Goal: Task Accomplishment & Management: Use online tool/utility

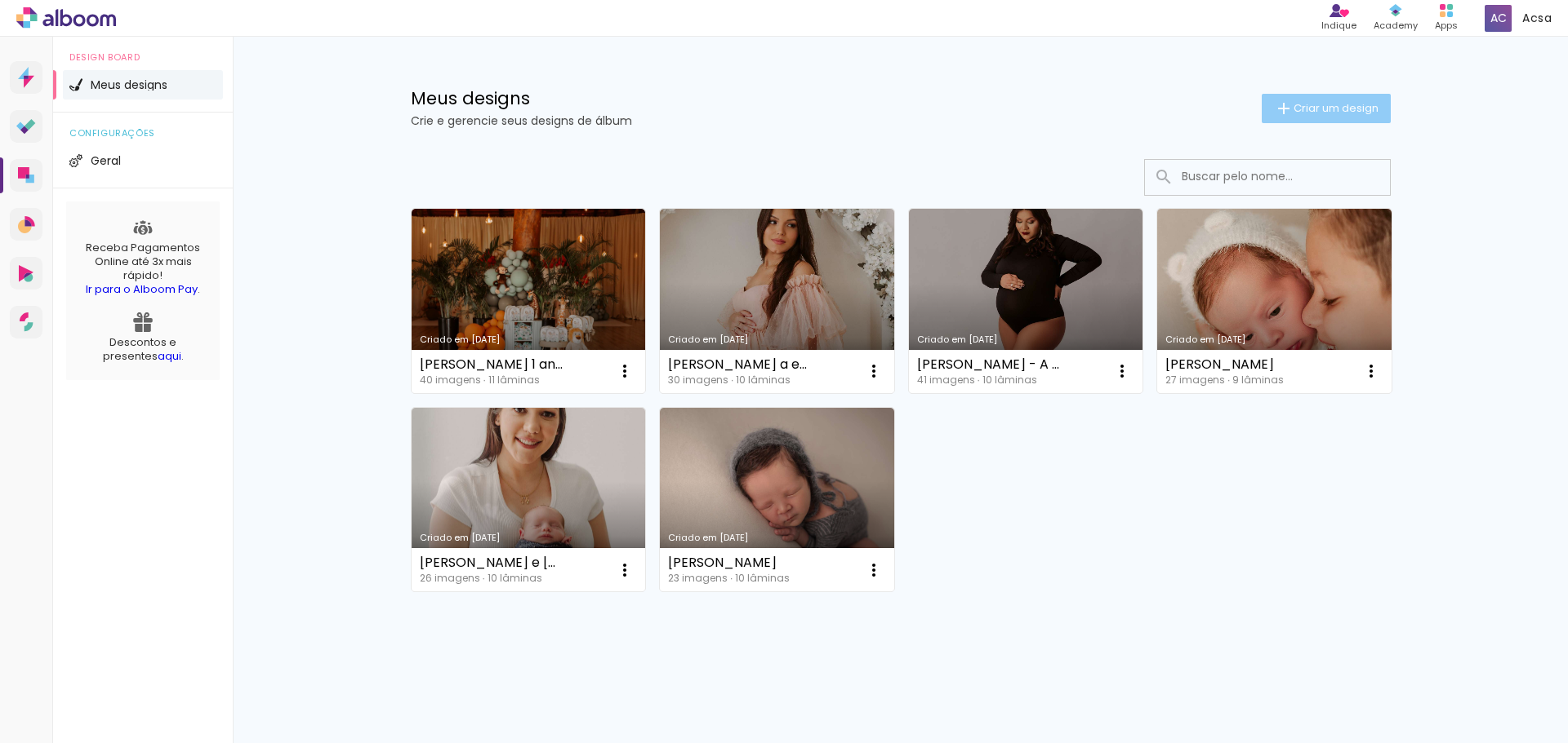
click at [1344, 114] on span "Criar um design" at bounding box center [1336, 108] width 85 height 11
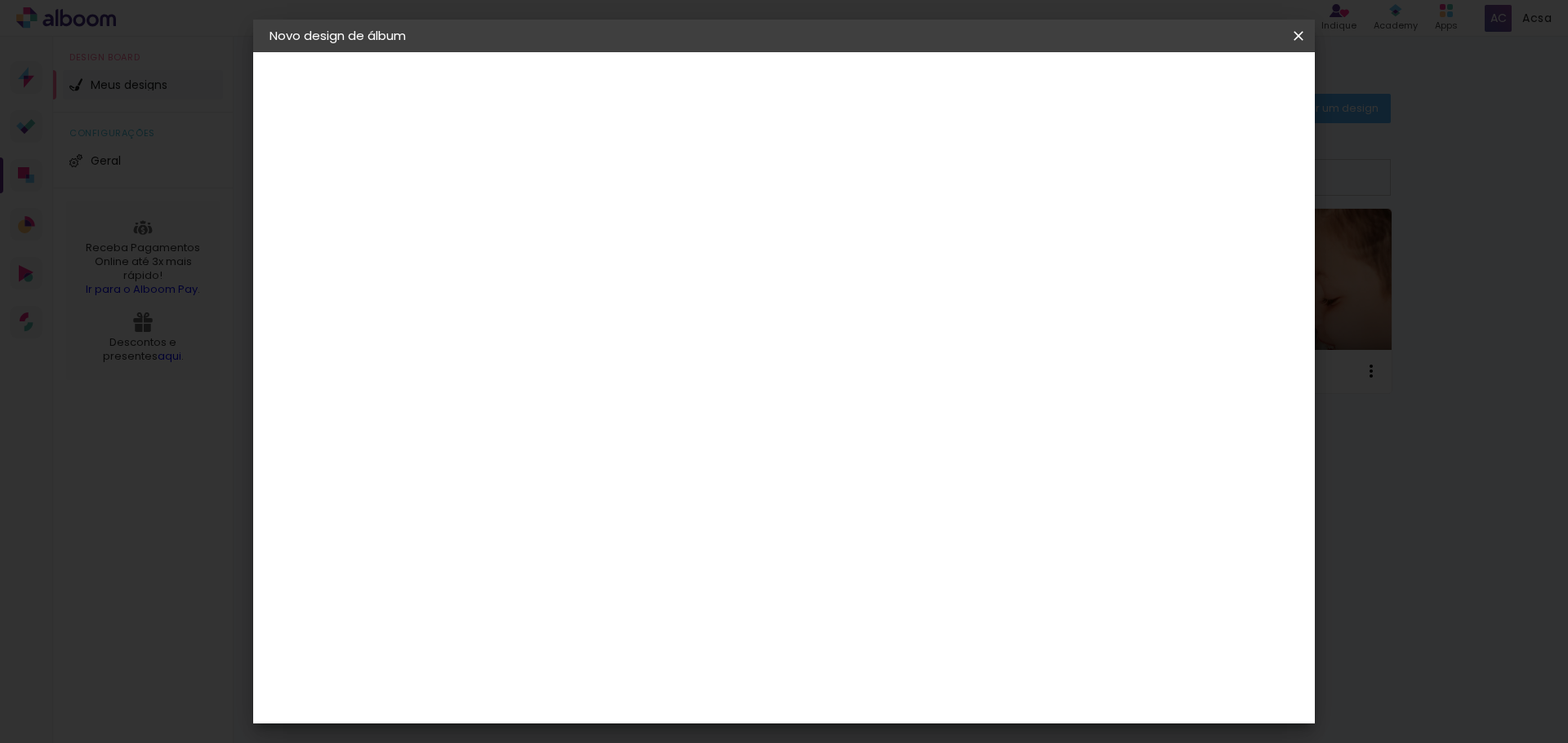
click at [537, 216] on input at bounding box center [537, 219] width 0 height 25
type input "Mafê"
type paper-input "Mafê"
click at [0, 0] on slot "Avançar" at bounding box center [0, 0] width 0 height 0
click at [648, 261] on input "[GEOGRAPHIC_DATA]" at bounding box center [571, 261] width 152 height 20
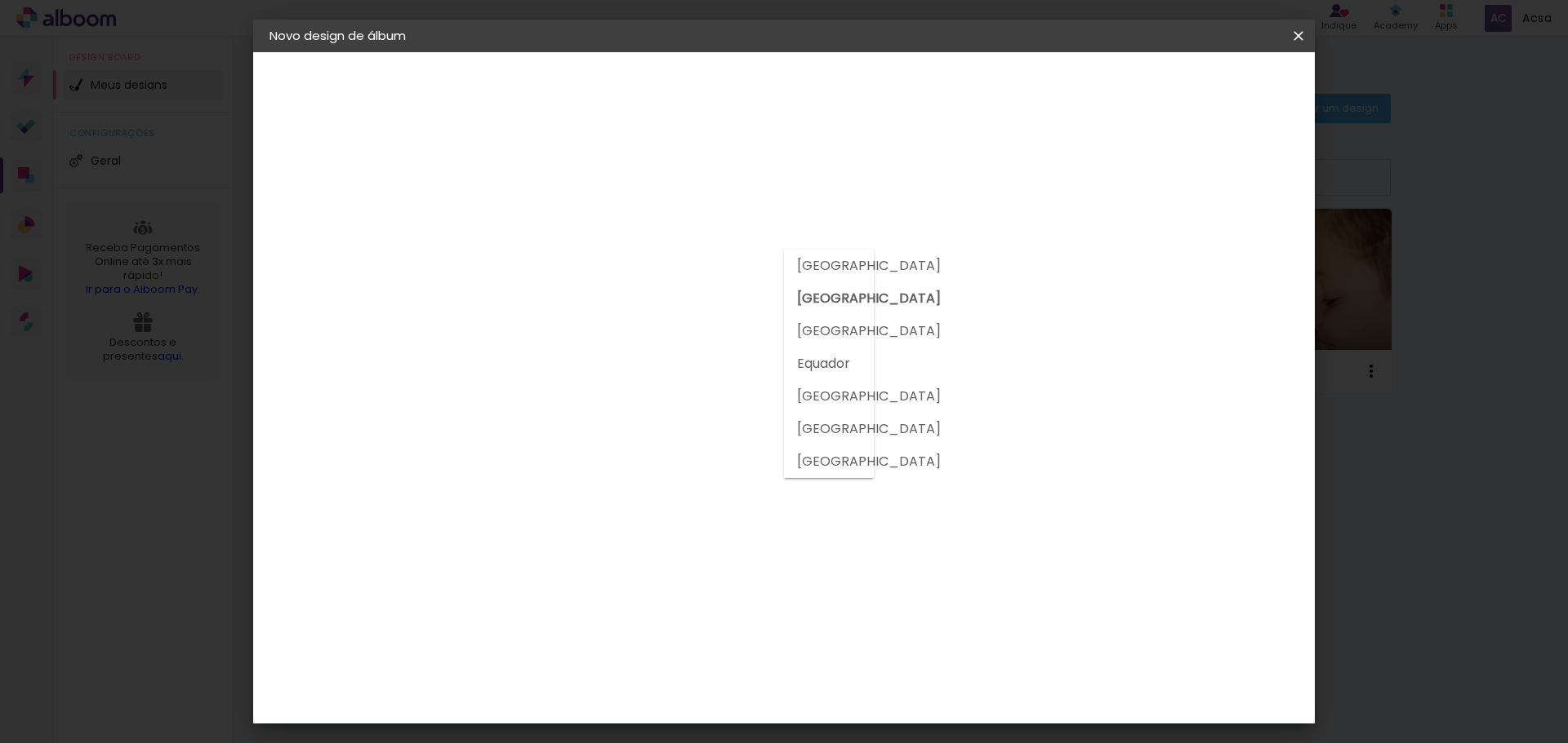
click at [648, 257] on input "[GEOGRAPHIC_DATA]" at bounding box center [571, 261] width 152 height 20
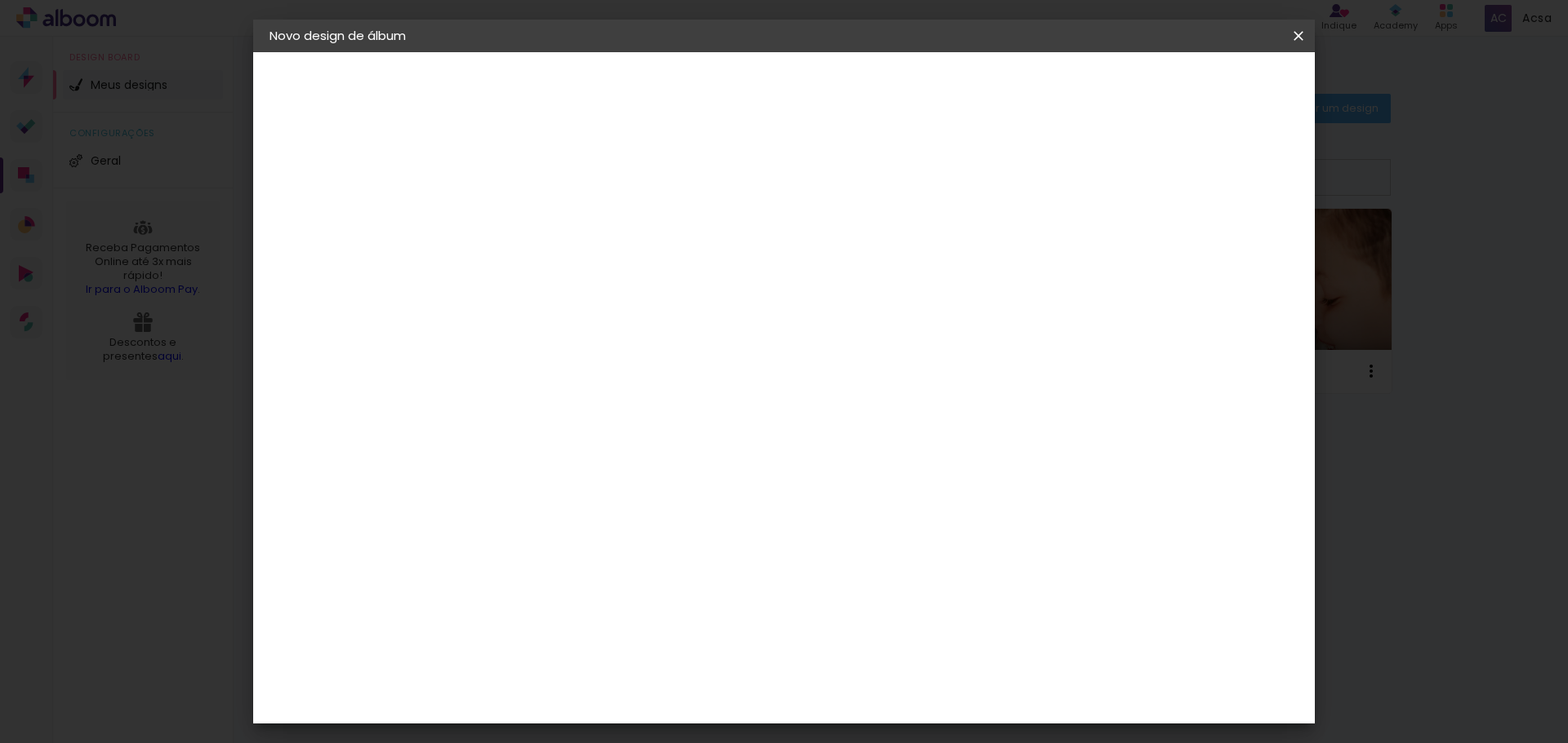
click at [660, 311] on input at bounding box center [577, 310] width 165 height 20
type input "go"
type paper-input "go"
click at [633, 360] on paper-item "Go image" at bounding box center [561, 372] width 144 height 42
click at [798, 261] on paper-item "Tamanho Livre" at bounding box center [726, 248] width 146 height 36
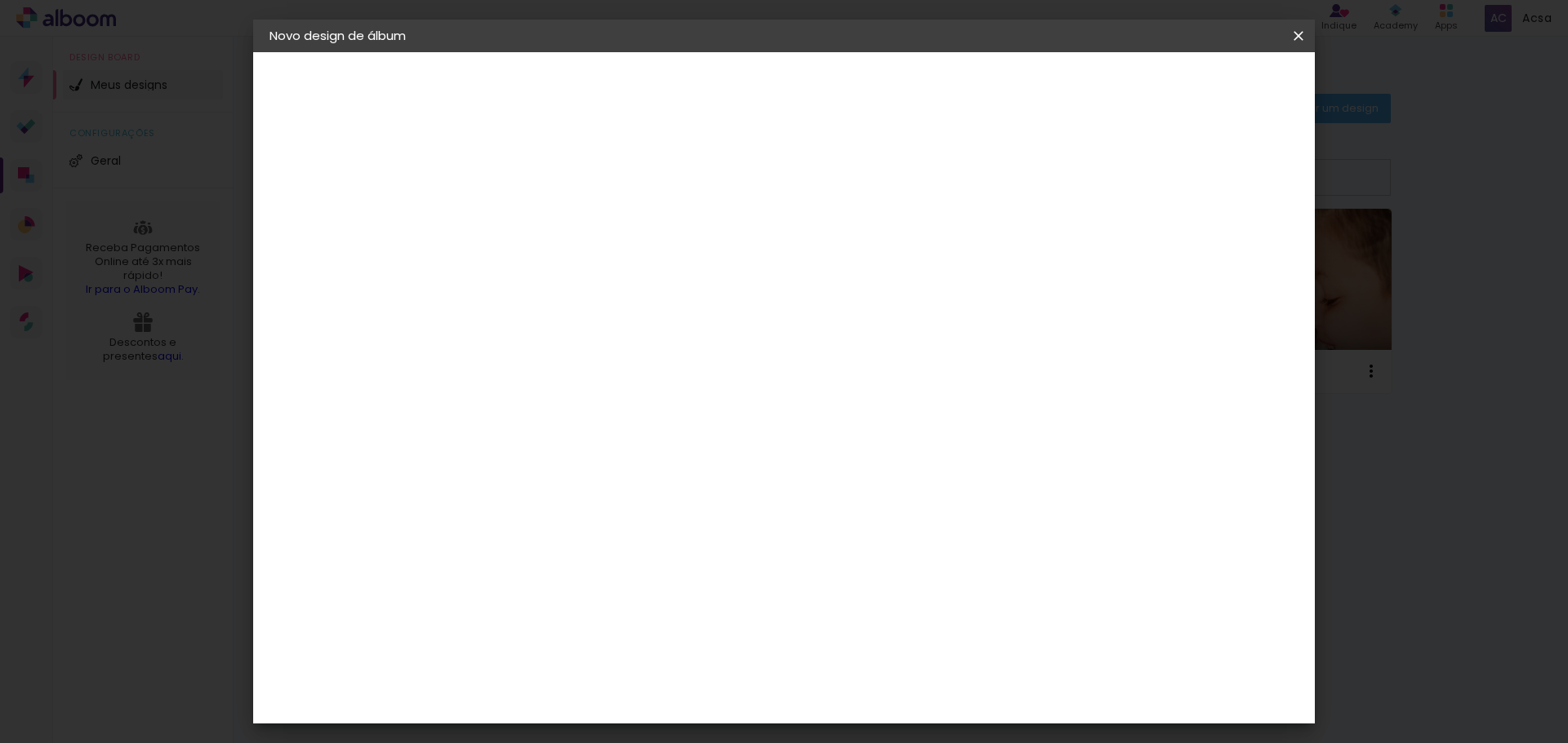
click at [0, 0] on slot "Avançar" at bounding box center [0, 0] width 0 height 0
click at [338, 204] on div "Tamanho livre" at bounding box center [332, 202] width 56 height 23
drag, startPoint x: 946, startPoint y: 246, endPoint x: 948, endPoint y: 257, distance: 11.2
click at [0, 0] on slot "Tamanho Livre" at bounding box center [0, 0] width 0 height 0
click at [685, 251] on span at bounding box center [682, 248] width 3 height 14
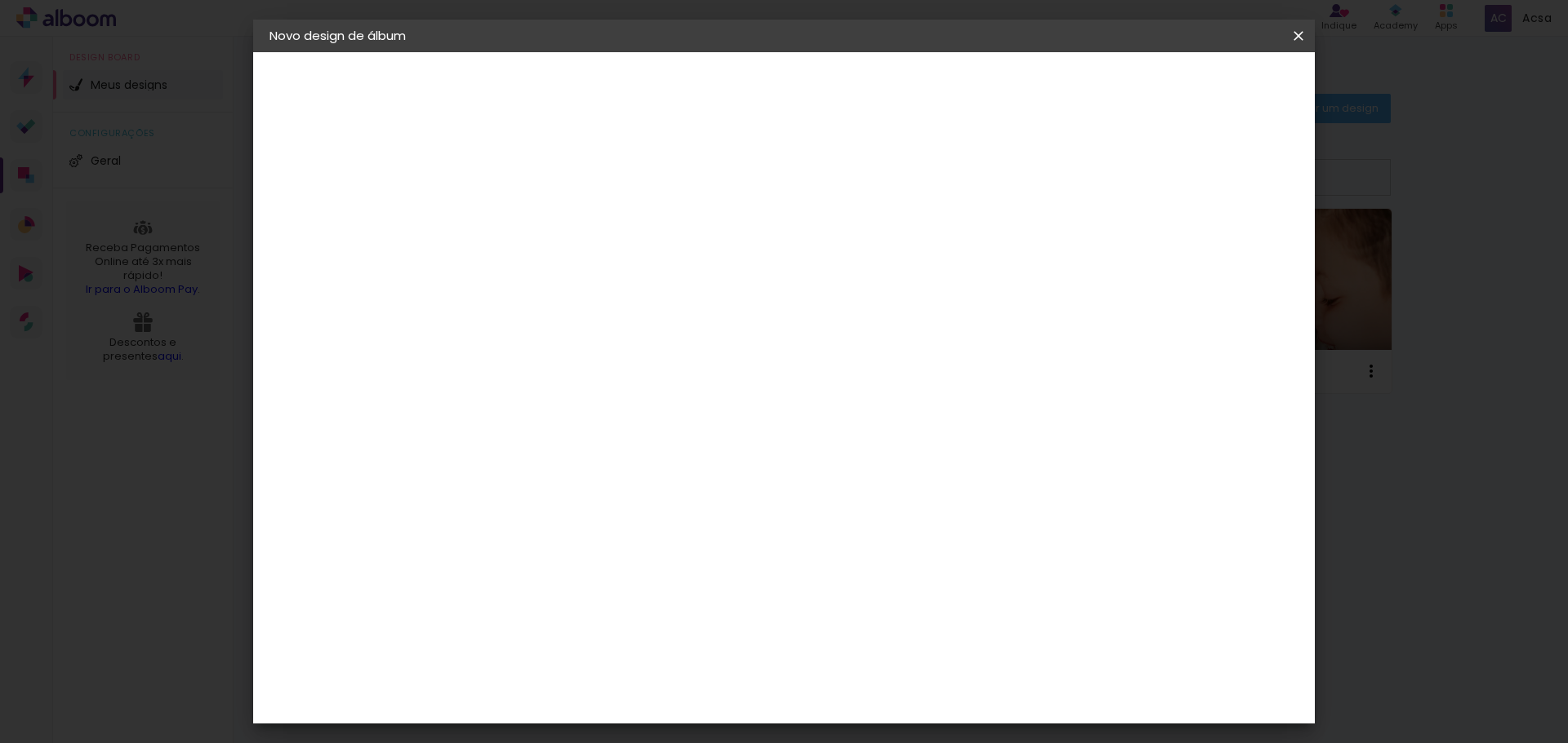
click at [685, 252] on span at bounding box center [682, 248] width 3 height 14
click at [0, 0] on slot "Avançar" at bounding box center [0, 0] width 0 height 0
click at [562, 183] on div "mm" at bounding box center [566, 187] width 26 height 14
click at [733, 271] on div "30 cm" at bounding box center [724, 256] width 321 height 41
click at [735, 256] on span "cm" at bounding box center [738, 255] width 19 height 24
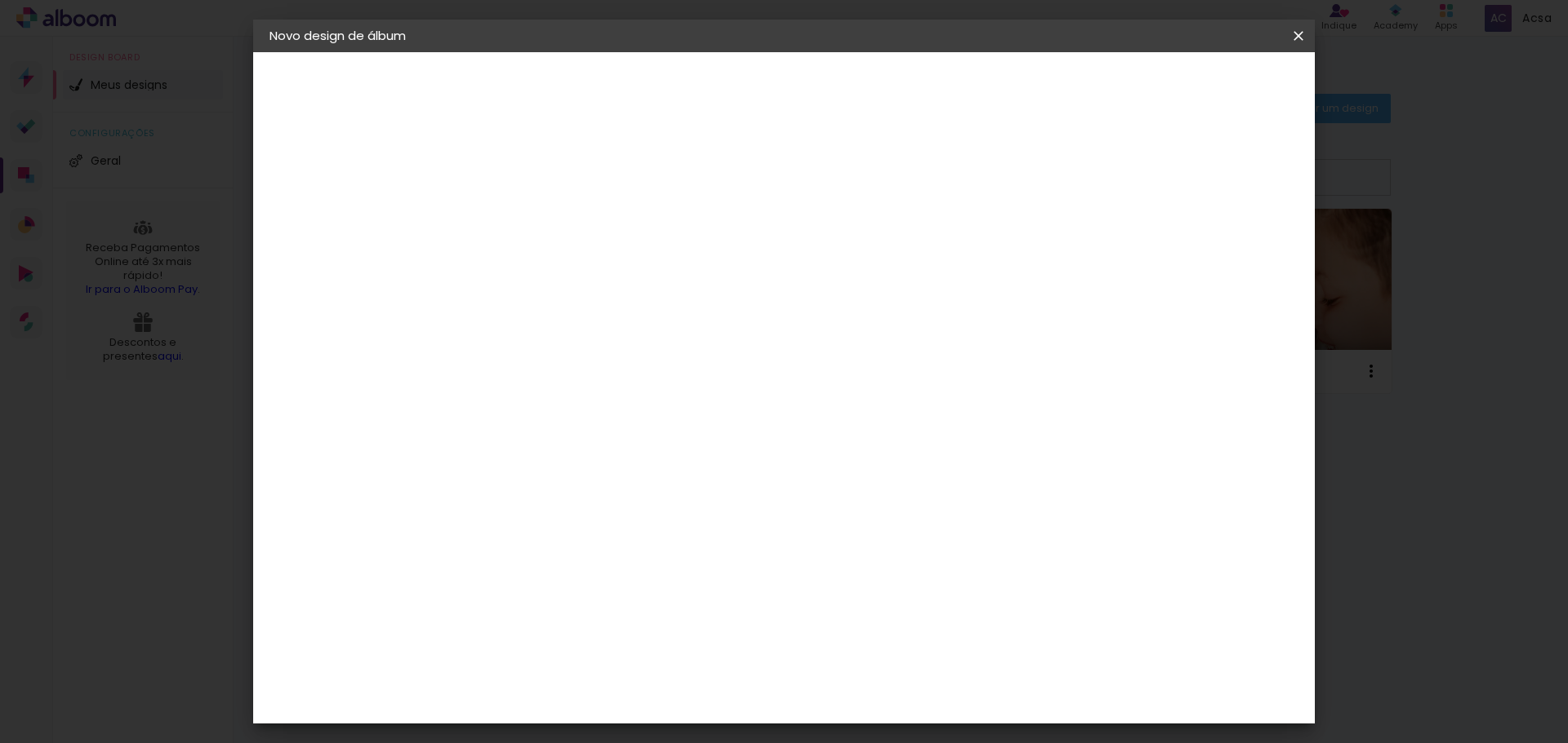
click at [754, 256] on div "30 cm" at bounding box center [724, 256] width 321 height 41
click at [1196, 91] on span "Iniciar design" at bounding box center [1159, 87] width 74 height 12
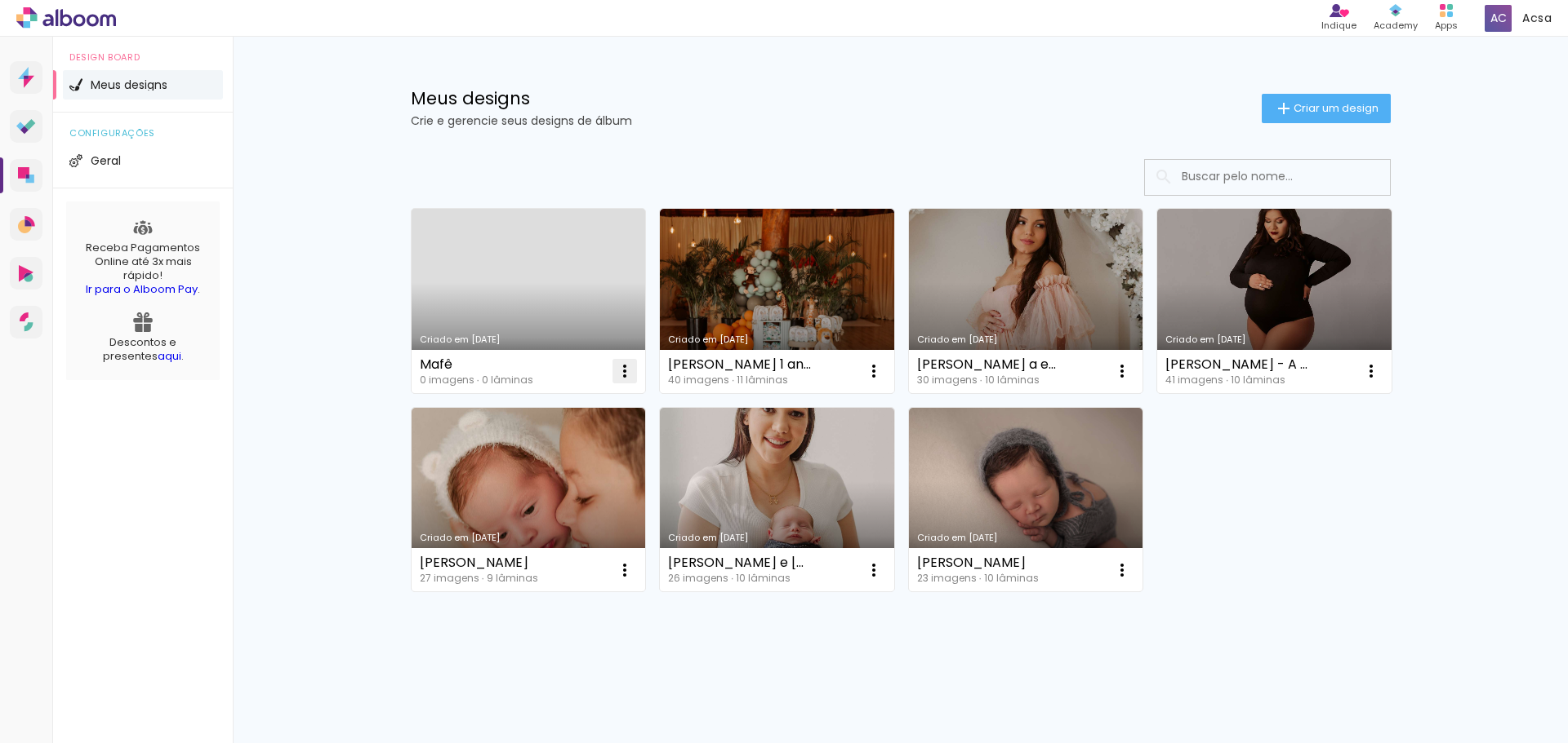
click at [623, 367] on iron-icon at bounding box center [625, 372] width 19 height 19
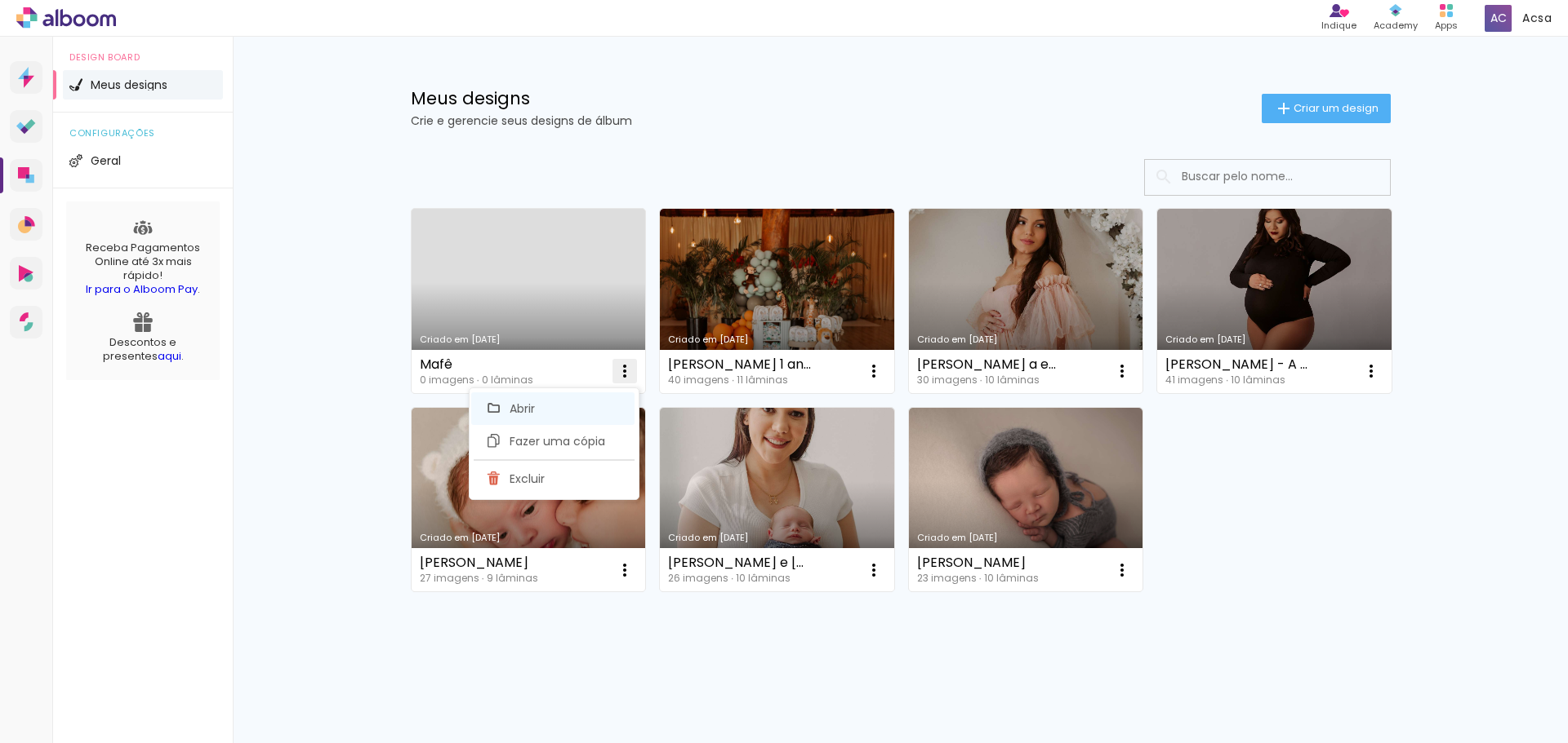
click at [577, 410] on paper-item "Abrir" at bounding box center [552, 409] width 163 height 33
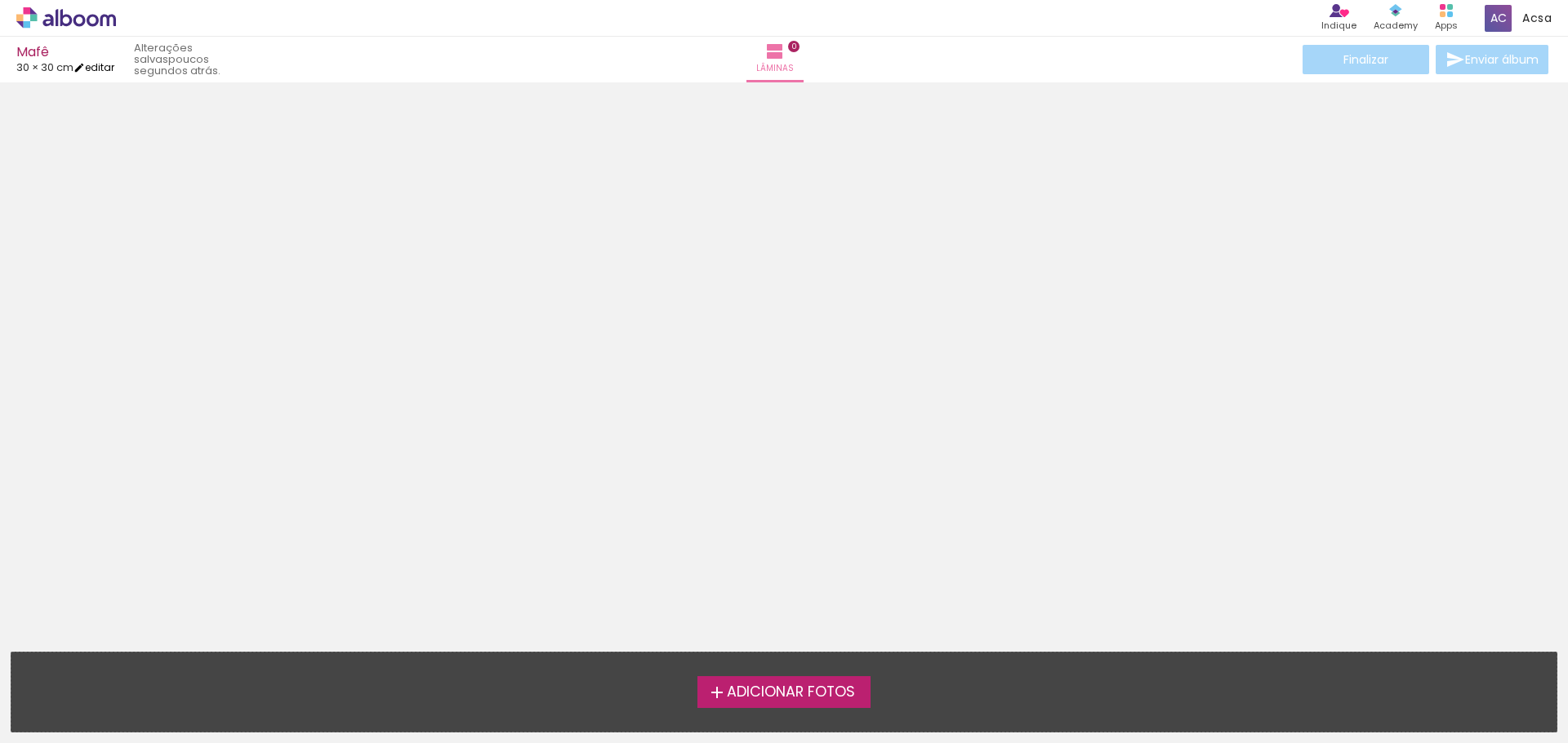
drag, startPoint x: 99, startPoint y: 69, endPoint x: 109, endPoint y: 68, distance: 10.0
click at [99, 67] on link "editar" at bounding box center [94, 68] width 41 height 14
type input "30"
type input "60"
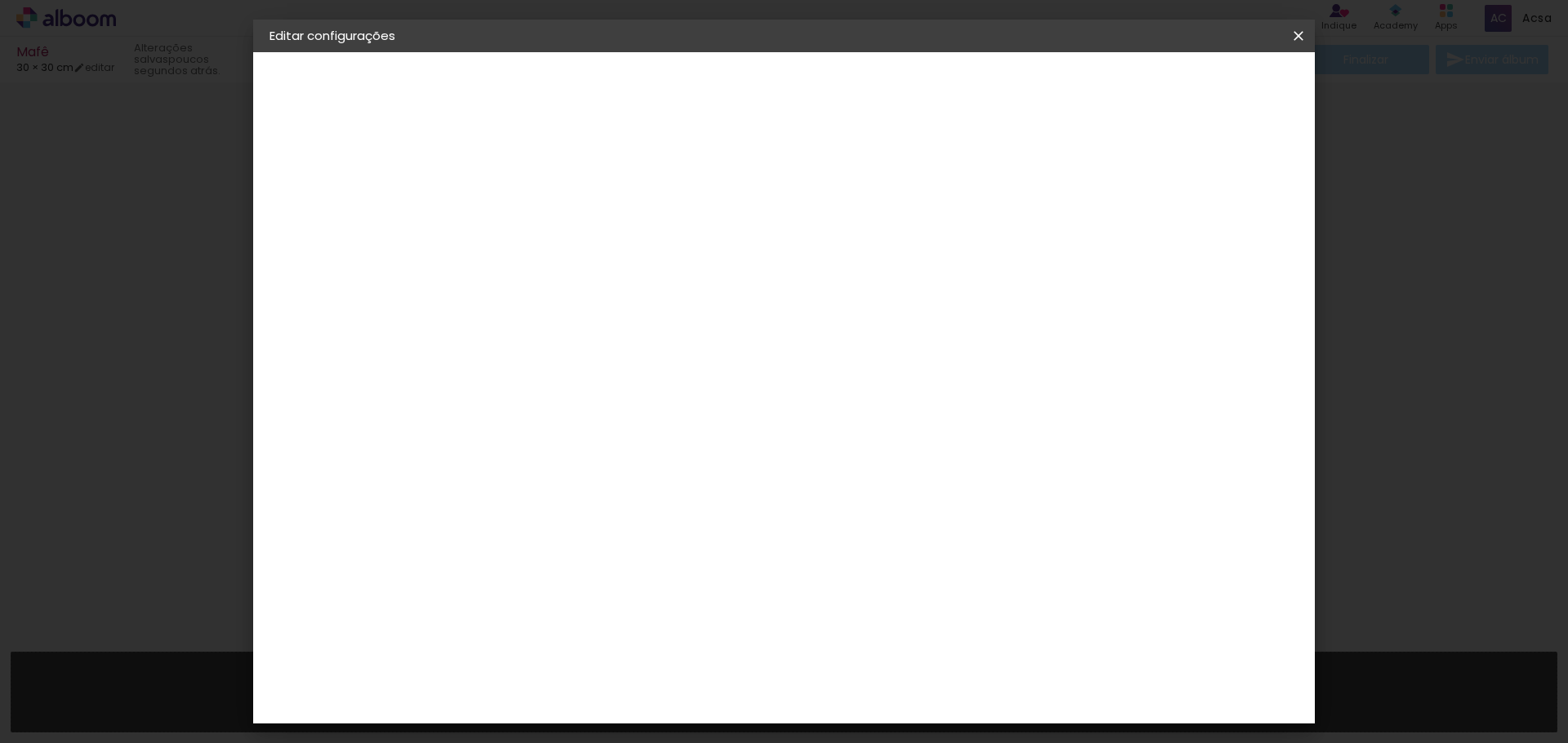
click at [342, 161] on div "2. Especificações" at bounding box center [358, 167] width 179 height 19
click at [343, 169] on div "2. Especificações" at bounding box center [358, 167] width 179 height 19
click at [288, 160] on iron-icon at bounding box center [279, 167] width 19 height 19
click at [284, 170] on iron-icon at bounding box center [279, 167] width 19 height 19
click at [288, 166] on iron-icon at bounding box center [279, 167] width 19 height 19
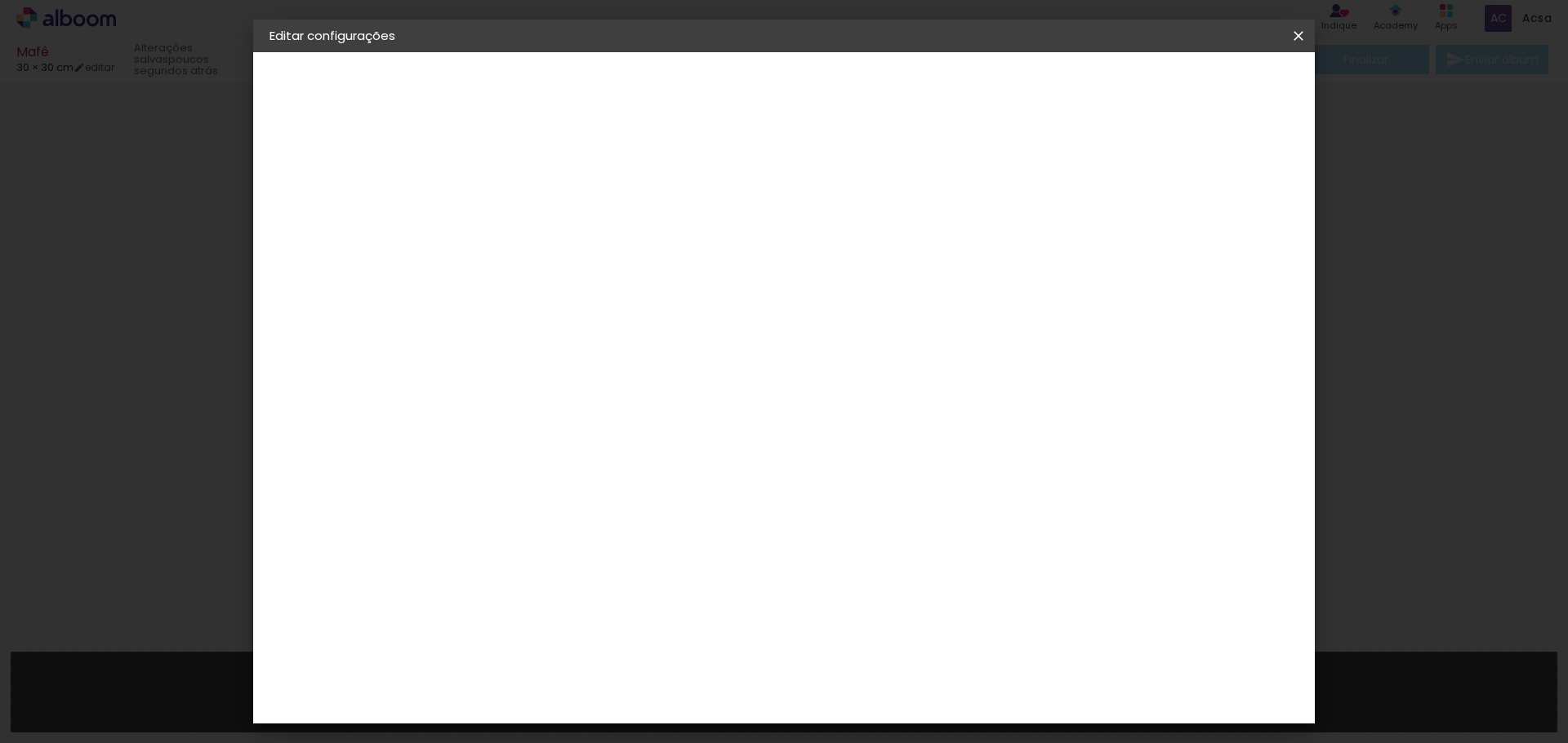
drag, startPoint x: 325, startPoint y: 87, endPoint x: 339, endPoint y: 84, distance: 14.3
click at [329, 86] on div "1. Informações" at bounding box center [358, 87] width 179 height 19
drag, startPoint x: 321, startPoint y: 124, endPoint x: 352, endPoint y: 123, distance: 31.0
click at [322, 124] on paper-button "Mafê" at bounding box center [358, 121] width 179 height 33
click at [0, 0] on slot "Avançar" at bounding box center [0, 0] width 0 height 0
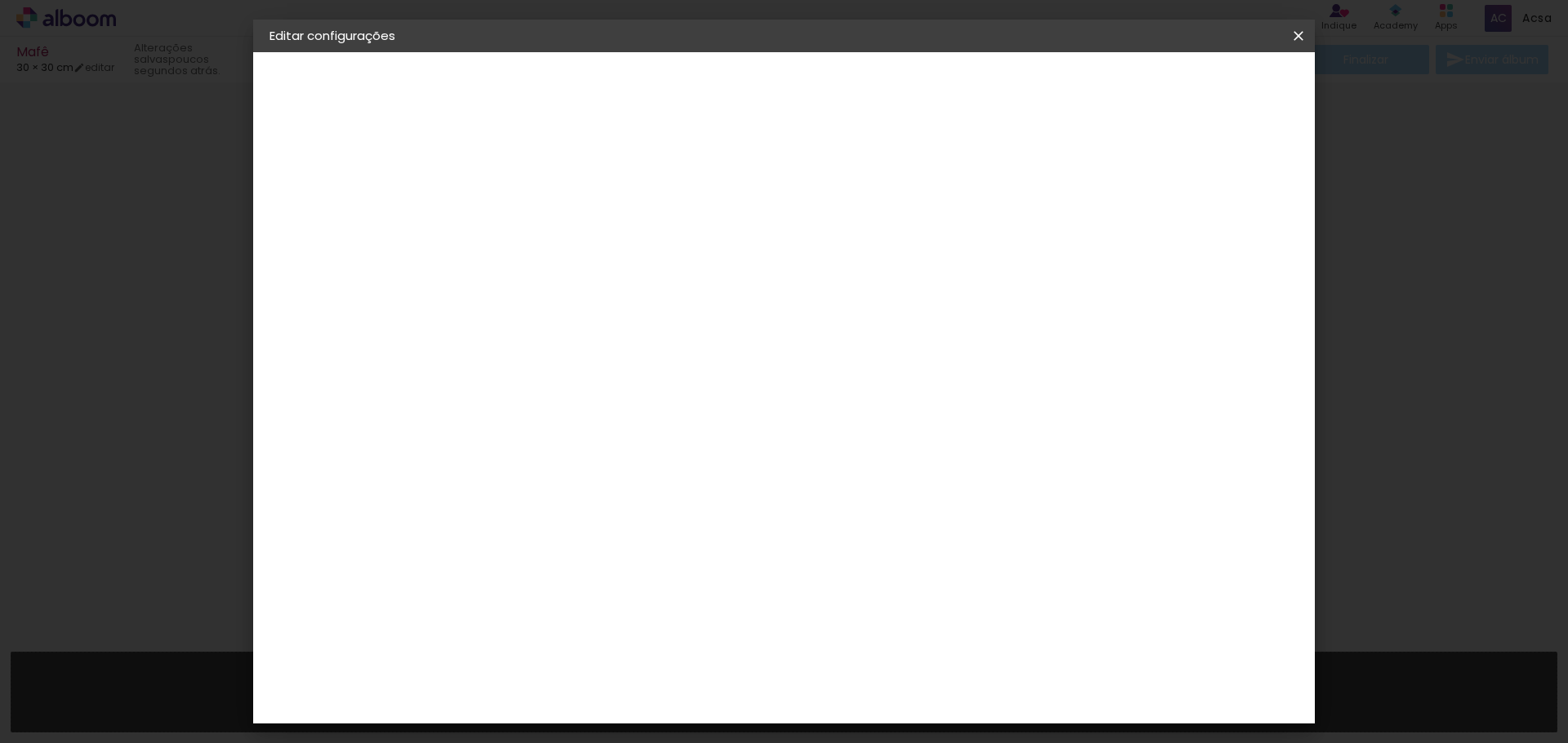
click at [660, 317] on input at bounding box center [577, 310] width 165 height 20
click at [660, 310] on input at bounding box center [577, 310] width 165 height 20
type input "go"
type paper-input "go"
click at [566, 373] on div "Go image" at bounding box center [546, 372] width 40 height 26
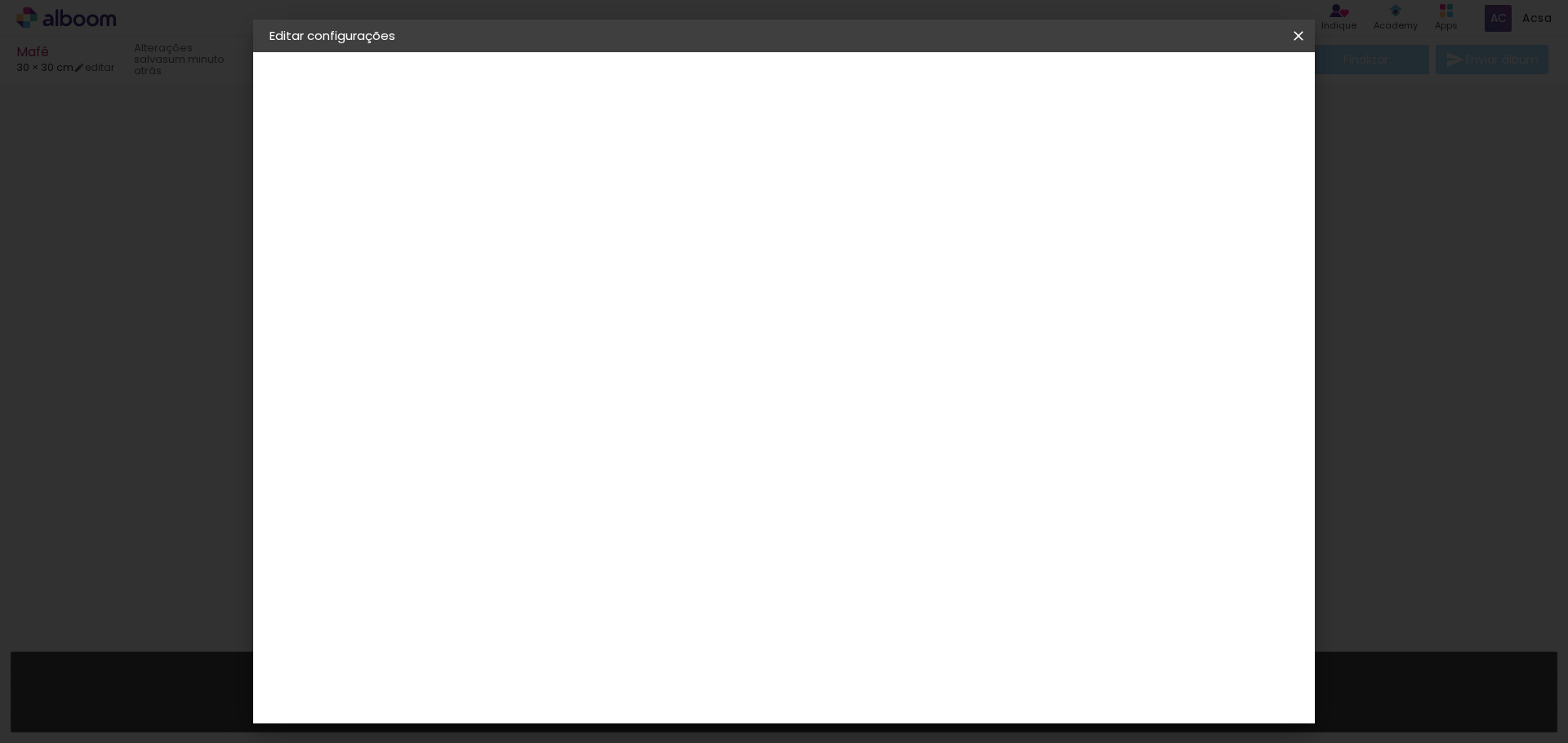
click at [0, 0] on slot "Tamanho Livre" at bounding box center [0, 0] width 0 height 0
drag, startPoint x: 966, startPoint y: 251, endPoint x: 939, endPoint y: 249, distance: 27.1
click at [0, 0] on slot "Tamanho Livre" at bounding box center [0, 0] width 0 height 0
drag, startPoint x: 921, startPoint y: 251, endPoint x: 1000, endPoint y: 250, distance: 79.0
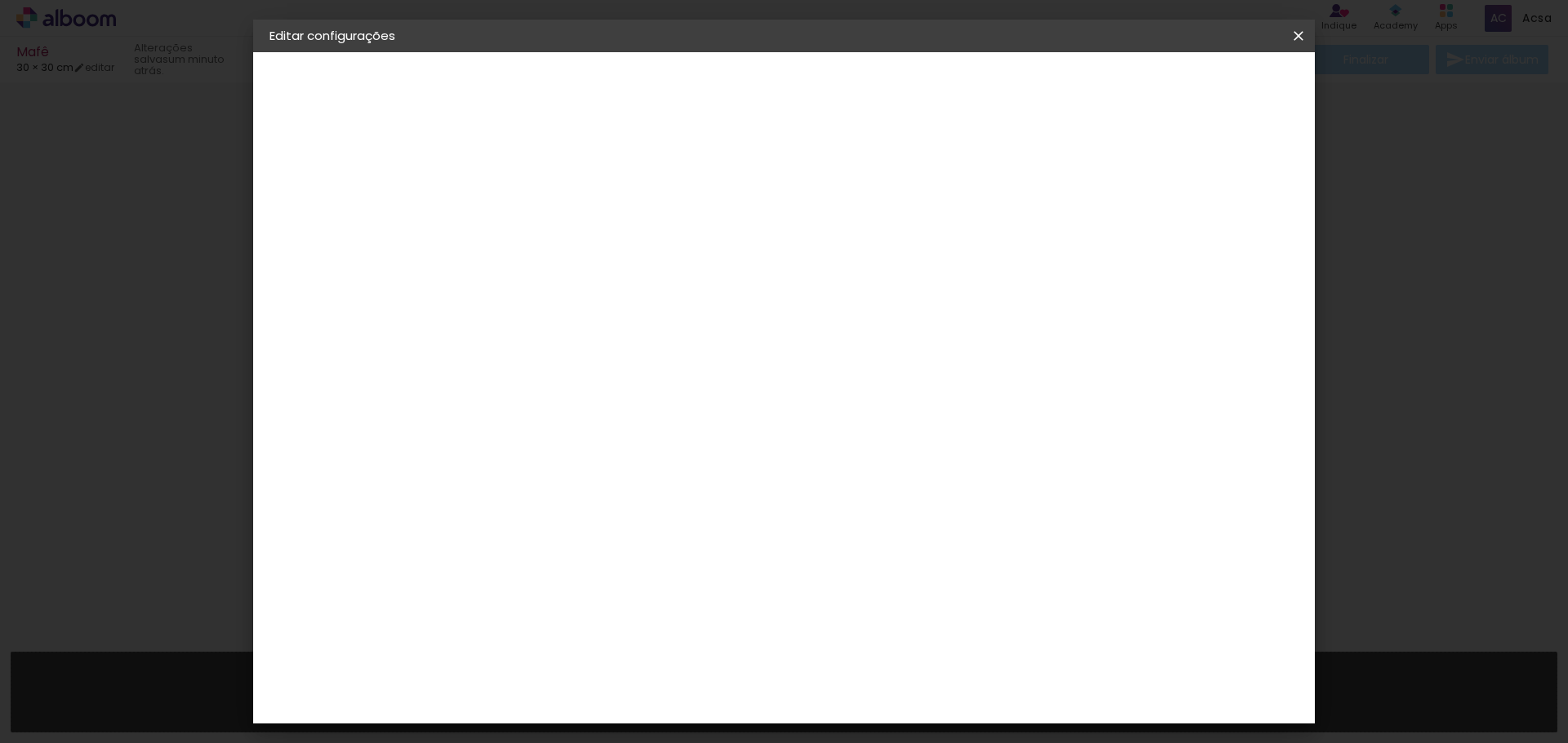
click at [681, 251] on iron-icon at bounding box center [671, 248] width 19 height 19
click at [798, 247] on paper-item "Tamanho Livre" at bounding box center [726, 248] width 146 height 36
drag, startPoint x: 1027, startPoint y: 253, endPoint x: 1041, endPoint y: 253, distance: 14.0
click at [798, 251] on paper-item "Tamanho Livre" at bounding box center [726, 248] width 146 height 36
drag, startPoint x: 1041, startPoint y: 253, endPoint x: 1050, endPoint y: 249, distance: 9.8
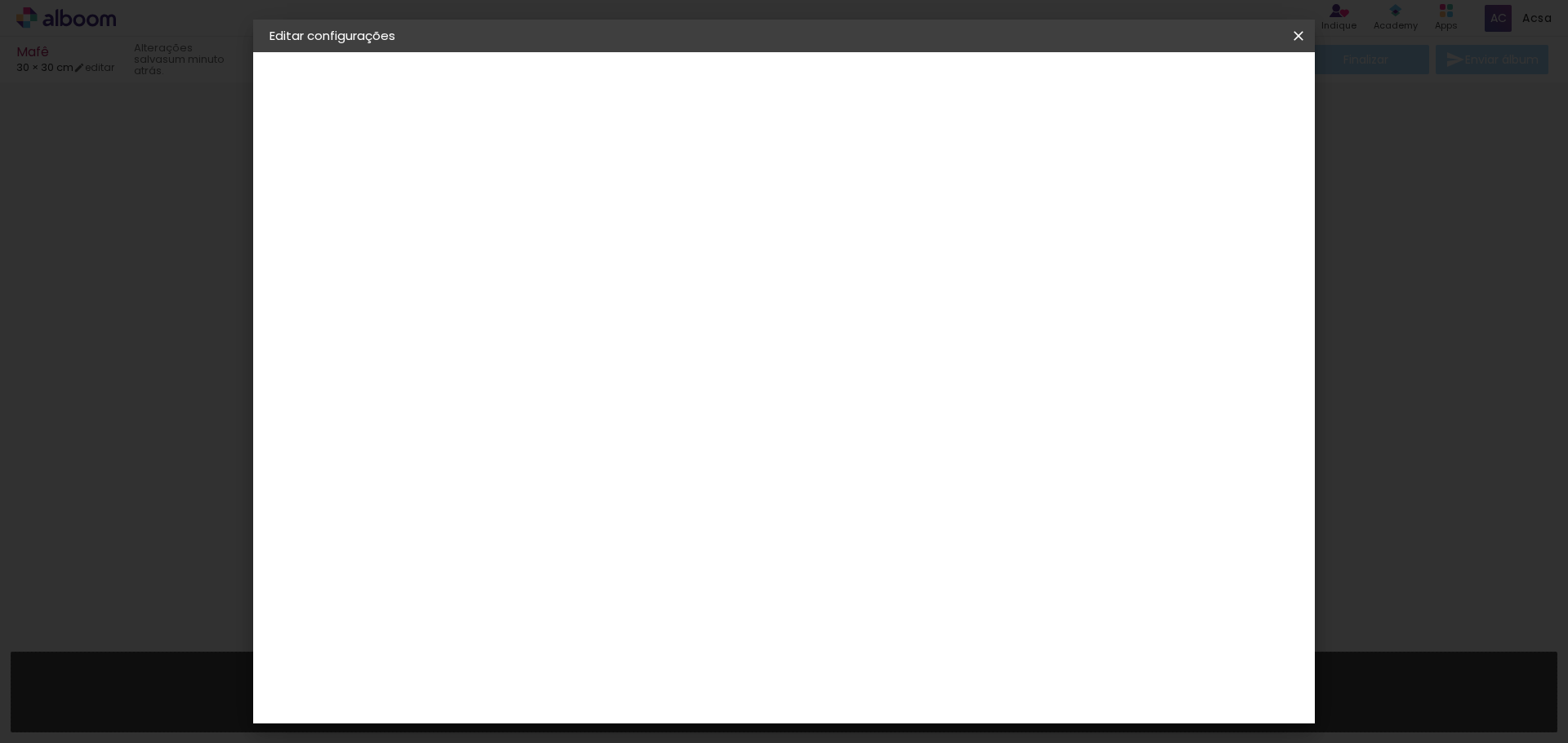
click at [798, 251] on paper-item "Tamanho Livre" at bounding box center [726, 248] width 146 height 36
click at [798, 252] on paper-item "Tamanho Livre" at bounding box center [726, 248] width 146 height 36
click at [798, 250] on paper-item "Tamanho Livre" at bounding box center [726, 248] width 146 height 36
click at [798, 251] on paper-item "Tamanho Livre" at bounding box center [726, 248] width 146 height 36
click at [0, 0] on slot "Avançar" at bounding box center [0, 0] width 0 height 0
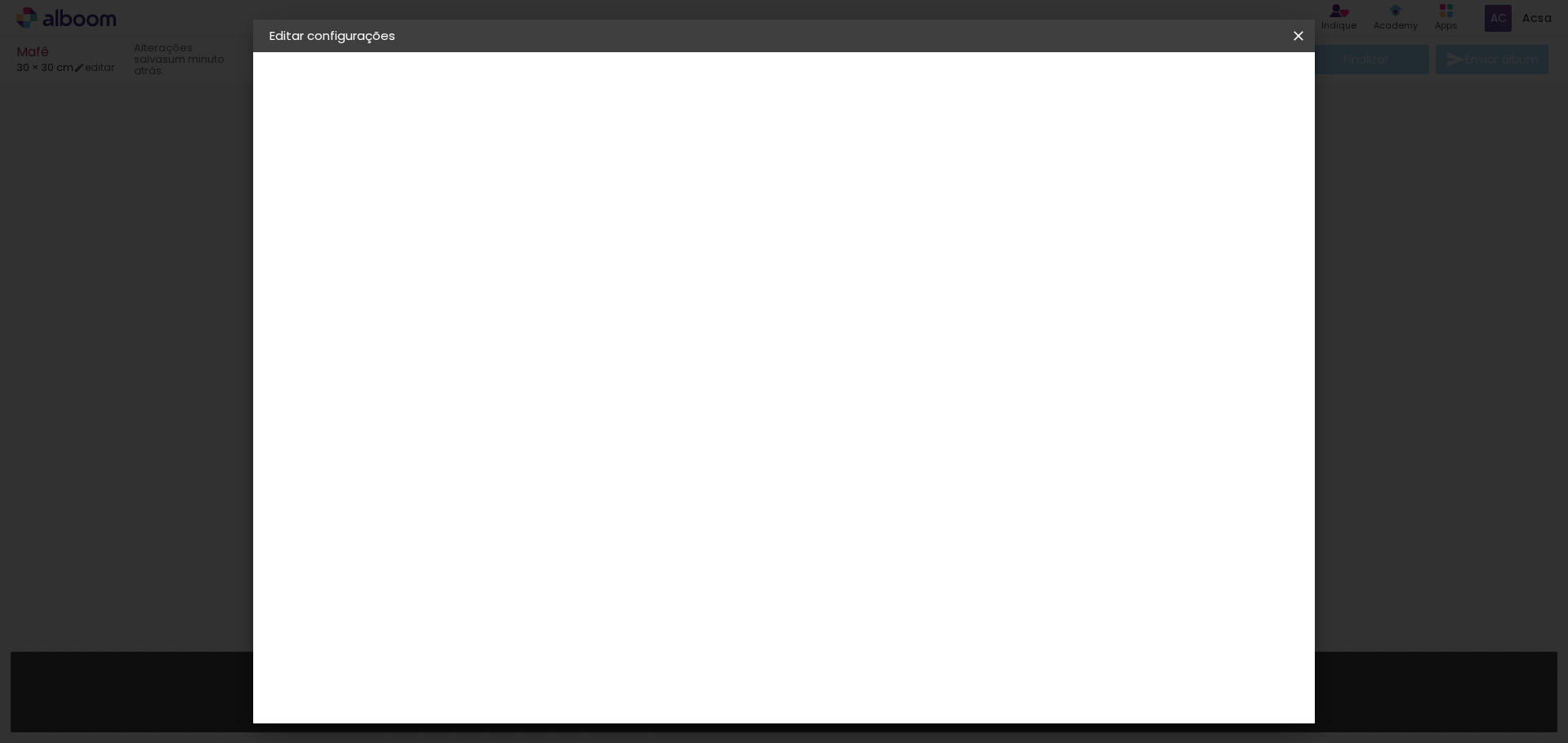
drag, startPoint x: 536, startPoint y: 189, endPoint x: 600, endPoint y: 186, distance: 64.1
click at [601, 186] on div "mm Mostrar sangria" at bounding box center [851, 129] width 771 height 154
click at [1231, 246] on div "mm" at bounding box center [1241, 246] width 24 height 24
click at [713, 254] on span "30" at bounding box center [714, 255] width 27 height 24
drag, startPoint x: 481, startPoint y: 471, endPoint x: 541, endPoint y: 463, distance: 60.5
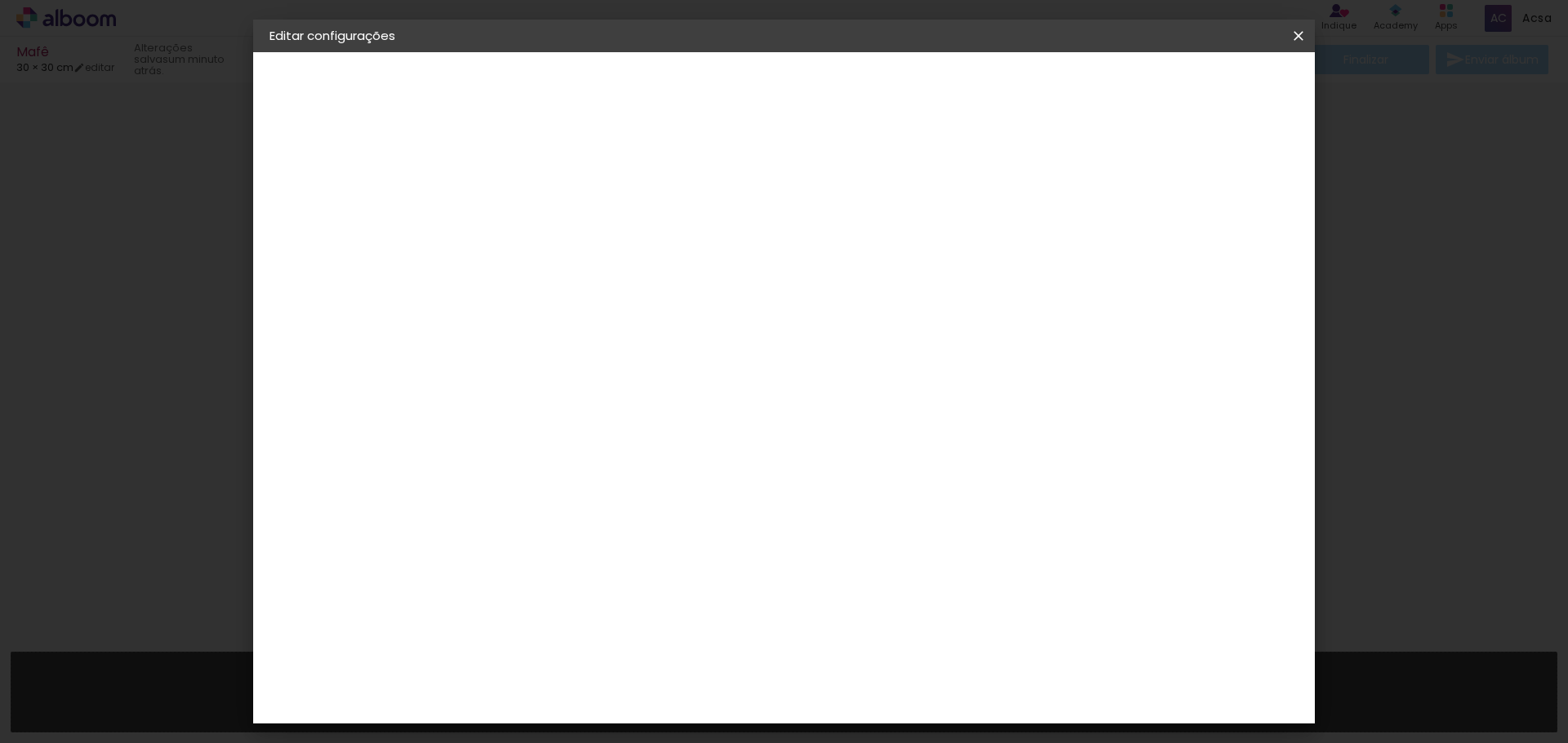
click at [541, 337] on div "30 cm cm cm mm A maioria das encadernadoras sugere 5mm de sangria." at bounding box center [851, 271] width 771 height 130
type input "20"
type paper-input "20"
click at [1213, 77] on paper-button "Salvar configurações" at bounding box center [1135, 86] width 154 height 28
click at [1213, 95] on paper-button "Salvar configurações" at bounding box center [1135, 86] width 154 height 28
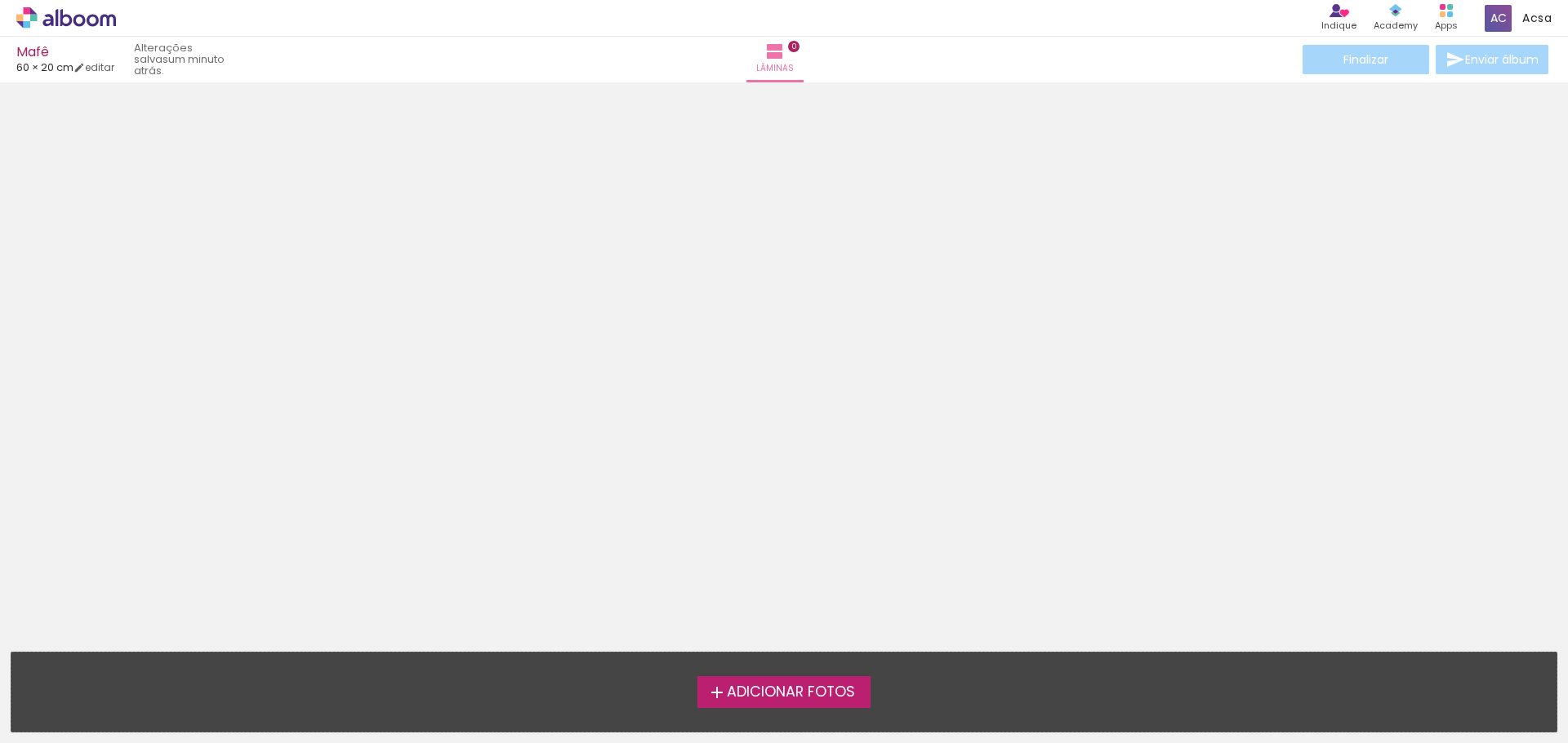
click at [756, 697] on span "Adicionar Fotos" at bounding box center [791, 692] width 128 height 14
click at [0, 0] on input "file" at bounding box center [0, 0] width 0 height 0
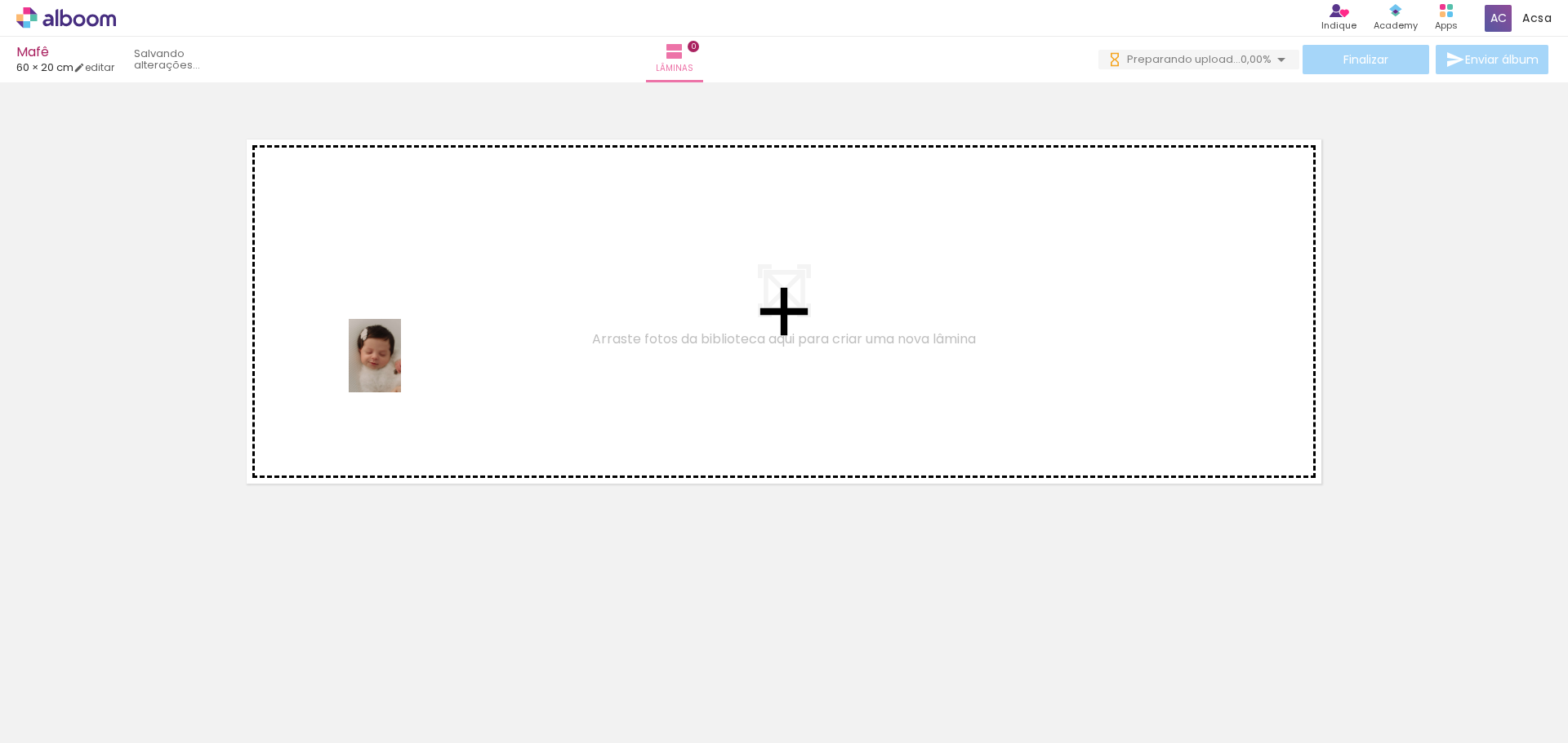
drag, startPoint x: 178, startPoint y: 707, endPoint x: 299, endPoint y: 689, distance: 122.3
click at [395, 369] on quentale-workspace at bounding box center [784, 372] width 1568 height 743
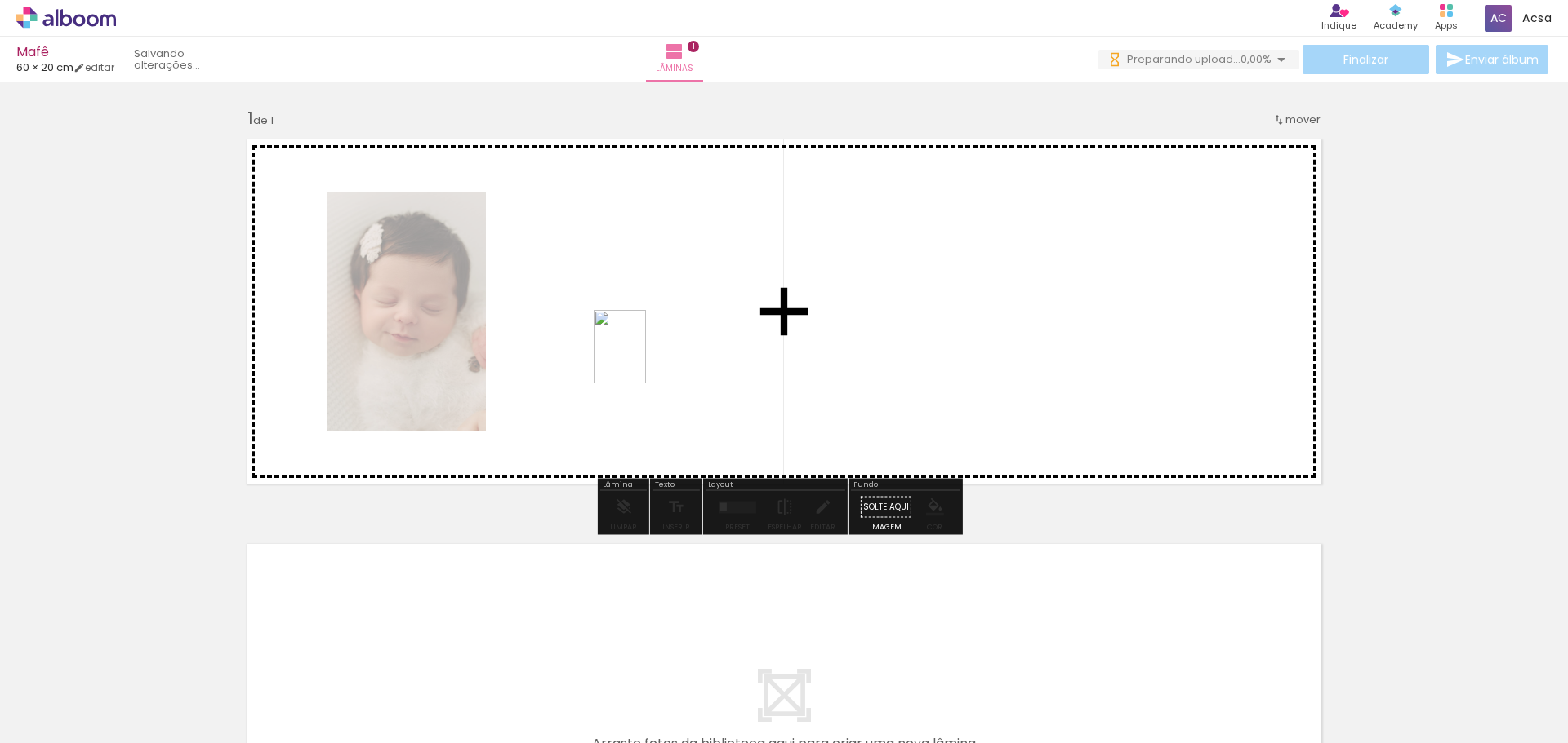
drag, startPoint x: 325, startPoint y: 645, endPoint x: 455, endPoint y: 613, distance: 133.9
click at [643, 357] on quentale-workspace at bounding box center [784, 372] width 1568 height 743
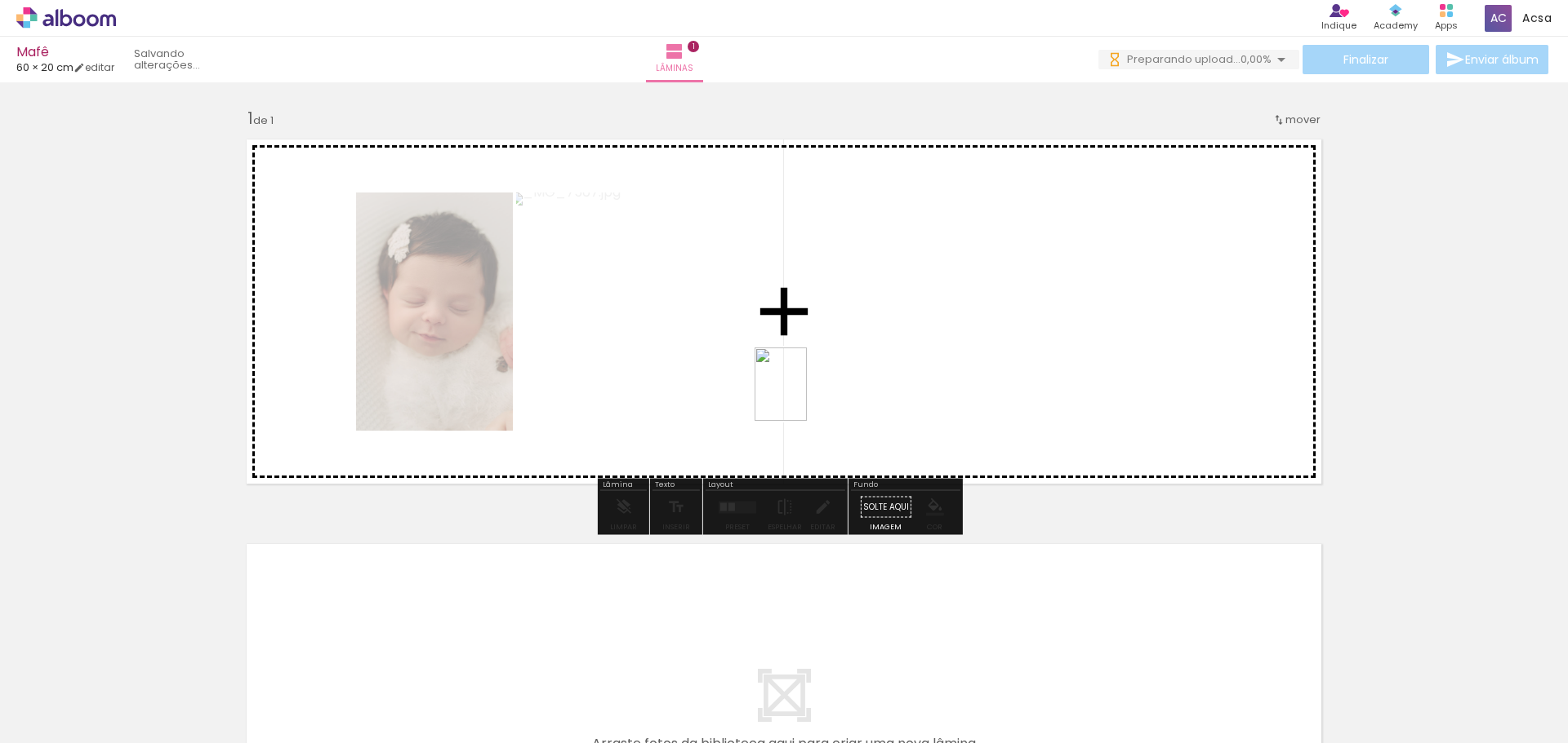
drag, startPoint x: 356, startPoint y: 696, endPoint x: 795, endPoint y: 351, distance: 558.3
click at [802, 391] on quentale-workspace at bounding box center [784, 372] width 1568 height 743
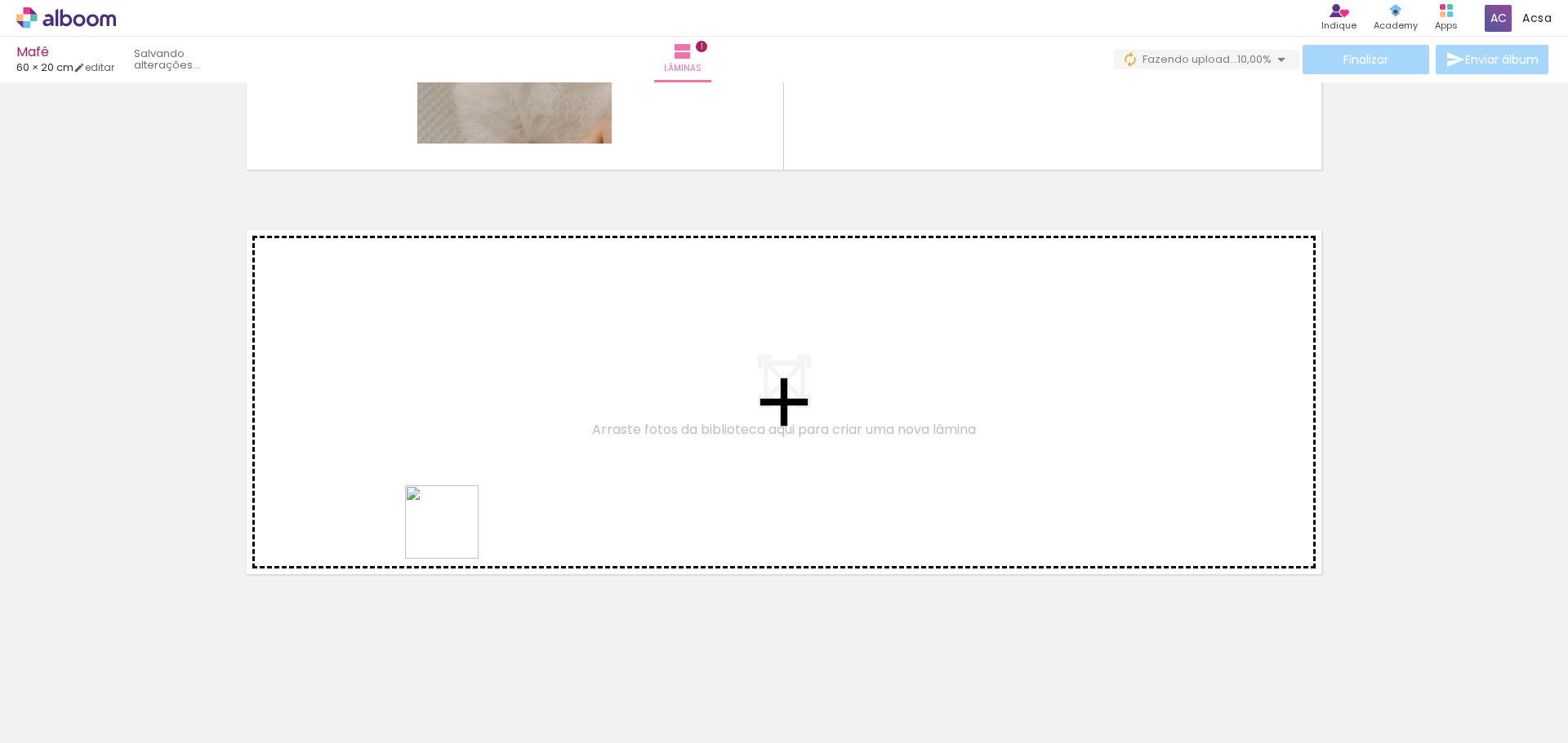
drag, startPoint x: 452, startPoint y: 602, endPoint x: 523, endPoint y: 653, distance: 87.4
click at [453, 509] on quentale-workspace at bounding box center [784, 372] width 1568 height 743
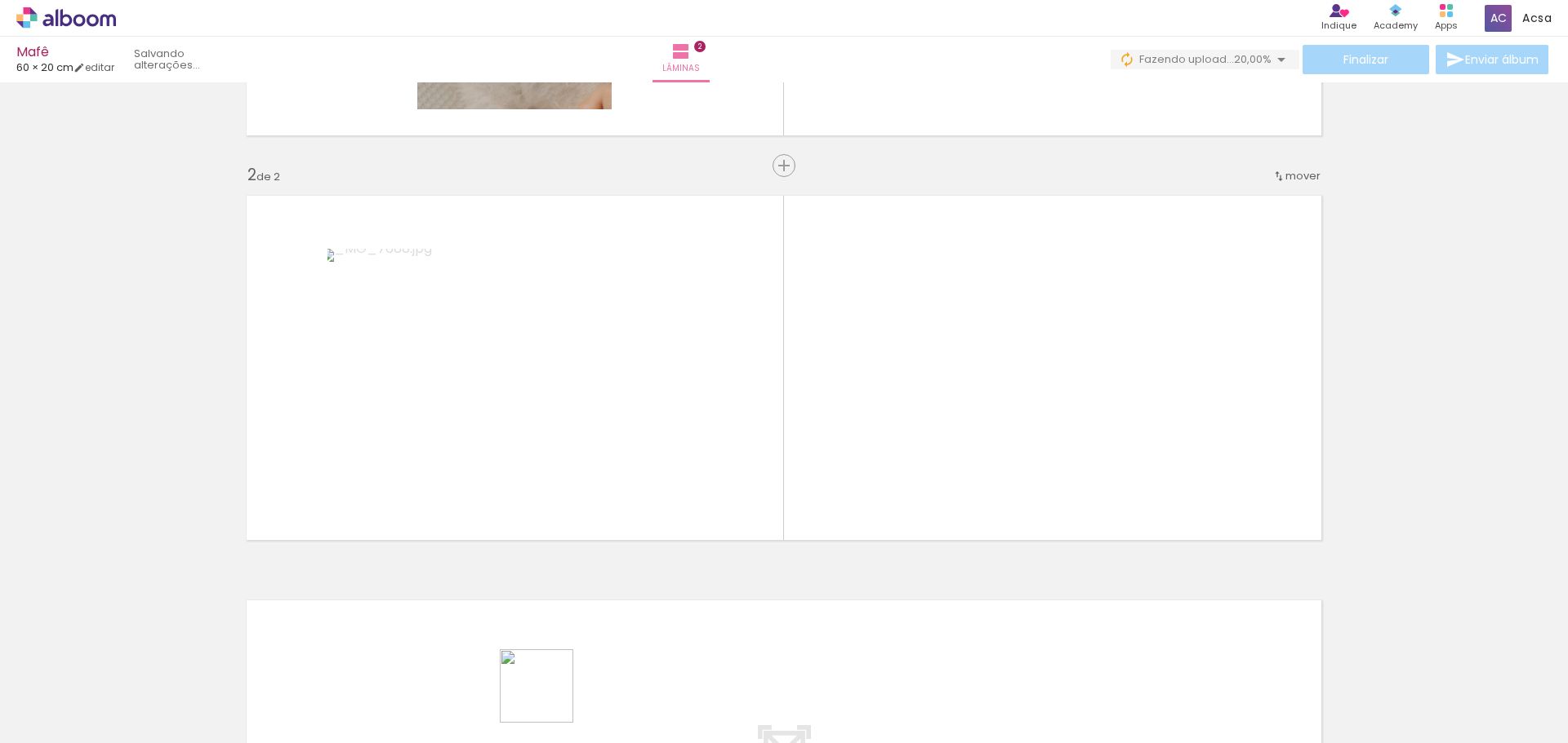
scroll to position [355, 0]
drag, startPoint x: 548, startPoint y: 699, endPoint x: 706, endPoint y: 622, distance: 175.8
click at [598, 461] on quentale-workspace at bounding box center [784, 372] width 1568 height 743
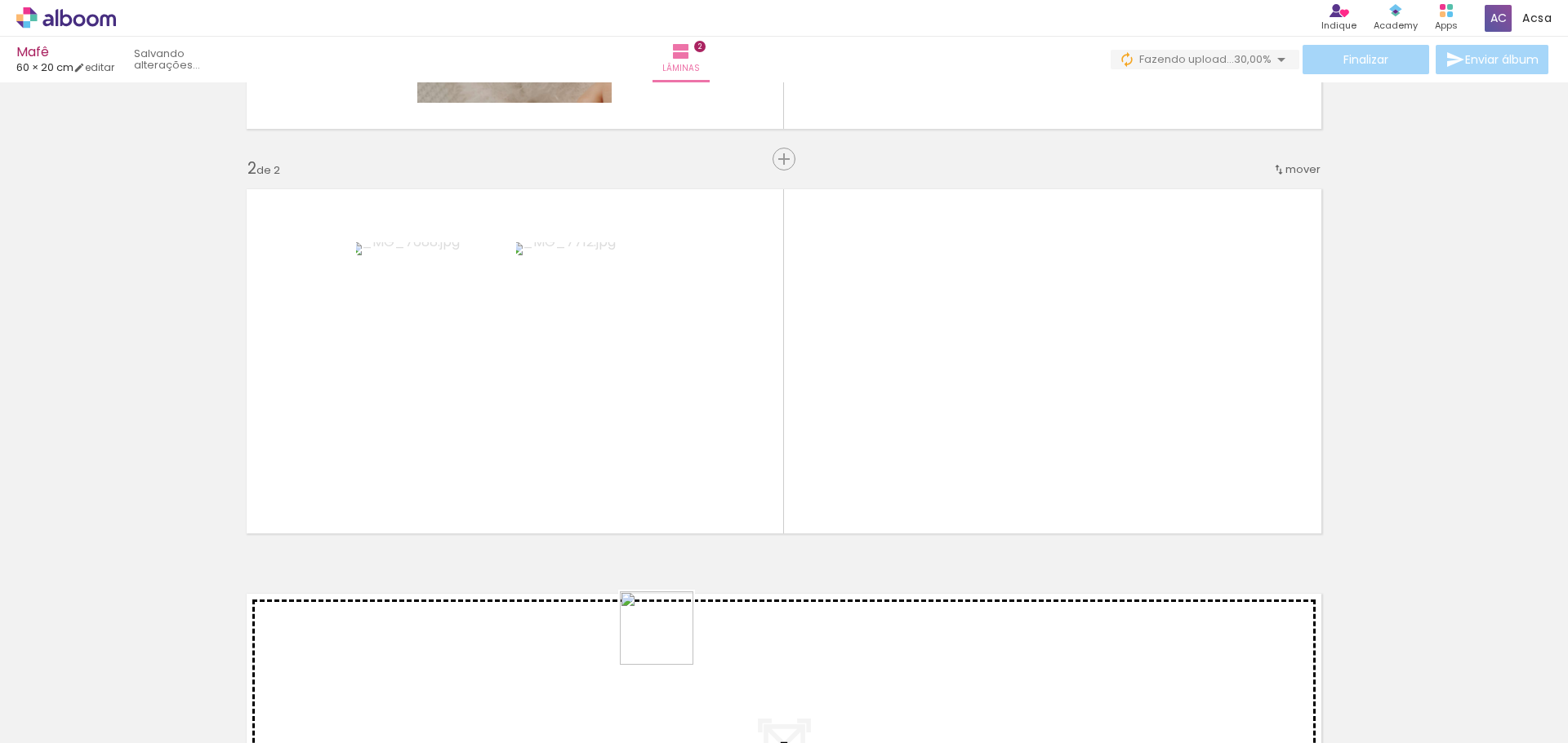
drag, startPoint x: 669, startPoint y: 641, endPoint x: 746, endPoint y: 648, distance: 77.3
click at [774, 432] on quentale-workspace at bounding box center [784, 372] width 1568 height 743
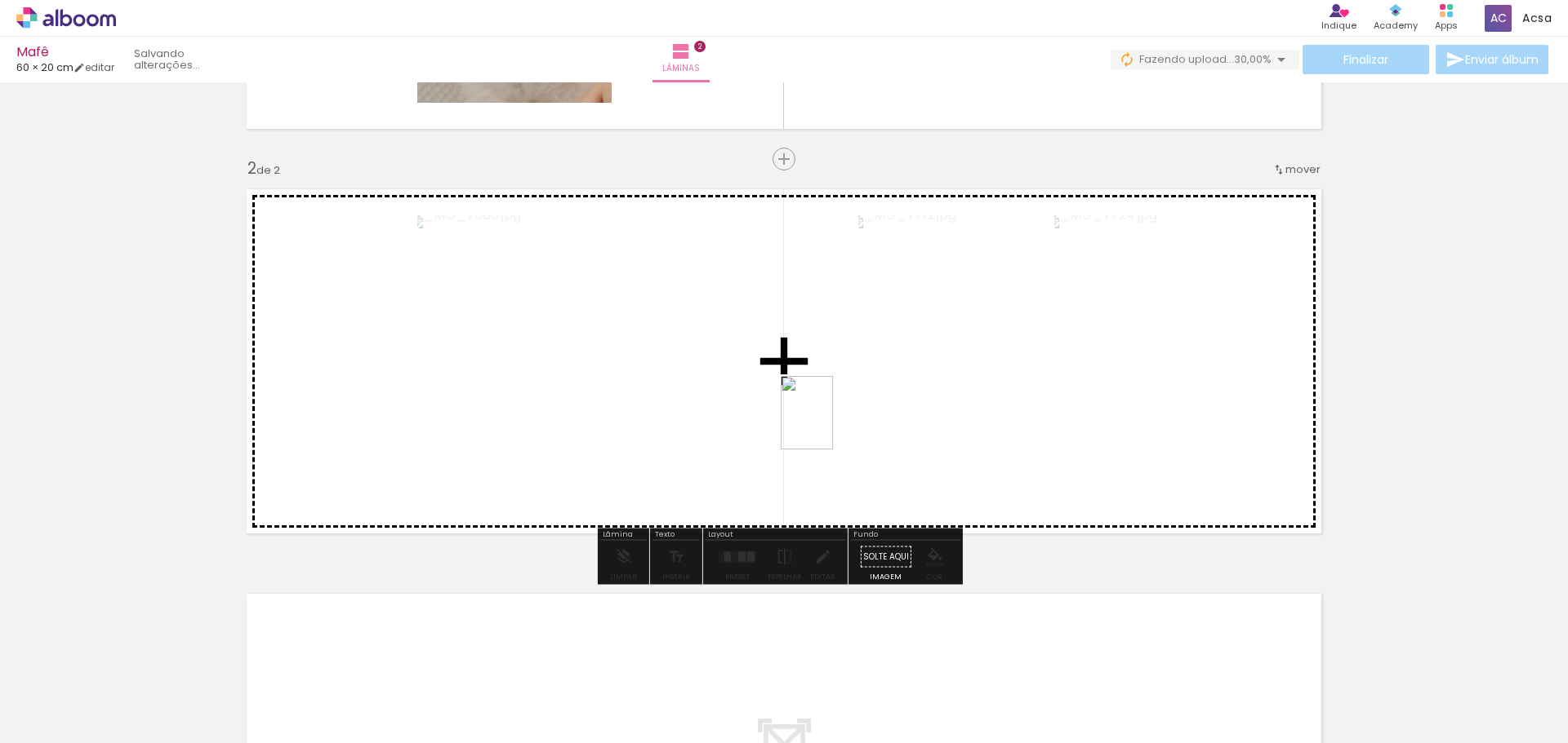
drag, startPoint x: 724, startPoint y: 693, endPoint x: 877, endPoint y: 496, distance: 249.4
click at [824, 409] on quentale-workspace at bounding box center [784, 372] width 1568 height 743
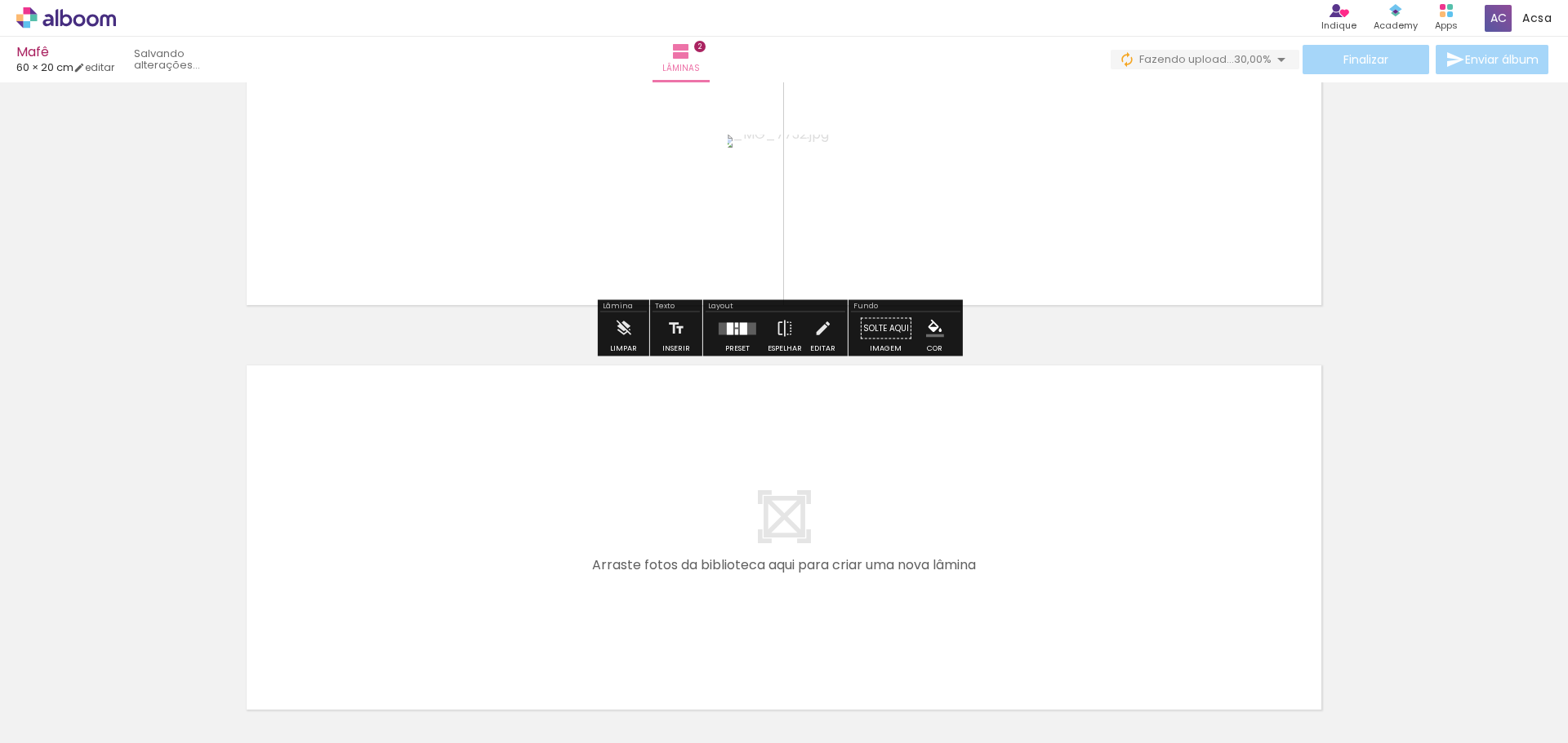
scroll to position [673, 0]
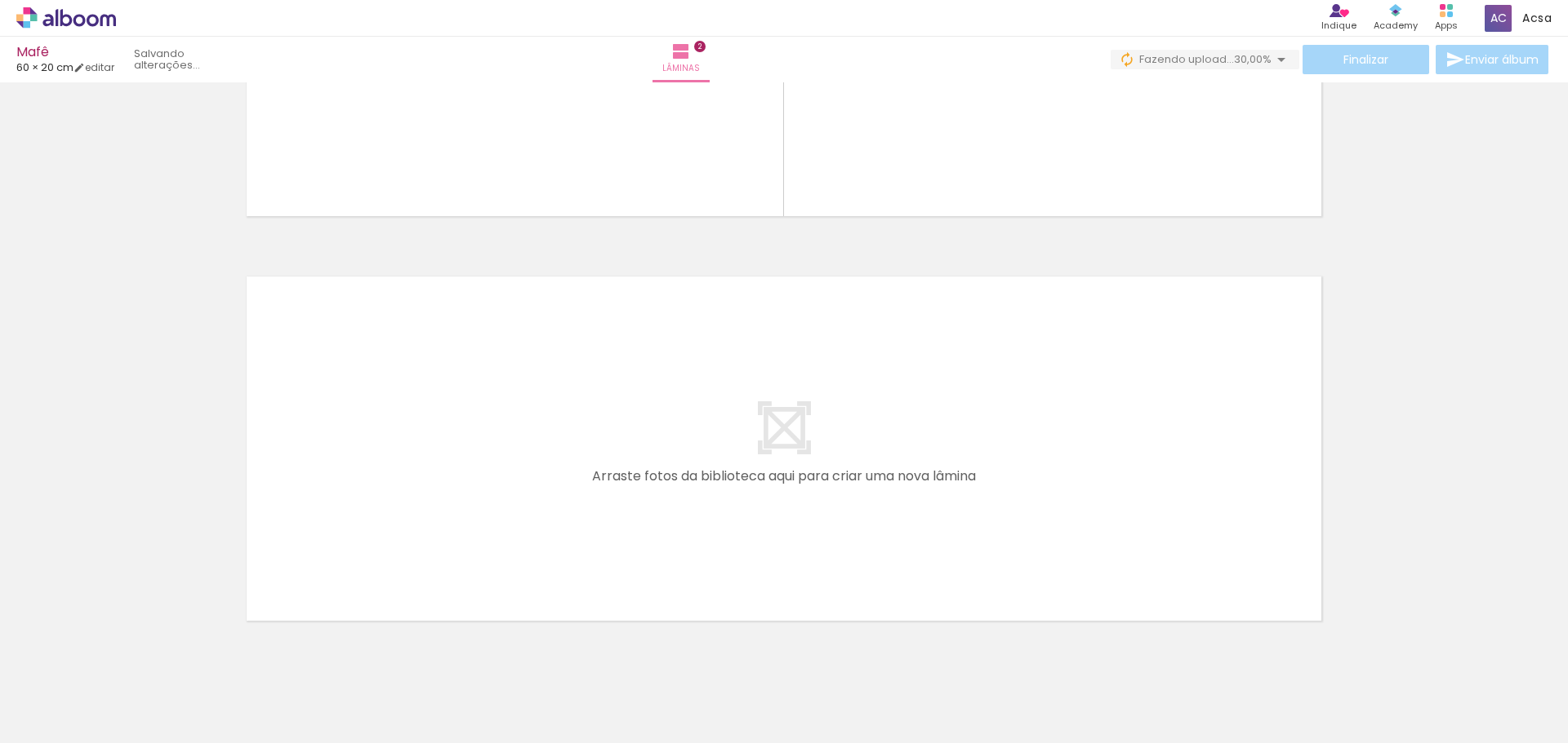
drag, startPoint x: 795, startPoint y: 671, endPoint x: 825, endPoint y: 646, distance: 39.1
click at [677, 548] on quentale-workspace at bounding box center [784, 372] width 1568 height 743
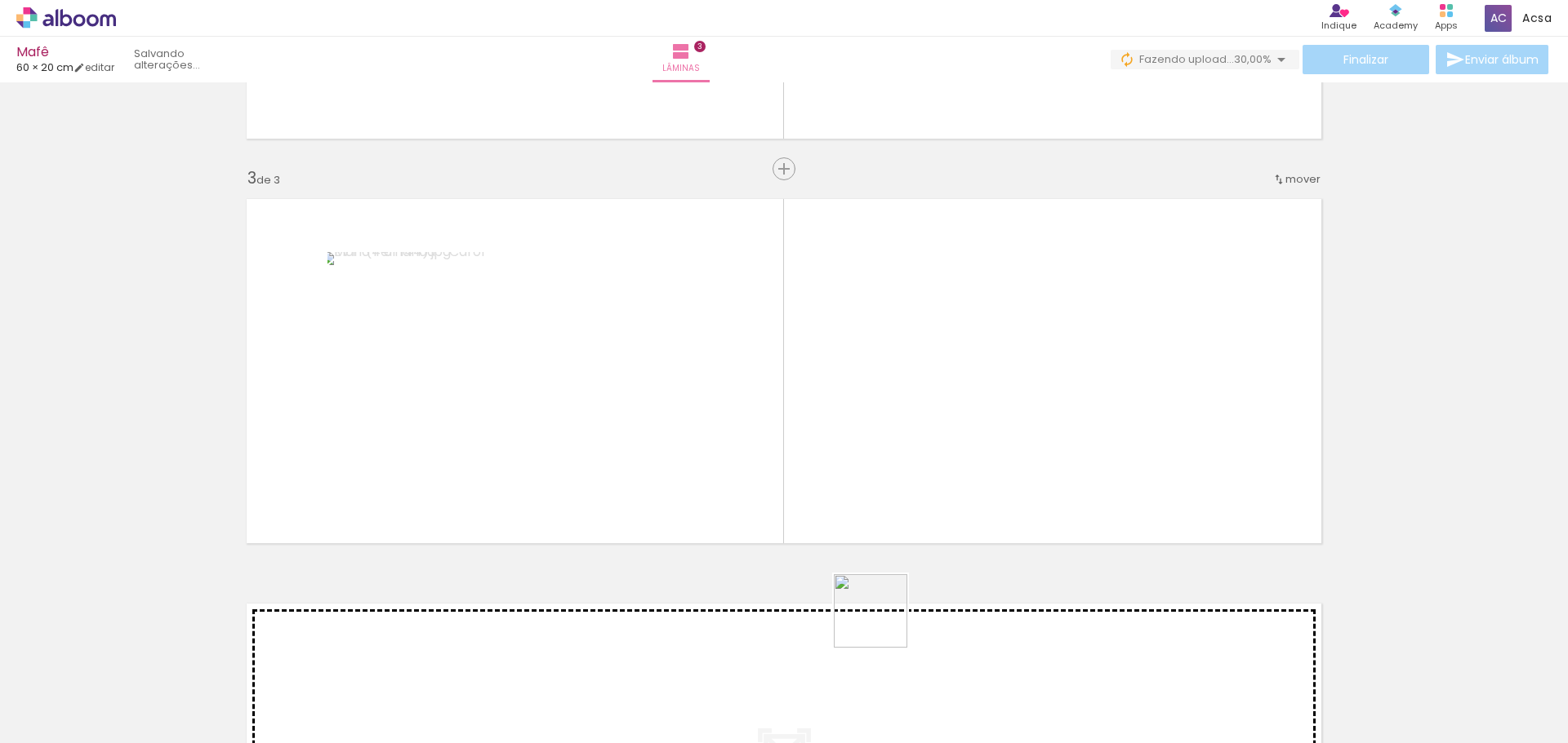
scroll to position [759, 0]
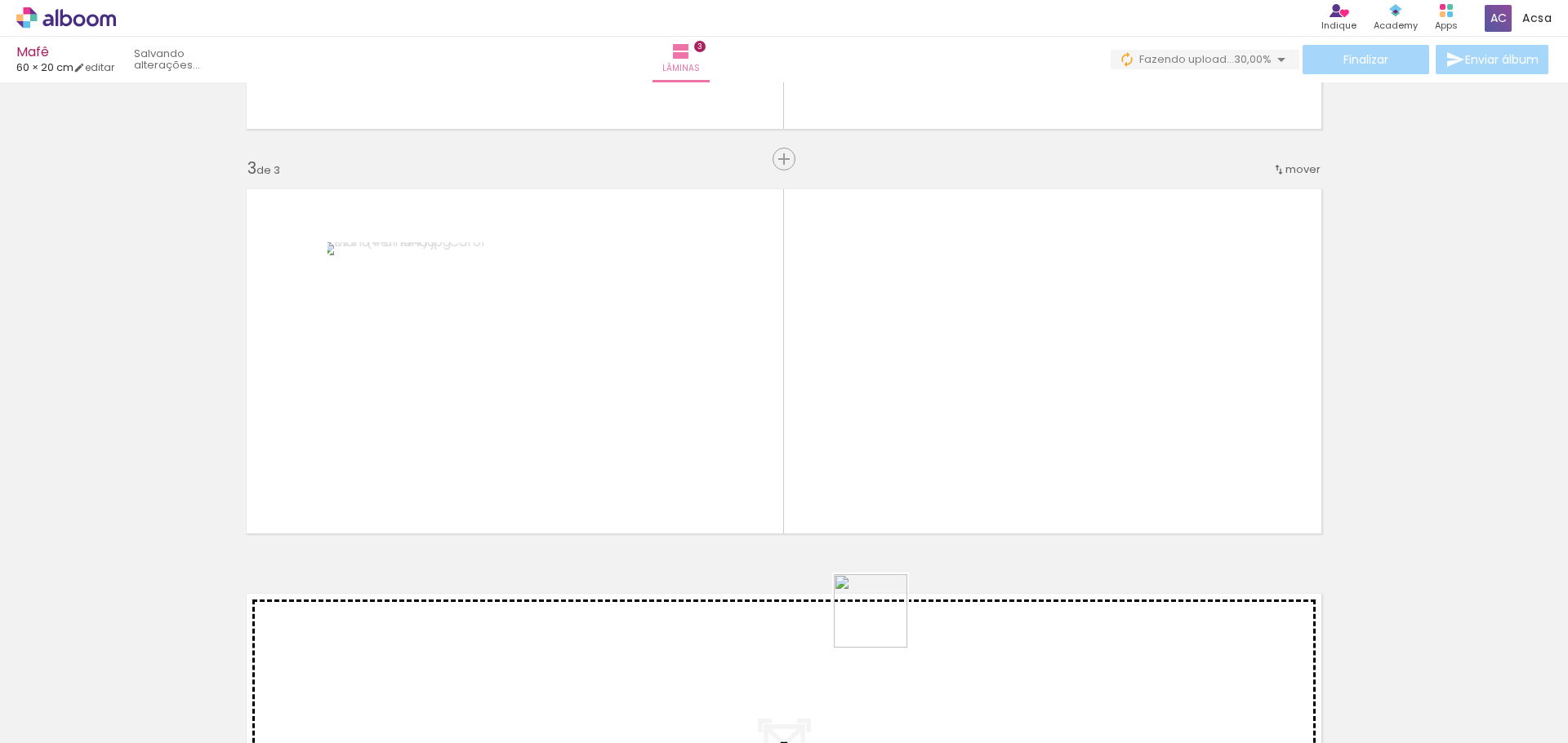
drag, startPoint x: 889, startPoint y: 692, endPoint x: 960, endPoint y: 588, distance: 125.9
click at [870, 521] on quentale-workspace at bounding box center [784, 372] width 1568 height 743
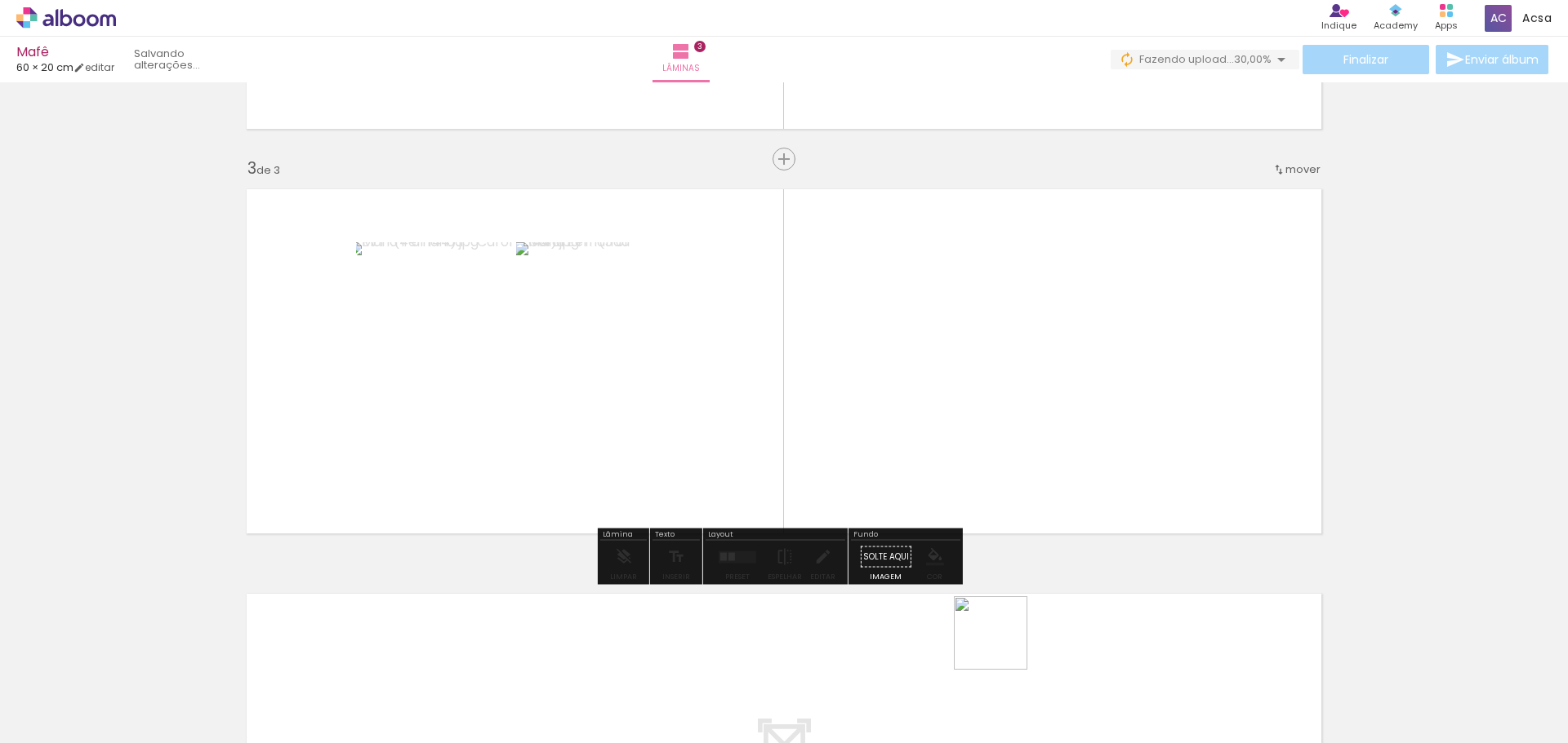
drag, startPoint x: 1003, startPoint y: 646, endPoint x: 1008, endPoint y: 427, distance: 219.1
click at [1008, 427] on quentale-workspace at bounding box center [784, 372] width 1568 height 743
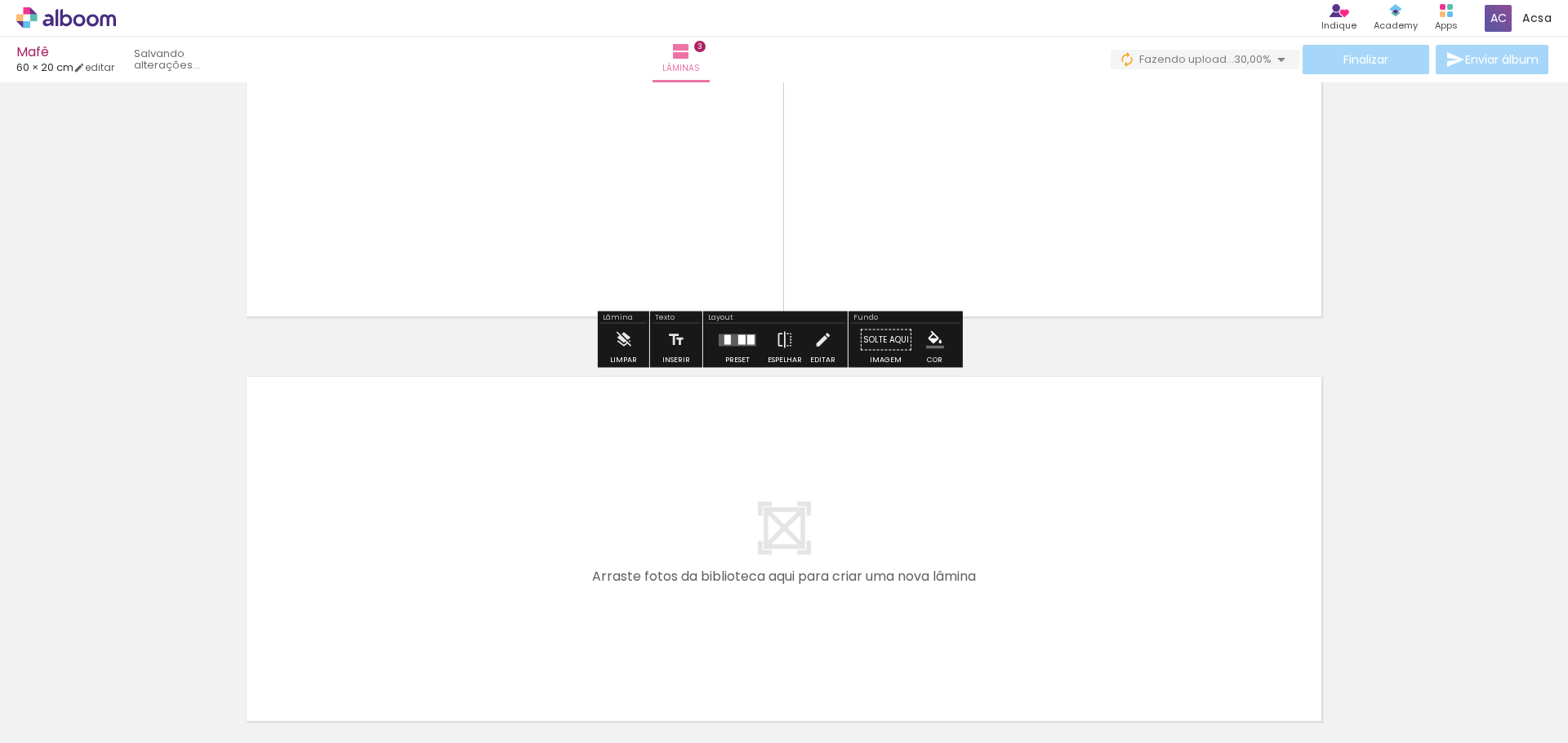
scroll to position [1124, 0]
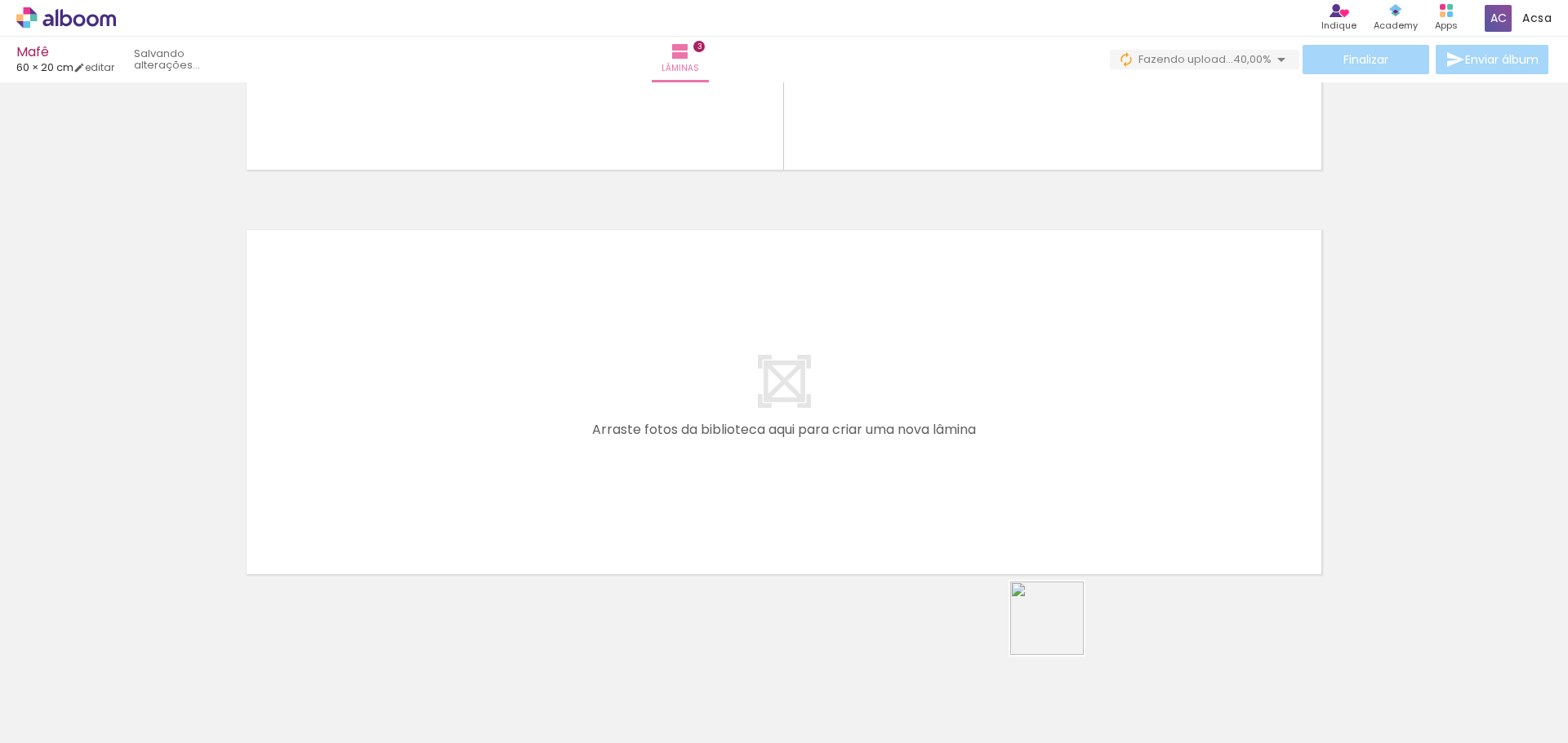
drag, startPoint x: 1078, startPoint y: 663, endPoint x: 1071, endPoint y: 608, distance: 55.4
click at [858, 484] on quentale-workspace at bounding box center [784, 372] width 1568 height 743
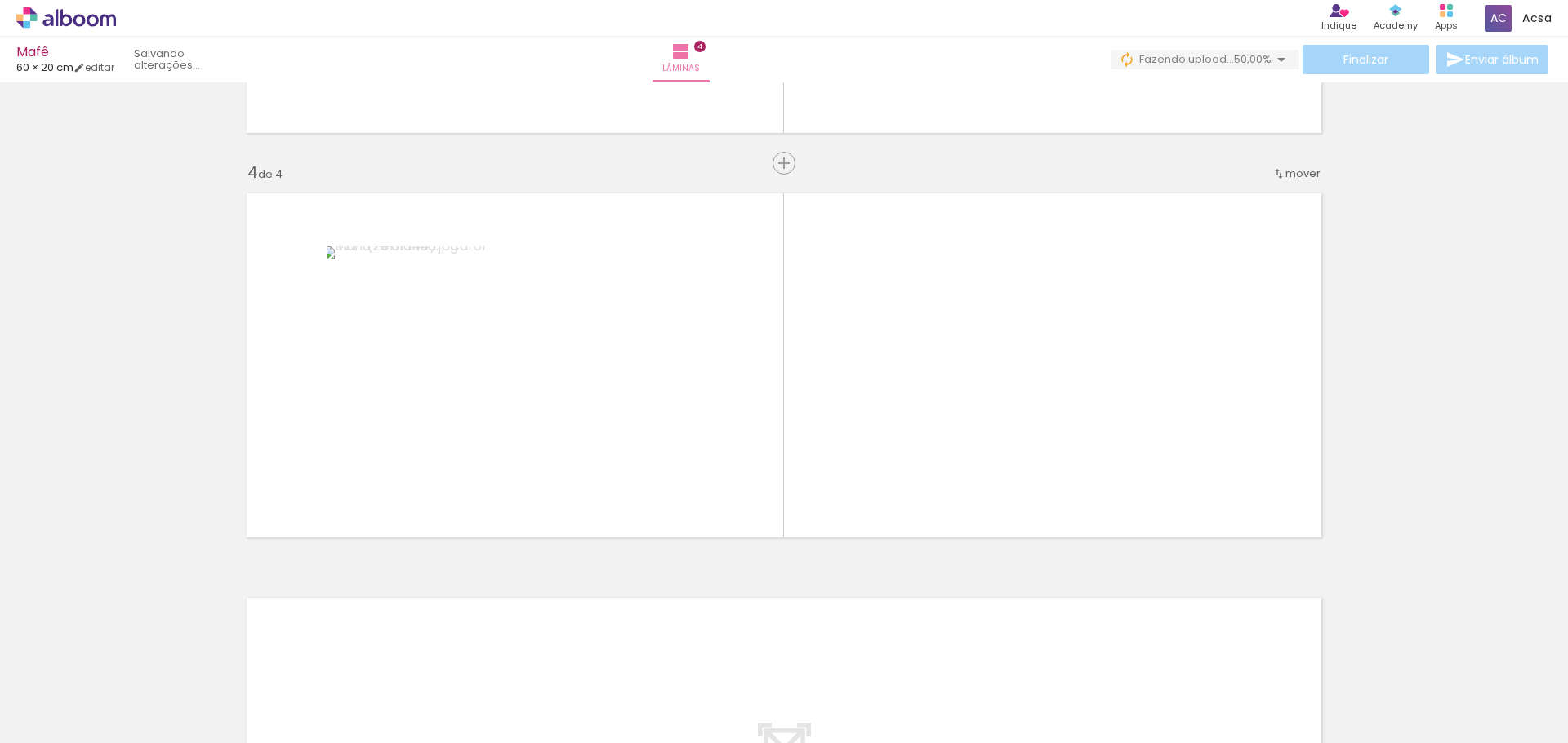
scroll to position [1165, 0]
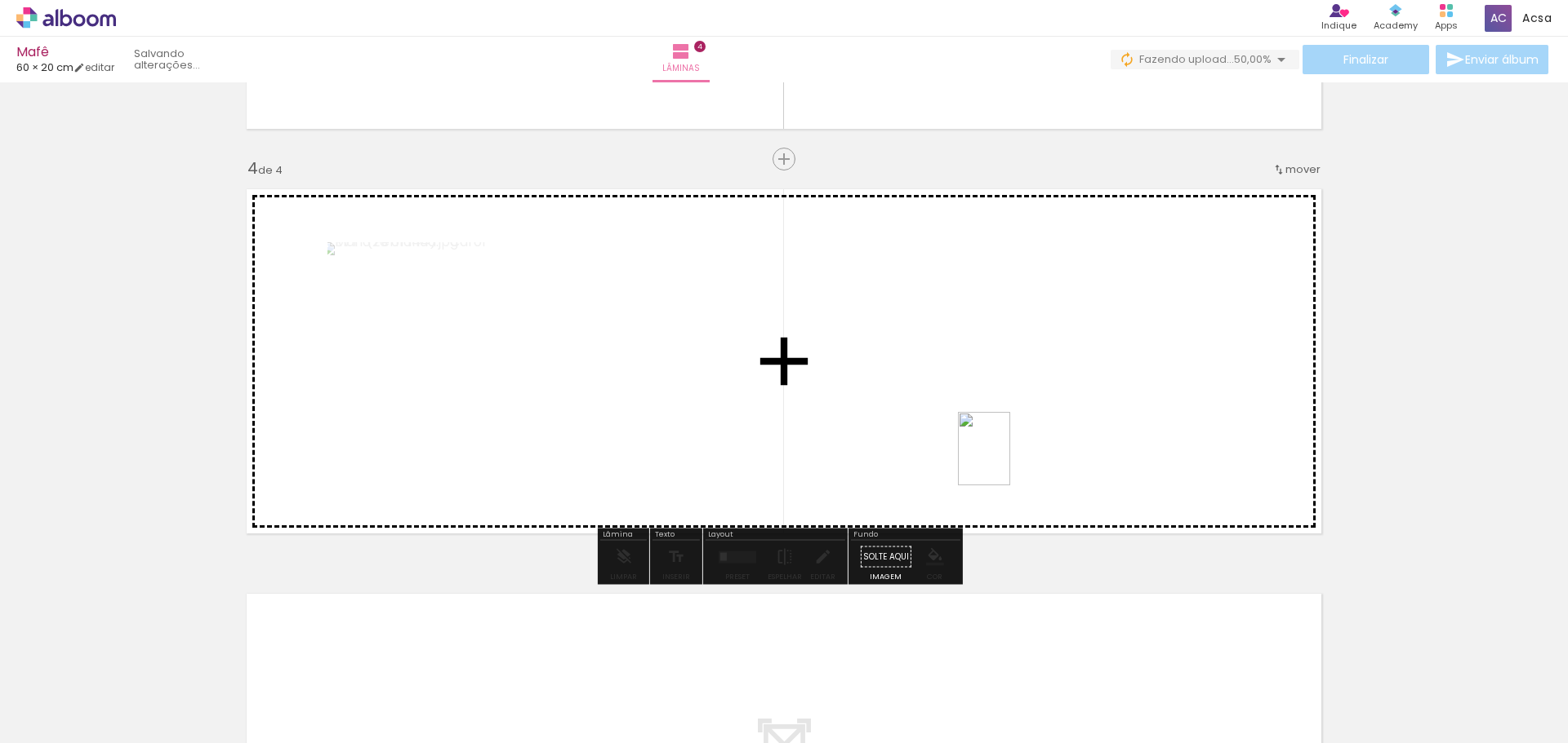
drag, startPoint x: 1189, startPoint y: 691, endPoint x: 1182, endPoint y: 523, distance: 168.1
click at [1001, 450] on quentale-workspace at bounding box center [784, 372] width 1568 height 743
drag, startPoint x: 1274, startPoint y: 702, endPoint x: 1090, endPoint y: 428, distance: 330.0
click at [1090, 428] on quentale-workspace at bounding box center [784, 372] width 1568 height 743
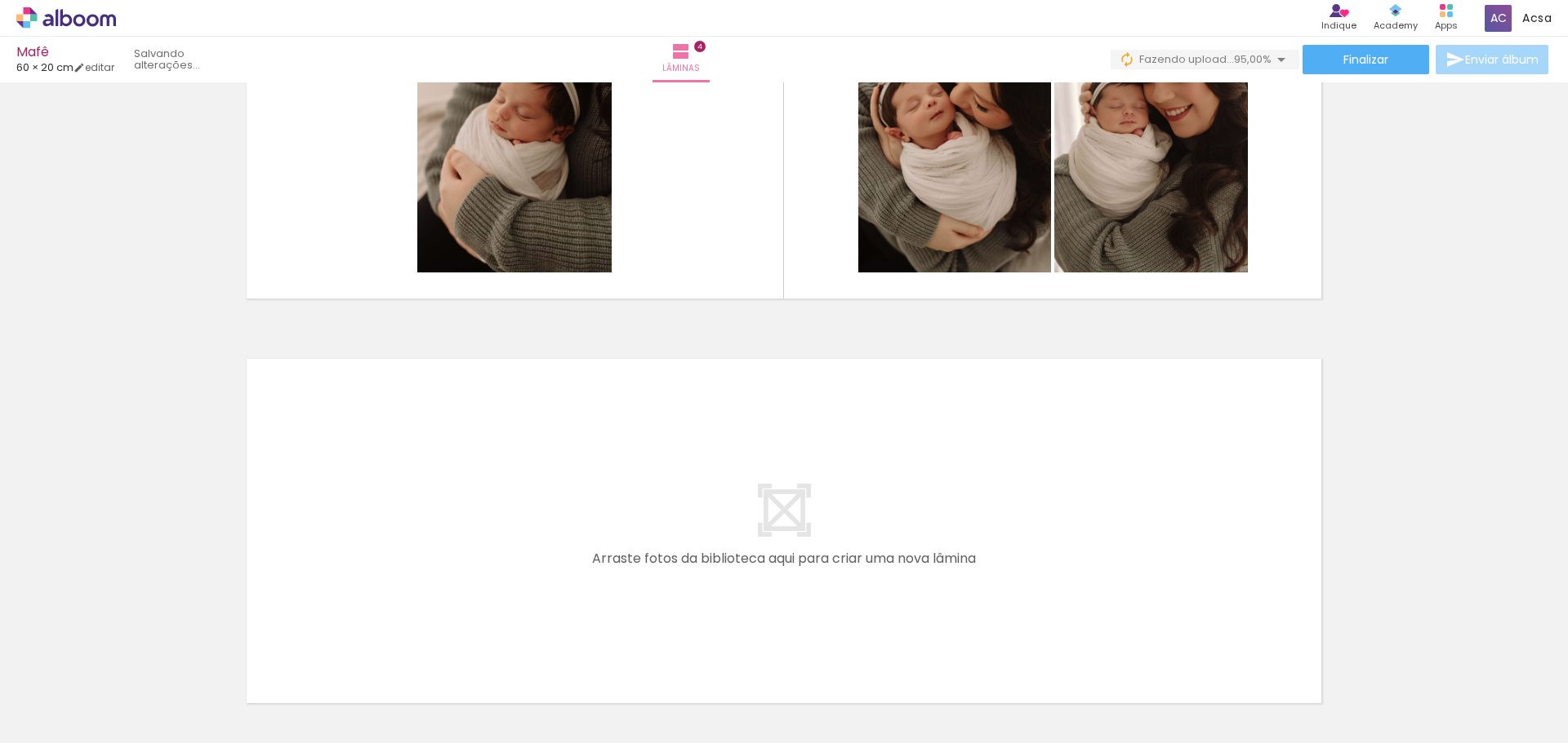
scroll to position [1528, 0]
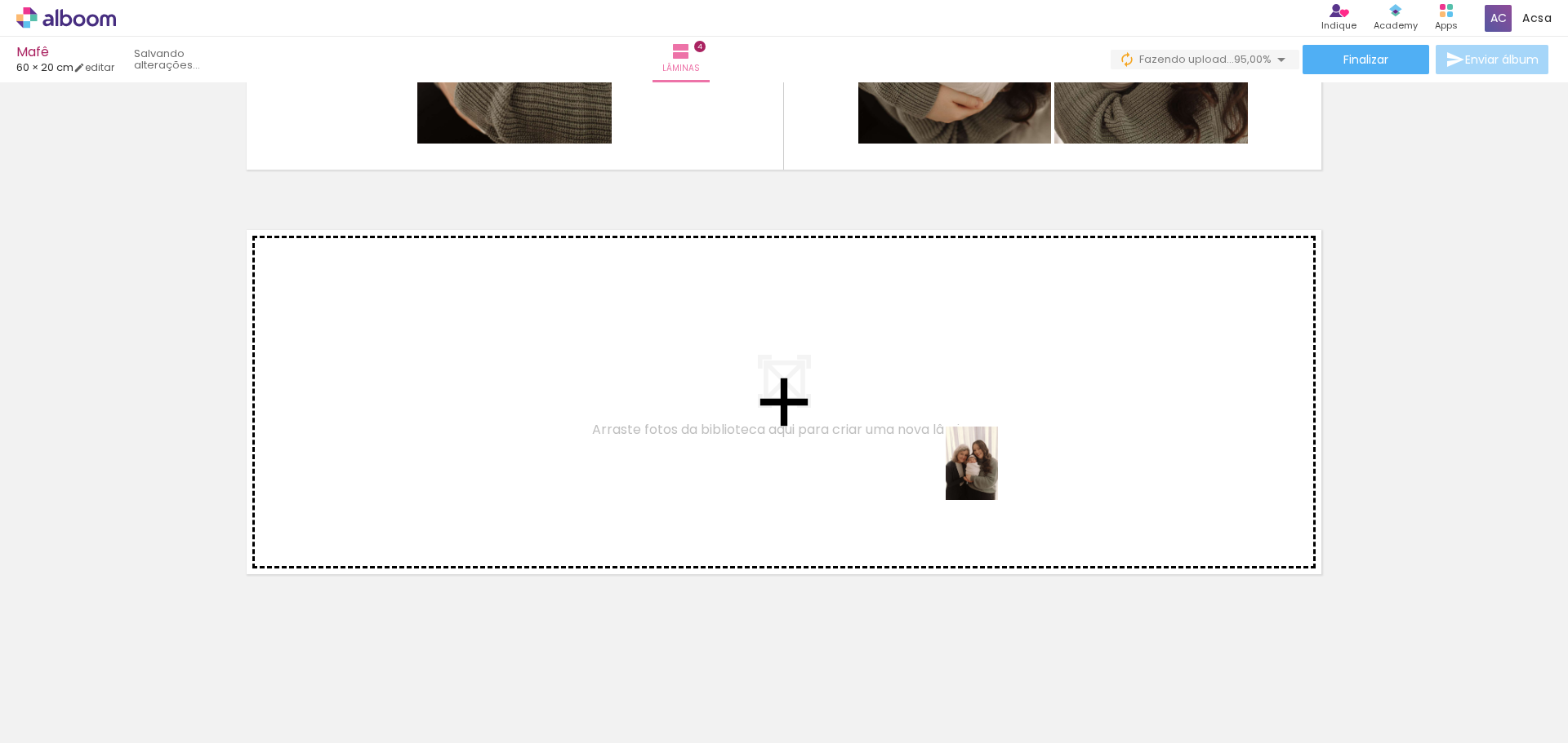
drag, startPoint x: 1340, startPoint y: 664, endPoint x: 1206, endPoint y: 592, distance: 152.1
click at [983, 474] on quentale-workspace at bounding box center [784, 372] width 1568 height 743
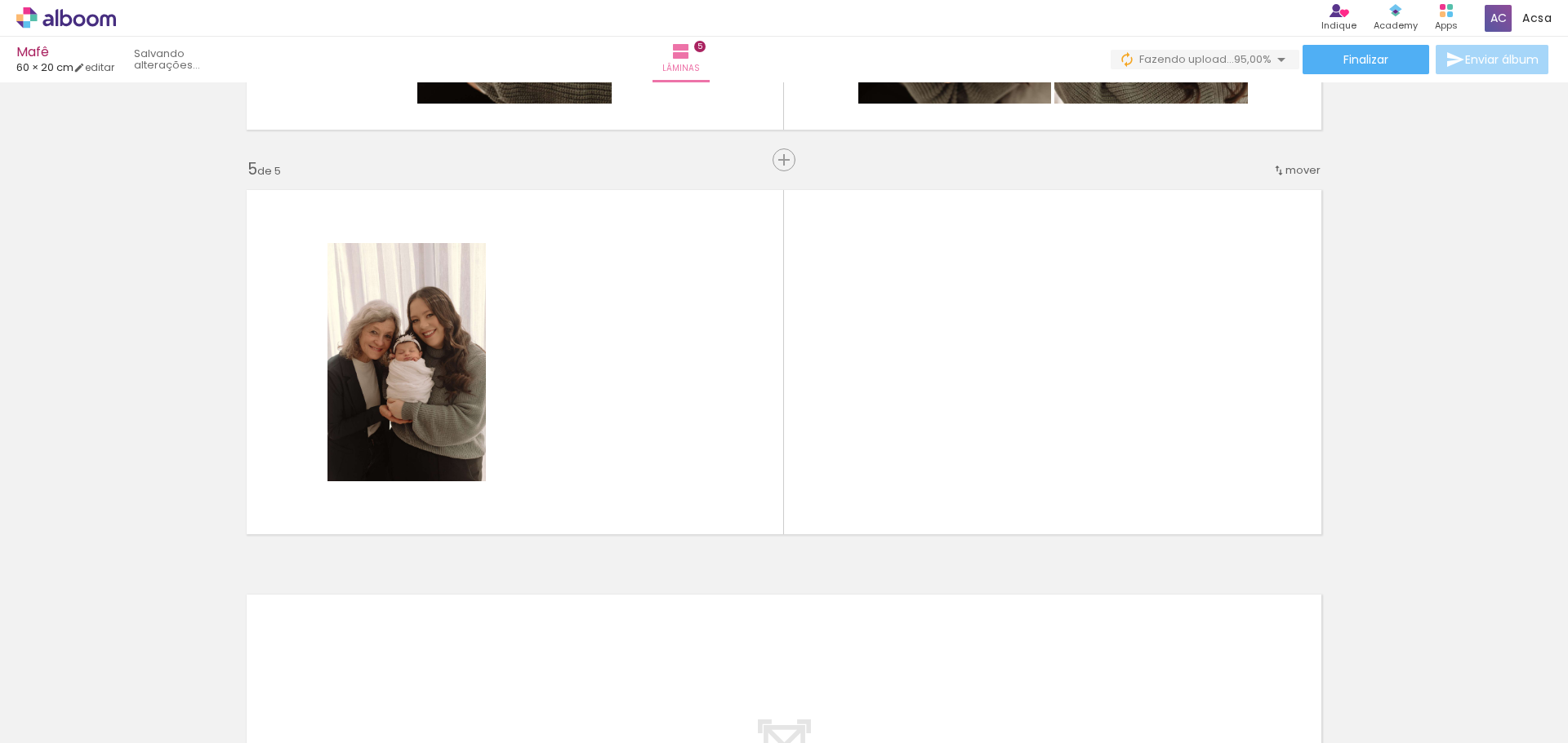
scroll to position [1569, 0]
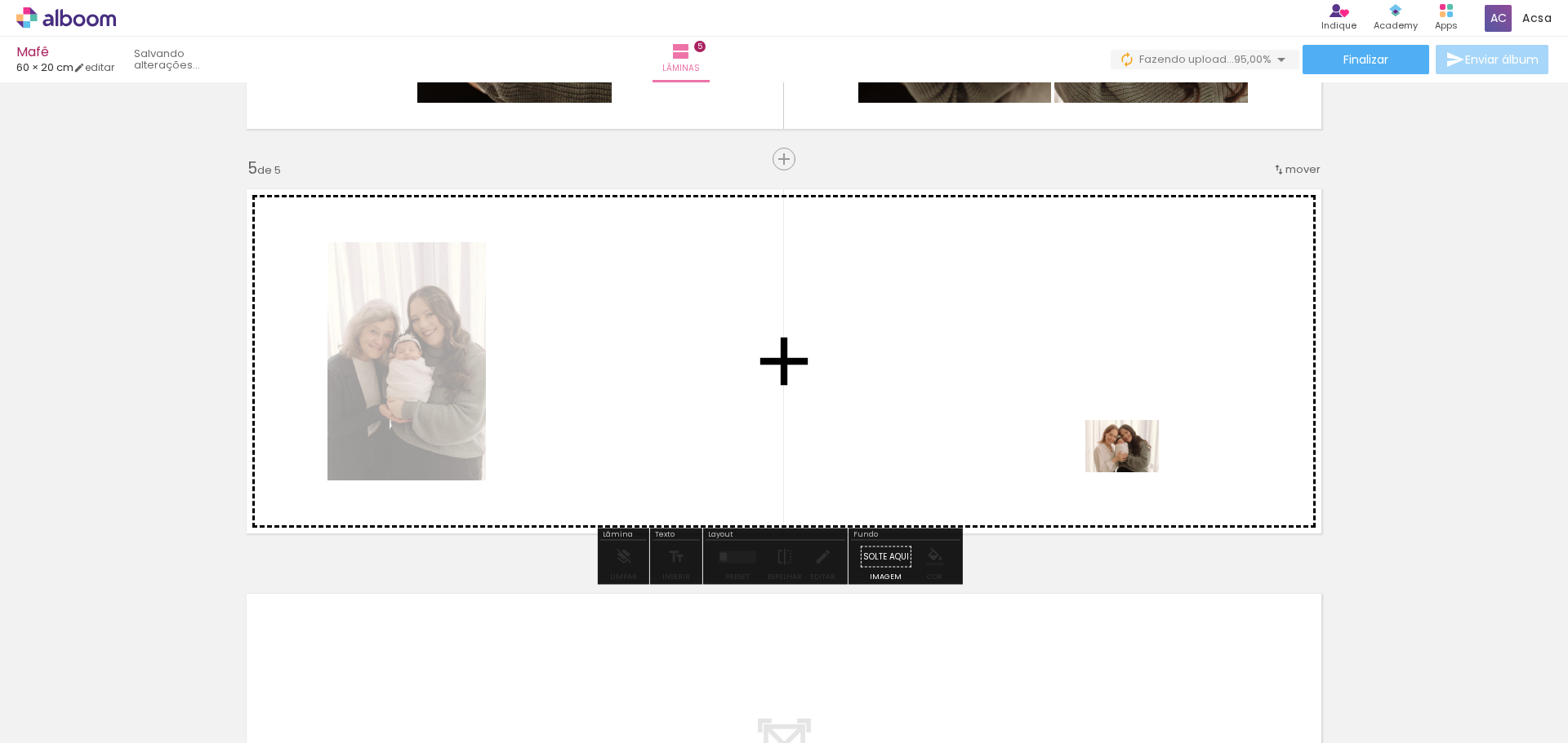
drag, startPoint x: 1440, startPoint y: 702, endPoint x: 1181, endPoint y: 581, distance: 285.9
click at [1130, 469] on quentale-workspace at bounding box center [784, 372] width 1568 height 743
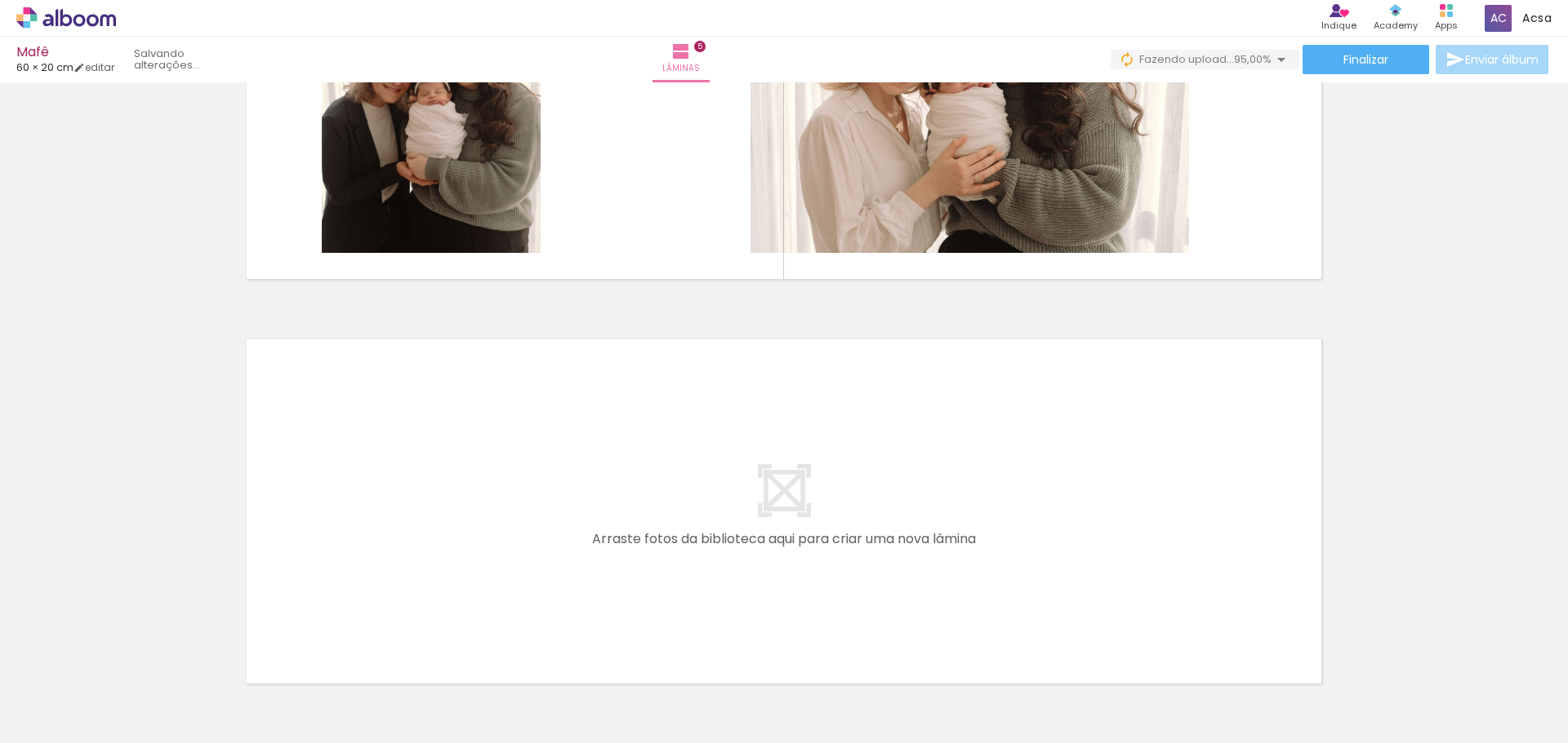
scroll to position [1855, 0]
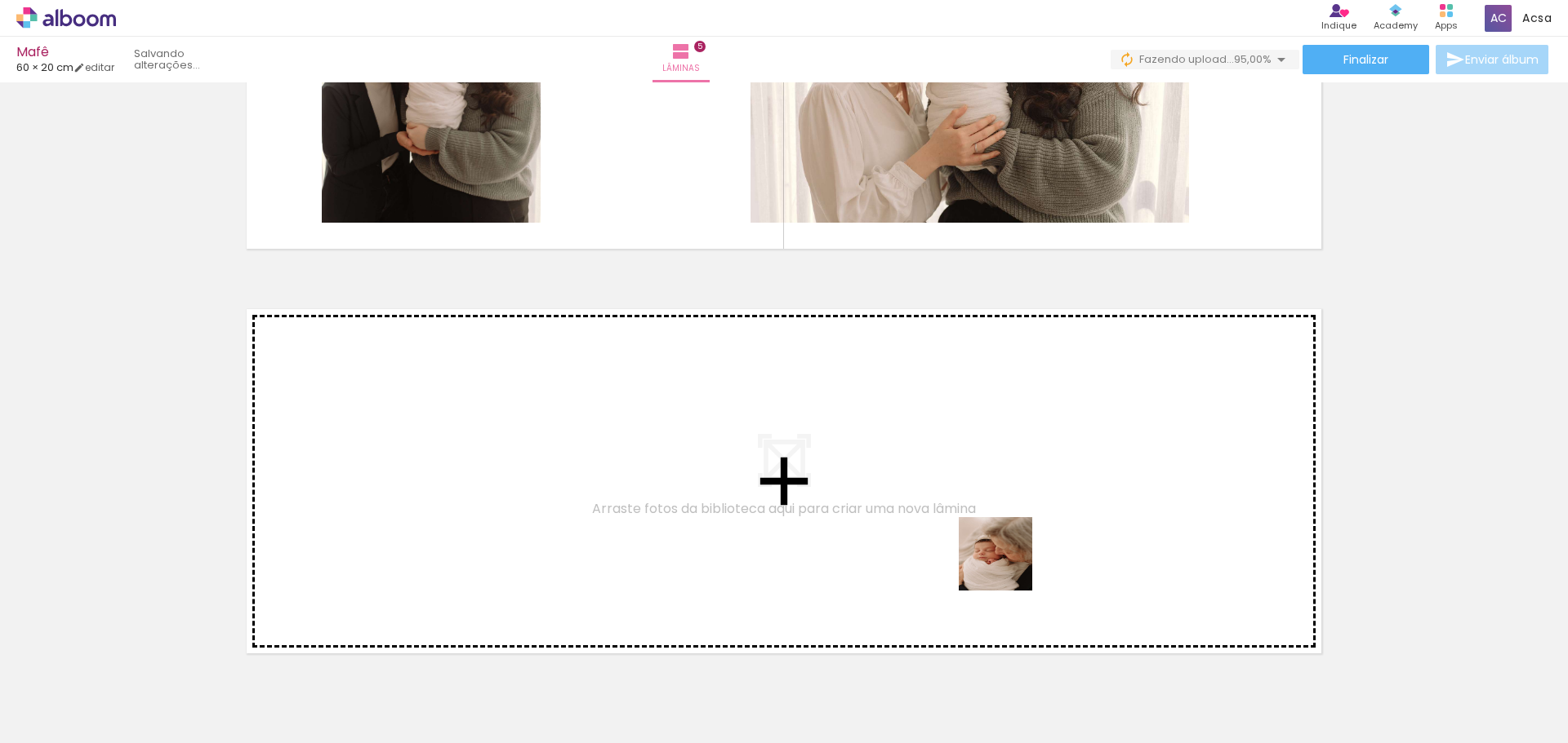
drag, startPoint x: 1152, startPoint y: 712, endPoint x: 1171, endPoint y: 659, distance: 56.3
click at [855, 516] on quentale-workspace at bounding box center [784, 372] width 1568 height 743
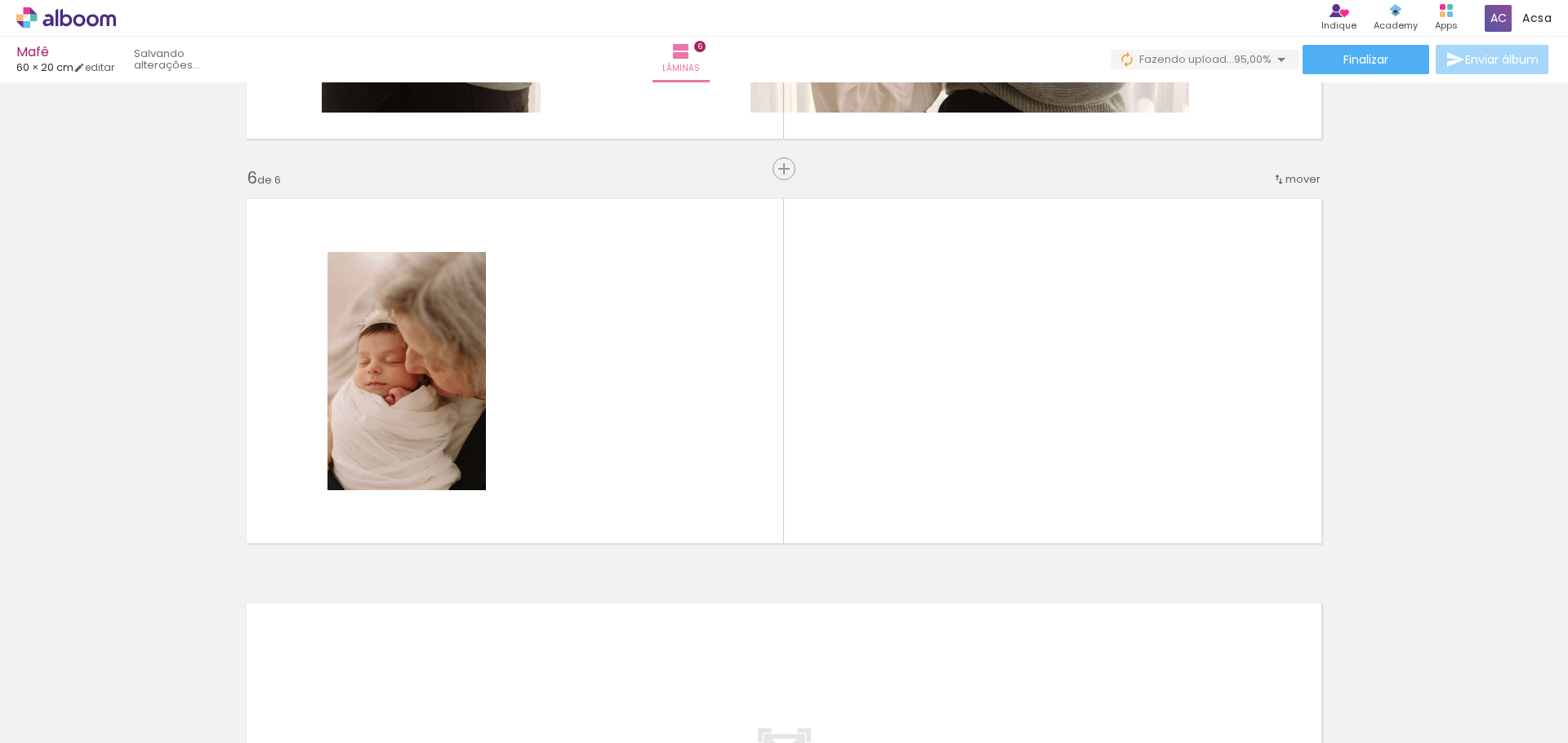
scroll to position [1974, 0]
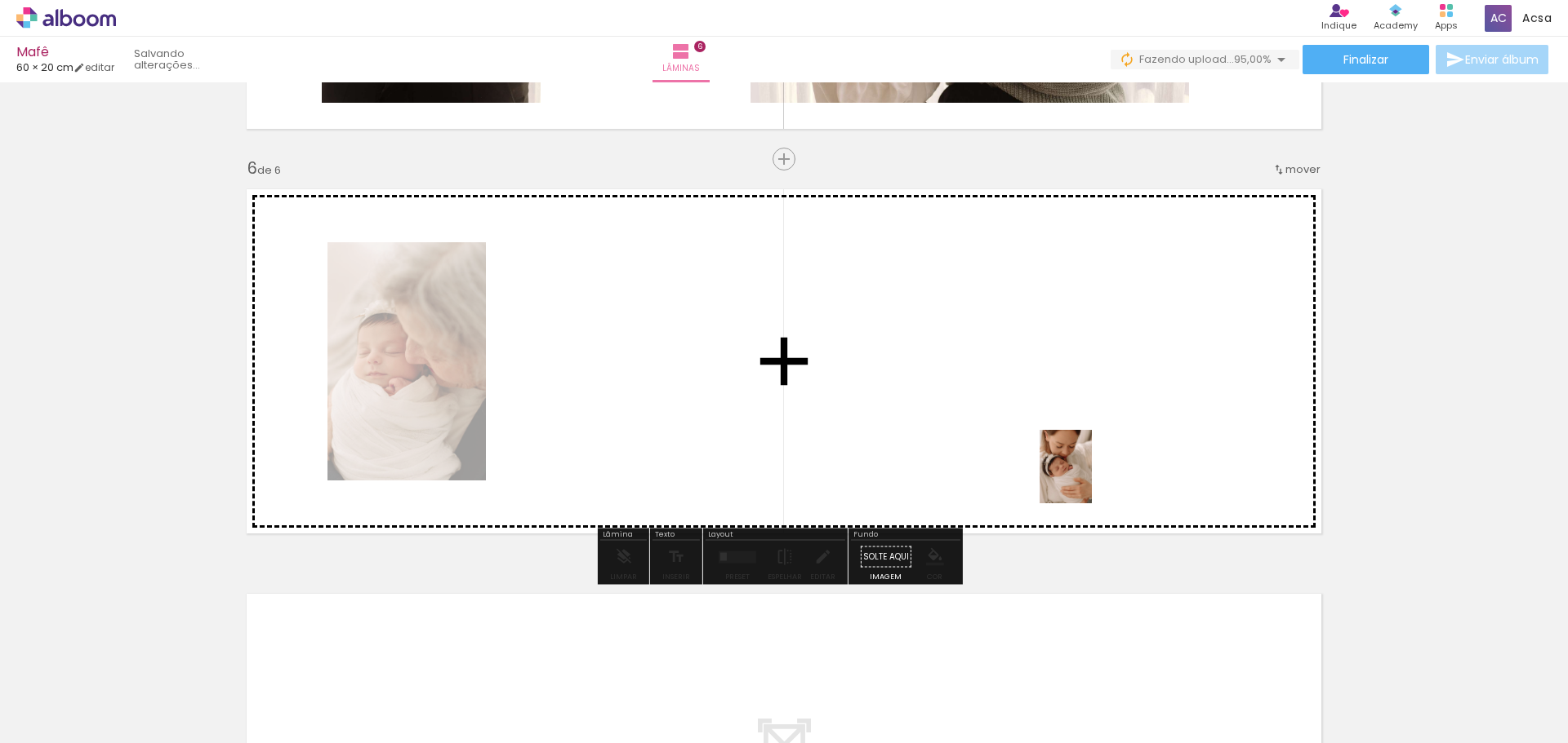
drag, startPoint x: 1233, startPoint y: 677, endPoint x: 1273, endPoint y: 557, distance: 126.5
click at [1085, 458] on quentale-workspace at bounding box center [784, 372] width 1568 height 743
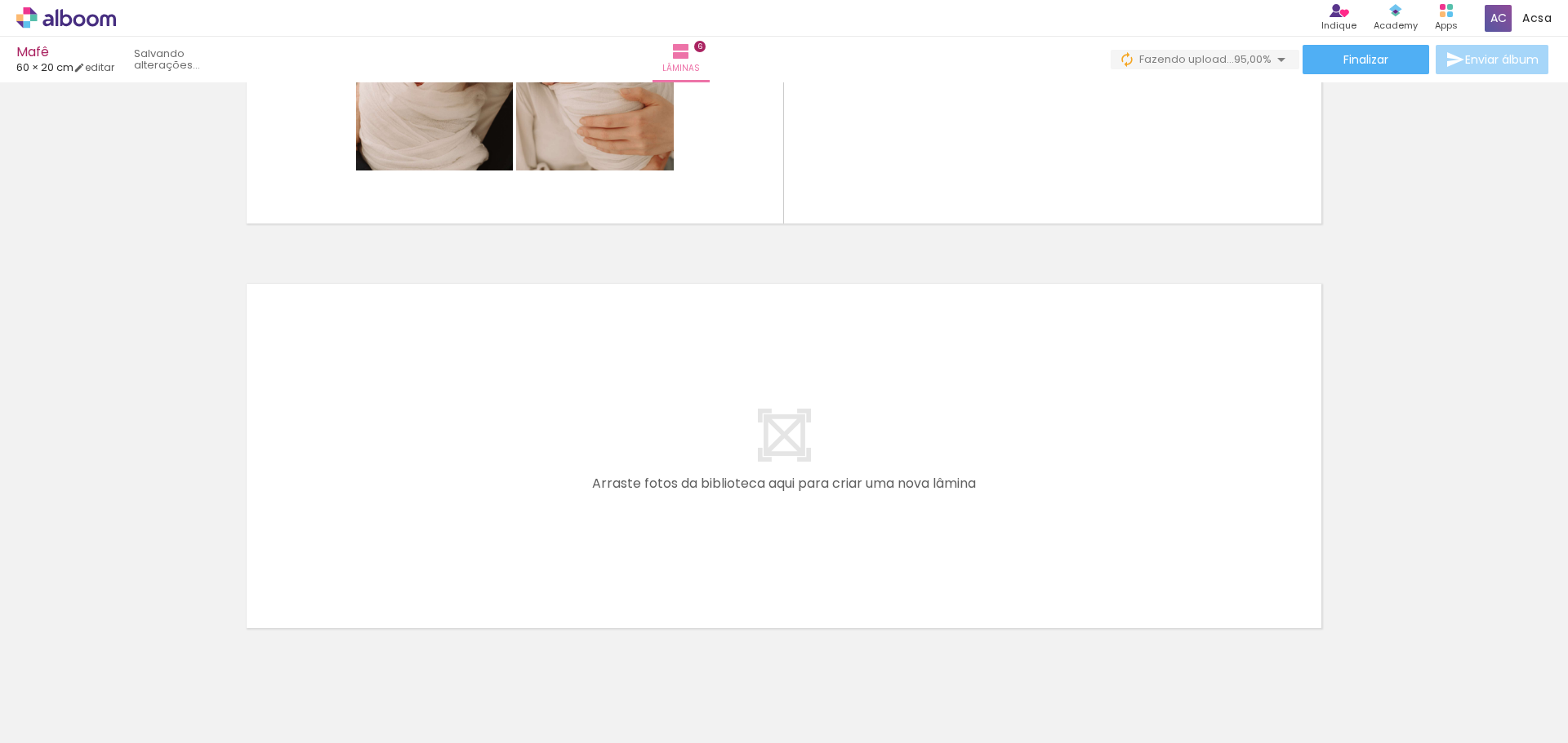
scroll to position [2338, 0]
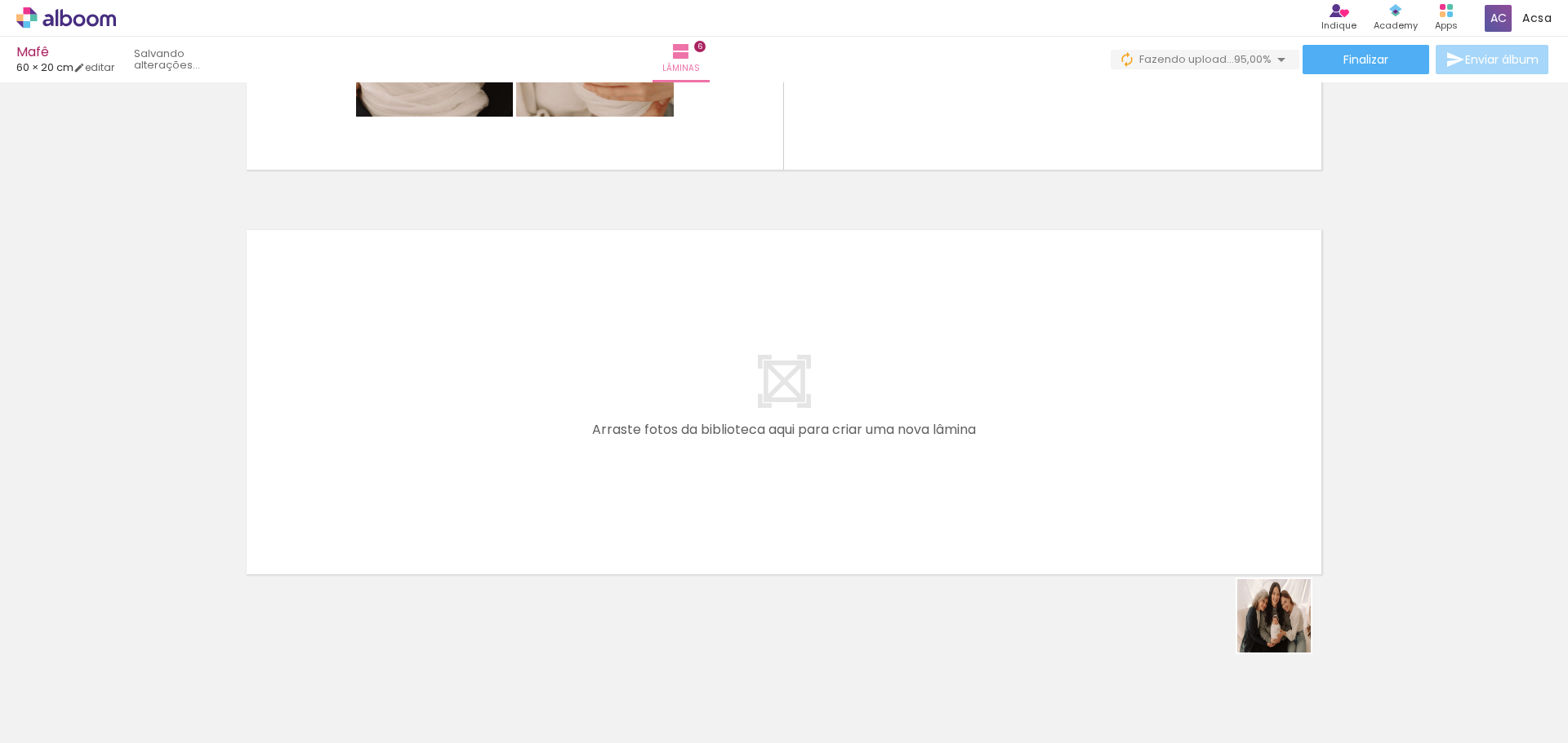
drag, startPoint x: 1346, startPoint y: 698, endPoint x: 1235, endPoint y: 635, distance: 127.6
click at [969, 521] on quentale-workspace at bounding box center [784, 372] width 1568 height 743
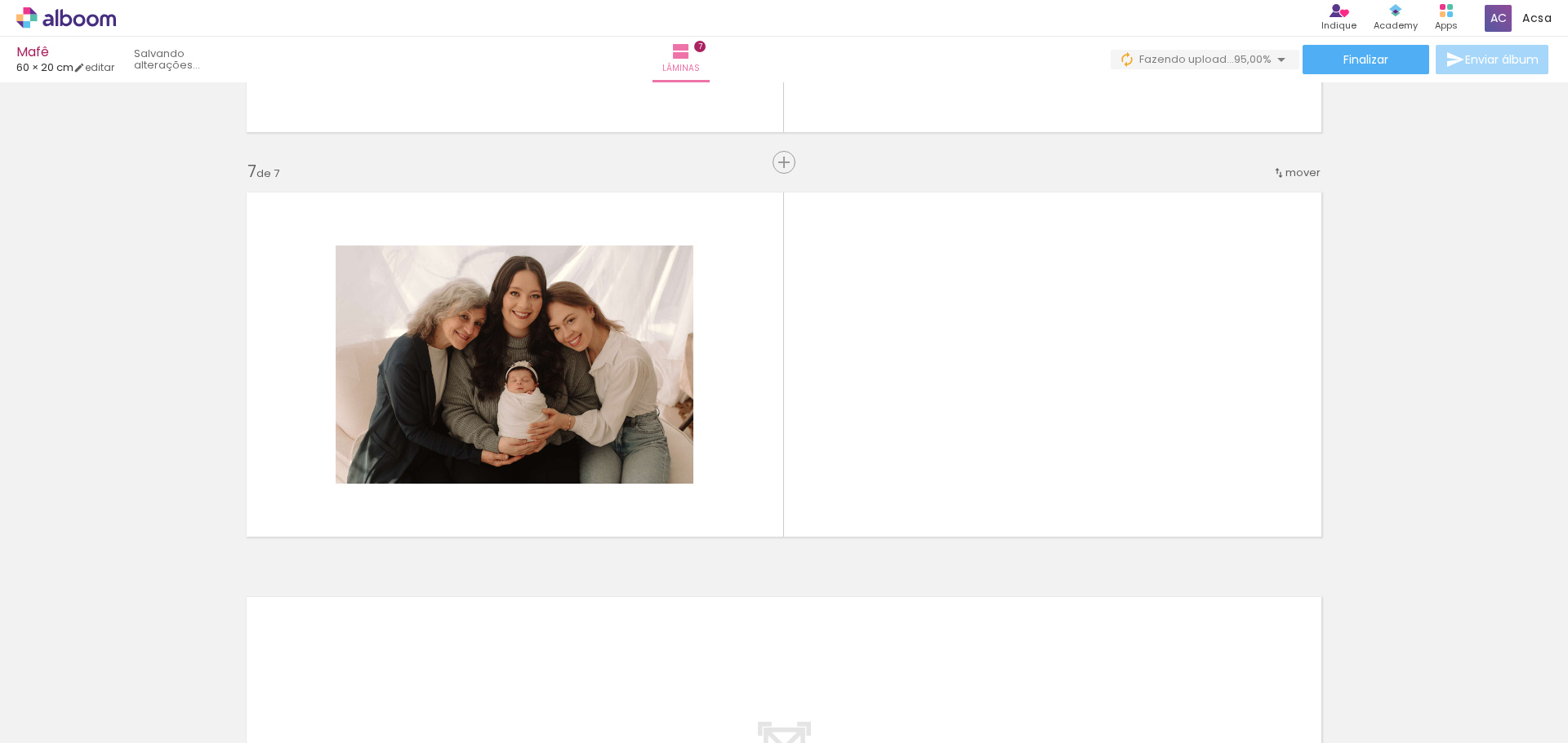
scroll to position [2379, 0]
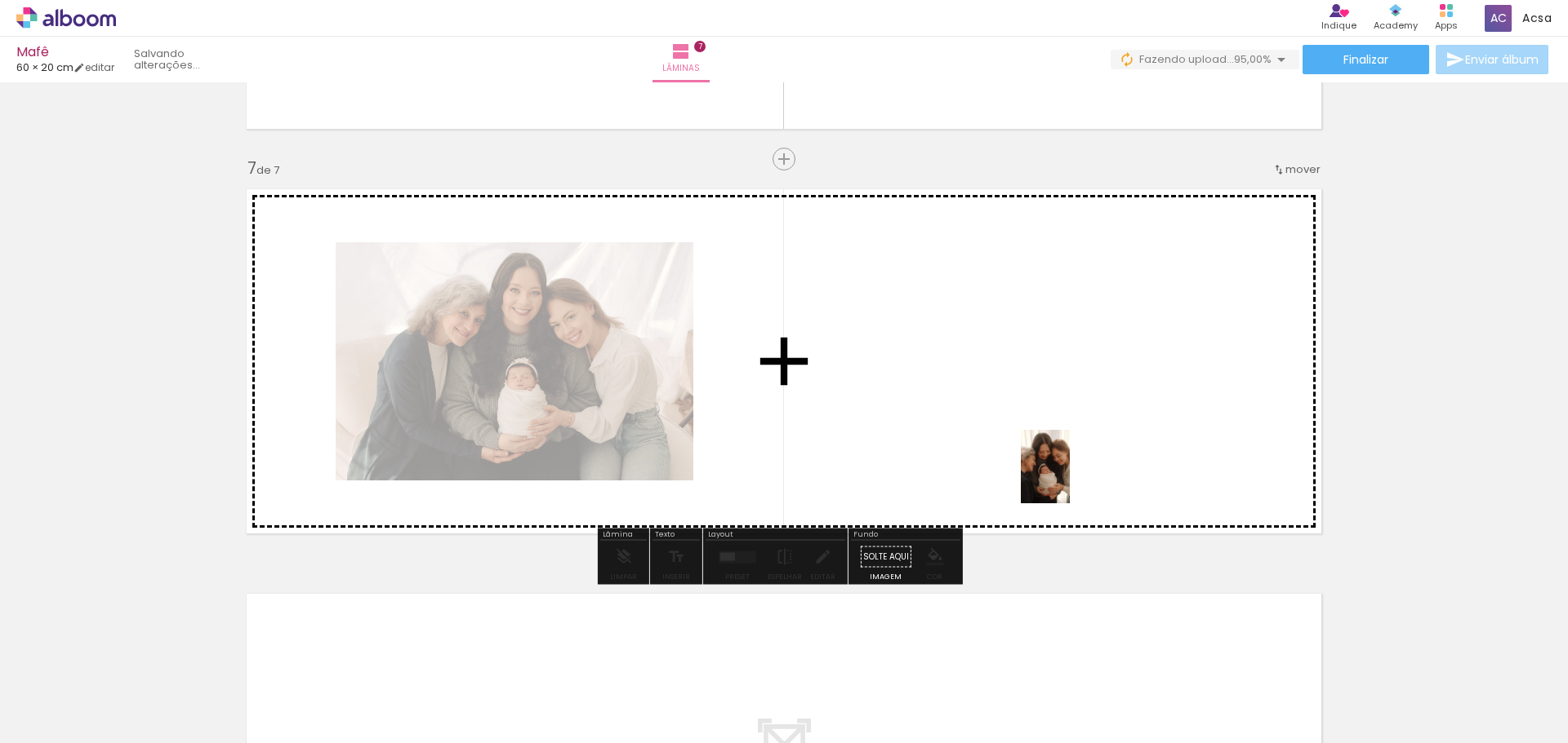
drag, startPoint x: 1415, startPoint y: 704, endPoint x: 1070, endPoint y: 479, distance: 411.9
click at [1070, 479] on quentale-workspace at bounding box center [784, 372] width 1568 height 743
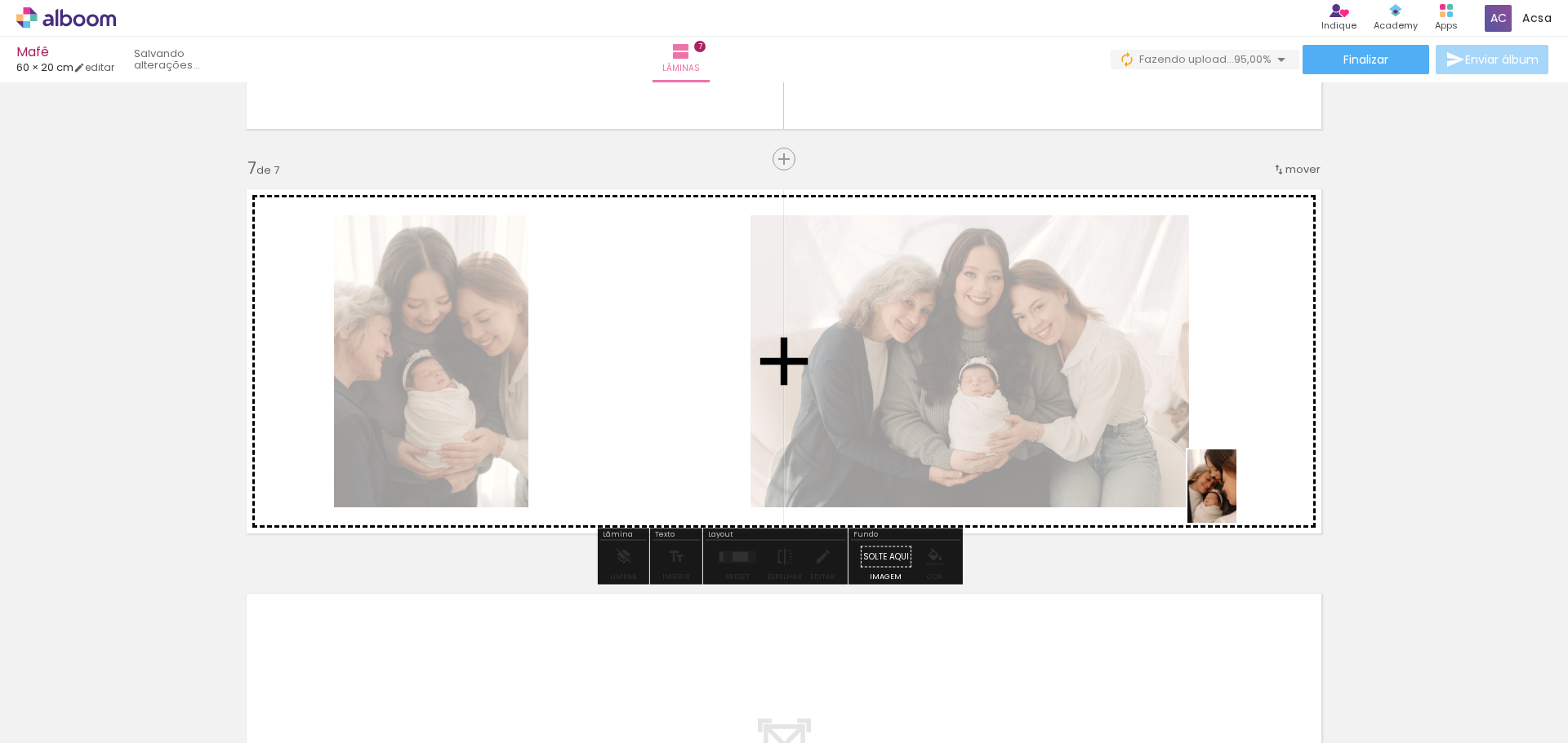
drag, startPoint x: 1503, startPoint y: 698, endPoint x: 1134, endPoint y: 446, distance: 446.8
click at [1055, 448] on quentale-workspace at bounding box center [784, 372] width 1568 height 743
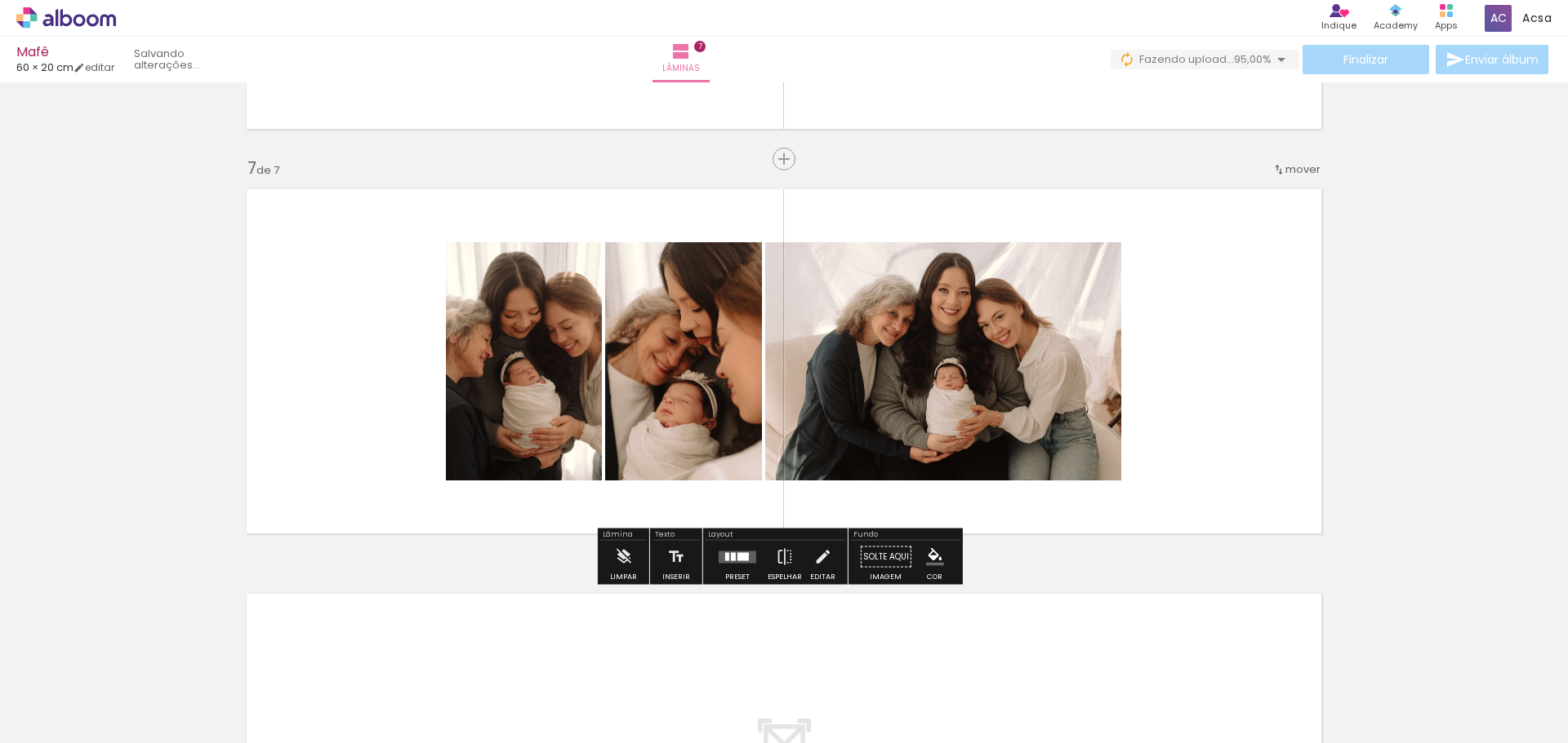
click at [730, 561] on quentale-layouter at bounding box center [737, 557] width 38 height 13
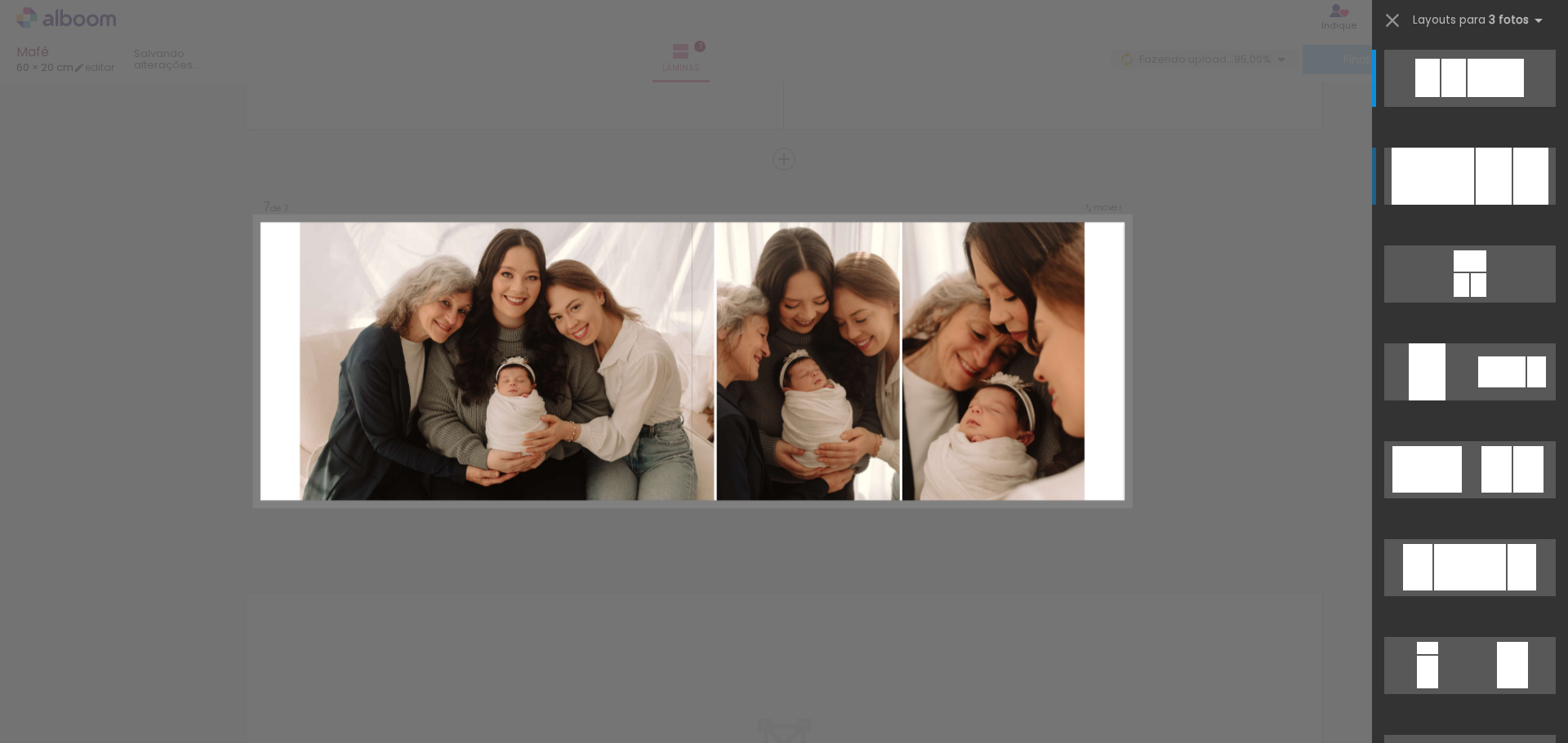
click at [1475, 181] on div at bounding box center [1493, 176] width 36 height 57
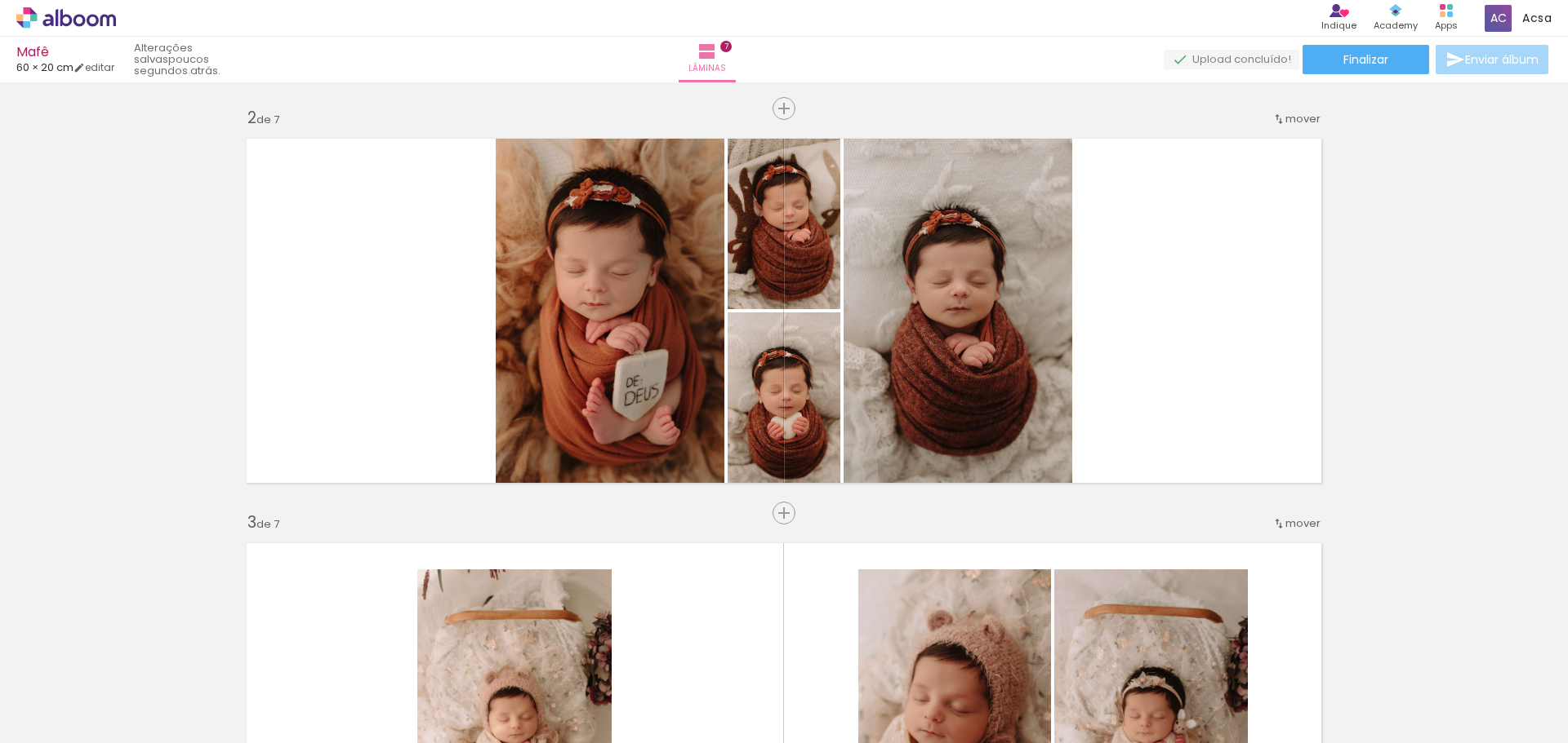
scroll to position [449, 0]
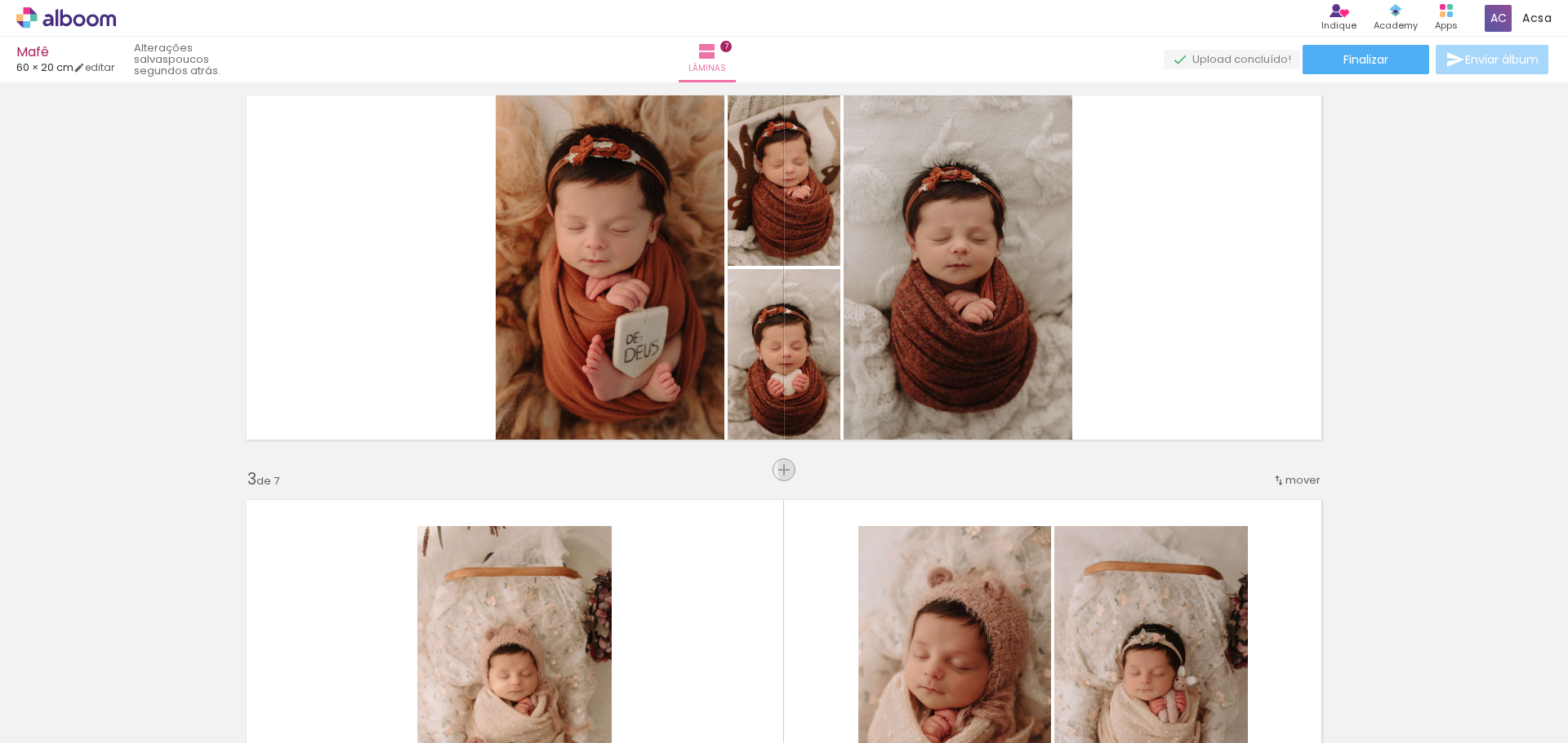
drag, startPoint x: 773, startPoint y: 466, endPoint x: 792, endPoint y: 454, distance: 22.5
click at [794, 465] on span "Inserir lâmina" at bounding box center [826, 470] width 64 height 11
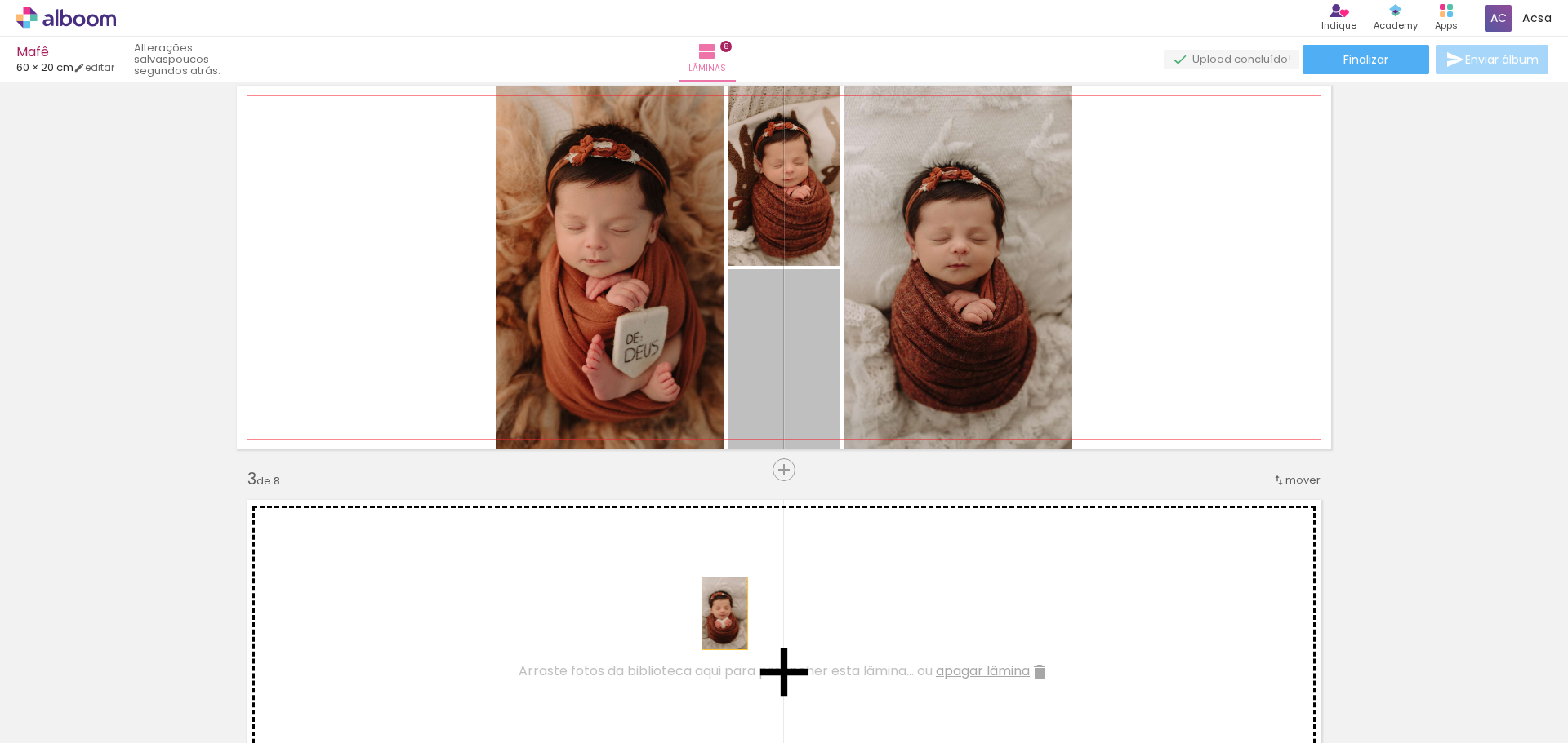
drag, startPoint x: 825, startPoint y: 367, endPoint x: 939, endPoint y: 343, distance: 116.5
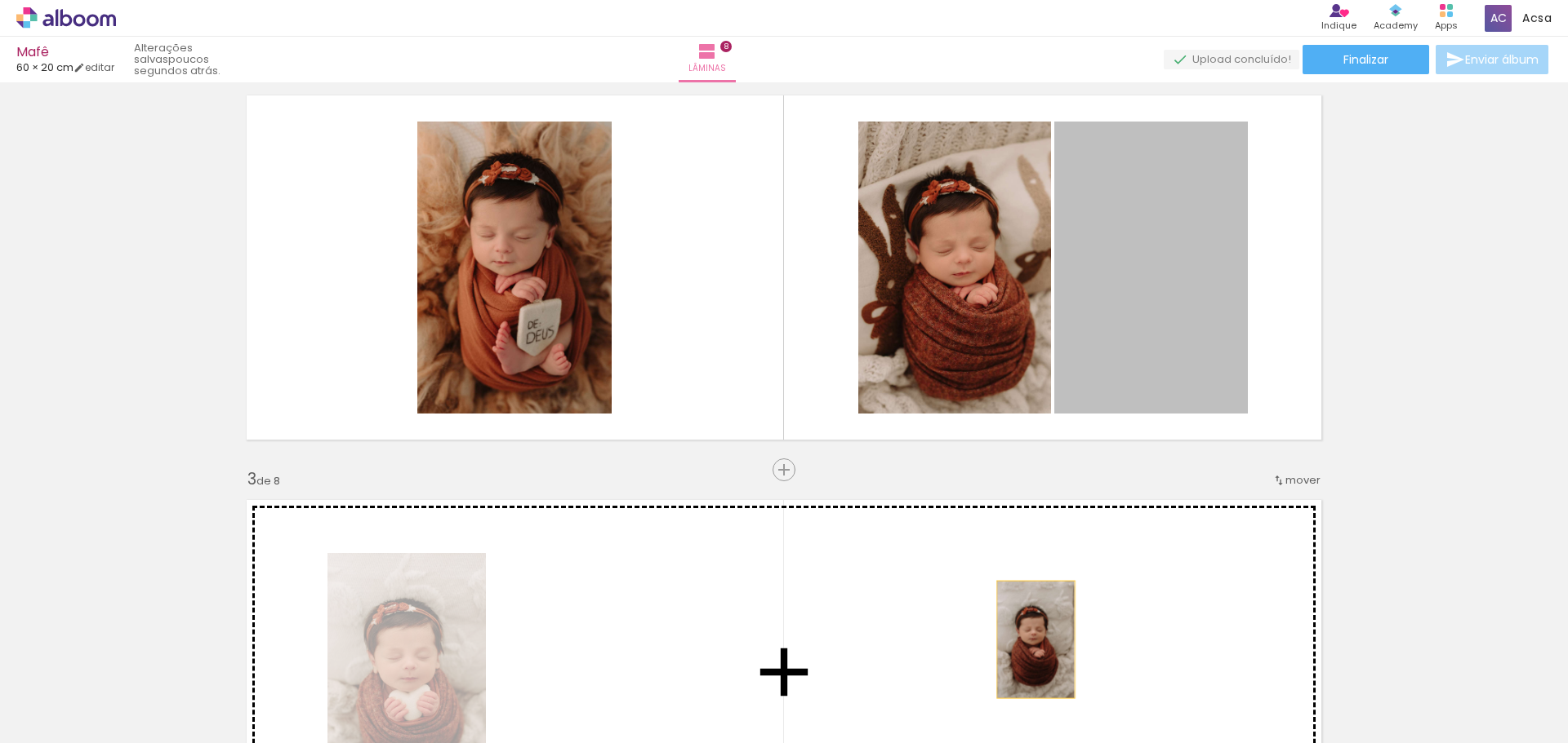
drag, startPoint x: 1140, startPoint y: 291, endPoint x: 1023, endPoint y: 532, distance: 267.9
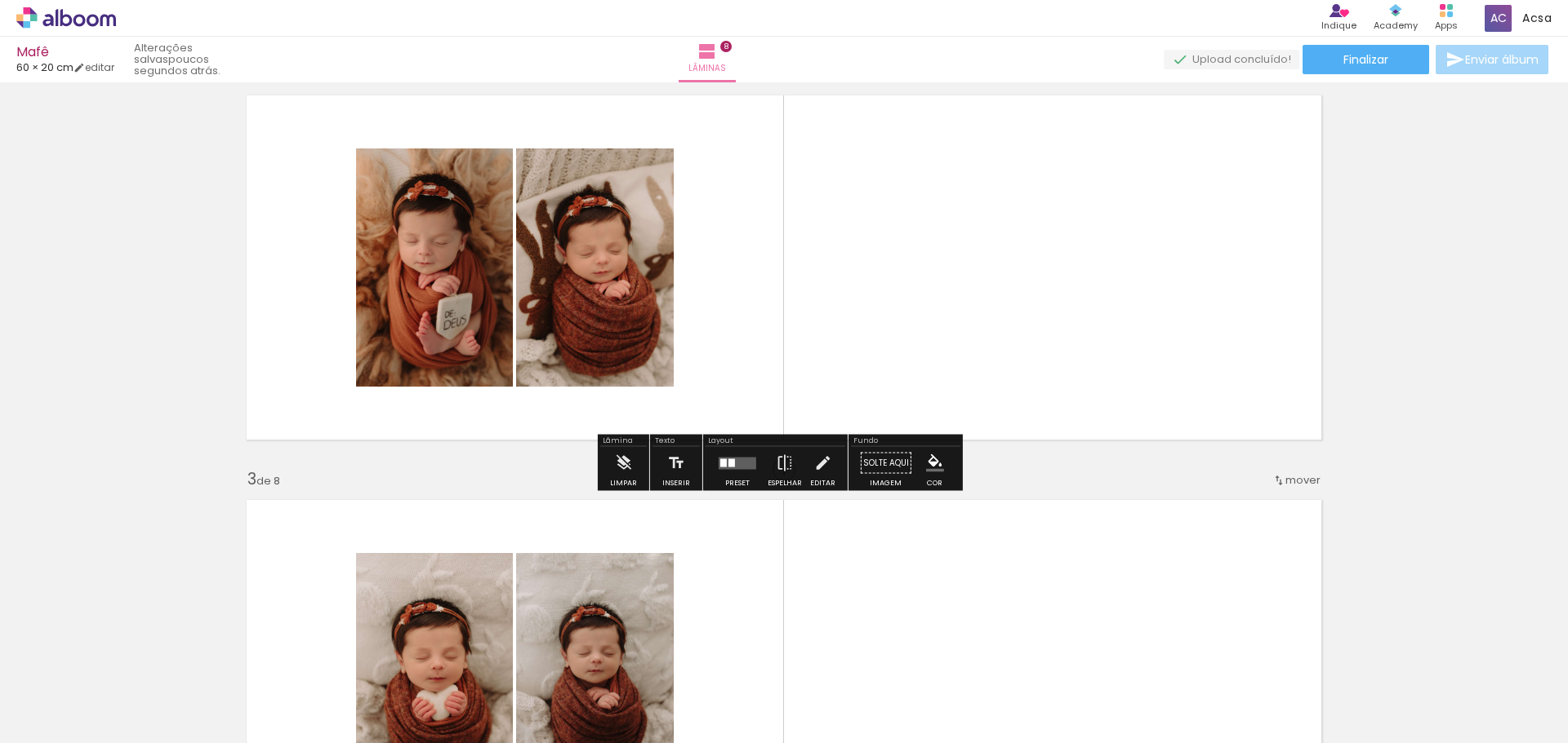
click at [734, 469] on div at bounding box center [738, 463] width 44 height 33
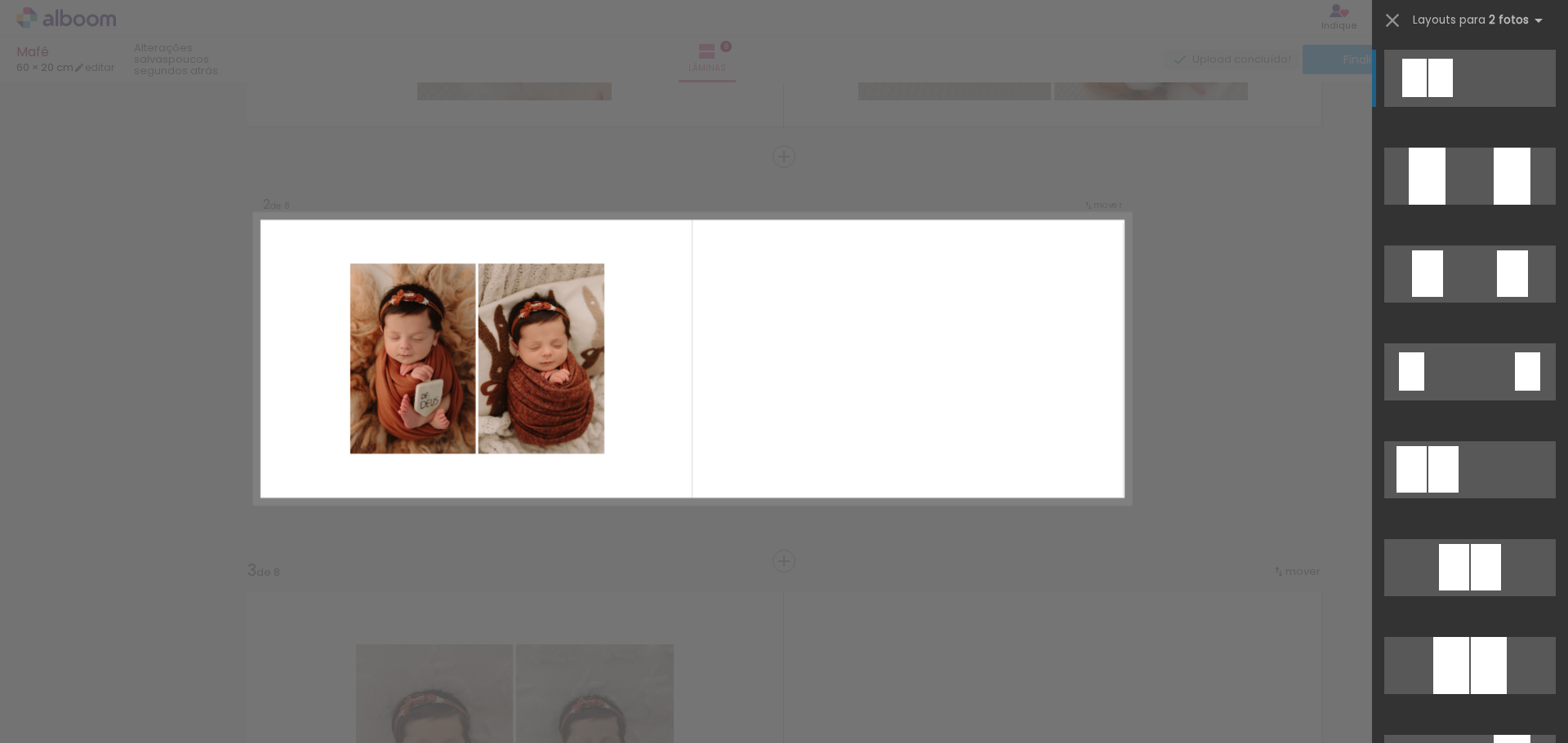
scroll to position [355, 0]
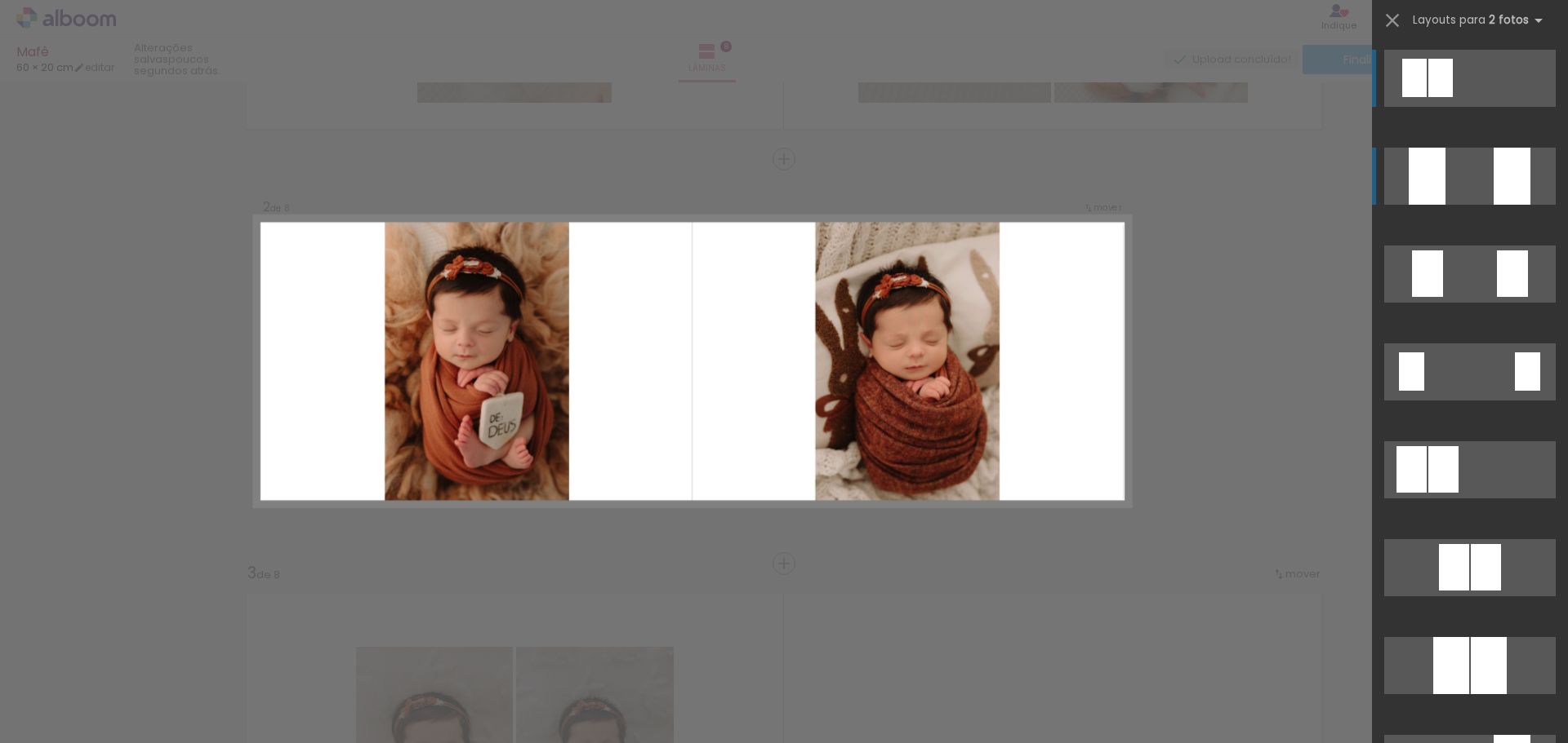
click at [1457, 107] on quentale-layouter at bounding box center [1470, 78] width 172 height 57
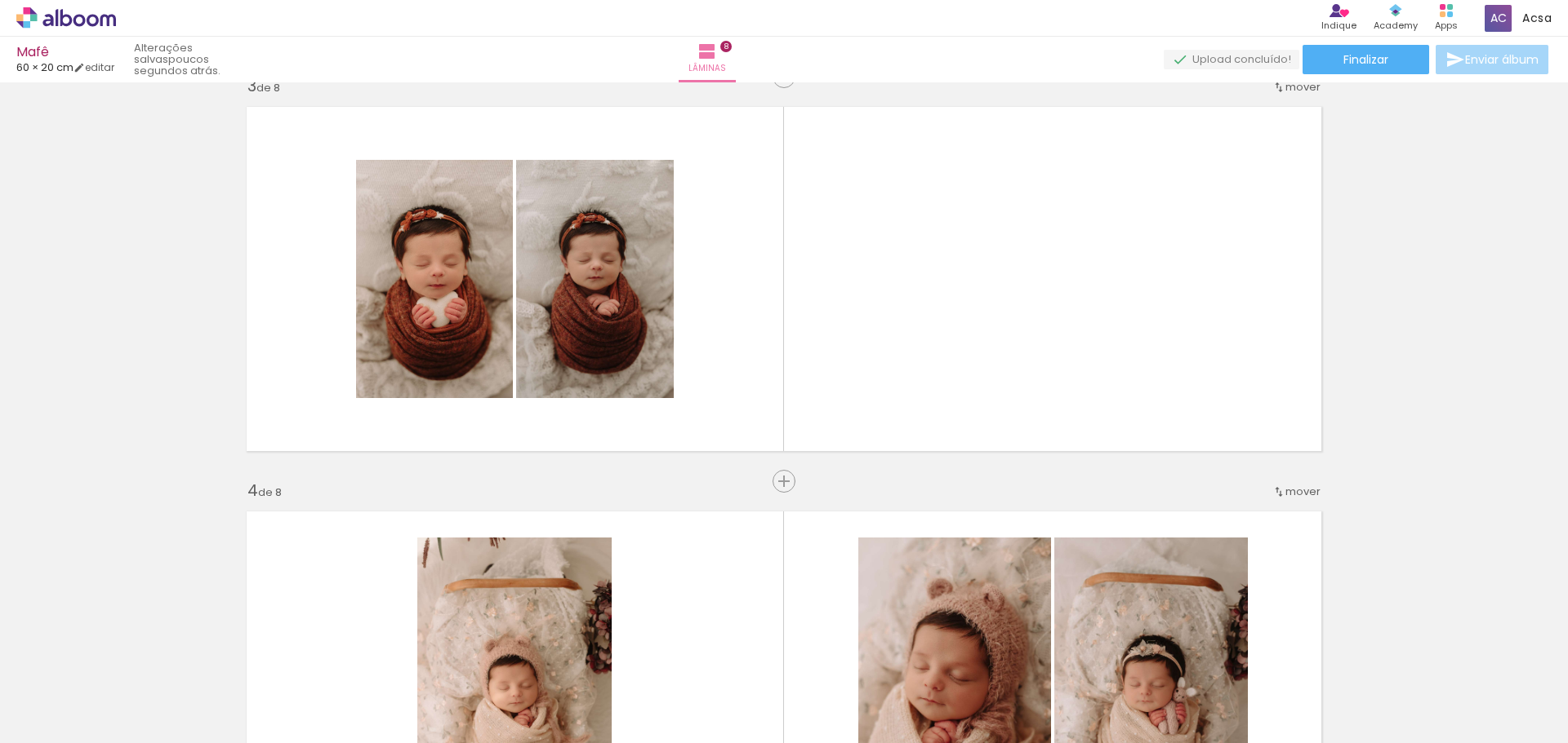
scroll to position [847, 0]
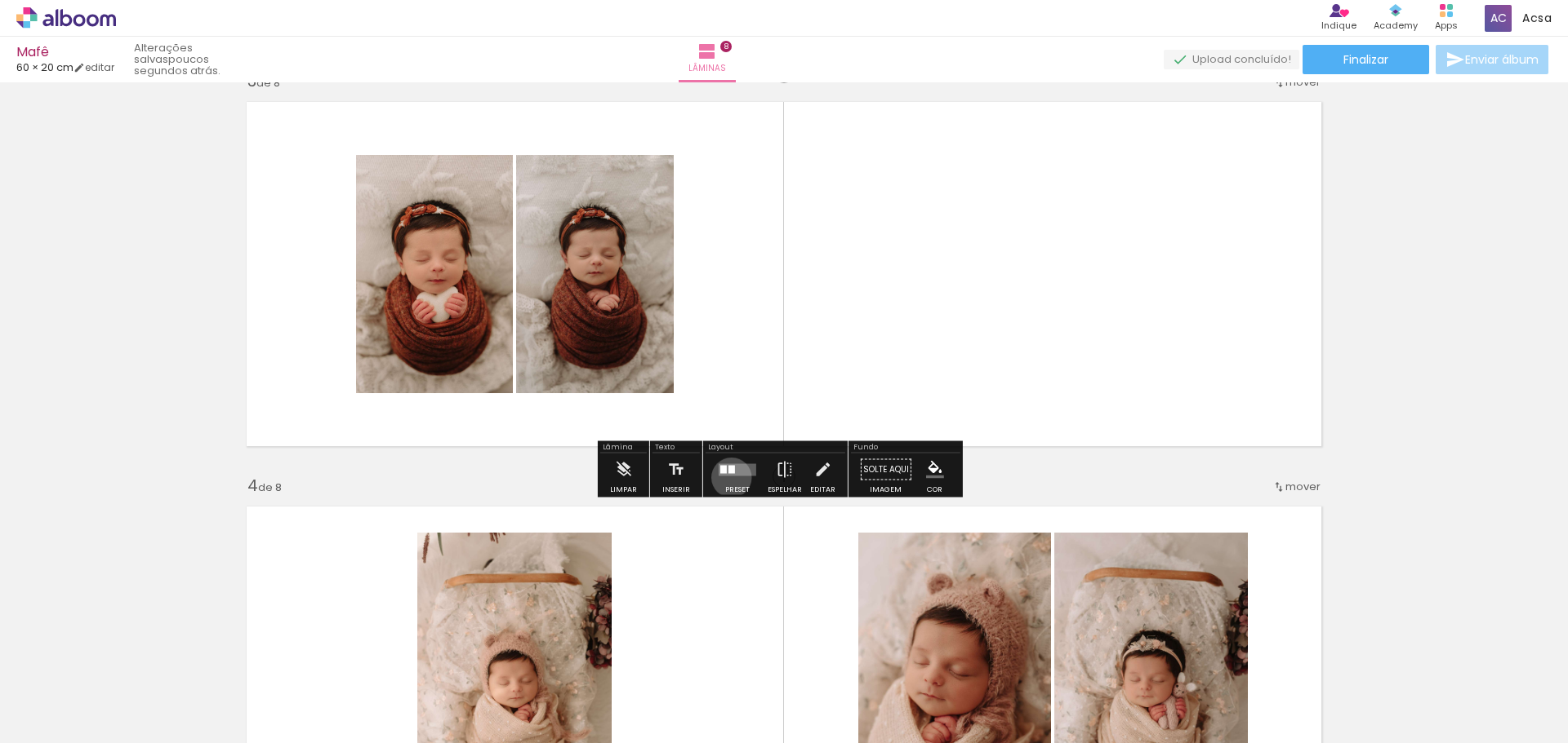
click at [727, 478] on div at bounding box center [738, 470] width 44 height 33
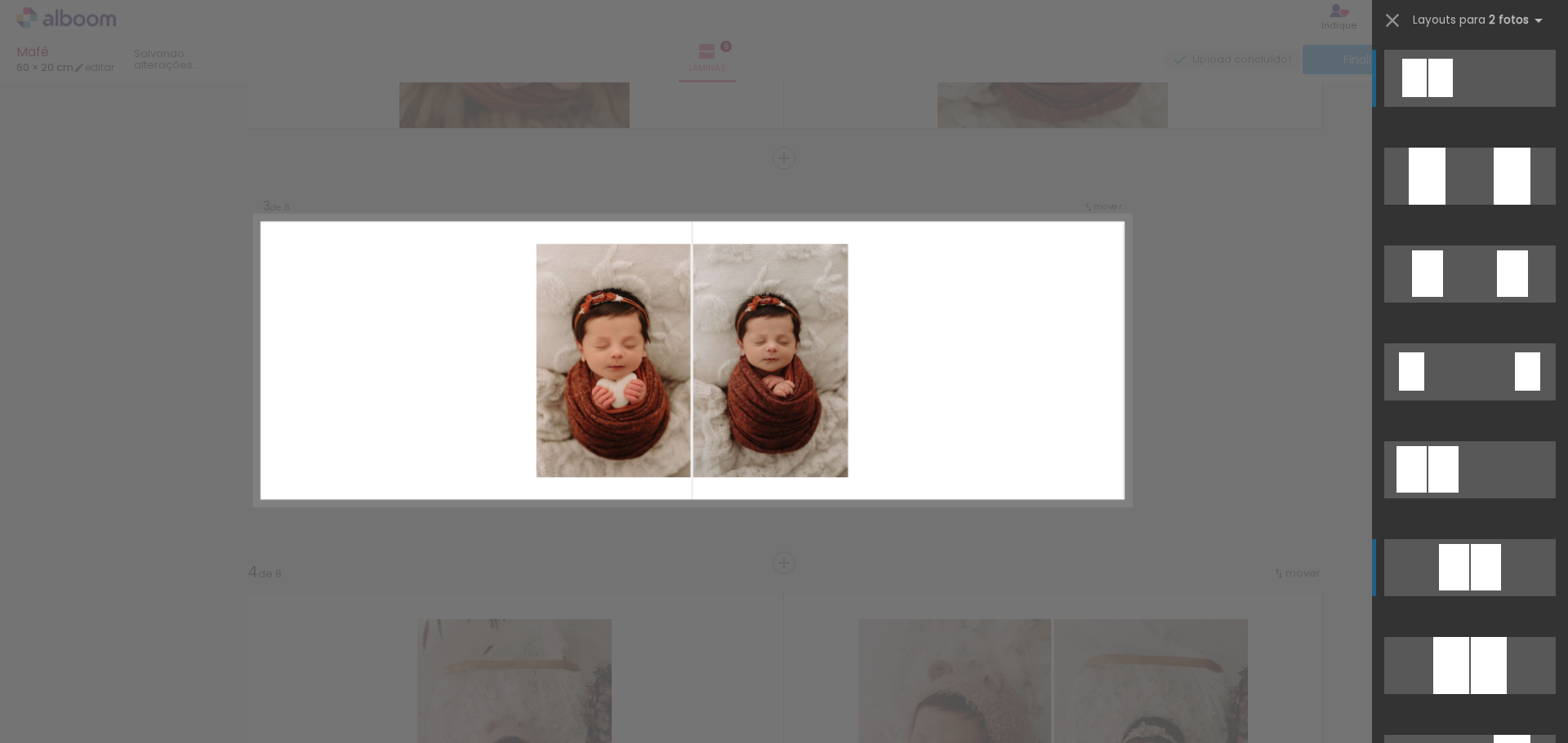
scroll to position [759, 0]
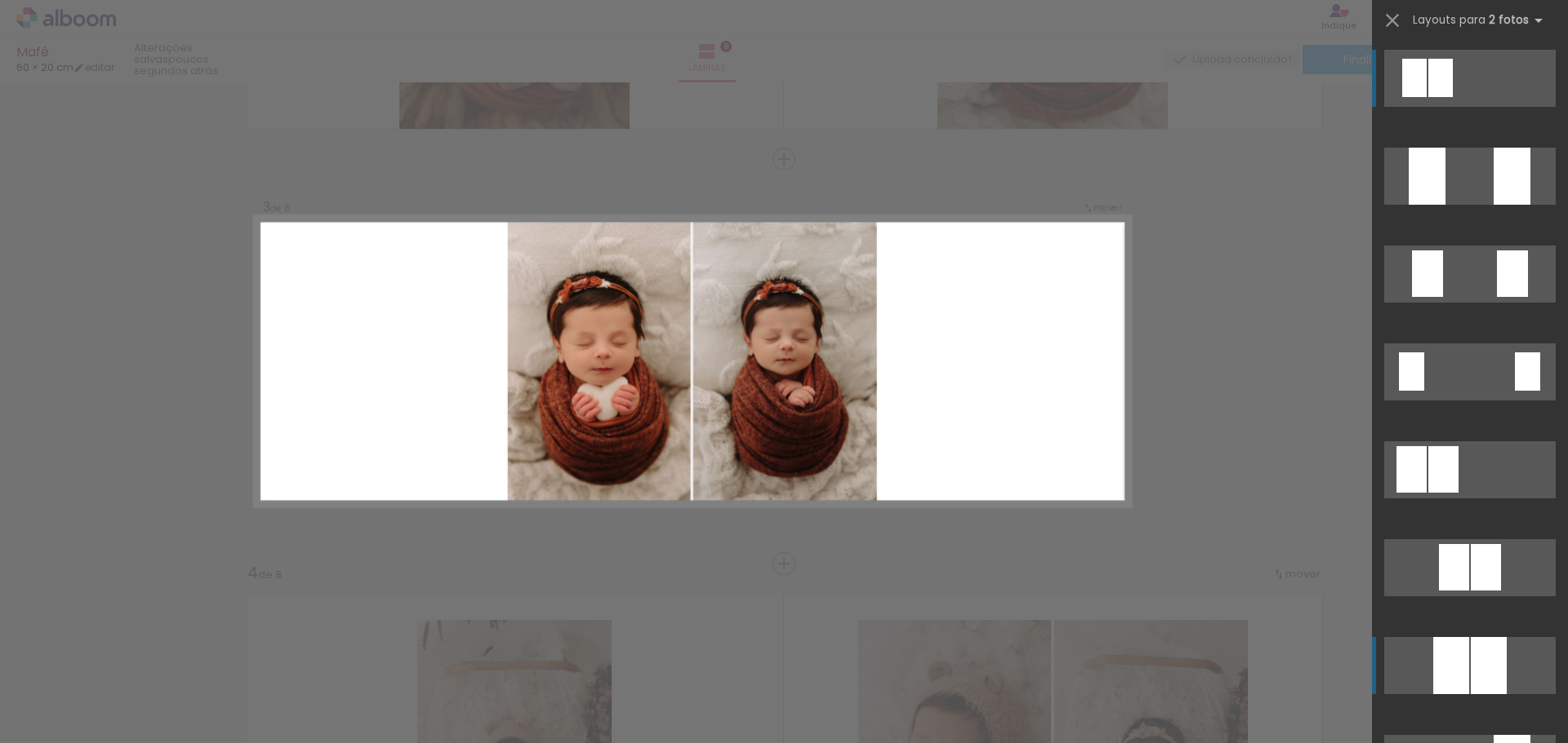
click at [1494, 205] on div at bounding box center [1512, 176] width 37 height 57
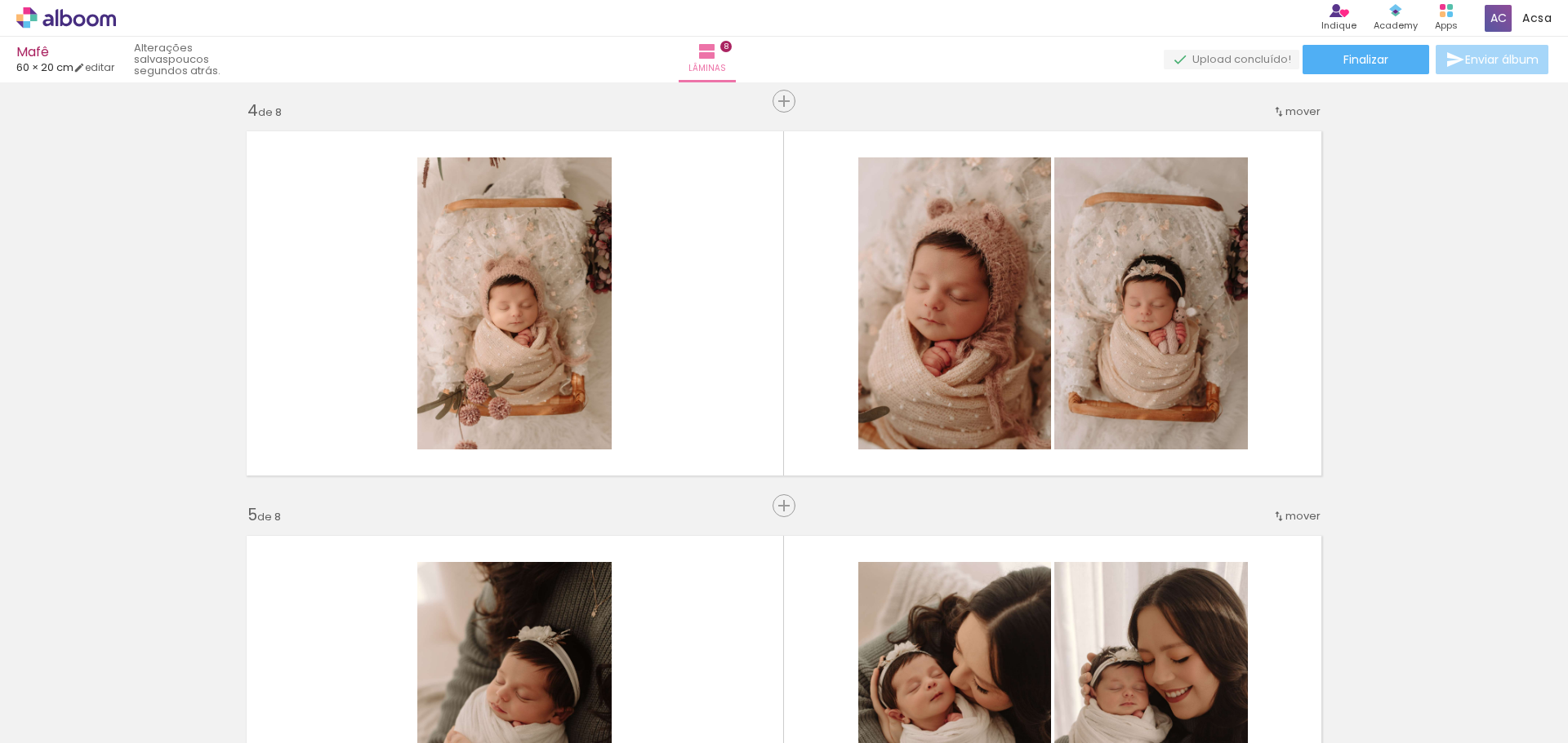
scroll to position [1223, 0]
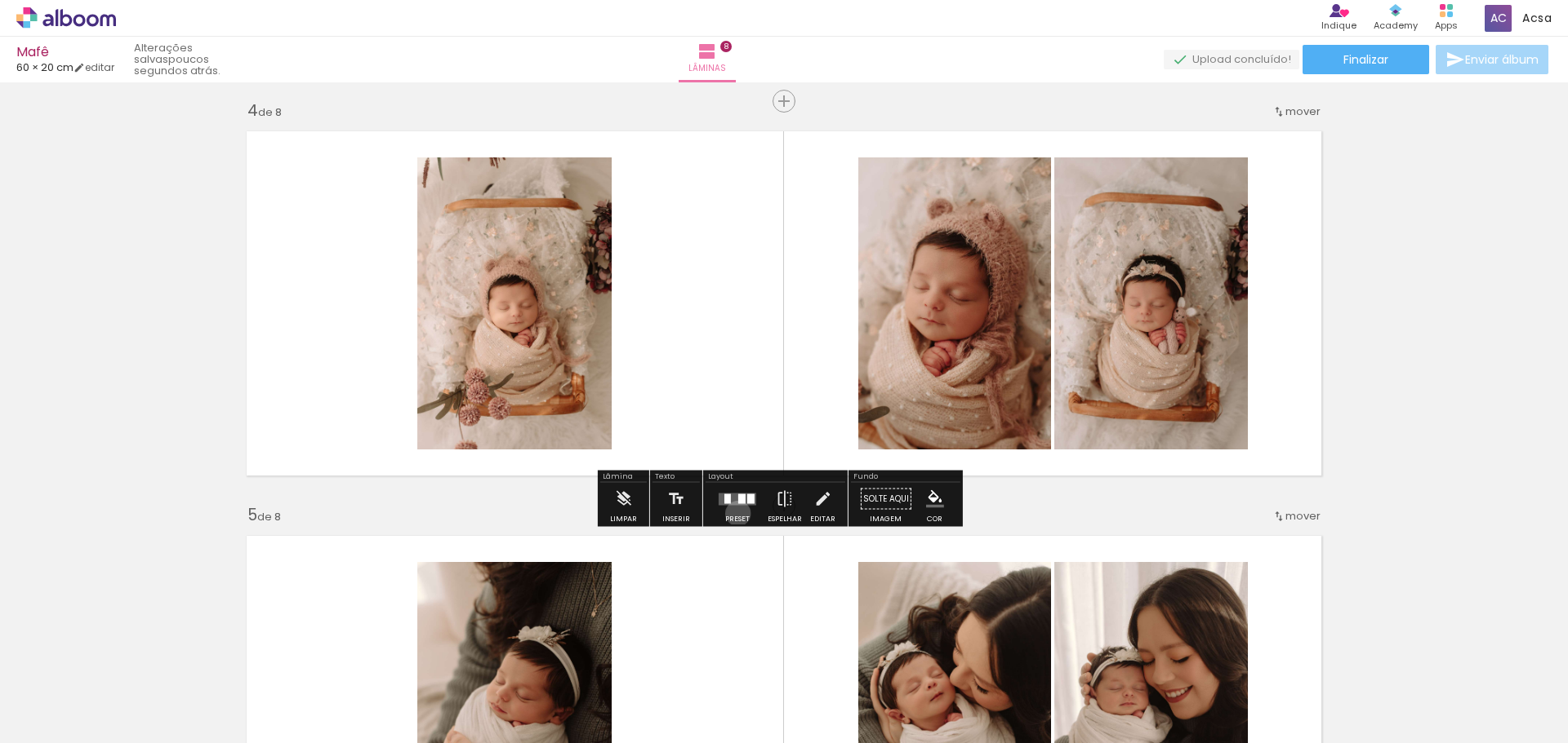
click at [734, 512] on div at bounding box center [738, 500] width 44 height 33
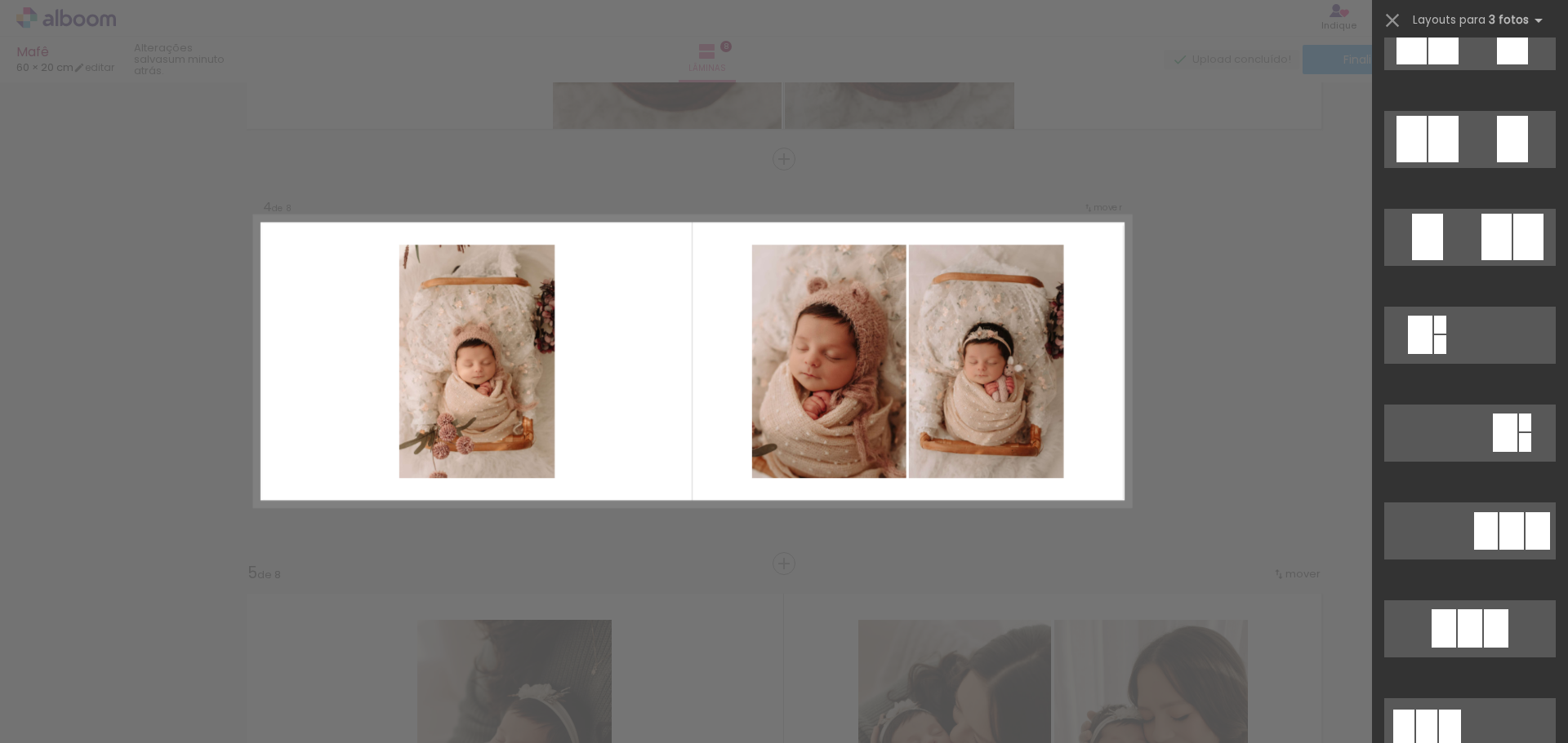
scroll to position [0, 0]
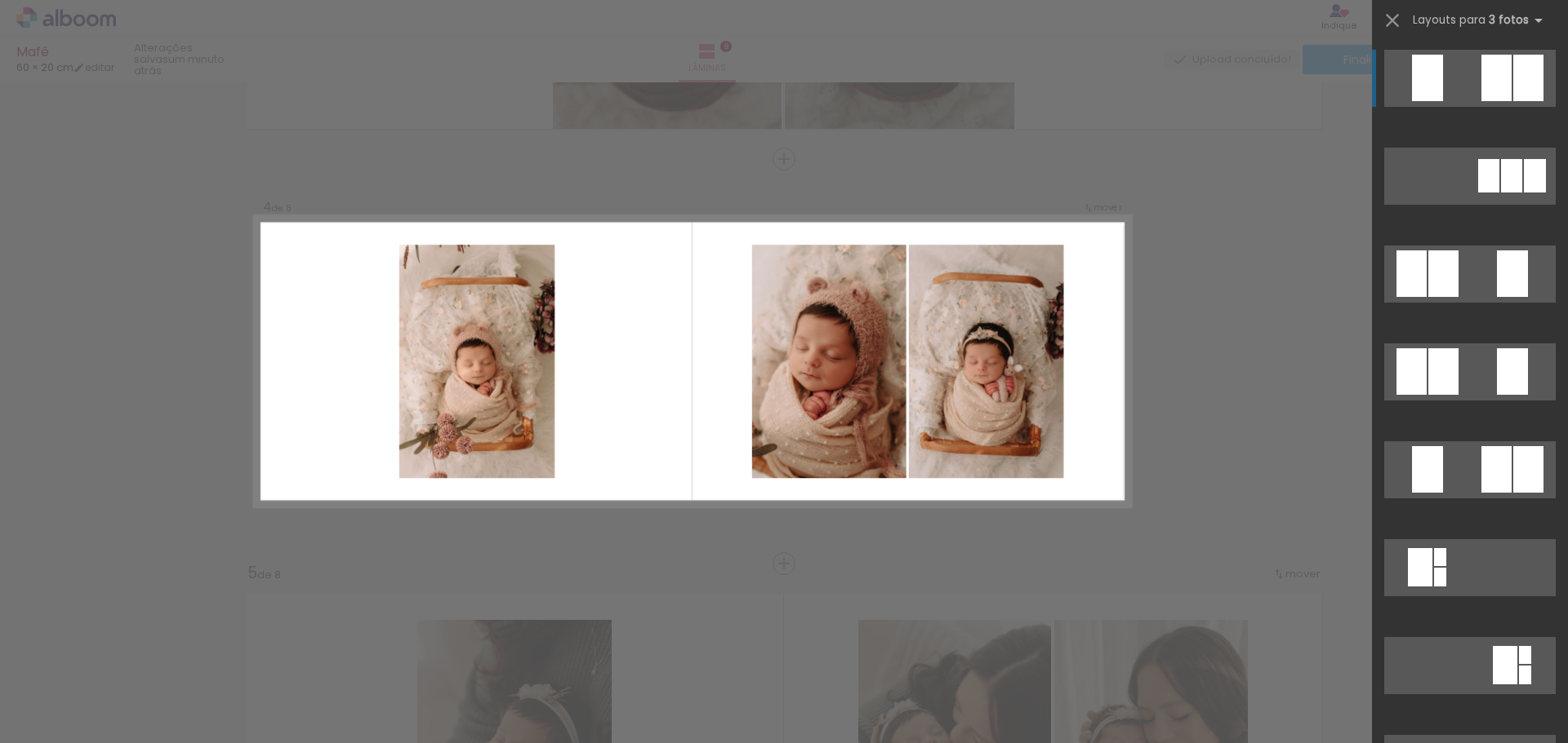
click at [1495, 92] on div at bounding box center [1496, 78] width 30 height 46
click at [1493, 87] on div at bounding box center [1496, 78] width 30 height 46
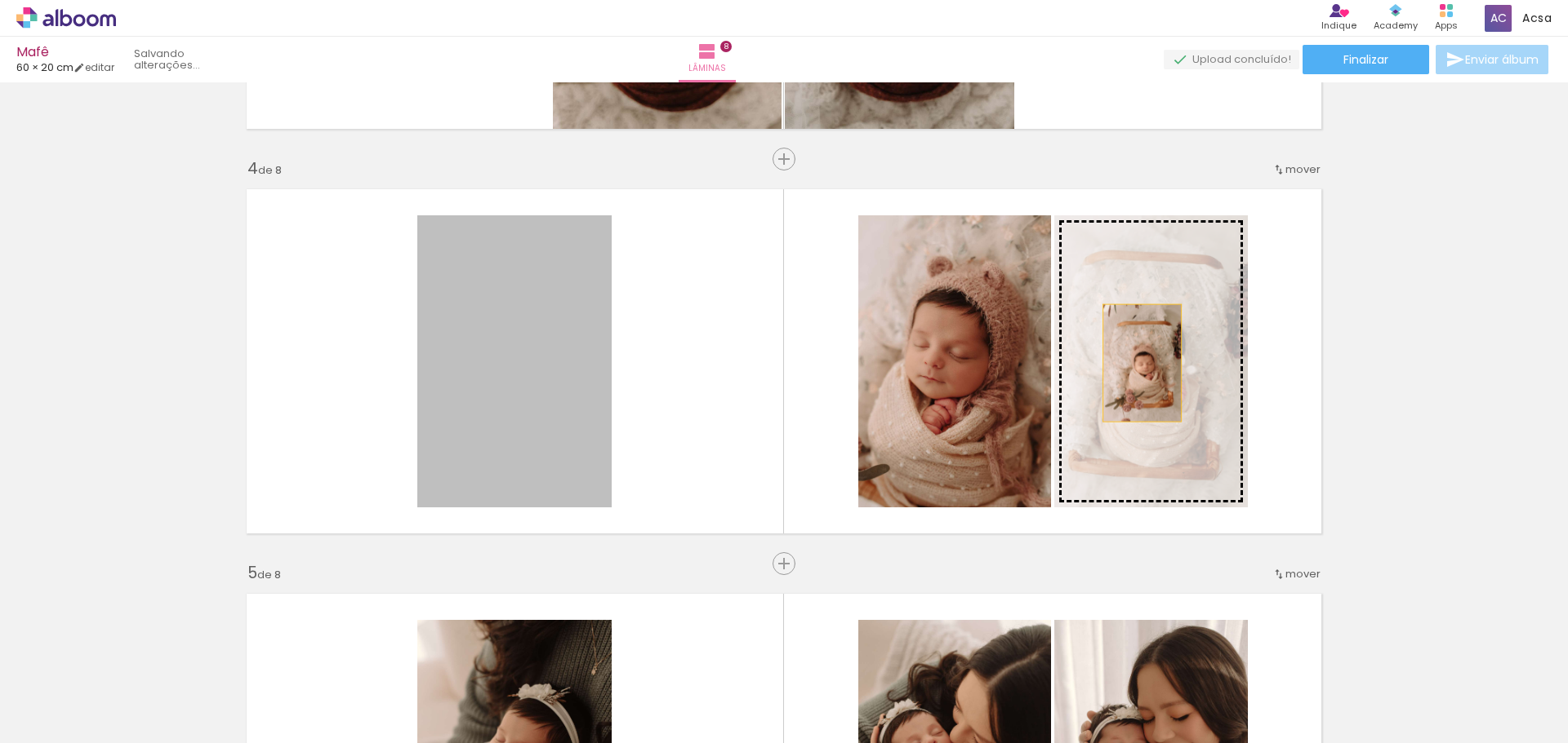
drag, startPoint x: 507, startPoint y: 423, endPoint x: 1137, endPoint y: 364, distance: 632.8
click at [0, 0] on slot at bounding box center [0, 0] width 0 height 0
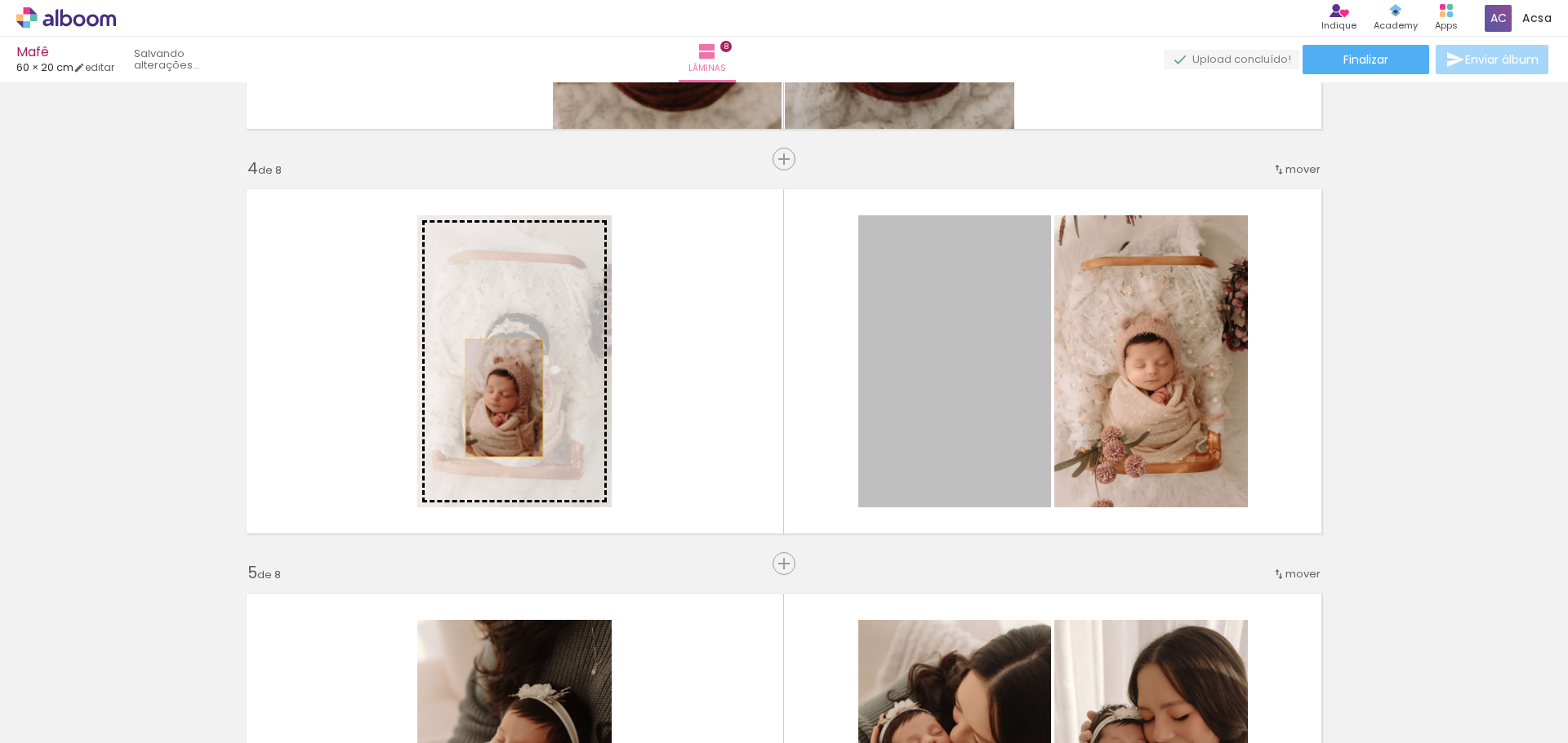
drag, startPoint x: 942, startPoint y: 394, endPoint x: 515, endPoint y: 404, distance: 427.1
click at [0, 0] on slot at bounding box center [0, 0] width 0 height 0
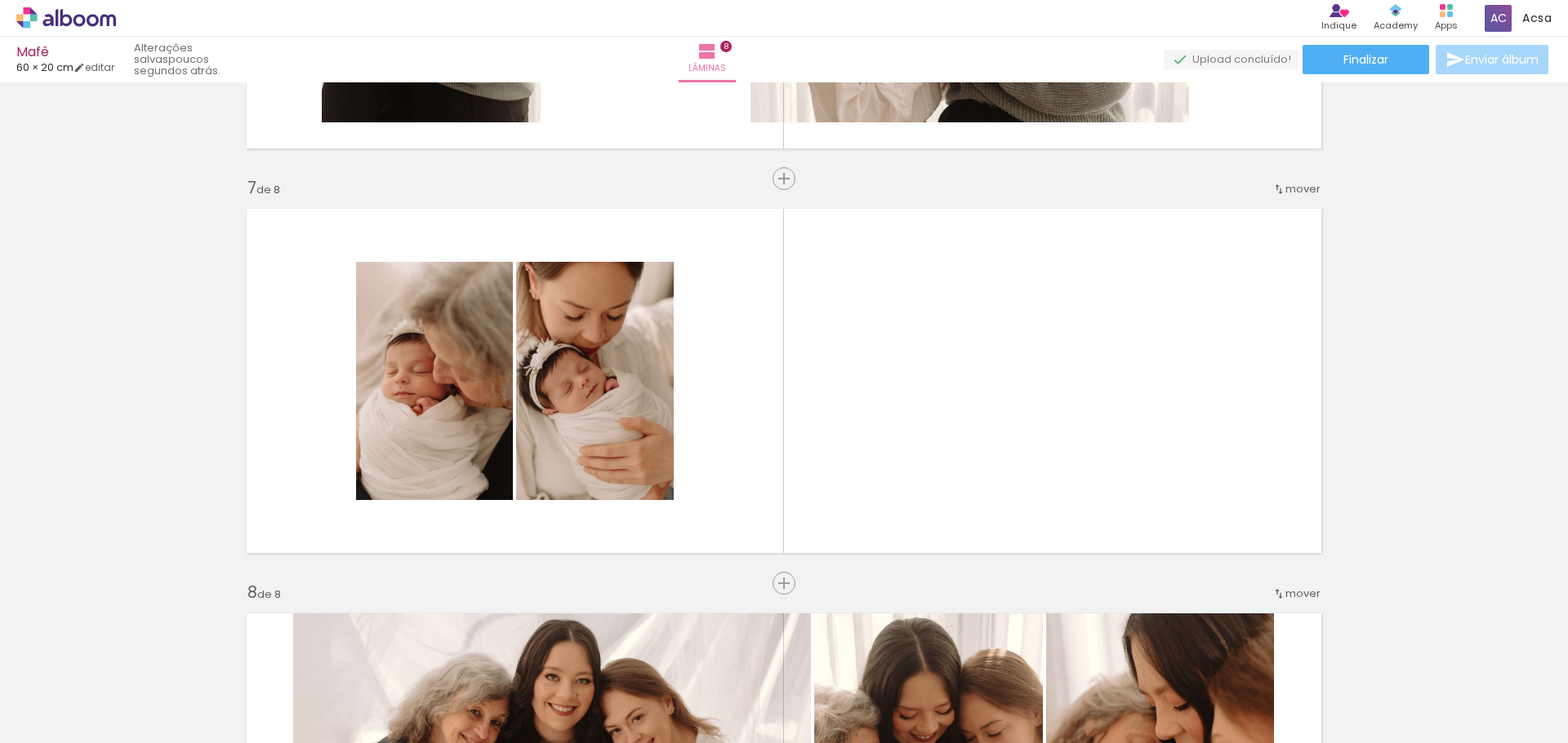
scroll to position [2350, 0]
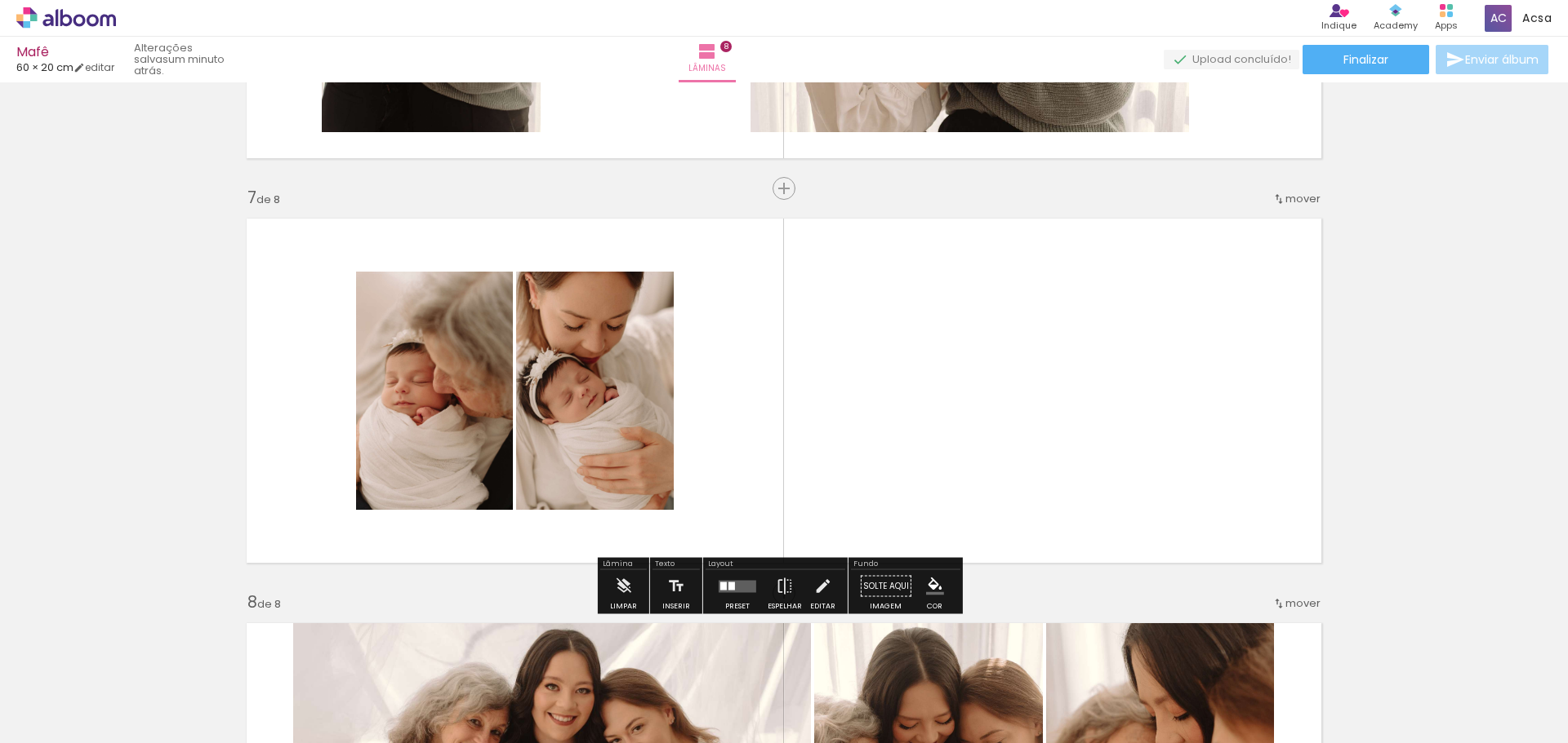
drag, startPoint x: 730, startPoint y: 595, endPoint x: 742, endPoint y: 590, distance: 13.0
click at [730, 595] on div at bounding box center [738, 587] width 44 height 33
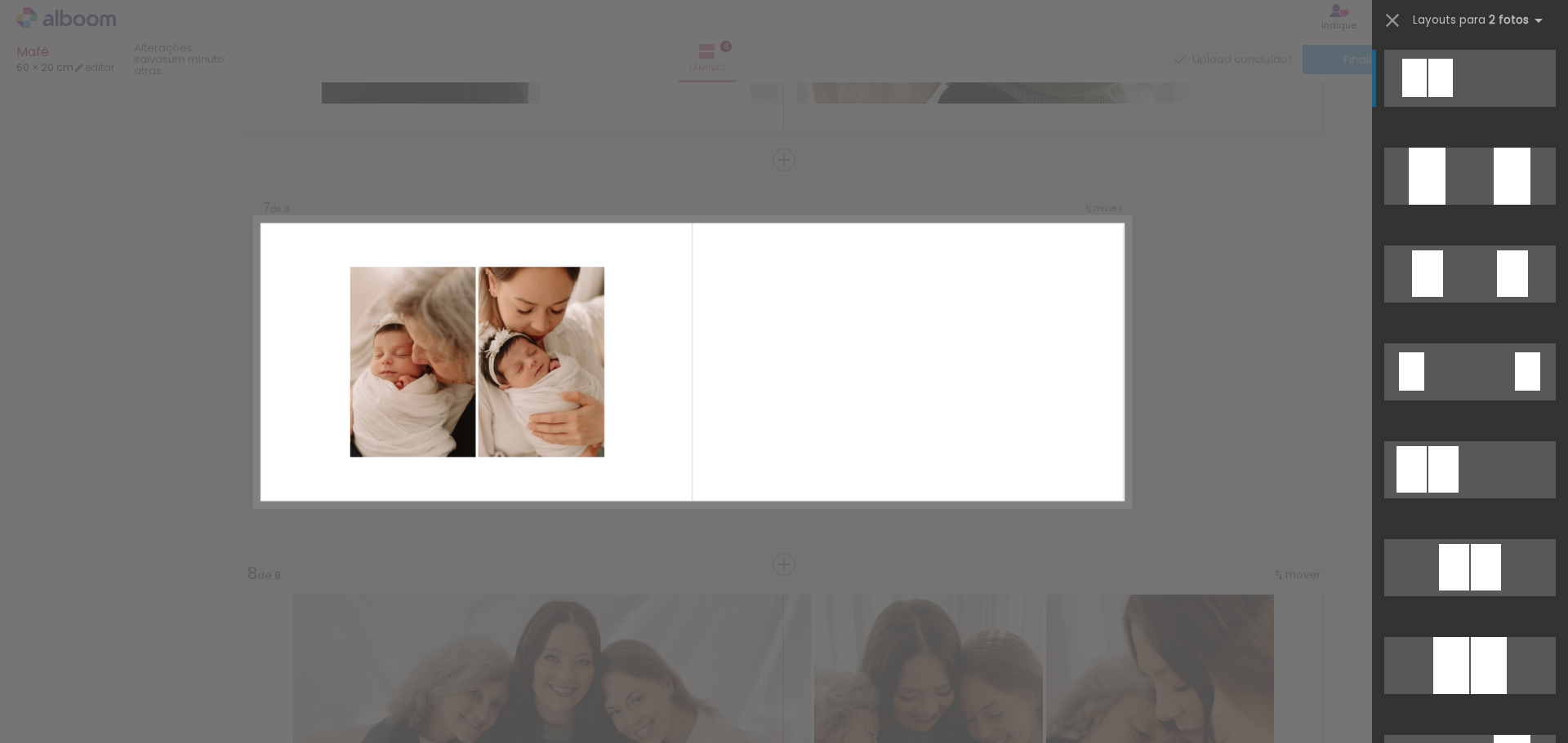
scroll to position [2379, 0]
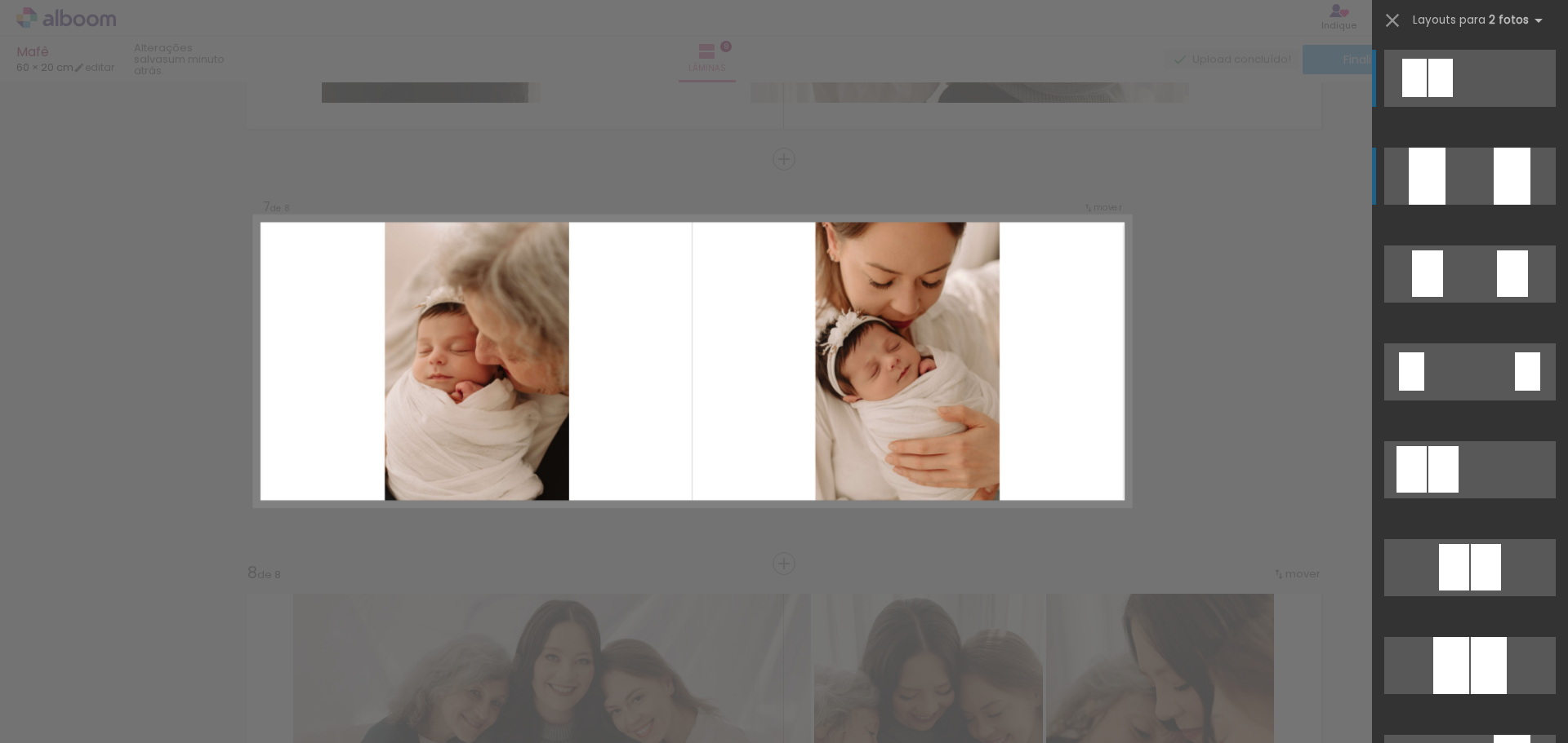
click at [1476, 107] on quentale-layouter at bounding box center [1470, 78] width 172 height 57
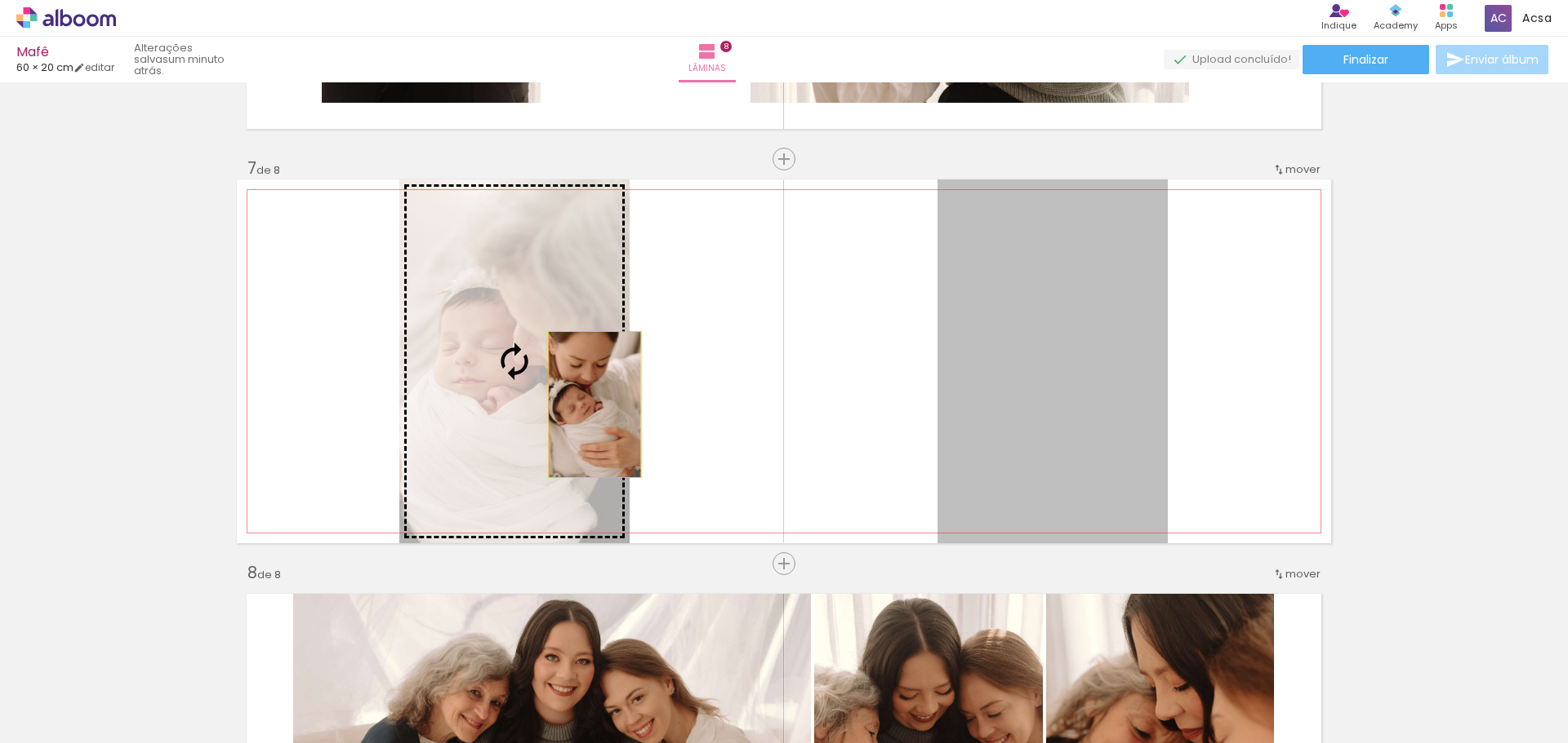
drag, startPoint x: 1081, startPoint y: 351, endPoint x: 585, endPoint y: 399, distance: 498.3
click at [0, 0] on slot at bounding box center [0, 0] width 0 height 0
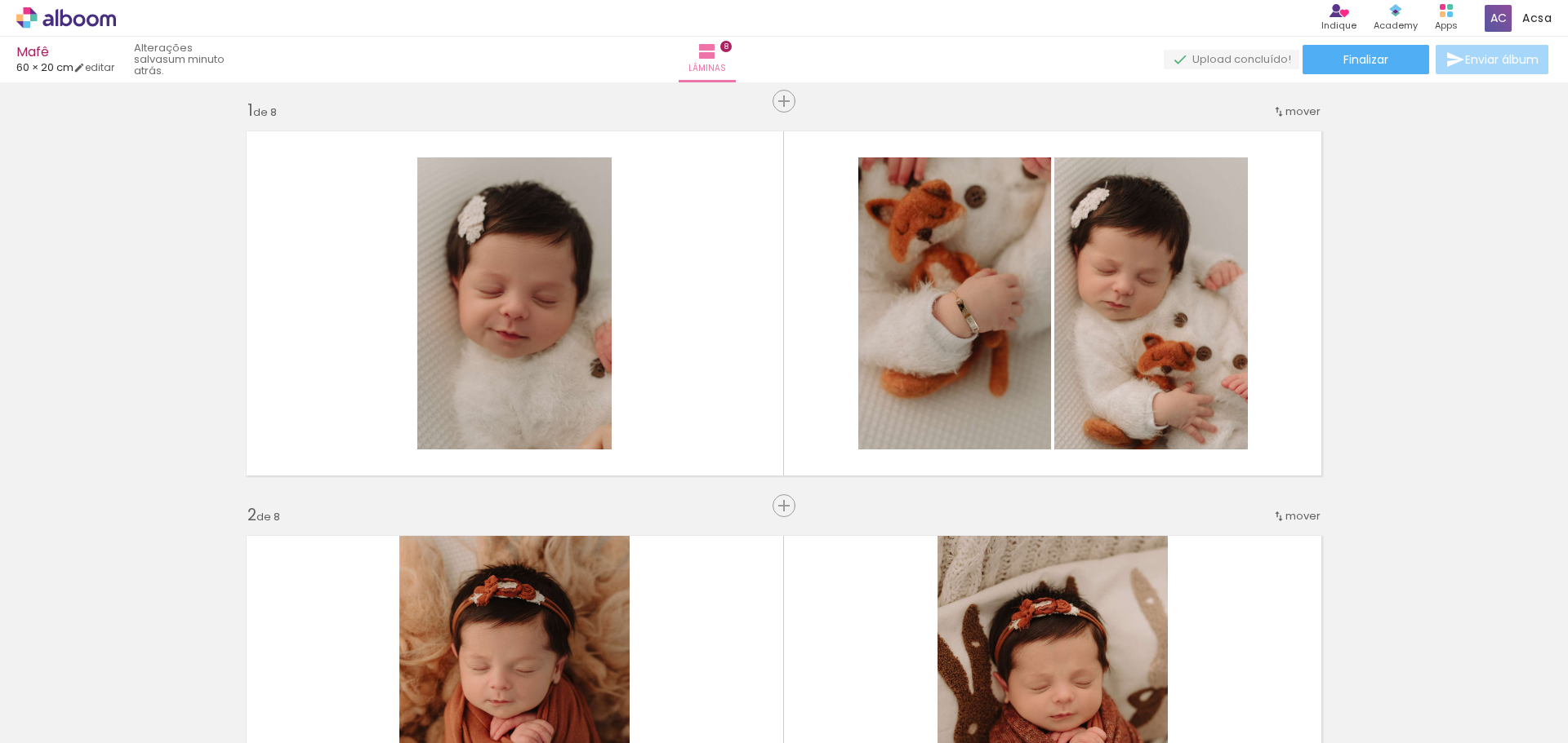
scroll to position [0, 0]
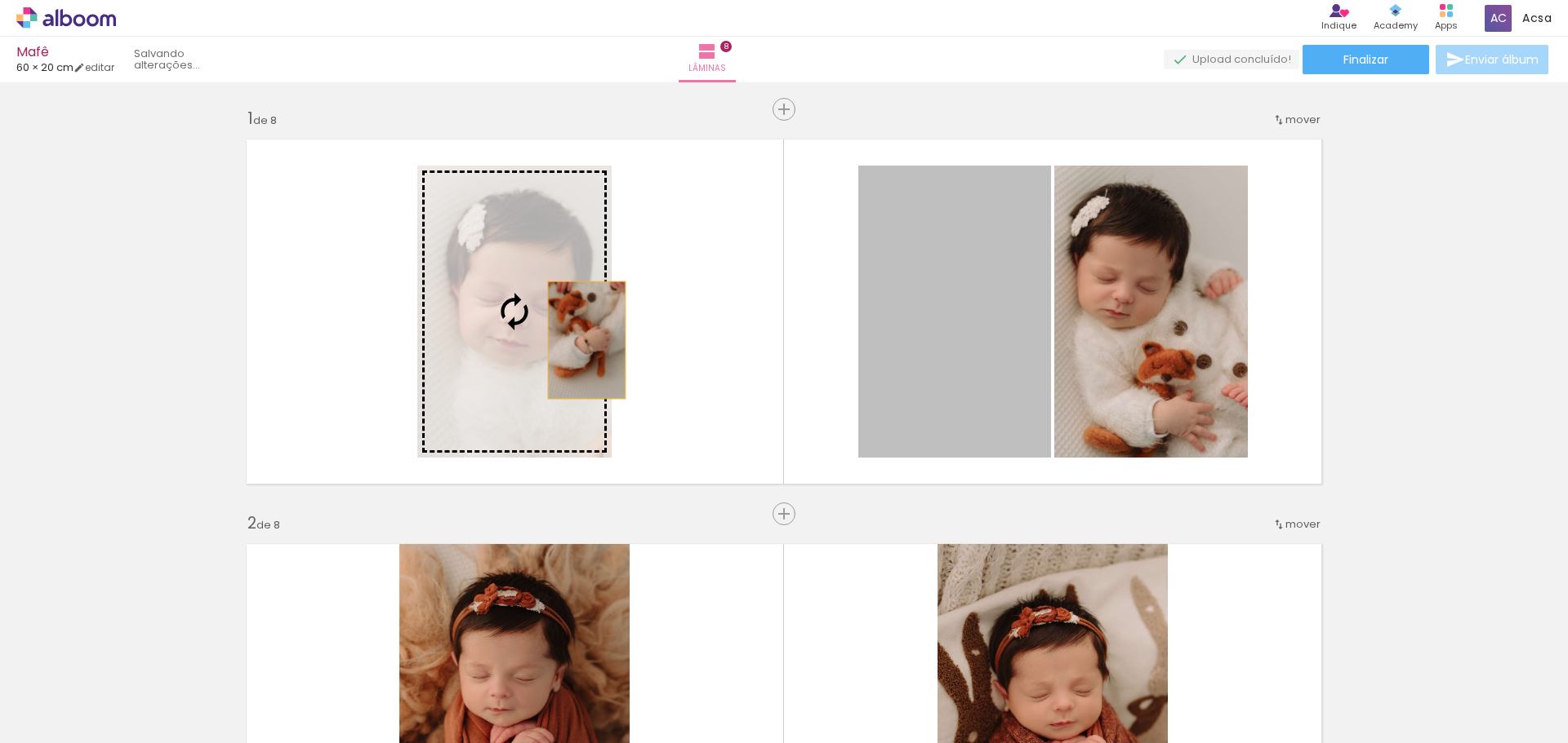
drag, startPoint x: 998, startPoint y: 330, endPoint x: 579, endPoint y: 339, distance: 419.1
click at [0, 0] on slot at bounding box center [0, 0] width 0 height 0
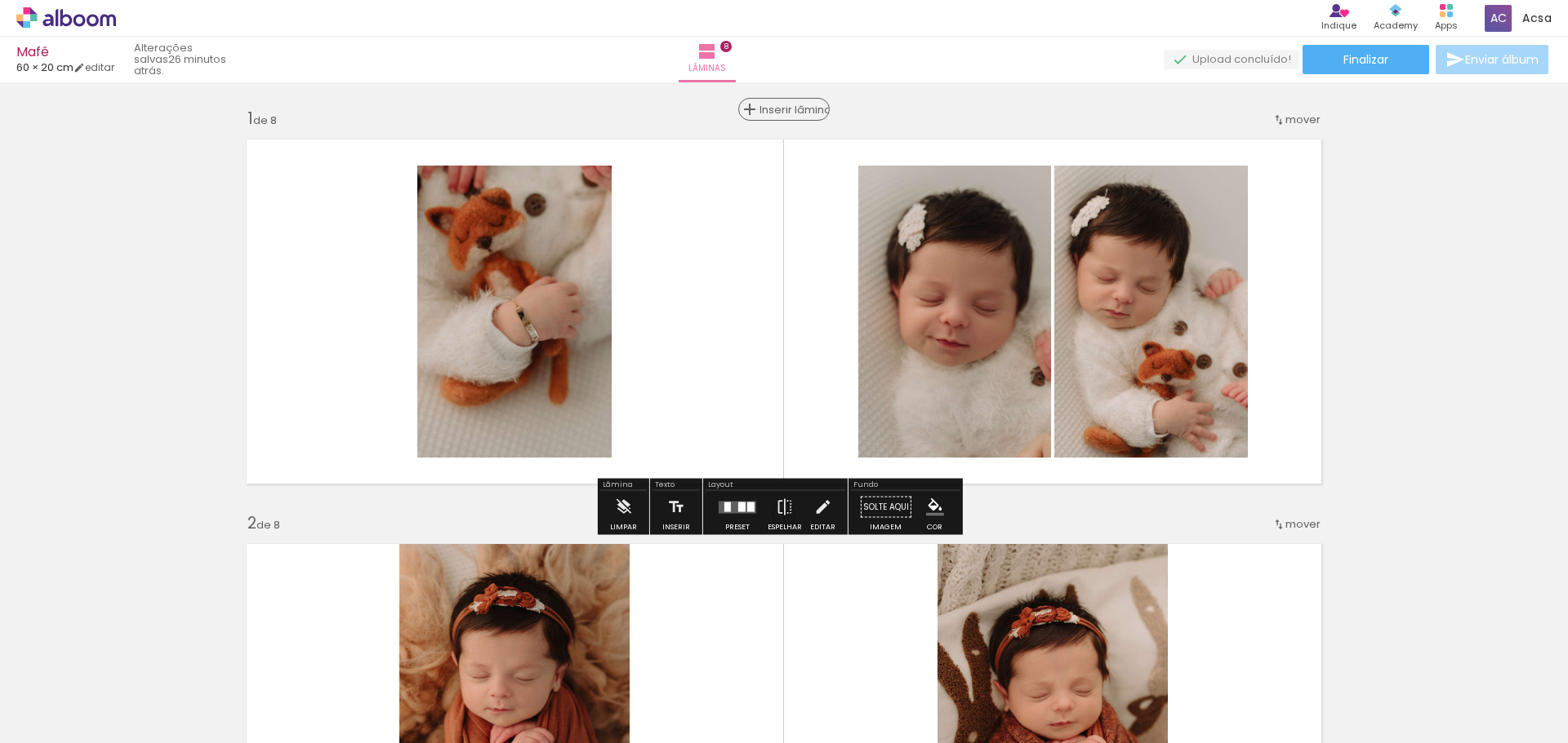
drag, startPoint x: 775, startPoint y: 104, endPoint x: 789, endPoint y: 107, distance: 14.3
click at [777, 104] on span "Inserir lâmina" at bounding box center [792, 109] width 64 height 11
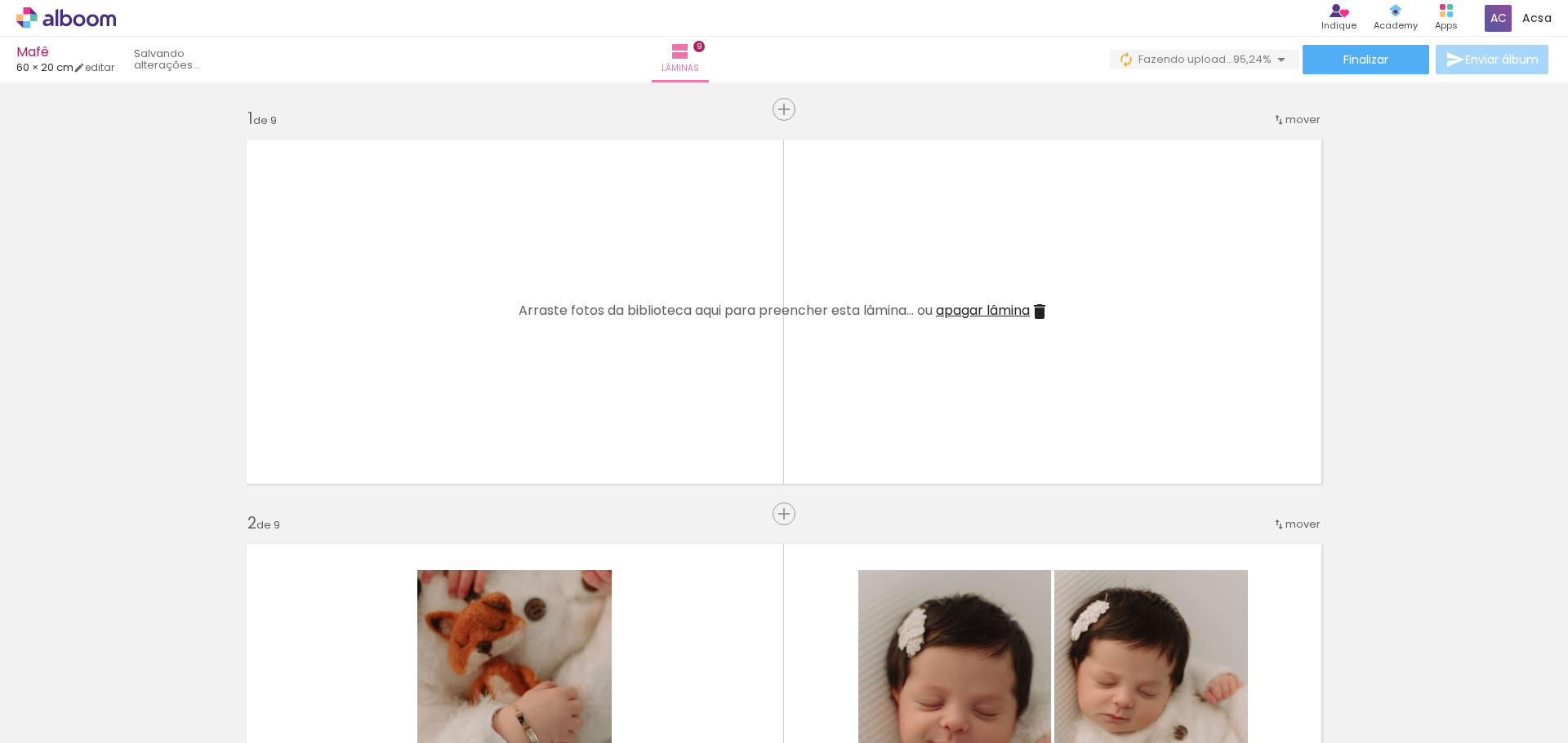
scroll to position [0, 491]
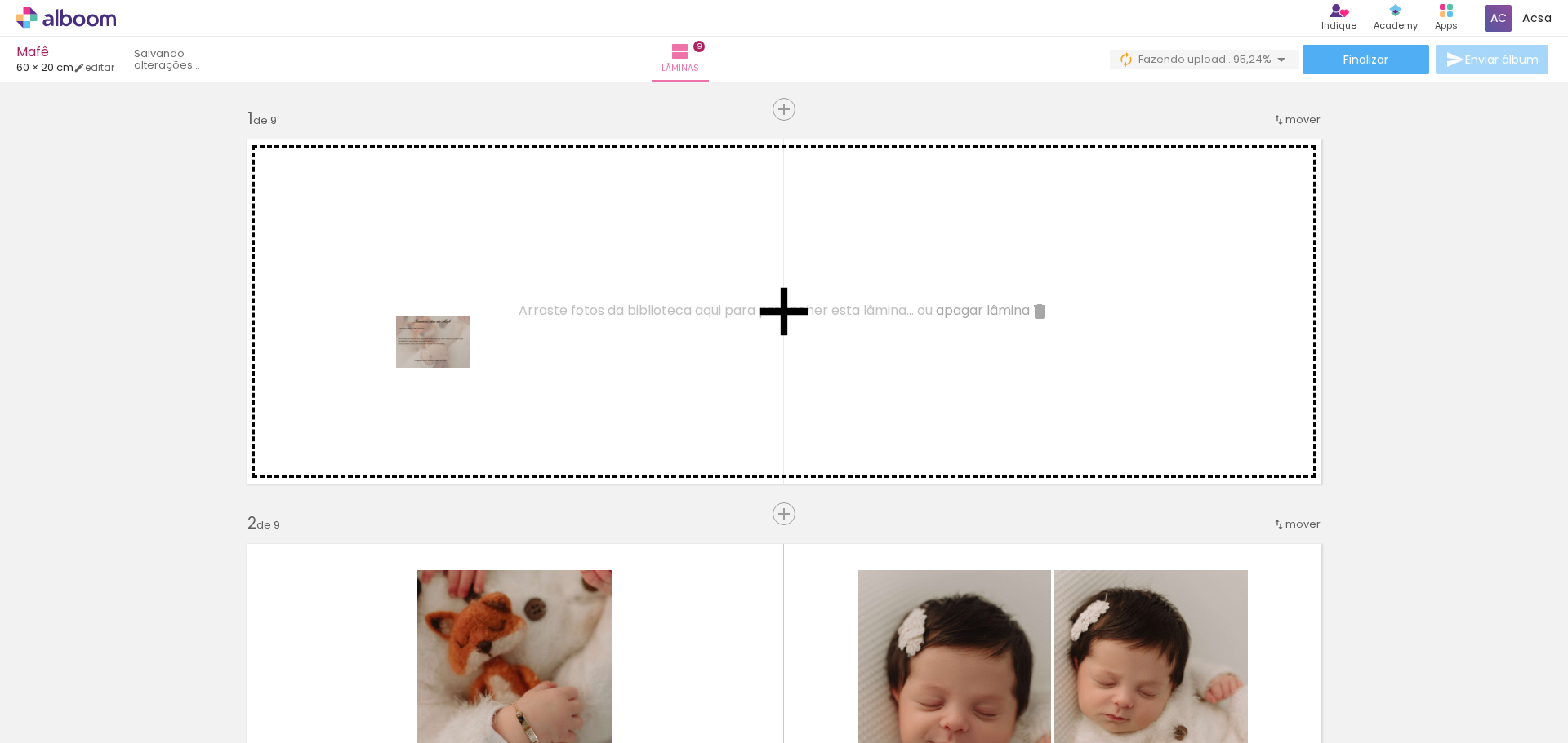
drag, startPoint x: 1515, startPoint y: 716, endPoint x: 445, endPoint y: 365, distance: 1126.1
click at [445, 365] on quentale-workspace at bounding box center [784, 372] width 1568 height 743
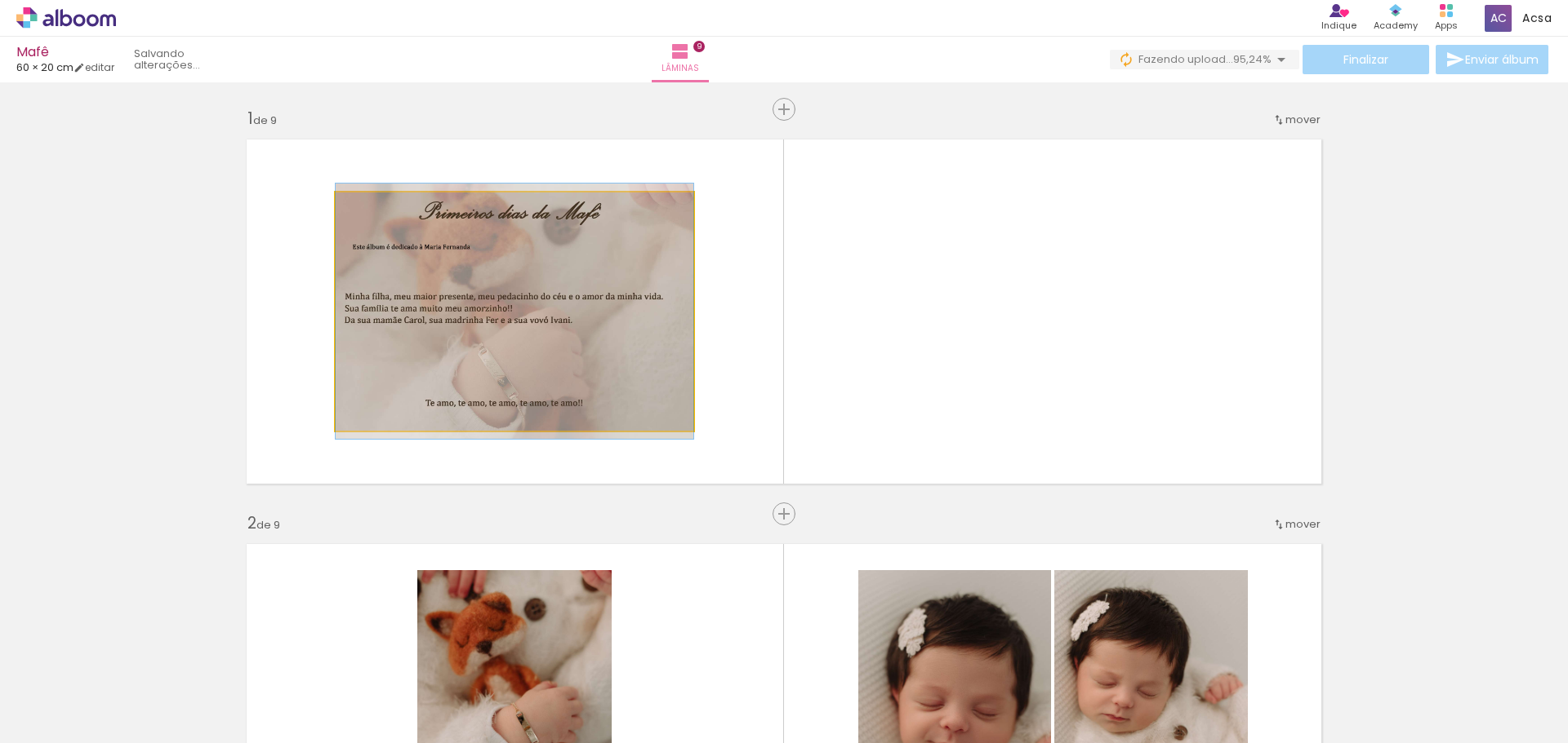
click at [546, 346] on quentale-photo at bounding box center [515, 312] width 357 height 238
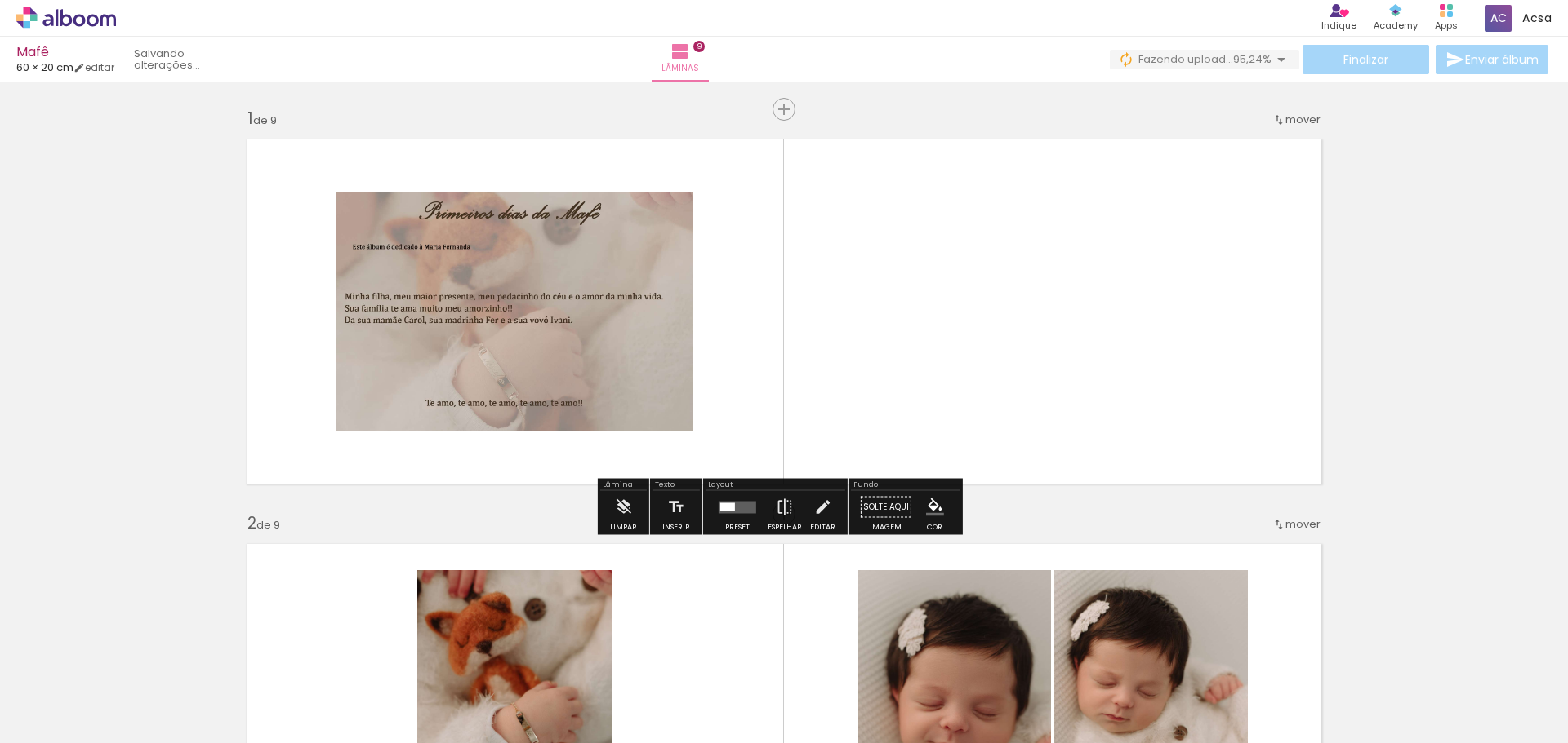
click at [549, 349] on quentale-photo at bounding box center [515, 312] width 357 height 238
click at [552, 347] on quentale-photo at bounding box center [515, 312] width 357 height 238
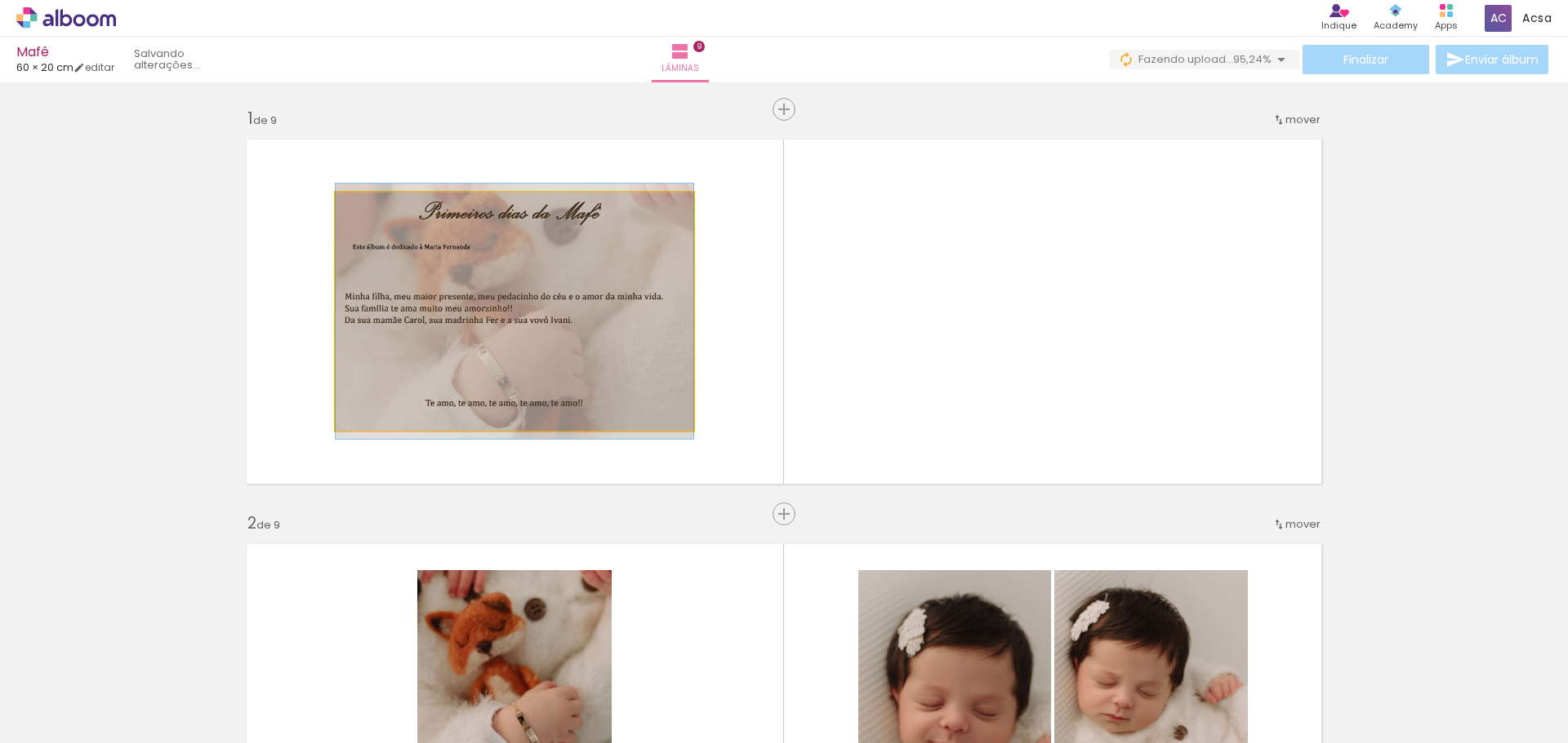
click at [553, 347] on quentale-photo at bounding box center [515, 312] width 357 height 238
click at [554, 352] on quentale-photo at bounding box center [515, 312] width 357 height 238
click at [555, 352] on quentale-photo at bounding box center [515, 312] width 357 height 238
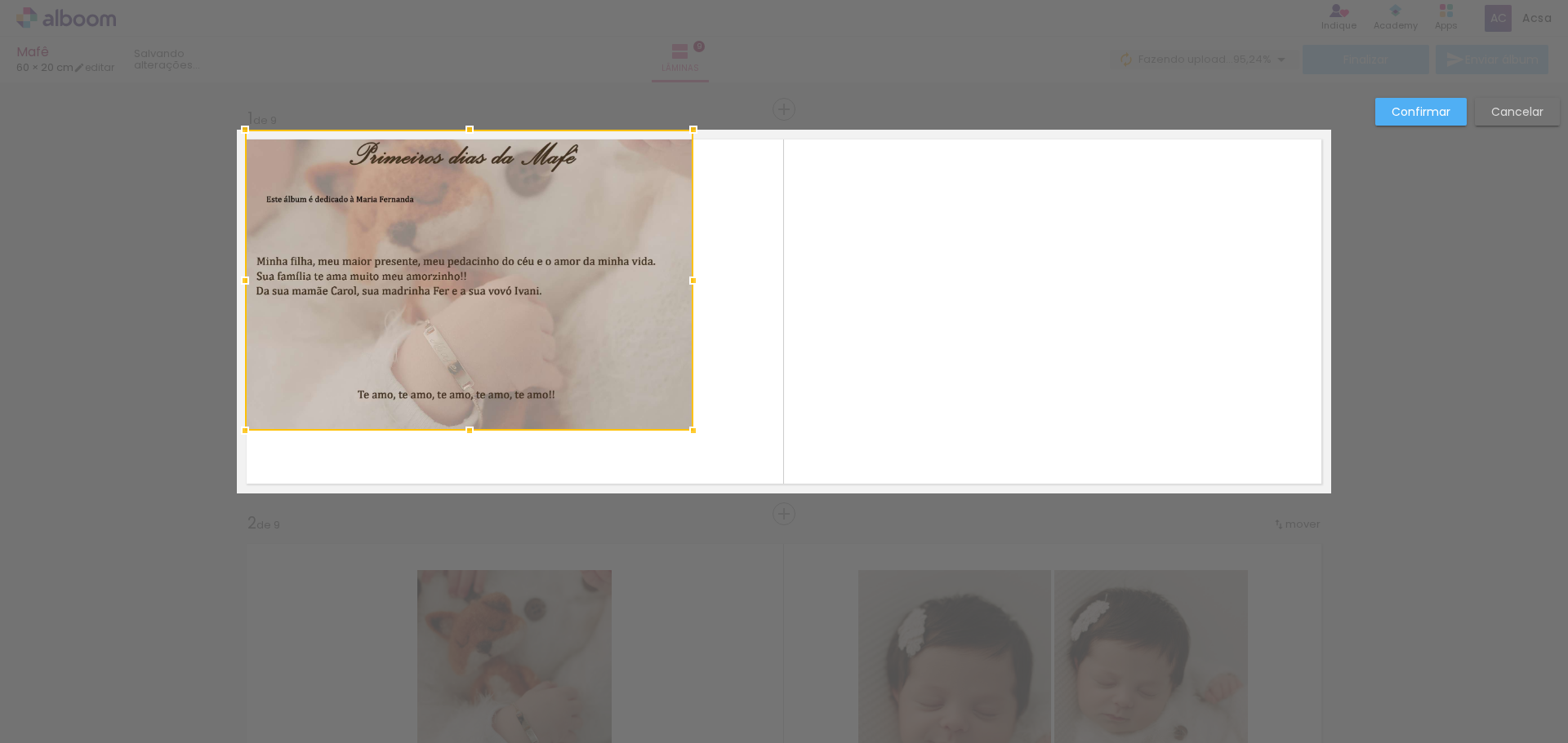
drag, startPoint x: 335, startPoint y: 193, endPoint x: 244, endPoint y: 136, distance: 107.4
click at [244, 136] on div at bounding box center [245, 130] width 33 height 33
drag, startPoint x: 0, startPoint y: 0, endPoint x: 696, endPoint y: 435, distance: 820.8
click at [710, 447] on div at bounding box center [693, 431] width 33 height 33
click at [686, 431] on div at bounding box center [469, 280] width 448 height 301
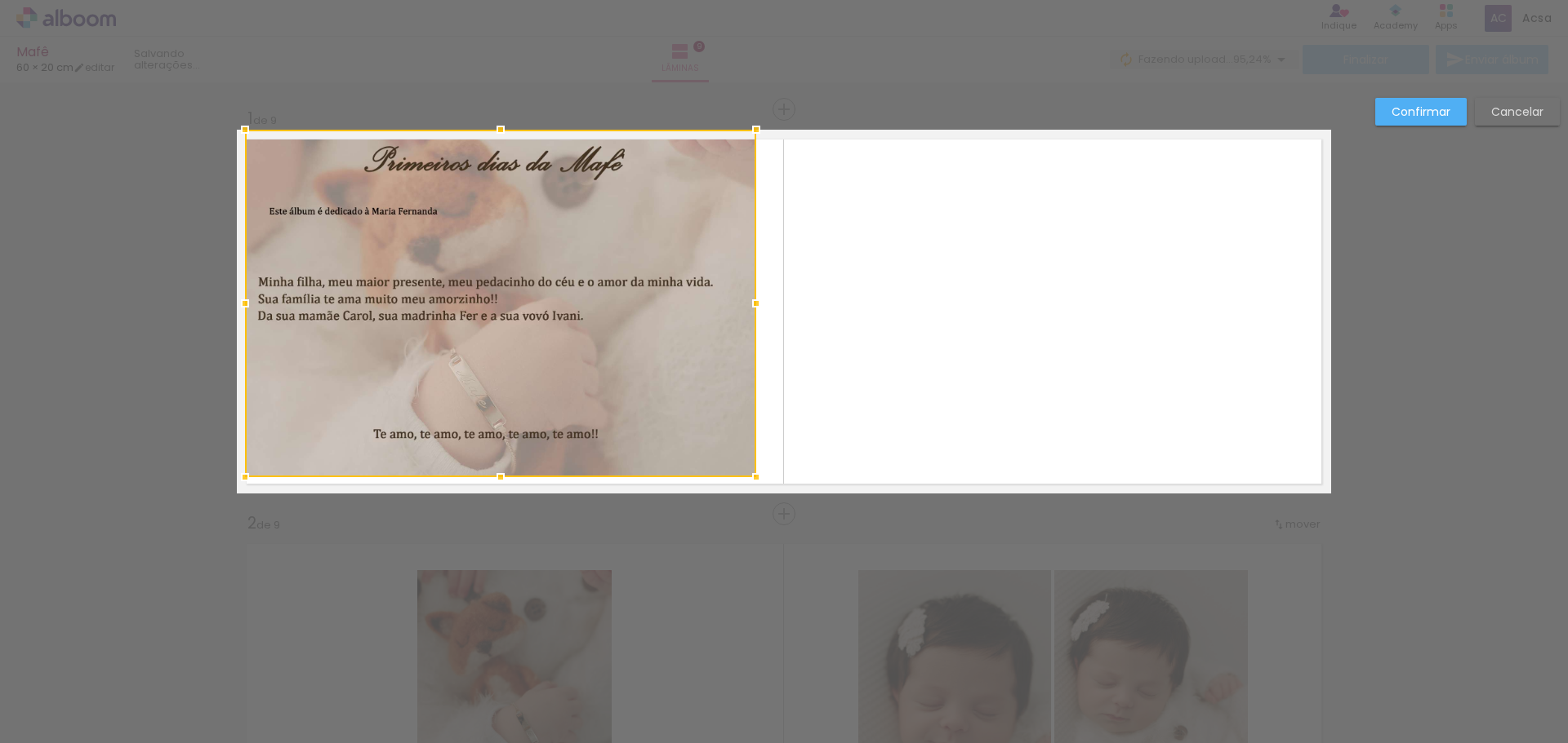
scroll to position [0, 491]
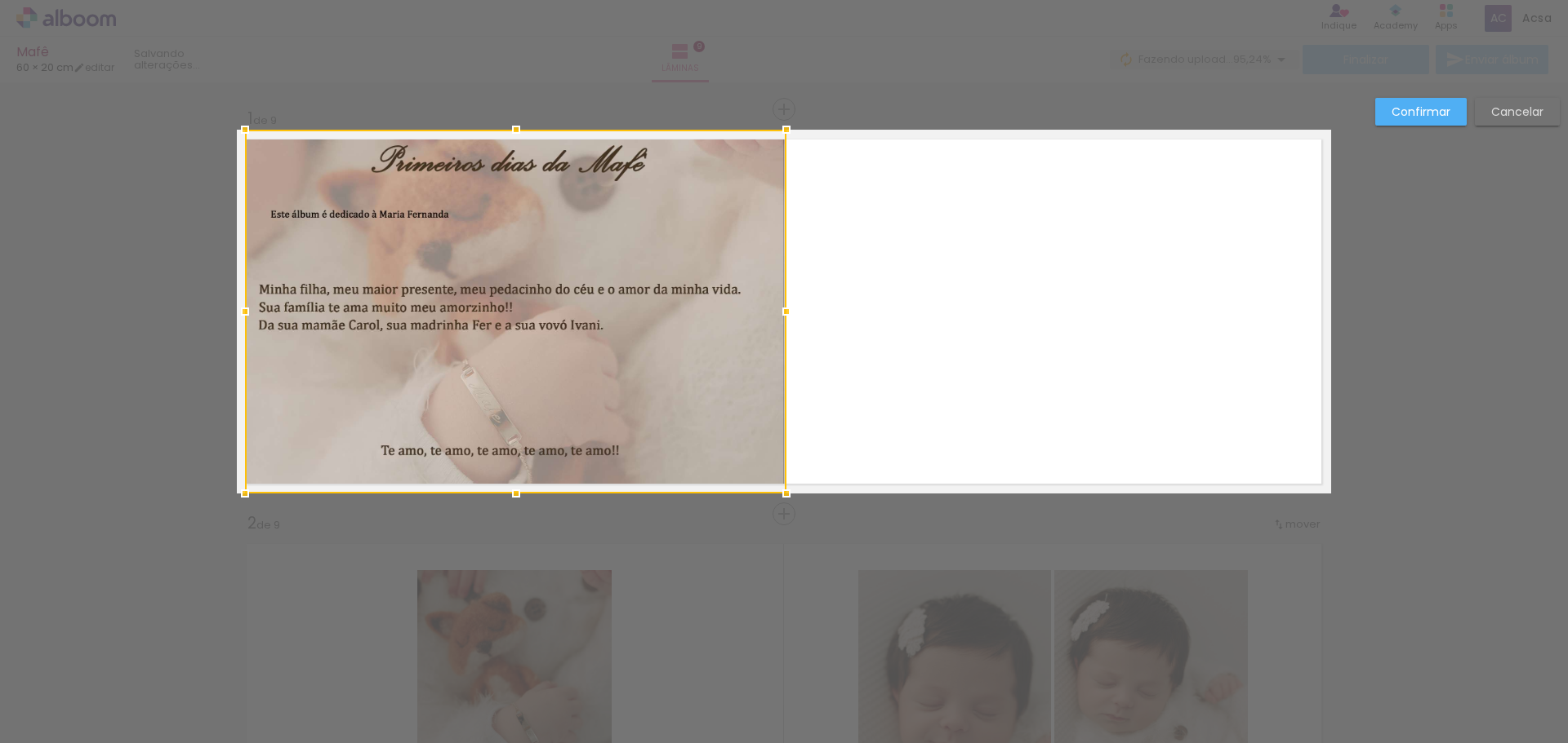
drag, startPoint x: 749, startPoint y: 478, endPoint x: 780, endPoint y: 488, distance: 32.6
click at [780, 488] on div at bounding box center [787, 494] width 33 height 33
click at [662, 395] on div at bounding box center [515, 311] width 542 height 364
drag, startPoint x: 652, startPoint y: 385, endPoint x: 649, endPoint y: 406, distance: 21.2
click at [652, 412] on div at bounding box center [515, 311] width 542 height 364
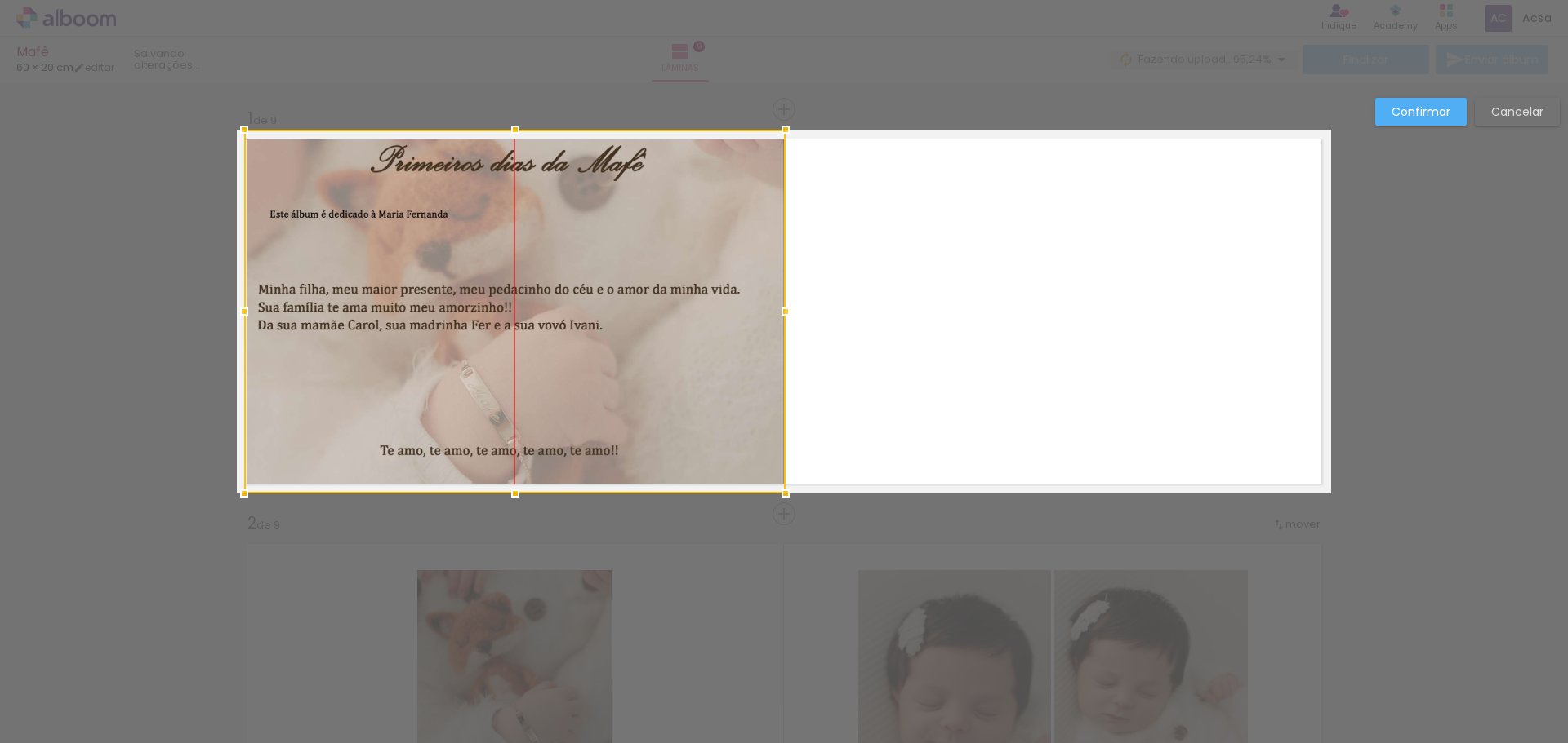
drag, startPoint x: 553, startPoint y: 309, endPoint x: 542, endPoint y: 378, distance: 69.9
click at [546, 397] on div at bounding box center [515, 311] width 542 height 364
drag, startPoint x: 557, startPoint y: 378, endPoint x: 541, endPoint y: 325, distance: 55.4
click at [541, 325] on div at bounding box center [515, 311] width 542 height 364
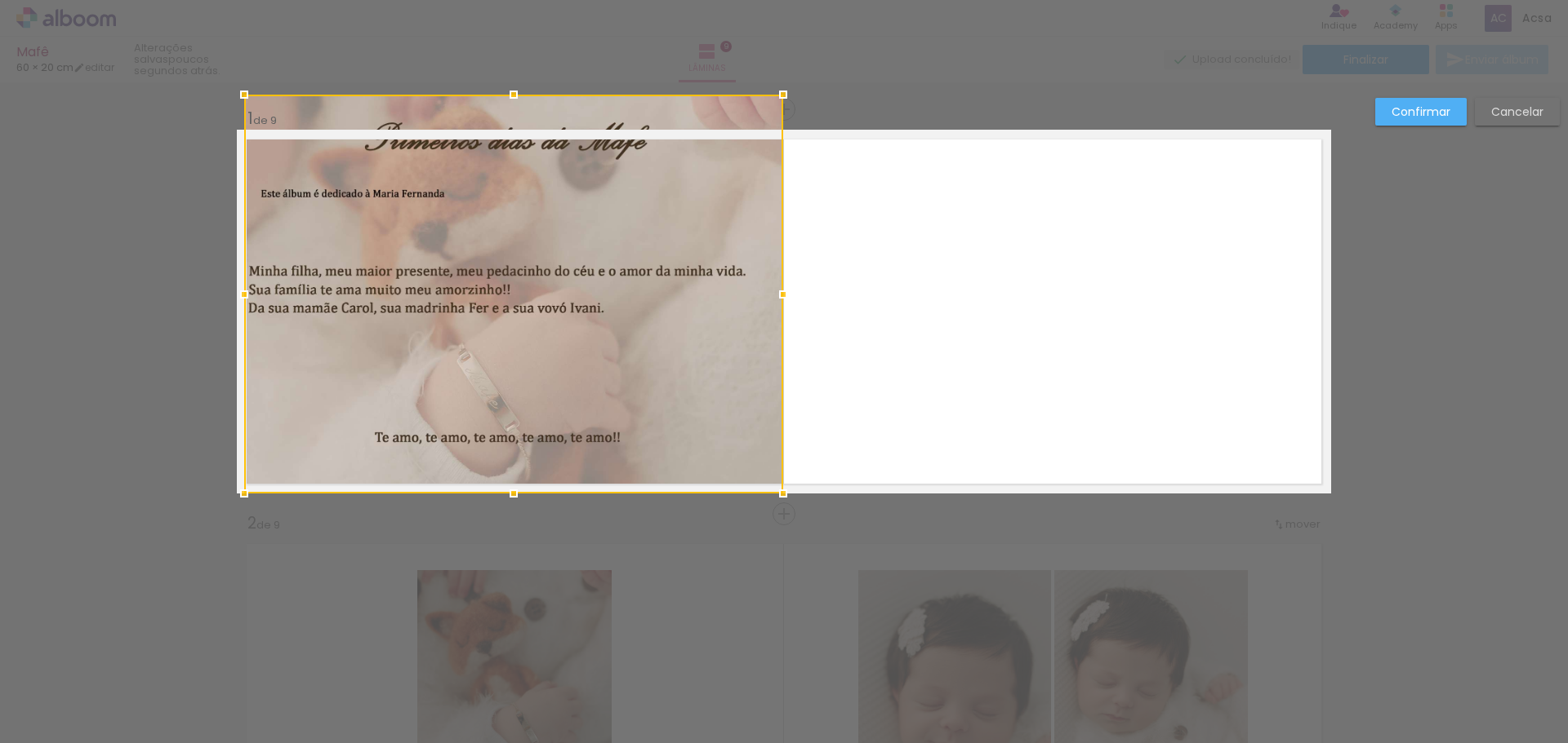
drag, startPoint x: 777, startPoint y: 129, endPoint x: 775, endPoint y: 149, distance: 20.1
click at [775, 149] on div at bounding box center [514, 294] width 539 height 399
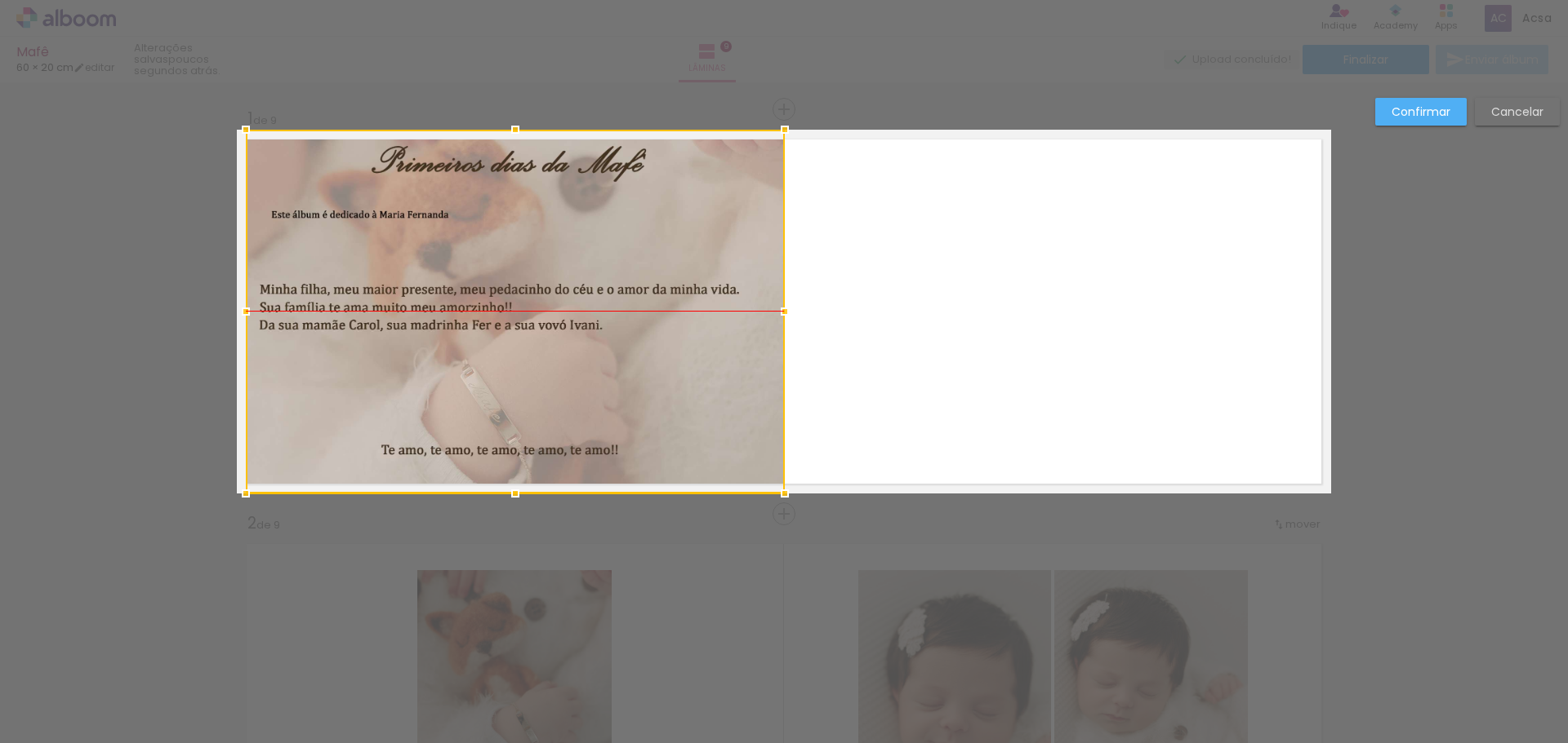
drag, startPoint x: 599, startPoint y: 235, endPoint x: 606, endPoint y: 285, distance: 50.5
click at [606, 285] on div at bounding box center [516, 311] width 539 height 364
click at [0, 0] on slot "Confirmar" at bounding box center [0, 0] width 0 height 0
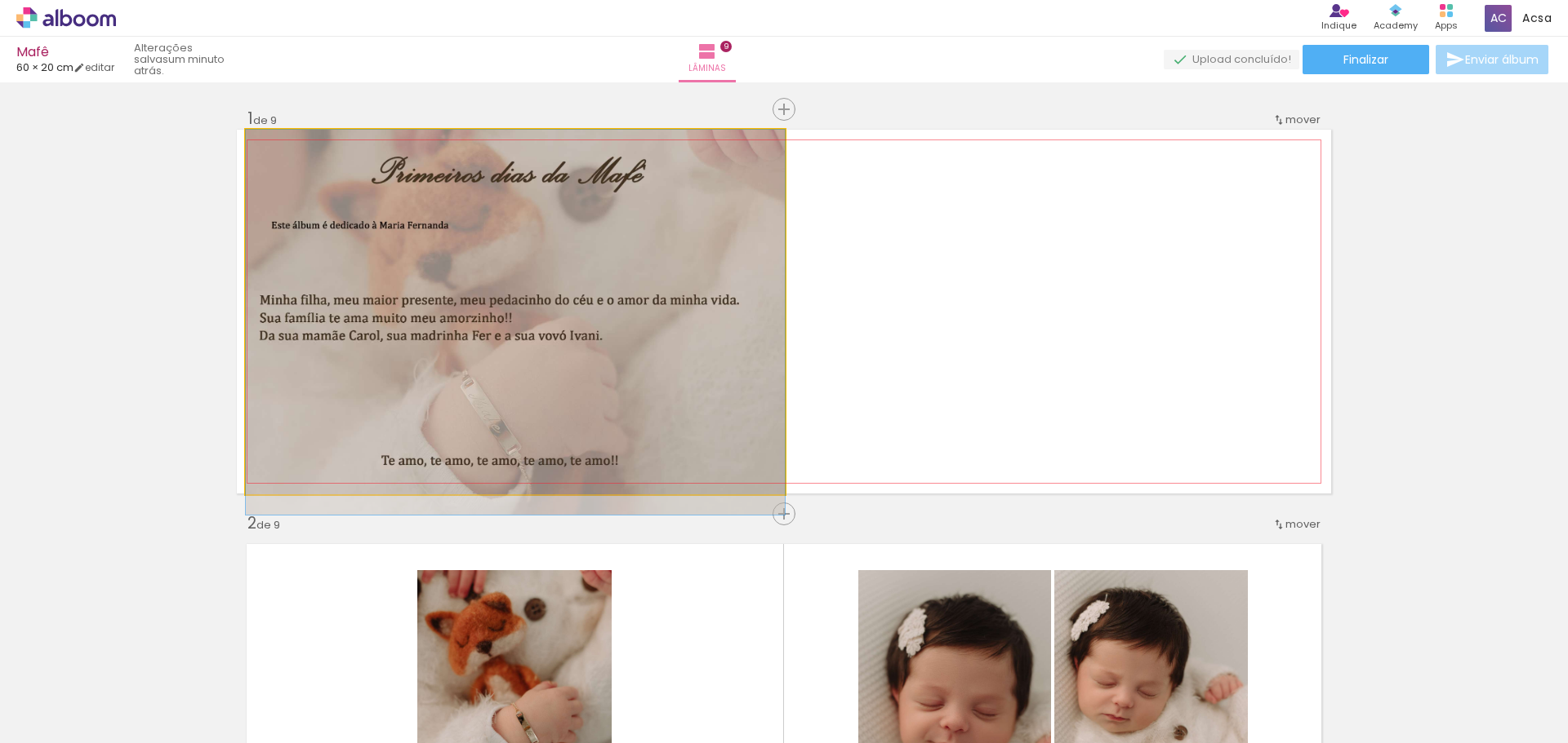
drag, startPoint x: 613, startPoint y: 345, endPoint x: 608, endPoint y: 361, distance: 16.8
drag, startPoint x: 726, startPoint y: 350, endPoint x: 697, endPoint y: 362, distance: 31.4
drag, startPoint x: 702, startPoint y: 363, endPoint x: 681, endPoint y: 370, distance: 22.1
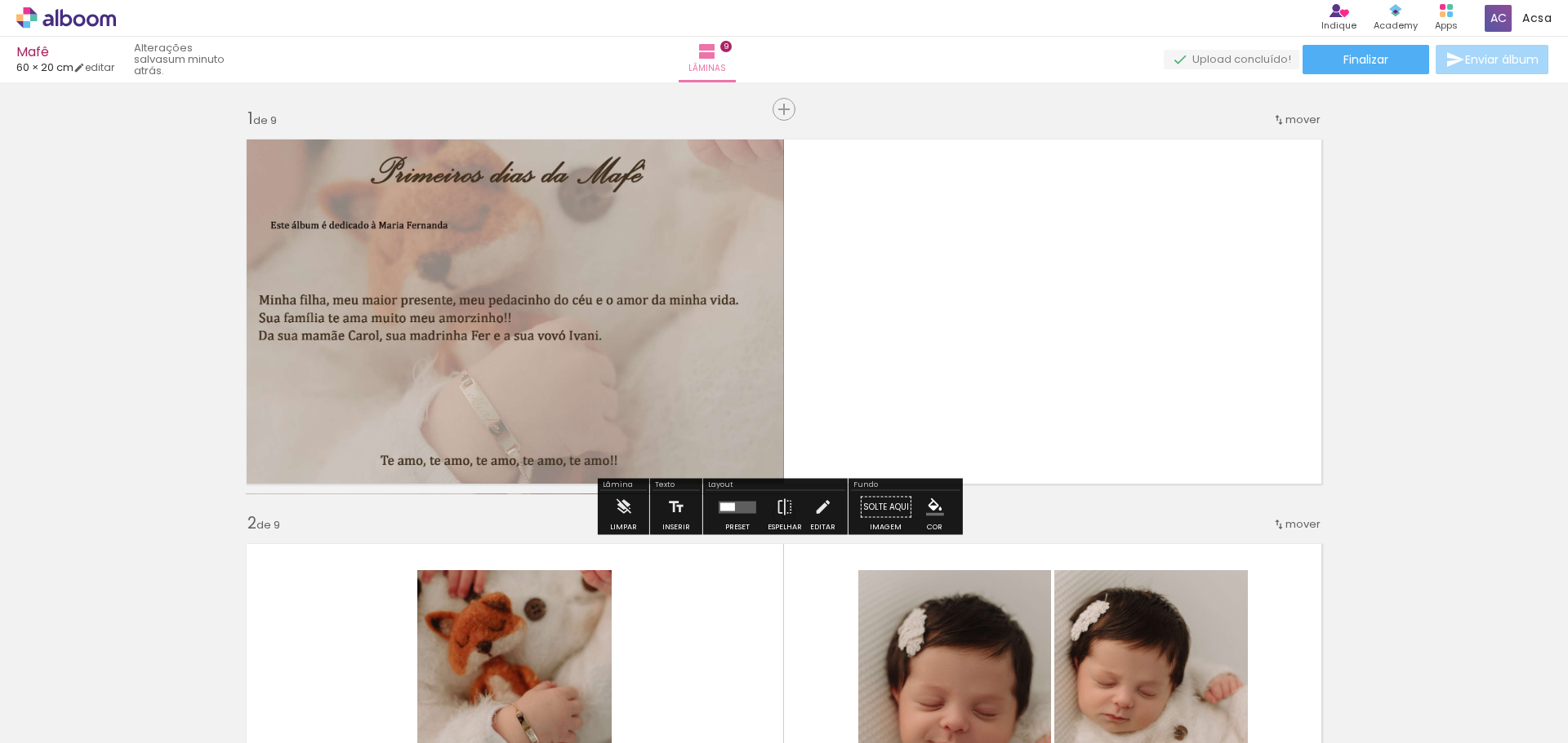
click at [737, 316] on quentale-photo at bounding box center [516, 312] width 539 height 365
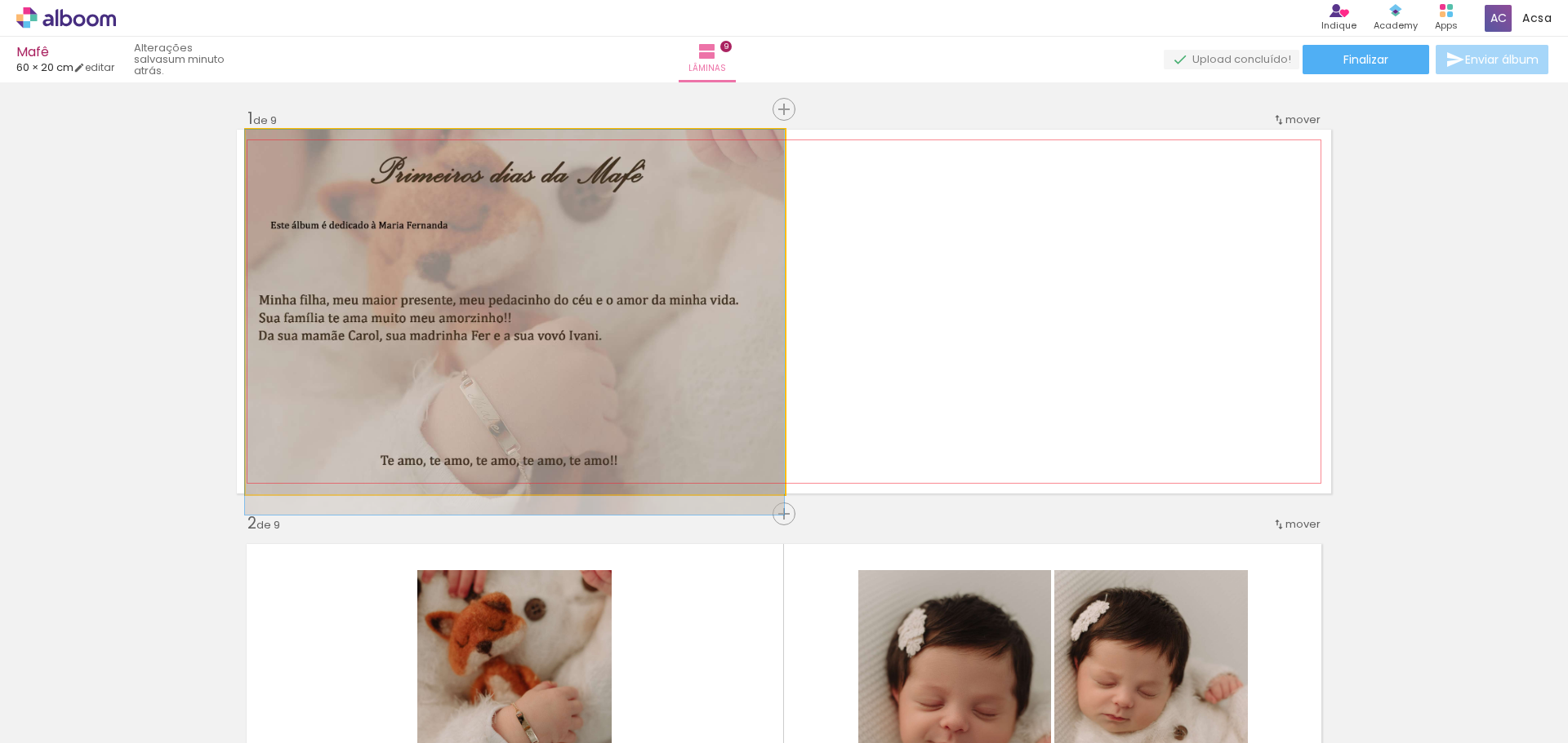
click at [737, 316] on quentale-photo at bounding box center [516, 312] width 539 height 365
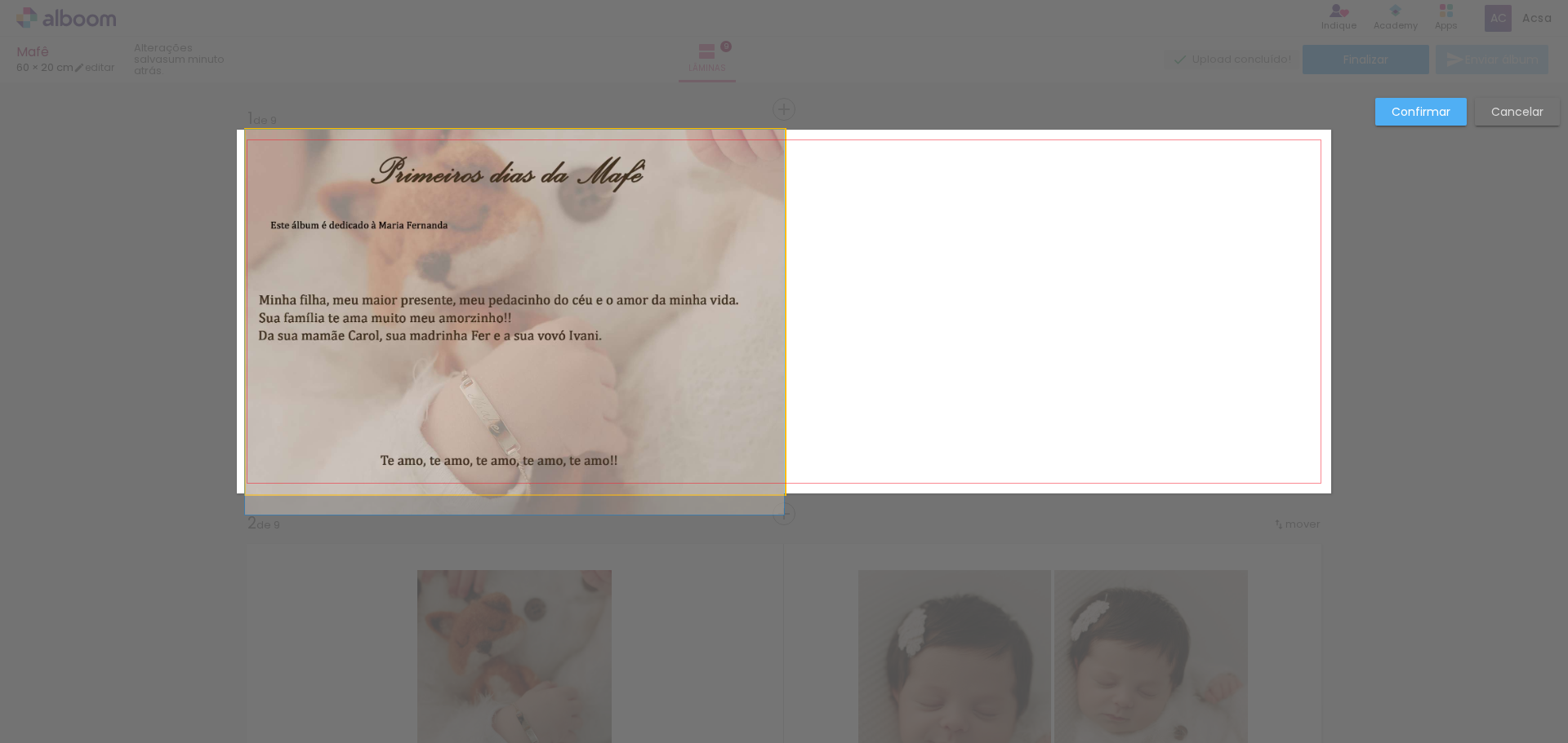
click at [737, 319] on quentale-photo at bounding box center [516, 312] width 539 height 365
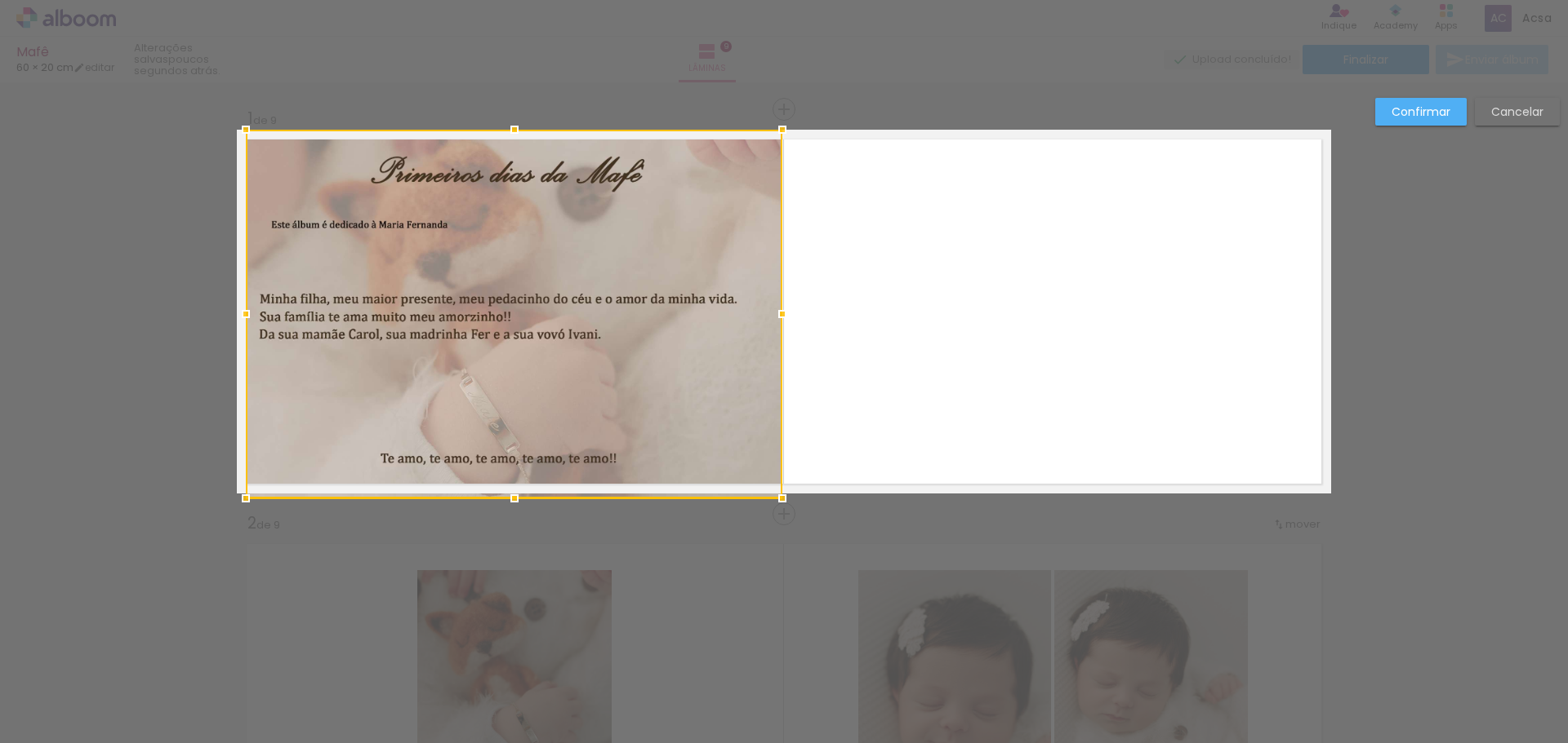
click at [767, 314] on div at bounding box center [782, 315] width 33 height 33
click at [770, 313] on div at bounding box center [785, 313] width 33 height 33
click at [1389, 107] on paper-button "Confirmar" at bounding box center [1420, 111] width 92 height 28
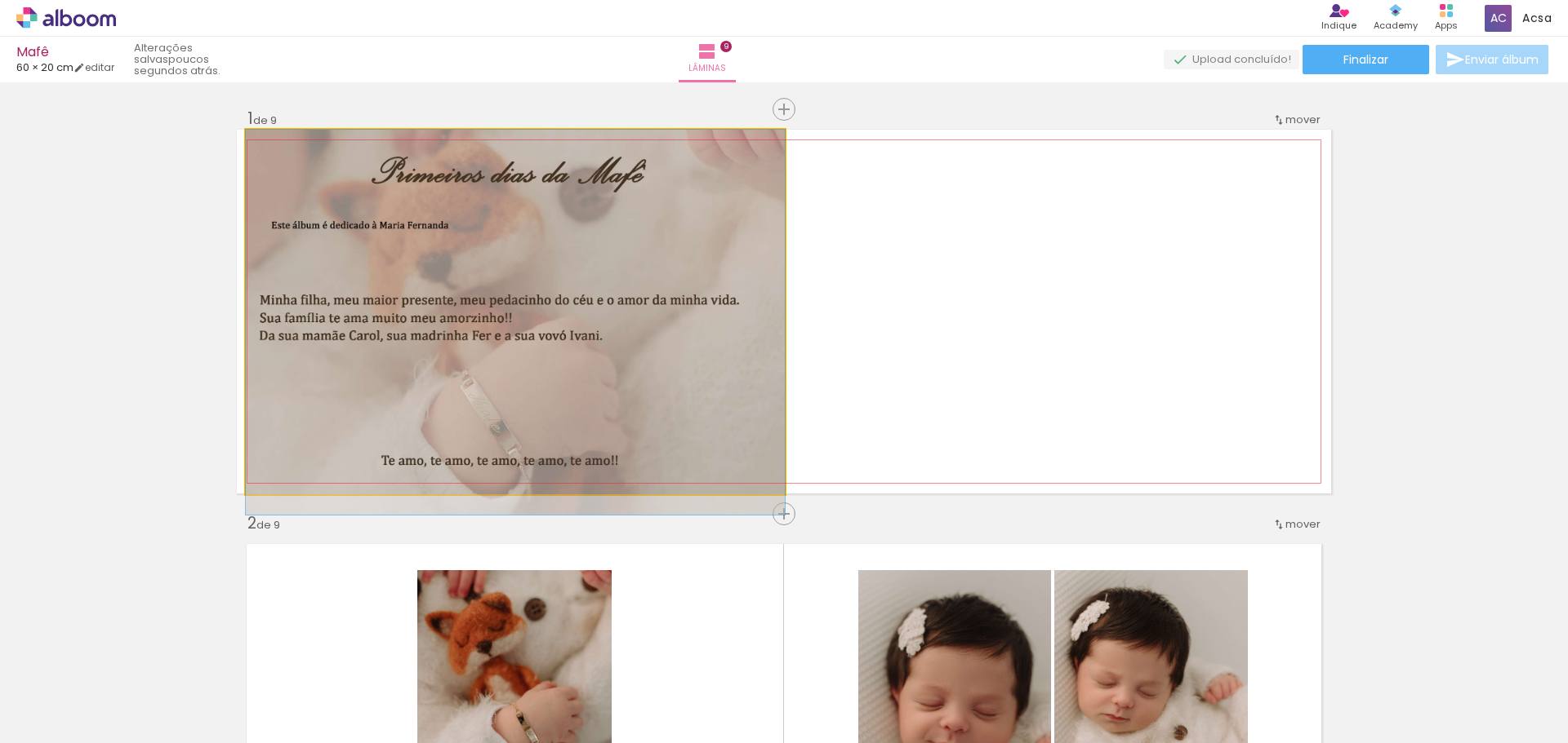
drag, startPoint x: 707, startPoint y: 358, endPoint x: 649, endPoint y: 355, distance: 58.1
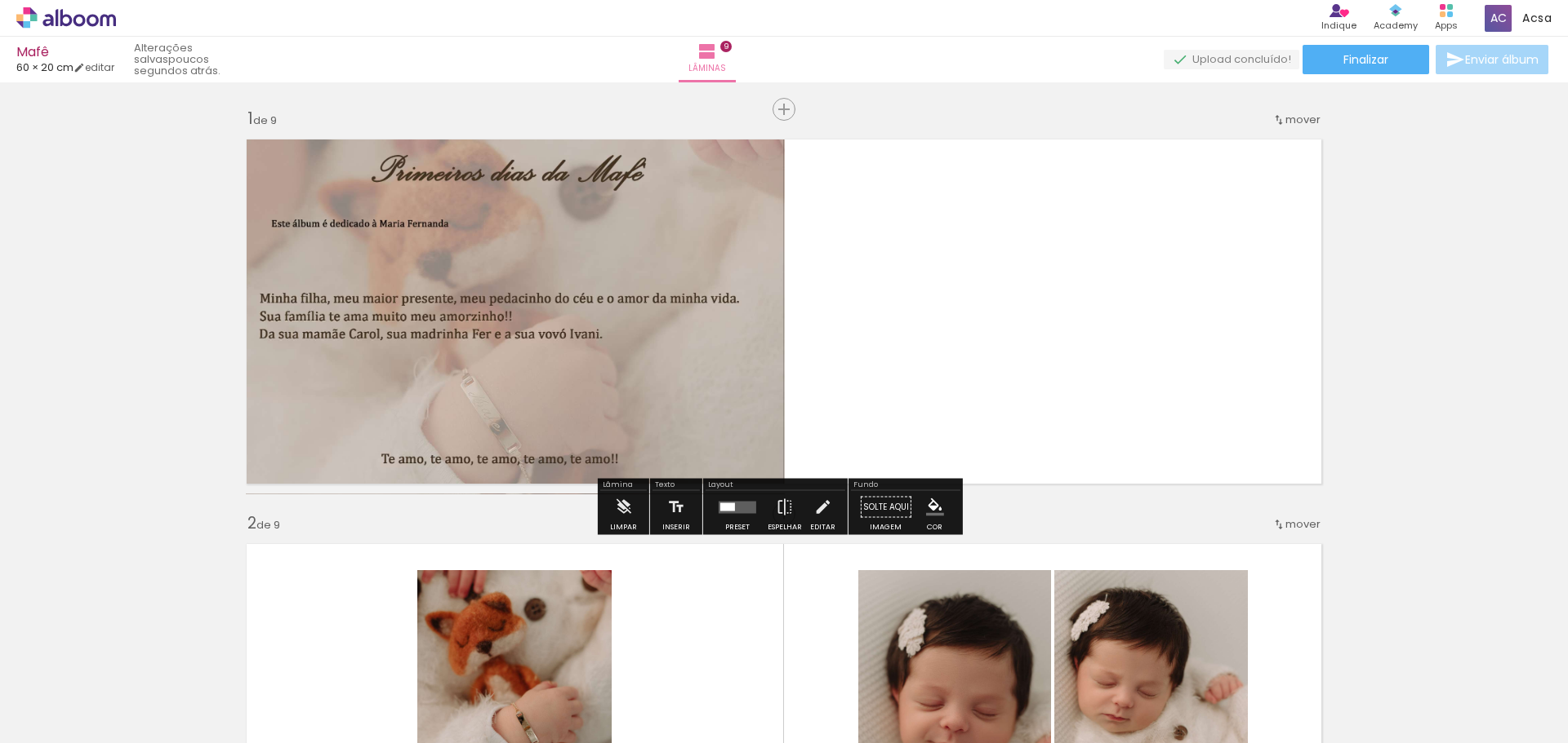
click at [688, 355] on quentale-photo at bounding box center [516, 312] width 539 height 365
click at [689, 355] on quentale-photo at bounding box center [516, 312] width 539 height 365
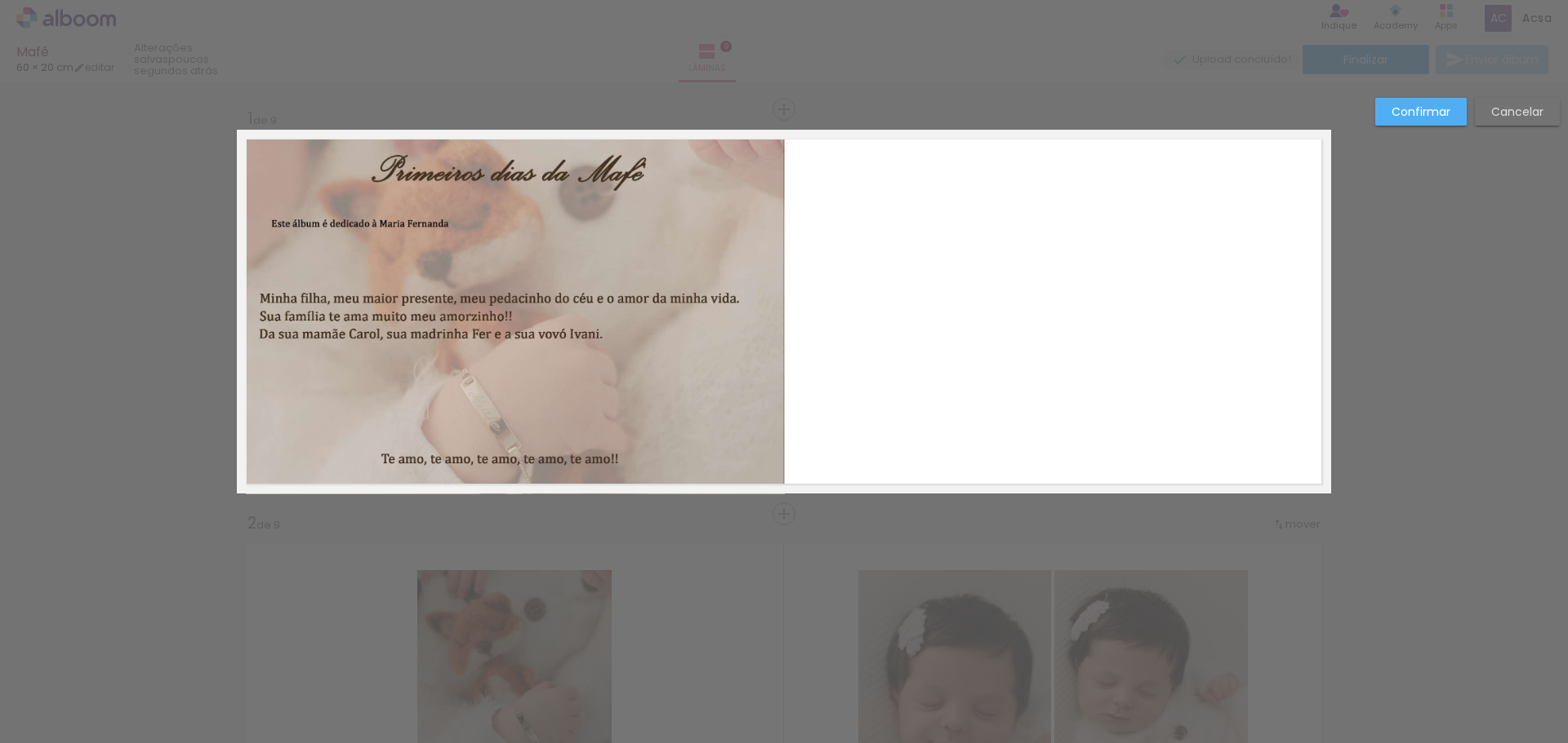
click at [754, 334] on quentale-photo at bounding box center [516, 312] width 539 height 365
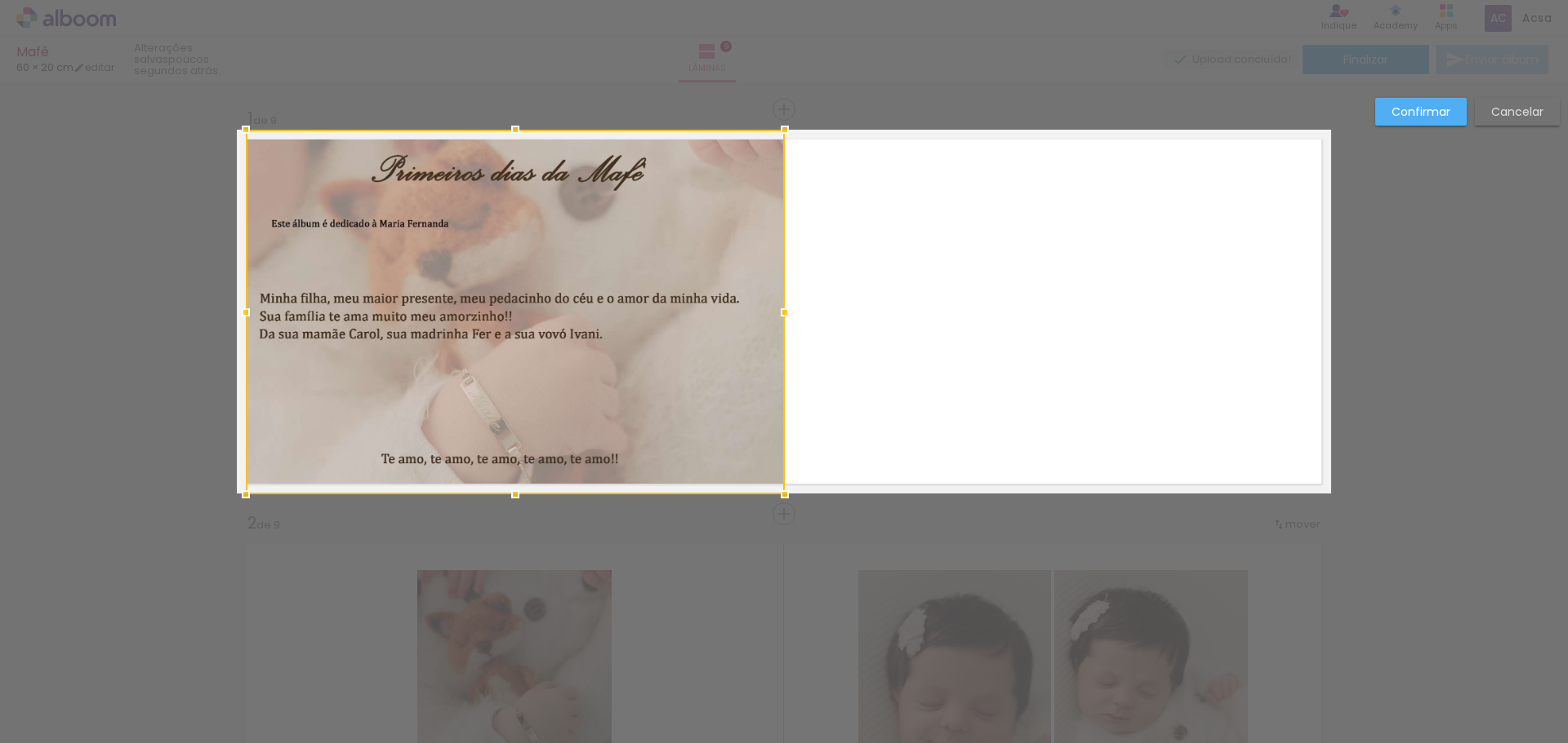
click at [776, 316] on div at bounding box center [785, 313] width 33 height 33
click at [0, 0] on slot "Confirmar" at bounding box center [0, 0] width 0 height 0
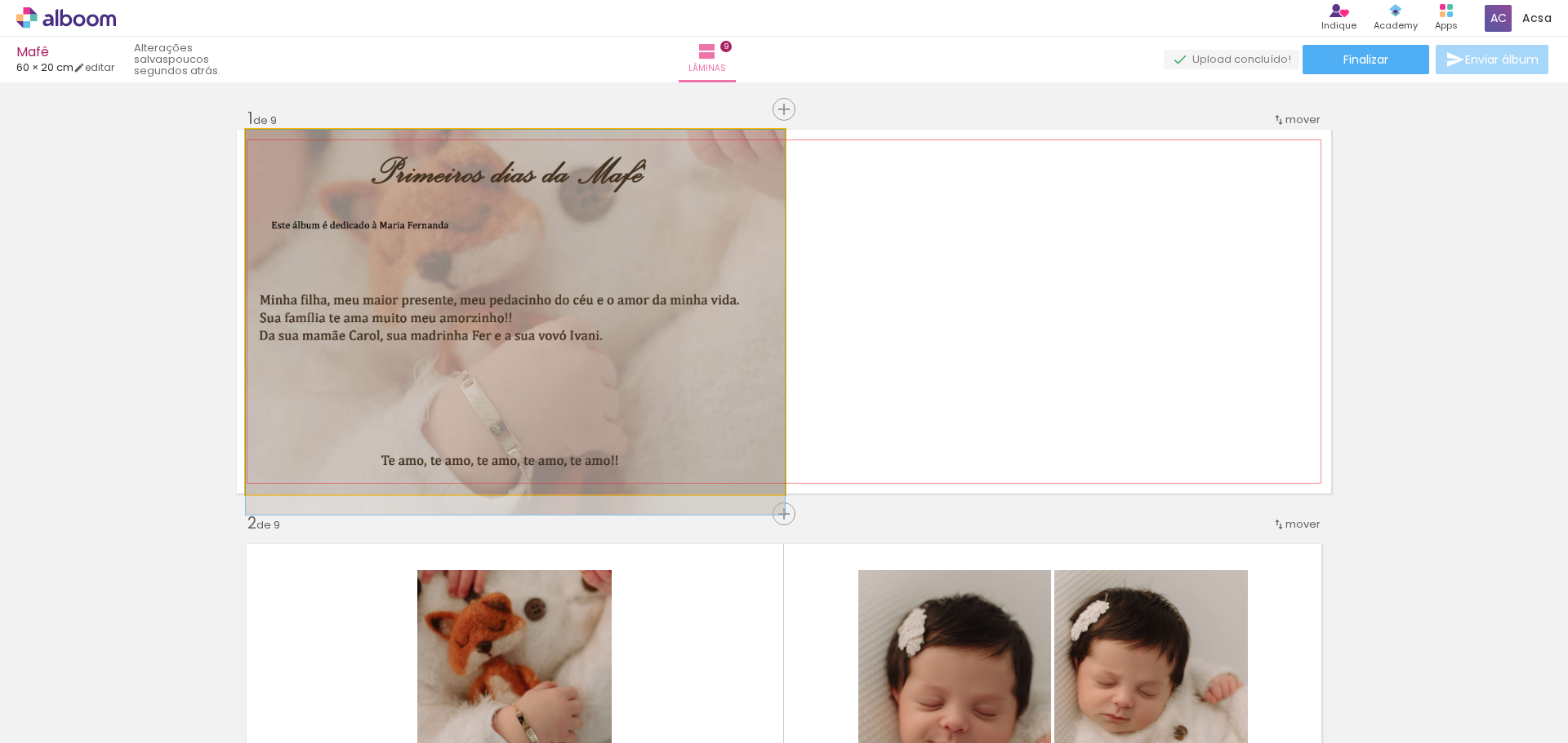
drag, startPoint x: 624, startPoint y: 357, endPoint x: 623, endPoint y: 368, distance: 11.0
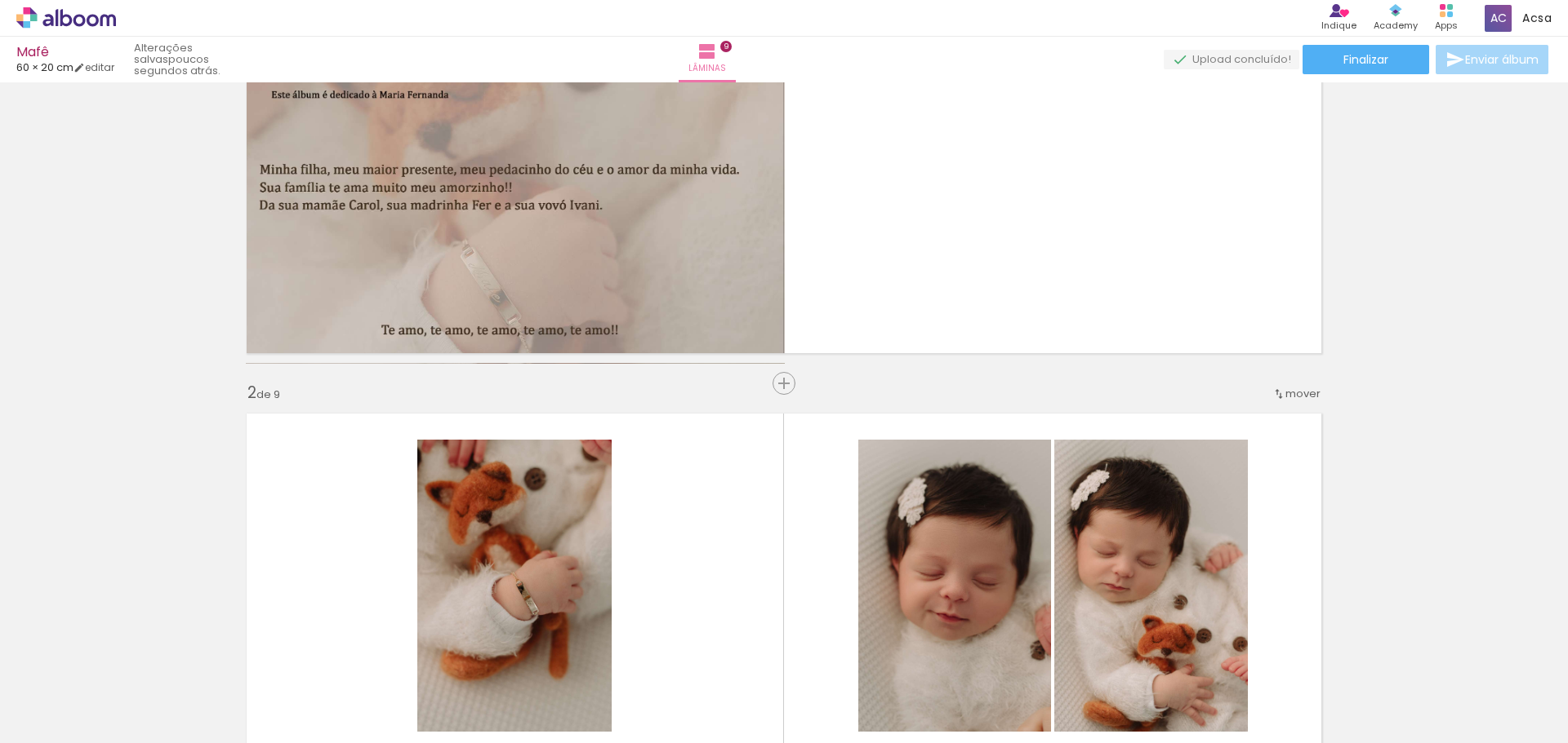
scroll to position [0, 0]
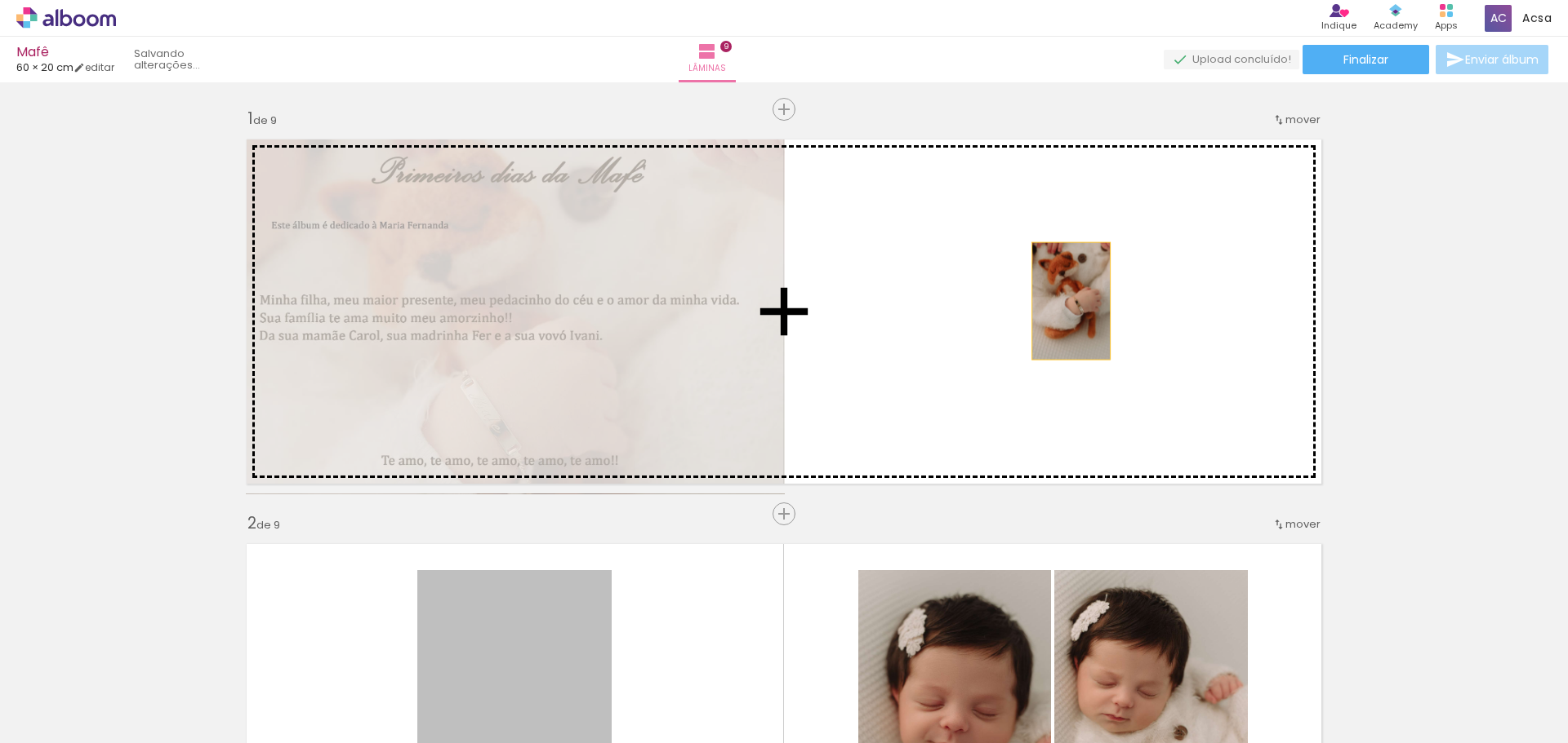
drag, startPoint x: 511, startPoint y: 621, endPoint x: 1233, endPoint y: 275, distance: 800.6
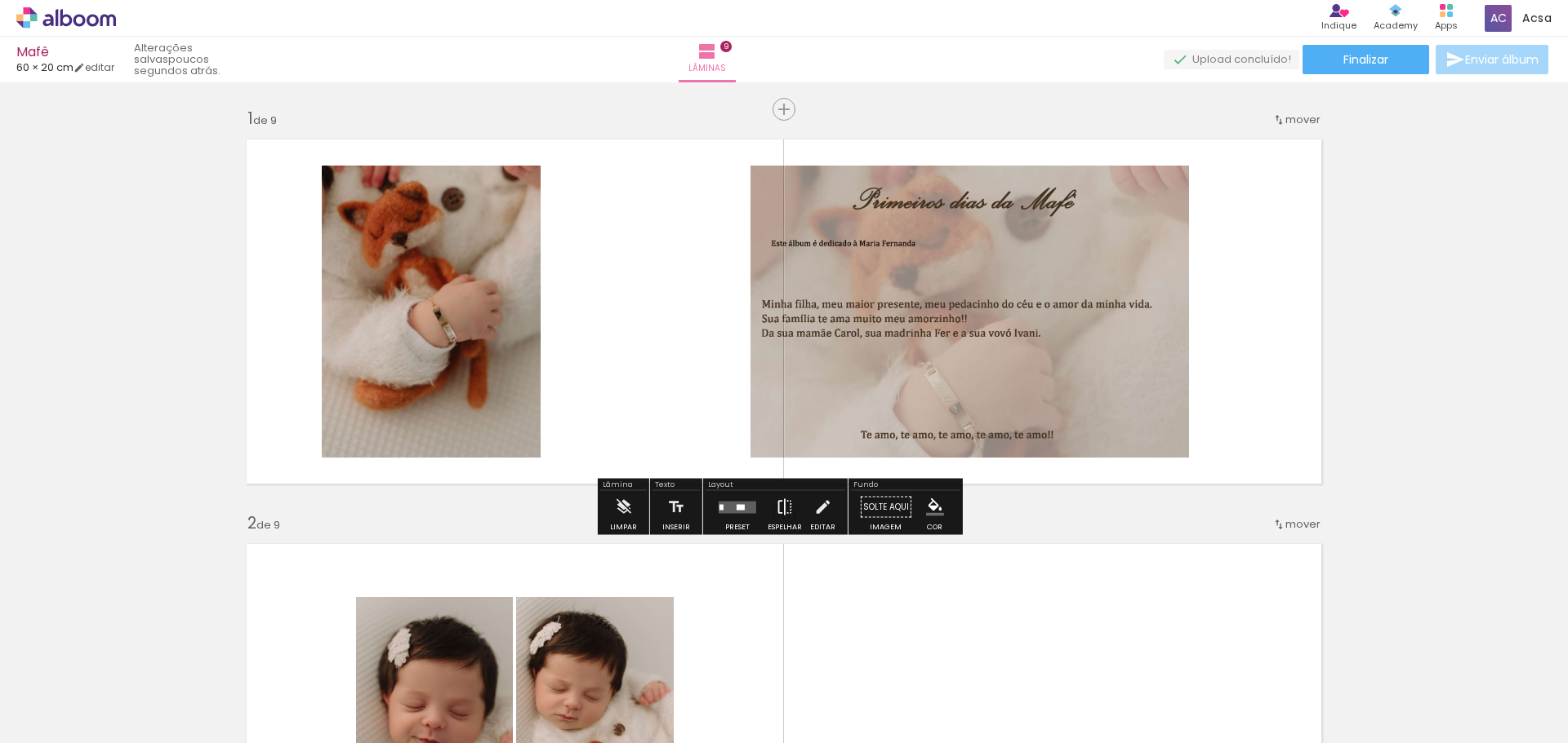
click at [783, 515] on iron-icon at bounding box center [784, 508] width 18 height 33
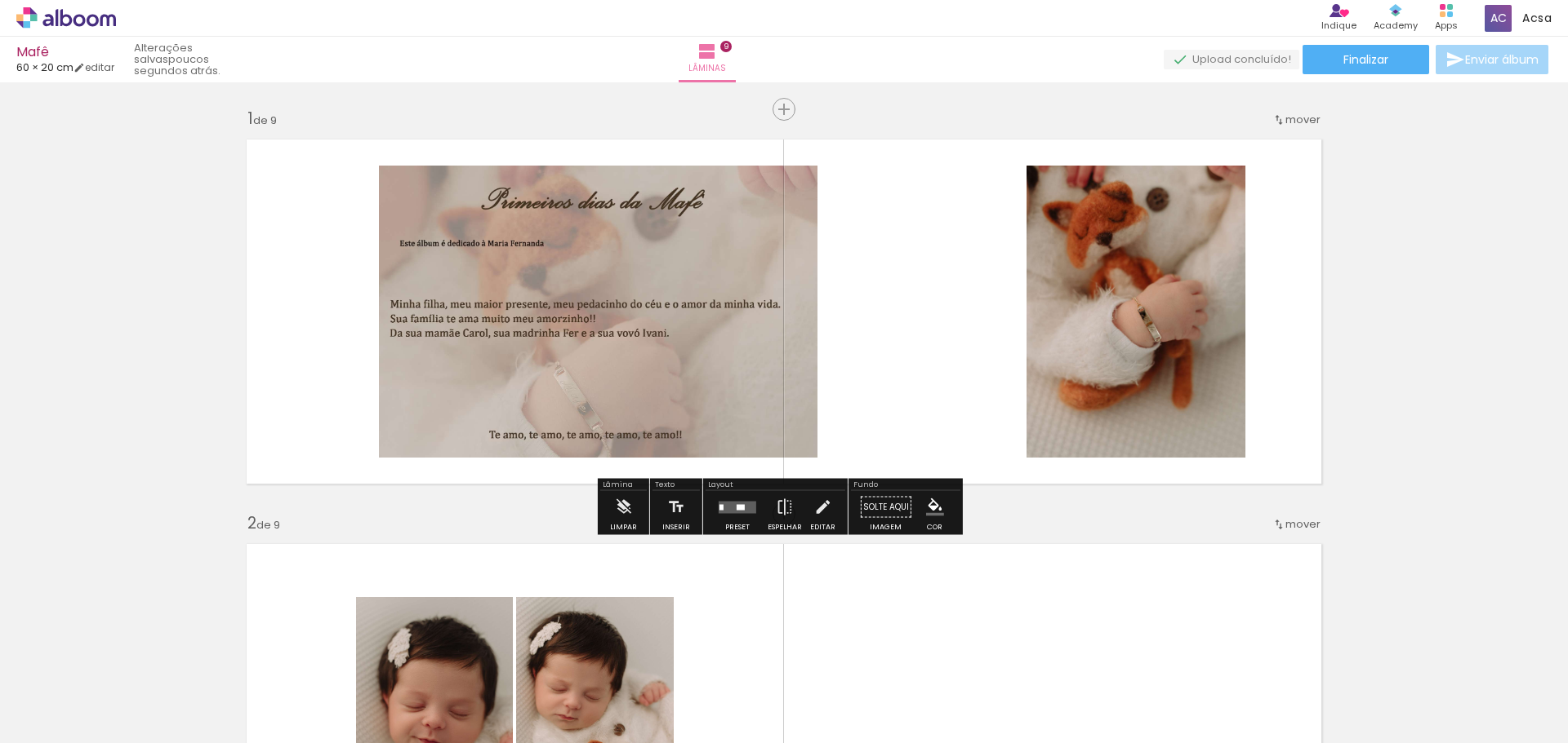
click at [682, 398] on quentale-photo at bounding box center [598, 312] width 438 height 292
click at [659, 362] on quentale-photo at bounding box center [598, 312] width 438 height 292
click at [660, 363] on quentale-photo at bounding box center [598, 312] width 438 height 292
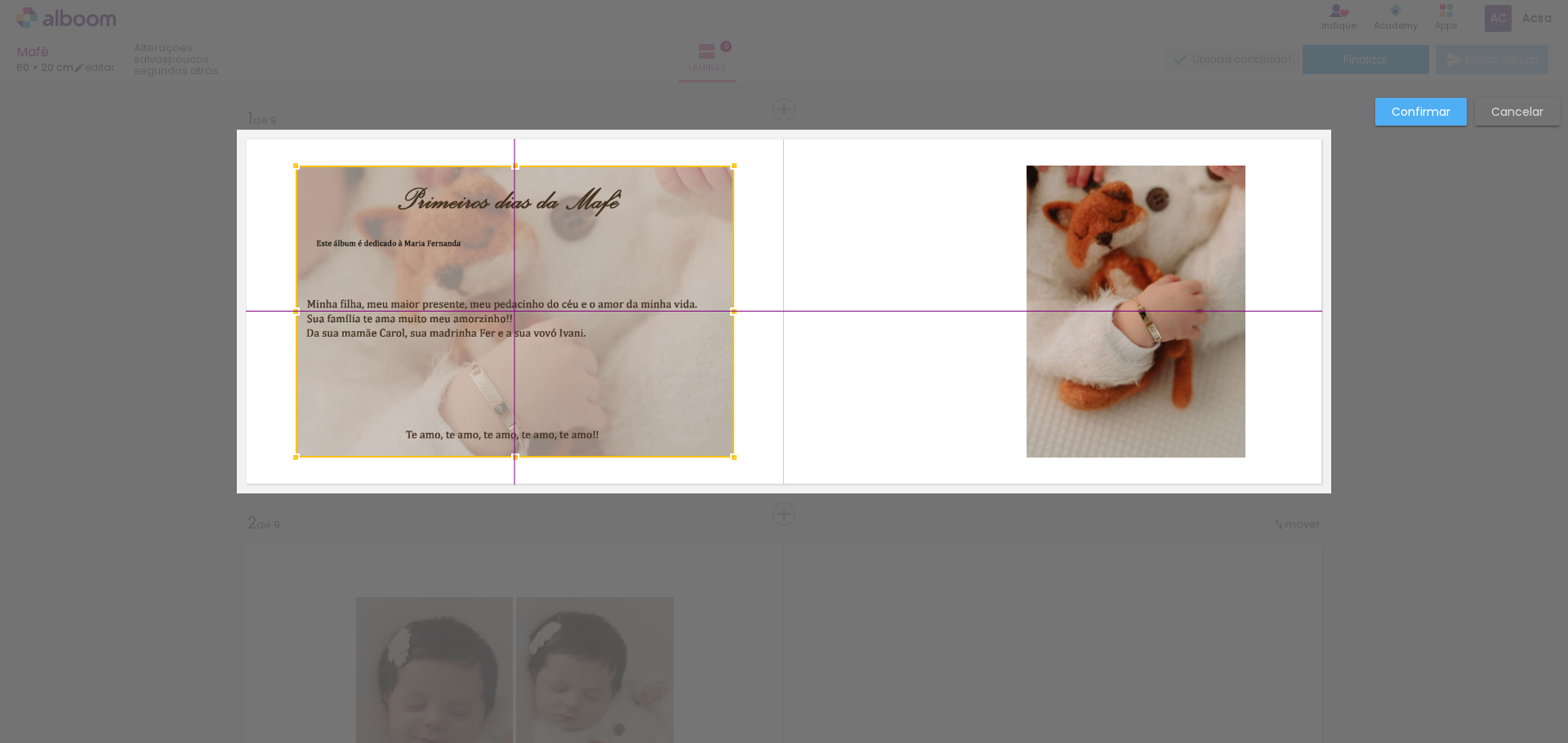
drag, startPoint x: 614, startPoint y: 360, endPoint x: 577, endPoint y: 359, distance: 37.0
click at [577, 359] on div at bounding box center [515, 312] width 438 height 292
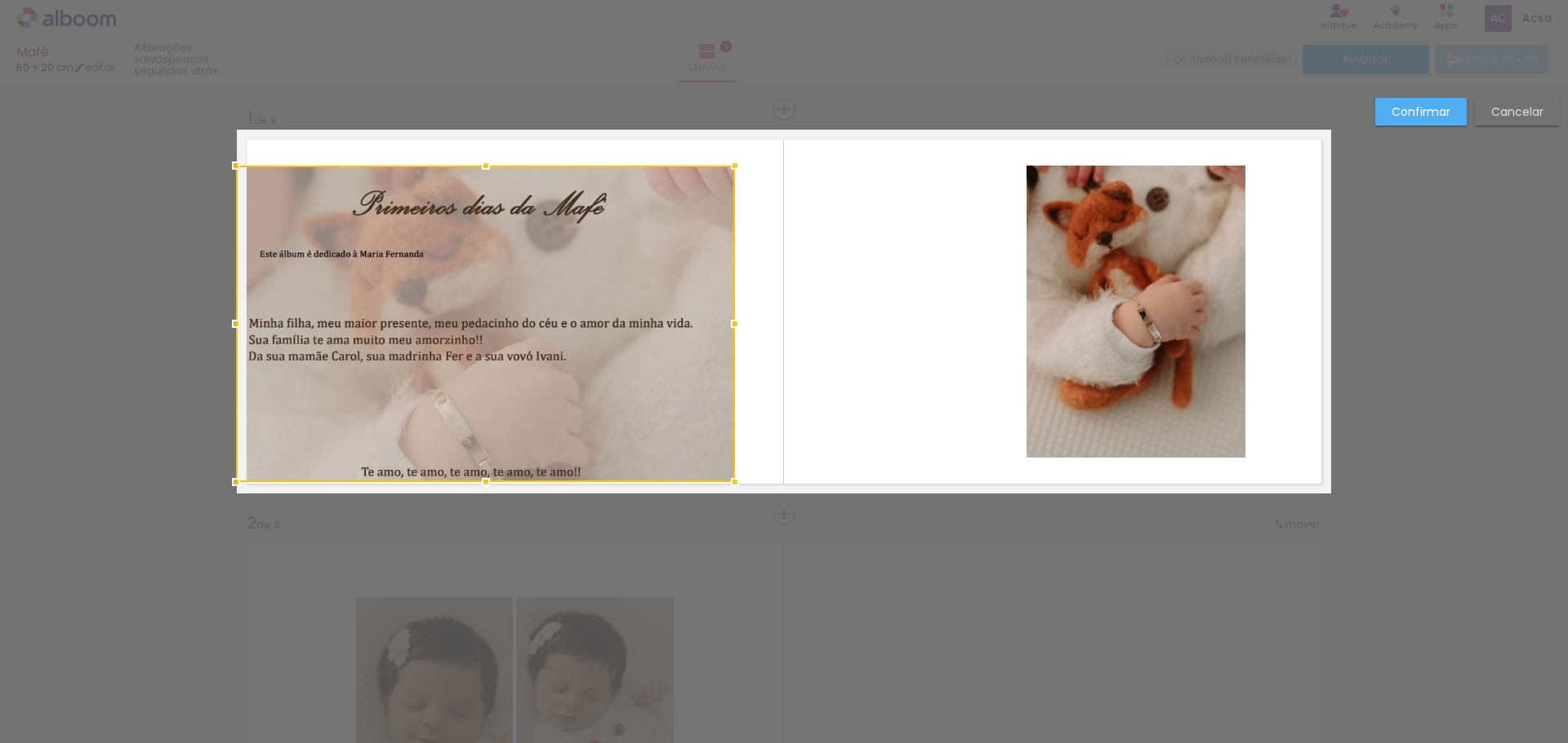
drag, startPoint x: 293, startPoint y: 459, endPoint x: 240, endPoint y: 482, distance: 57.8
click at [237, 484] on div at bounding box center [237, 482] width 33 height 33
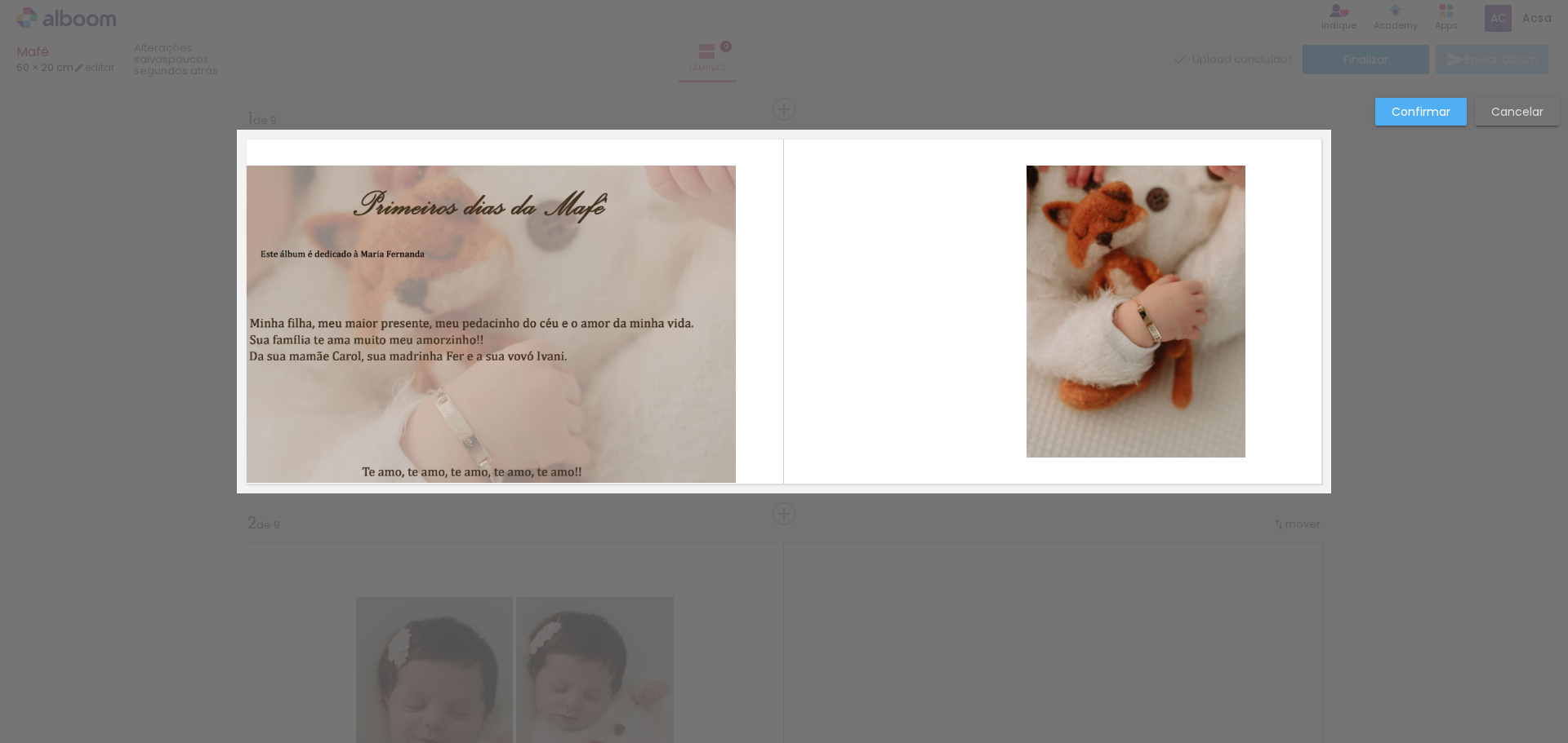
click at [702, 212] on quentale-photo at bounding box center [486, 324] width 499 height 317
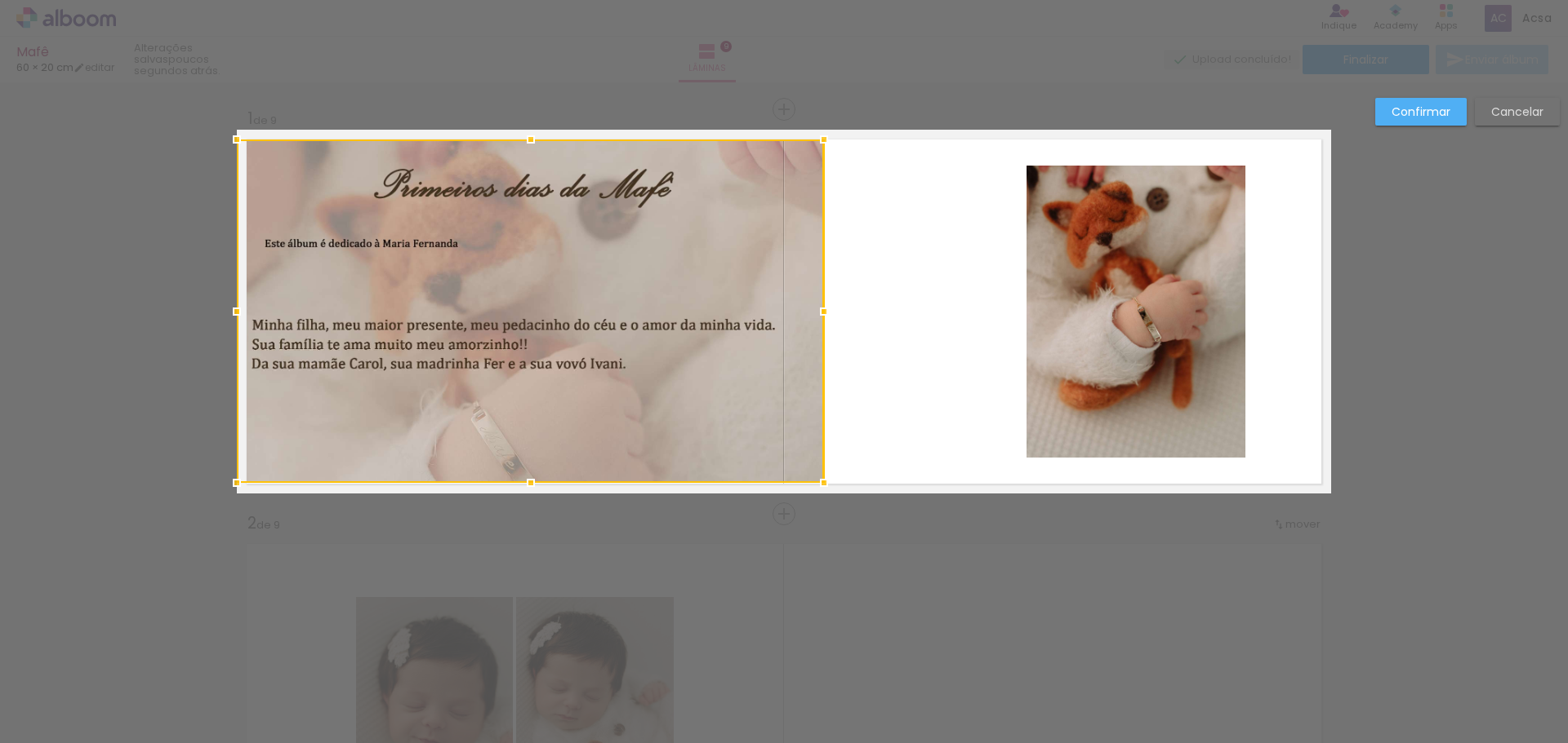
drag, startPoint x: 739, startPoint y: 165, endPoint x: 768, endPoint y: 143, distance: 36.4
click at [768, 143] on div at bounding box center [530, 312] width 587 height 344
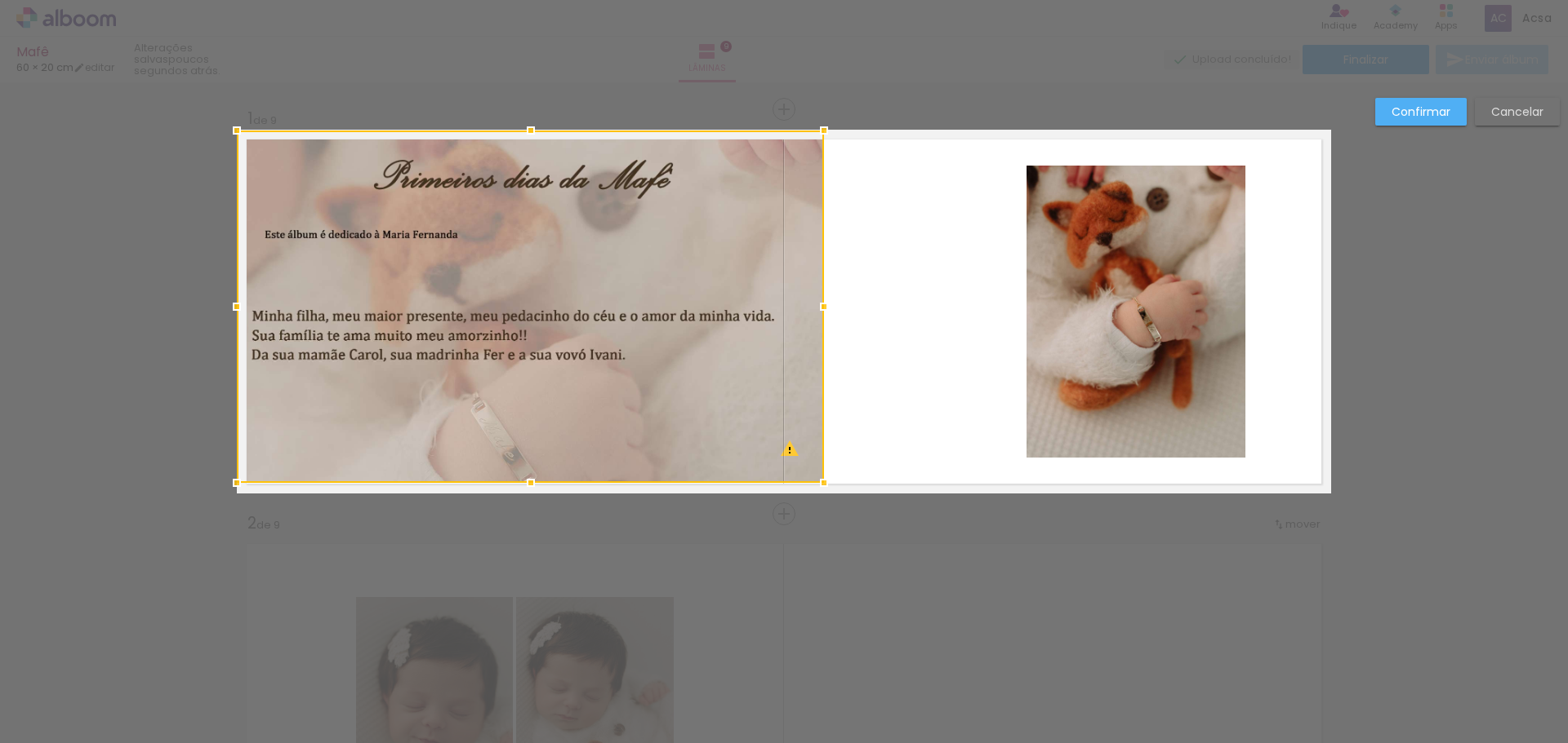
drag, startPoint x: 813, startPoint y: 139, endPoint x: 813, endPoint y: 118, distance: 21.0
click at [813, 118] on div at bounding box center [824, 130] width 33 height 33
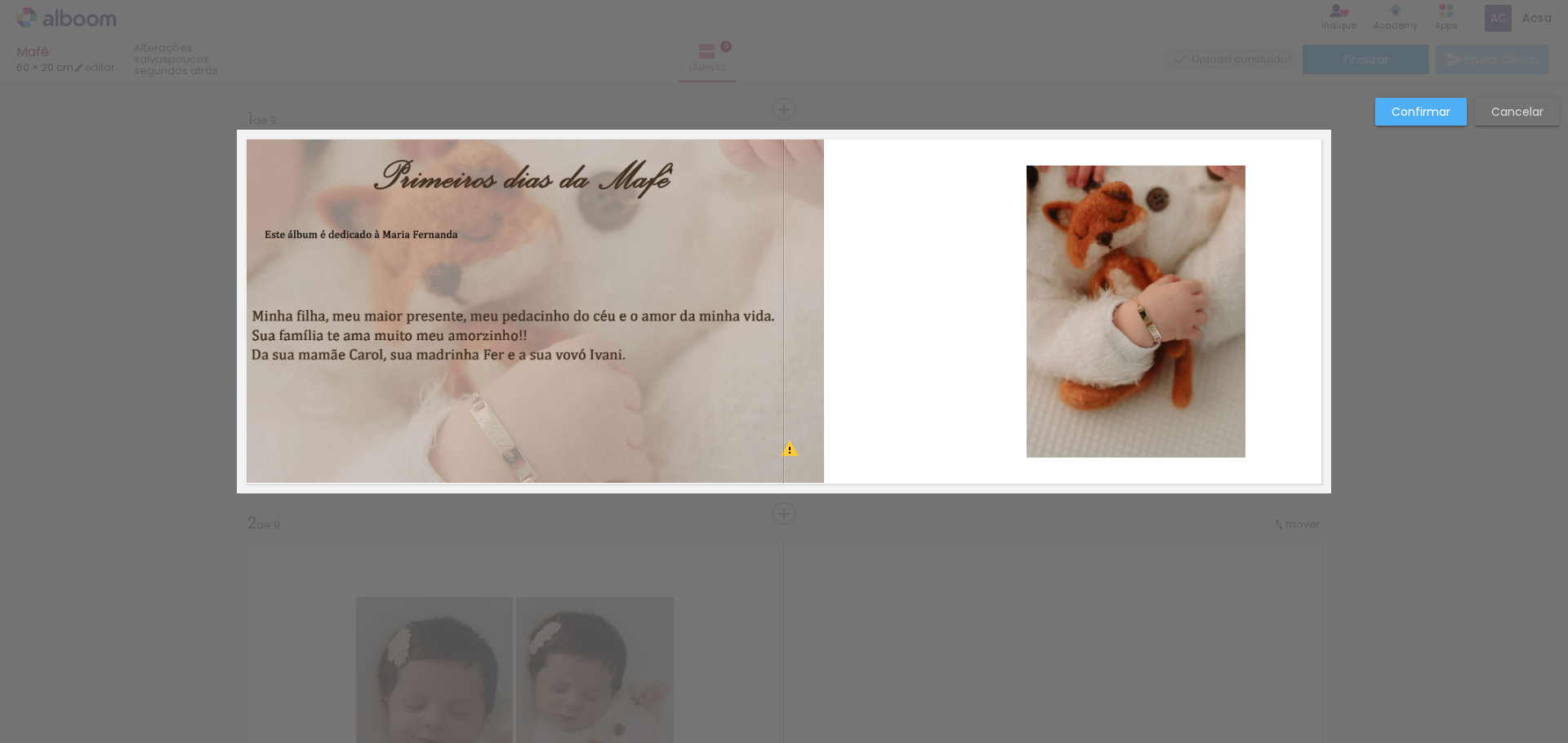
click at [790, 316] on quentale-photo at bounding box center [530, 306] width 587 height 352
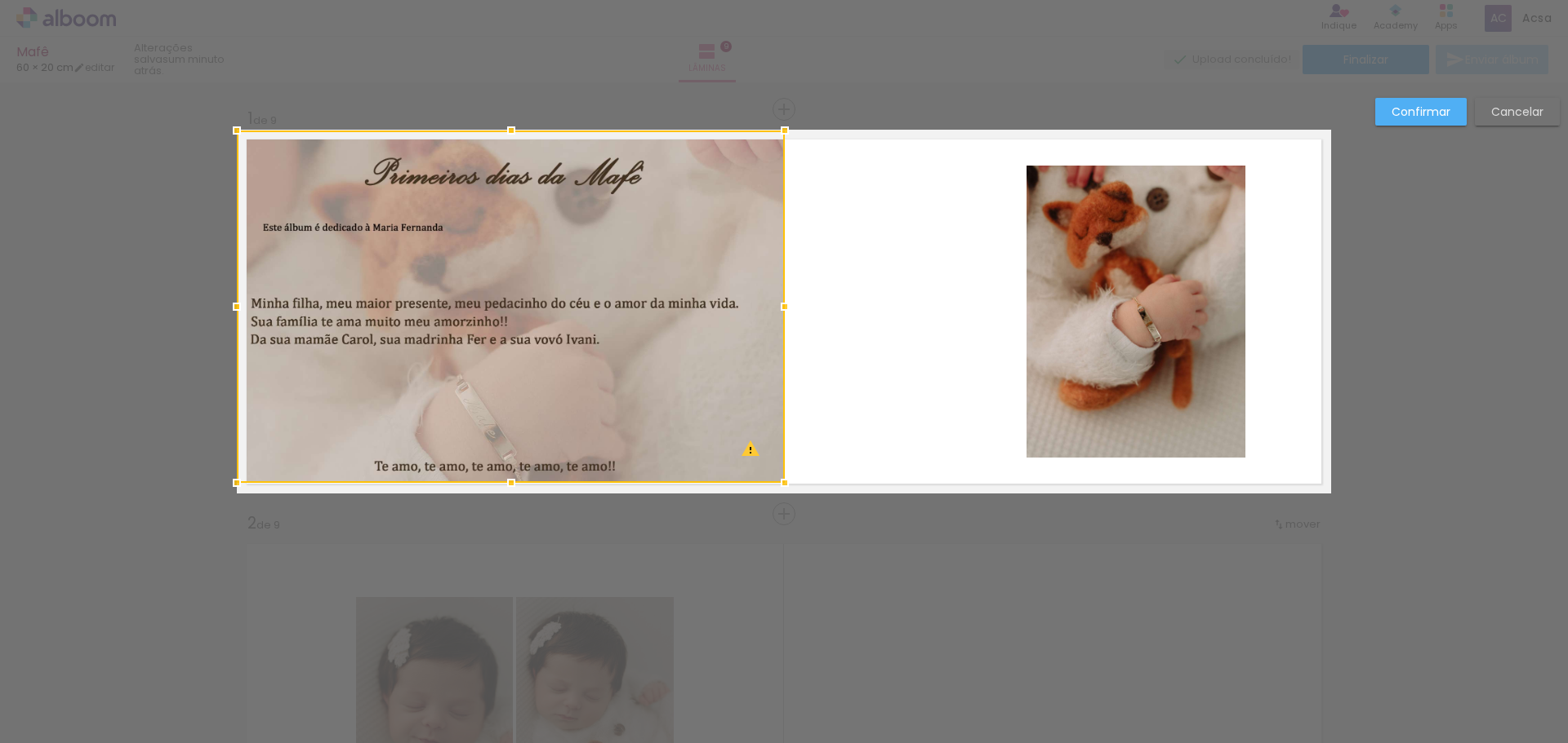
drag, startPoint x: 819, startPoint y: 310, endPoint x: 780, endPoint y: 315, distance: 39.3
click at [781, 317] on div at bounding box center [785, 307] width 33 height 33
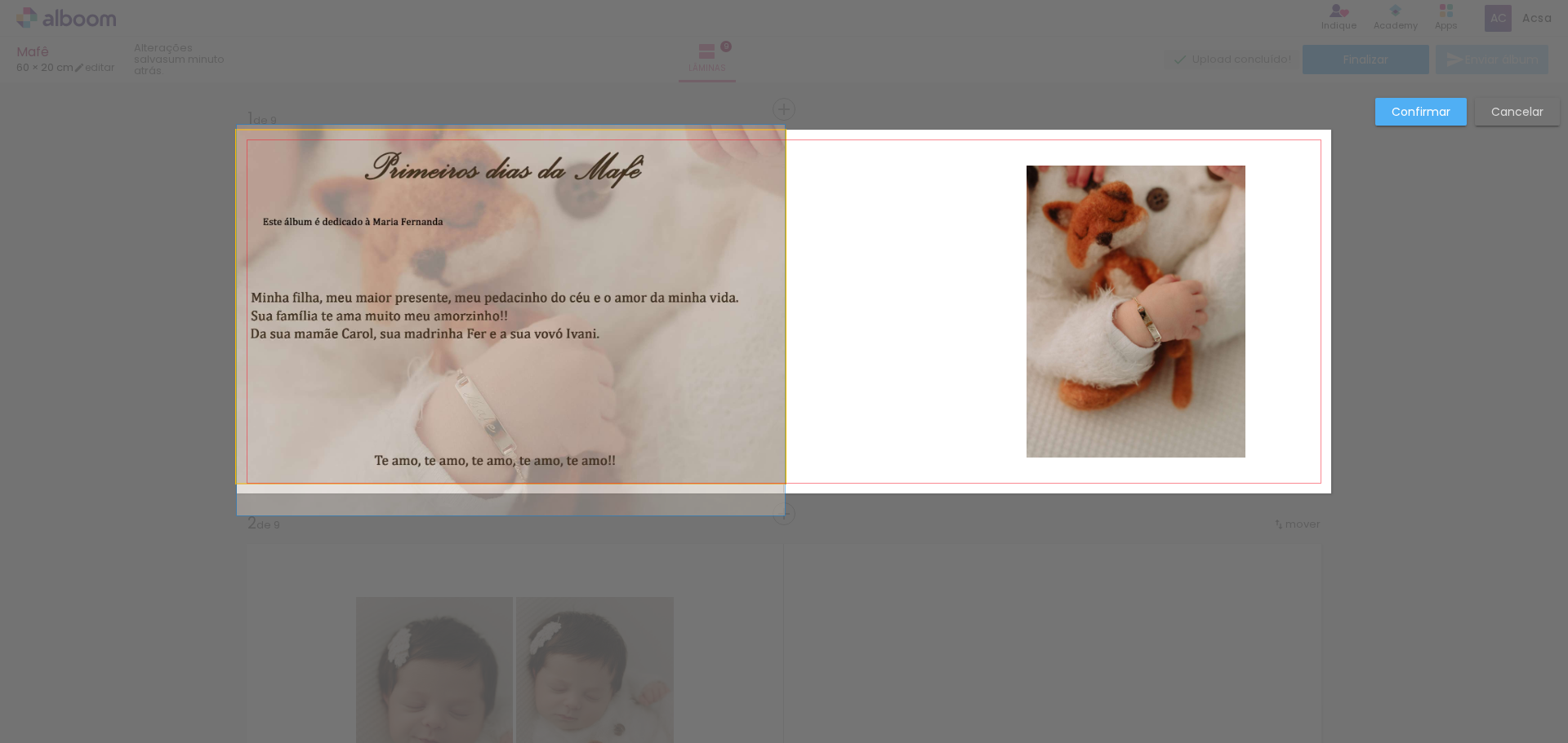
drag, startPoint x: 349, startPoint y: 267, endPoint x: 358, endPoint y: 261, distance: 10.8
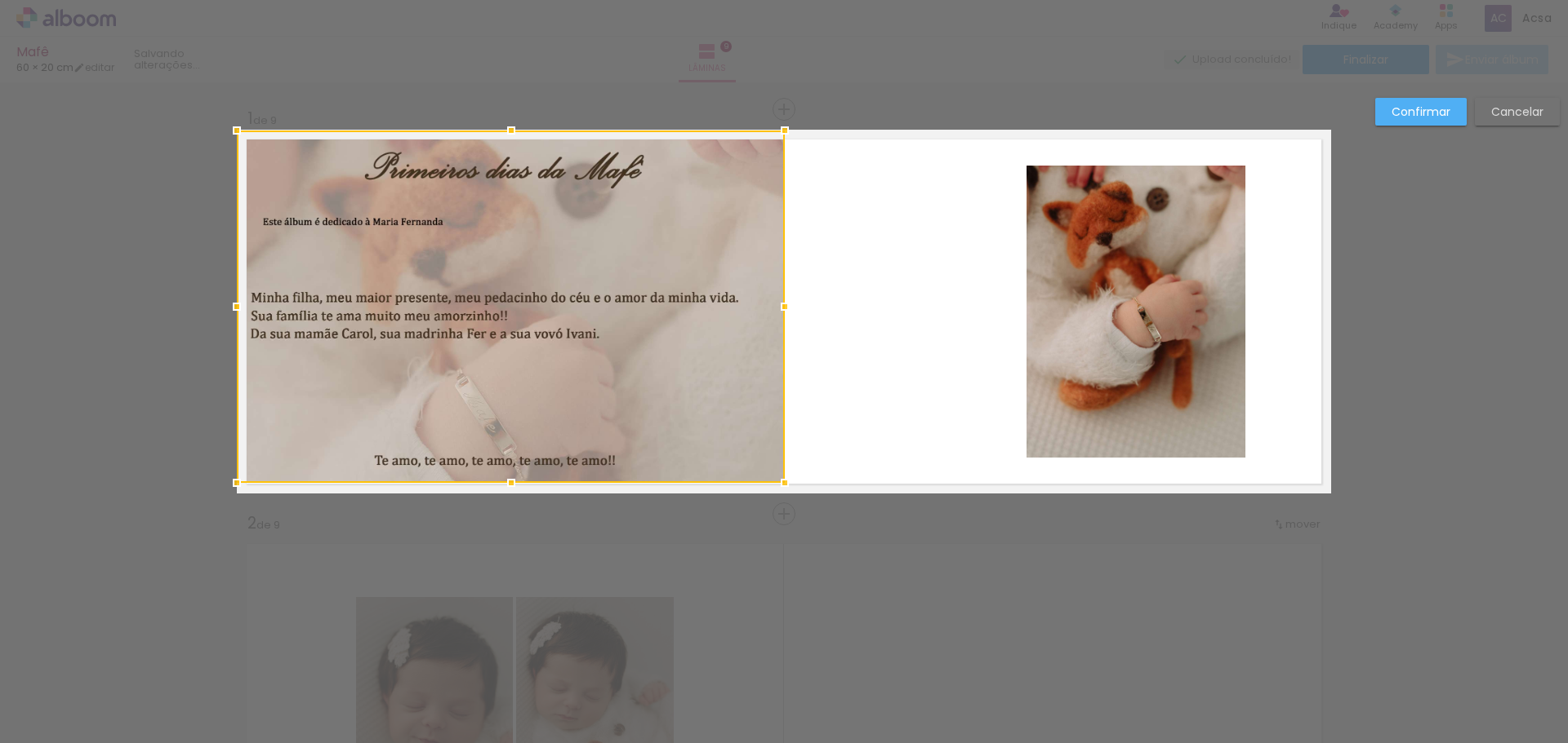
click at [337, 215] on div at bounding box center [511, 306] width 548 height 352
drag, startPoint x: 230, startPoint y: 129, endPoint x: 238, endPoint y: 131, distance: 8.2
click at [237, 131] on div at bounding box center [242, 131] width 33 height 33
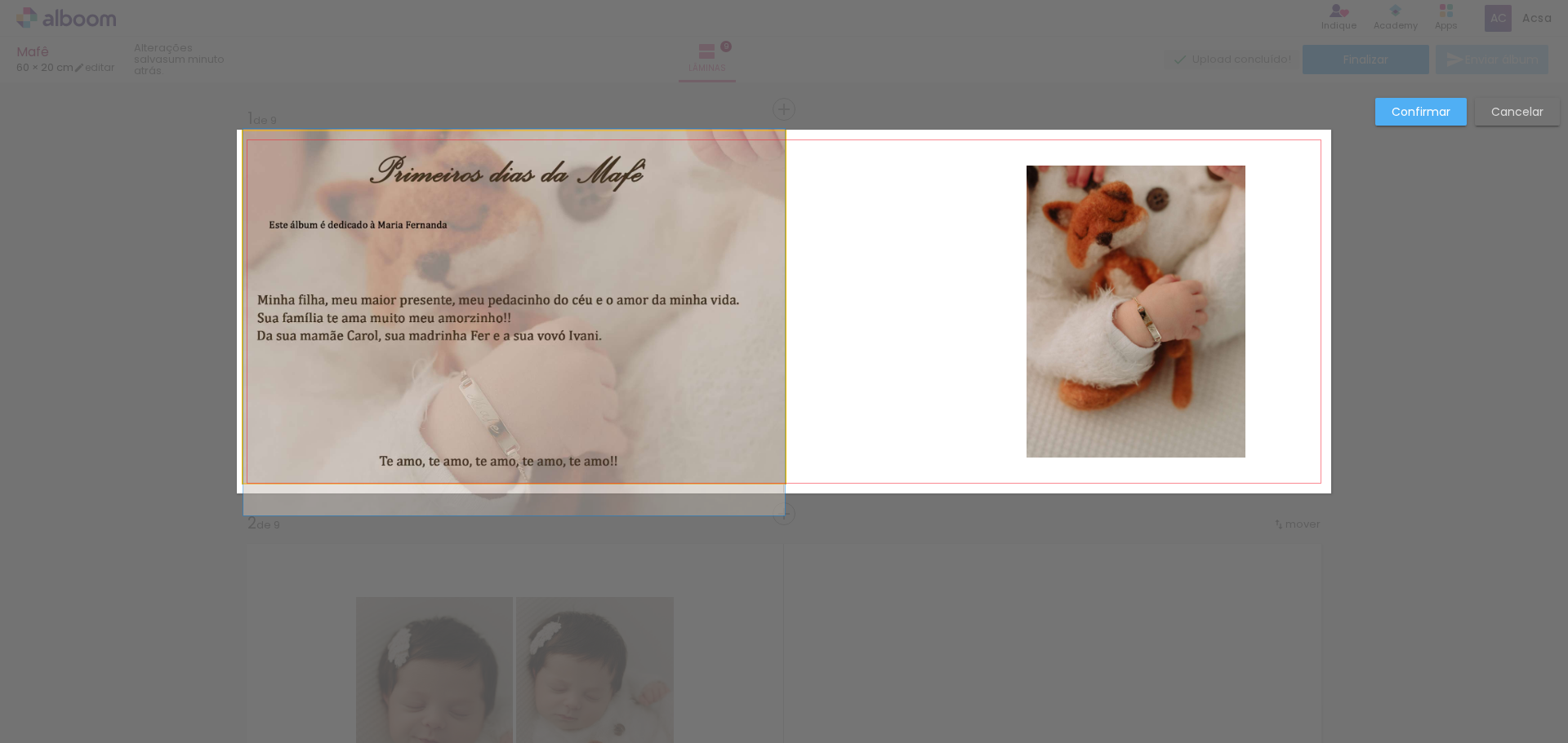
drag, startPoint x: 487, startPoint y: 261, endPoint x: 454, endPoint y: 263, distance: 33.1
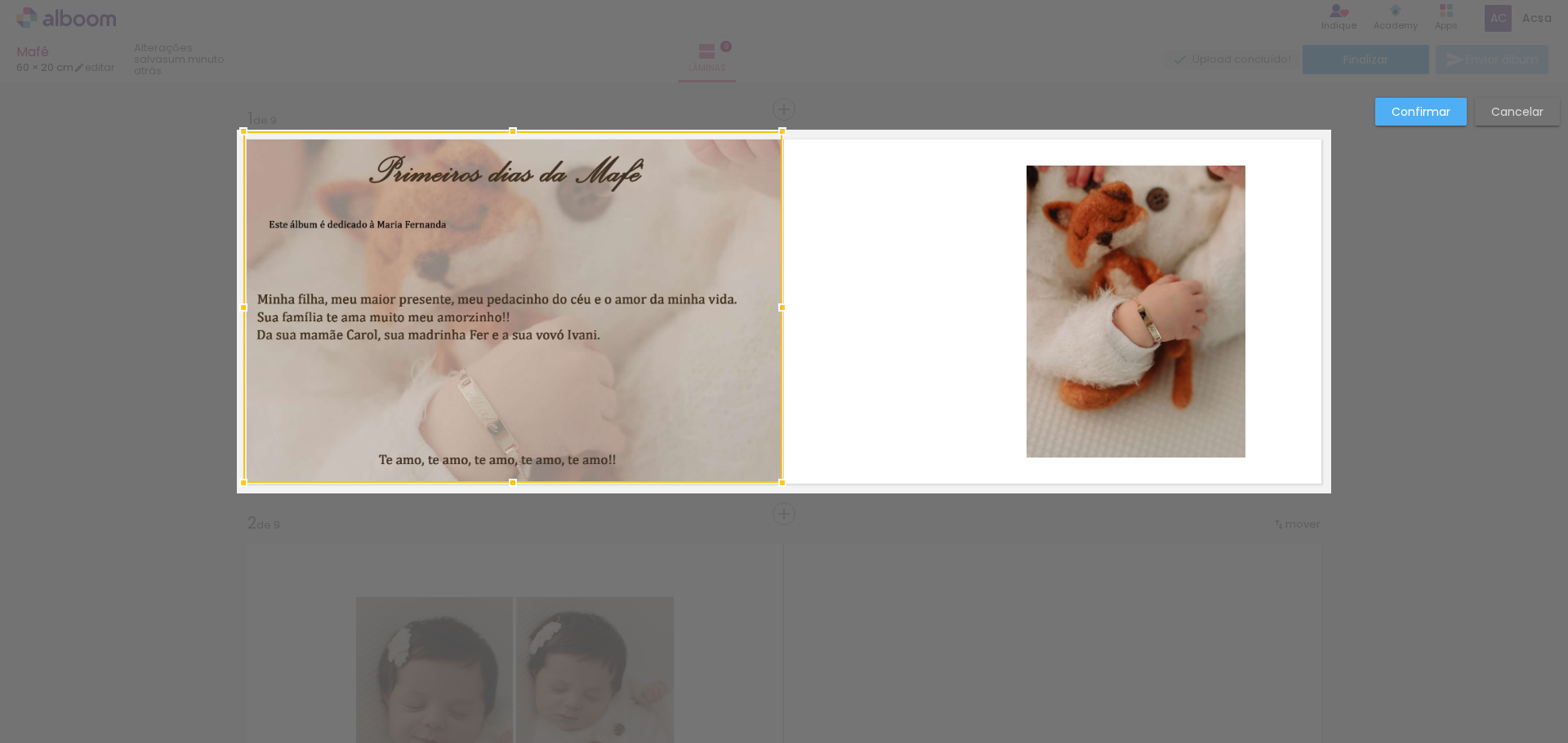
click at [781, 309] on div at bounding box center [782, 308] width 33 height 33
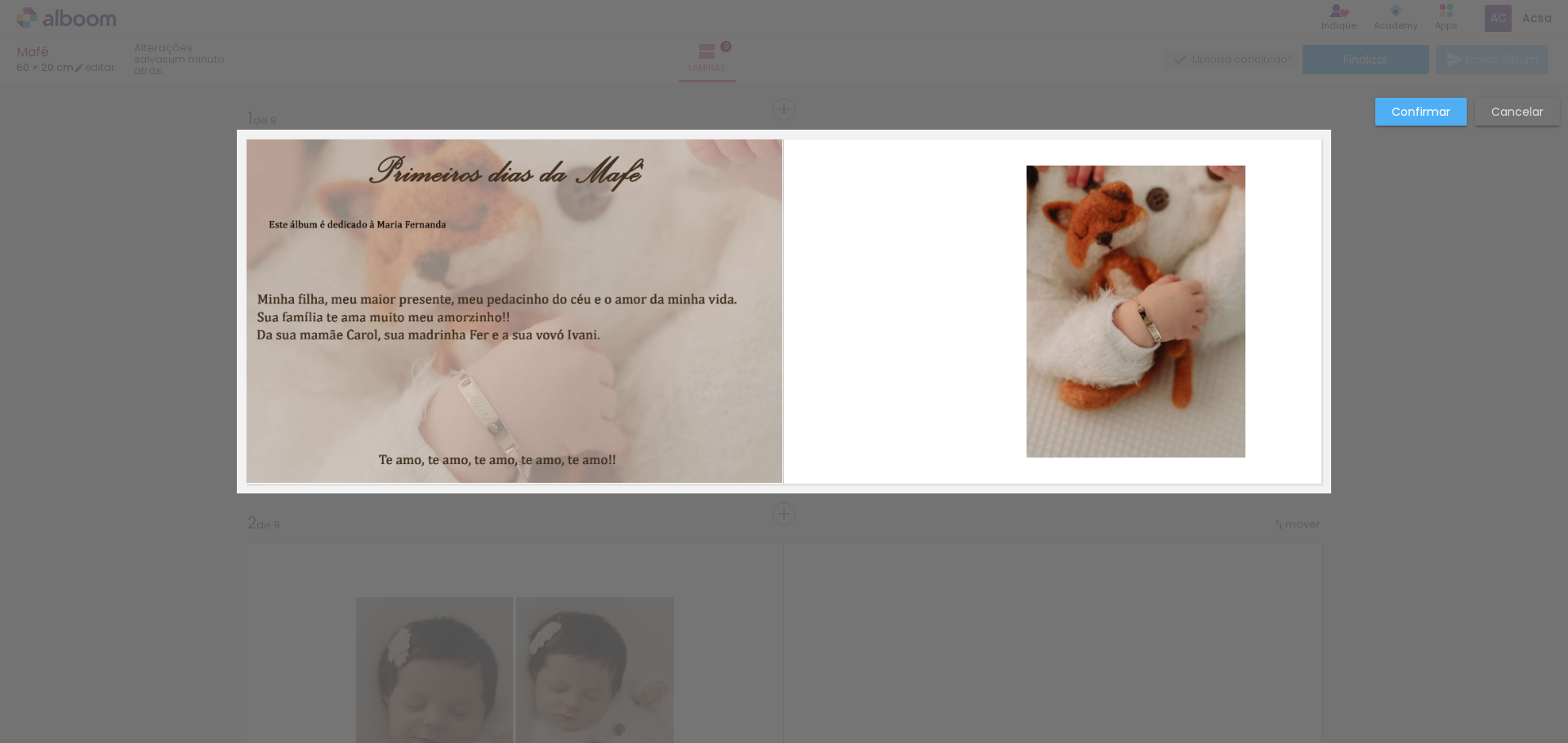
click at [759, 312] on quentale-photo at bounding box center [513, 307] width 539 height 352
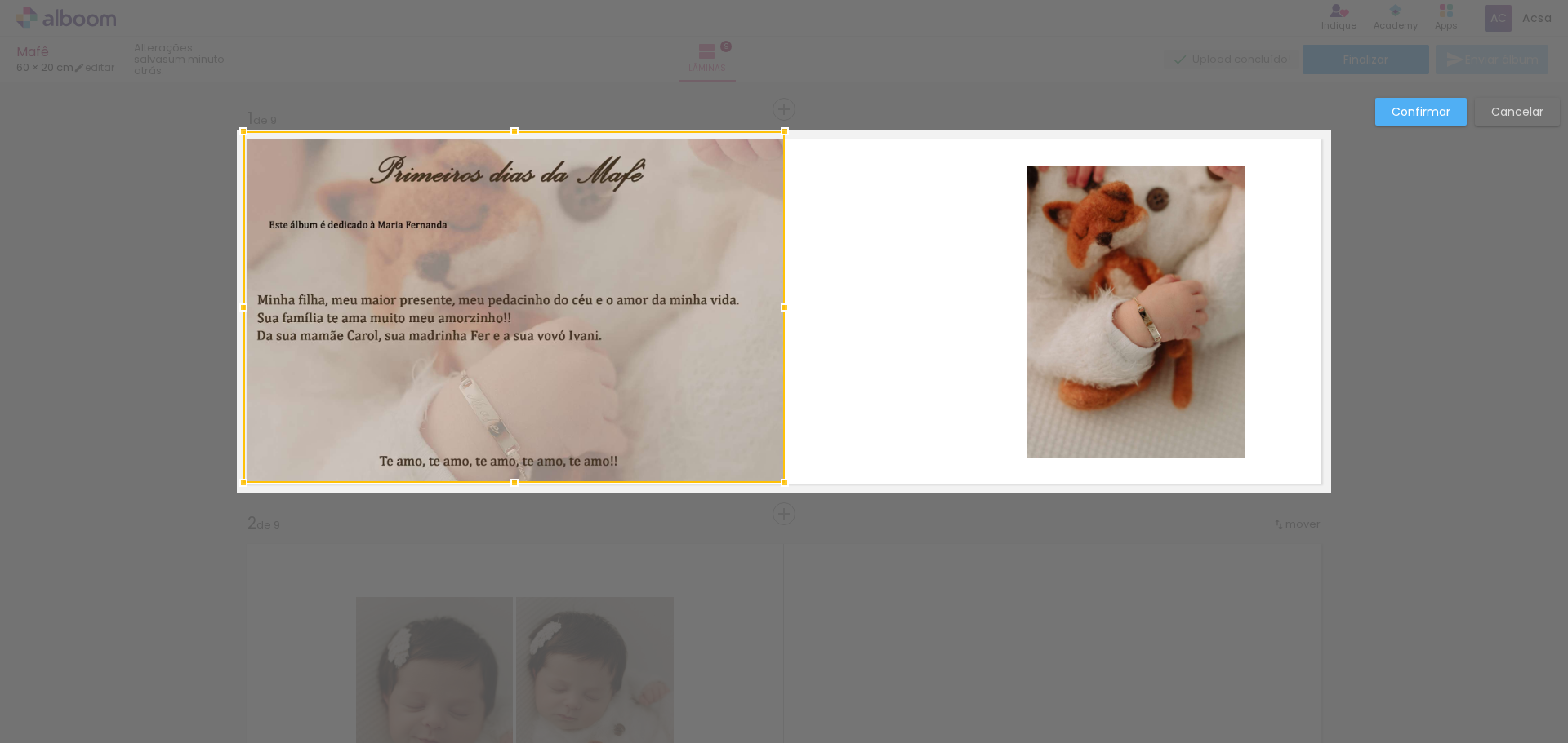
click at [779, 309] on div at bounding box center [785, 308] width 33 height 33
click at [781, 310] on div at bounding box center [783, 308] width 33 height 33
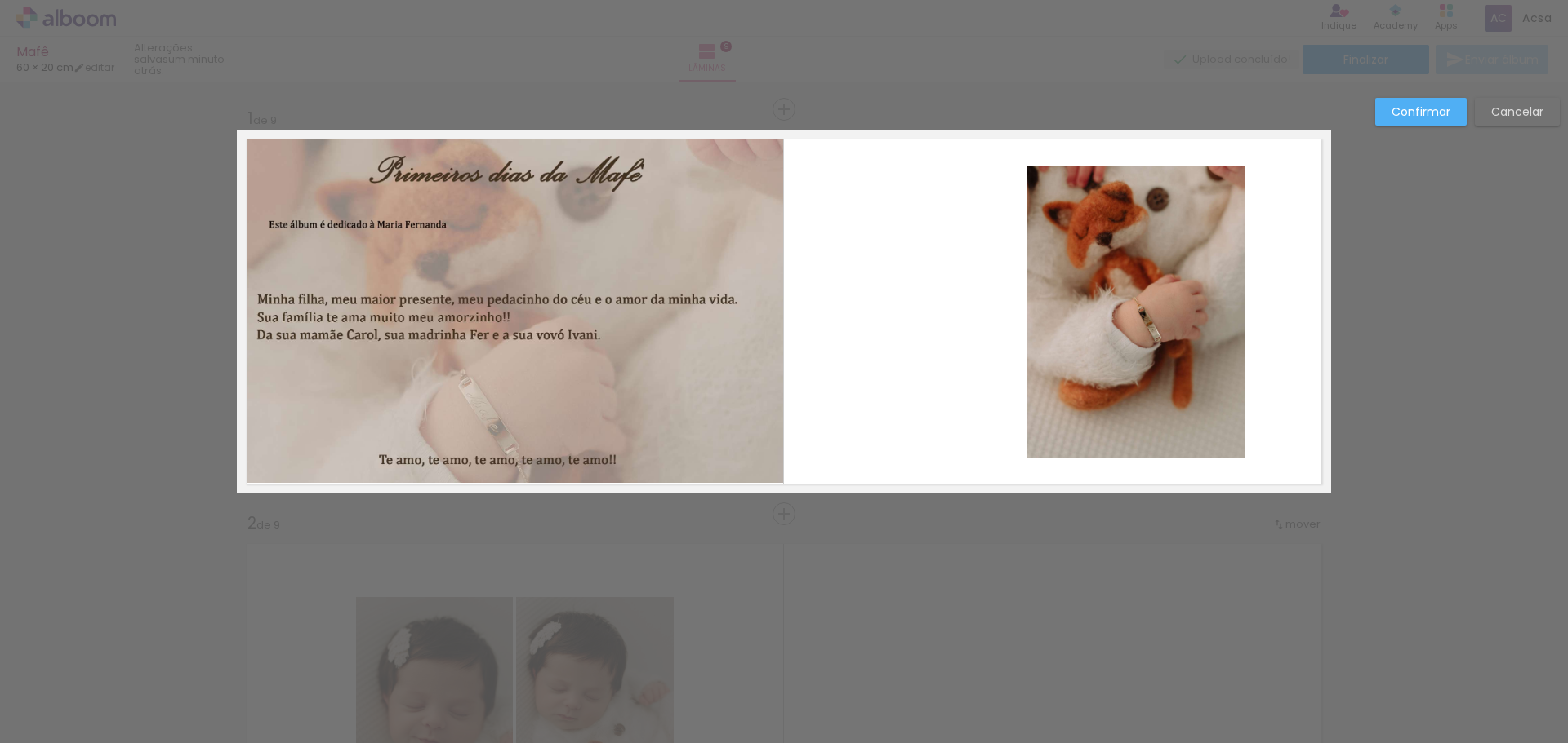
click at [0, 0] on slot "Confirmar" at bounding box center [0, 0] width 0 height 0
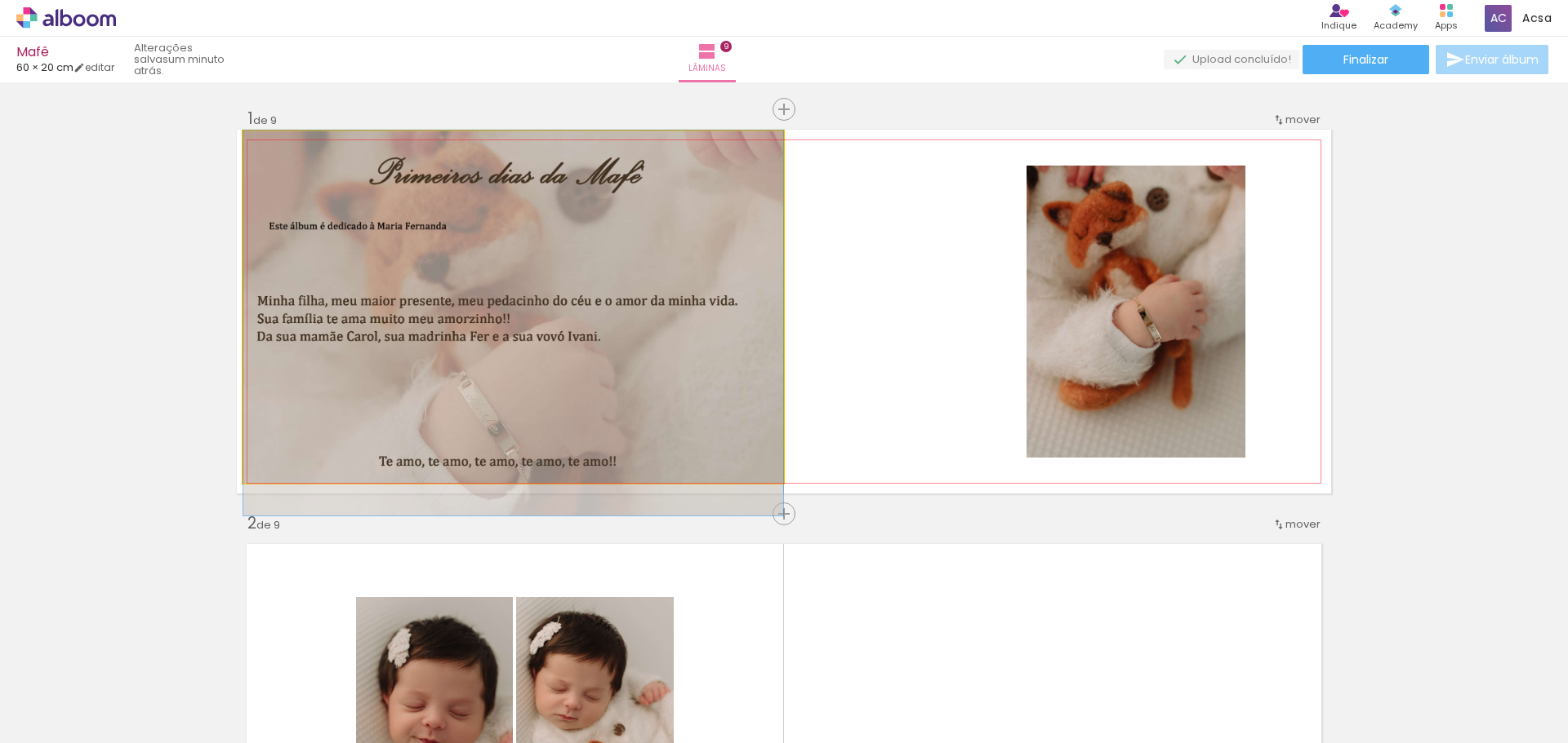
click at [548, 310] on quentale-photo at bounding box center [513, 307] width 540 height 352
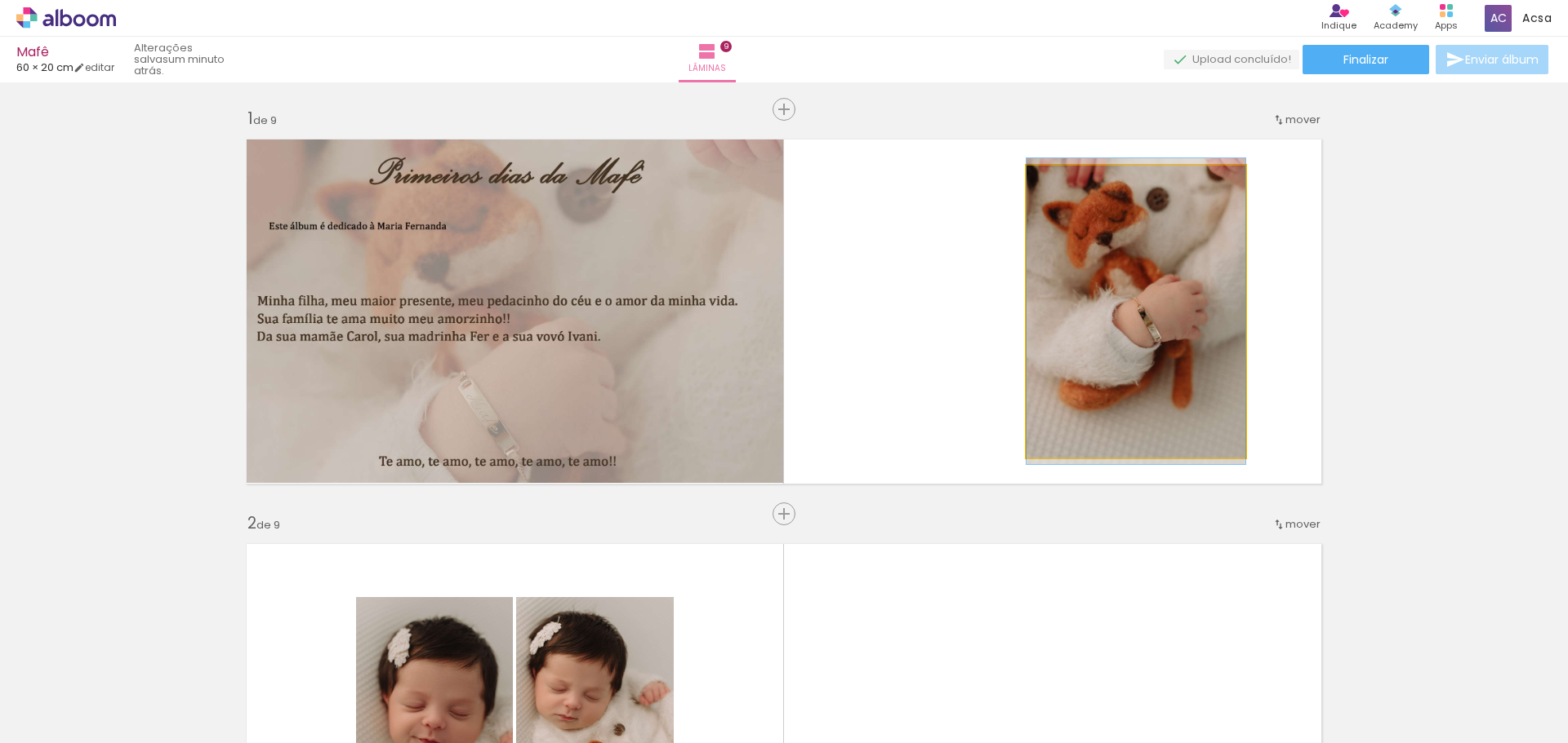
click at [1141, 277] on quentale-photo at bounding box center [1135, 312] width 219 height 292
click at [1140, 285] on quentale-photo at bounding box center [1135, 312] width 219 height 292
click at [1141, 285] on quentale-photo at bounding box center [1135, 312] width 219 height 292
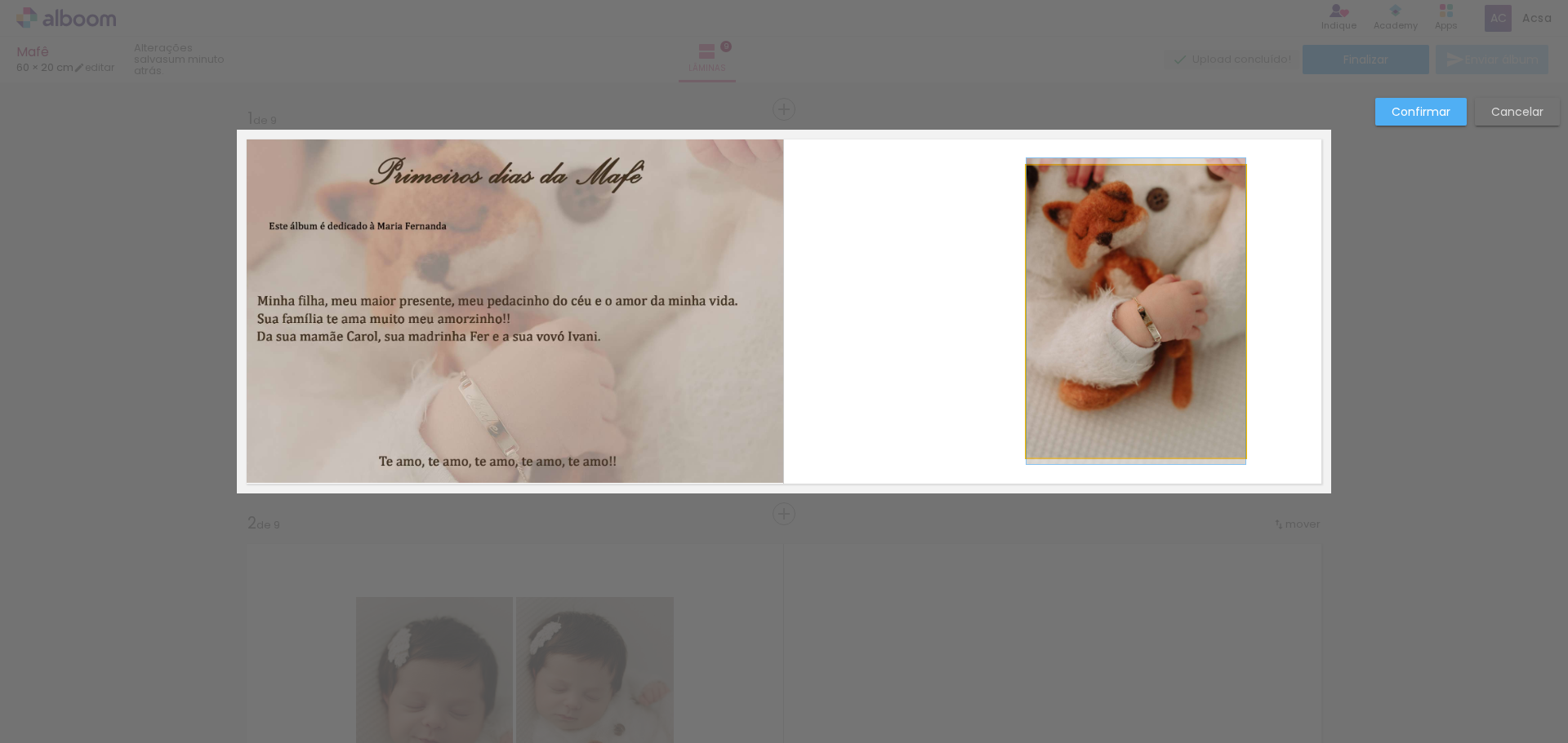
click at [1114, 246] on quentale-photo at bounding box center [1135, 312] width 219 height 292
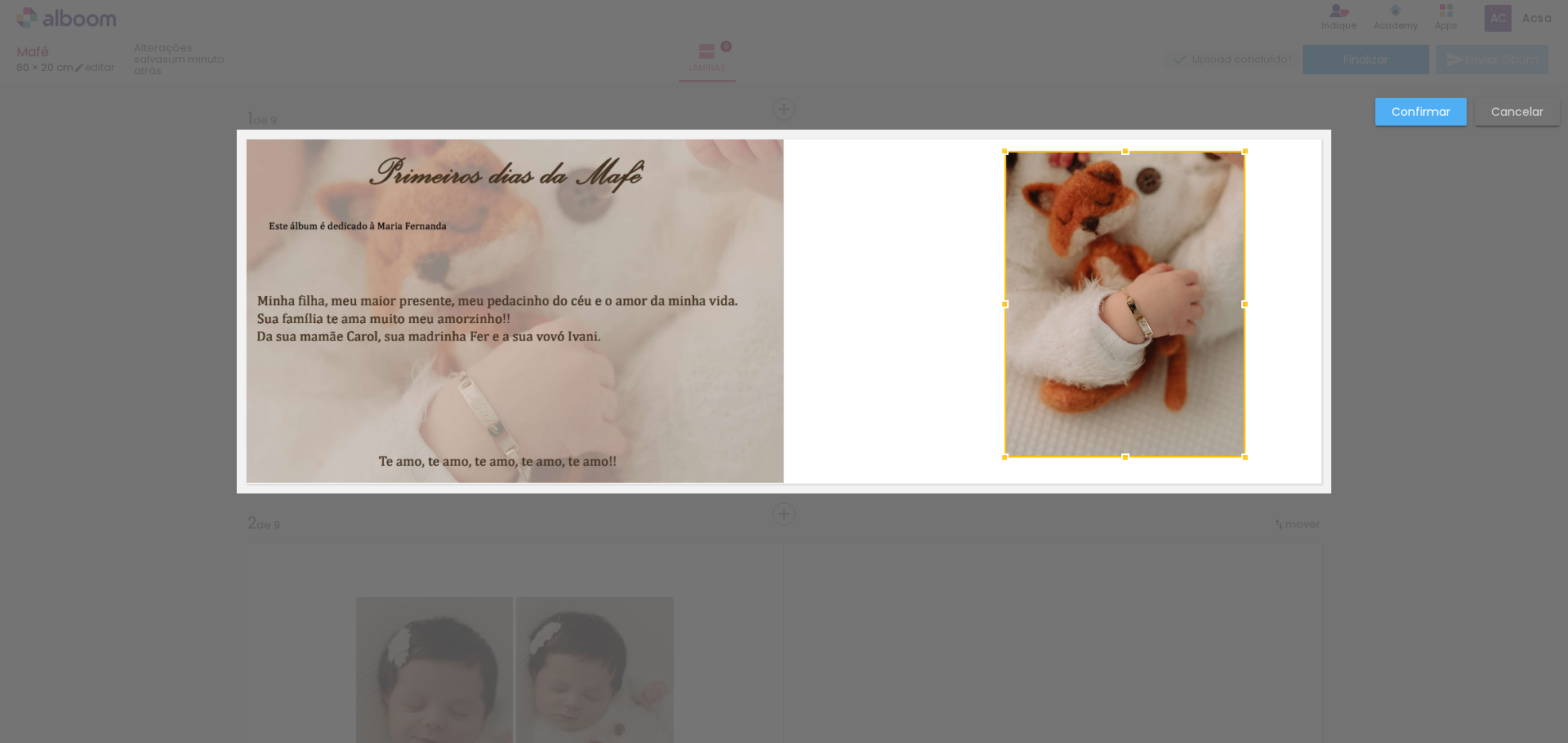
drag, startPoint x: 1022, startPoint y: 172, endPoint x: 999, endPoint y: 156, distance: 28.0
click at [999, 156] on div at bounding box center [1004, 151] width 33 height 33
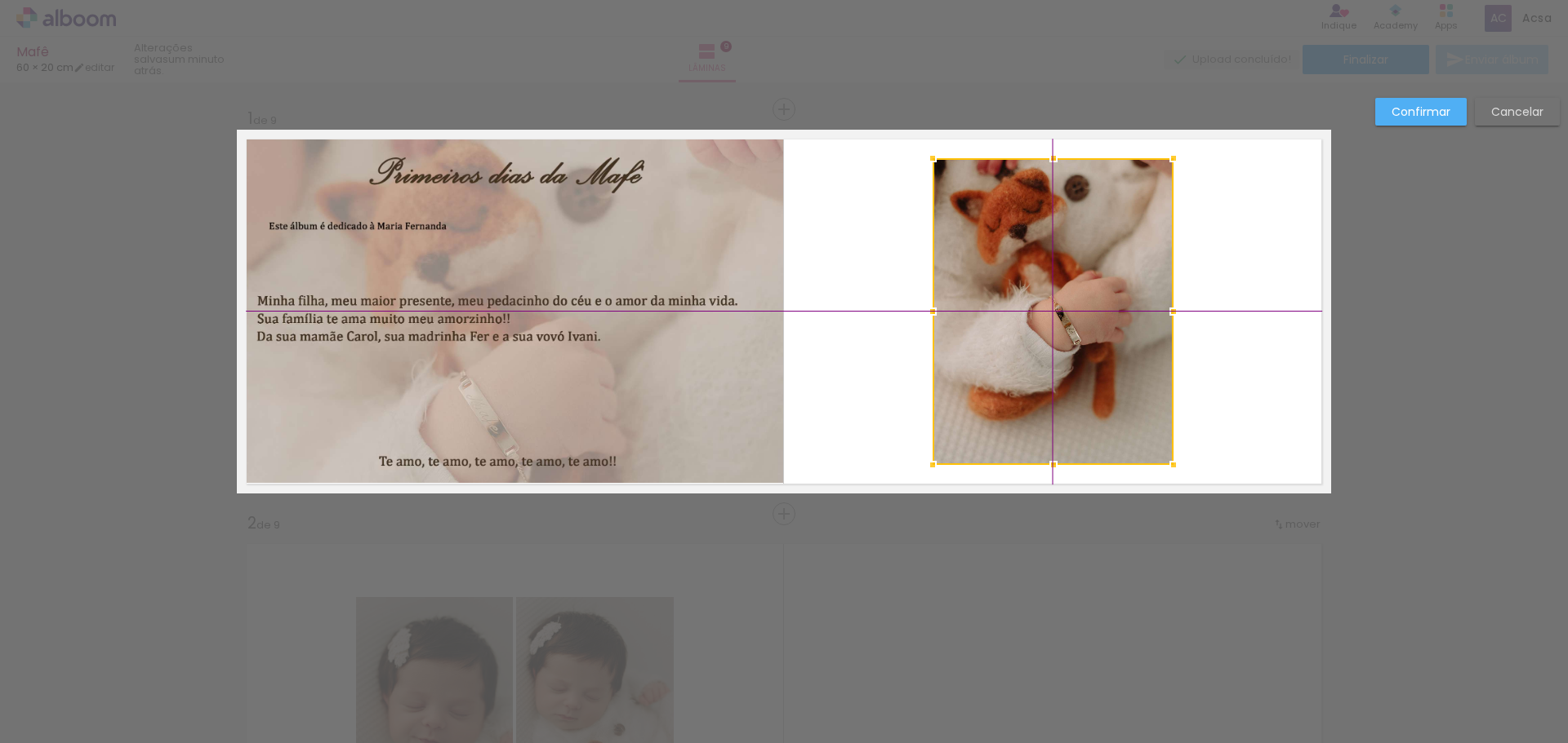
drag, startPoint x: 1117, startPoint y: 276, endPoint x: 1087, endPoint y: 272, distance: 30.3
click at [1087, 272] on div at bounding box center [1053, 312] width 241 height 307
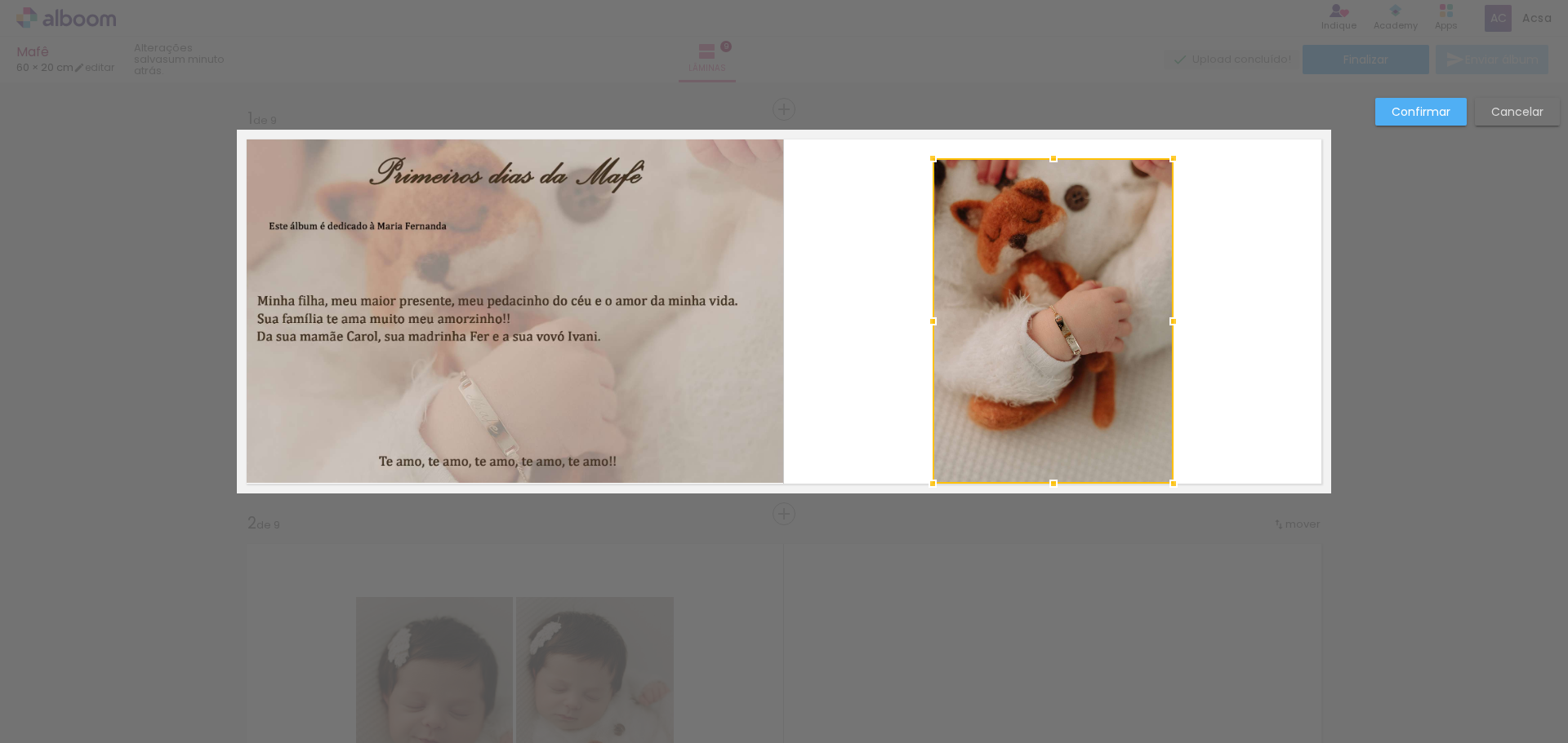
drag, startPoint x: 1050, startPoint y: 463, endPoint x: 1053, endPoint y: 492, distance: 29.2
click at [1053, 492] on div at bounding box center [1053, 484] width 33 height 33
click at [1052, 208] on quentale-photo at bounding box center [1053, 320] width 241 height 325
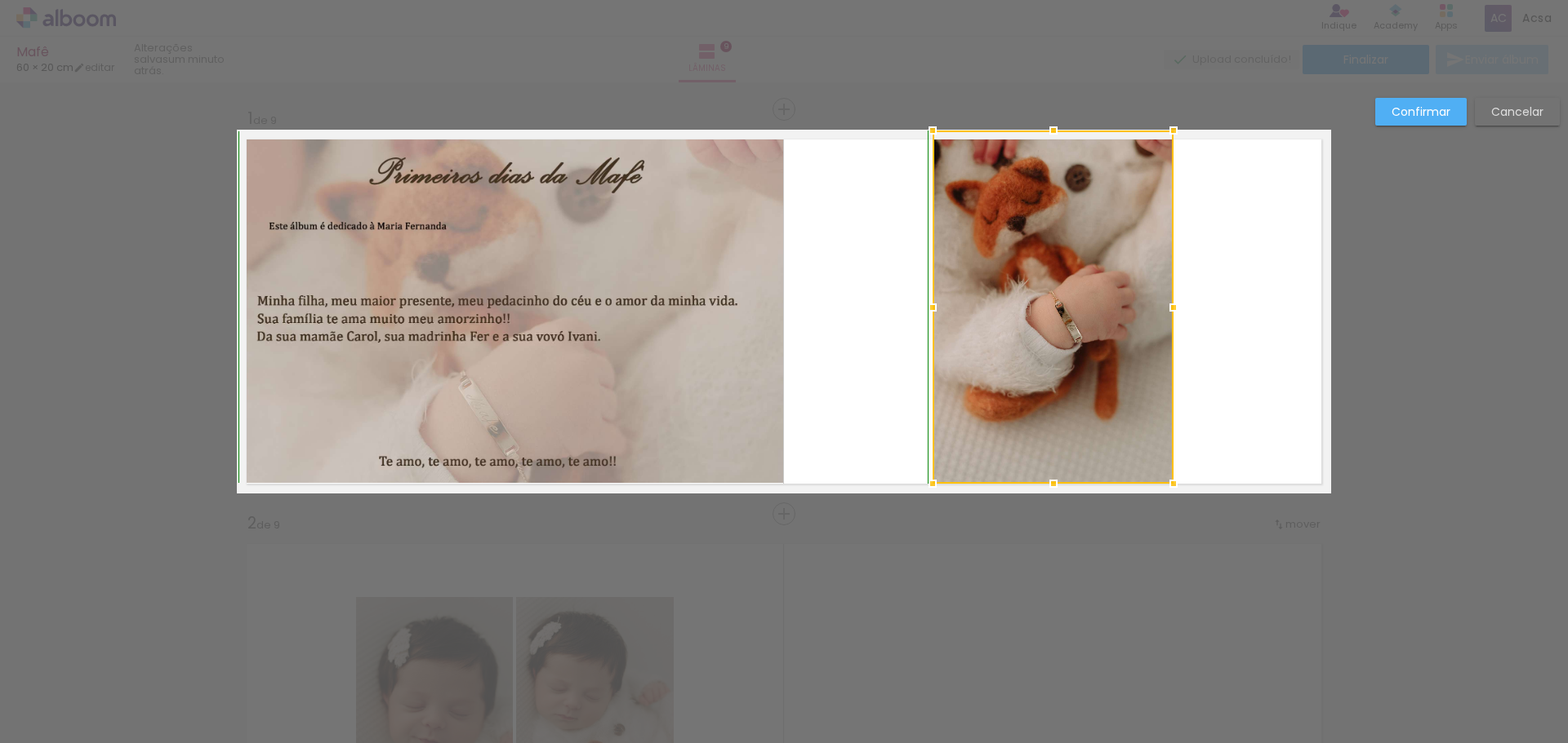
drag, startPoint x: 1048, startPoint y: 153, endPoint x: 1046, endPoint y: 140, distance: 13.2
click at [1048, 139] on div at bounding box center [1053, 130] width 33 height 33
click at [0, 0] on slot "Confirmar" at bounding box center [0, 0] width 0 height 0
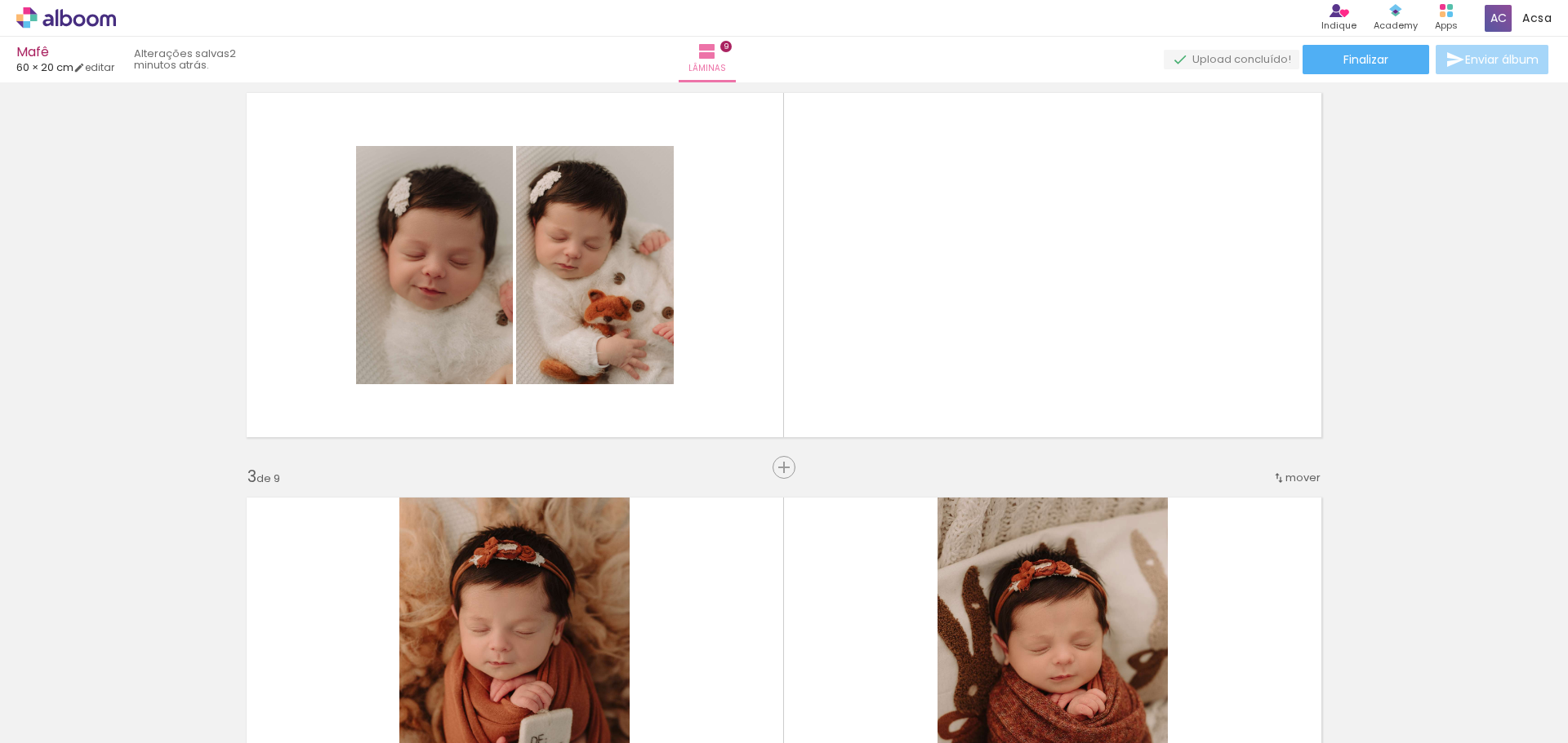
scroll to position [447, 0]
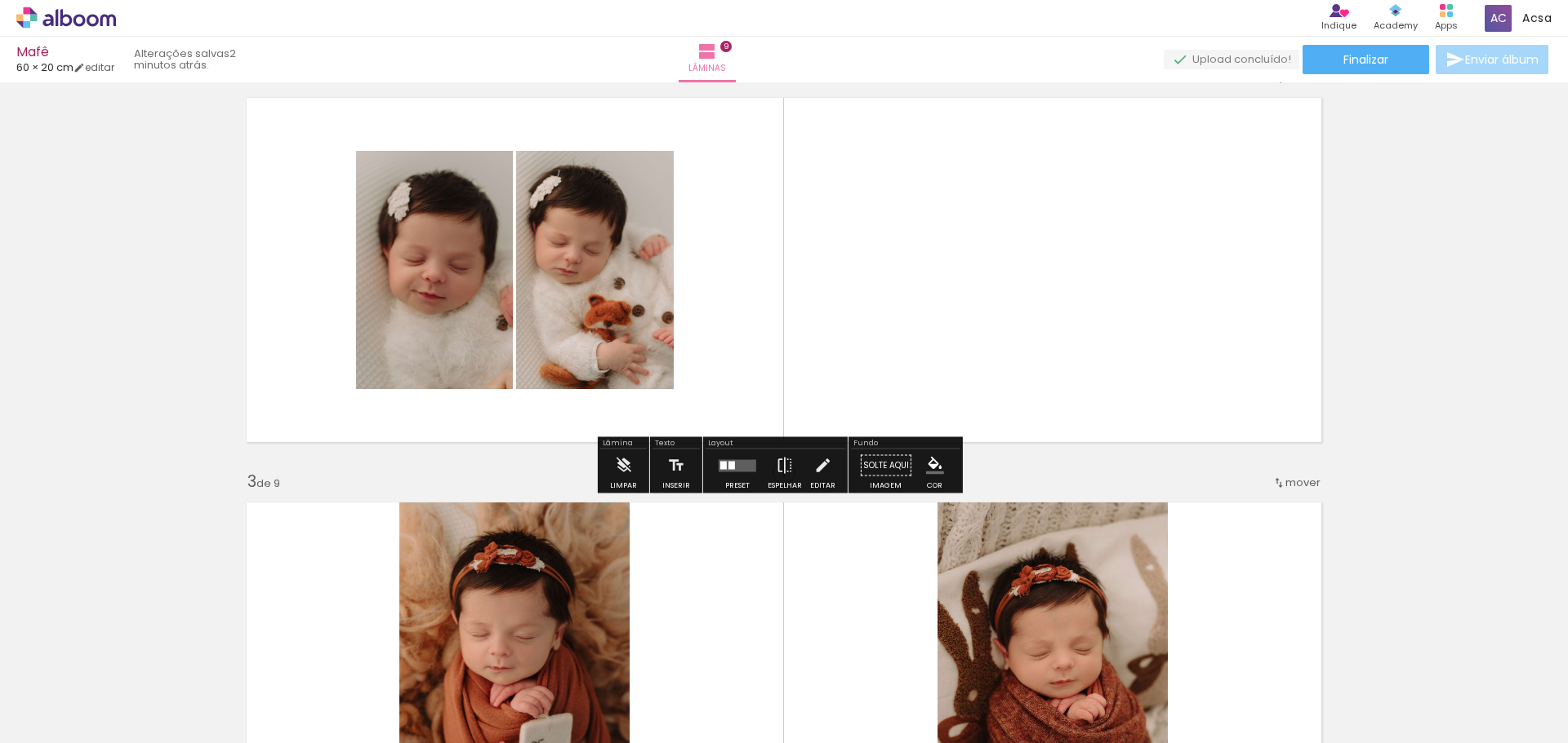
click at [733, 475] on div at bounding box center [738, 466] width 44 height 33
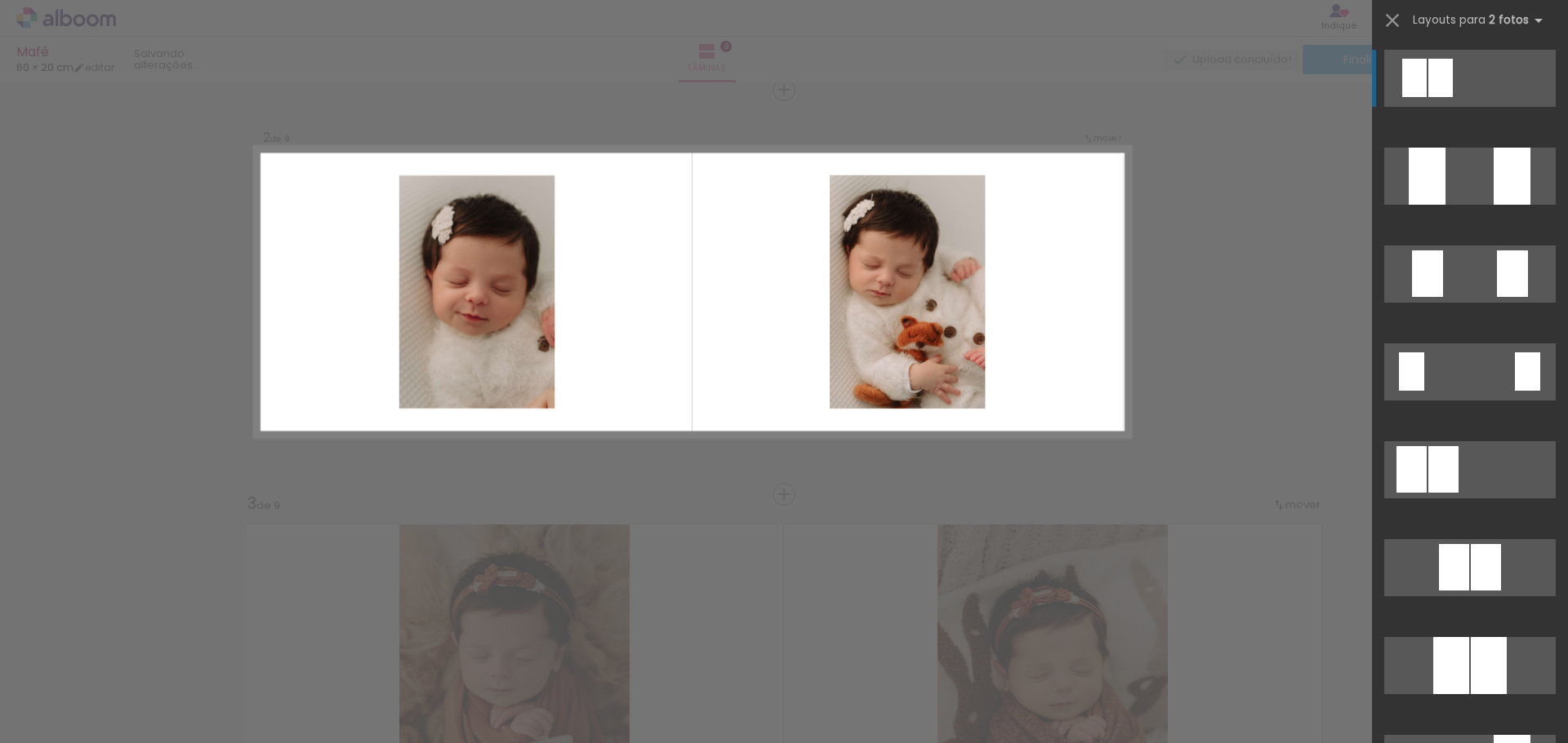
scroll to position [355, 0]
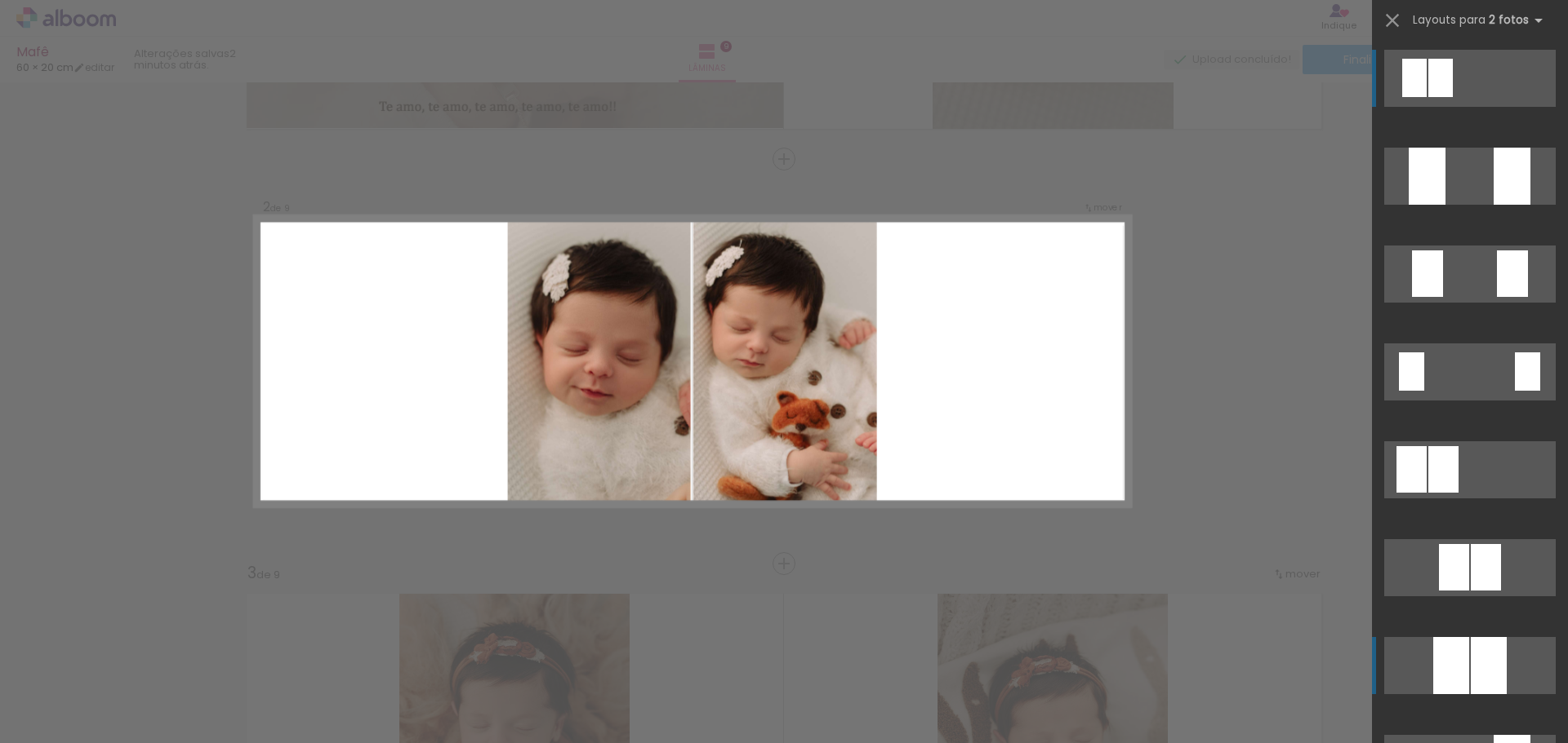
click at [1494, 205] on div at bounding box center [1512, 176] width 37 height 57
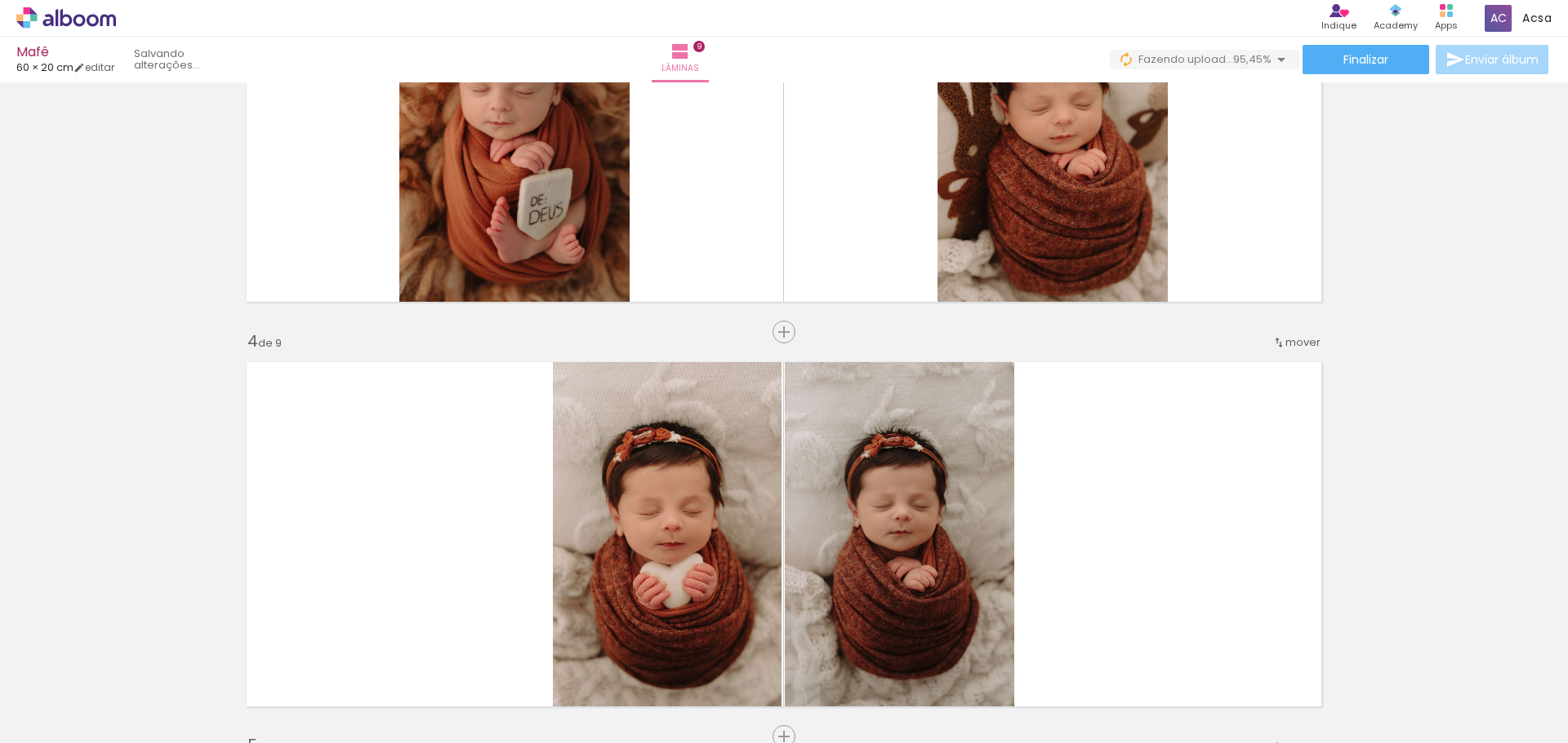
scroll to position [1019, 0]
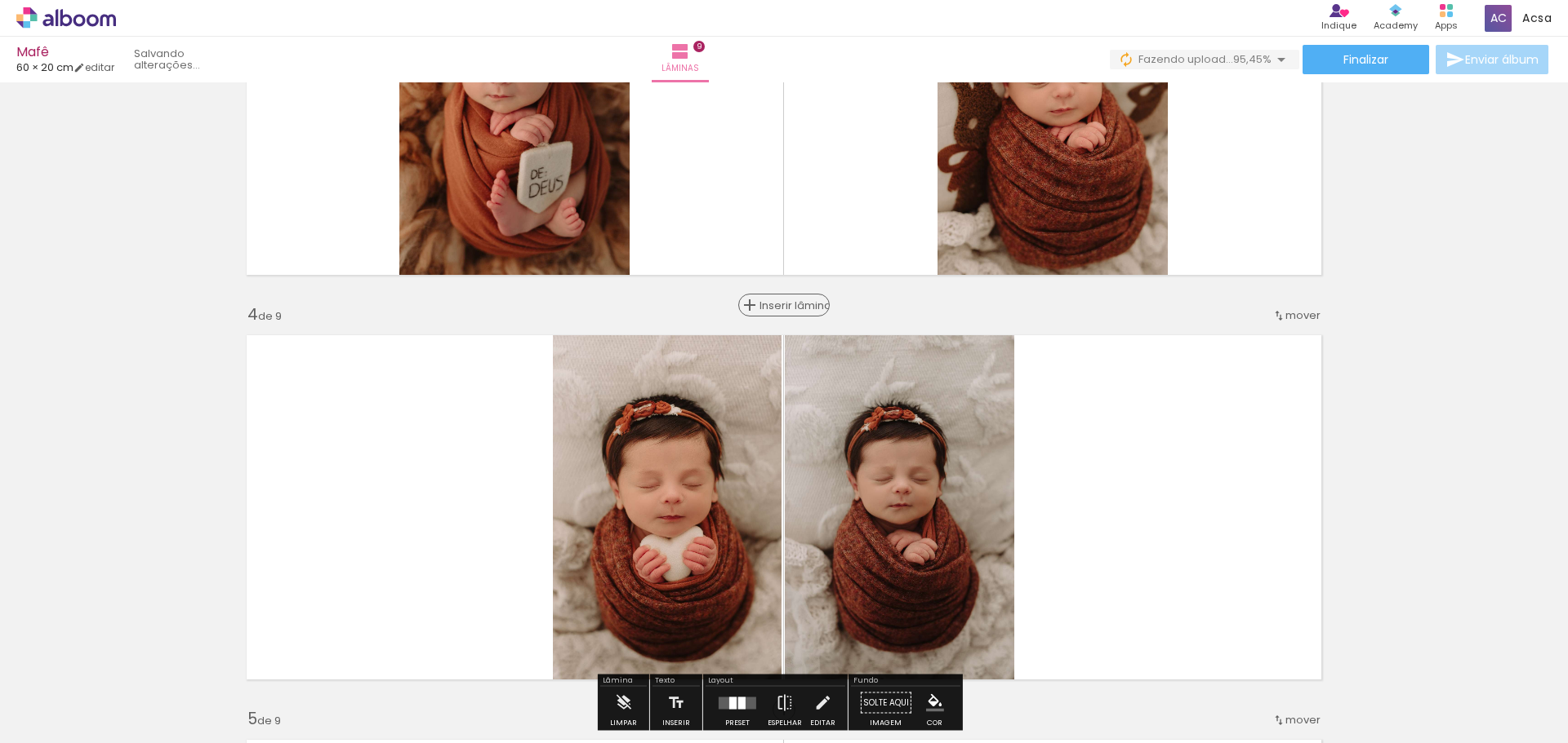
click at [781, 302] on span "Inserir lâmina" at bounding box center [792, 305] width 64 height 11
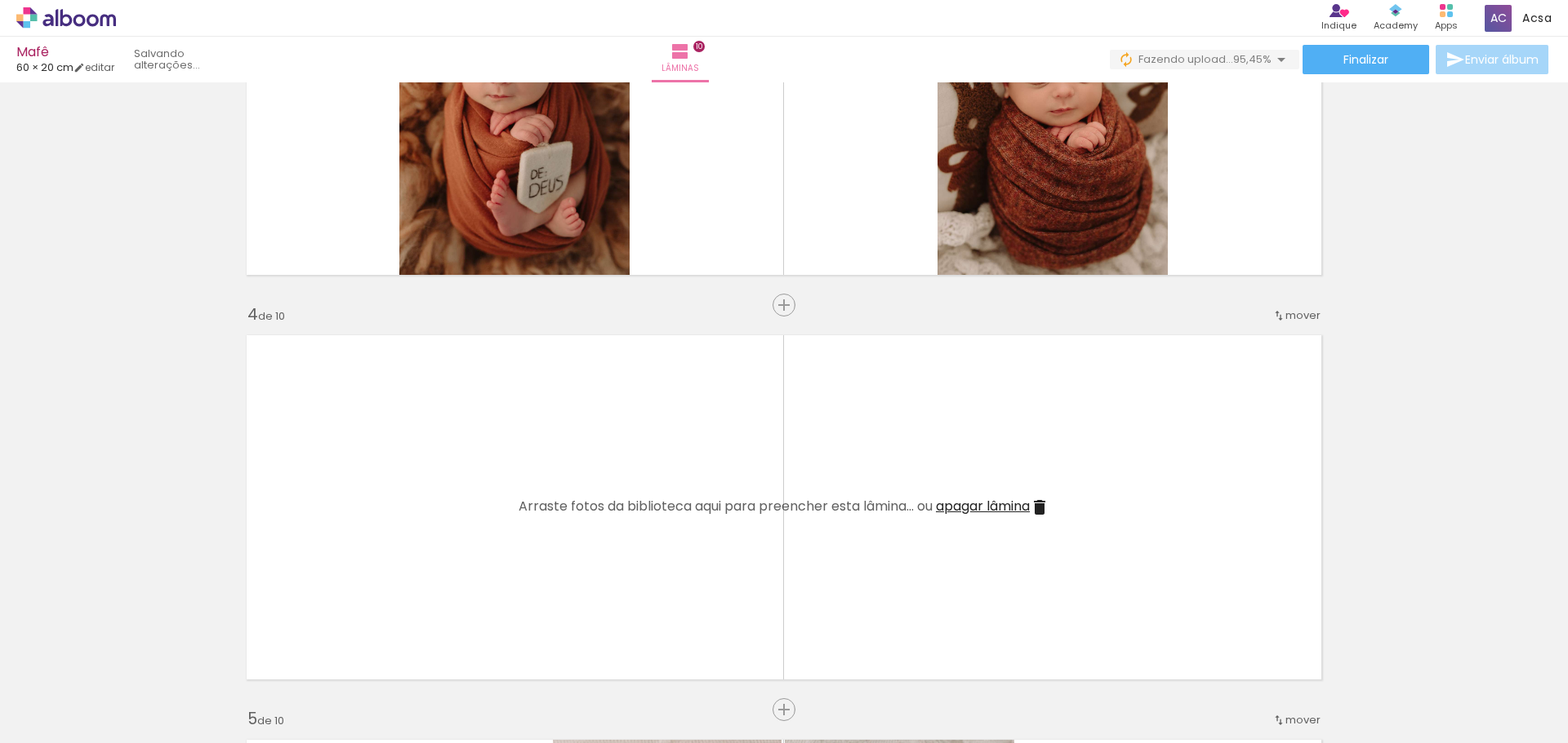
scroll to position [0, 583]
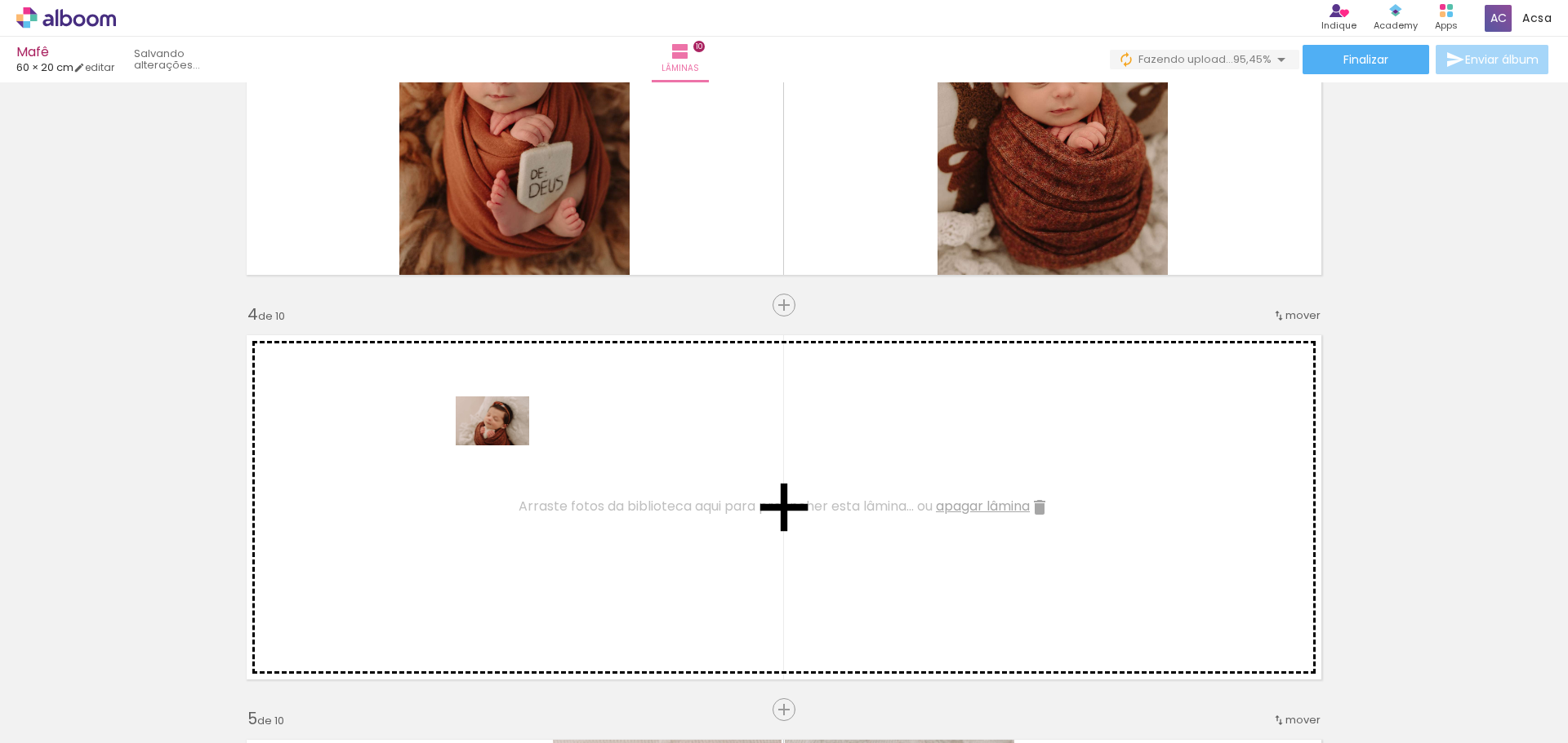
drag, startPoint x: 1529, startPoint y: 693, endPoint x: 505, endPoint y: 446, distance: 1053.4
click at [505, 446] on quentale-workspace at bounding box center [784, 372] width 1568 height 743
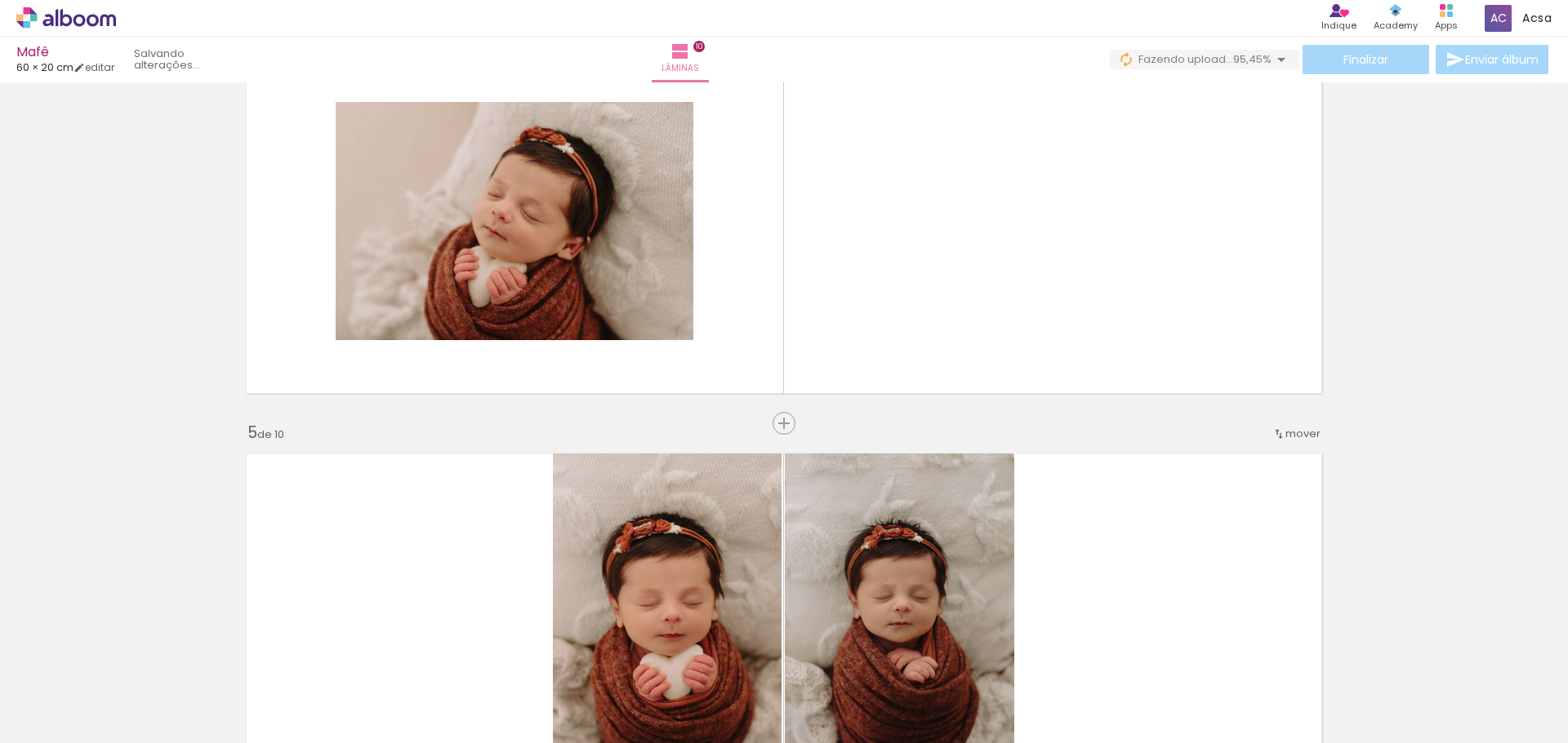
scroll to position [1299, 0]
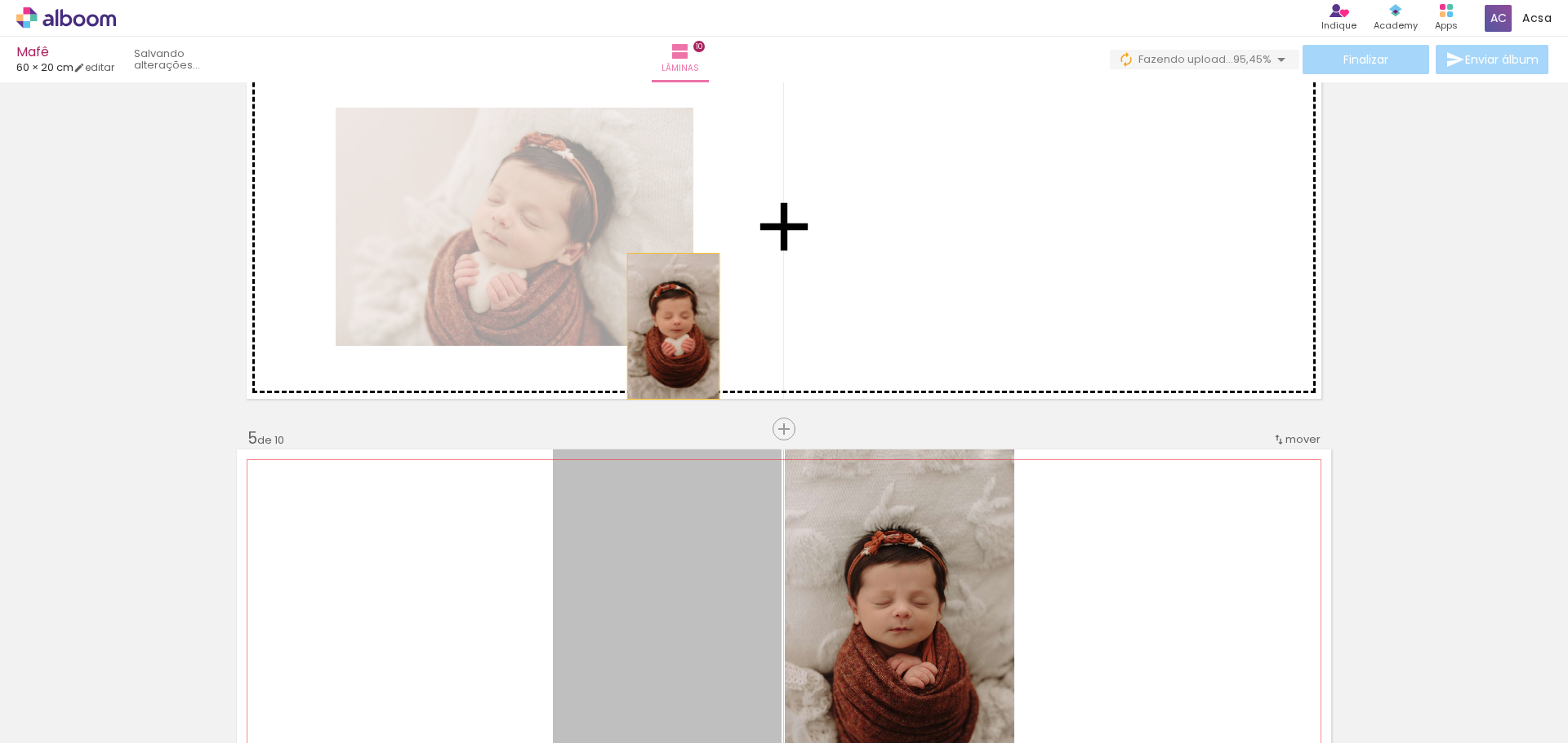
drag, startPoint x: 713, startPoint y: 600, endPoint x: 667, endPoint y: 326, distance: 277.8
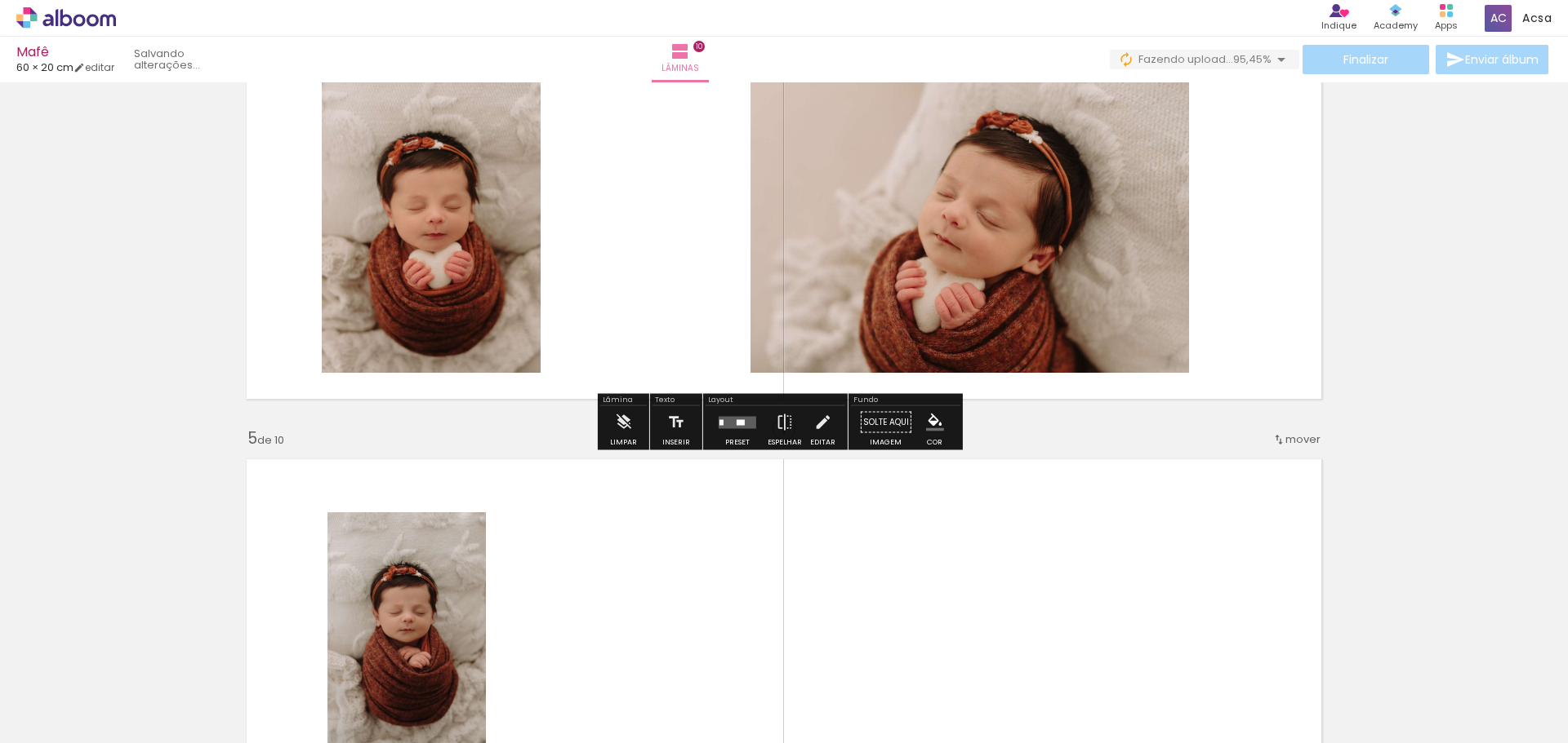
click at [731, 428] on div at bounding box center [738, 423] width 44 height 33
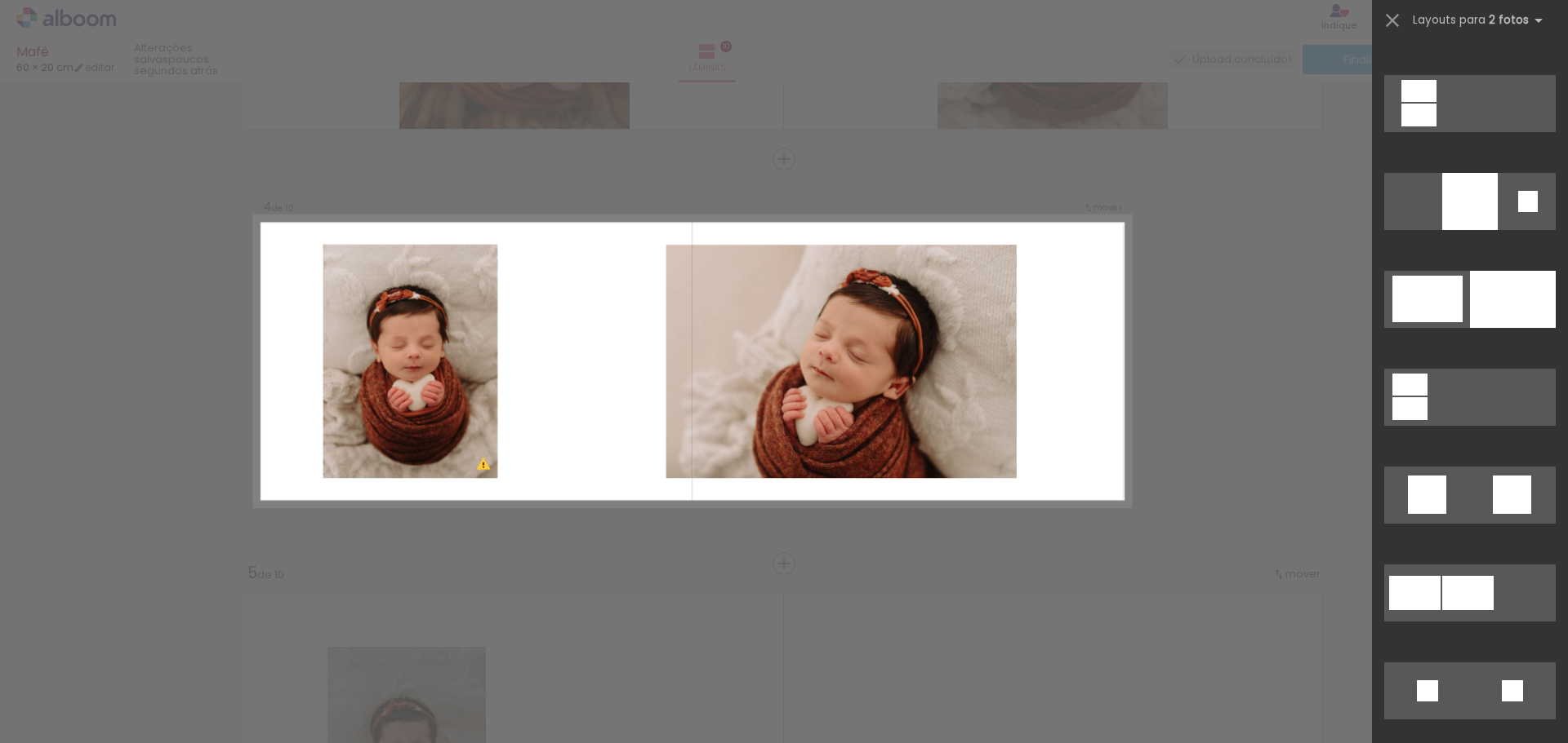
scroll to position [2256, 0]
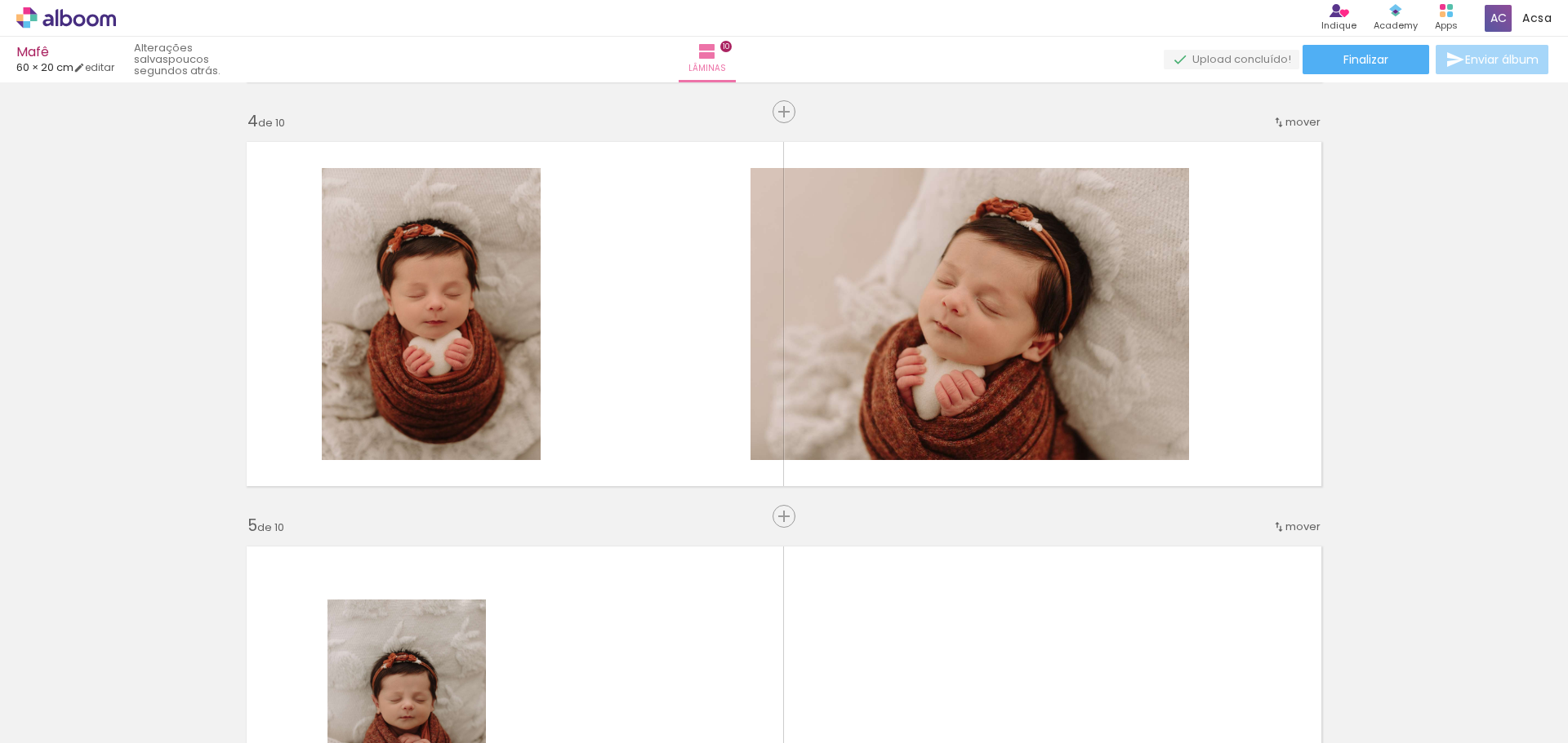
scroll to position [1206, 0]
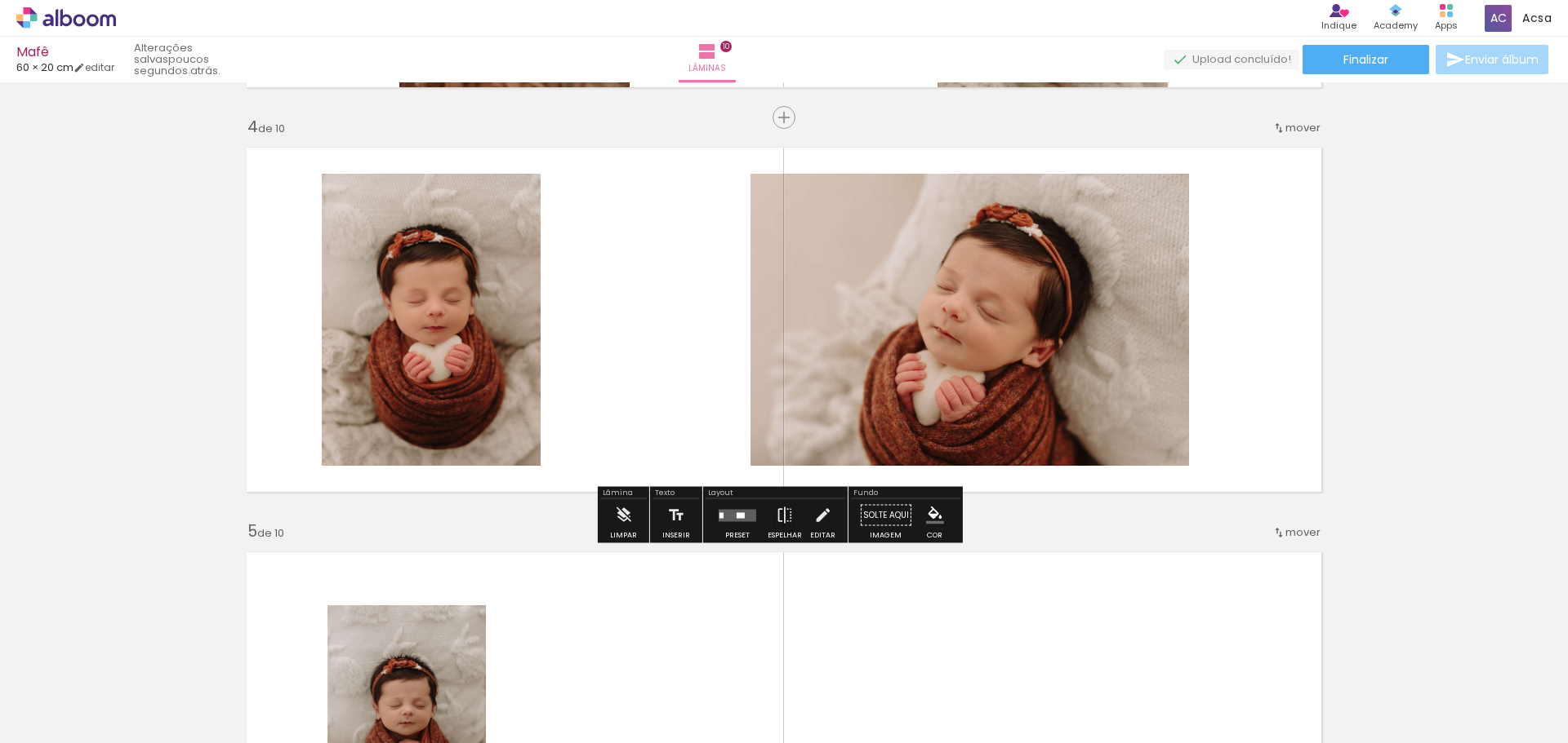
drag, startPoint x: 730, startPoint y: 525, endPoint x: 763, endPoint y: 504, distance: 39.1
click at [728, 523] on div at bounding box center [738, 516] width 44 height 33
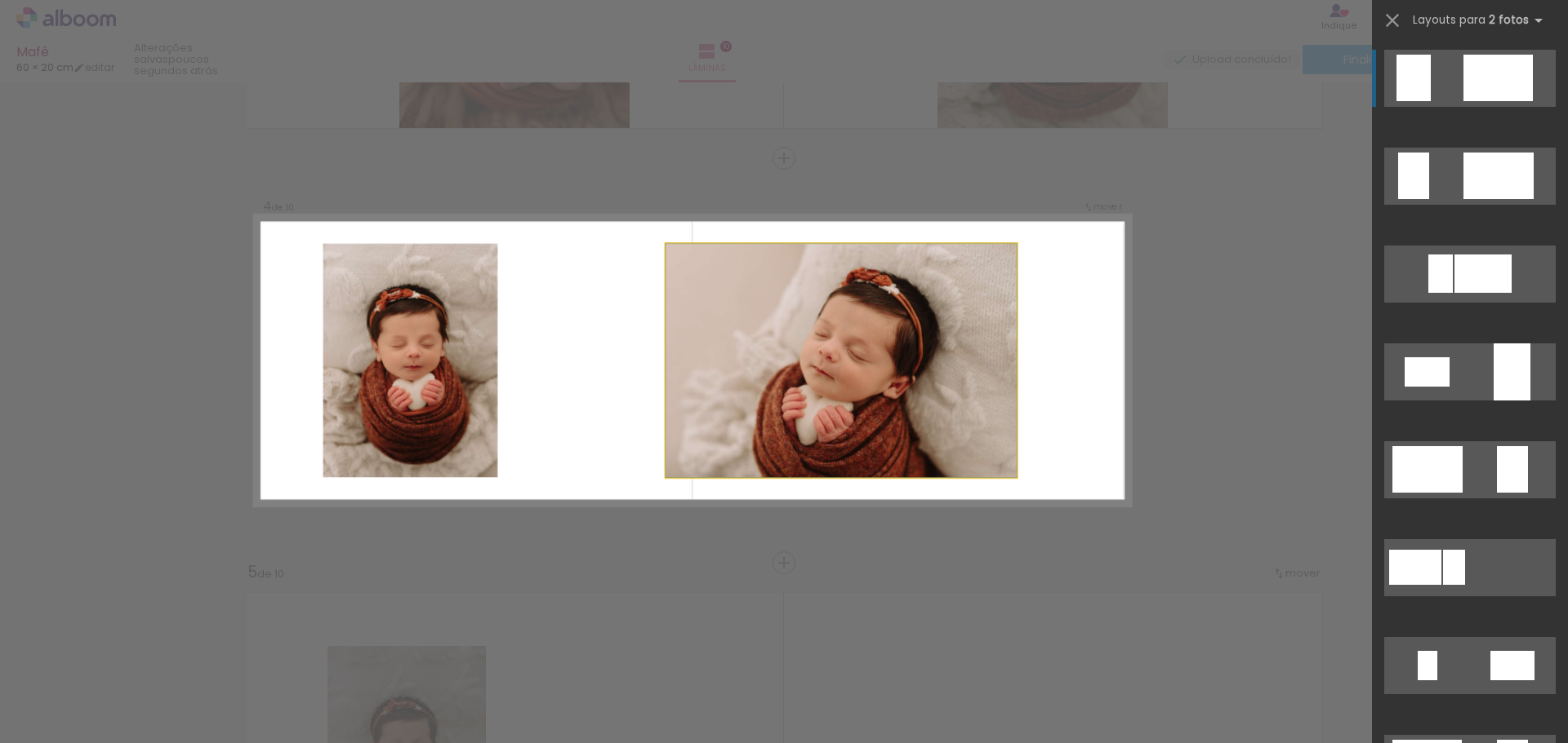
scroll to position [1165, 0]
drag, startPoint x: 882, startPoint y: 351, endPoint x: 988, endPoint y: 344, distance: 106.2
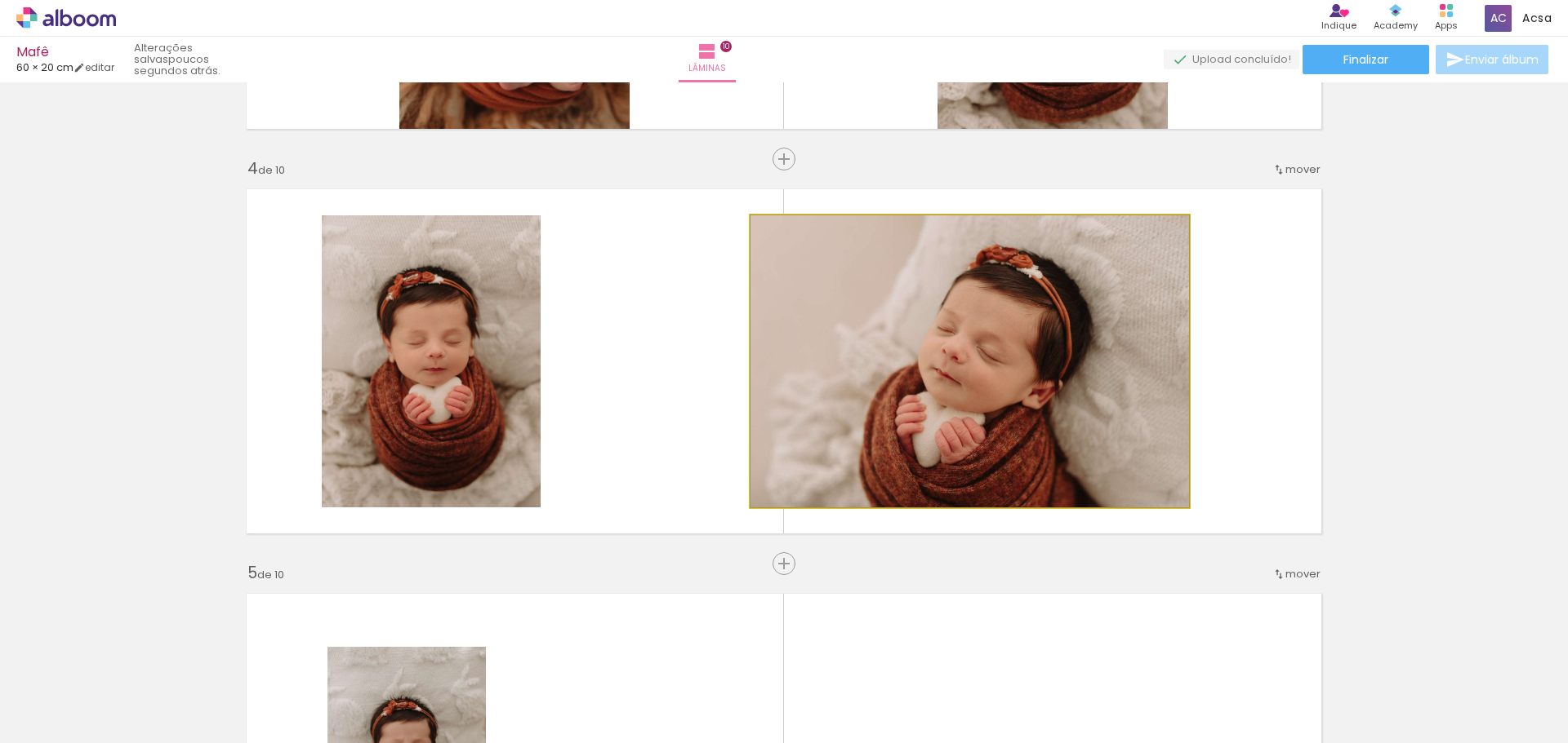
drag, startPoint x: 1017, startPoint y: 335, endPoint x: 1058, endPoint y: 339, distance: 41.2
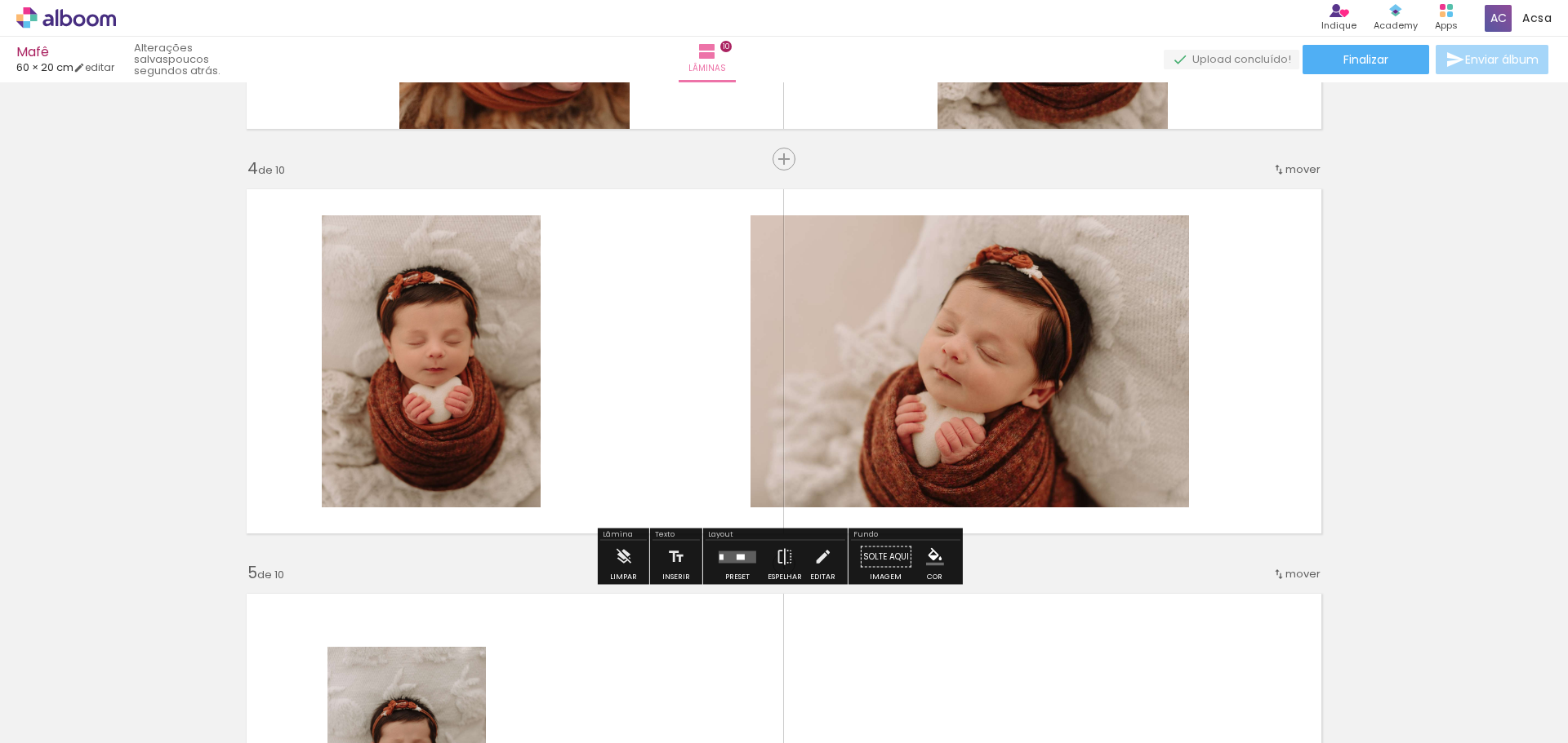
click at [1055, 341] on quentale-photo at bounding box center [969, 361] width 438 height 292
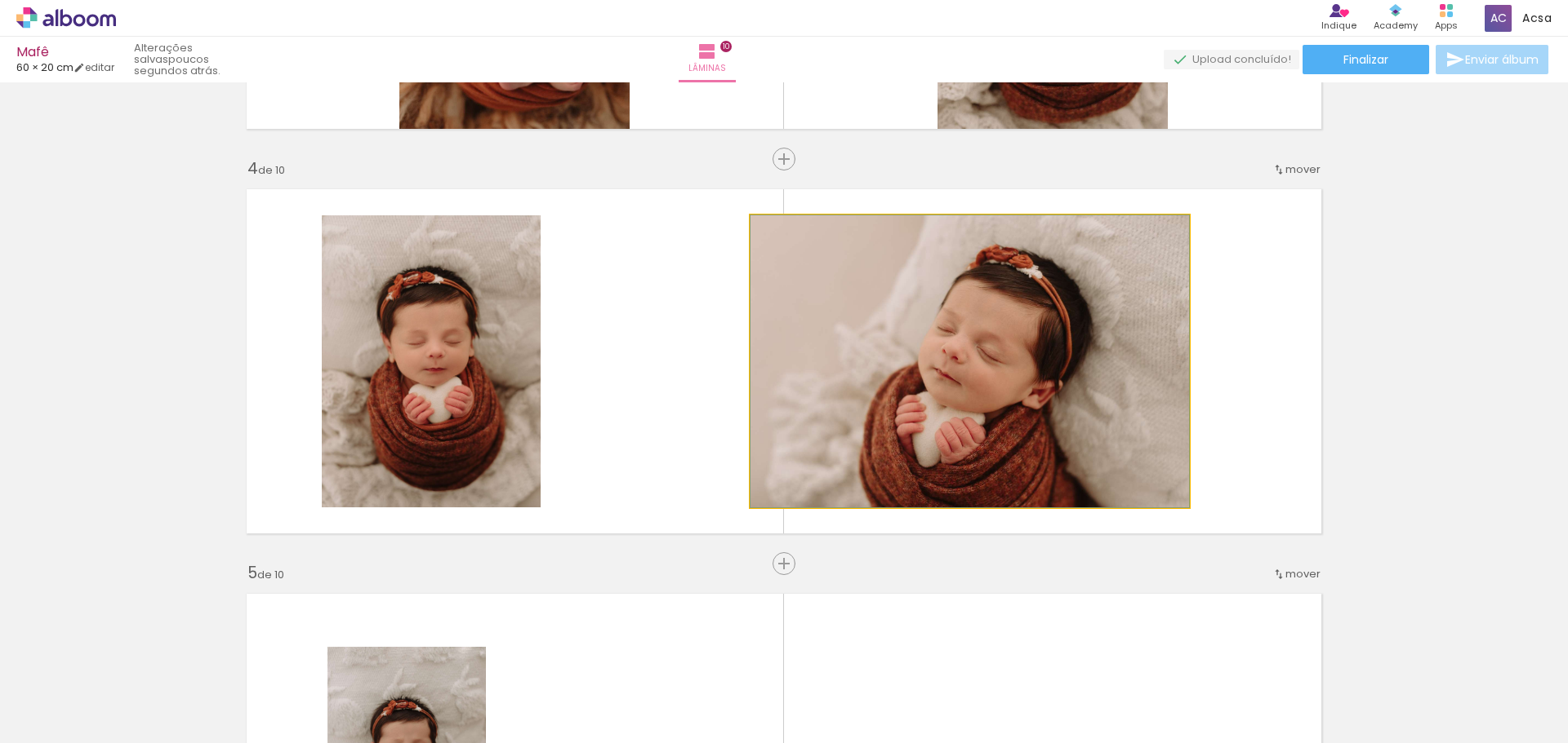
click at [1040, 346] on quentale-photo at bounding box center [969, 361] width 438 height 292
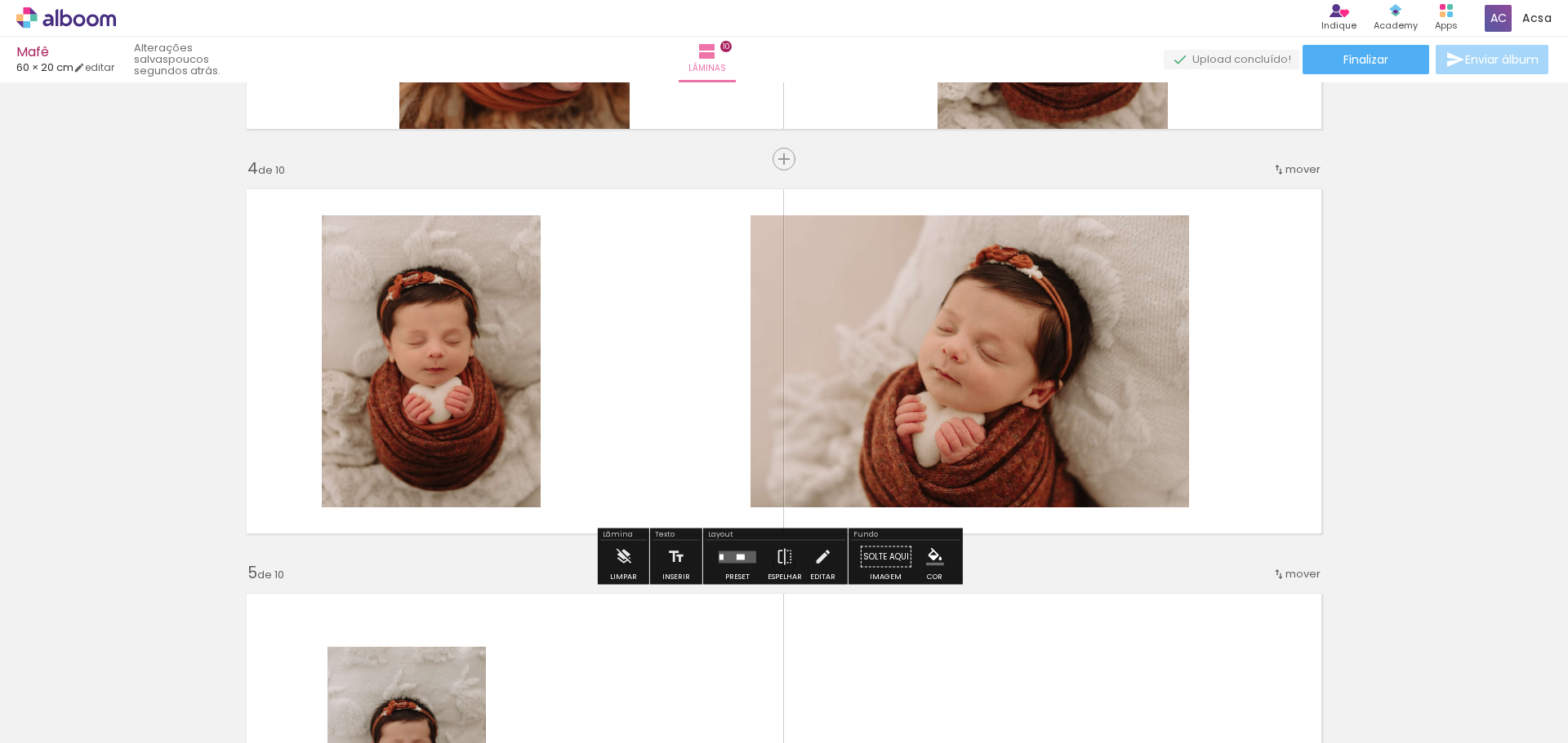
click at [1037, 351] on quentale-photo at bounding box center [969, 361] width 438 height 292
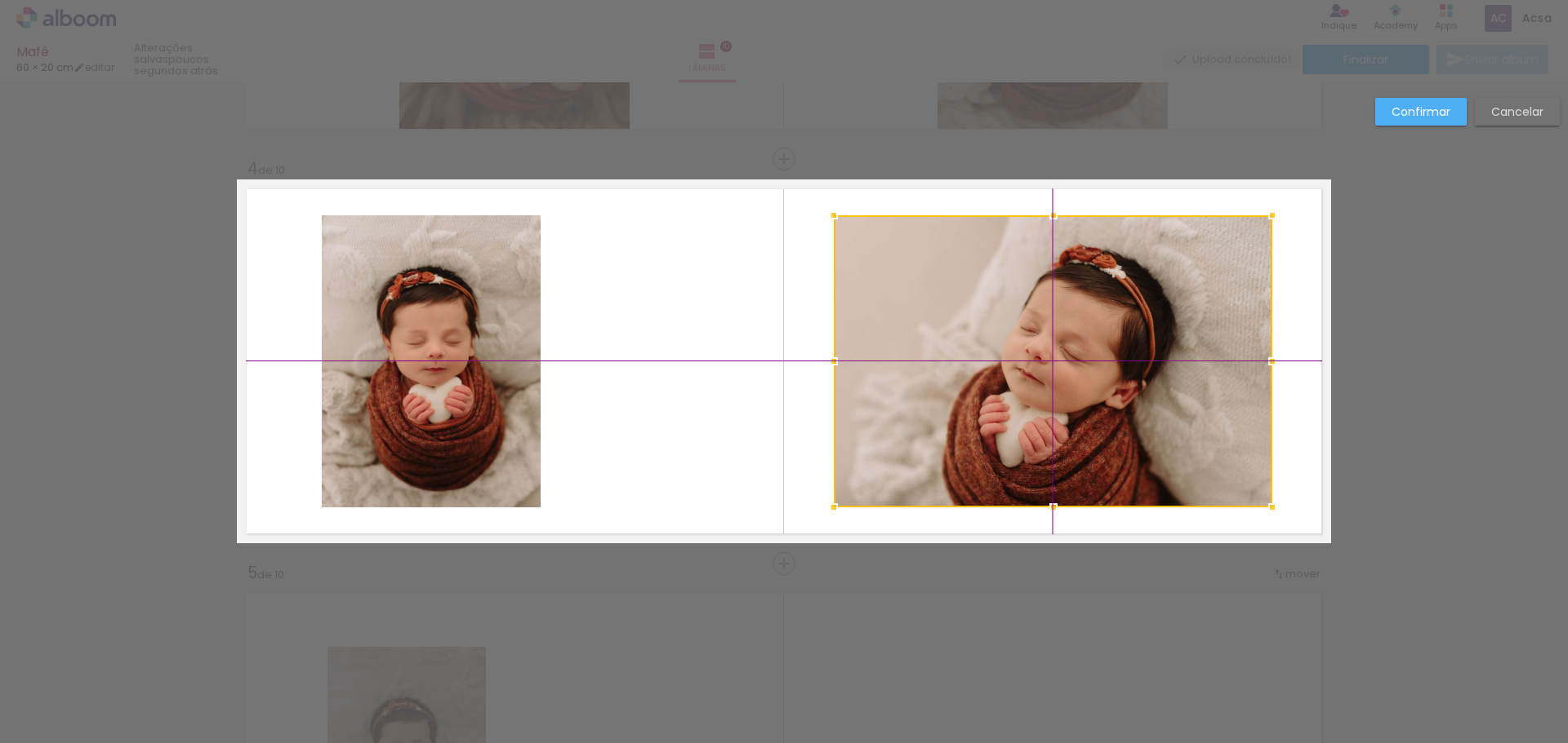
drag, startPoint x: 988, startPoint y: 368, endPoint x: 1057, endPoint y: 363, distance: 69.2
click at [1057, 363] on div at bounding box center [1053, 361] width 438 height 292
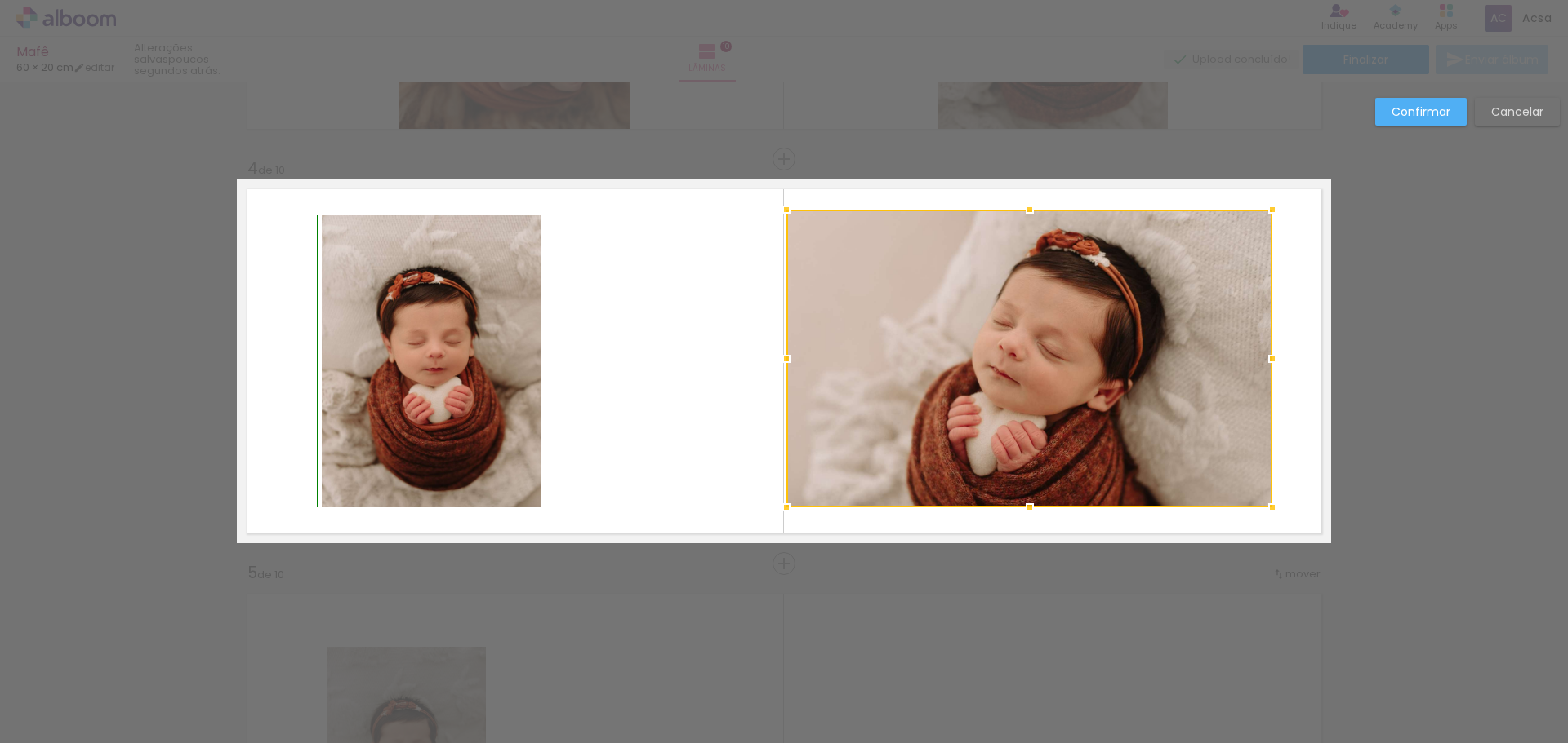
drag, startPoint x: 831, startPoint y: 218, endPoint x: 798, endPoint y: 213, distance: 33.4
click at [797, 214] on div at bounding box center [1028, 358] width 486 height 298
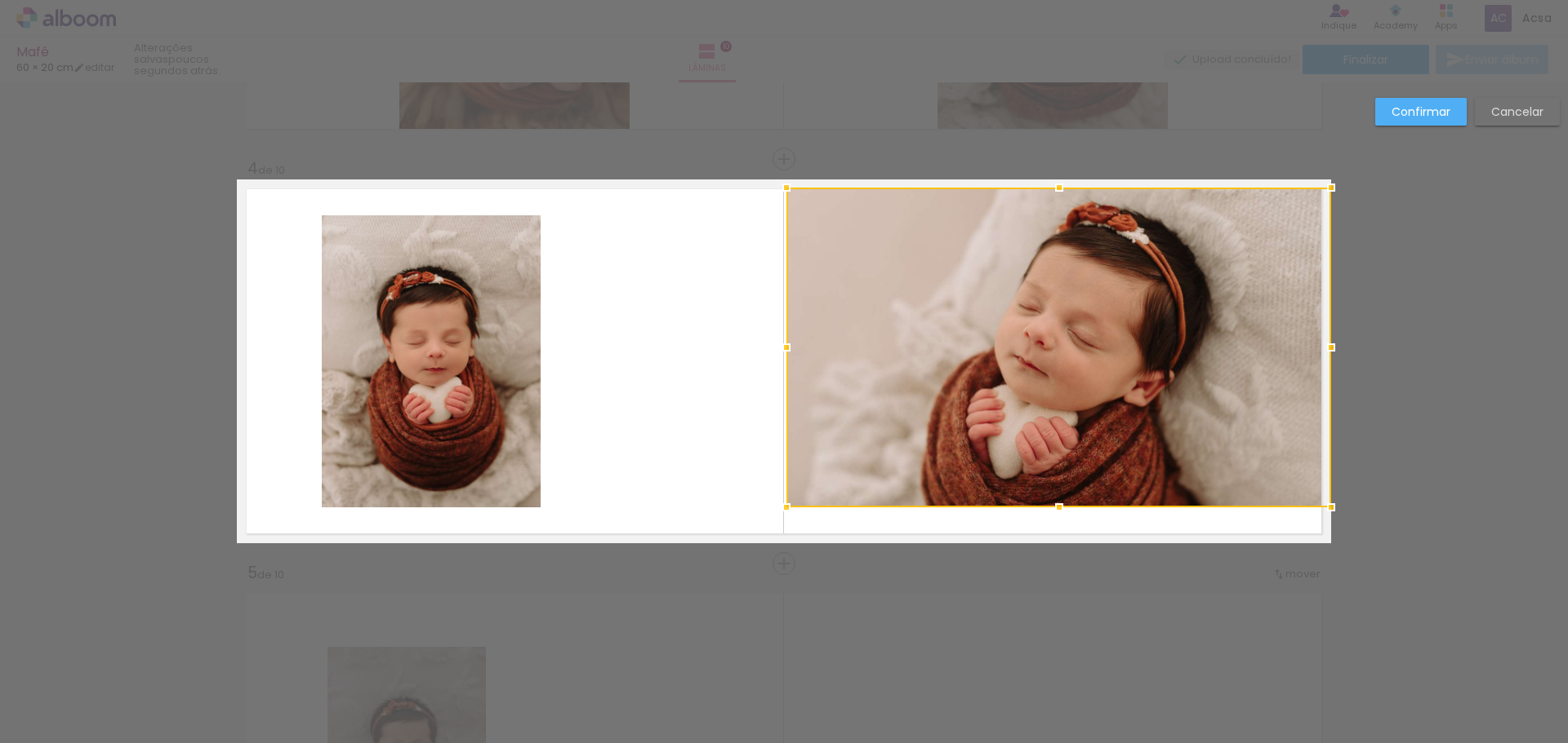
drag, startPoint x: 1266, startPoint y: 212, endPoint x: 1320, endPoint y: 194, distance: 56.9
click at [1320, 194] on div at bounding box center [1331, 188] width 33 height 33
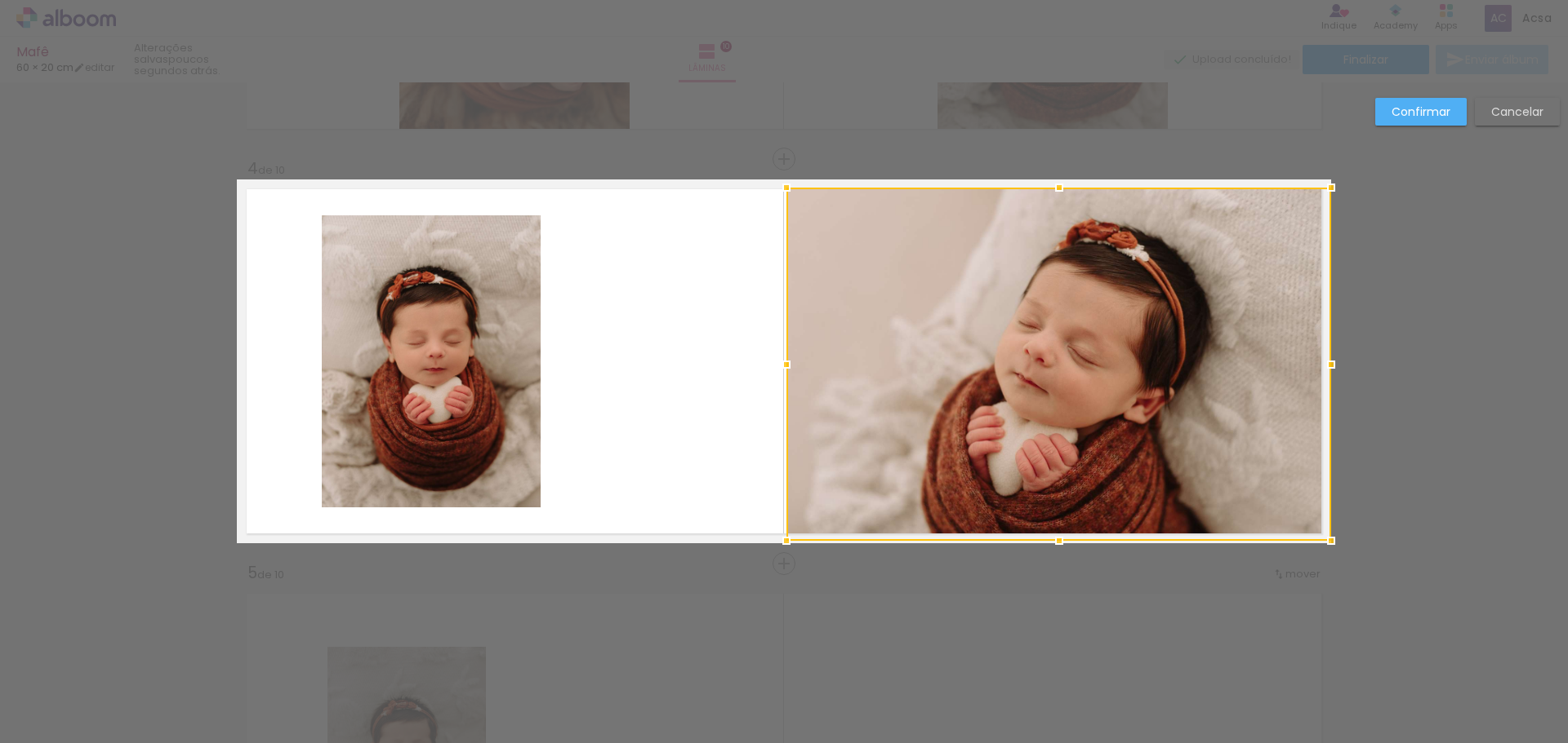
drag, startPoint x: 1054, startPoint y: 510, endPoint x: 1056, endPoint y: 540, distance: 30.1
click at [1056, 540] on div at bounding box center [1059, 541] width 33 height 33
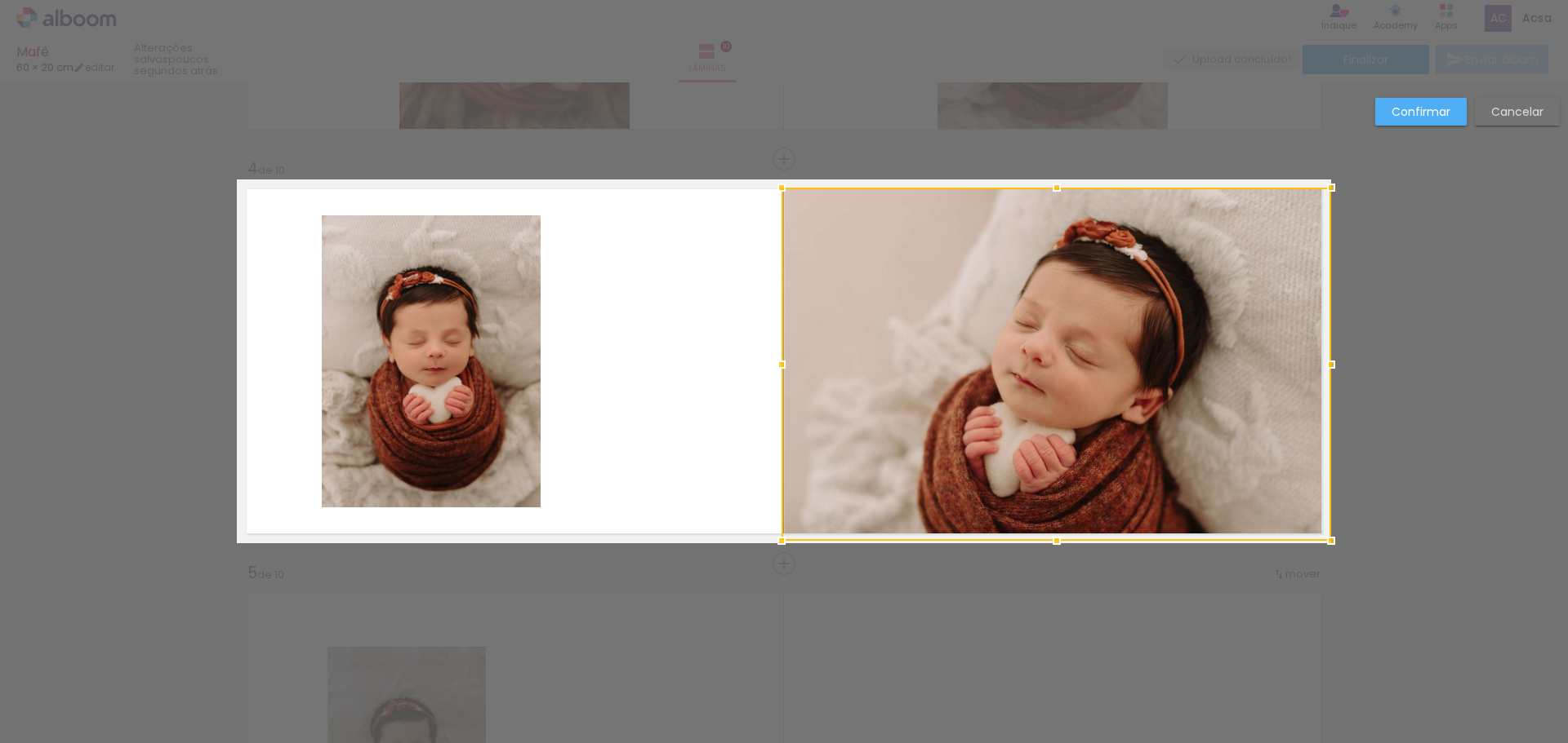
click at [777, 363] on div at bounding box center [781, 365] width 33 height 33
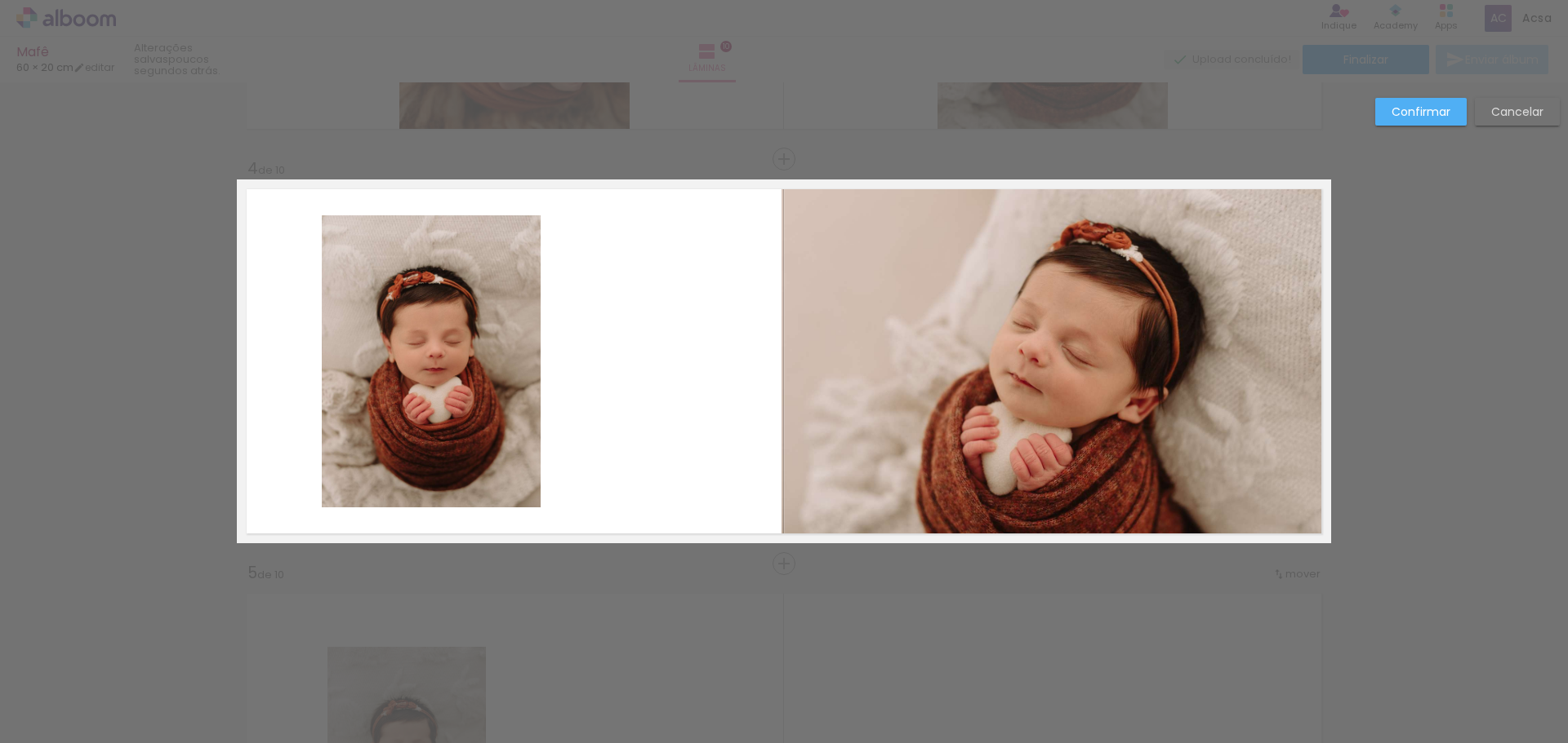
click at [1291, 283] on quentale-photo at bounding box center [1052, 365] width 543 height 353
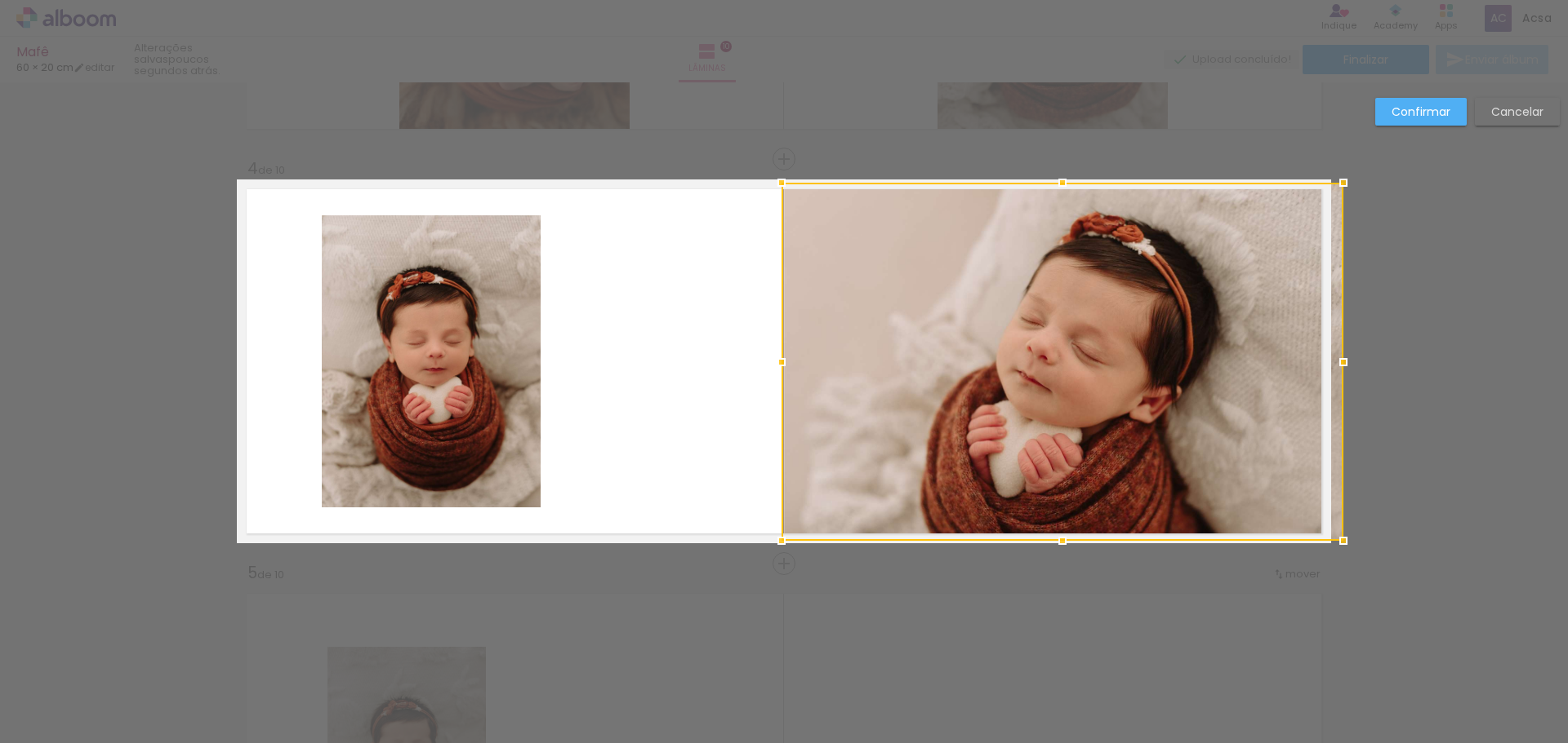
click at [1327, 179] on div at bounding box center [1343, 183] width 33 height 33
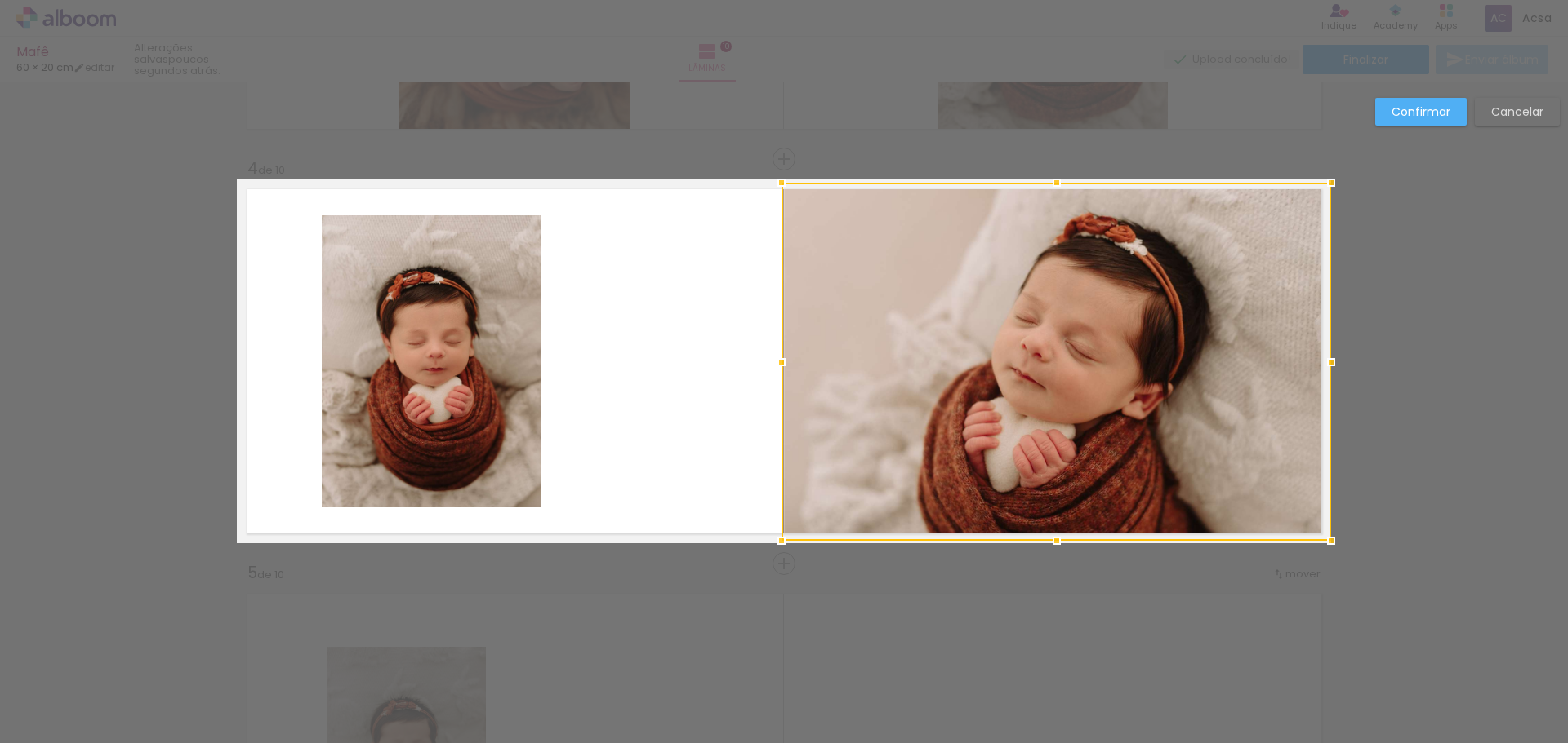
scroll to position [0, 583]
drag, startPoint x: 940, startPoint y: 346, endPoint x: 928, endPoint y: 460, distance: 114.6
click at [951, 349] on div at bounding box center [1055, 361] width 549 height 358
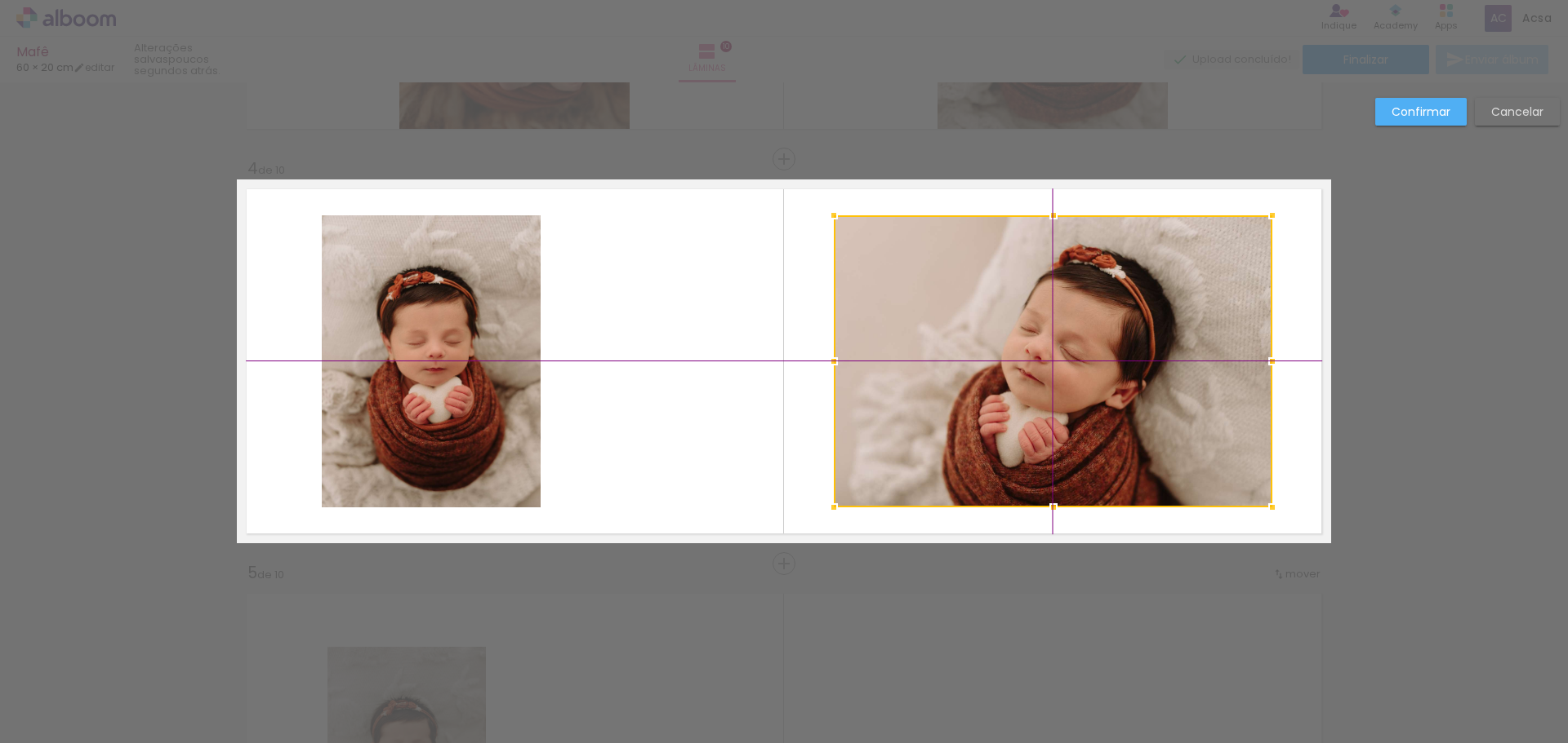
drag, startPoint x: 1083, startPoint y: 325, endPoint x: 1139, endPoint y: 321, distance: 56.1
click at [1139, 321] on div at bounding box center [1053, 361] width 438 height 292
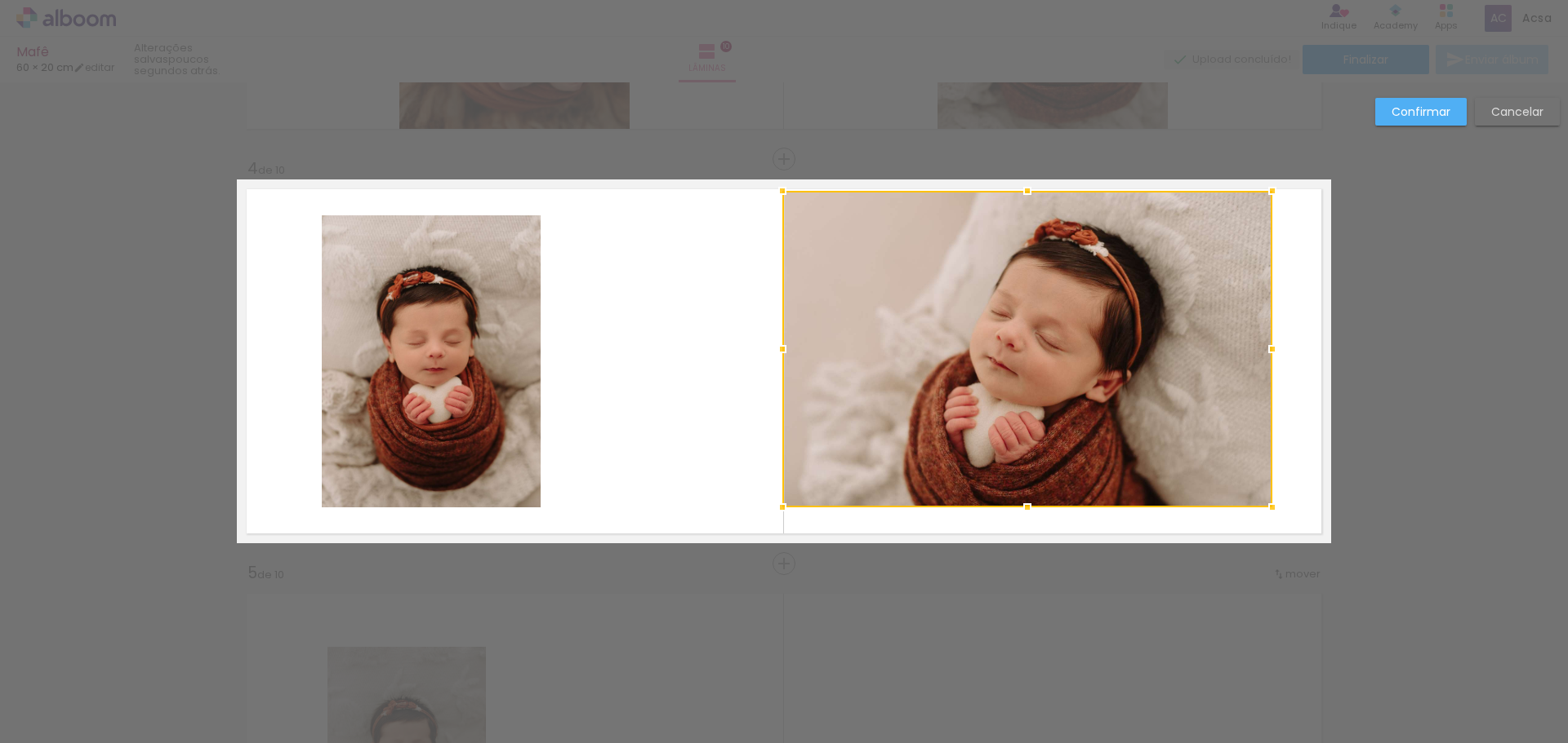
drag, startPoint x: 831, startPoint y: 220, endPoint x: 810, endPoint y: 199, distance: 29.7
click at [794, 200] on div at bounding box center [782, 191] width 33 height 33
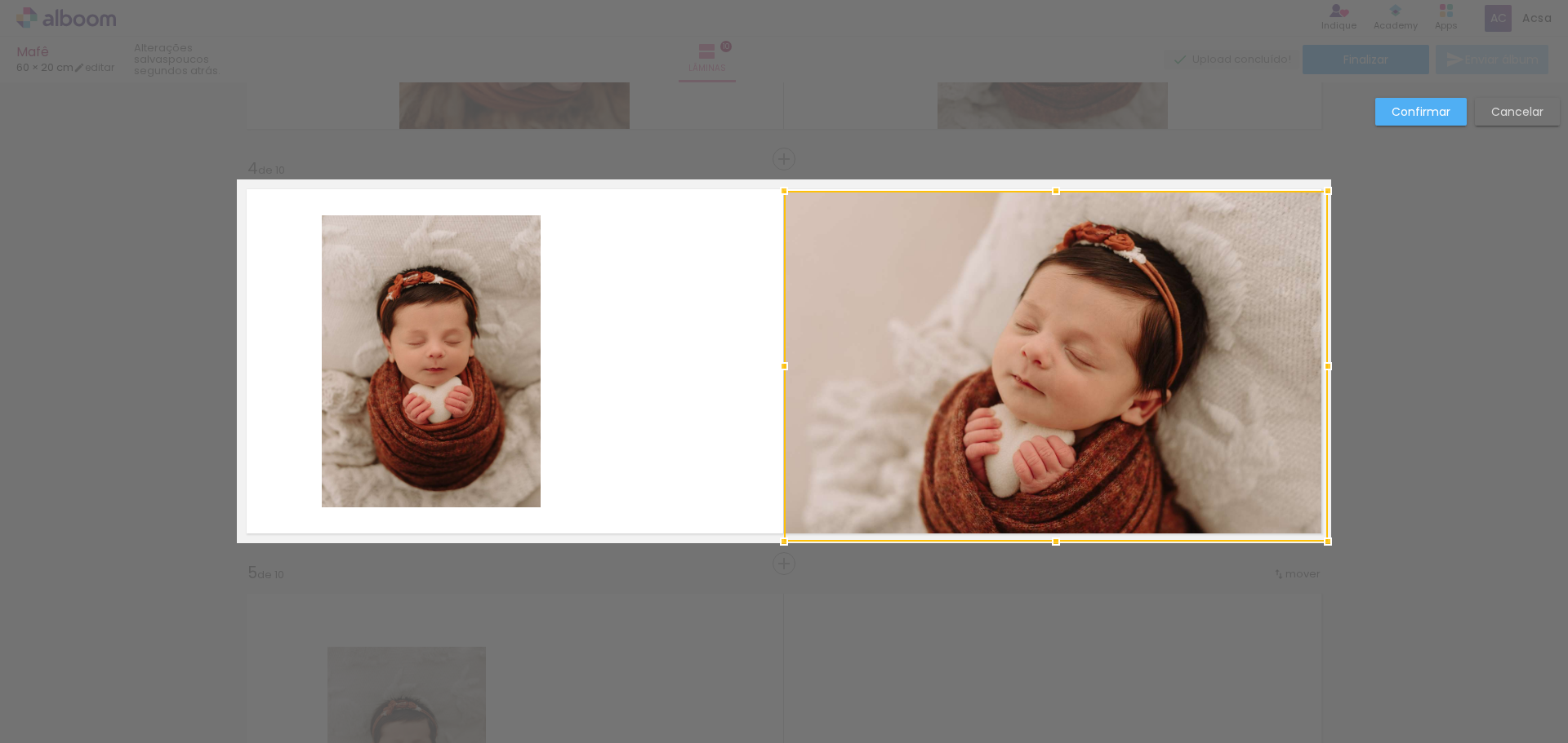
drag, startPoint x: 1264, startPoint y: 509, endPoint x: 1311, endPoint y: 536, distance: 54.2
click at [1321, 539] on div at bounding box center [1328, 542] width 33 height 33
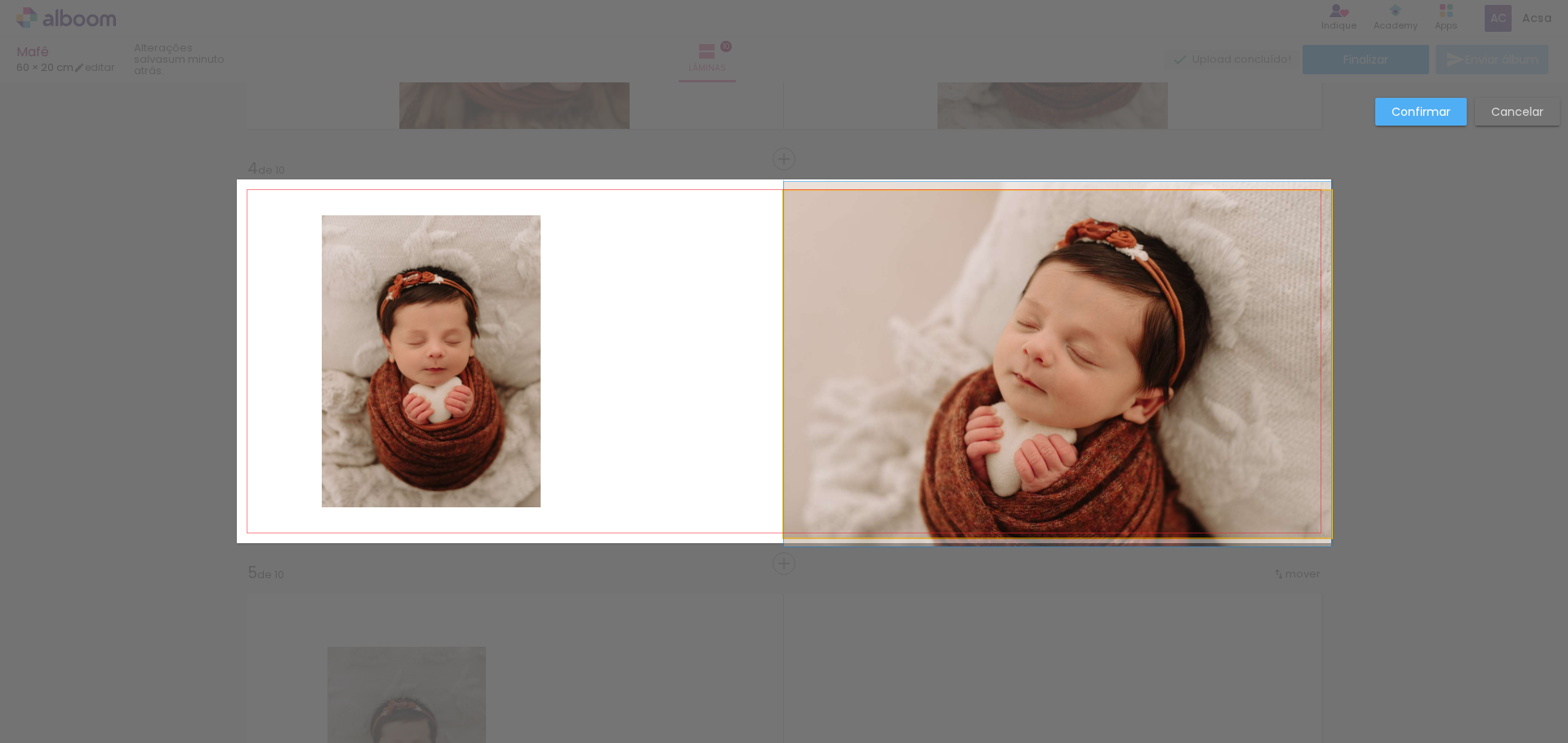
click at [1072, 221] on quentale-photo at bounding box center [1057, 364] width 547 height 346
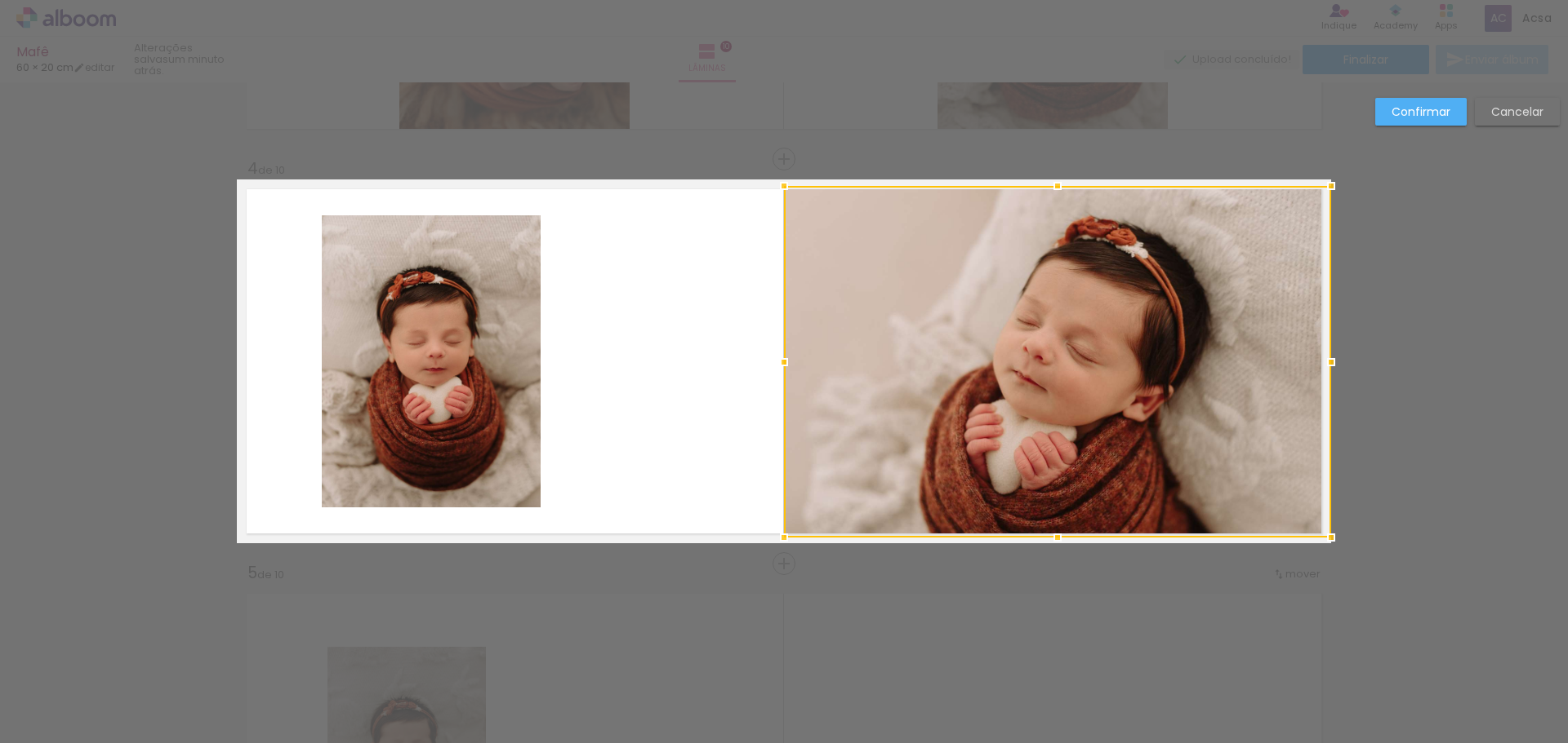
click at [1053, 180] on div at bounding box center [1057, 186] width 33 height 33
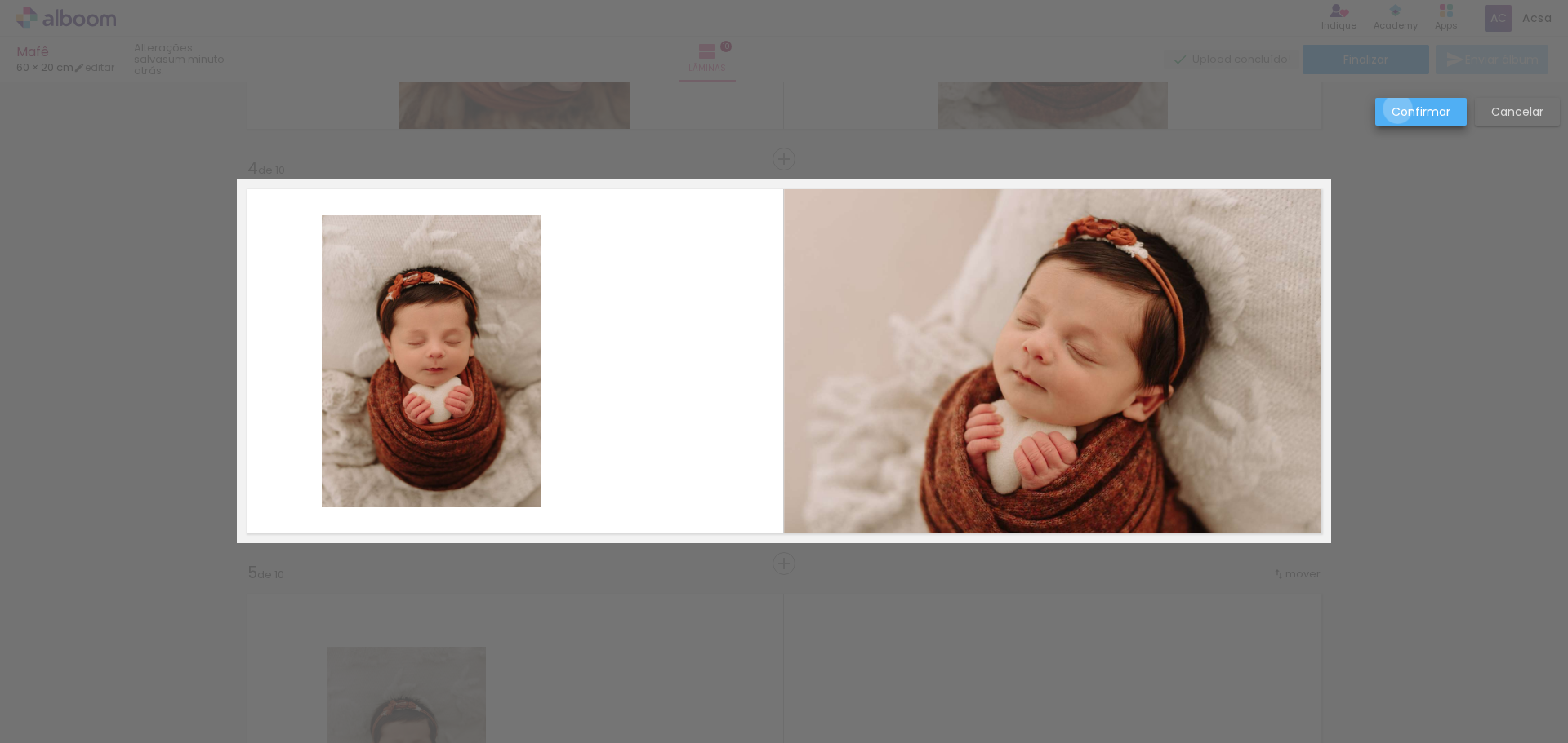
click at [0, 0] on slot "Confirmar" at bounding box center [0, 0] width 0 height 0
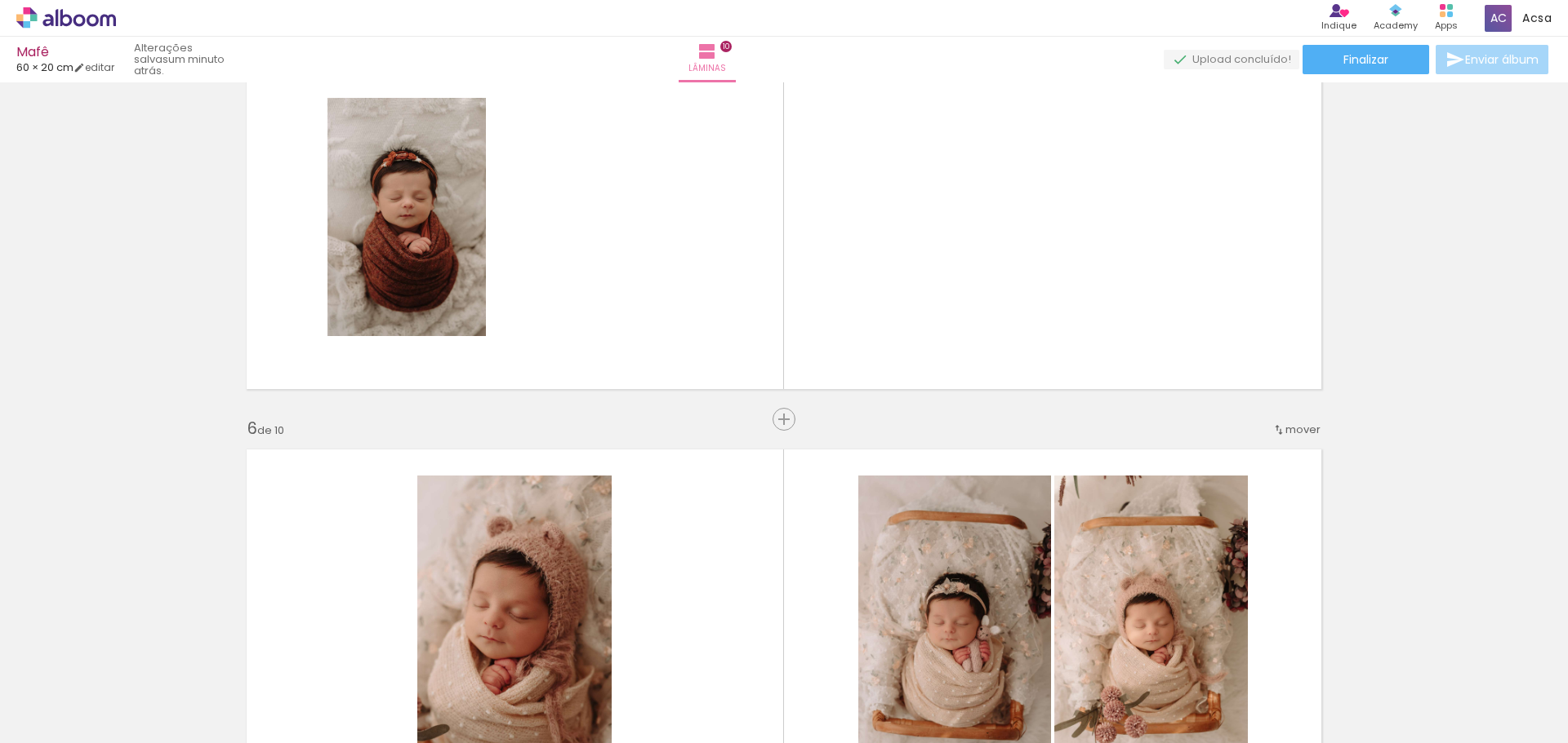
scroll to position [1707, 0]
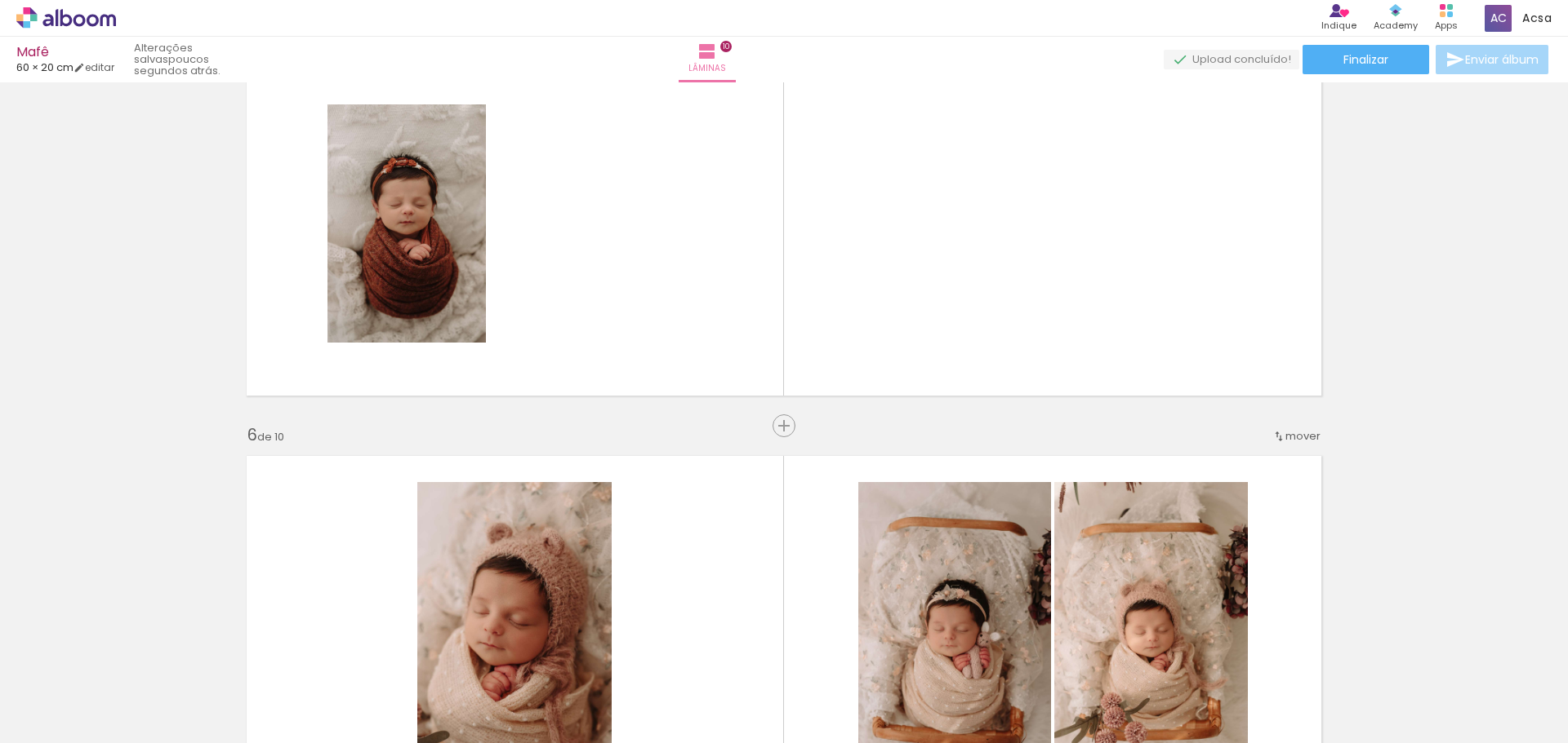
drag, startPoint x: 1533, startPoint y: 379, endPoint x: 1549, endPoint y: 376, distance: 16.3
click at [1540, 379] on div "Inserir lâmina 1 de 10 Inserir lâmina 2 de 10 Inserir lâmina 3 de 10 Inserir lâ…" at bounding box center [784, 607] width 1568 height 4453
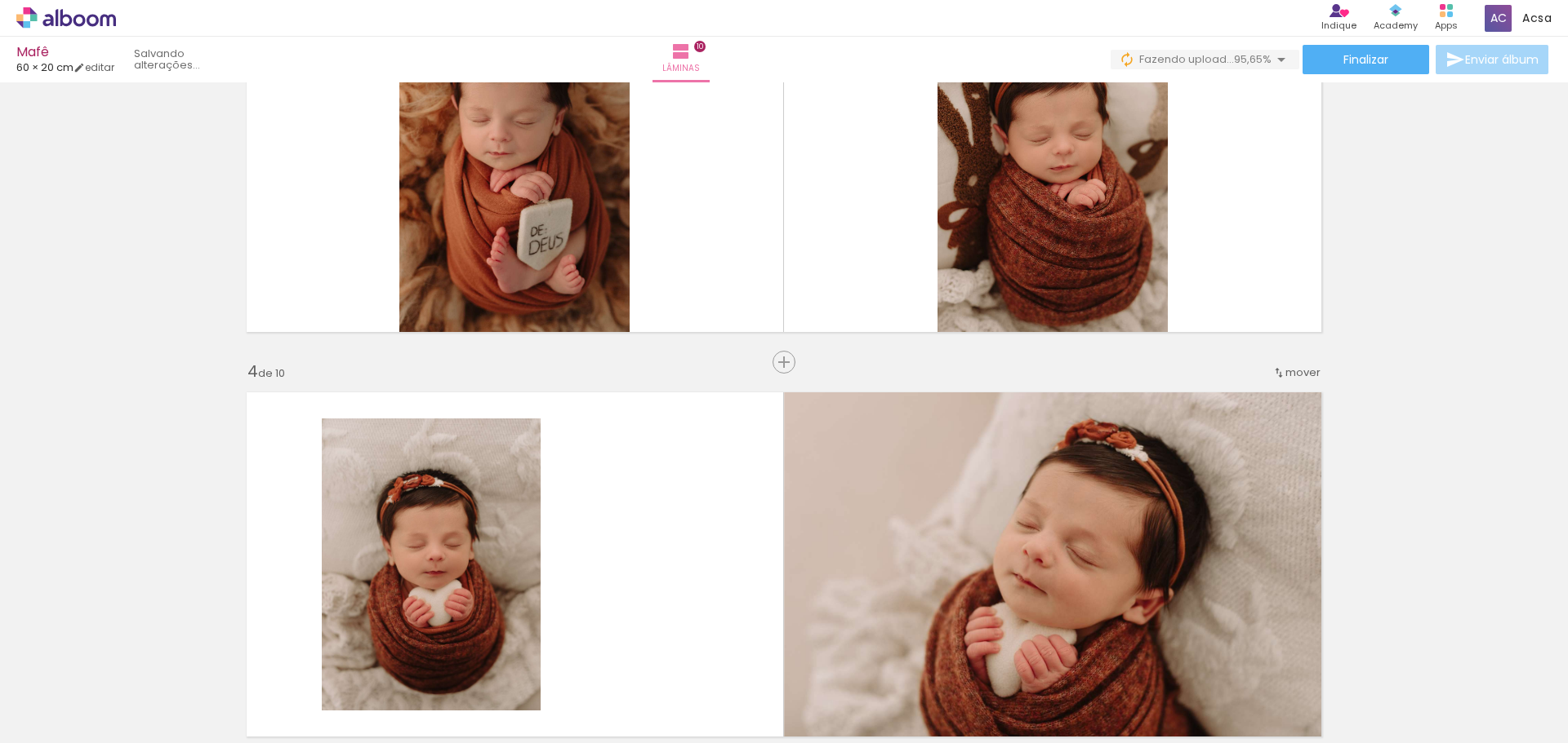
scroll to position [0, 675]
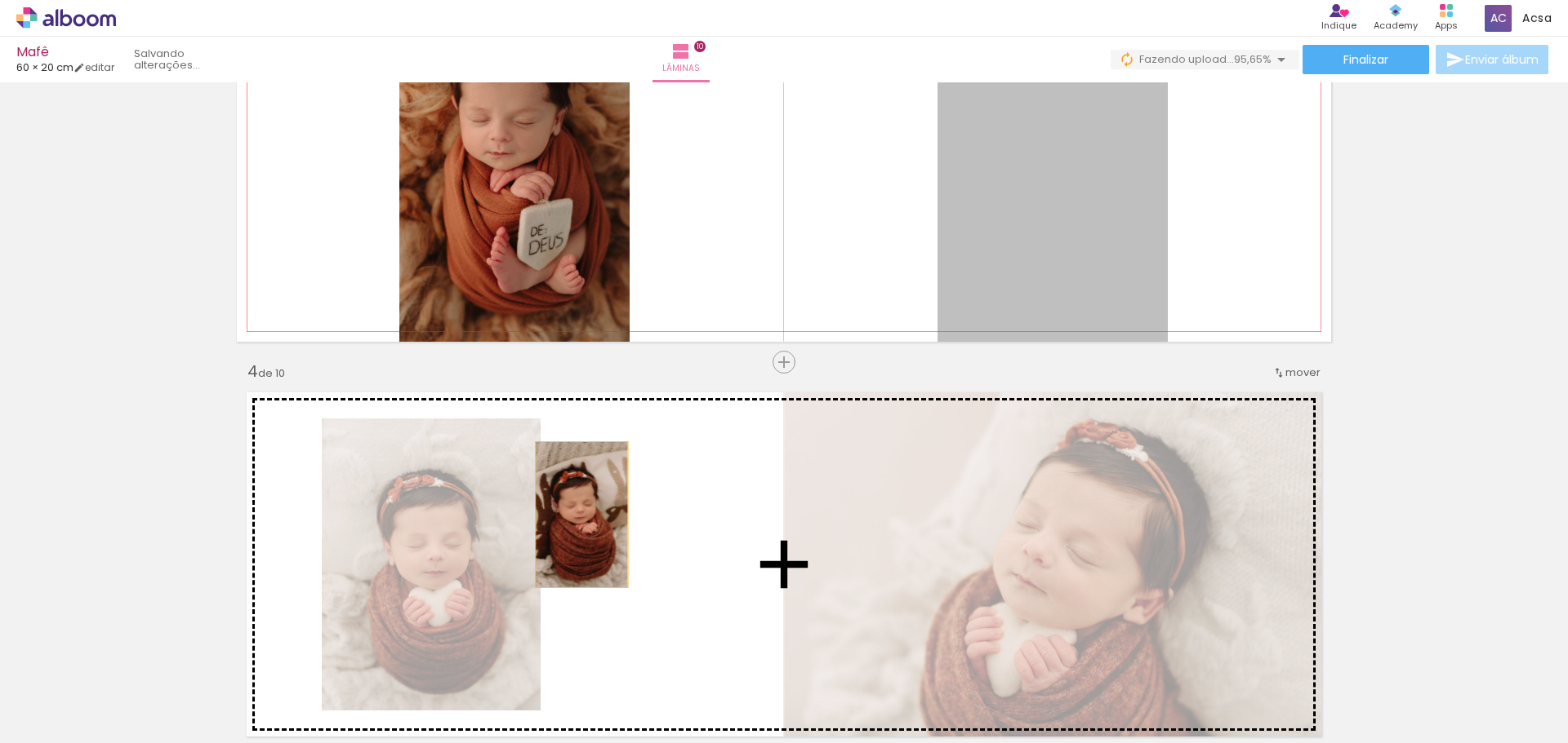
drag, startPoint x: 1083, startPoint y: 204, endPoint x: 1079, endPoint y: 640, distance: 436.0
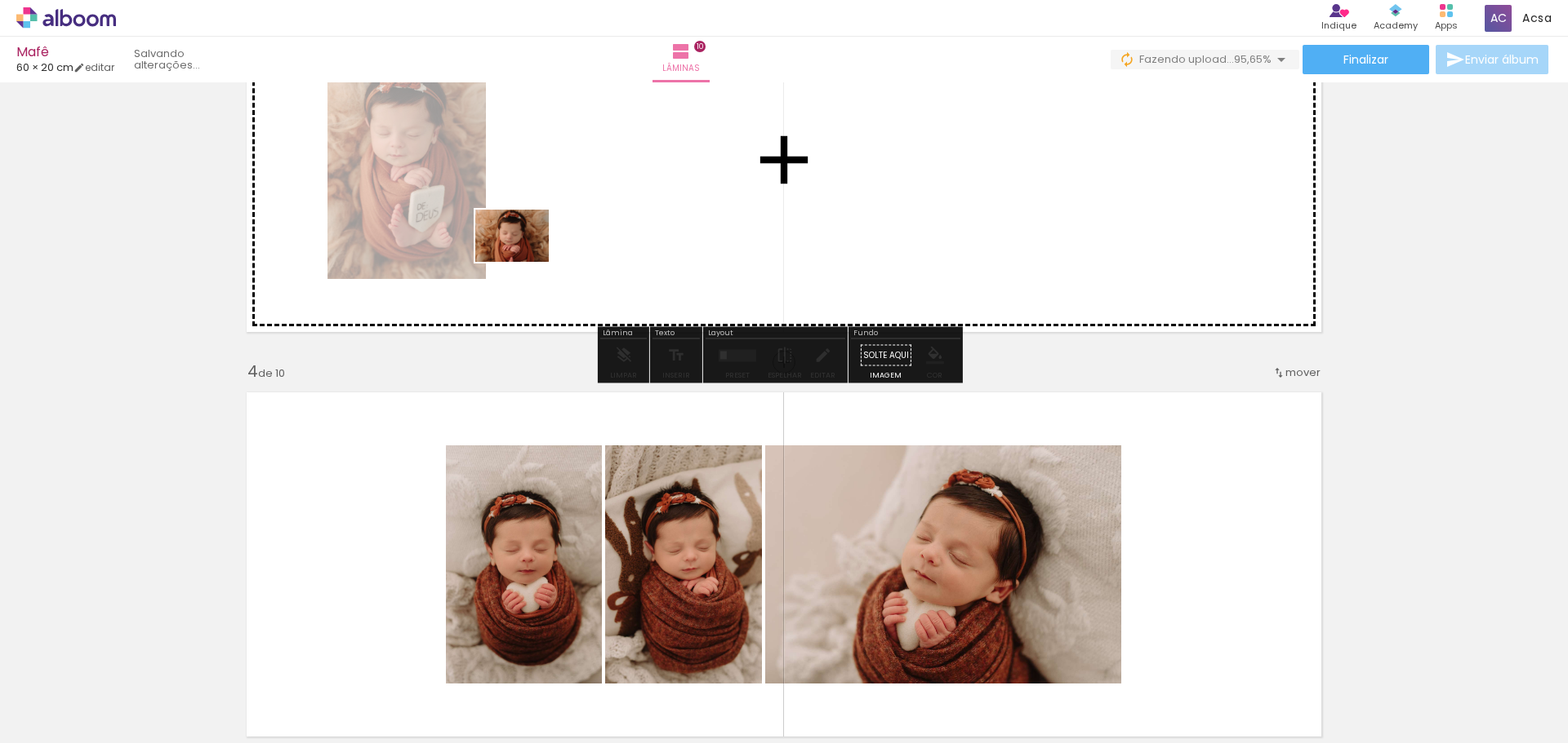
drag, startPoint x: 1509, startPoint y: 705, endPoint x: 554, endPoint y: 261, distance: 1053.2
click at [511, 261] on quentale-workspace at bounding box center [784, 372] width 1568 height 743
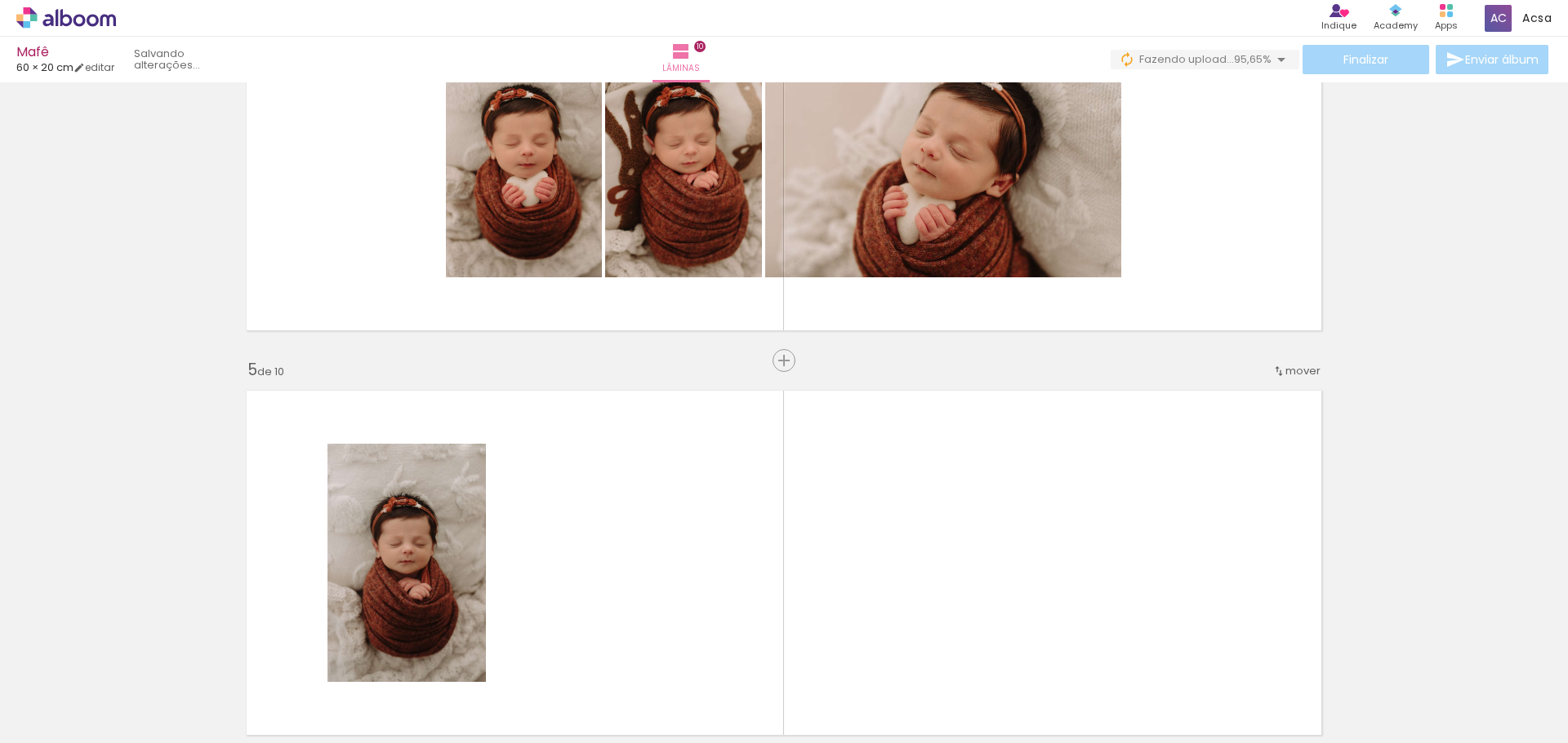
scroll to position [1403, 0]
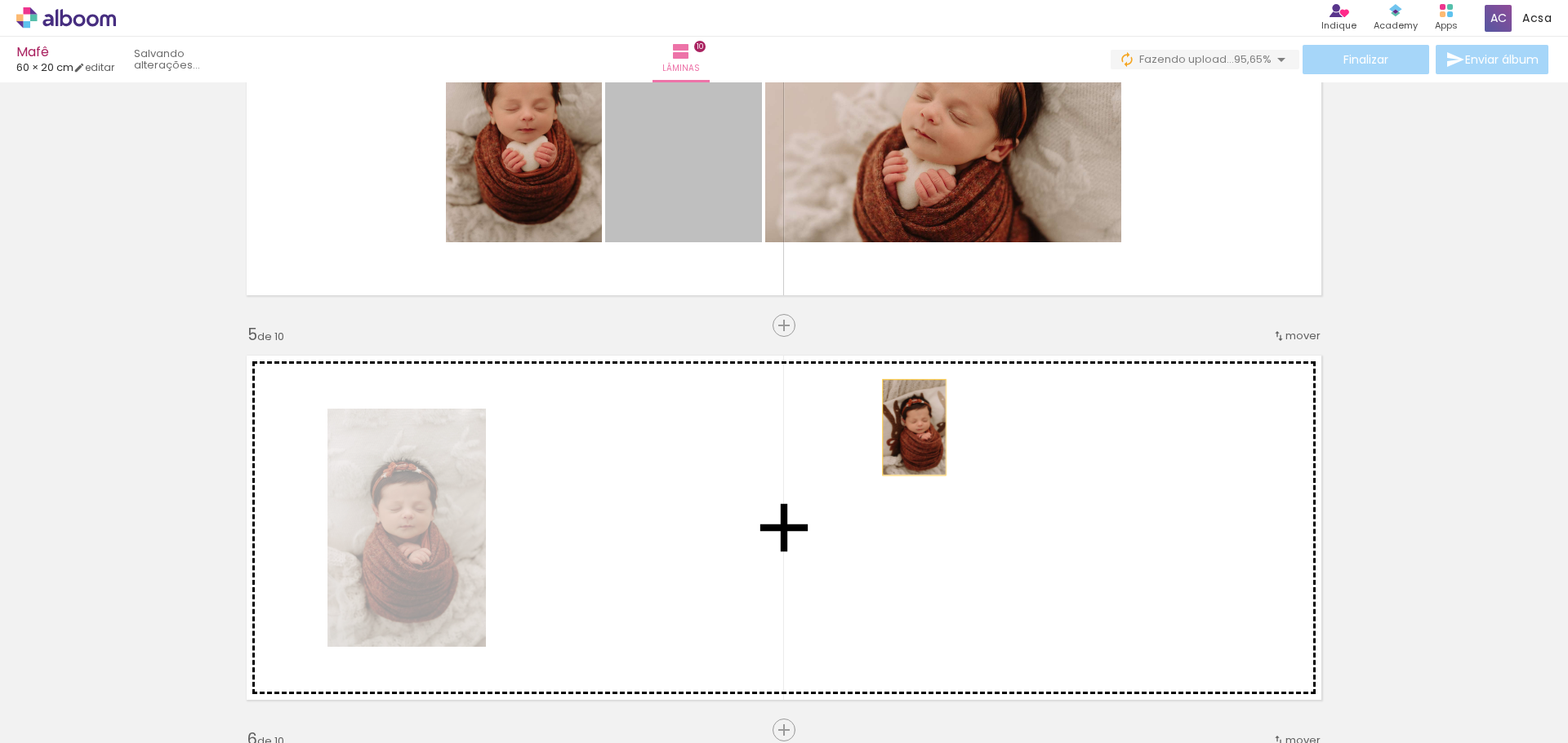
drag, startPoint x: 675, startPoint y: 166, endPoint x: 1117, endPoint y: 441, distance: 520.6
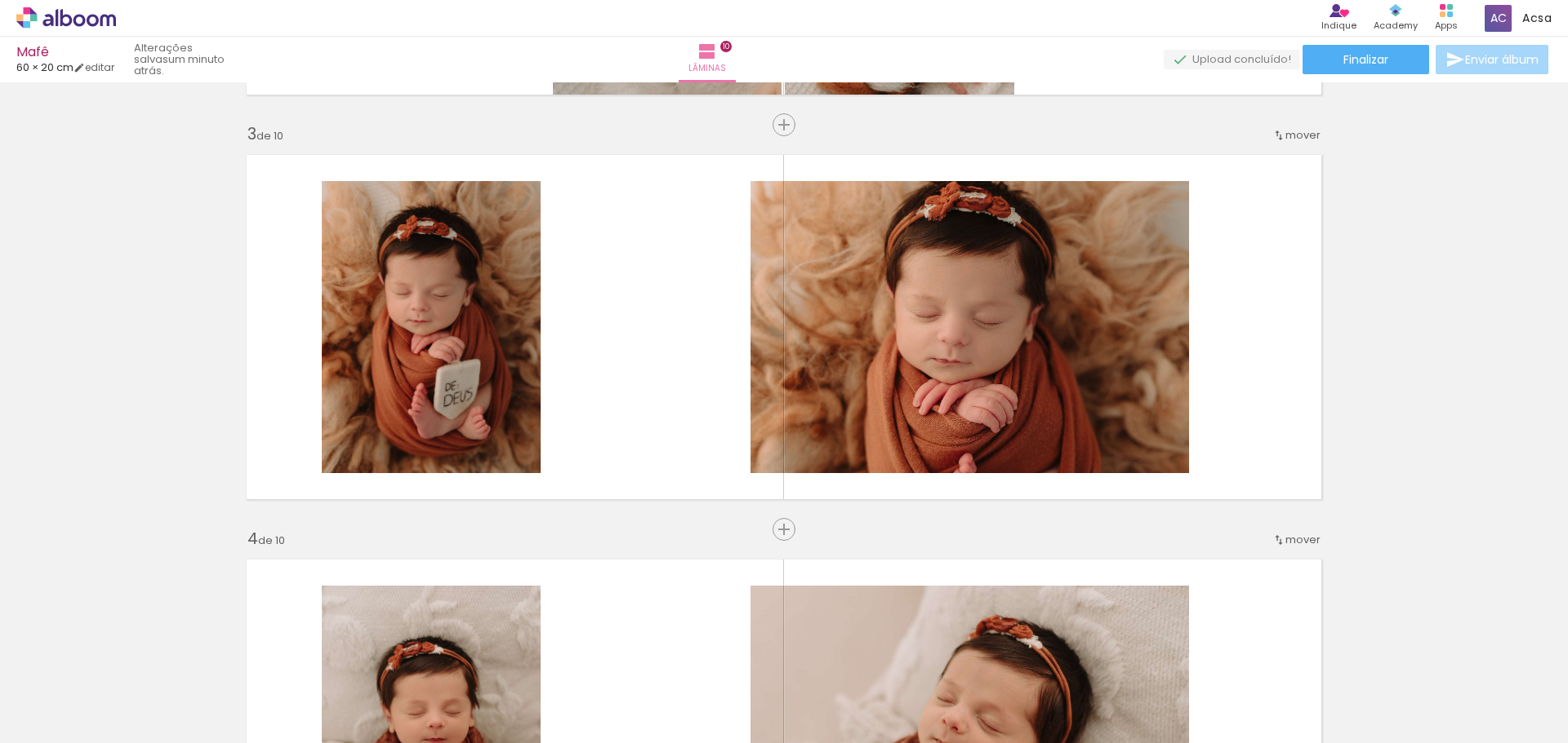
scroll to position [759, 0]
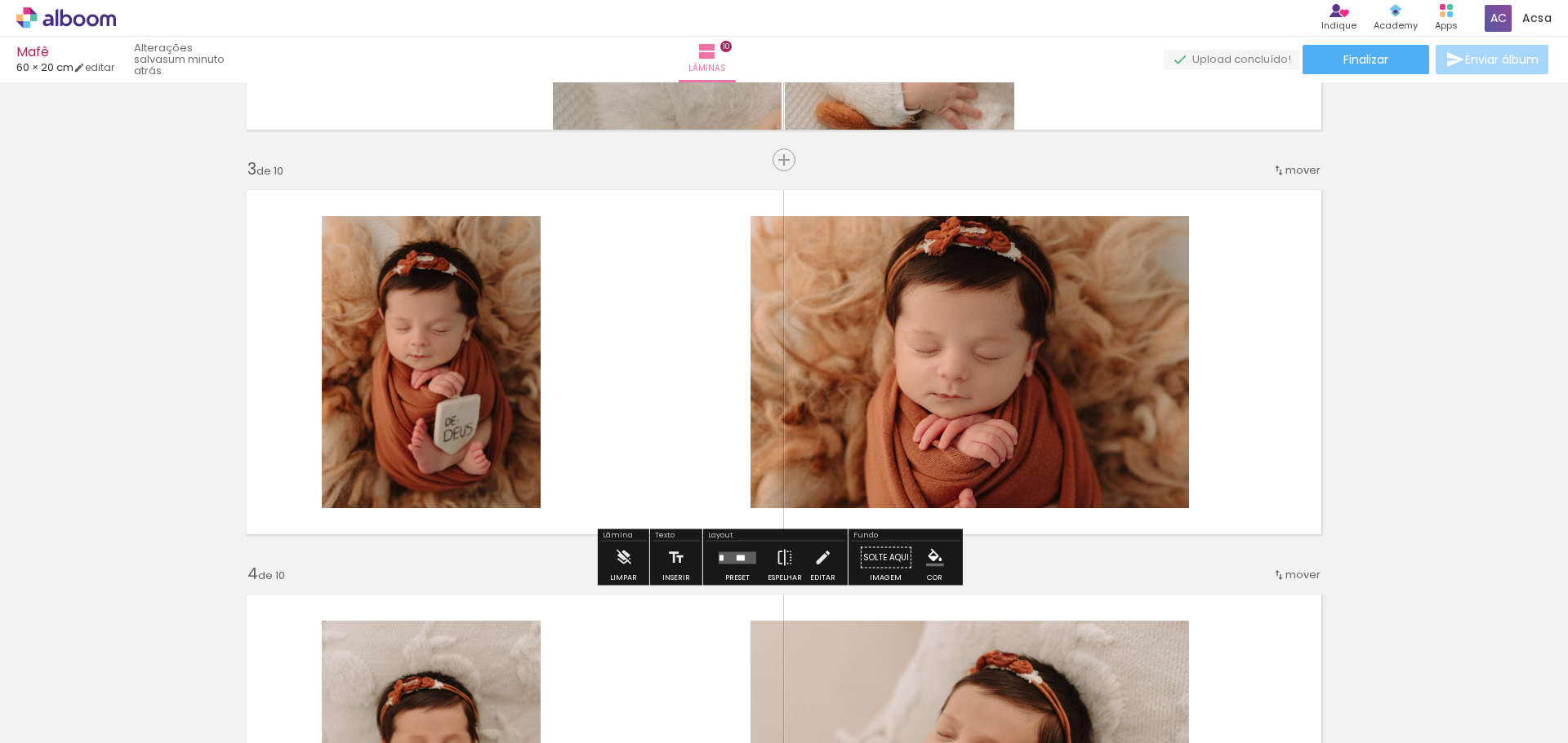
click at [869, 298] on quentale-photo at bounding box center [969, 362] width 438 height 292
click at [924, 346] on quentale-photo at bounding box center [969, 362] width 438 height 292
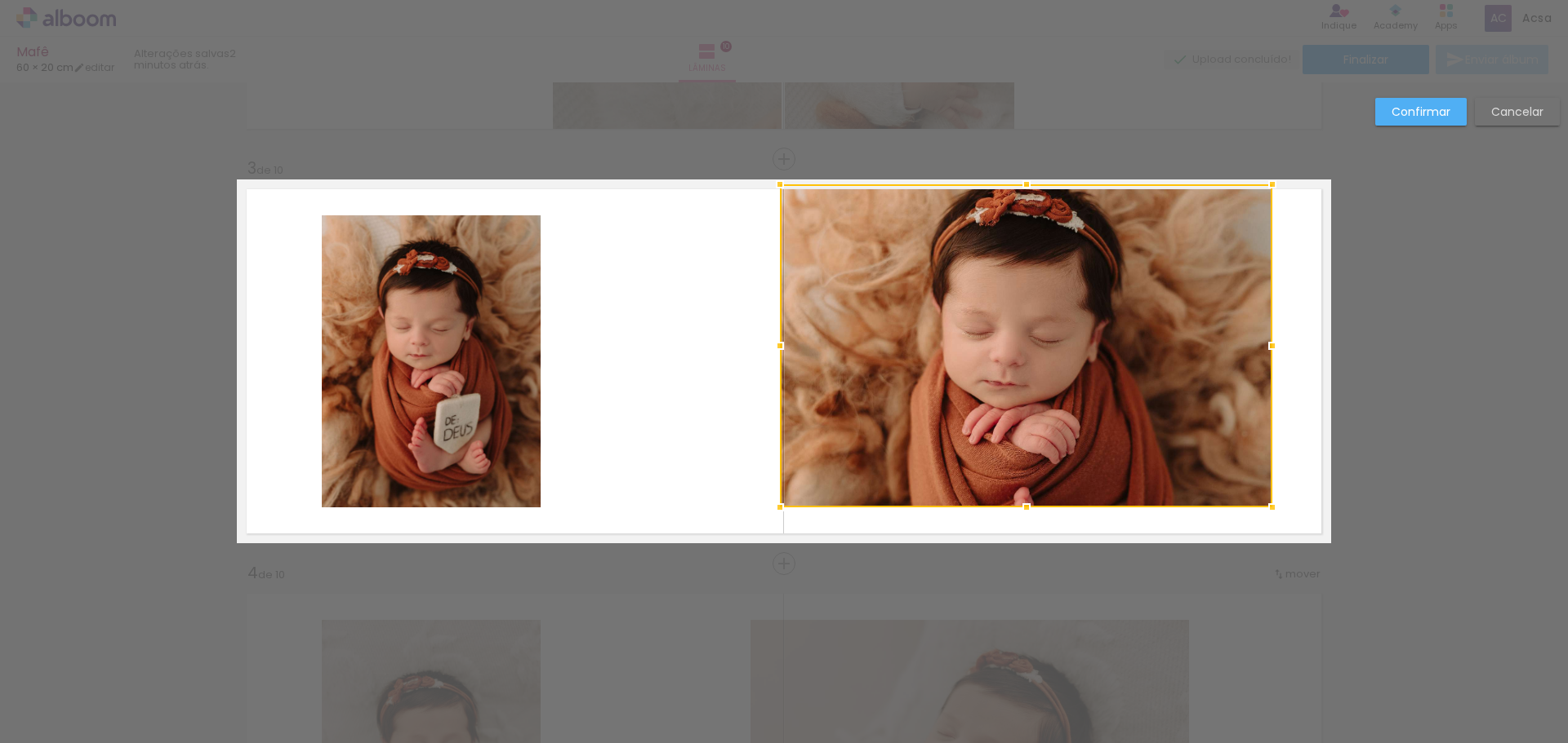
drag, startPoint x: 828, startPoint y: 218, endPoint x: 742, endPoint y: 204, distance: 87.1
click at [743, 204] on album-spread "3 de 10" at bounding box center [783, 361] width 1094 height 364
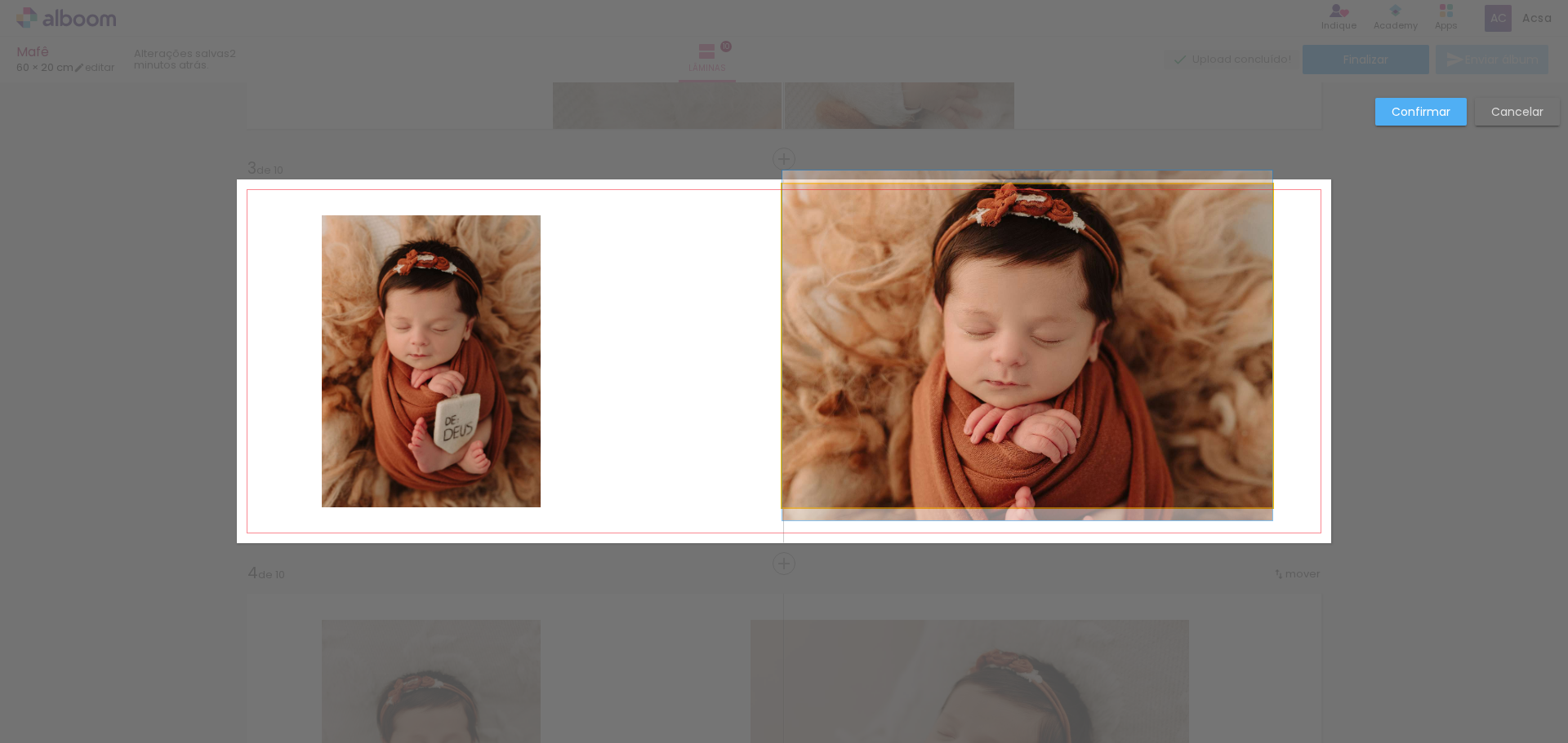
click at [1228, 476] on quentale-photo at bounding box center [1026, 345] width 490 height 323
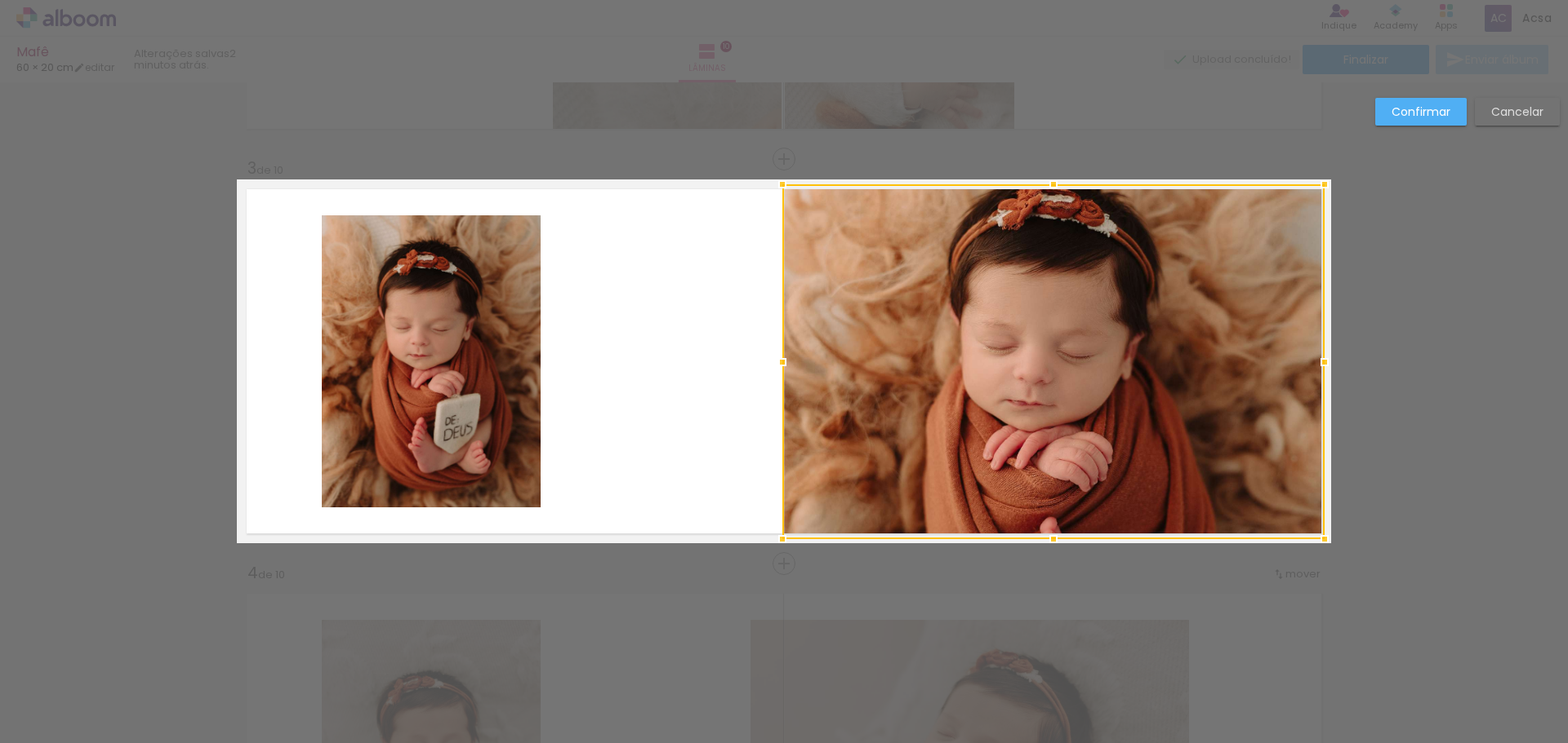
drag, startPoint x: 1268, startPoint y: 511, endPoint x: 1320, endPoint y: 539, distance: 59.1
click at [1320, 539] on div at bounding box center [1325, 539] width 33 height 33
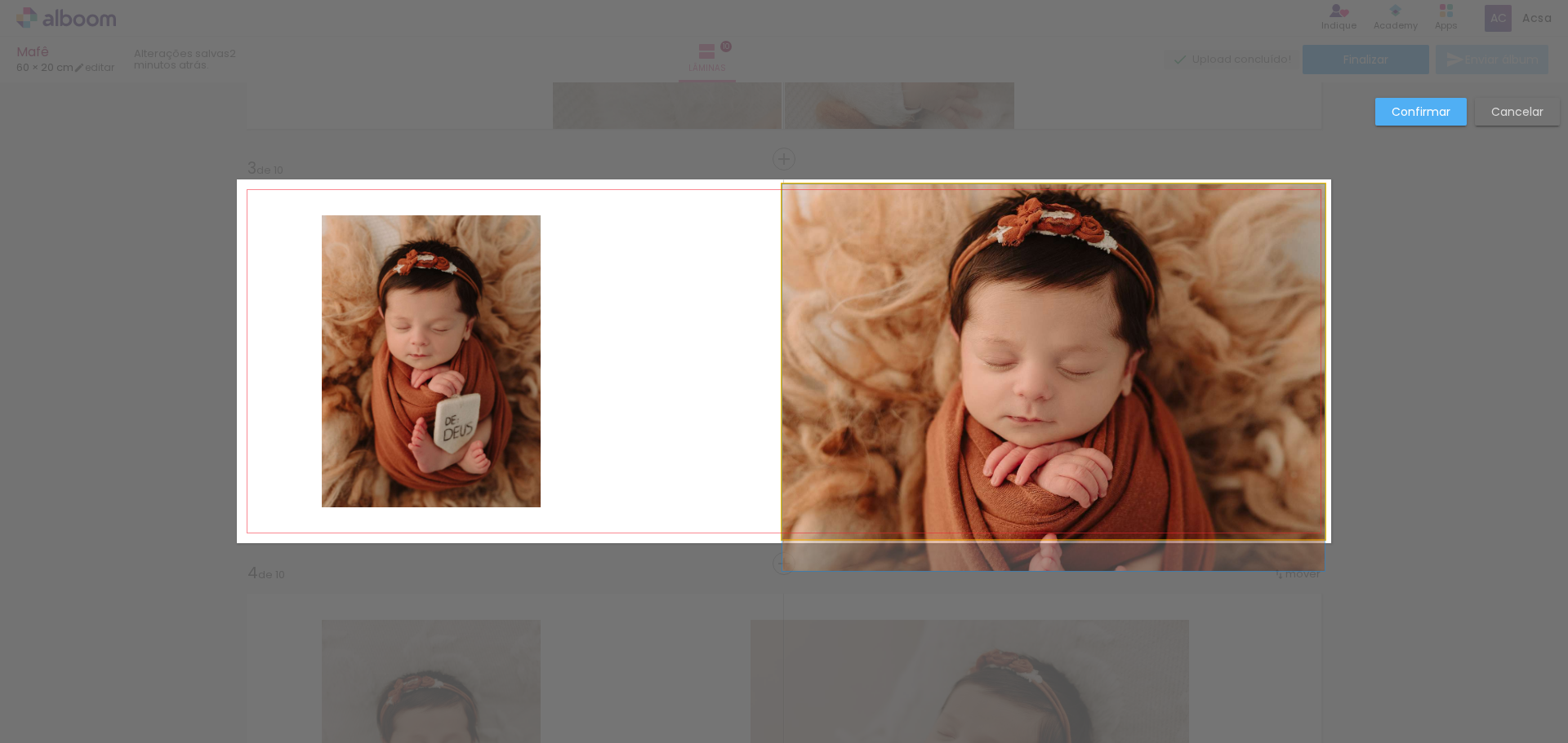
drag, startPoint x: 1087, startPoint y: 356, endPoint x: 1116, endPoint y: 408, distance: 59.5
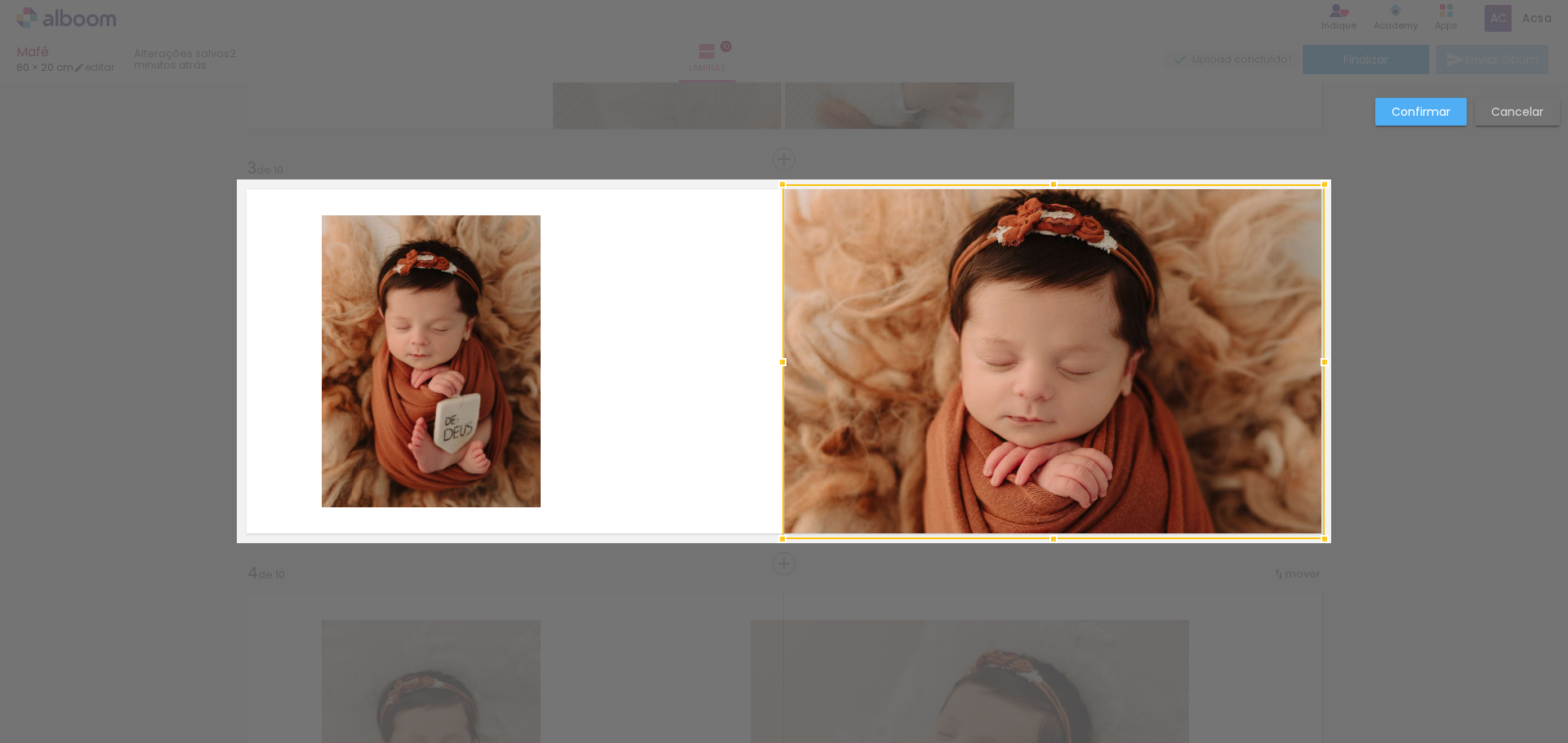
click at [0, 0] on slot "Confirmar" at bounding box center [0, 0] width 0 height 0
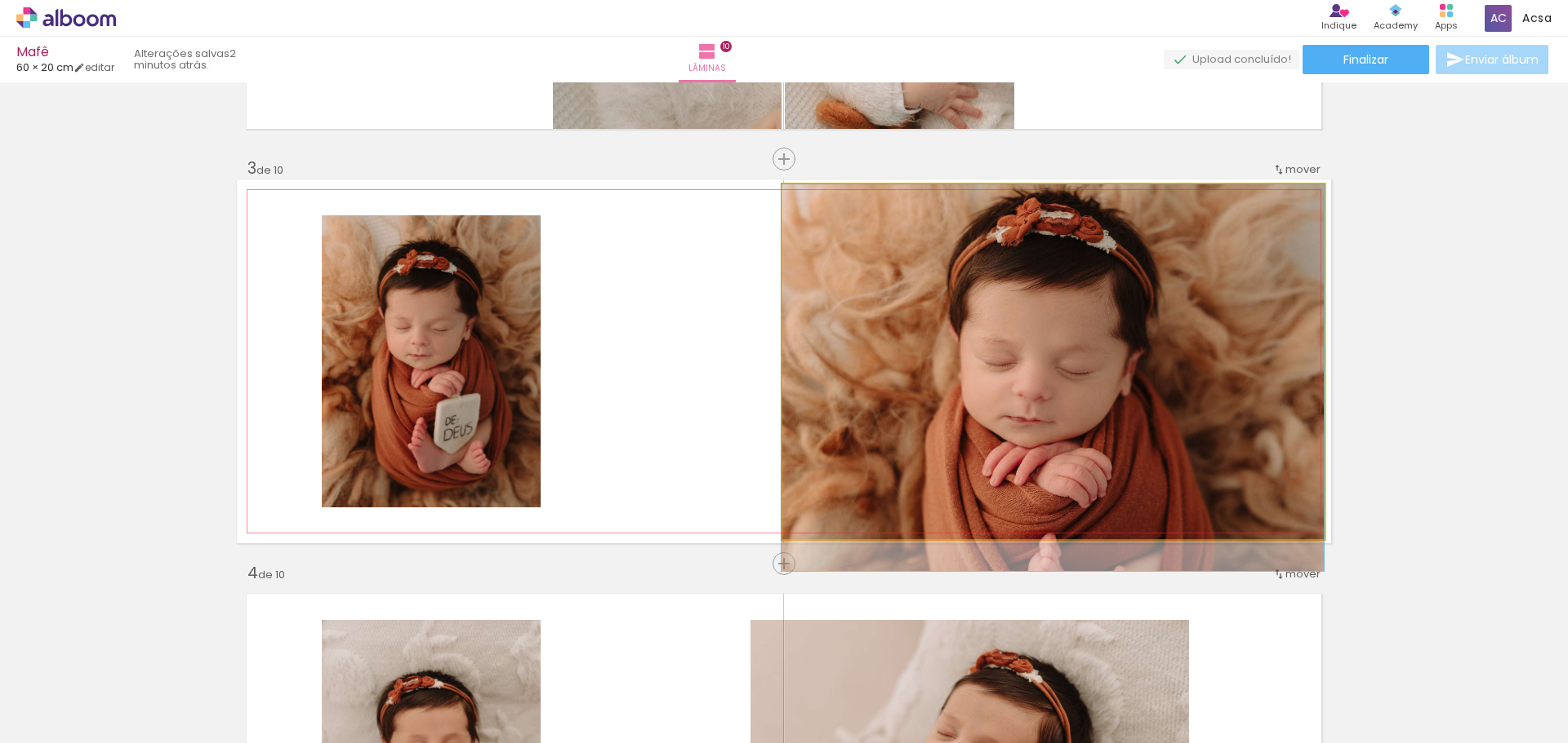
drag, startPoint x: 1160, startPoint y: 336, endPoint x: 1155, endPoint y: 407, distance: 71.2
drag, startPoint x: 1125, startPoint y: 394, endPoint x: 1150, endPoint y: 437, distance: 49.7
drag, startPoint x: 1141, startPoint y: 405, endPoint x: 1146, endPoint y: 471, distance: 66.2
click at [1161, 420] on quentale-photo at bounding box center [1053, 362] width 543 height 355
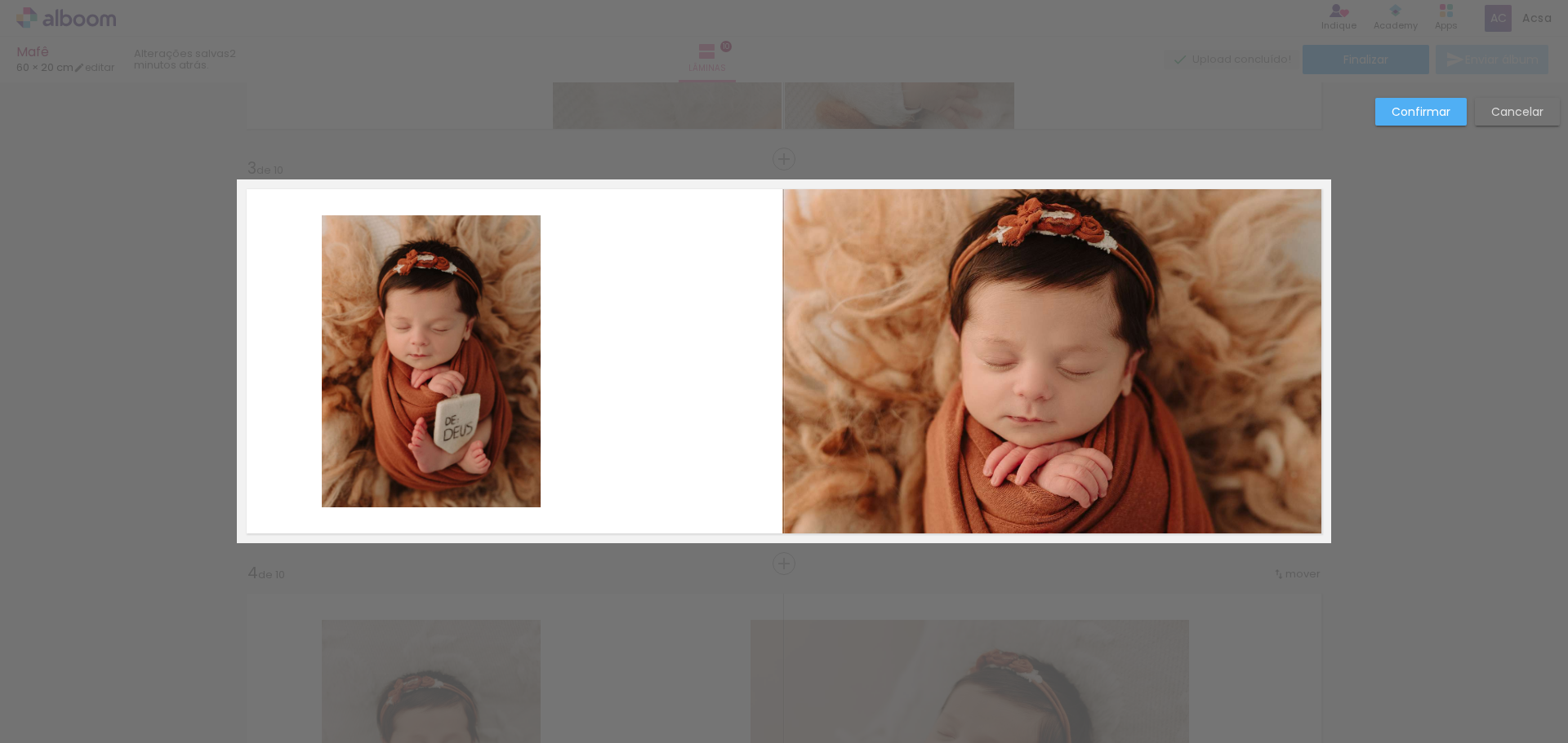
click at [1011, 365] on quentale-photo at bounding box center [1053, 362] width 543 height 355
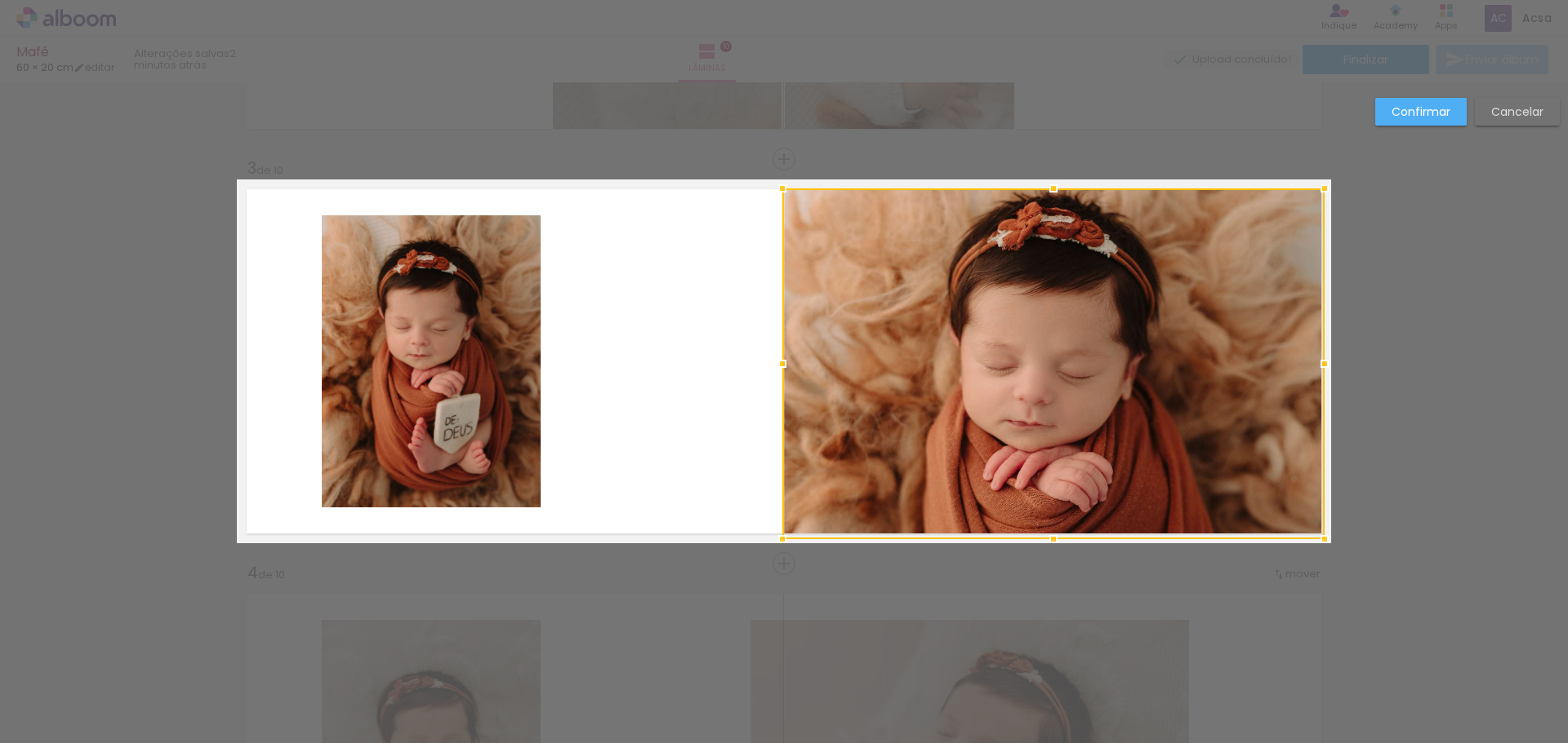
drag, startPoint x: 778, startPoint y: 185, endPoint x: 786, endPoint y: 192, distance: 10.6
click at [778, 193] on div at bounding box center [782, 188] width 33 height 33
drag, startPoint x: 1404, startPoint y: 114, endPoint x: 1402, endPoint y: 124, distance: 10.2
click at [0, 0] on slot "Confirmar" at bounding box center [0, 0] width 0 height 0
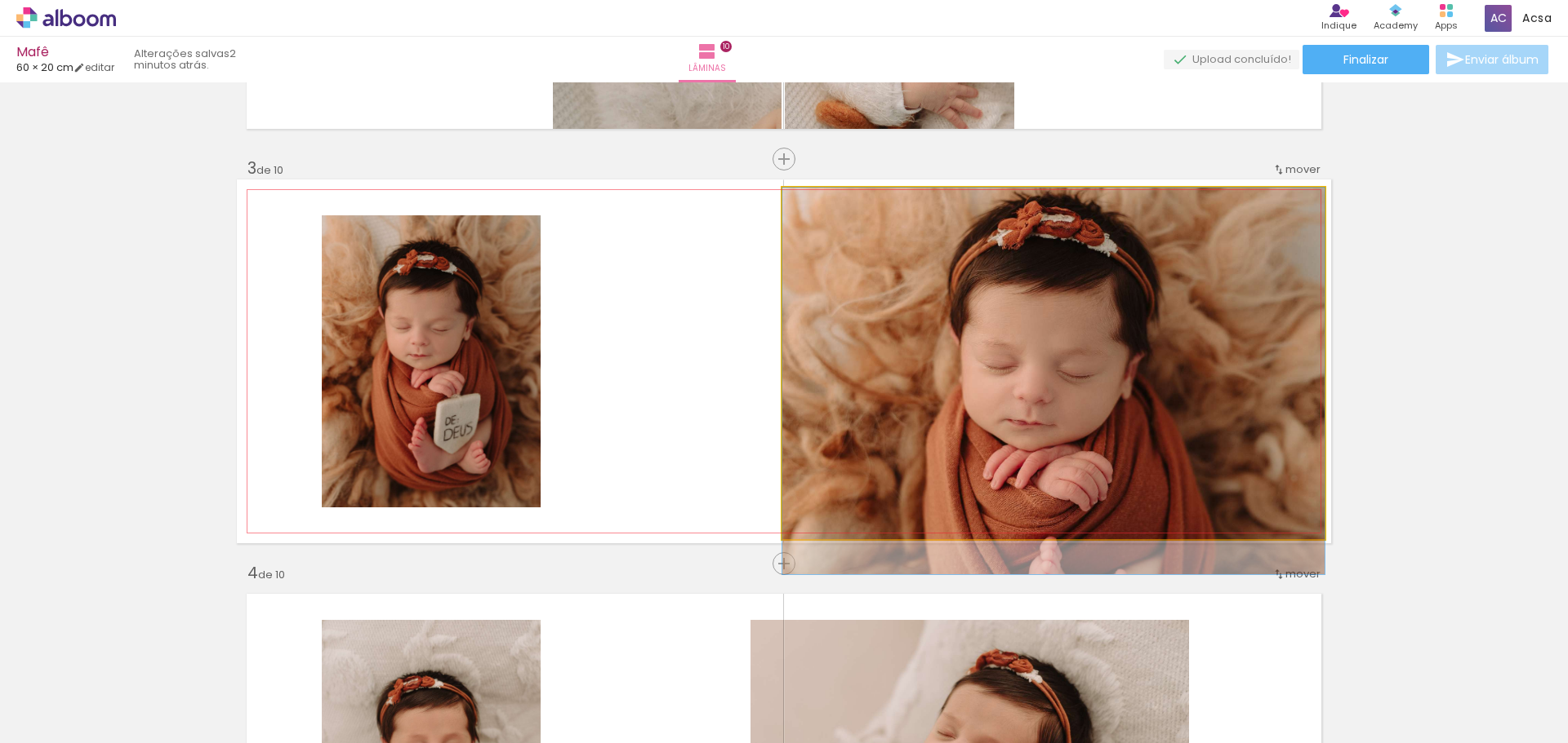
click at [1201, 293] on quentale-photo at bounding box center [1053, 364] width 543 height 352
drag, startPoint x: 1195, startPoint y: 300, endPoint x: 1234, endPoint y: 301, distance: 39.0
drag, startPoint x: 1099, startPoint y: 346, endPoint x: 1161, endPoint y: 352, distance: 62.3
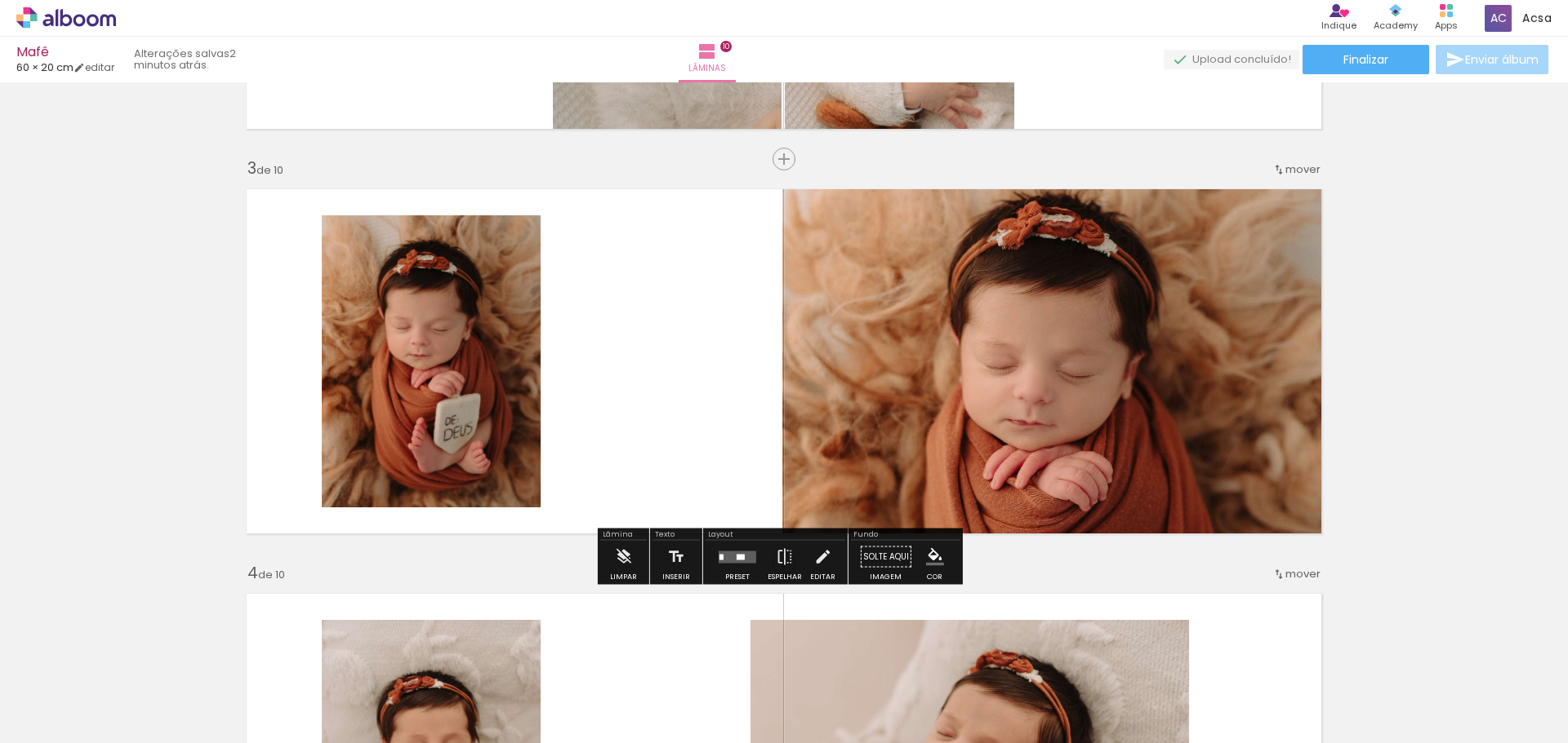
click at [1158, 347] on quentale-photo at bounding box center [1053, 364] width 543 height 352
click at [1160, 348] on quentale-photo at bounding box center [1053, 364] width 543 height 352
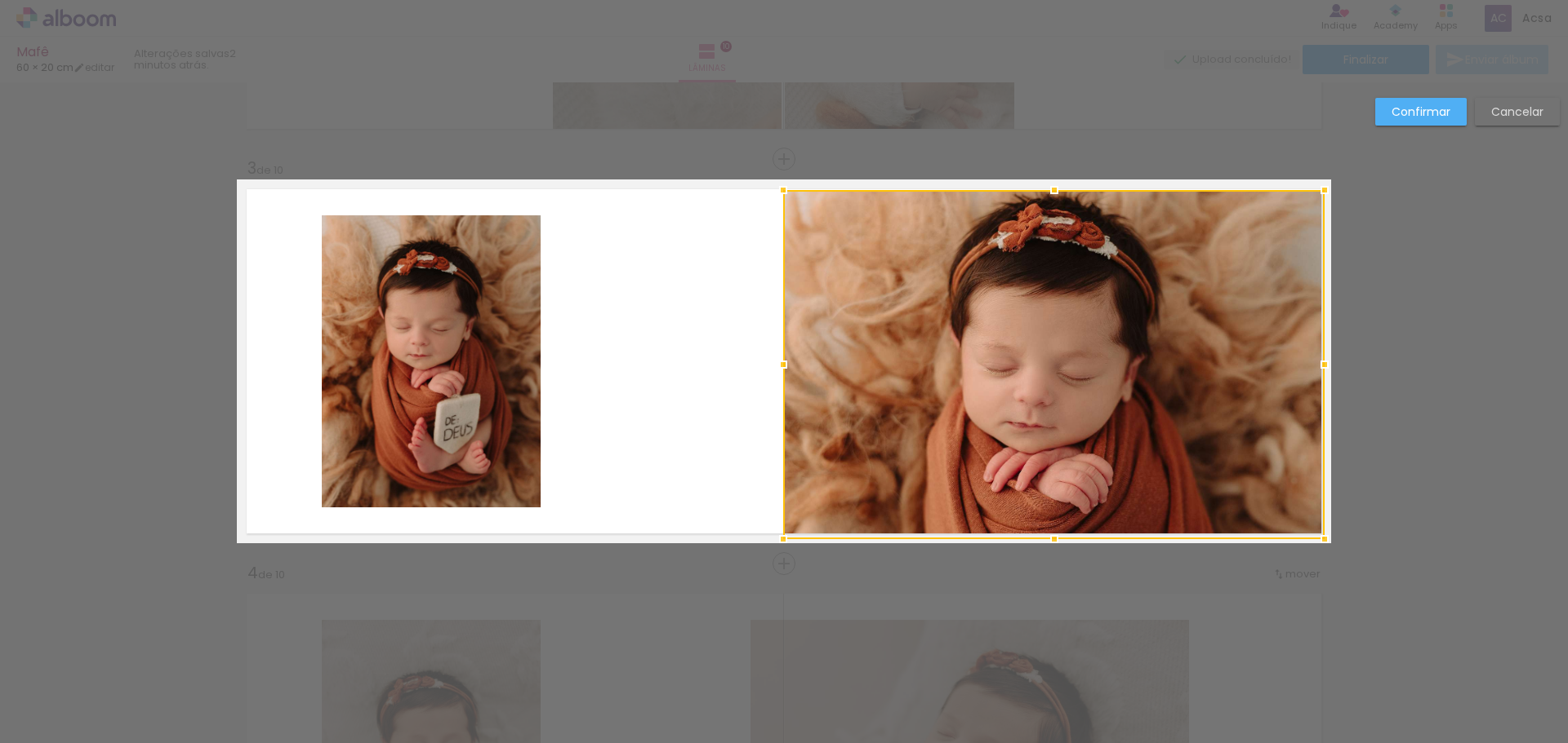
click at [780, 191] on div at bounding box center [783, 190] width 33 height 33
click at [0, 0] on slot "Confirmar" at bounding box center [0, 0] width 0 height 0
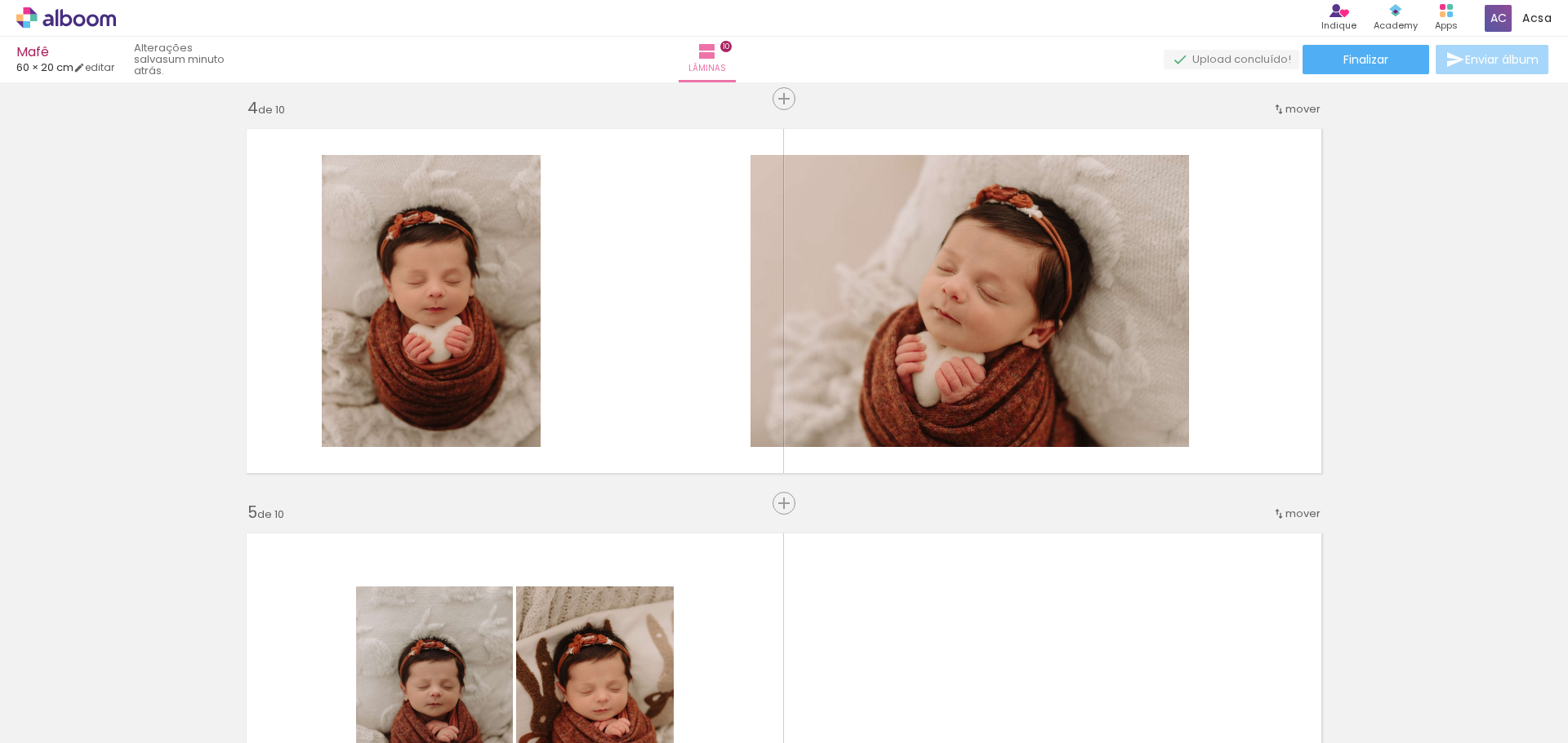
scroll to position [1237, 0]
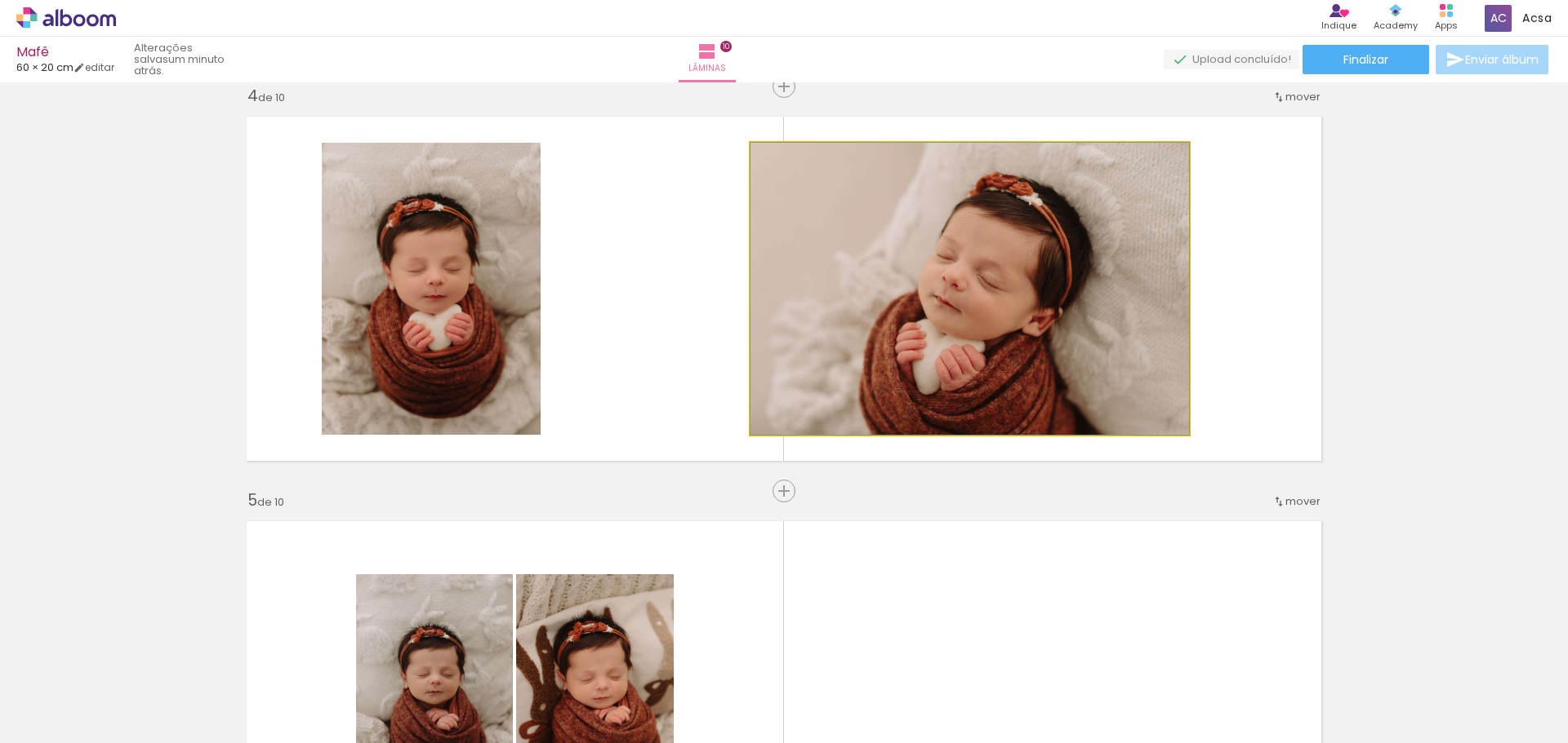
click at [1089, 315] on quentale-photo at bounding box center [969, 289] width 438 height 292
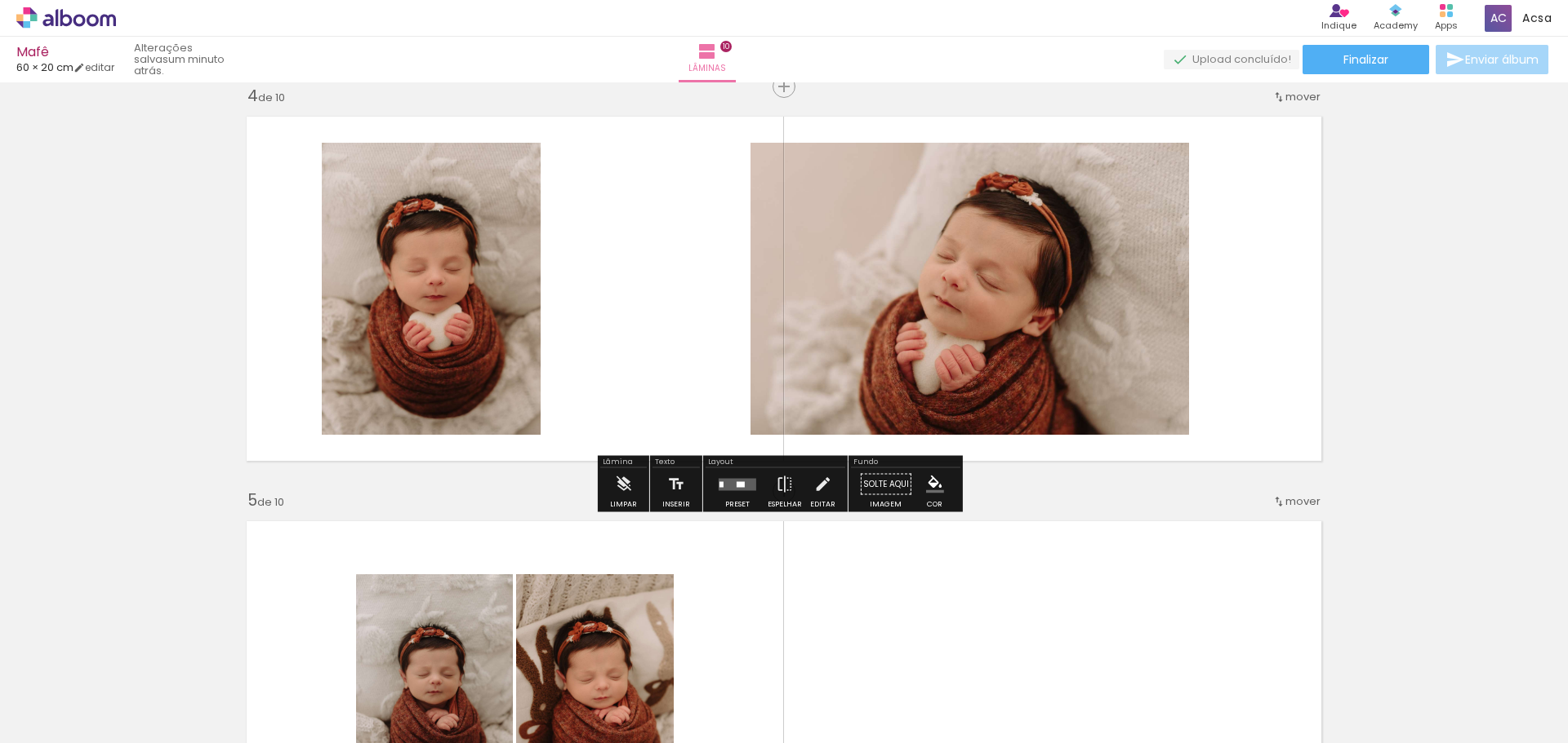
click at [1100, 320] on quentale-photo at bounding box center [969, 289] width 438 height 292
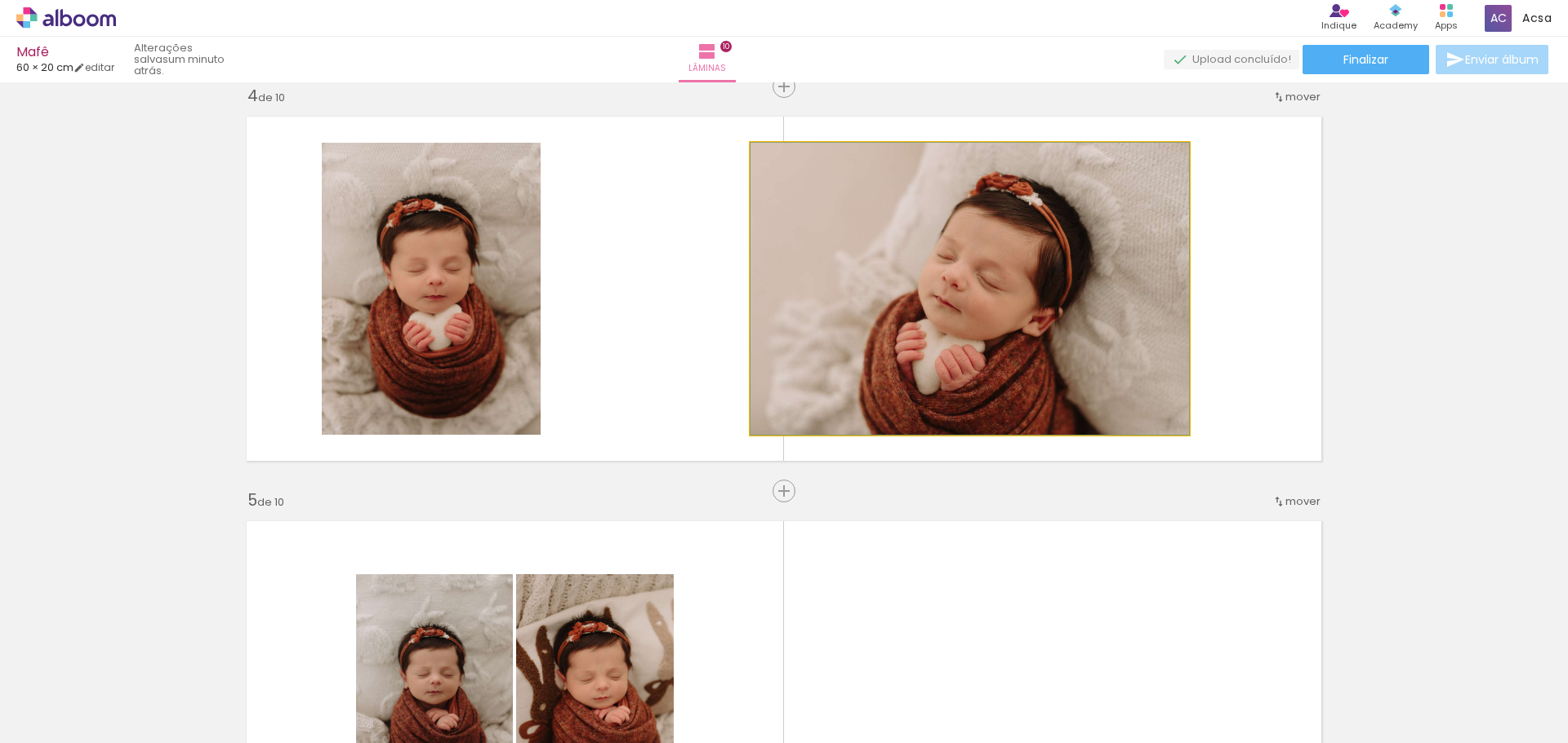
click at [1102, 320] on quentale-photo at bounding box center [969, 289] width 438 height 292
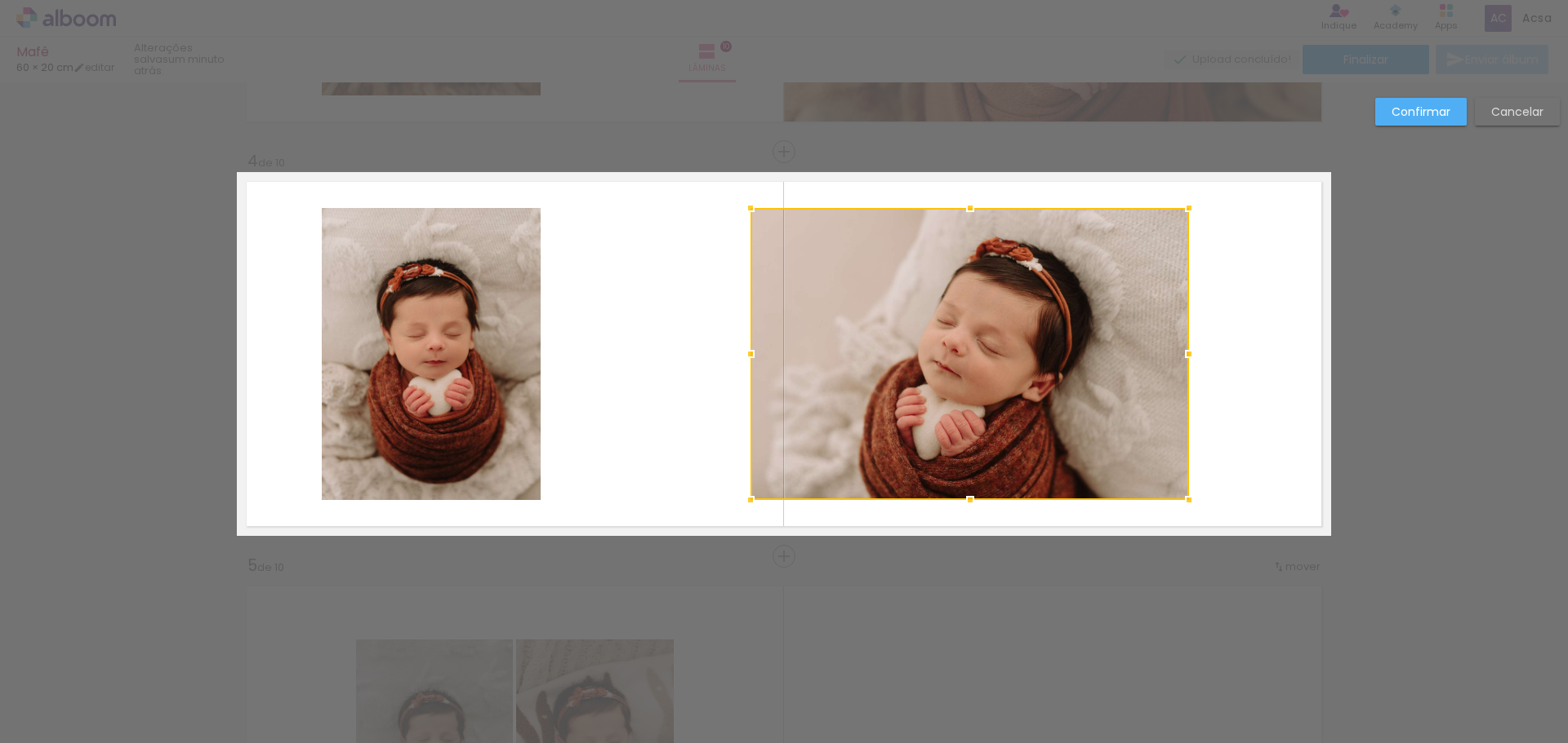
scroll to position [1165, 0]
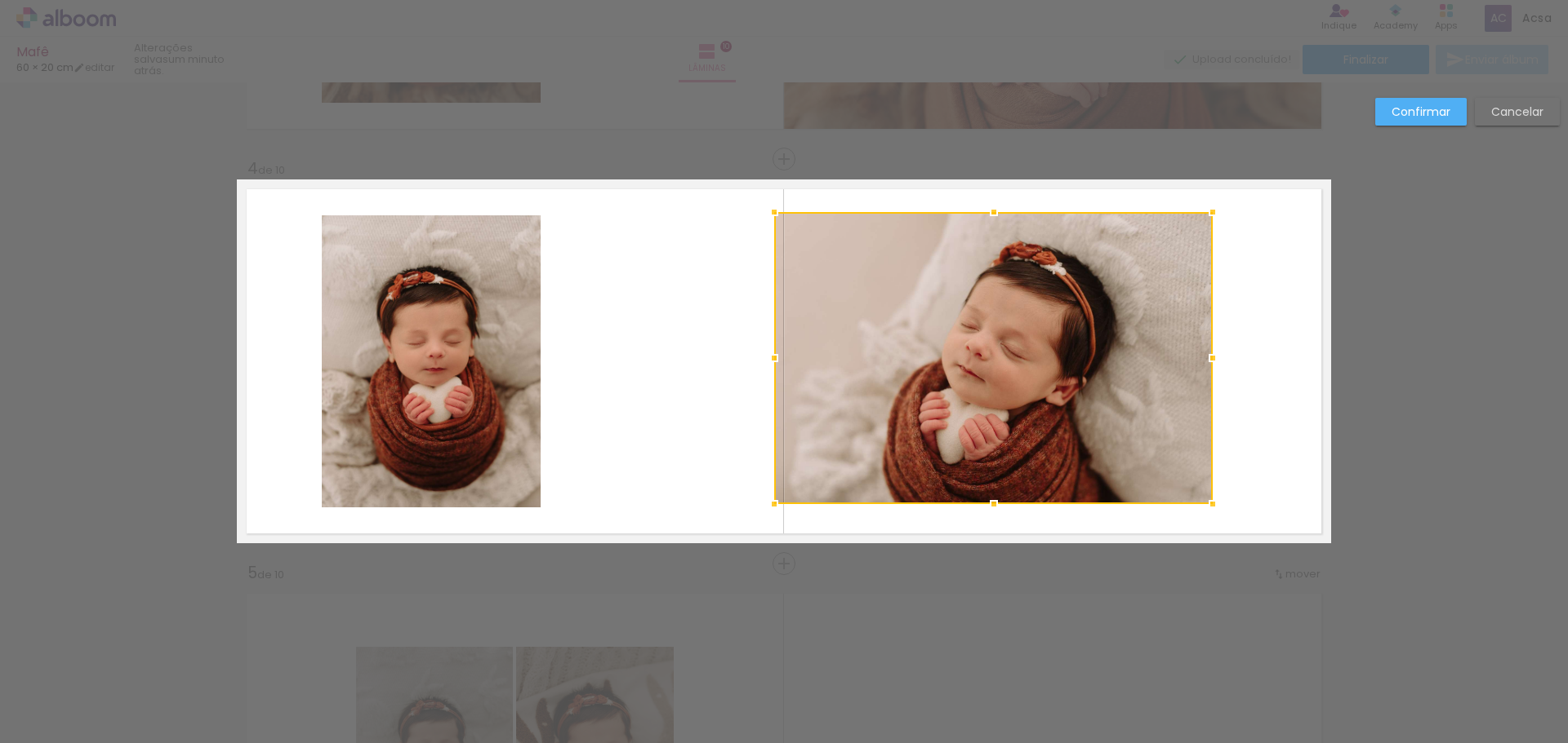
drag, startPoint x: 1029, startPoint y: 368, endPoint x: 1075, endPoint y: 366, distance: 46.0
click at [1087, 363] on div at bounding box center [994, 358] width 438 height 292
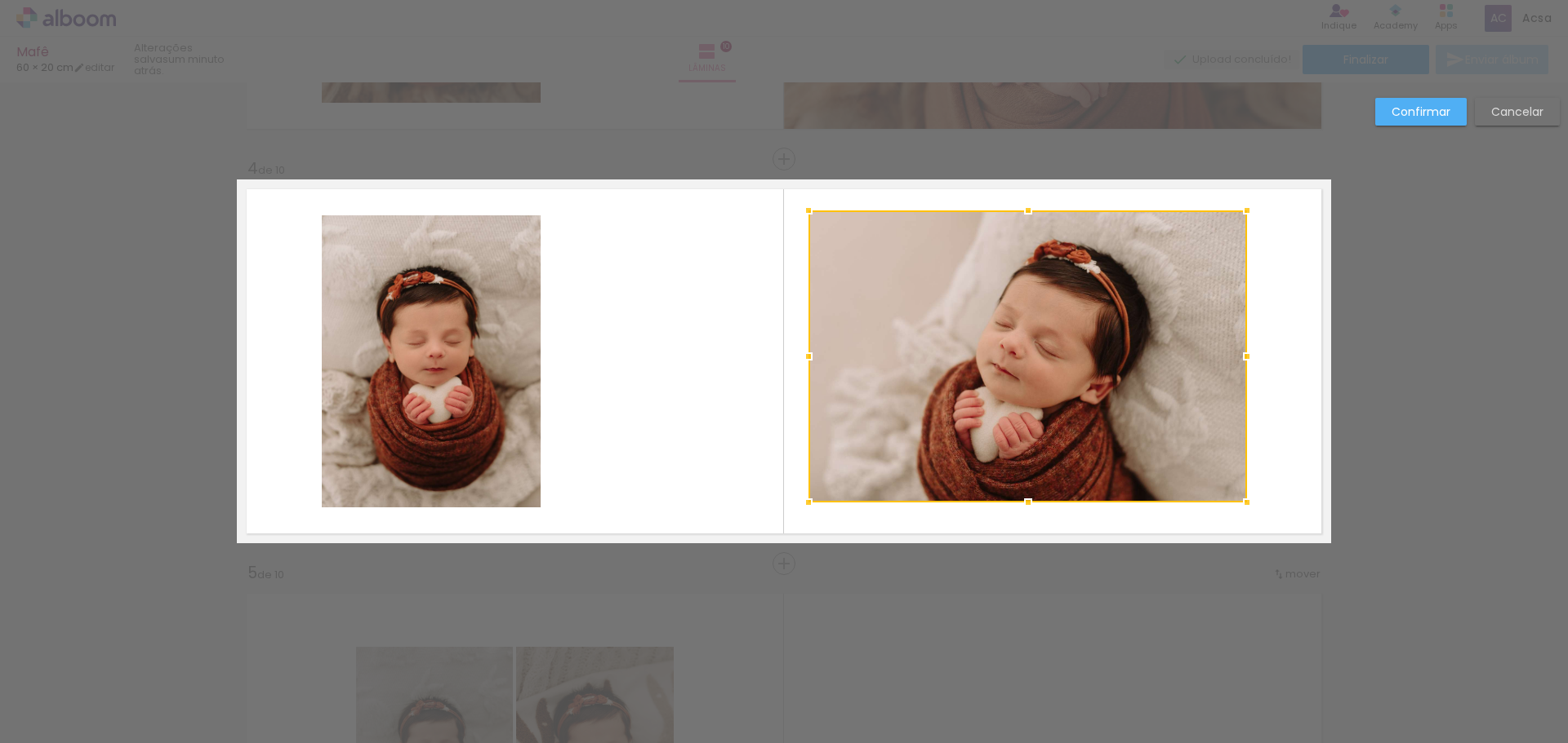
click at [0, 0] on slot "Confirmar" at bounding box center [0, 0] width 0 height 0
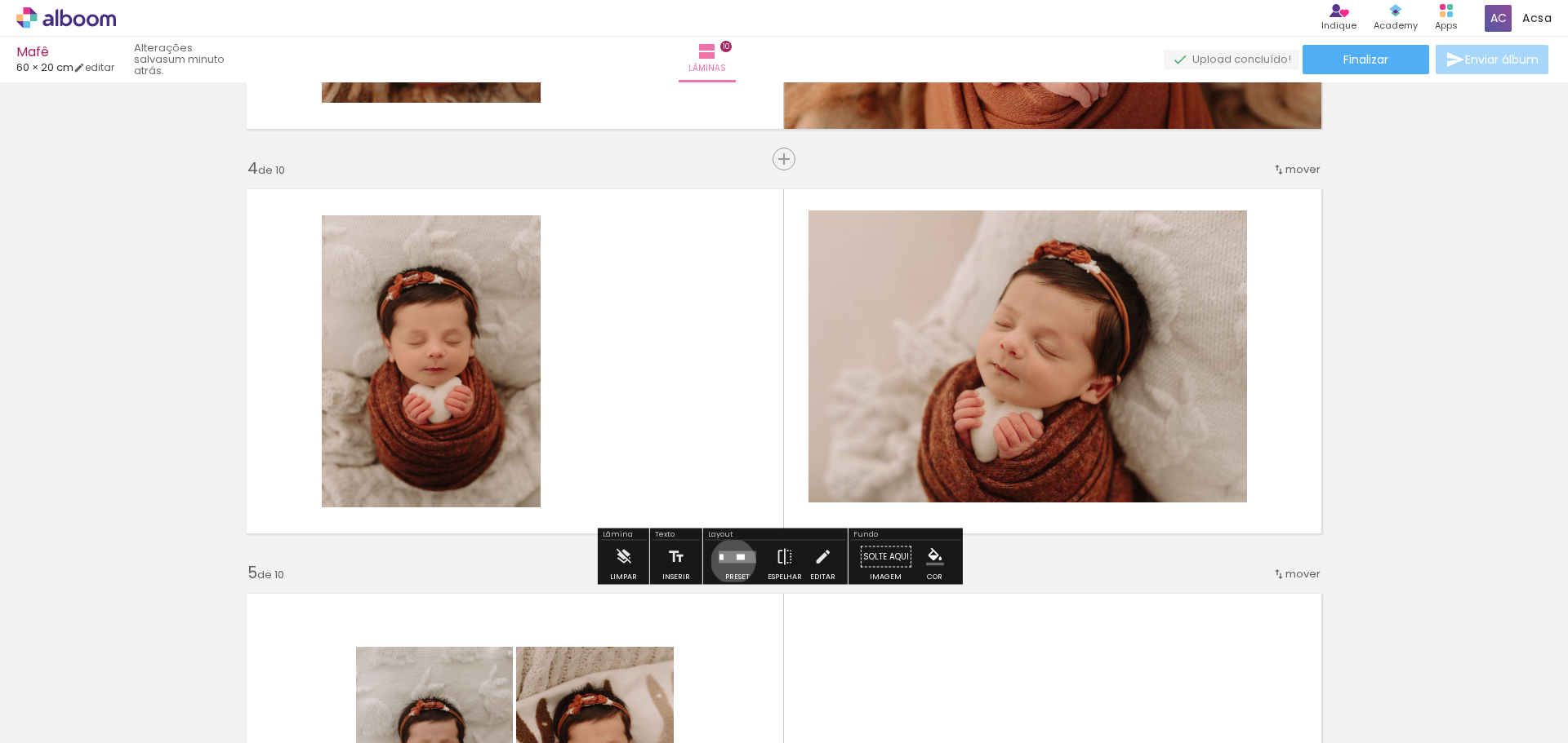
click at [730, 561] on quentale-layouter at bounding box center [737, 557] width 38 height 13
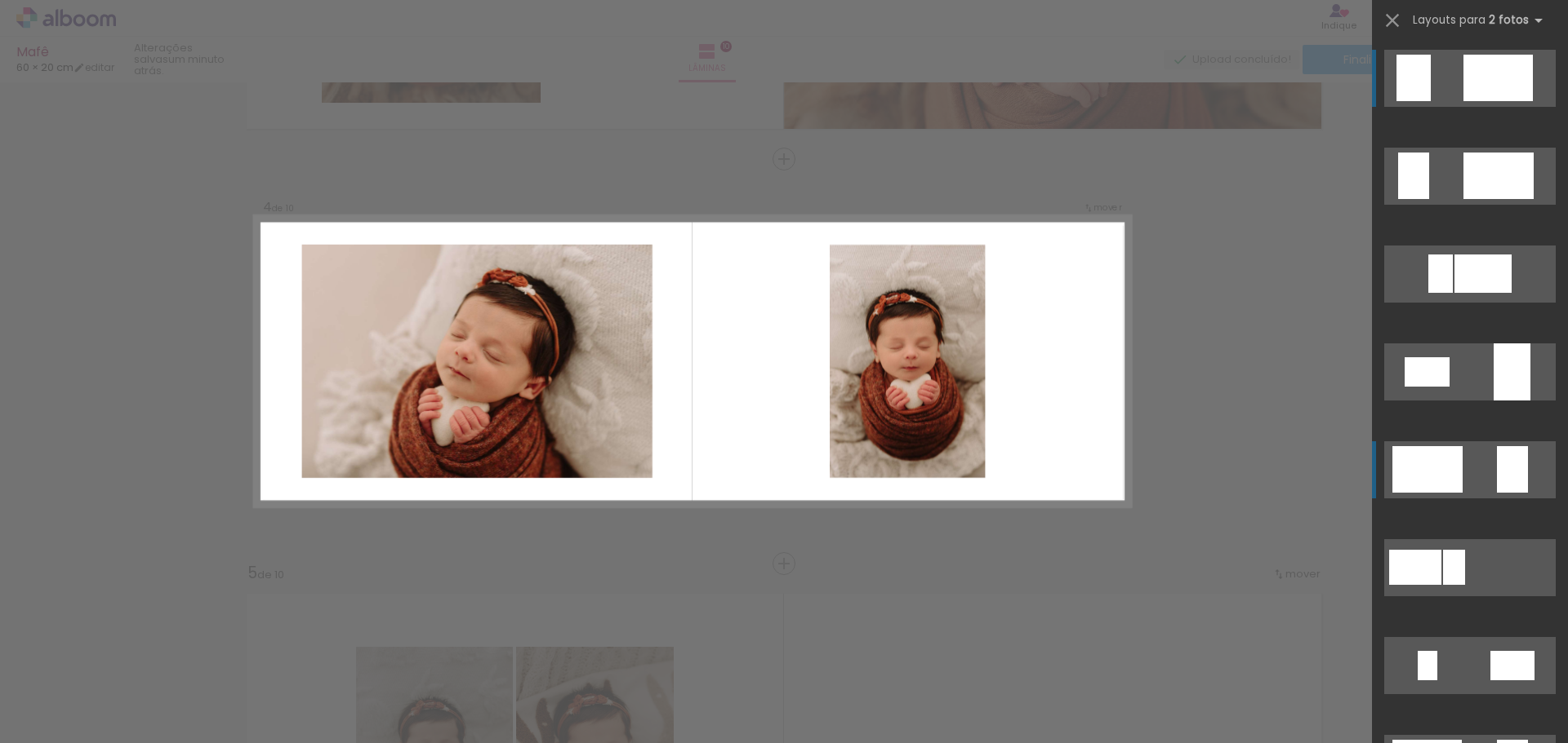
click at [1441, 293] on div at bounding box center [1440, 274] width 24 height 39
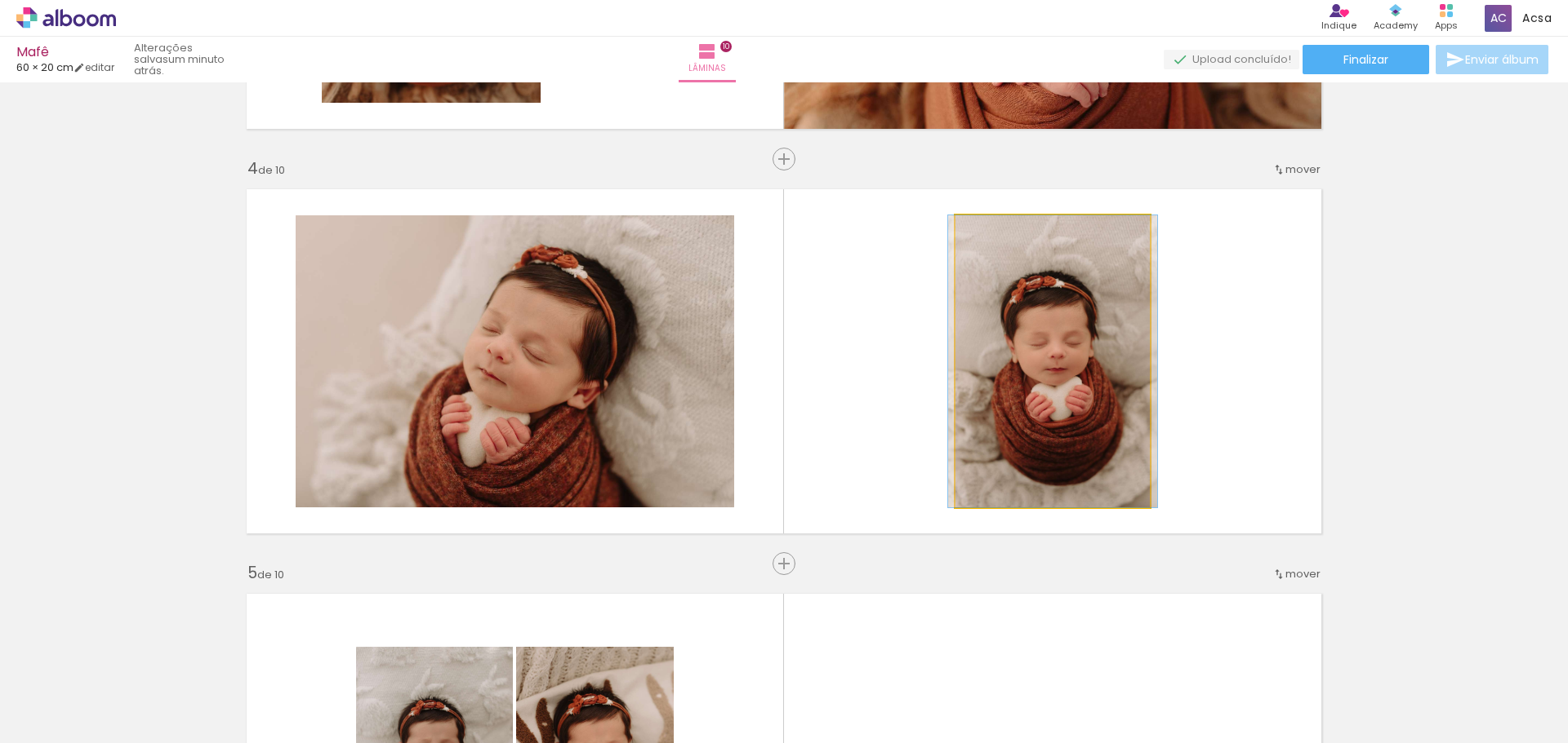
click at [1046, 350] on quentale-photo at bounding box center [1052, 361] width 194 height 292
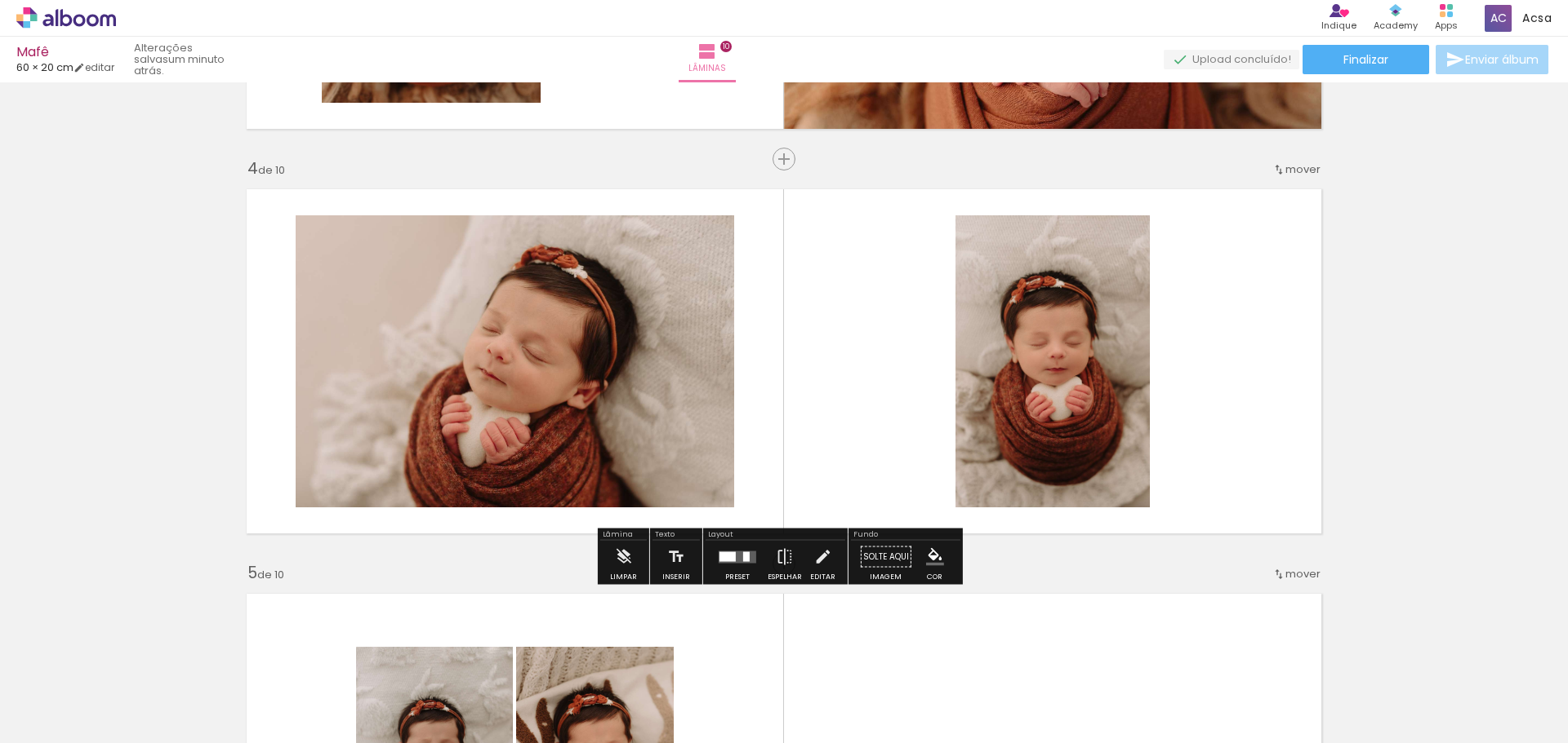
click at [1043, 352] on quentale-photo at bounding box center [1052, 361] width 194 height 292
click at [1044, 353] on quentale-photo at bounding box center [1052, 361] width 194 height 292
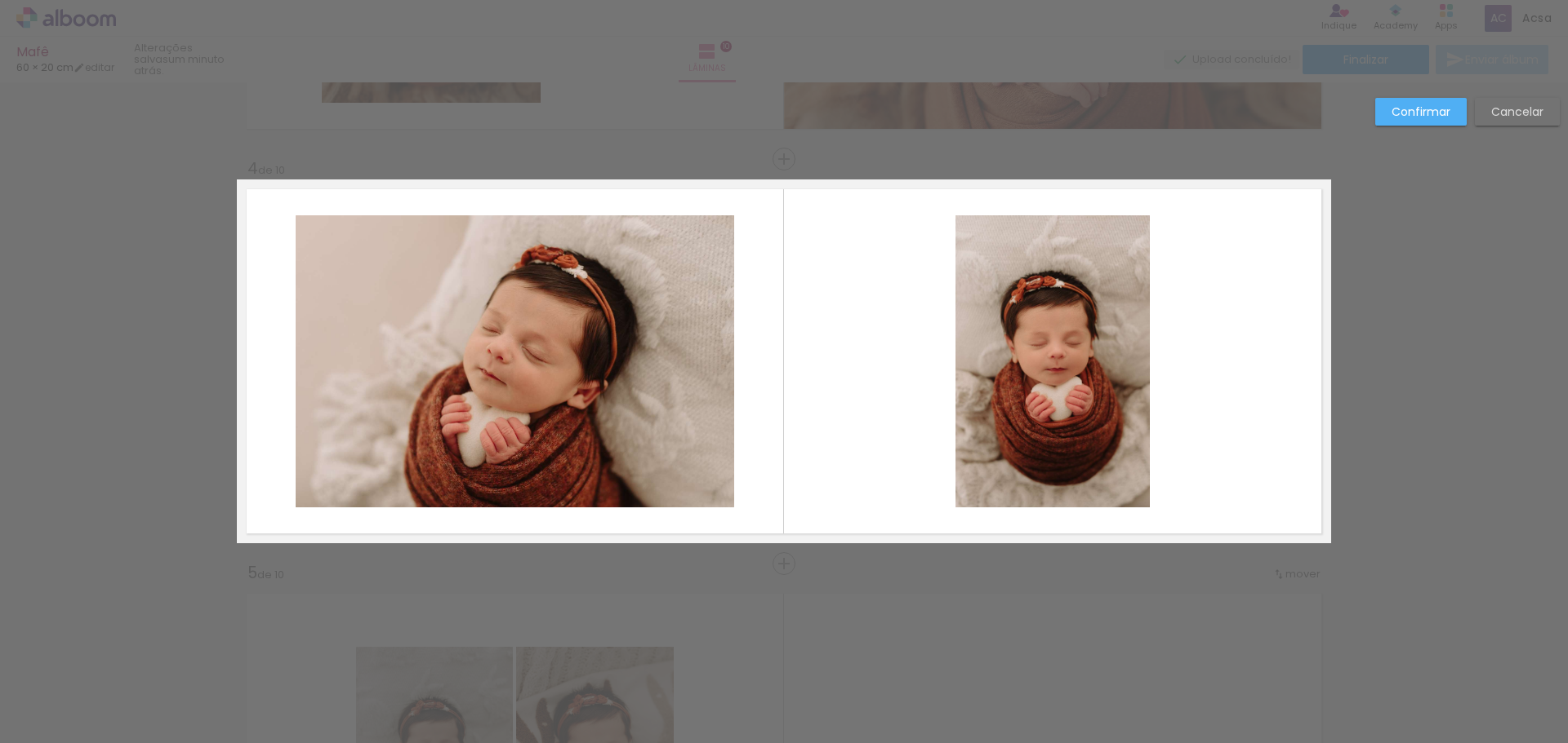
click at [1003, 282] on quentale-photo at bounding box center [1052, 361] width 194 height 292
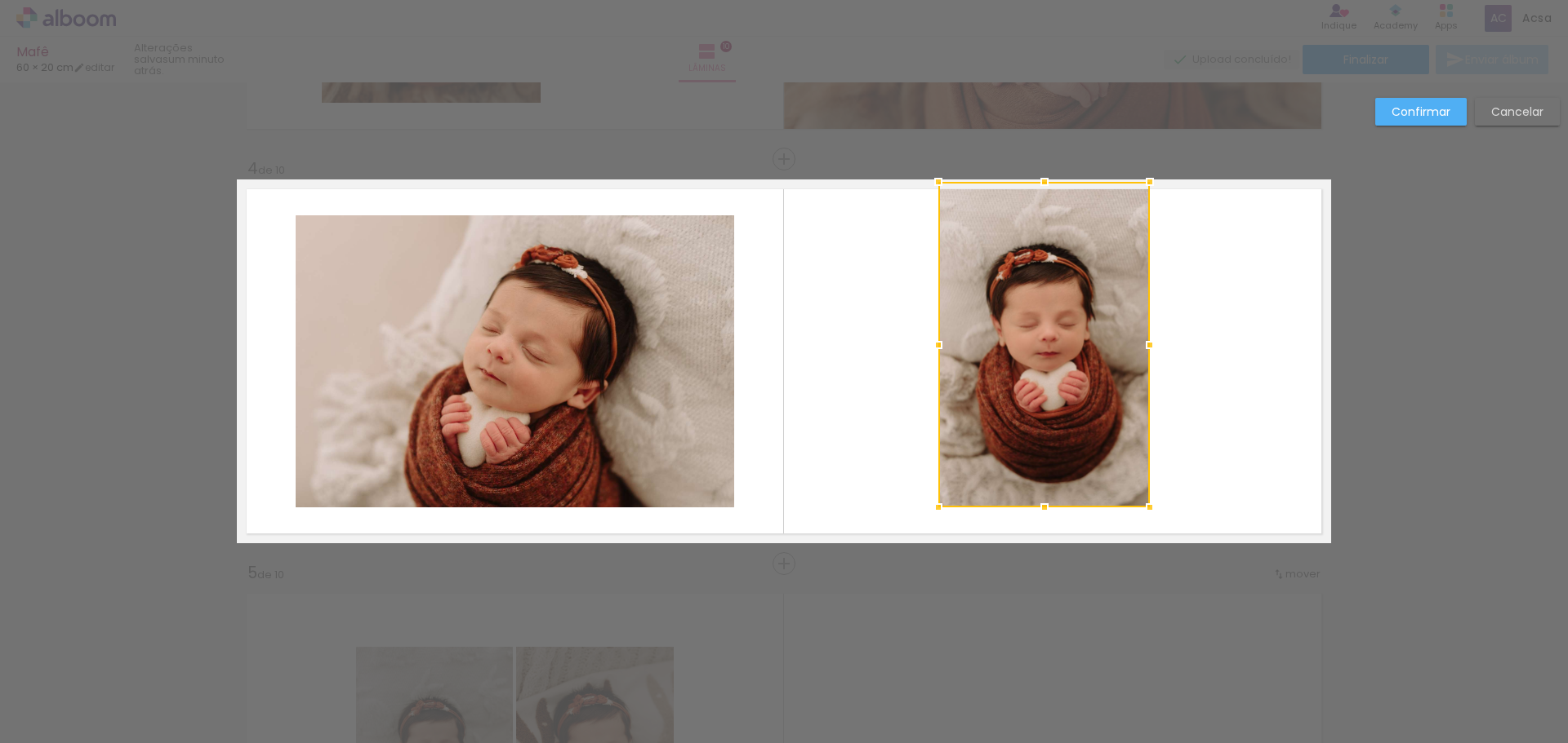
drag, startPoint x: 945, startPoint y: 209, endPoint x: 932, endPoint y: 185, distance: 27.3
click at [930, 187] on div at bounding box center [938, 182] width 33 height 33
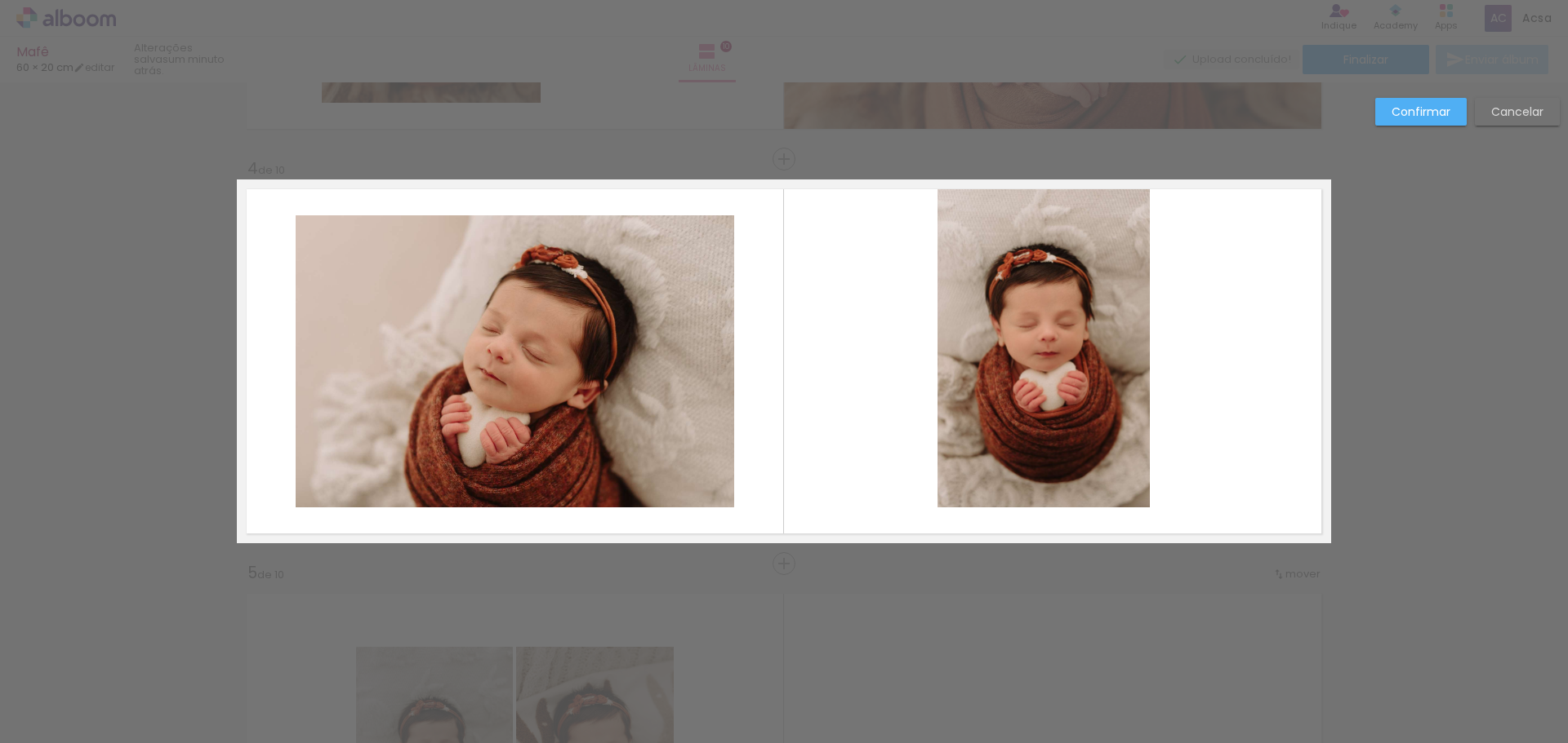
click at [1064, 474] on quentale-photo at bounding box center [1044, 344] width 212 height 325
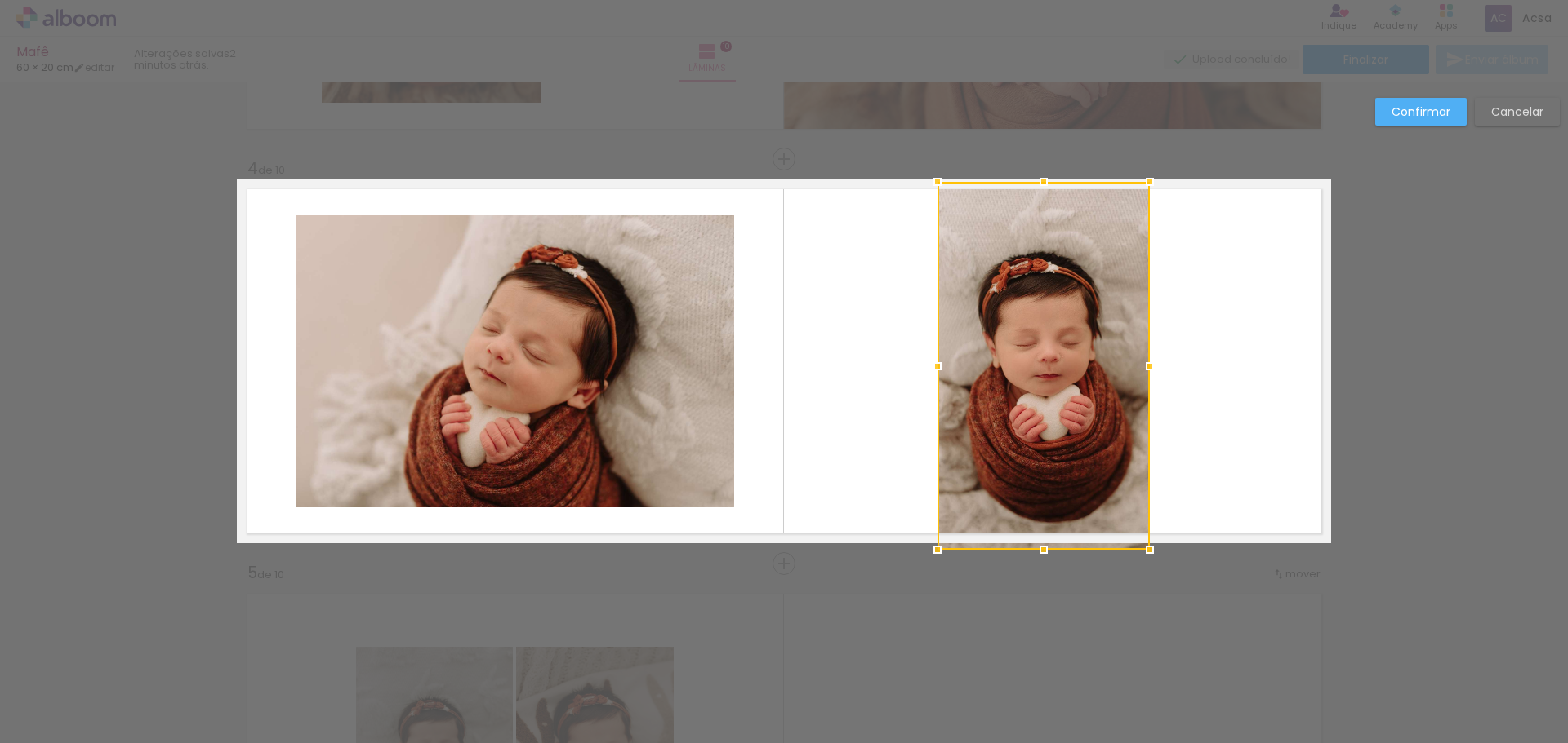
drag, startPoint x: 1041, startPoint y: 509, endPoint x: 1048, endPoint y: 535, distance: 26.9
click at [1048, 535] on div at bounding box center [1044, 550] width 33 height 33
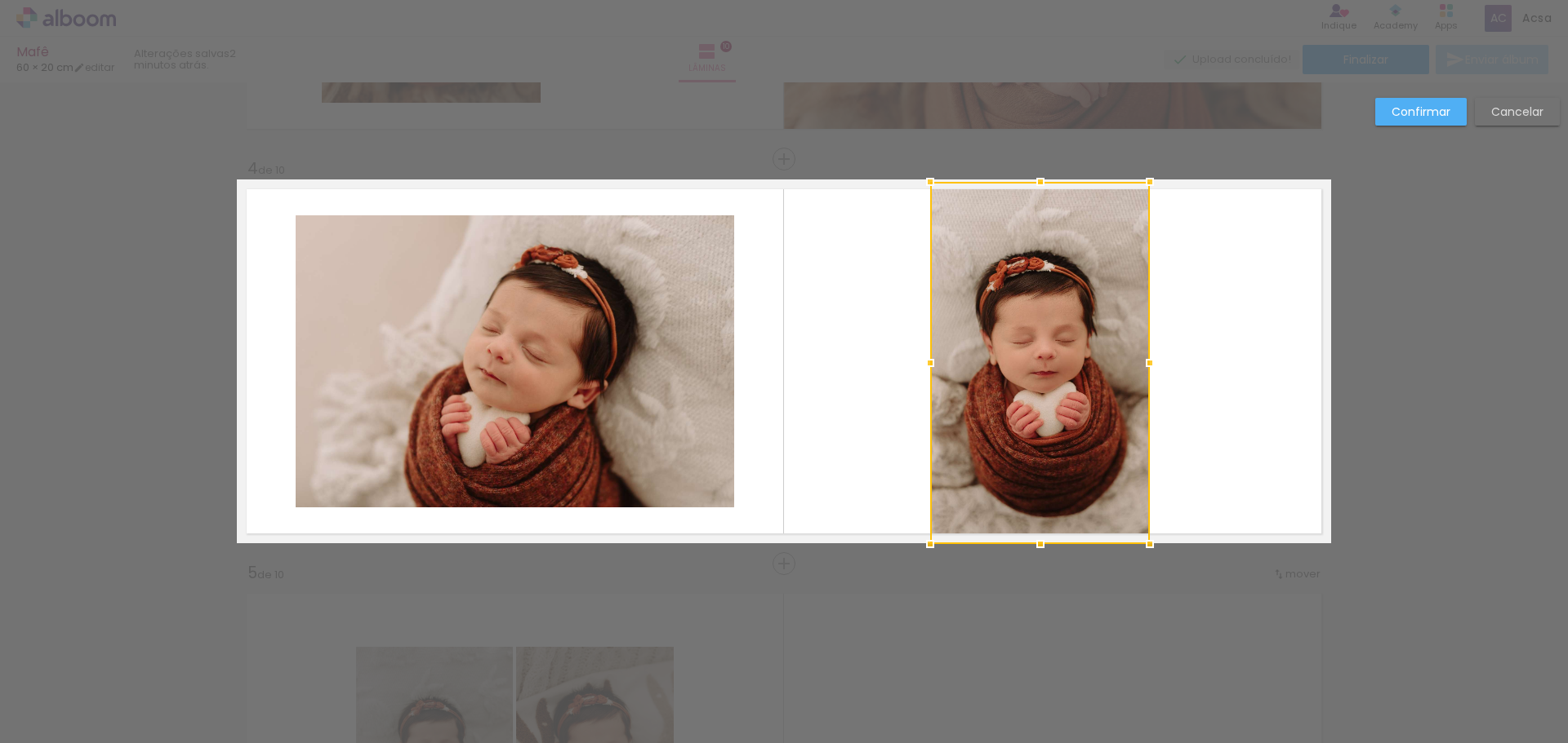
click at [922, 366] on div at bounding box center [930, 363] width 33 height 33
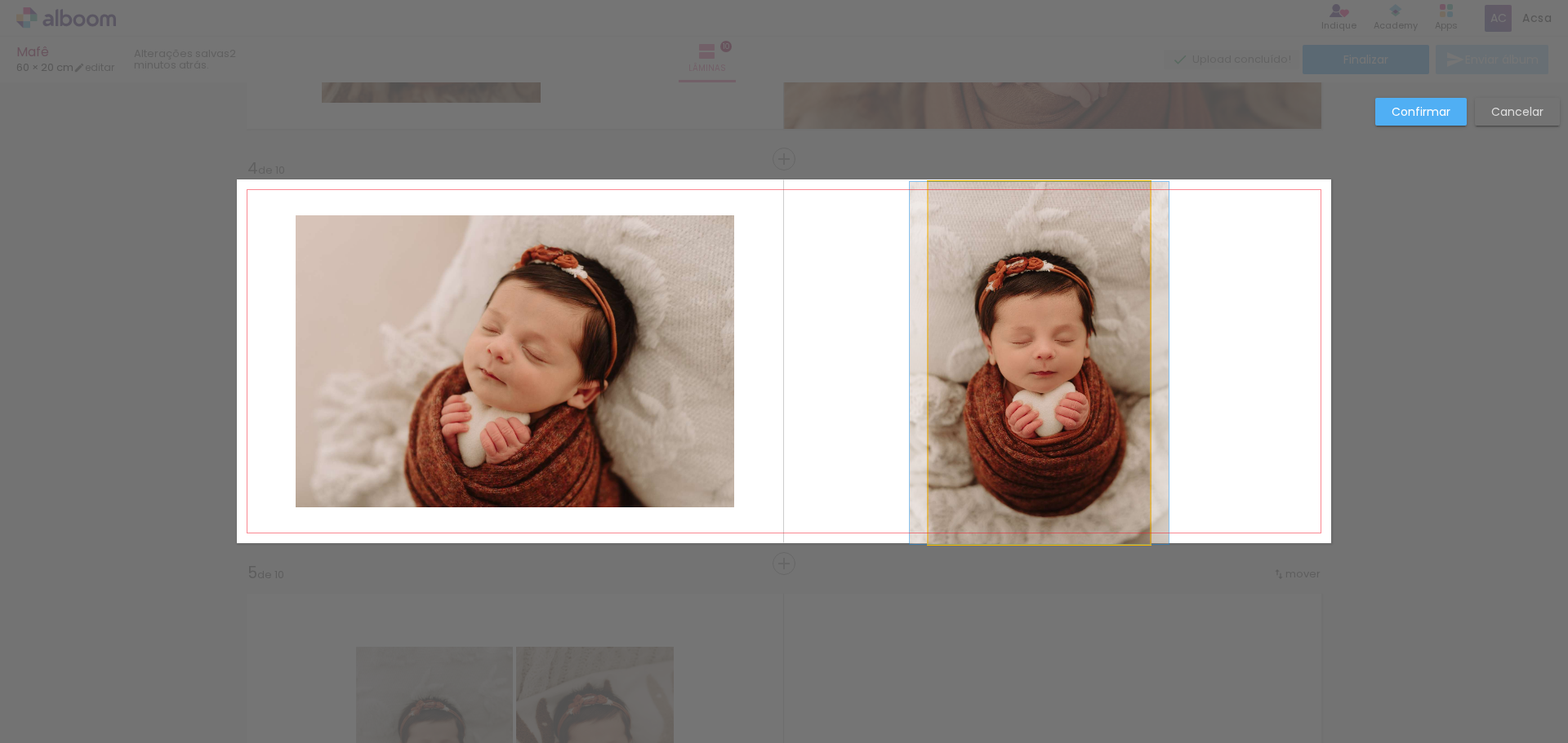
drag, startPoint x: 1122, startPoint y: 376, endPoint x: 1132, endPoint y: 374, distance: 10.2
click at [1122, 377] on quentale-photo at bounding box center [1039, 364] width 221 height 363
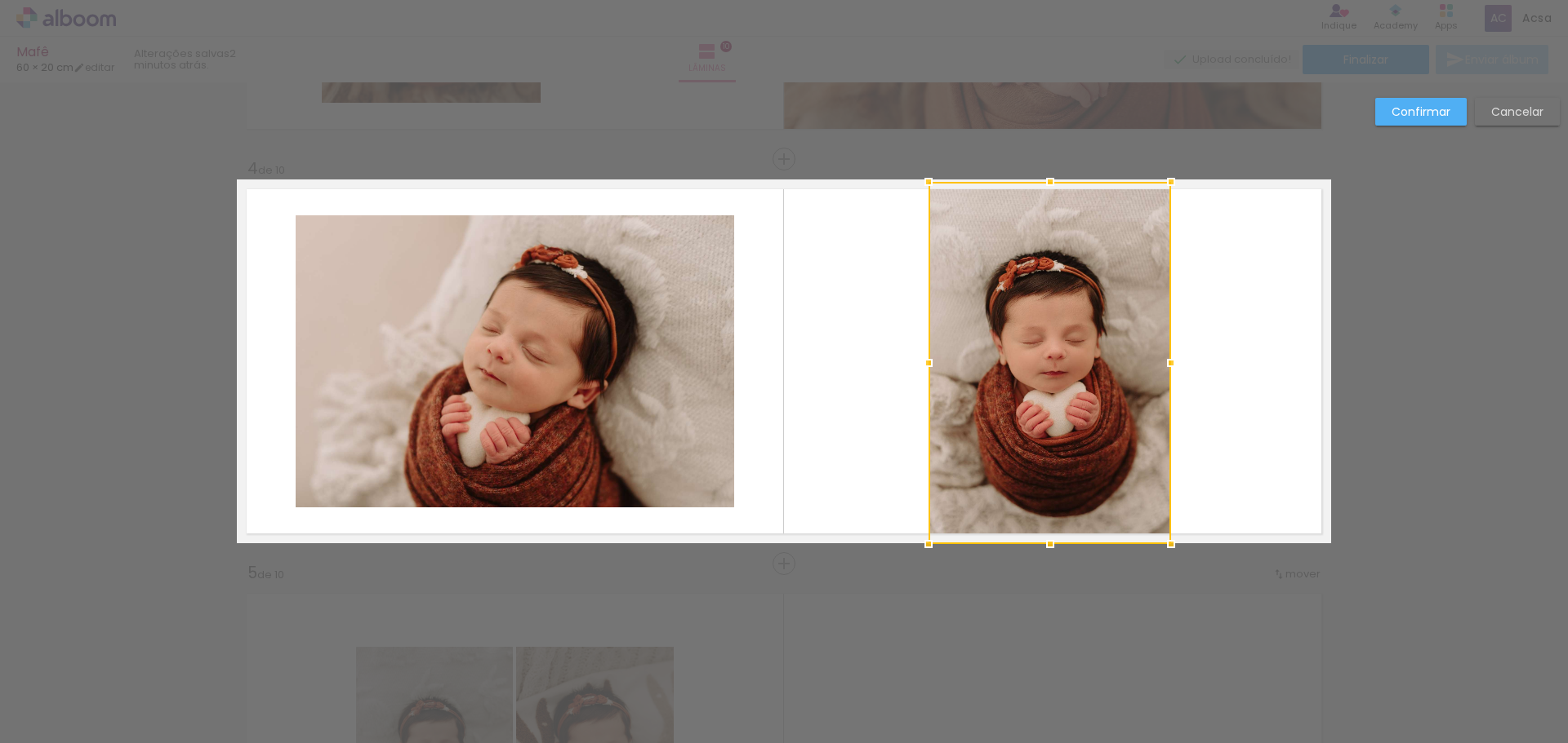
drag, startPoint x: 1141, startPoint y: 368, endPoint x: 1154, endPoint y: 365, distance: 13.3
click at [1166, 366] on div at bounding box center [1171, 363] width 33 height 33
click at [1101, 382] on div at bounding box center [1051, 363] width 246 height 363
click at [0, 0] on slot "Confirmar" at bounding box center [0, 0] width 0 height 0
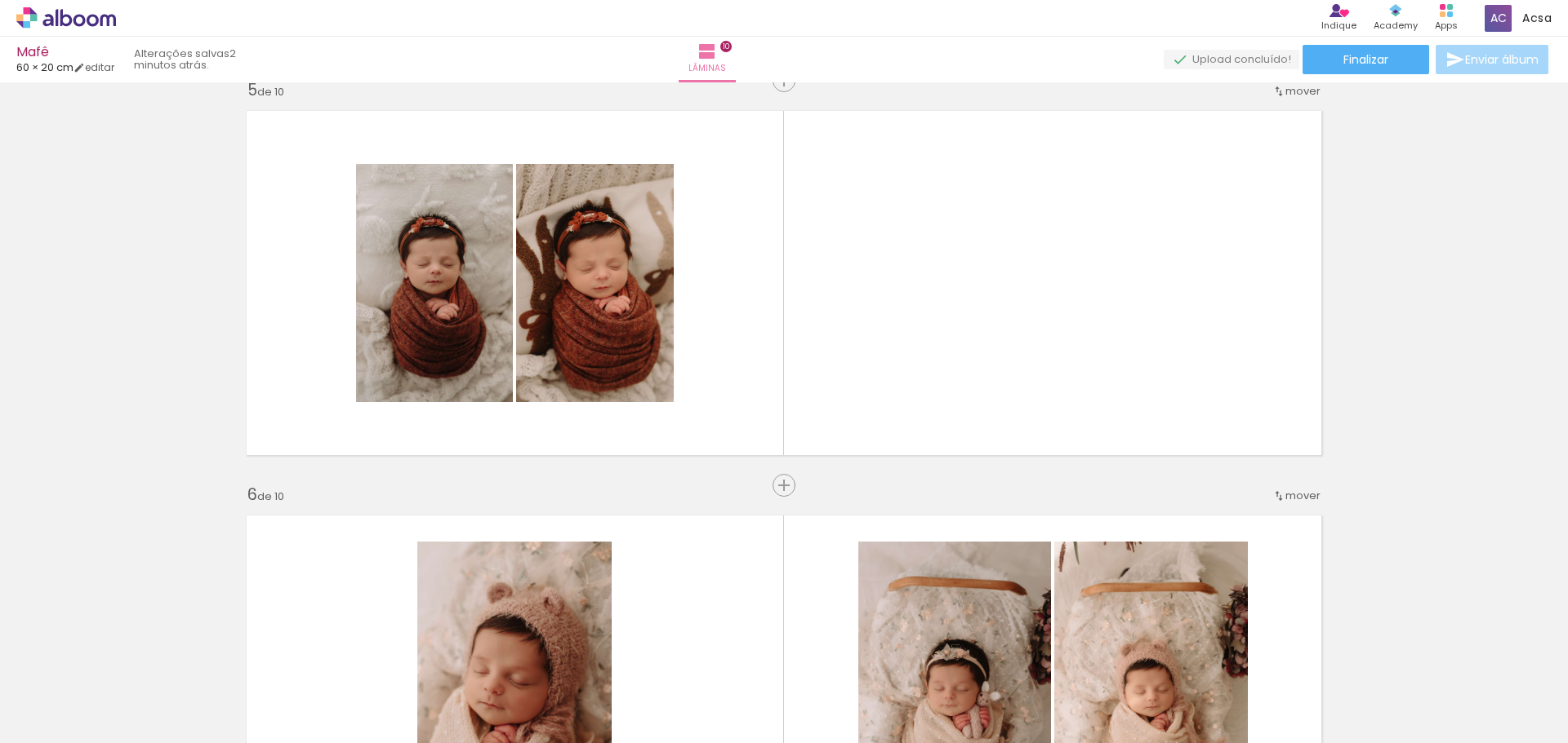
scroll to position [1624, 0]
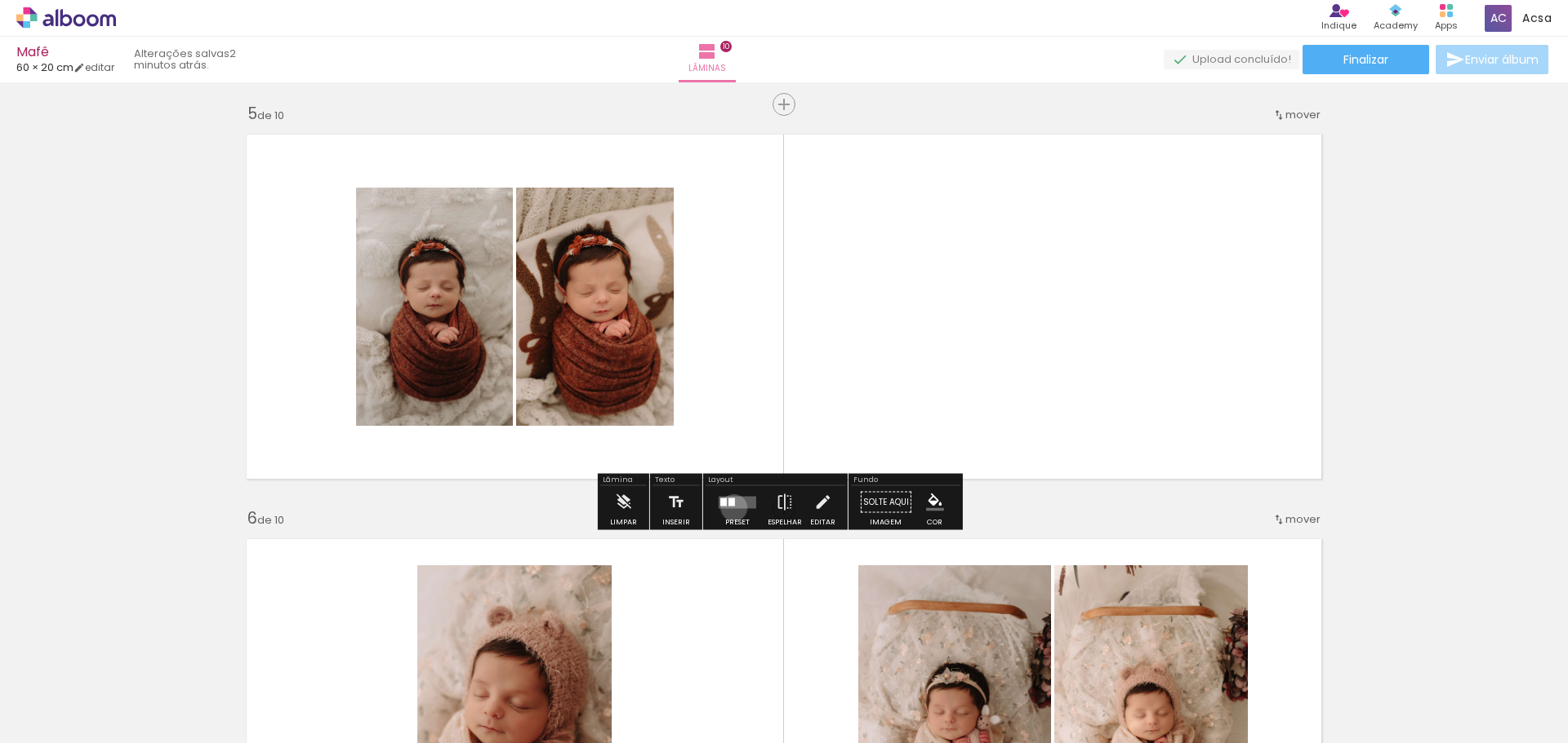
click at [731, 508] on quentale-layouter at bounding box center [737, 502] width 38 height 13
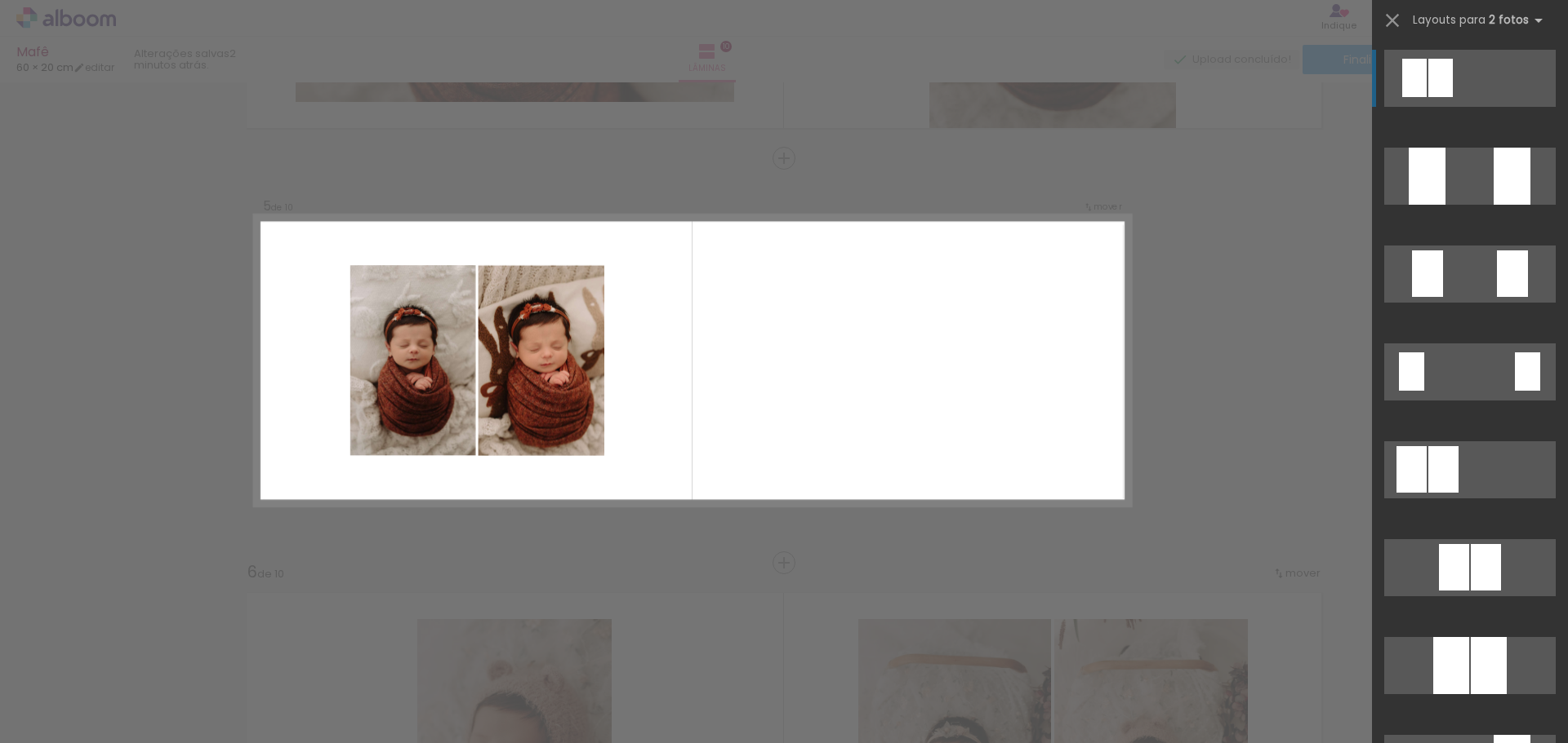
scroll to position [1569, 0]
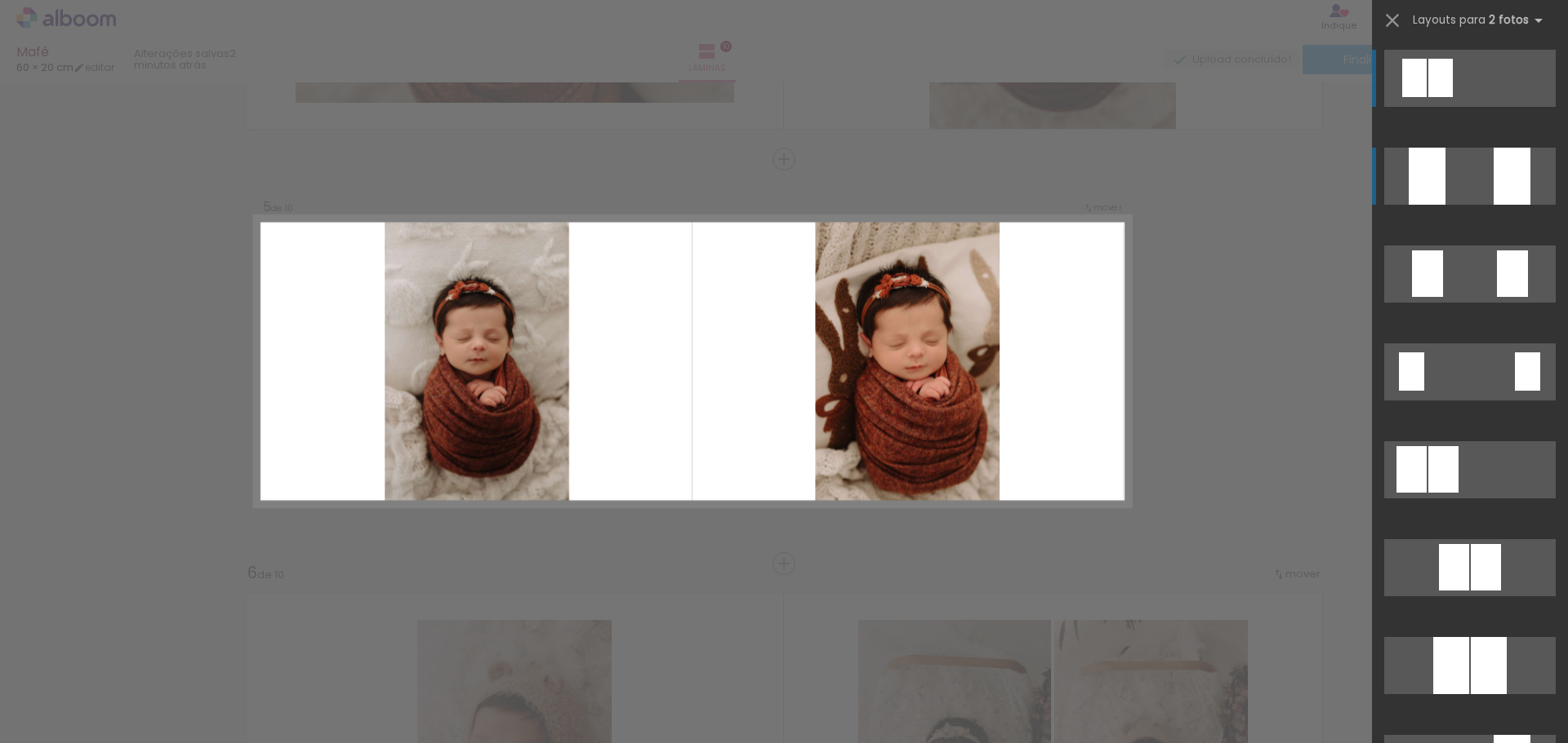
click at [1483, 164] on quentale-layouter at bounding box center [1470, 176] width 172 height 57
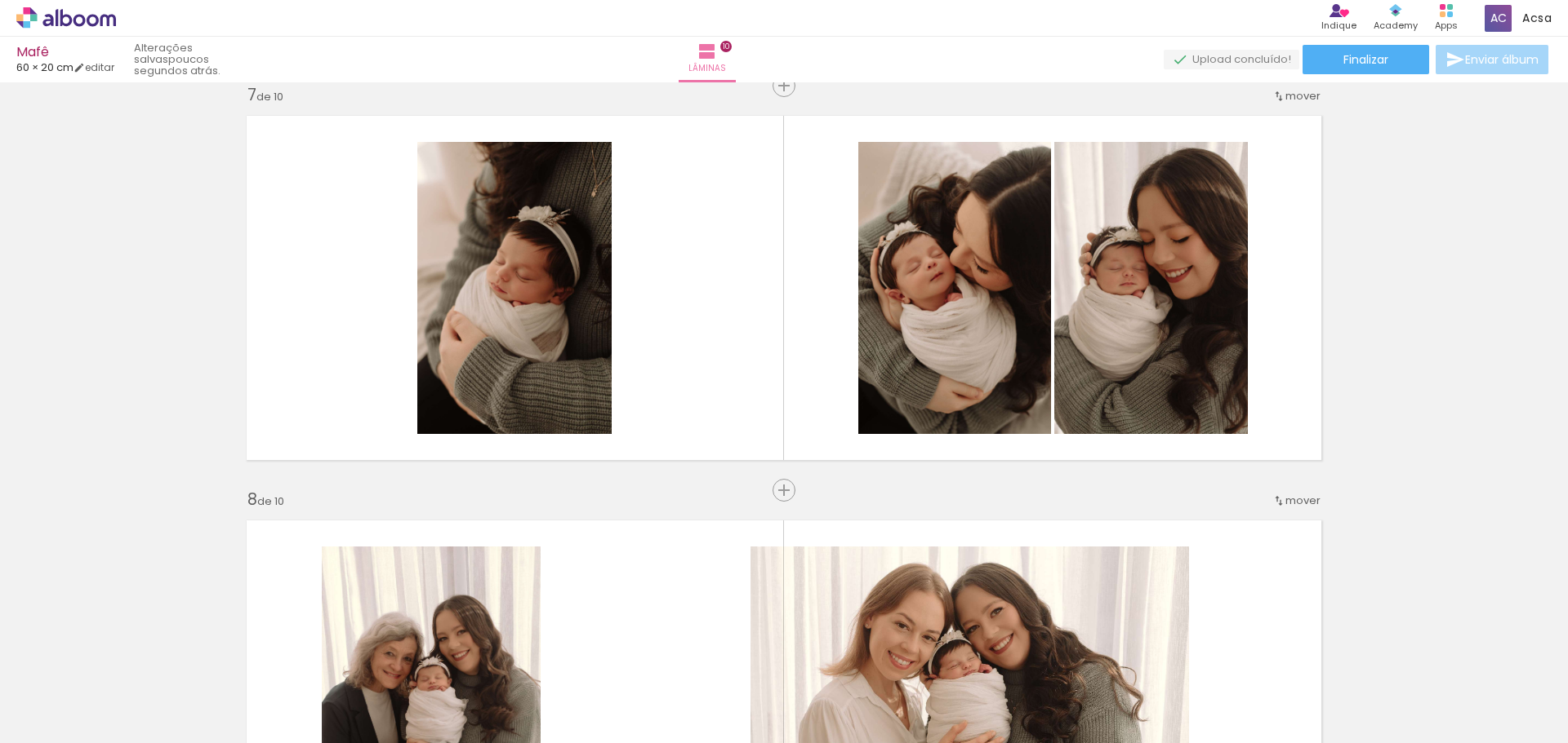
scroll to position [2459, 0]
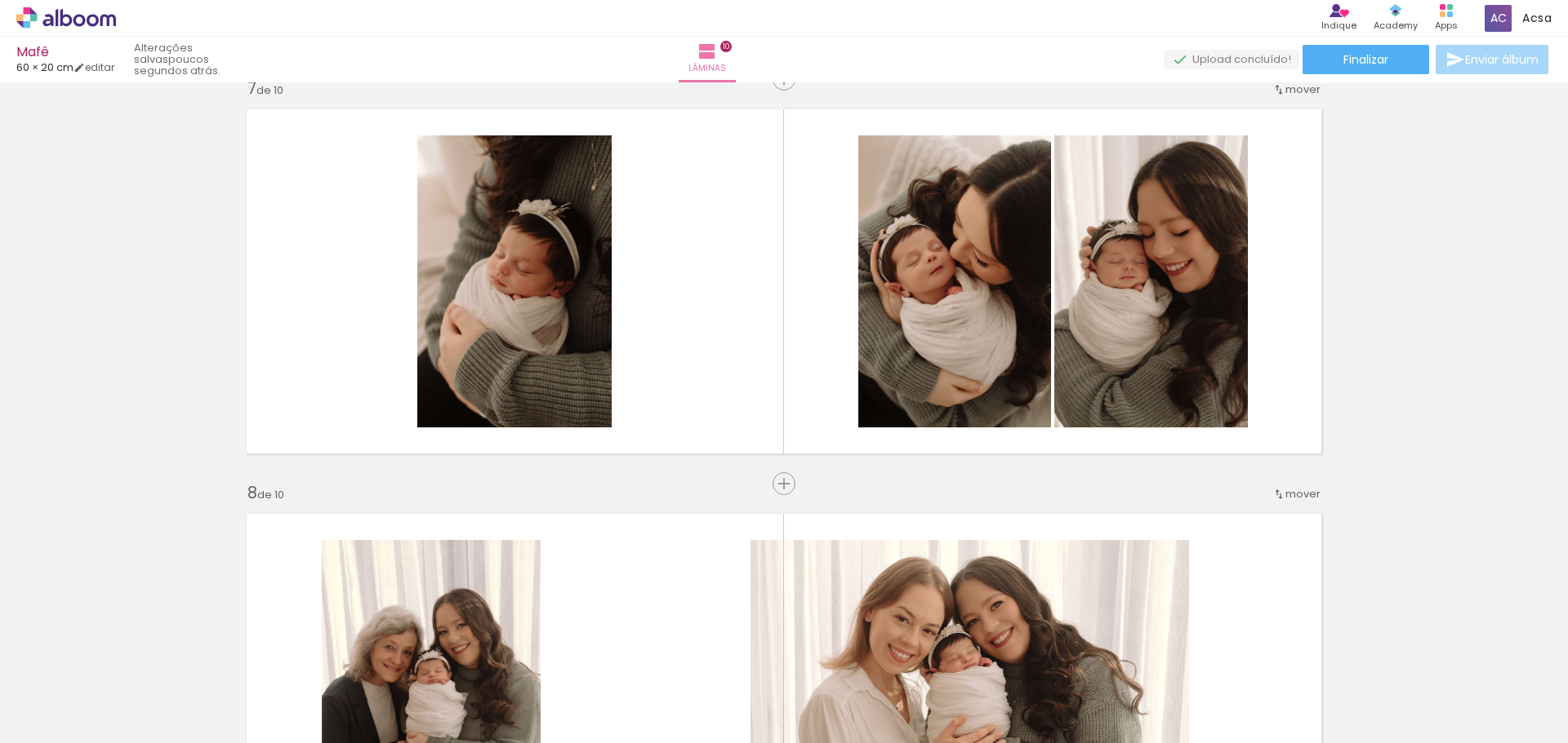
drag, startPoint x: 772, startPoint y: 490, endPoint x: 780, endPoint y: 503, distance: 15.3
click at [794, 489] on span "Inserir lâmina" at bounding box center [826, 483] width 64 height 11
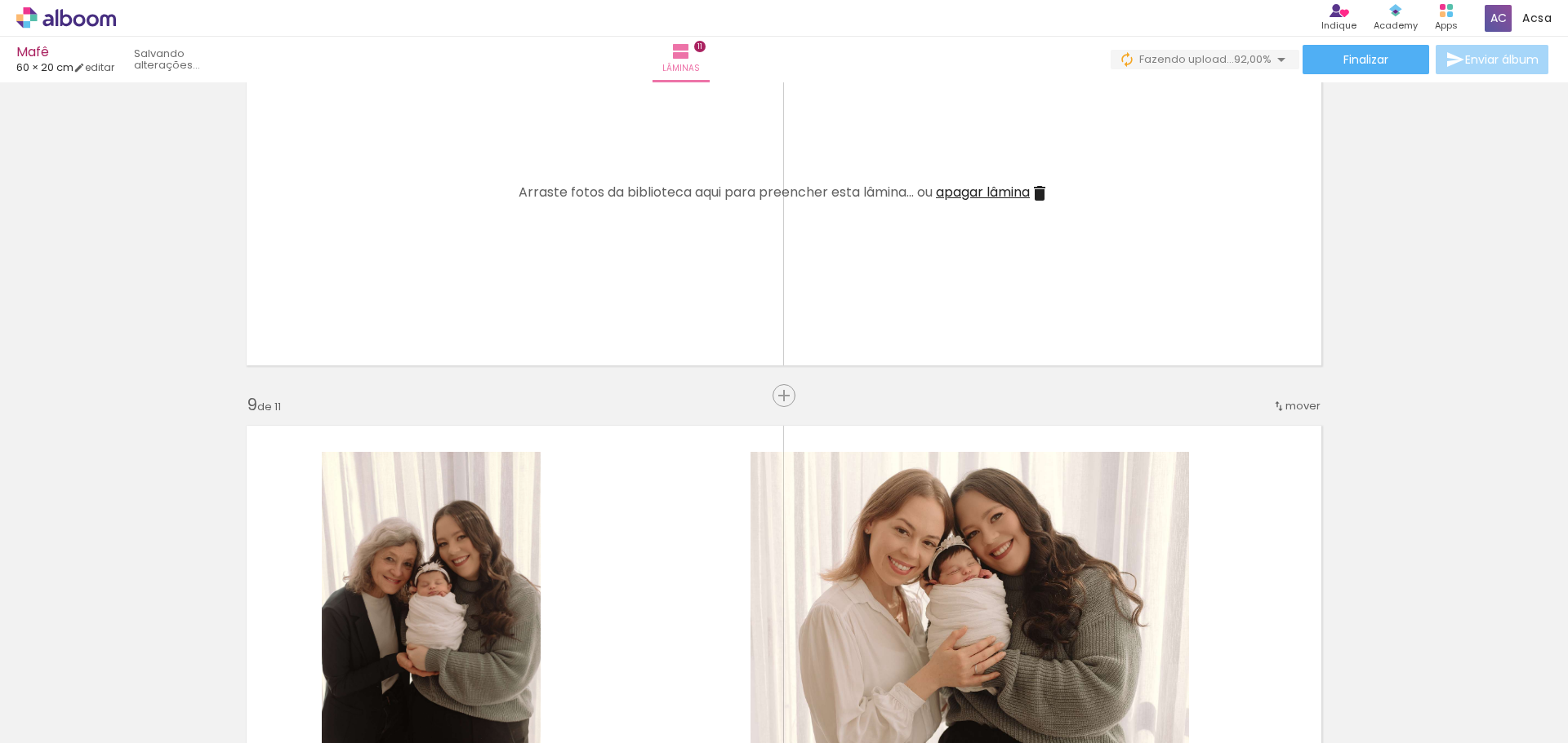
scroll to position [2965, 0]
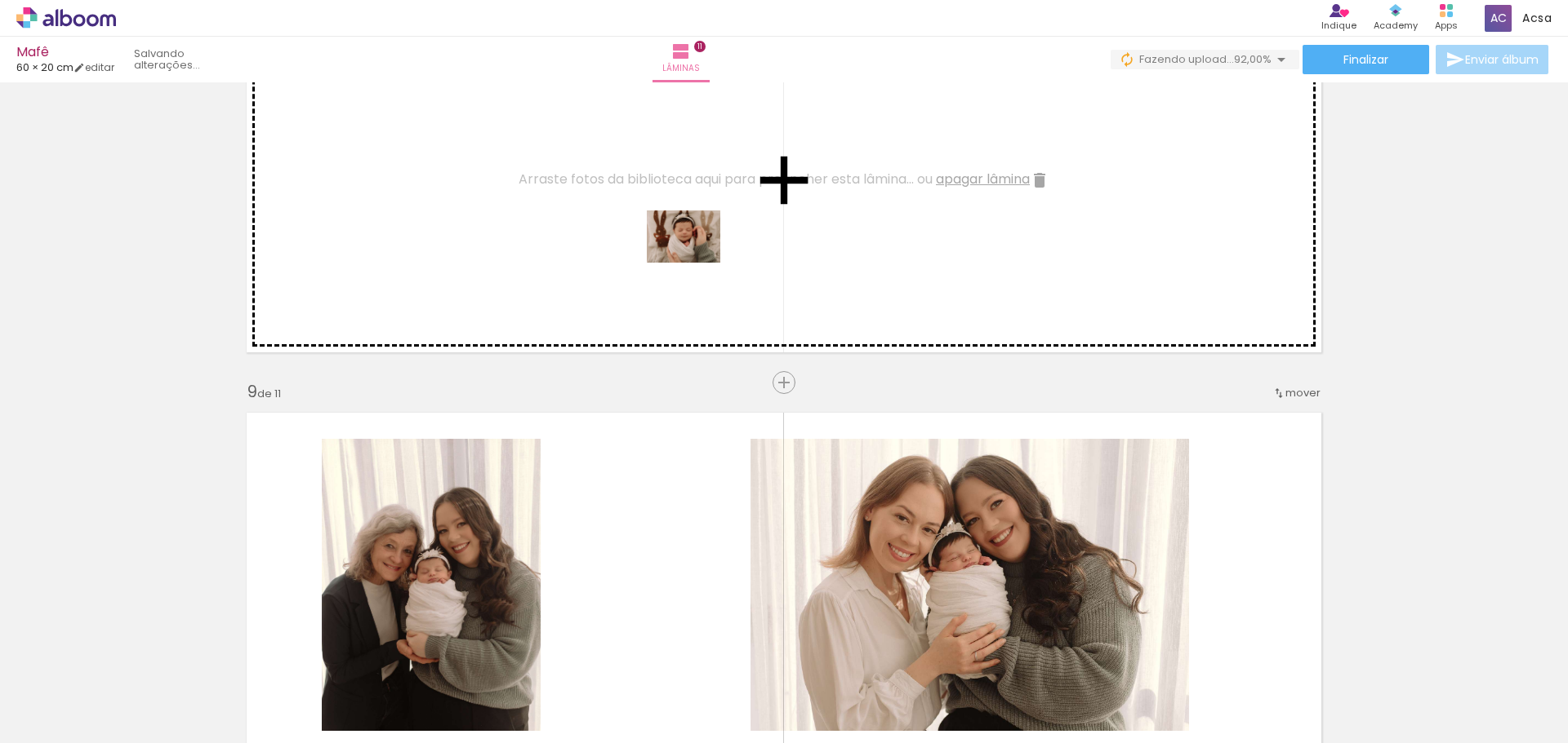
drag, startPoint x: 1427, startPoint y: 701, endPoint x: 982, endPoint y: 383, distance: 546.9
click at [692, 252] on quentale-workspace at bounding box center [784, 372] width 1568 height 743
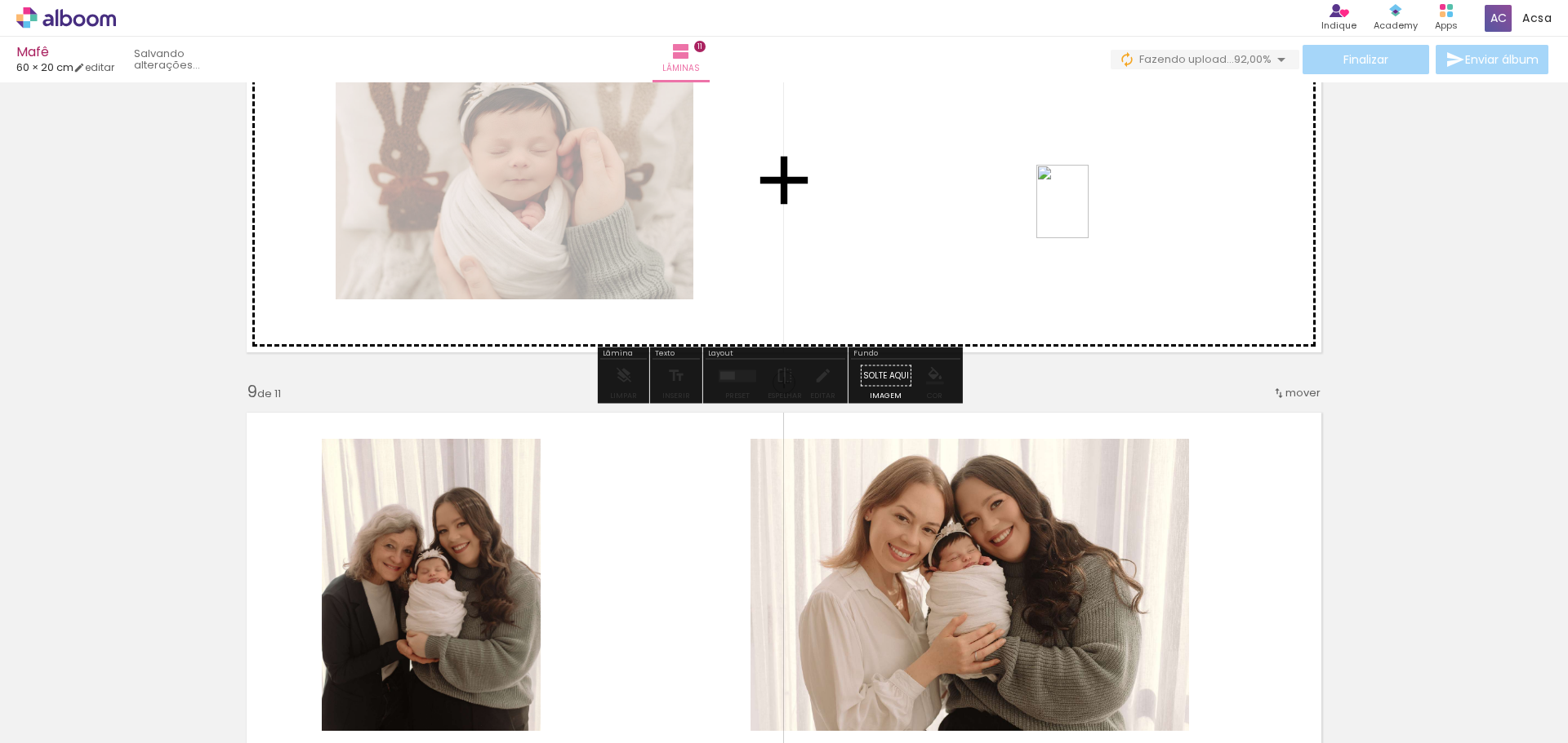
drag, startPoint x: 1512, startPoint y: 692, endPoint x: 1057, endPoint y: 201, distance: 669.4
click at [1057, 201] on quentale-workspace at bounding box center [784, 372] width 1568 height 743
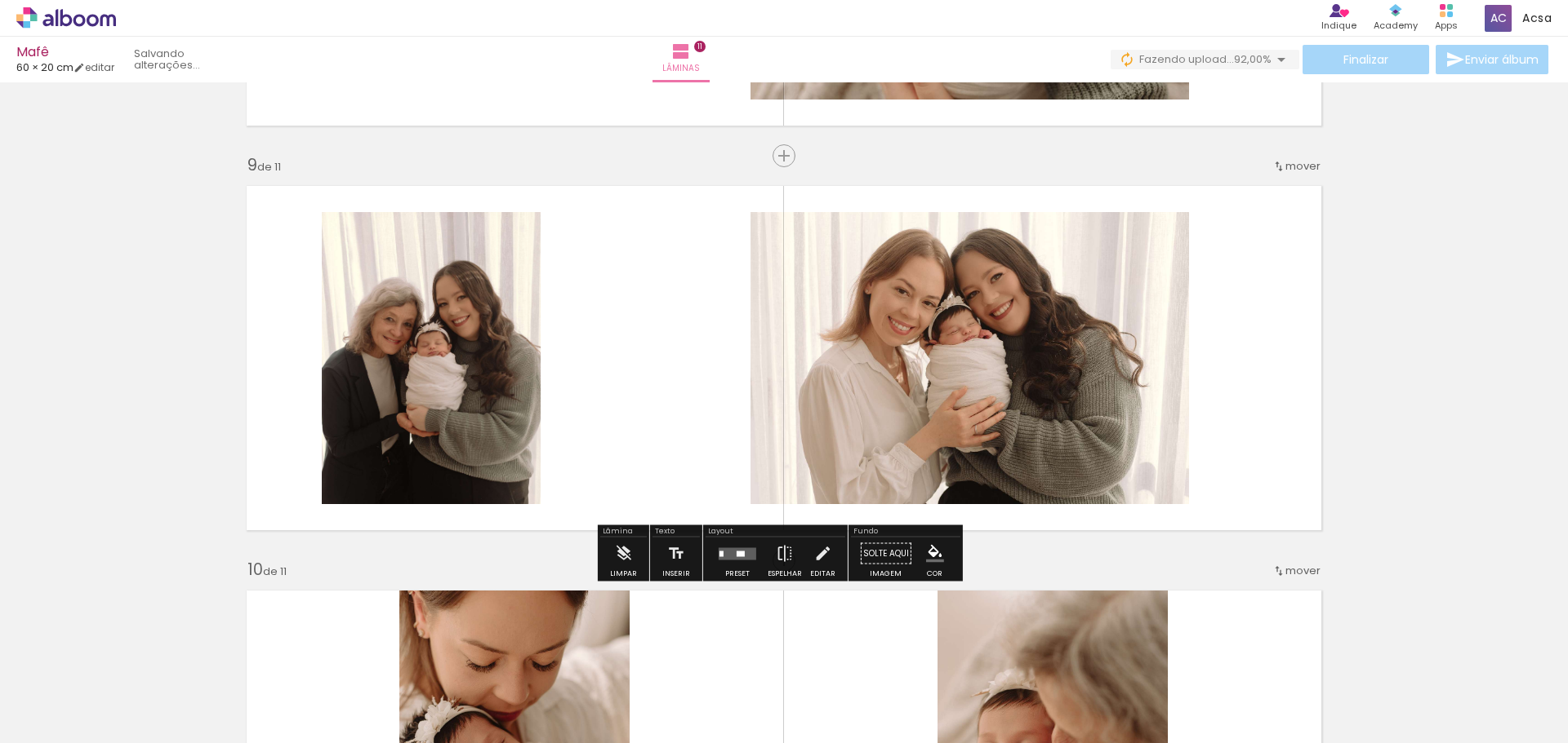
scroll to position [3277, 0]
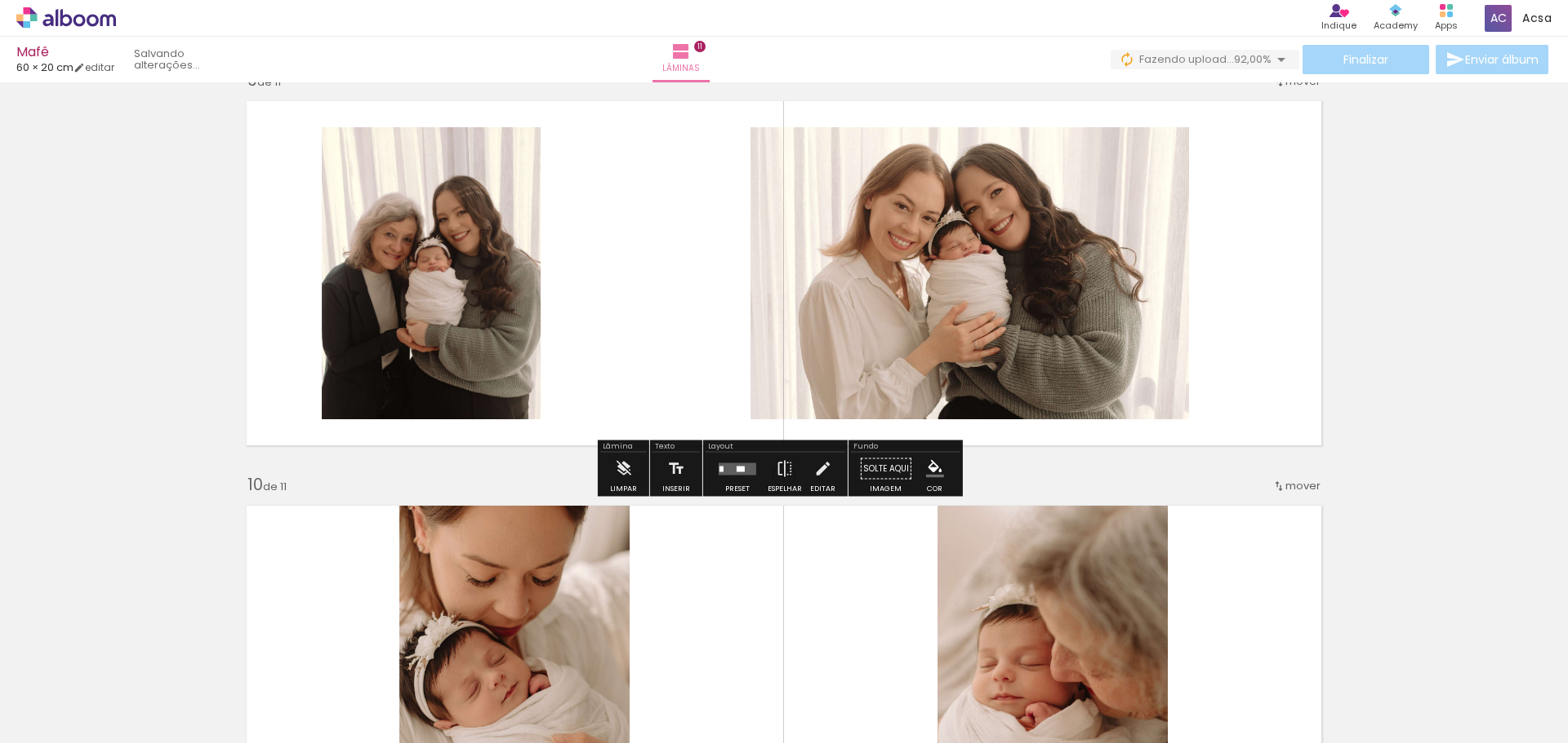
drag, startPoint x: 730, startPoint y: 476, endPoint x: 759, endPoint y: 463, distance: 31.8
click at [729, 475] on div at bounding box center [738, 469] width 44 height 33
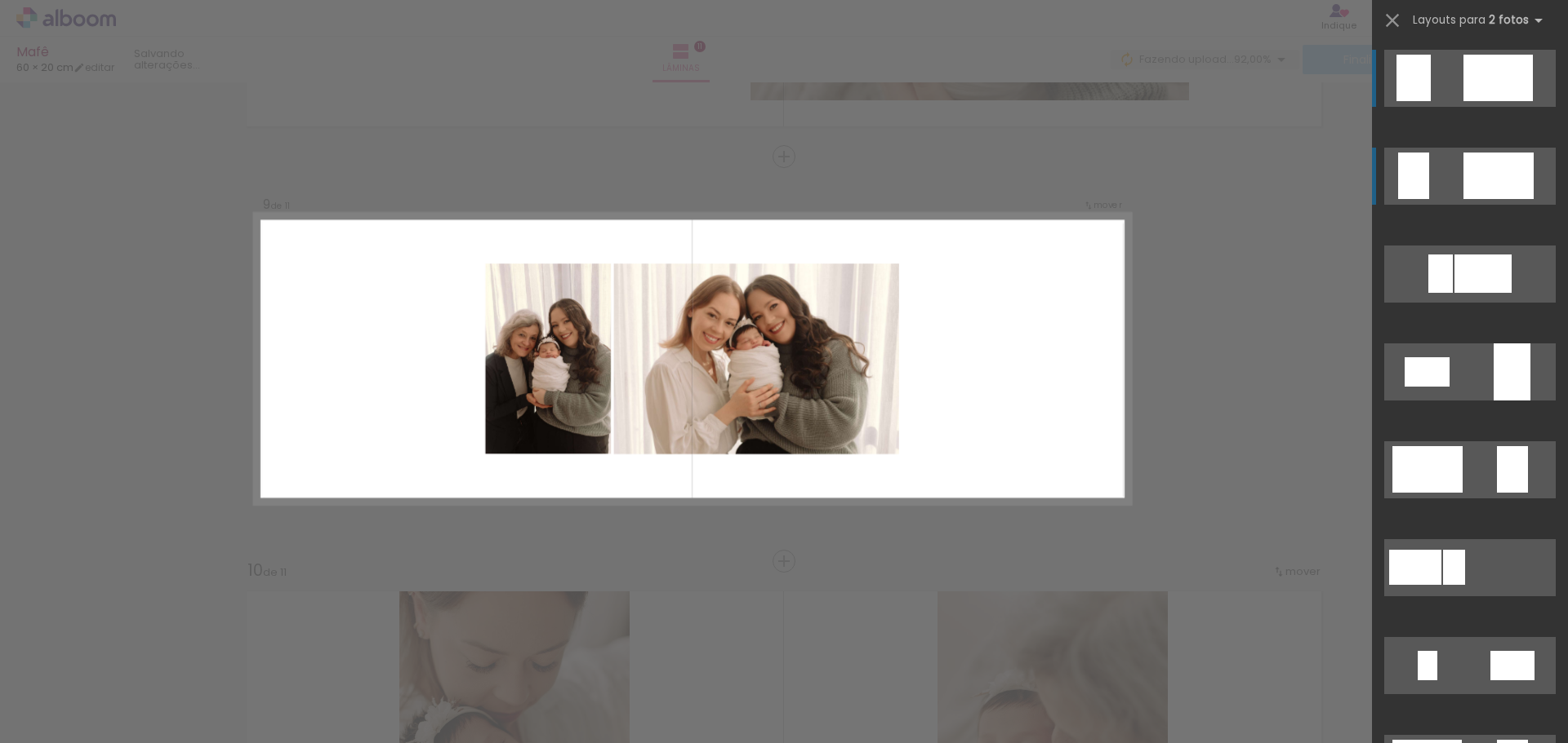
scroll to position [3188, 0]
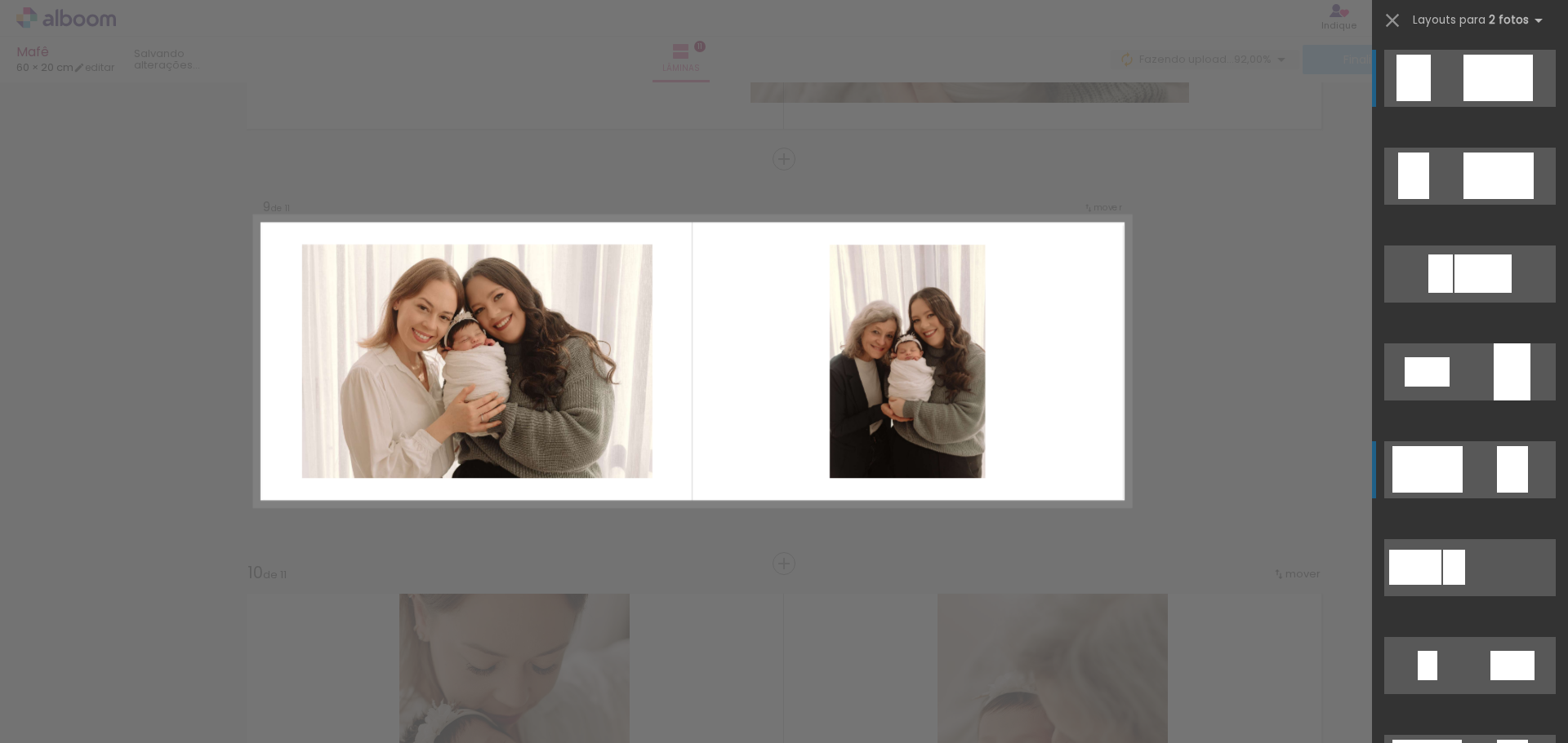
click at [1489, 205] on quentale-layouter at bounding box center [1470, 176] width 172 height 57
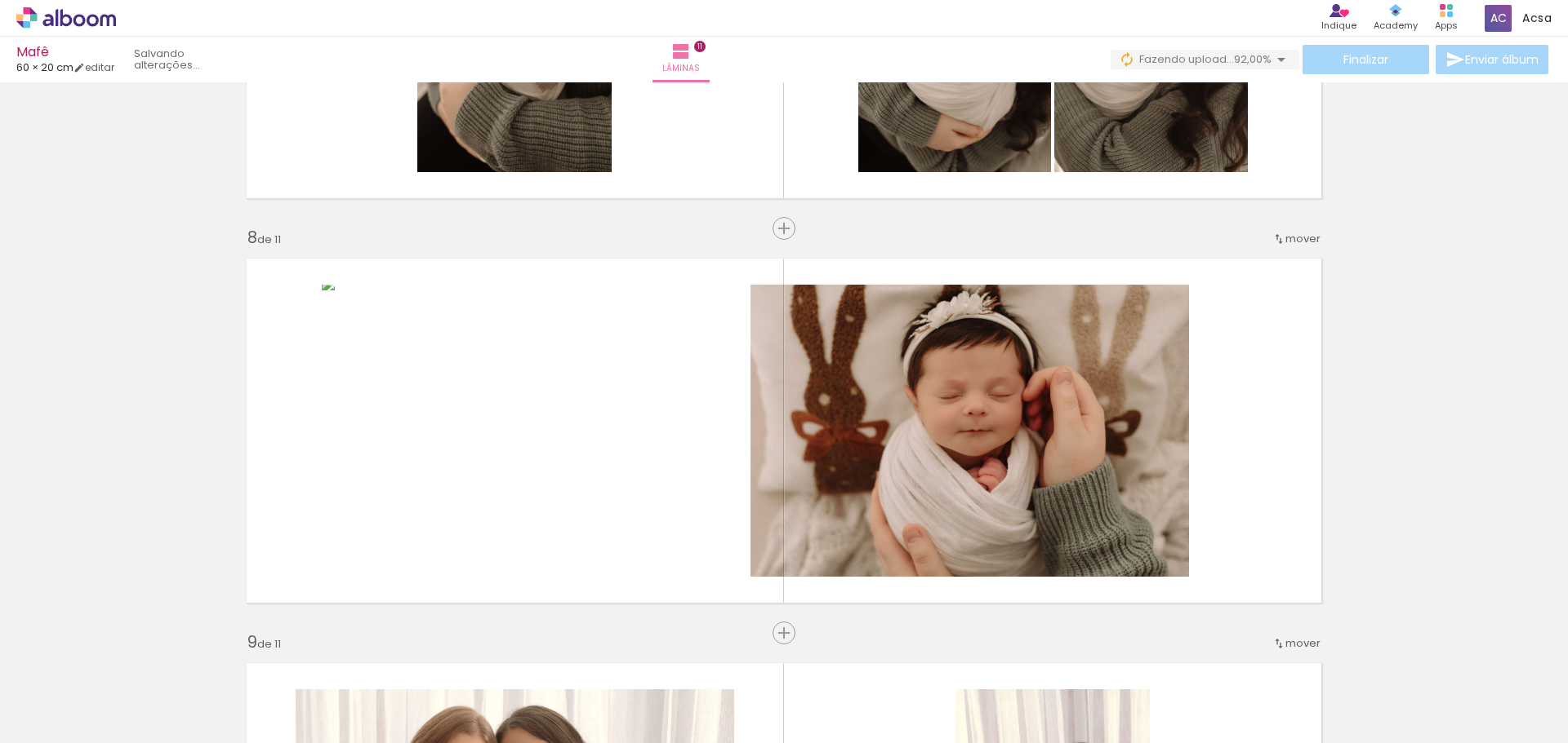
scroll to position [2798, 0]
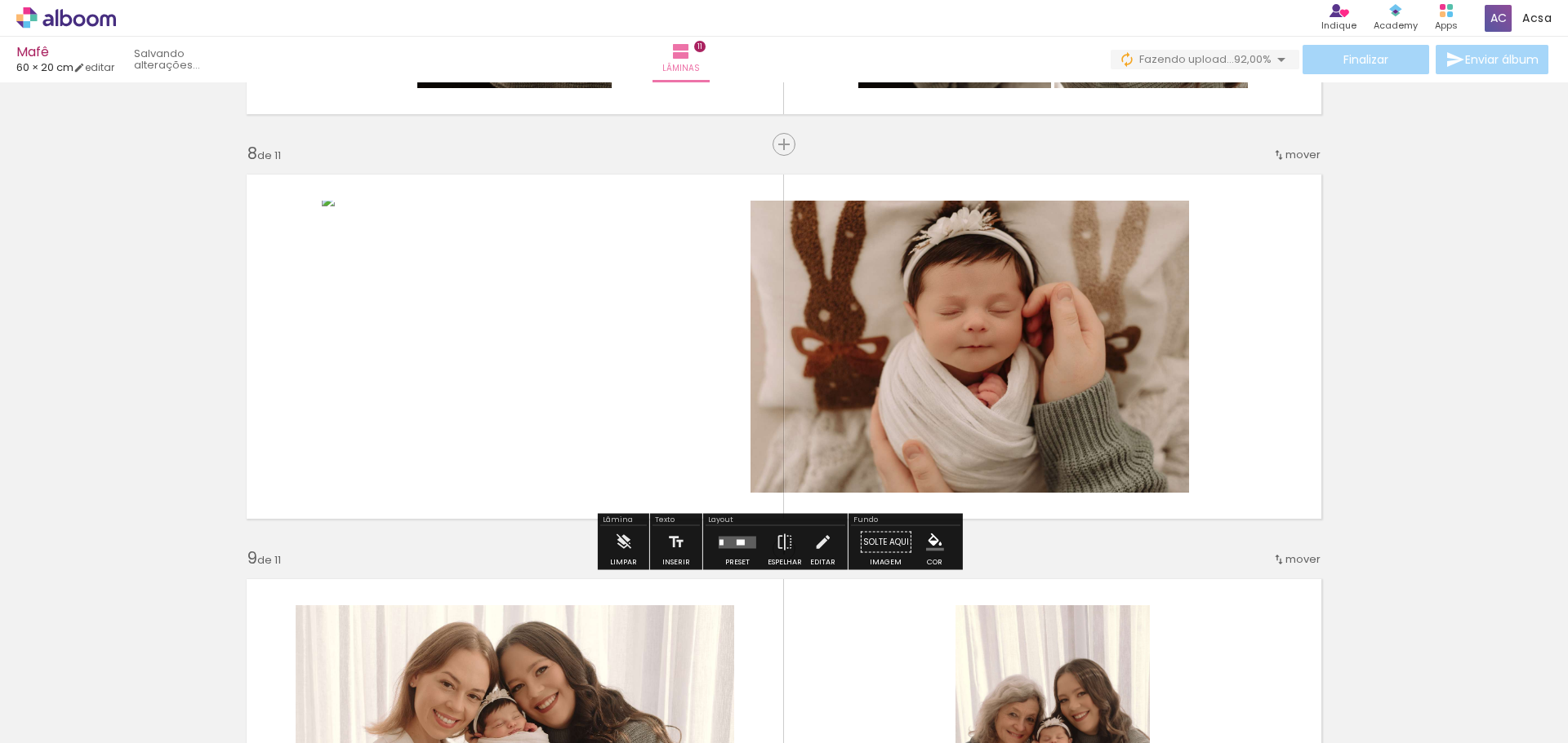
click at [1045, 343] on quentale-photo at bounding box center [969, 346] width 438 height 292
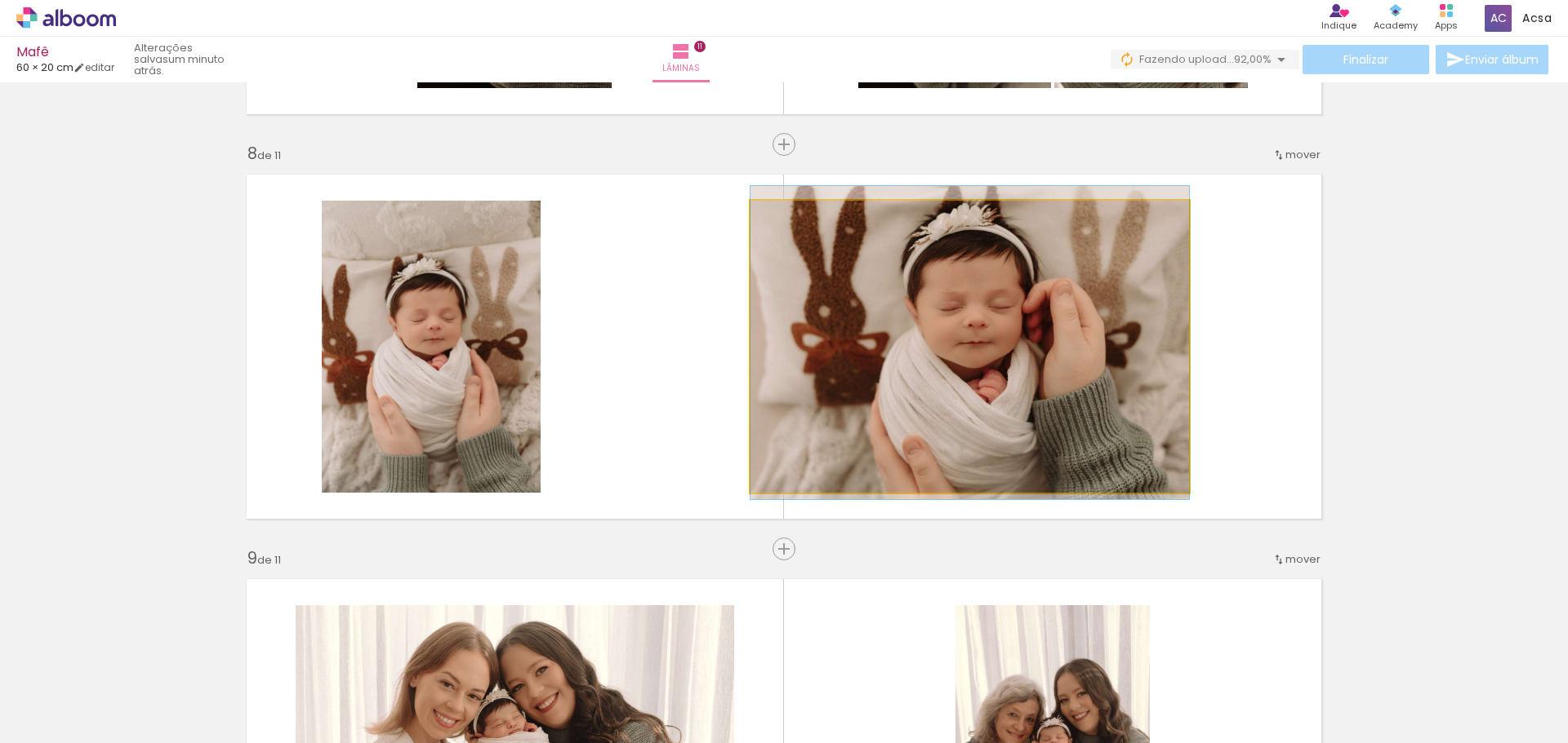
drag, startPoint x: 1032, startPoint y: 346, endPoint x: 1189, endPoint y: 337, distance: 157.3
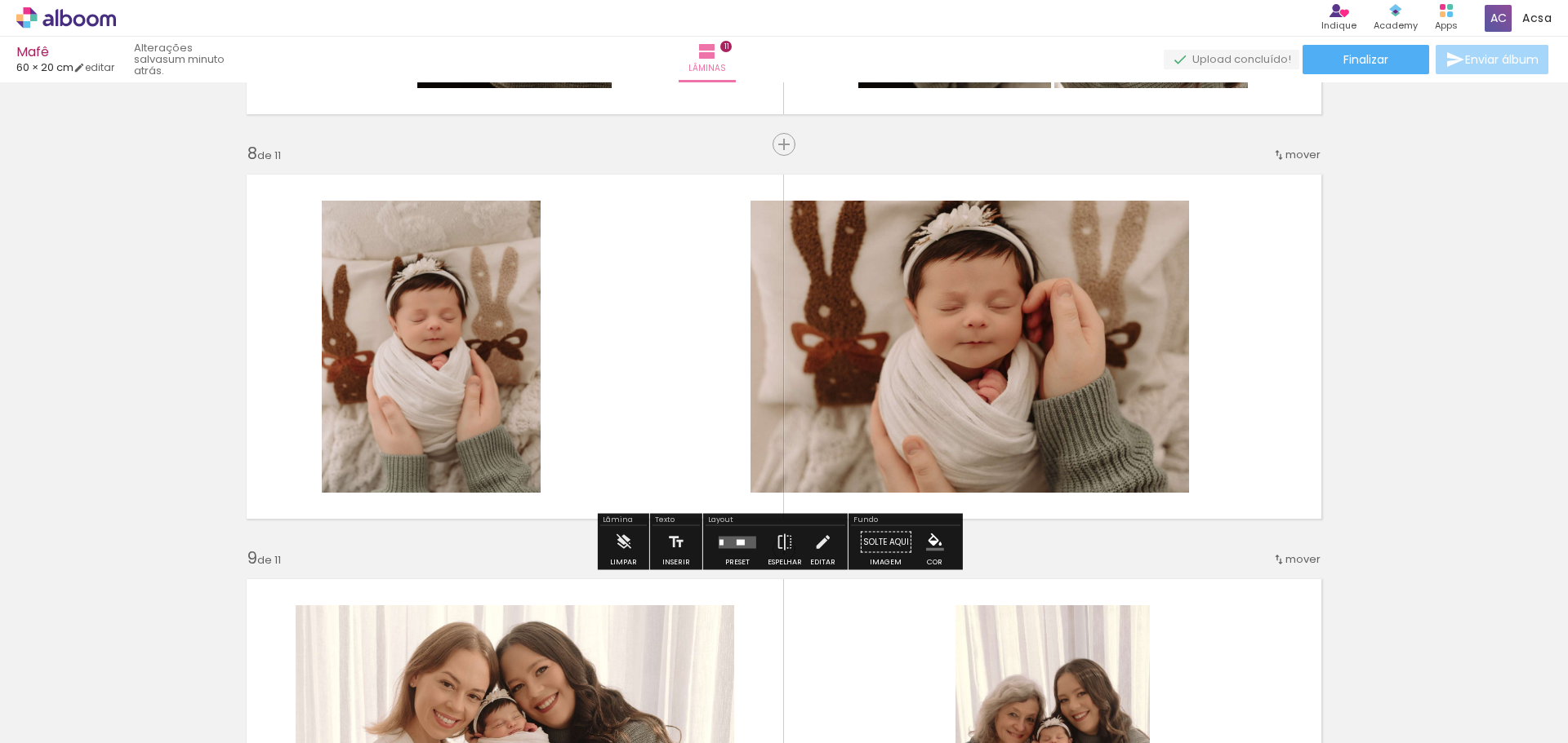
click at [1145, 356] on quentale-photo at bounding box center [969, 346] width 438 height 292
click at [1148, 355] on quentale-photo at bounding box center [969, 346] width 438 height 292
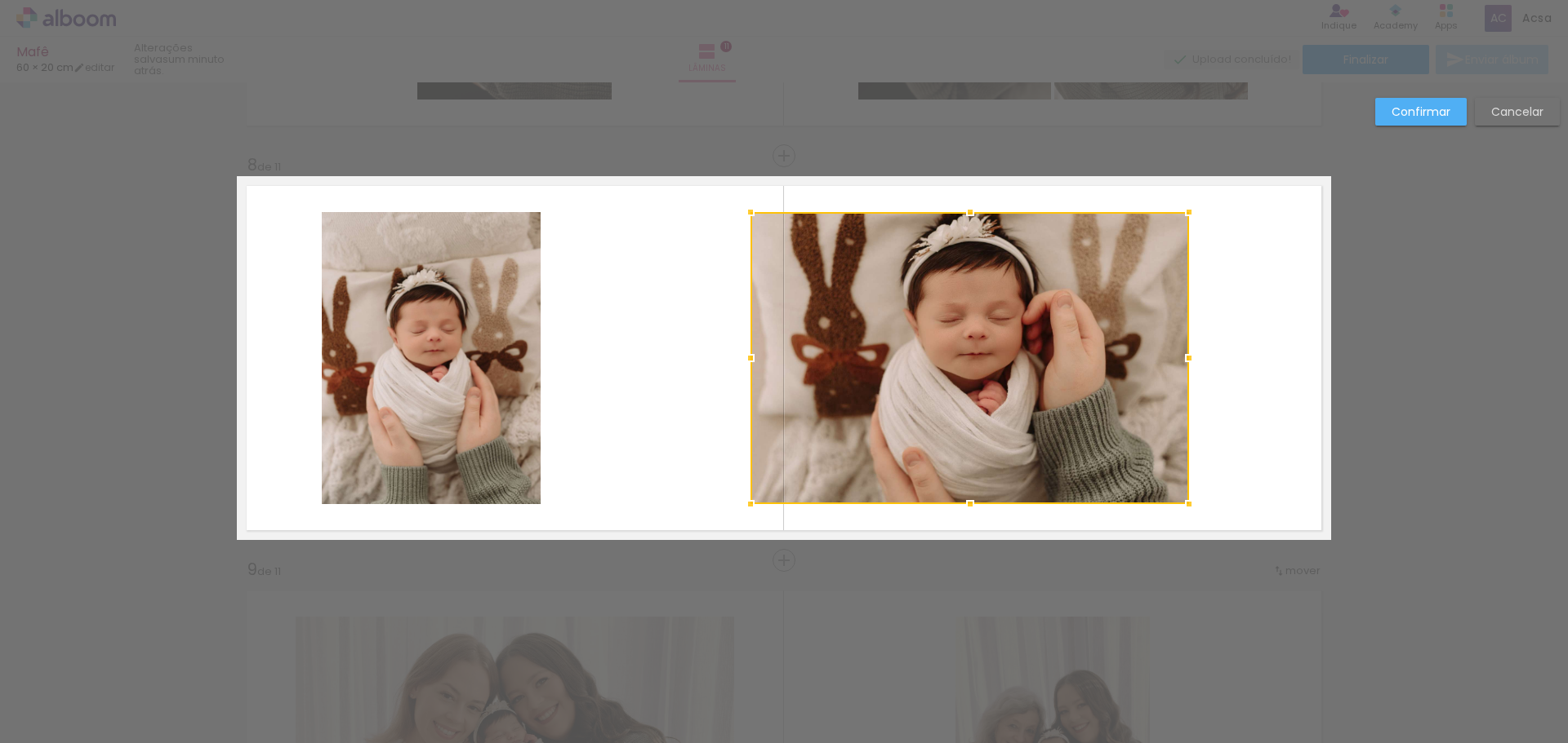
scroll to position [2784, 0]
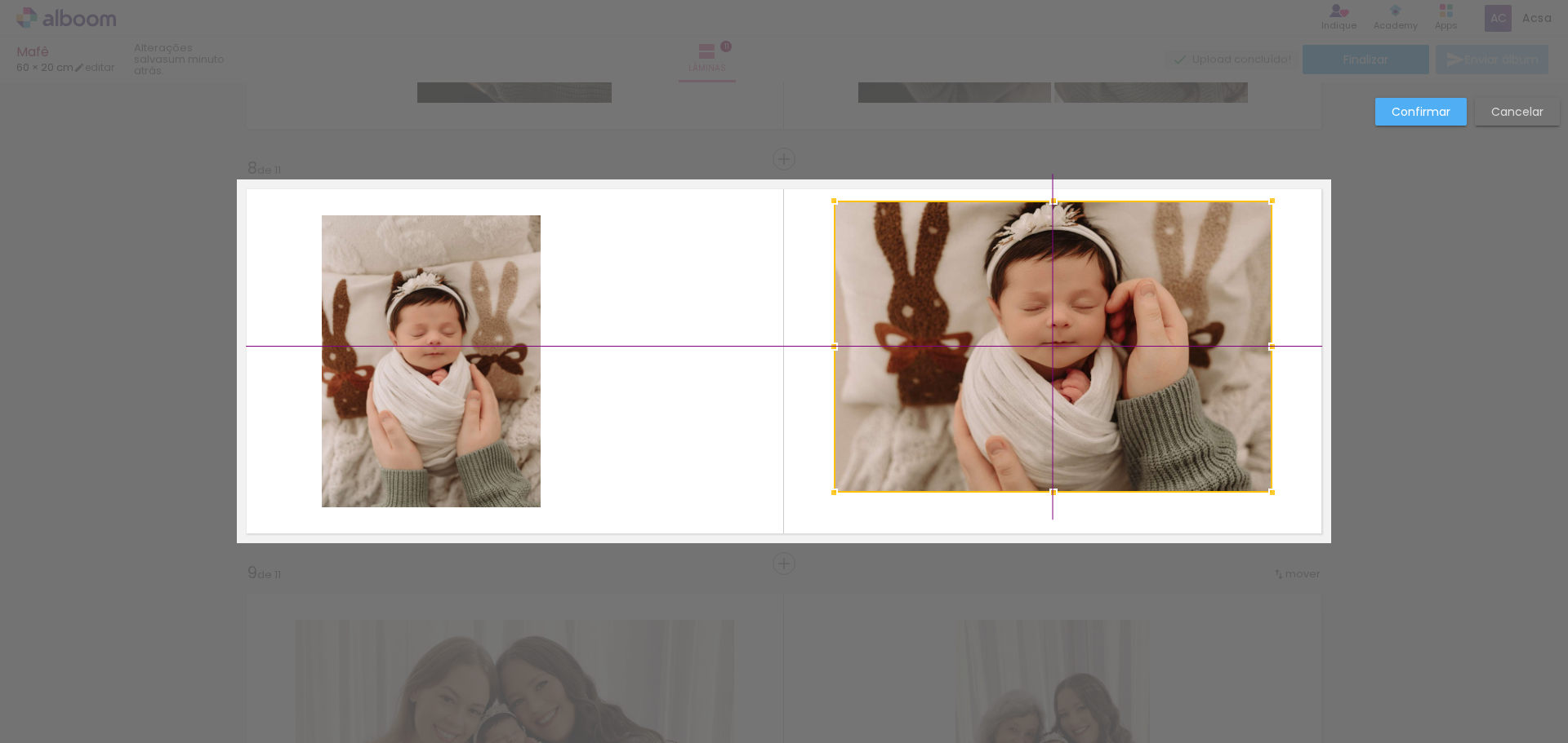
drag, startPoint x: 1074, startPoint y: 370, endPoint x: 1134, endPoint y: 386, distance: 62.1
click at [1134, 386] on div at bounding box center [1053, 346] width 438 height 292
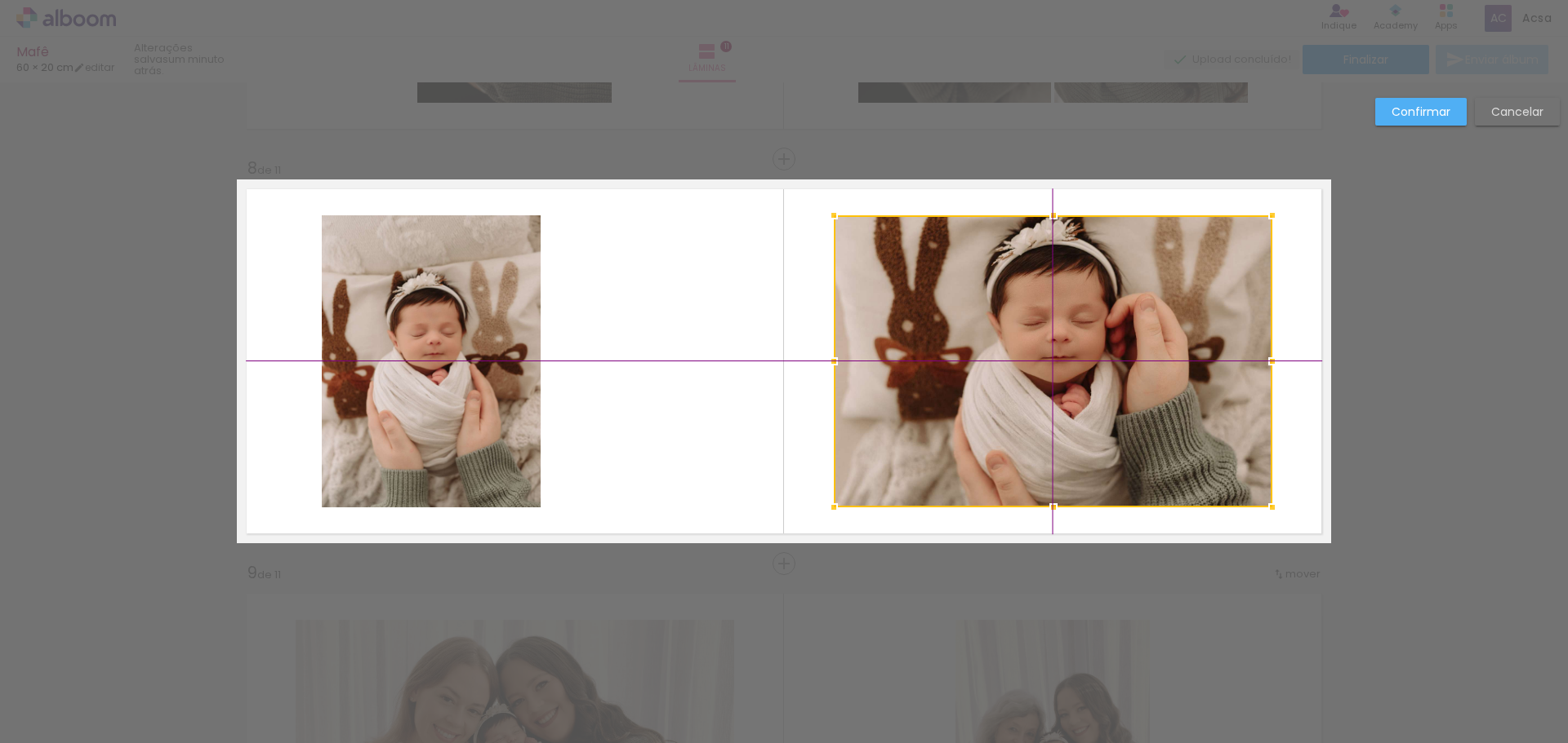
drag, startPoint x: 1118, startPoint y: 374, endPoint x: 1119, endPoint y: 390, distance: 16.0
click at [1118, 390] on div at bounding box center [1053, 361] width 438 height 292
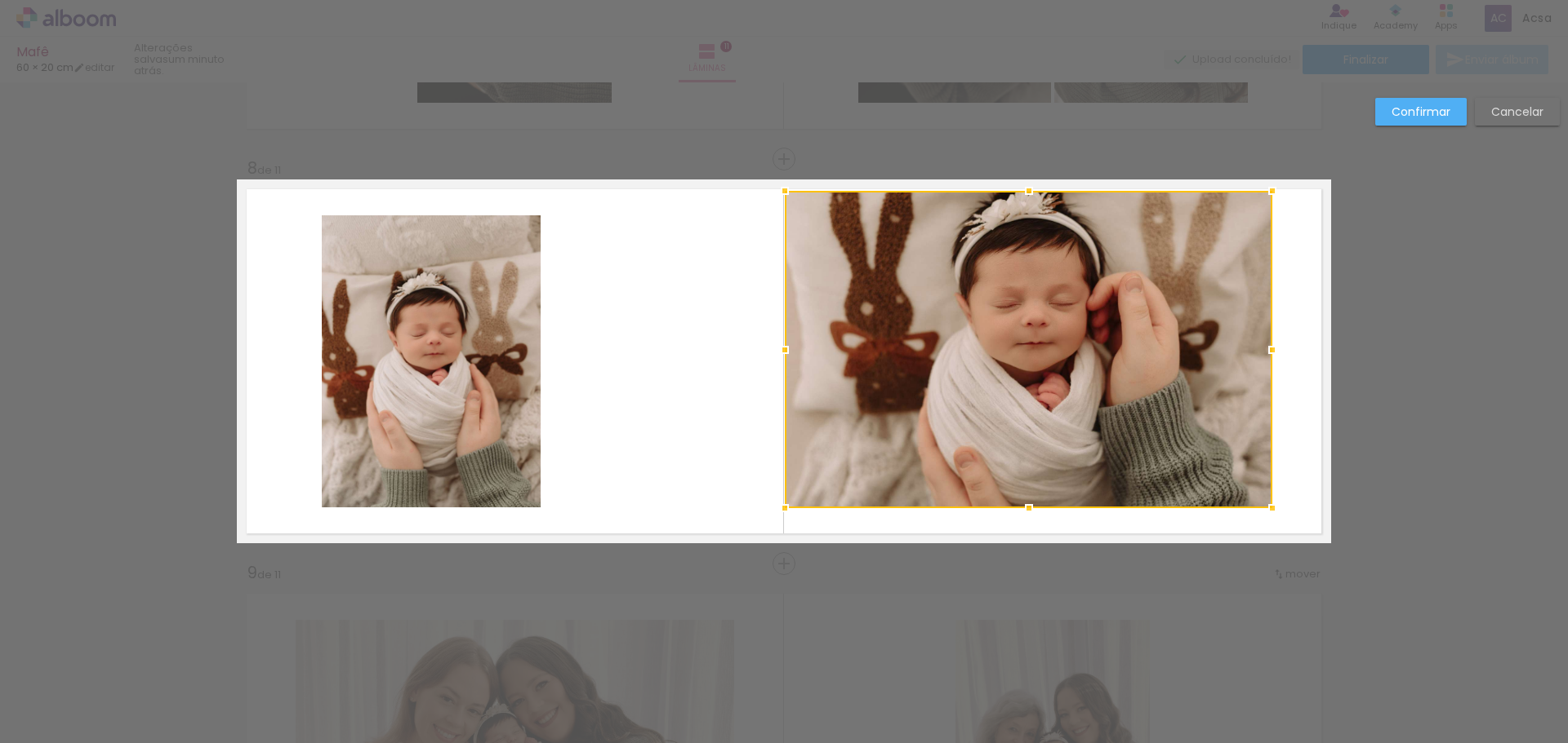
drag, startPoint x: 829, startPoint y: 221, endPoint x: 781, endPoint y: 197, distance: 53.7
click at [781, 197] on div at bounding box center [785, 191] width 33 height 33
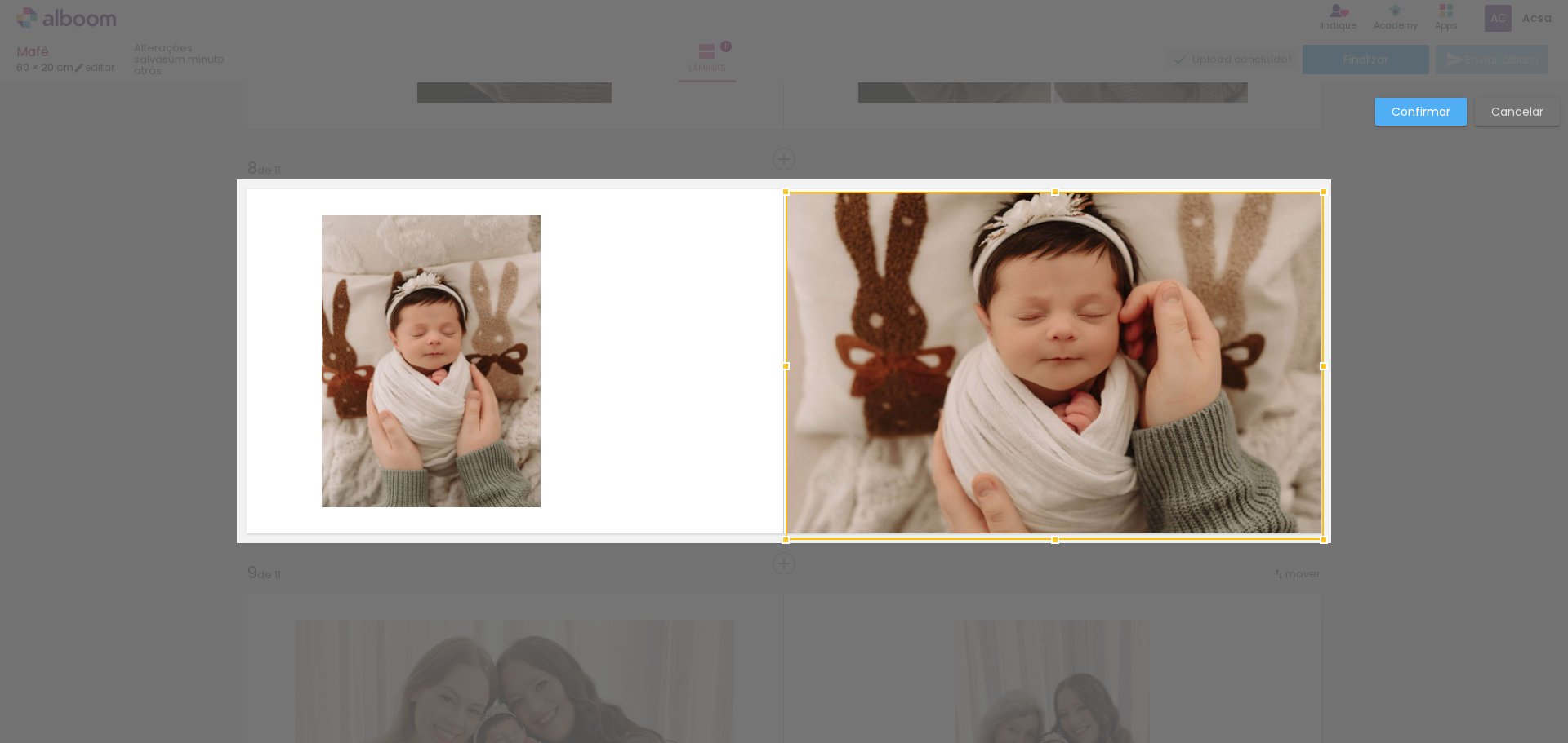
drag, startPoint x: 1268, startPoint y: 510, endPoint x: 1315, endPoint y: 546, distance: 59.2
click at [1315, 546] on div at bounding box center [1324, 540] width 33 height 33
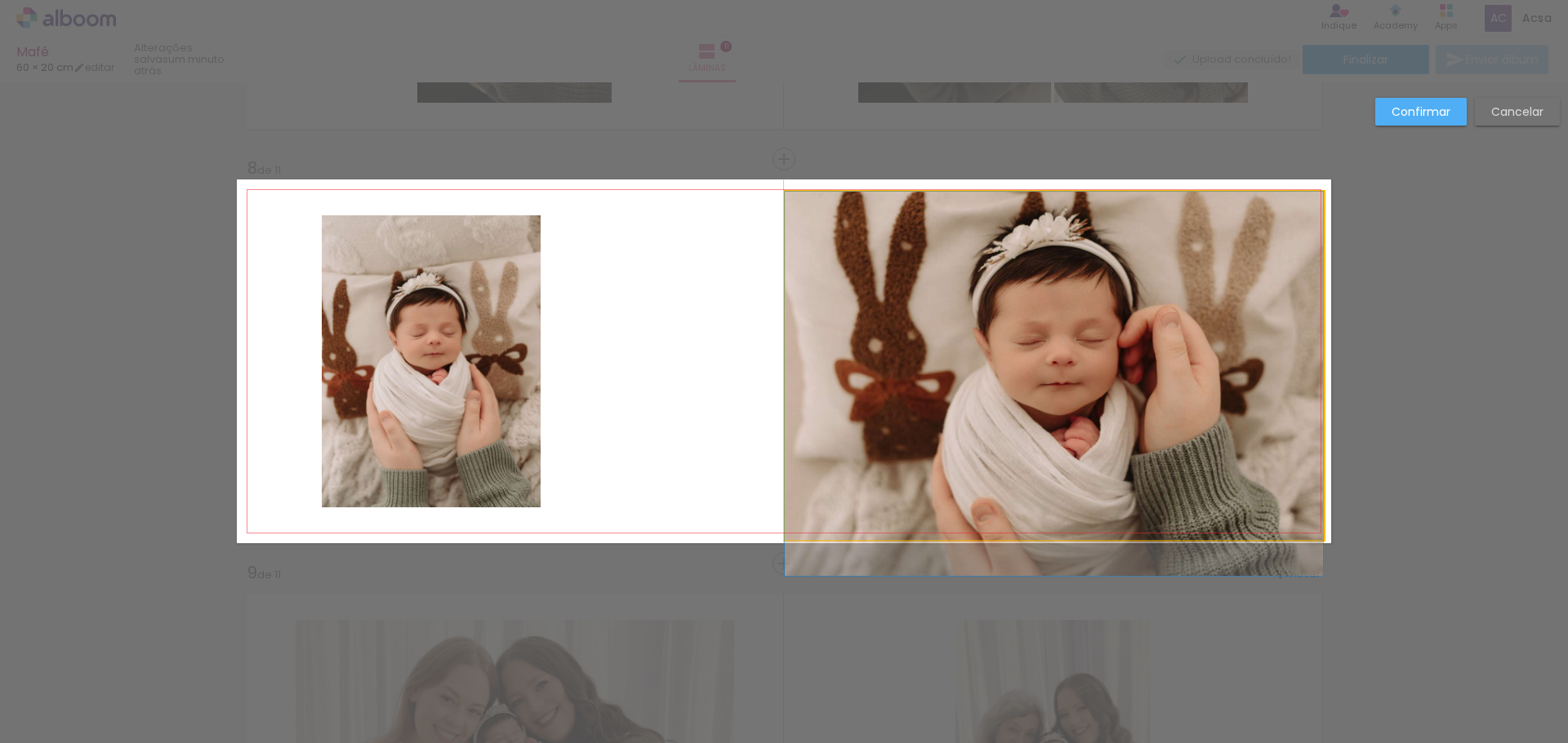
drag, startPoint x: 1087, startPoint y: 358, endPoint x: 1087, endPoint y: 380, distance: 22.0
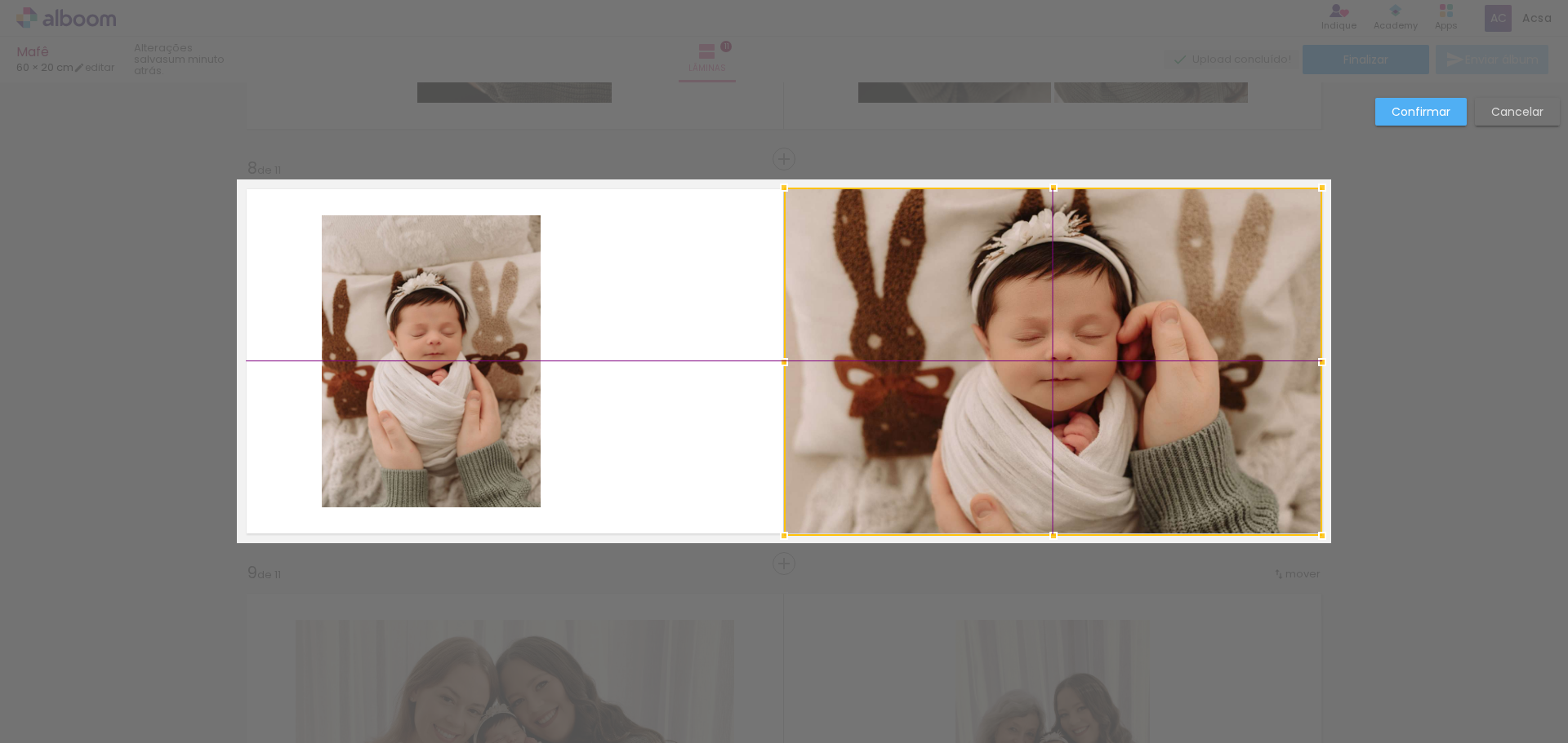
click at [1073, 363] on div at bounding box center [1052, 362] width 538 height 348
click at [0, 0] on slot "Confirmar" at bounding box center [0, 0] width 0 height 0
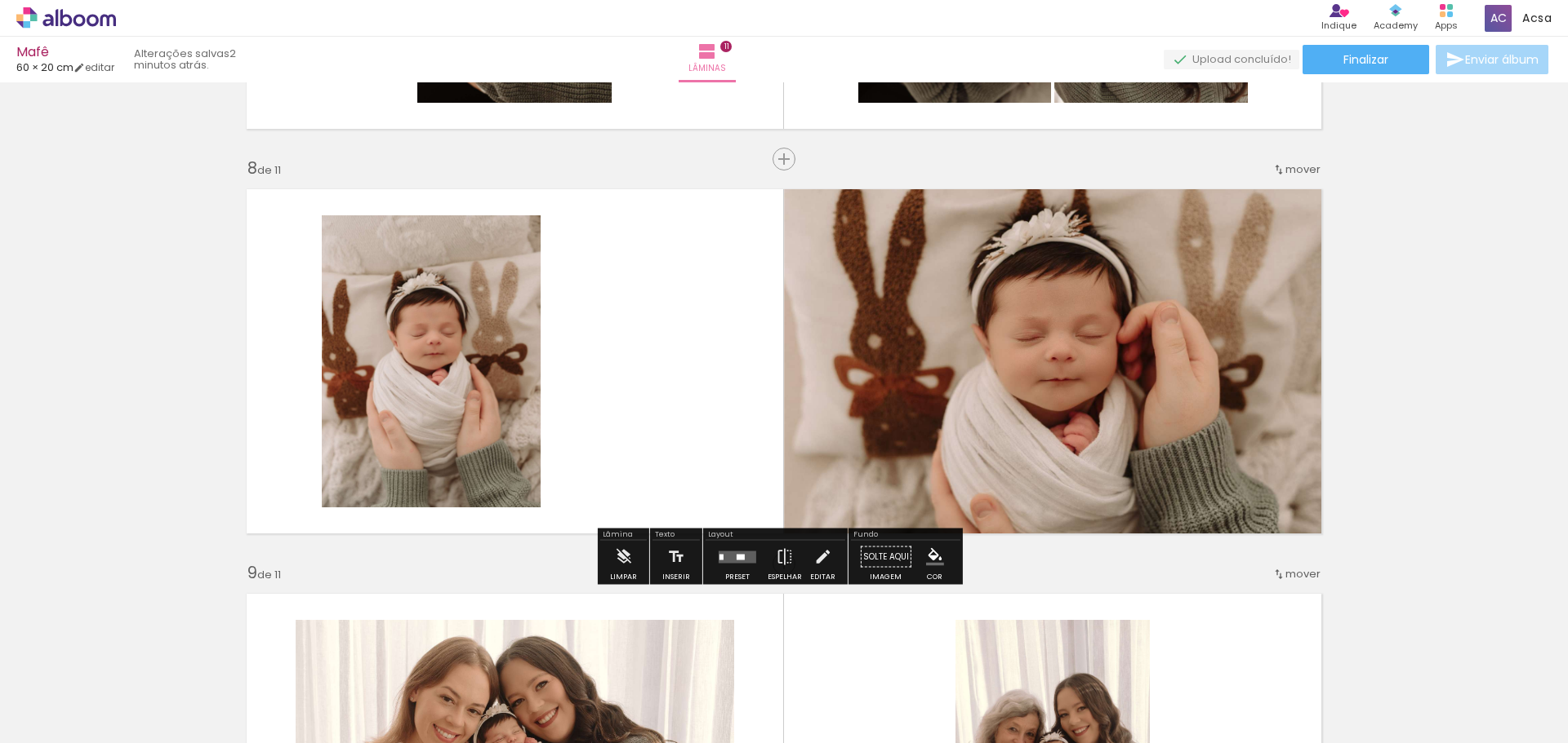
click at [1233, 260] on quentale-photo at bounding box center [1052, 362] width 538 height 348
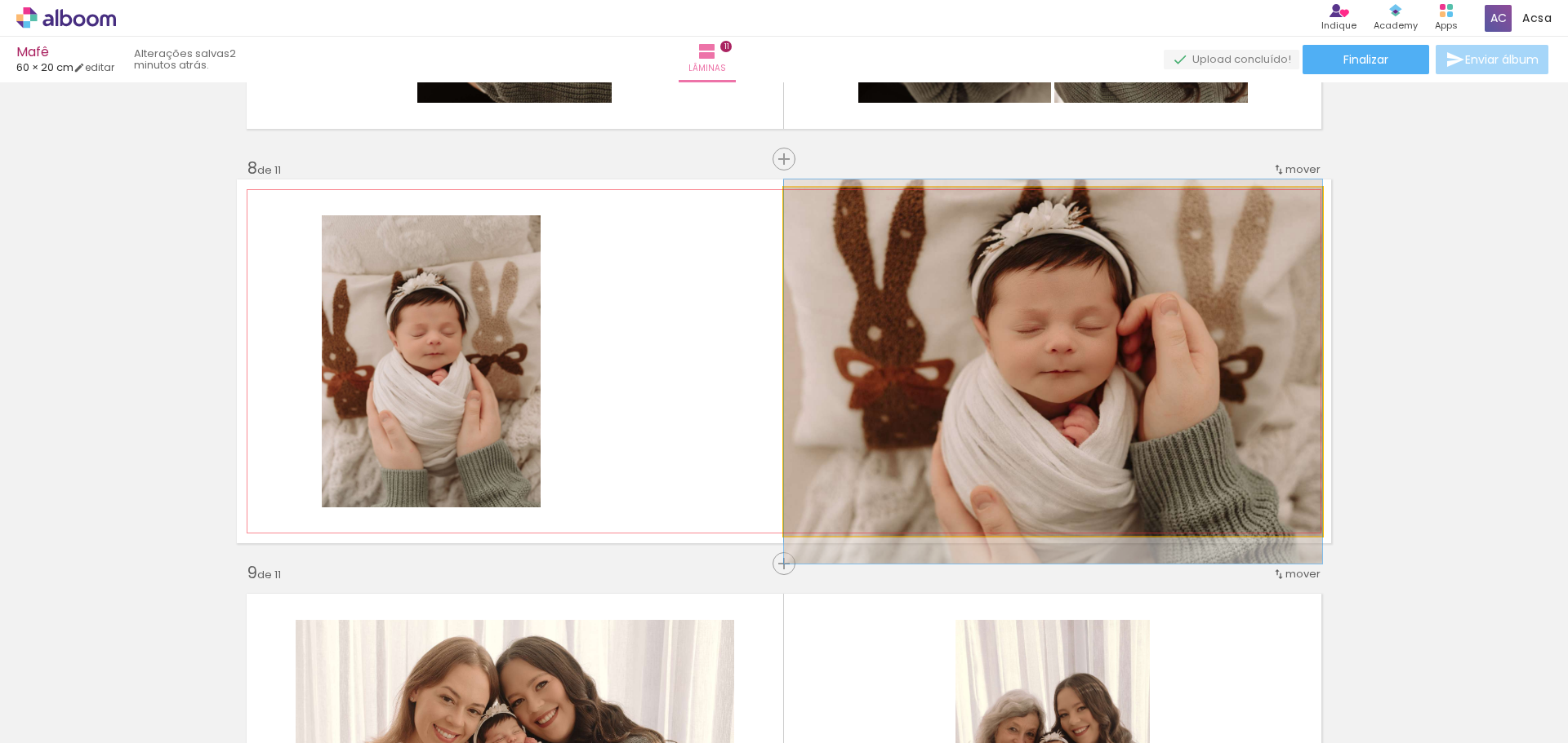
drag, startPoint x: 1200, startPoint y: 283, endPoint x: 1201, endPoint y: 274, distance: 9.1
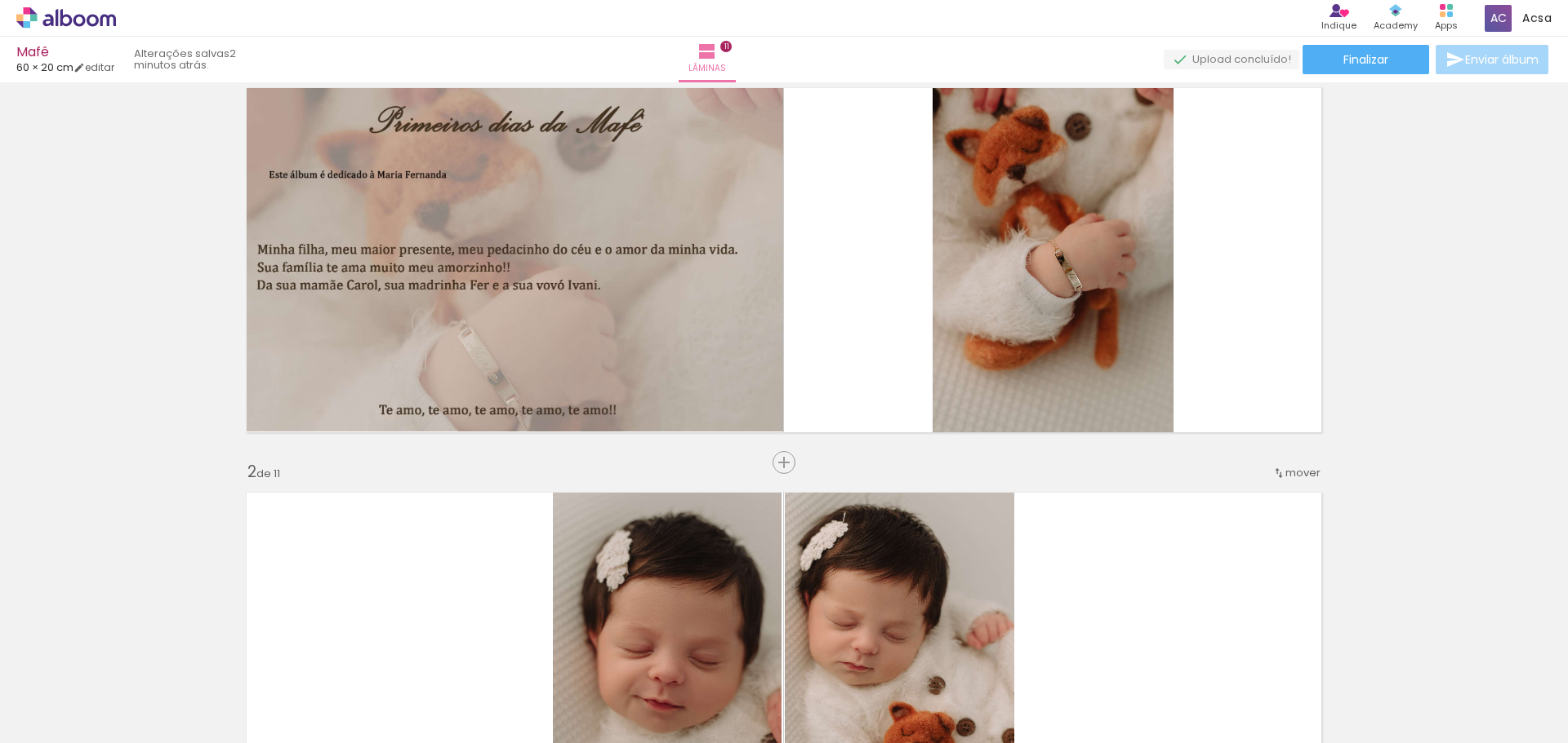
scroll to position [0, 0]
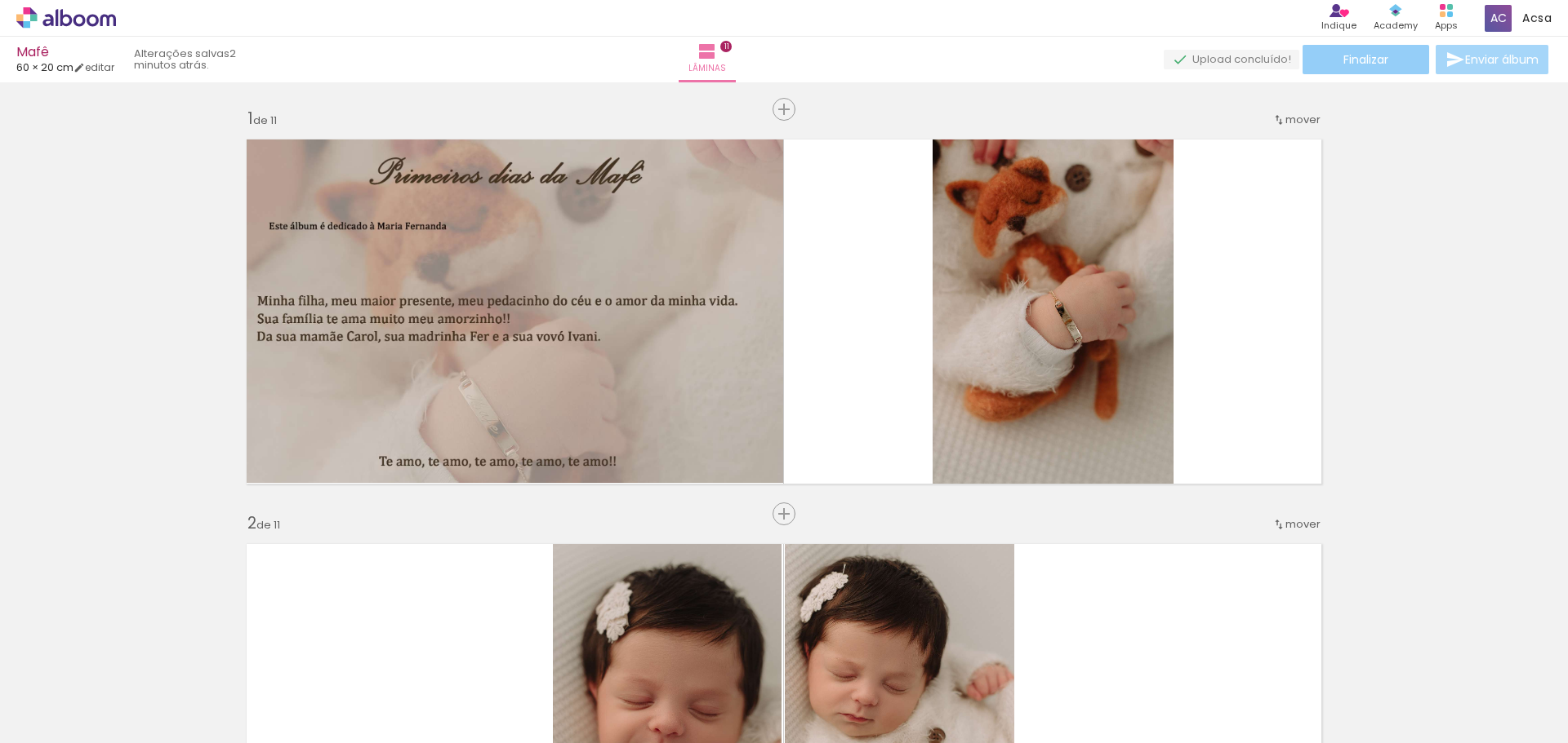
click at [1349, 59] on span "Finalizar" at bounding box center [1365, 60] width 45 height 12
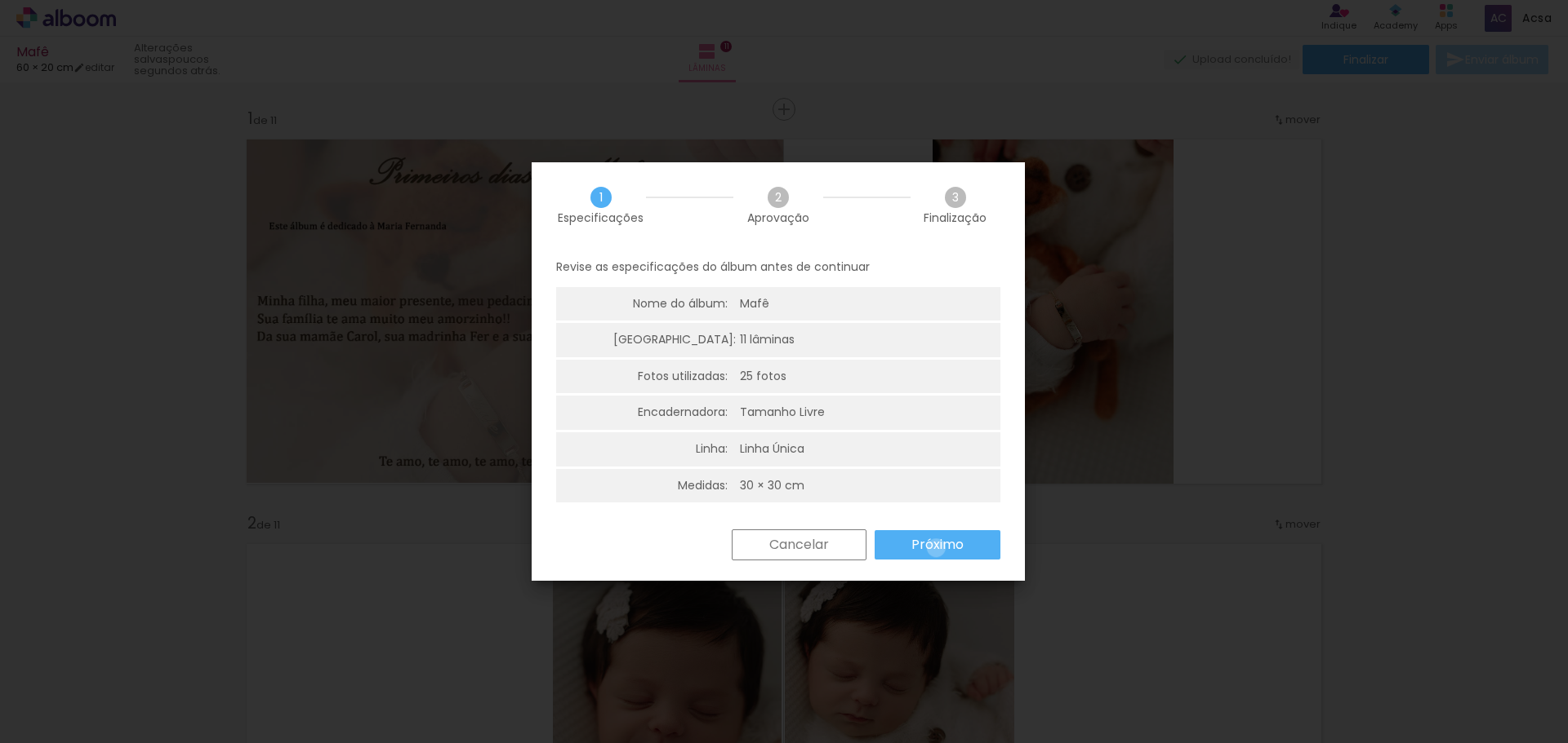
click at [0, 0] on slot "Próximo" at bounding box center [0, 0] width 0 height 0
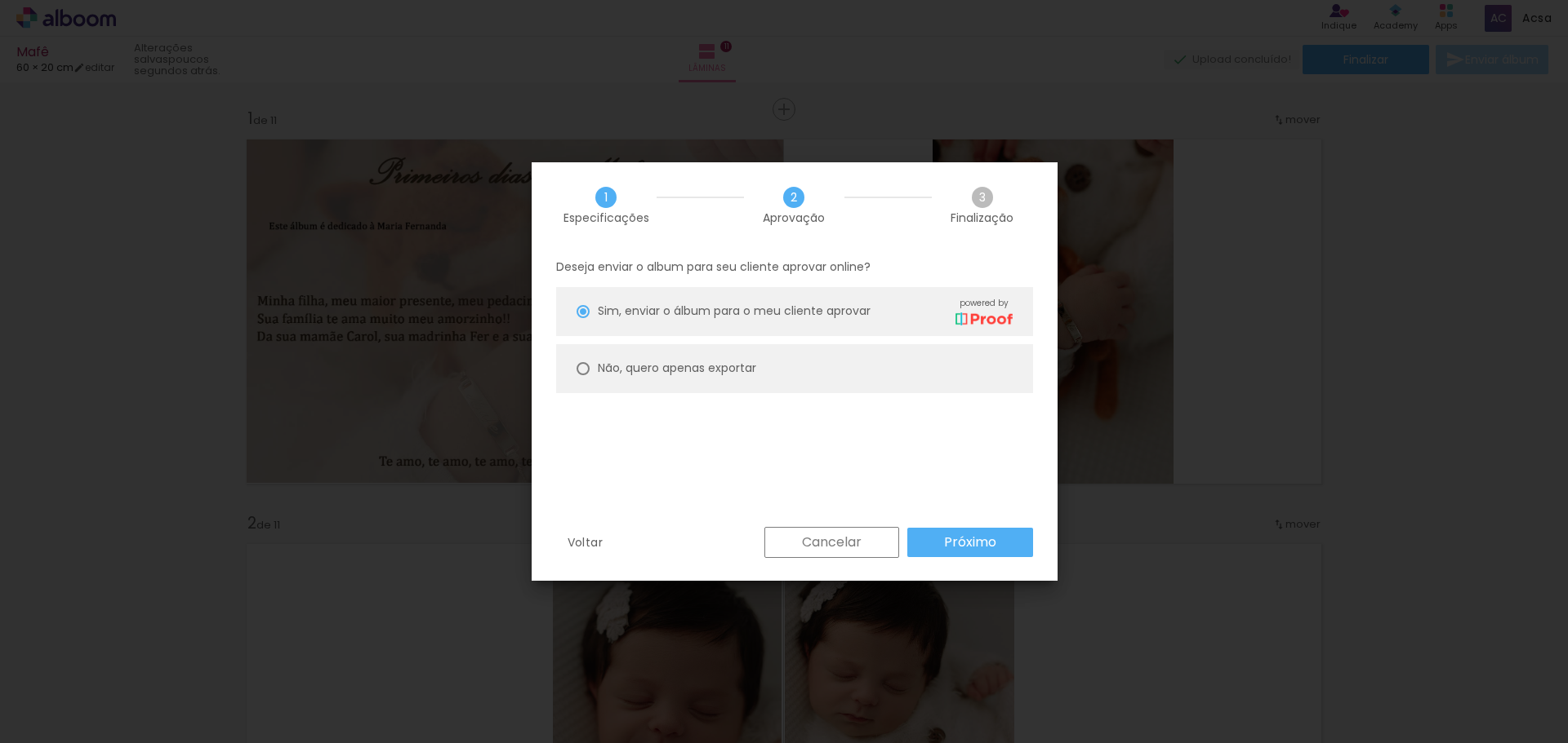
drag, startPoint x: 807, startPoint y: 371, endPoint x: 830, endPoint y: 392, distance: 31.1
click at [808, 368] on paper-radio-button "Não, quero apenas exportar" at bounding box center [795, 369] width 477 height 49
type paper-radio-button "on"
drag, startPoint x: 957, startPoint y: 538, endPoint x: 952, endPoint y: 522, distance: 16.8
click at [0, 0] on slot "Próximo" at bounding box center [0, 0] width 0 height 0
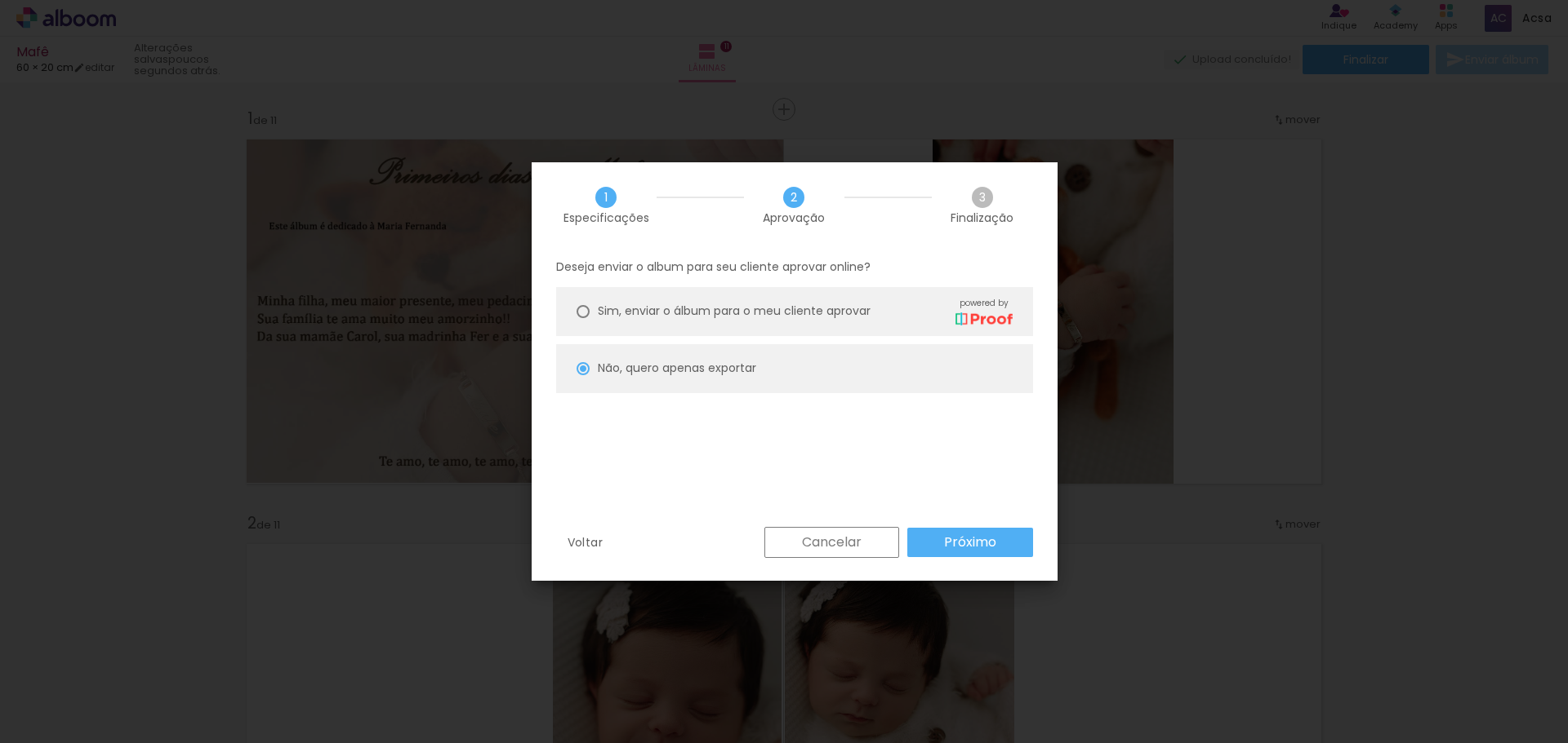
type input "Alta, 300 DPI"
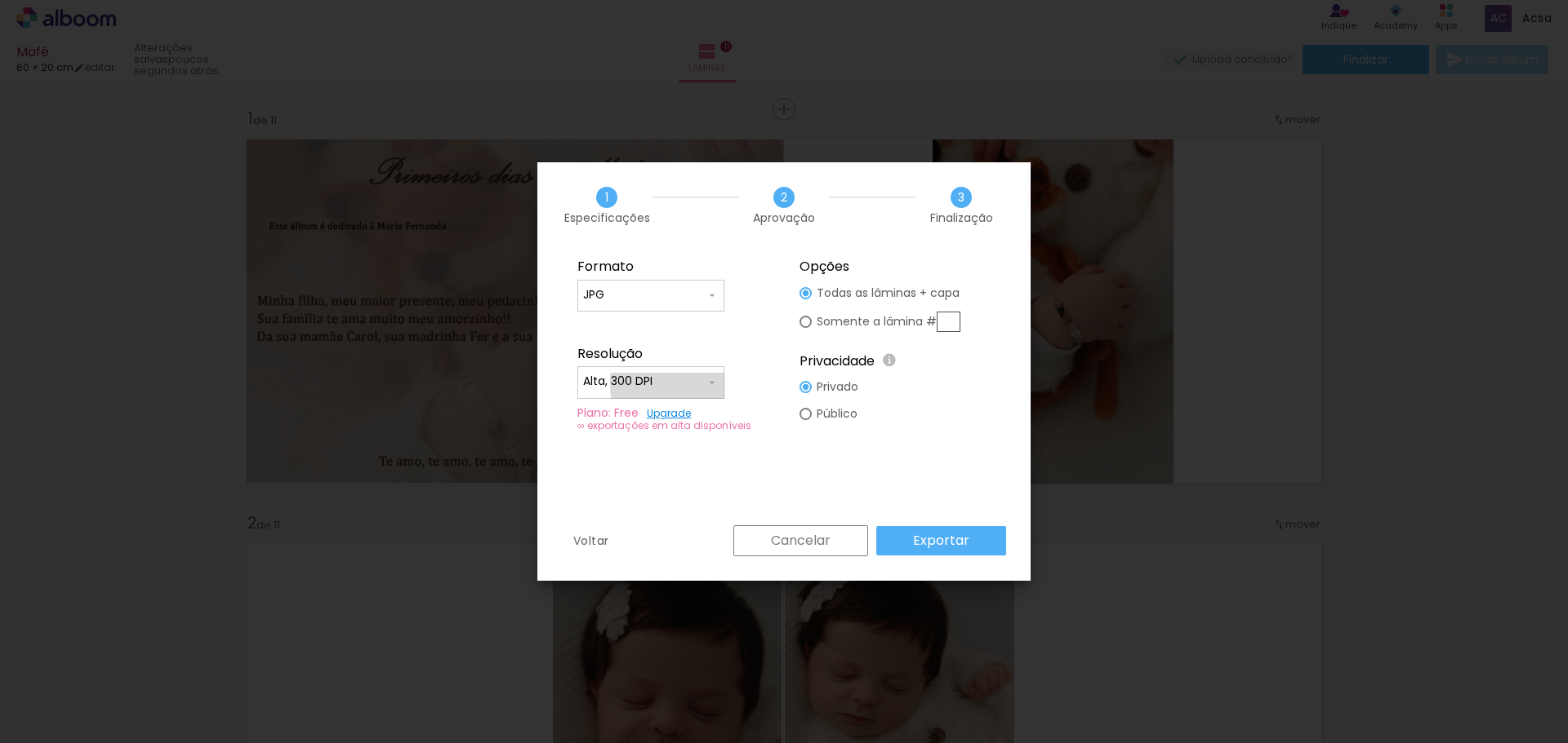
drag, startPoint x: 691, startPoint y: 383, endPoint x: 698, endPoint y: 378, distance: 8.6
click at [694, 379] on input "Alta, 300 DPI" at bounding box center [644, 381] width 123 height 16
click at [687, 286] on paper-input-container "JPG" at bounding box center [651, 296] width 147 height 33
click at [972, 453] on div "Formato JPG PDF Resolução Alta, 300 DPI Baixa Plano: Free Upgrade ∞ exportações…" at bounding box center [784, 387] width 493 height 278
click at [967, 555] on paper-button "Exportar" at bounding box center [941, 541] width 129 height 29
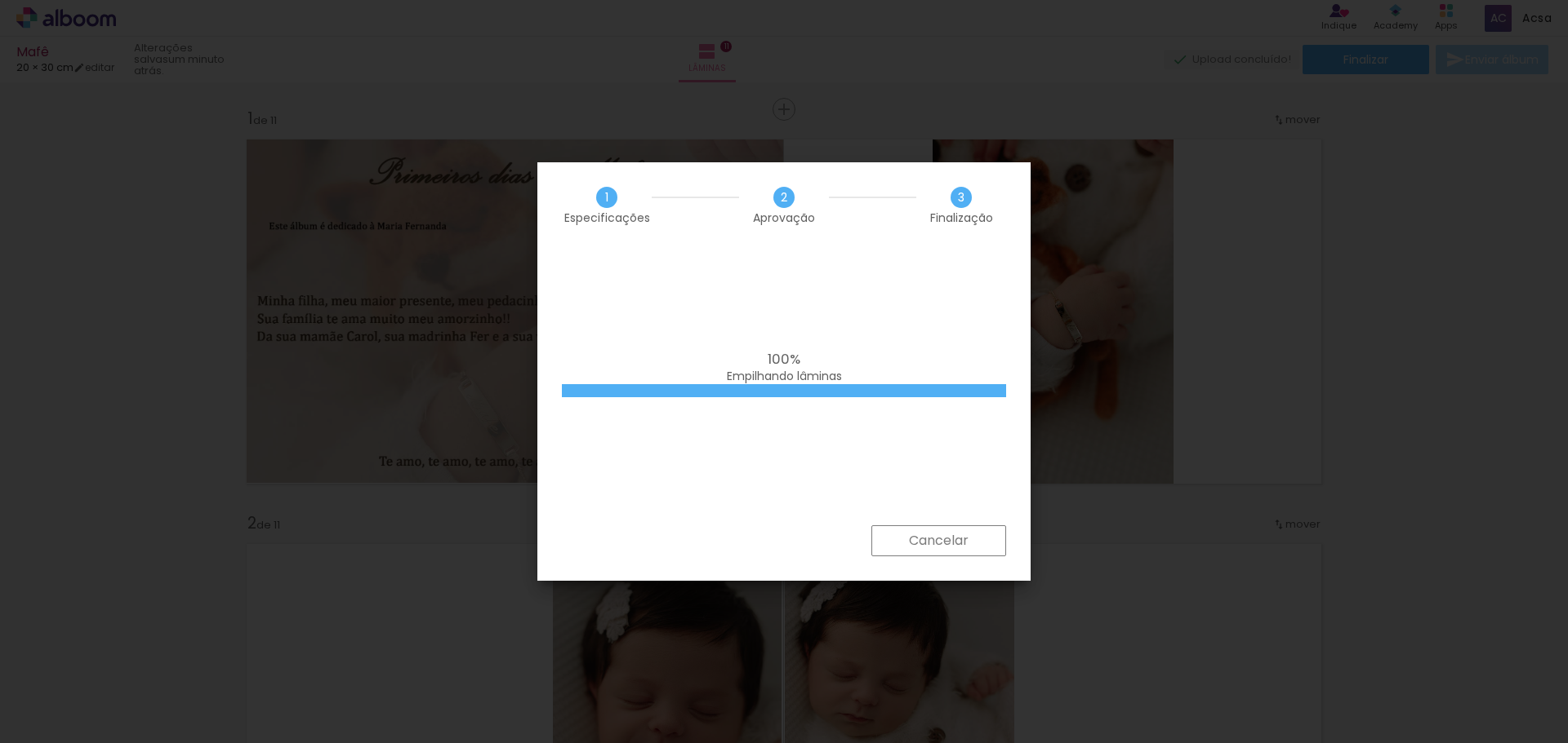
scroll to position [0, 857]
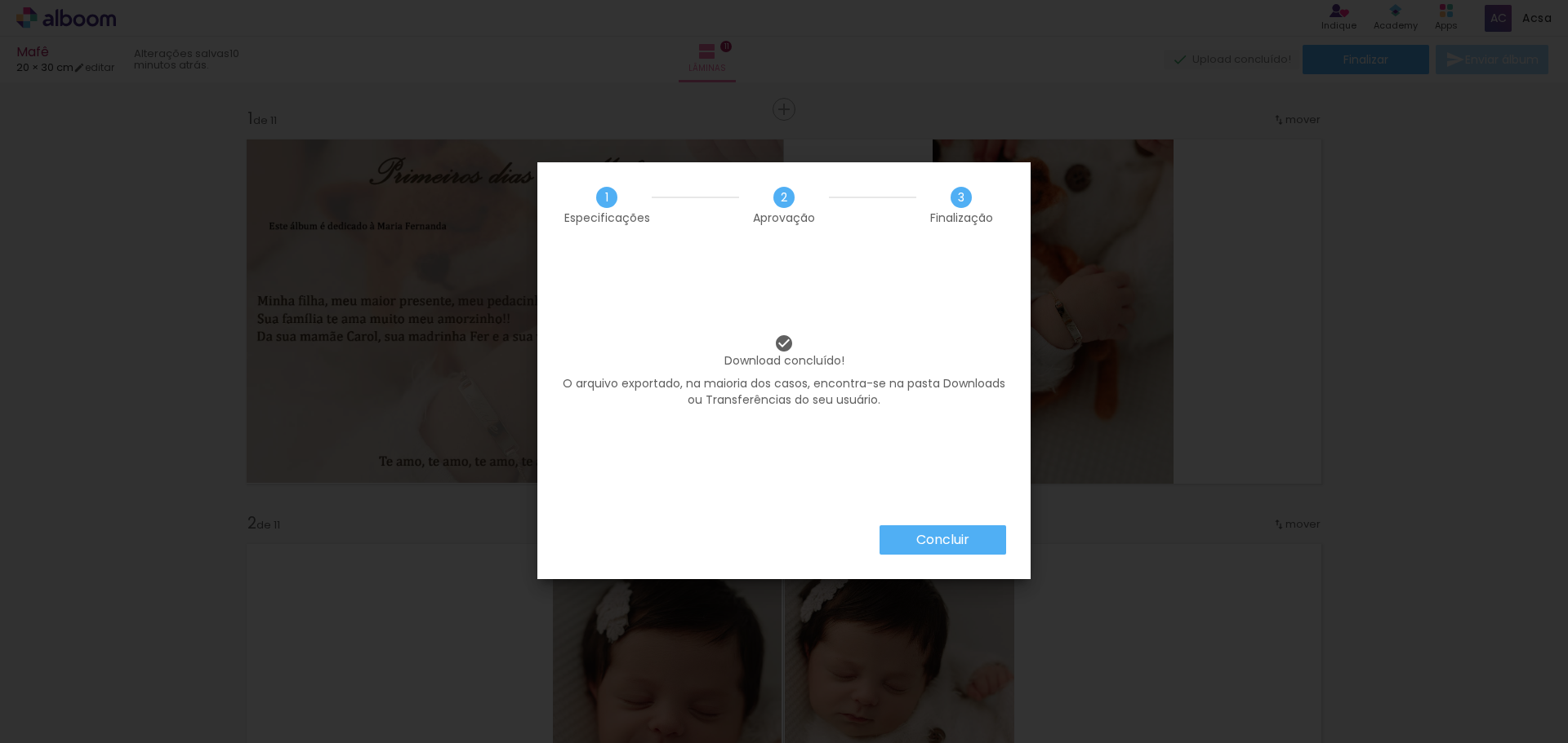
click at [986, 537] on paper-button "Concluir" at bounding box center [942, 540] width 126 height 29
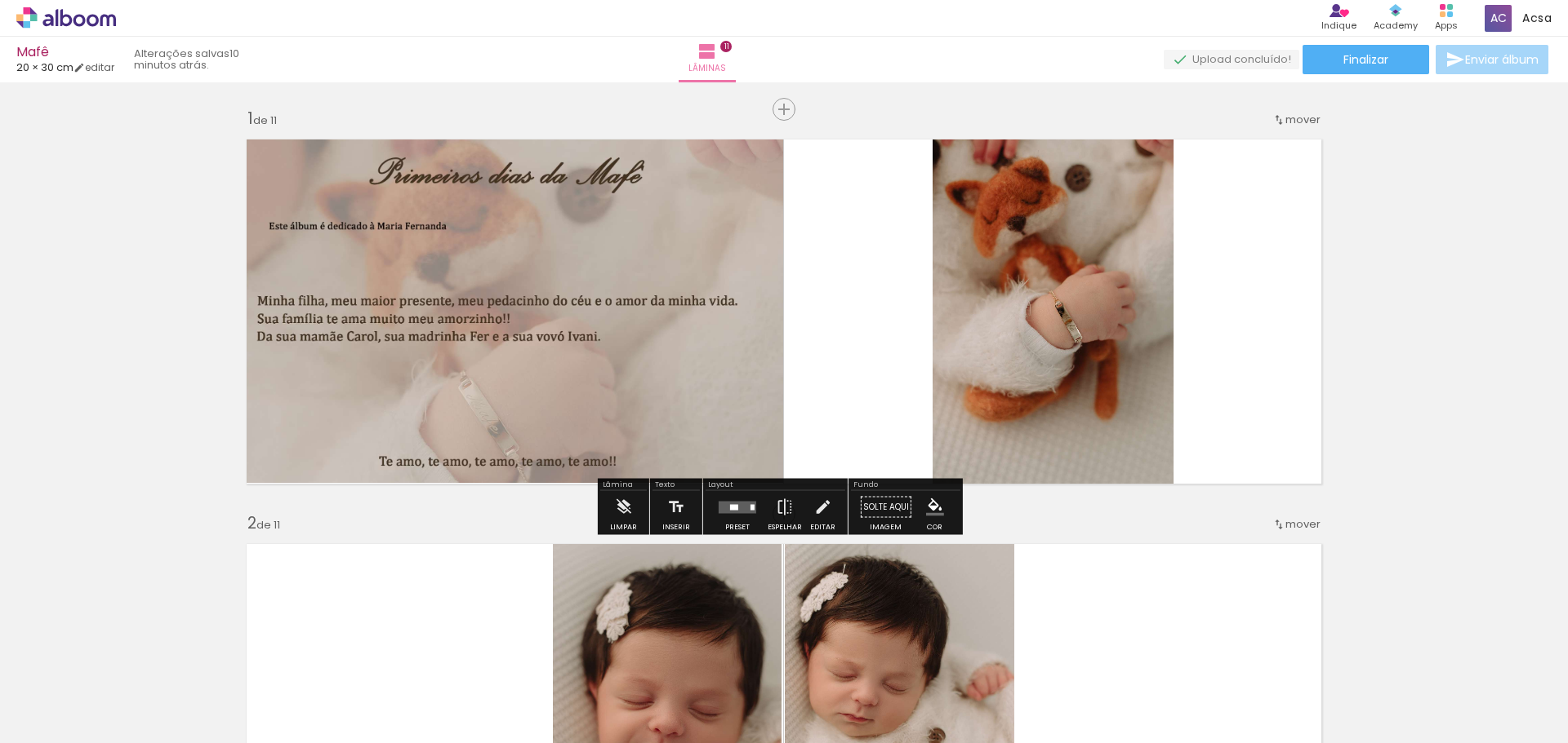
click at [592, 363] on quentale-photo at bounding box center [513, 307] width 540 height 352
click at [592, 364] on quentale-photo at bounding box center [513, 307] width 540 height 352
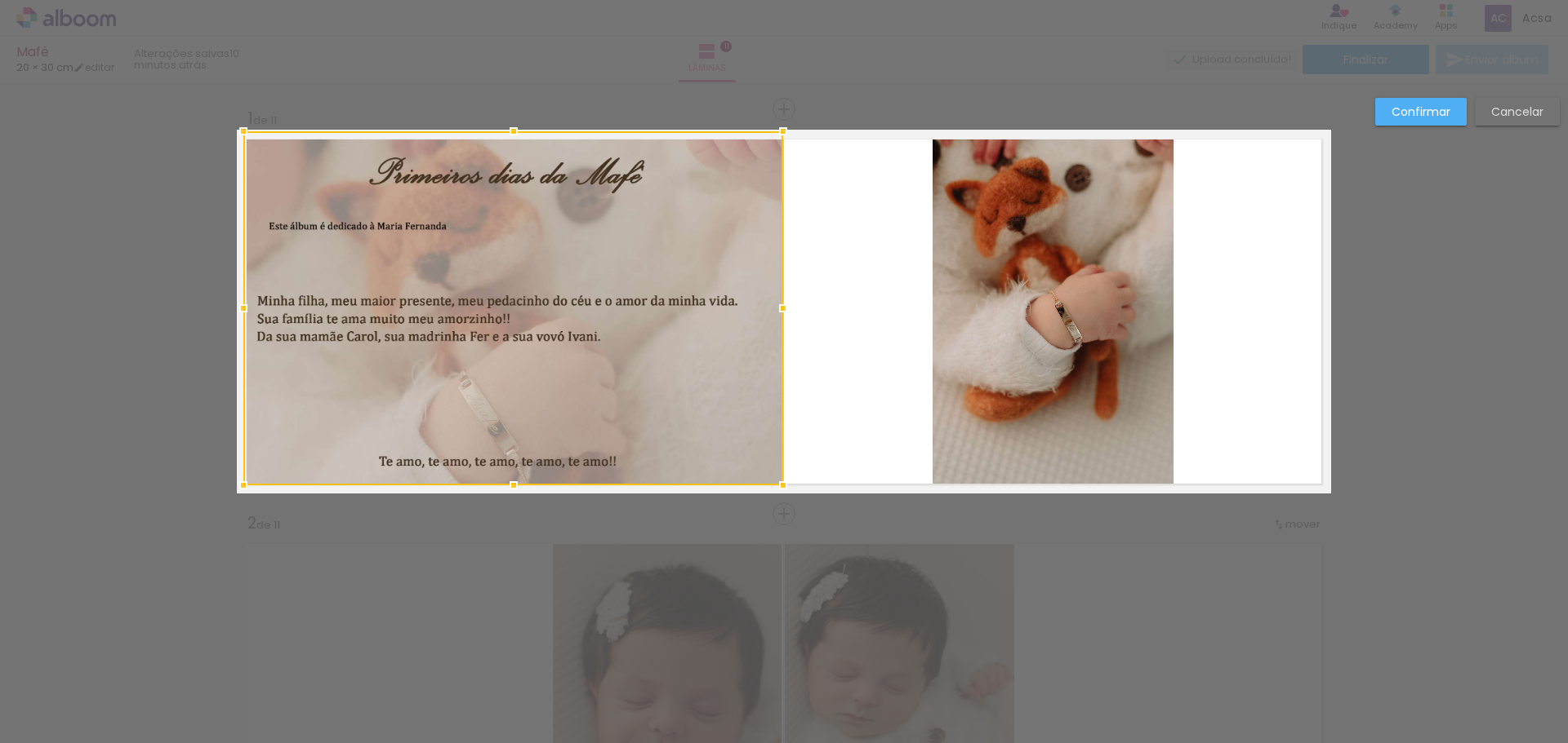
drag, startPoint x: 506, startPoint y: 489, endPoint x: 506, endPoint y: 502, distance: 13.0
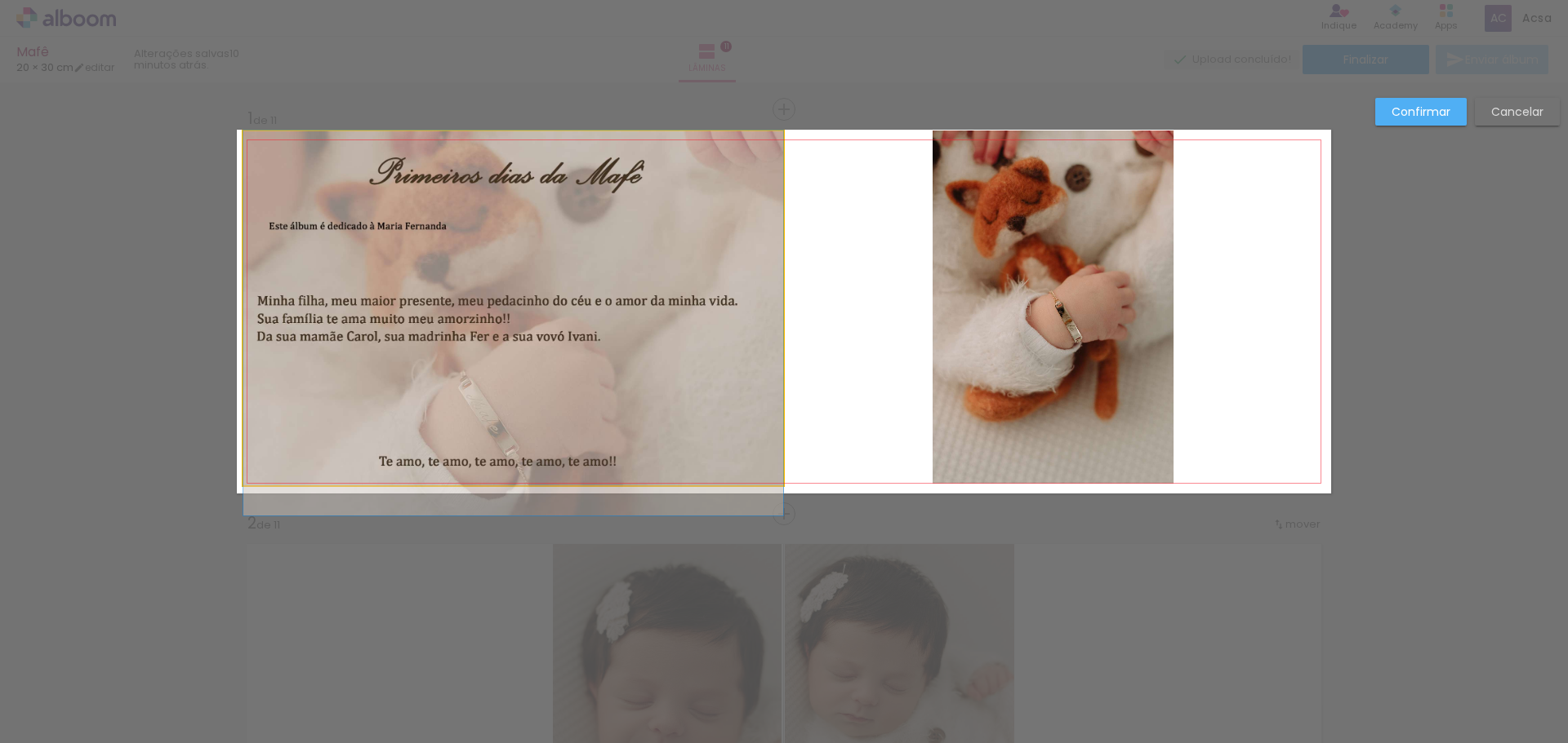
drag, startPoint x: 502, startPoint y: 426, endPoint x: 531, endPoint y: 388, distance: 47.8
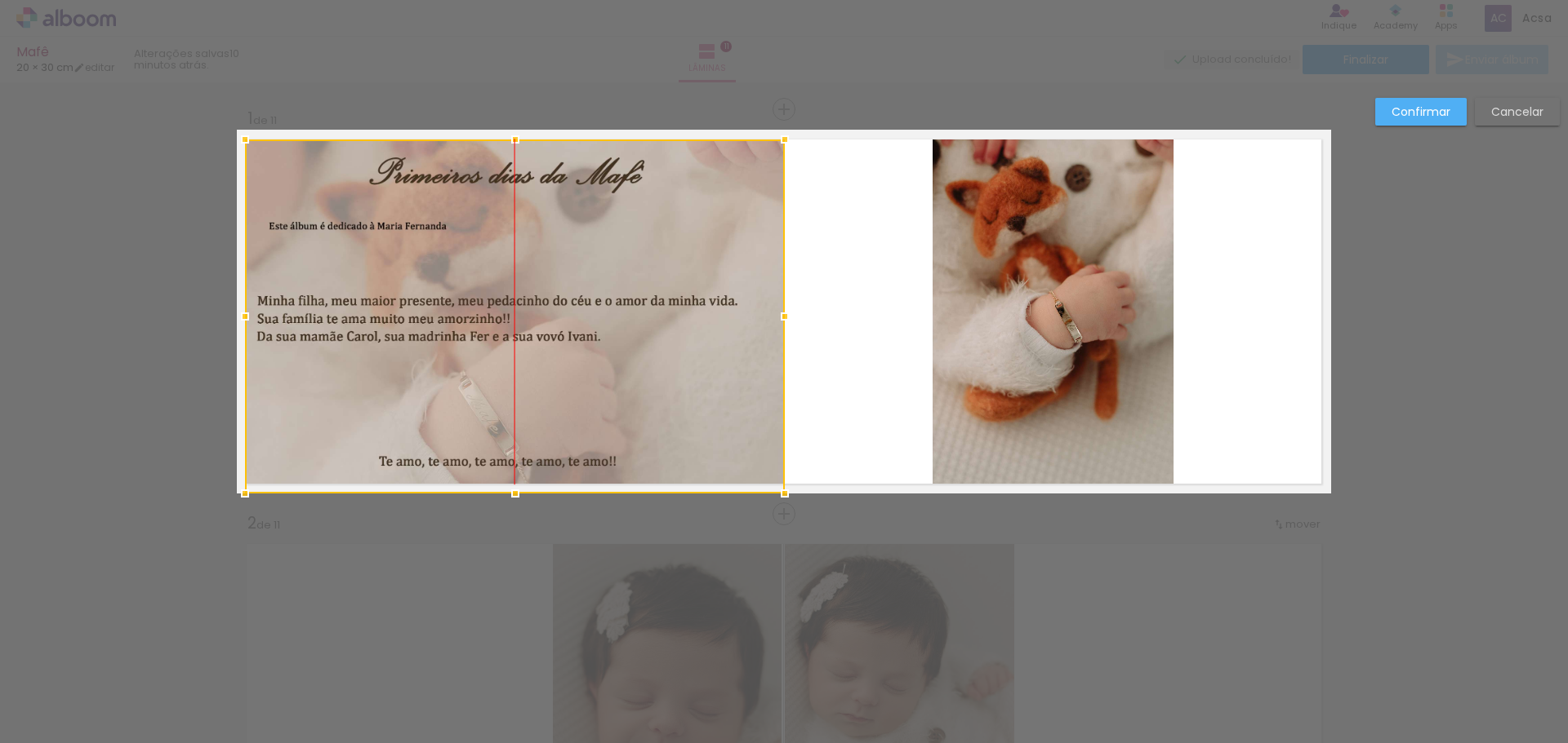
drag, startPoint x: 557, startPoint y: 354, endPoint x: 555, endPoint y: 389, distance: 35.1
click at [553, 393] on div at bounding box center [515, 316] width 540 height 354
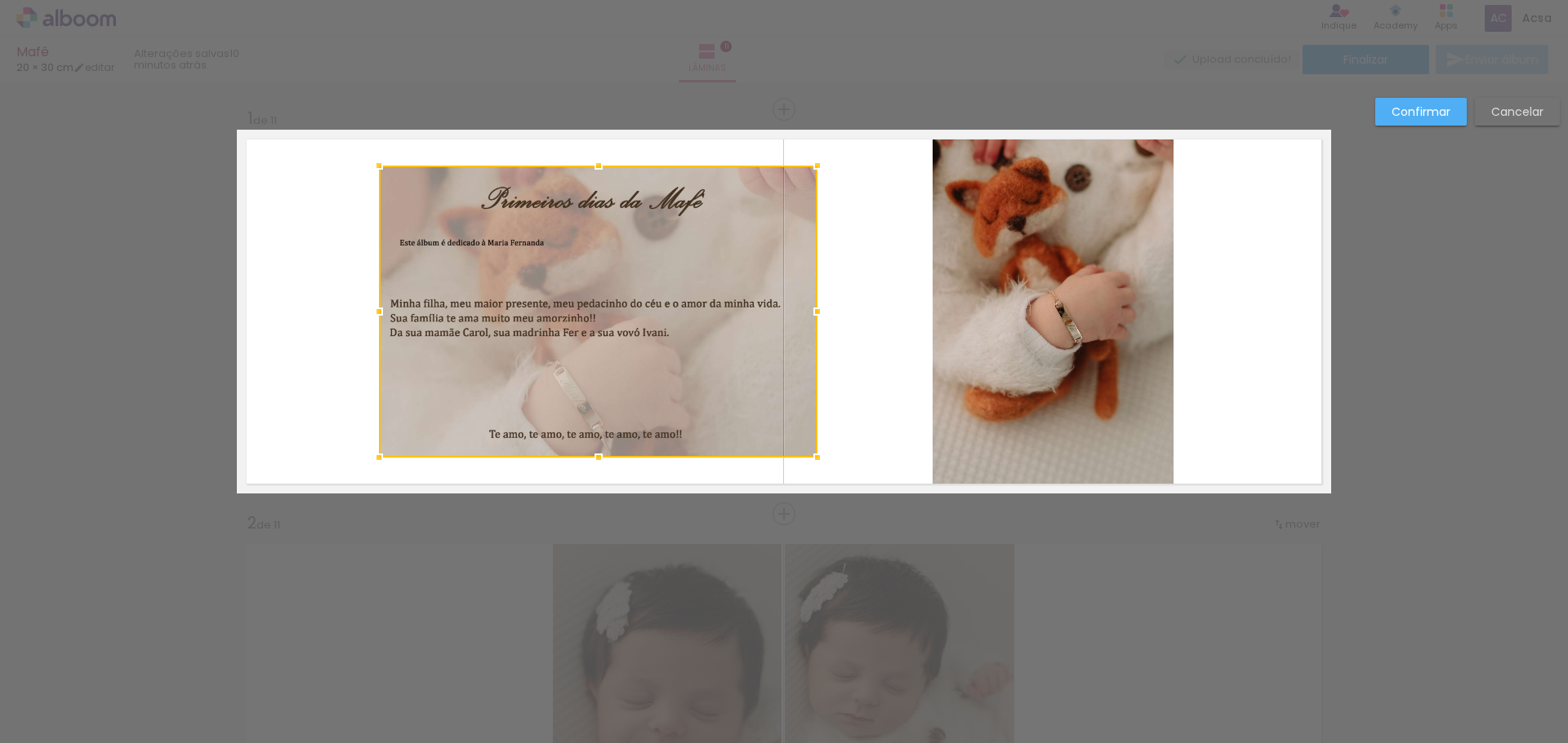
click at [0, 0] on slot "Cancelar" at bounding box center [0, 0] width 0 height 0
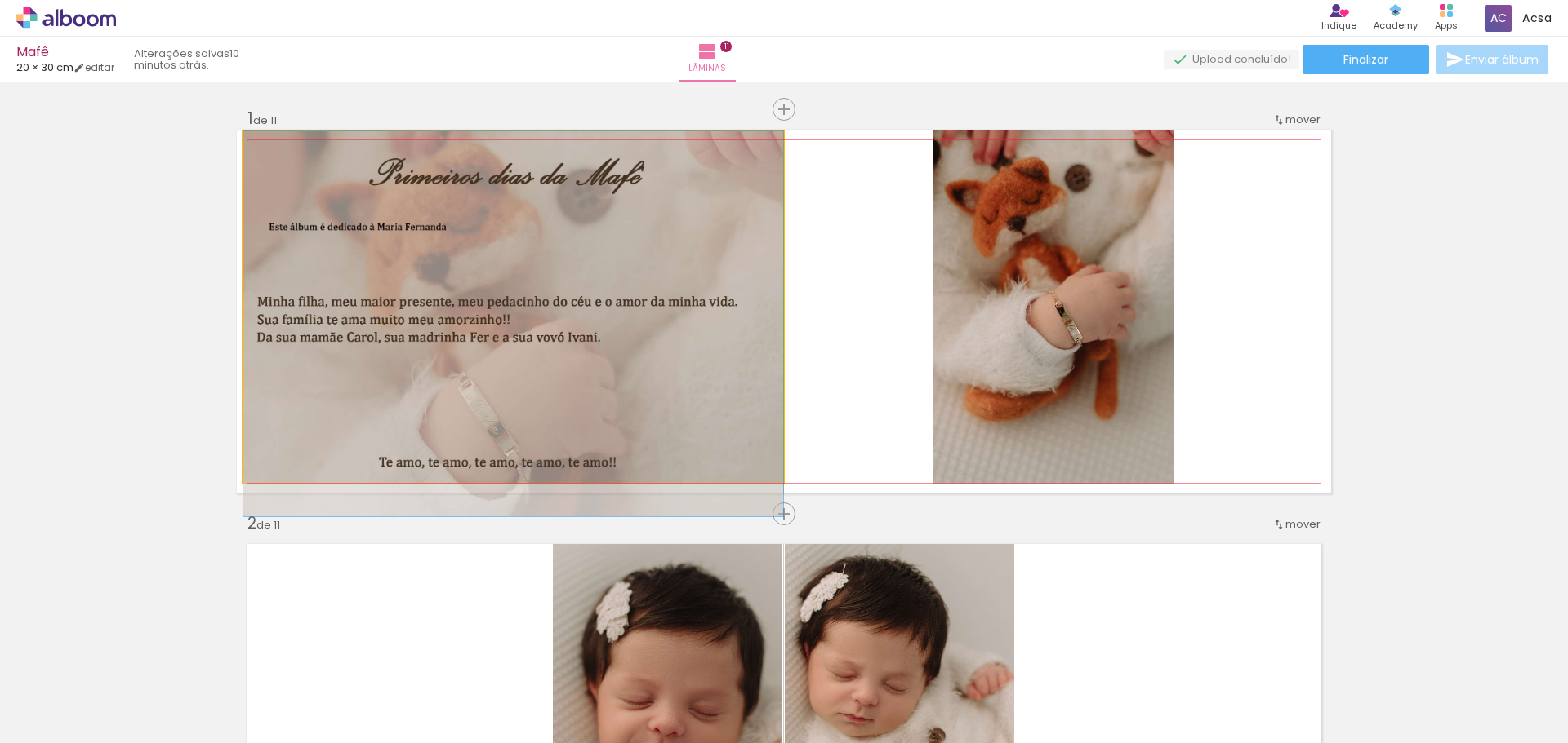
drag, startPoint x: 506, startPoint y: 326, endPoint x: 502, endPoint y: 352, distance: 26.3
drag, startPoint x: 487, startPoint y: 319, endPoint x: 475, endPoint y: 392, distance: 74.0
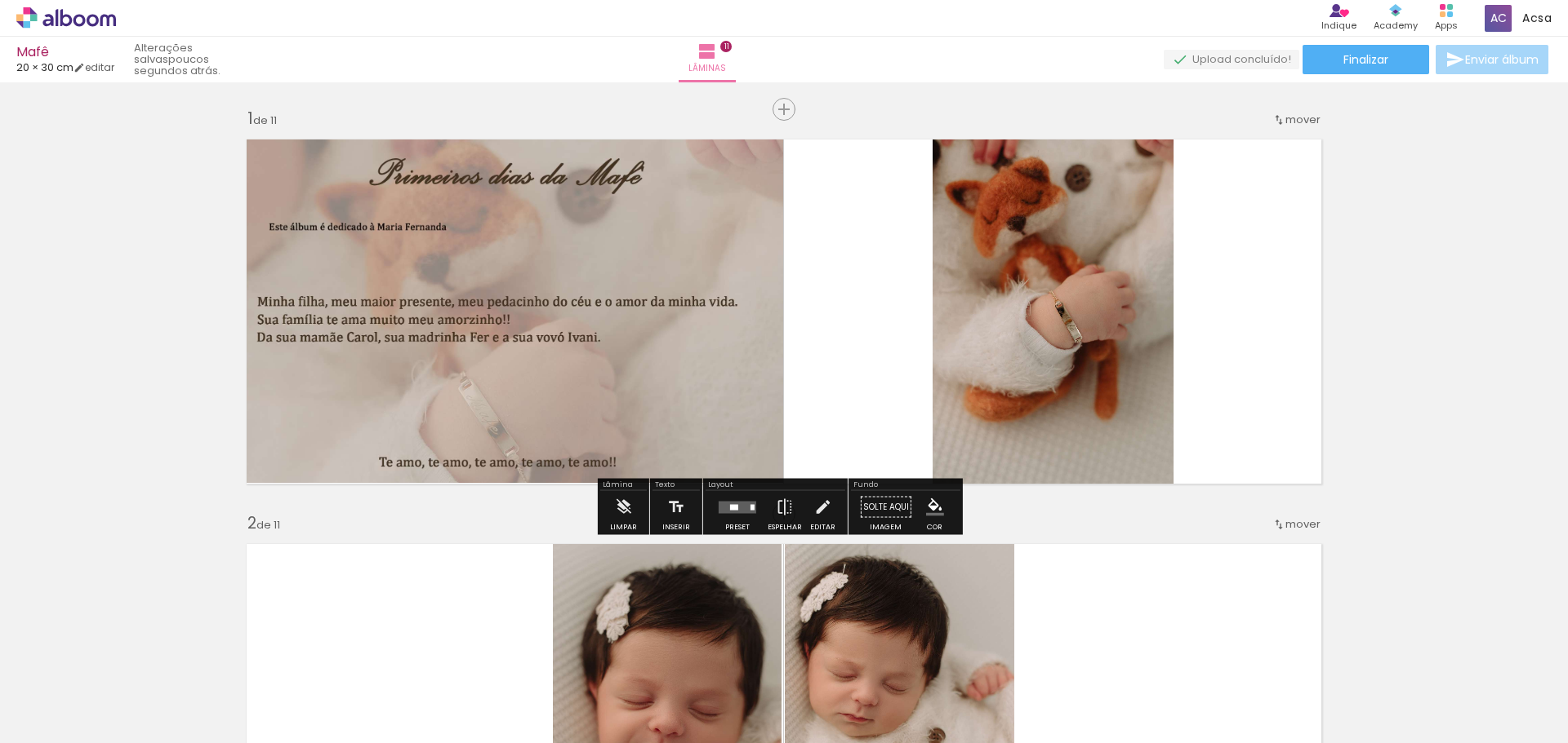
click at [538, 344] on quentale-photo at bounding box center [513, 307] width 540 height 352
click at [547, 371] on quentale-photo at bounding box center [513, 307] width 540 height 352
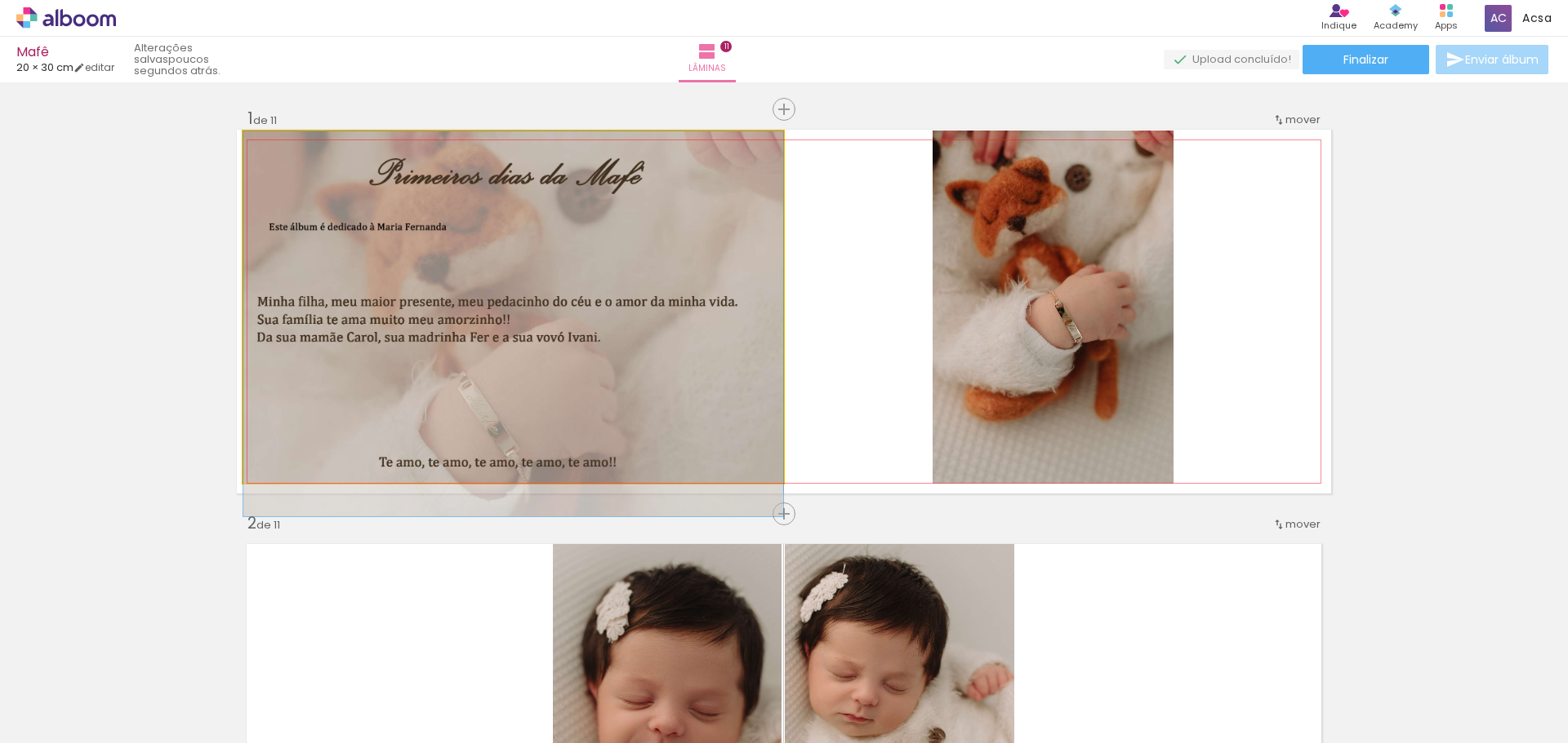
click at [548, 371] on quentale-photo at bounding box center [513, 307] width 540 height 352
drag, startPoint x: 547, startPoint y: 374, endPoint x: 527, endPoint y: 442, distance: 70.9
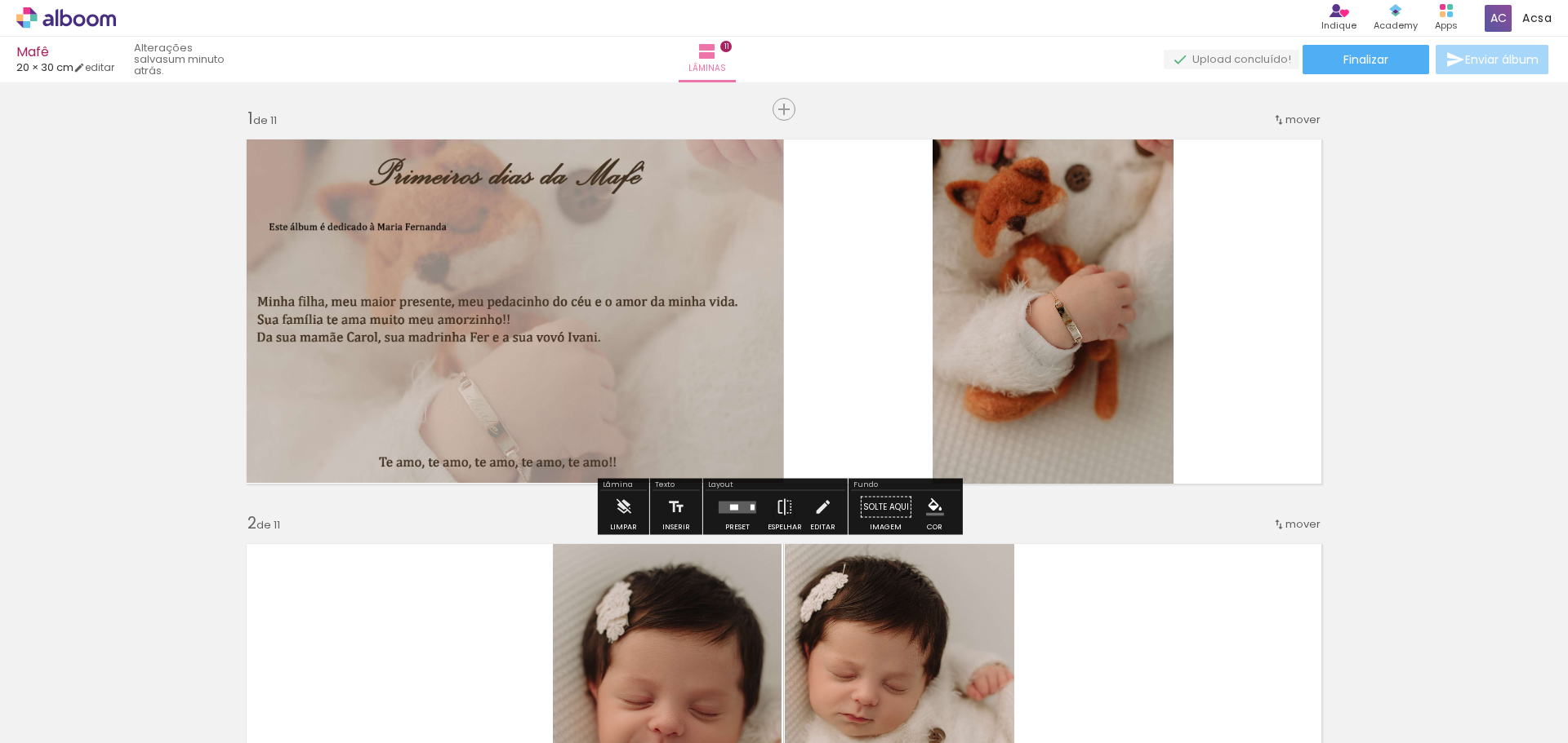
click at [478, 395] on quentale-photo at bounding box center [513, 307] width 540 height 352
click at [477, 396] on quentale-photo at bounding box center [513, 307] width 540 height 352
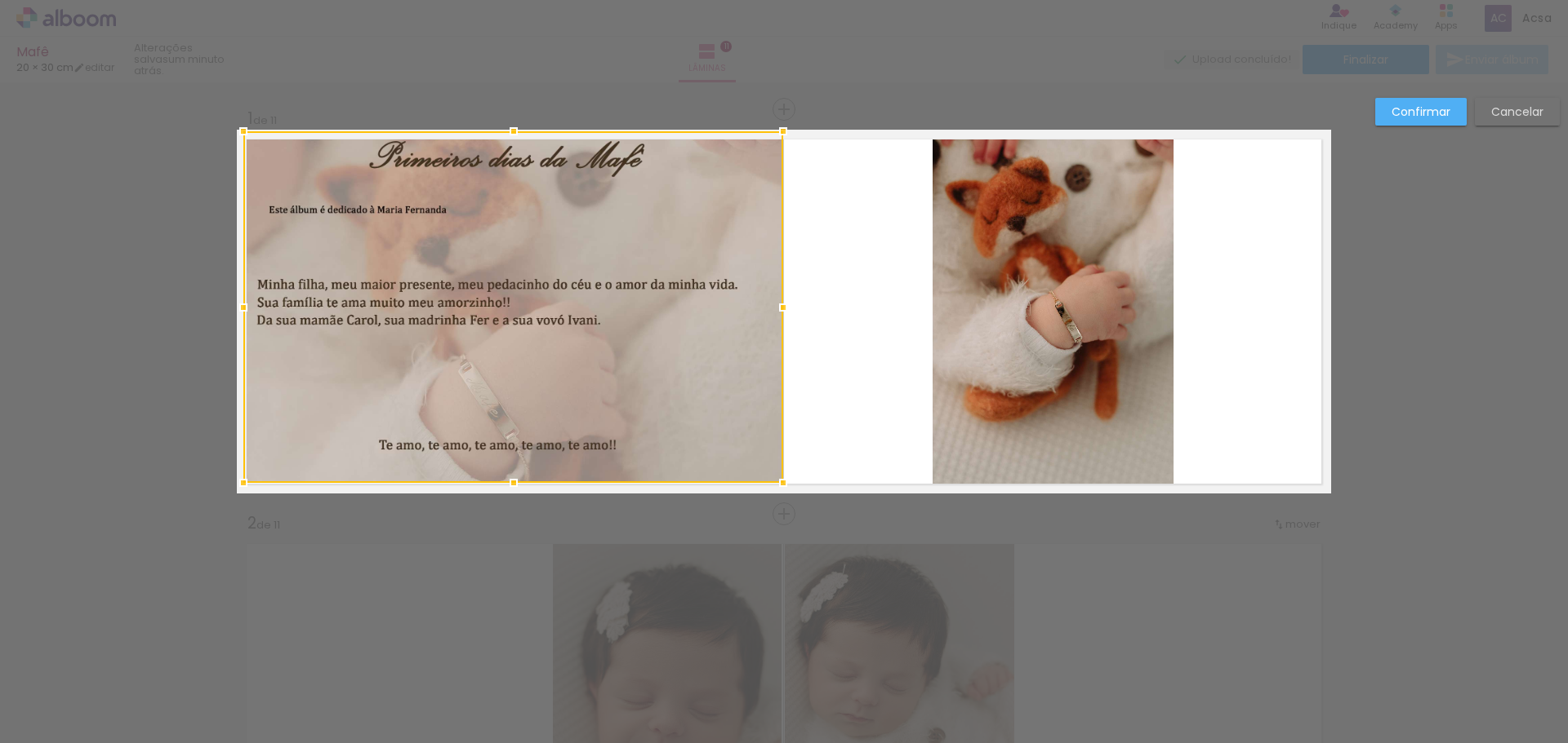
drag, startPoint x: 509, startPoint y: 490, endPoint x: 514, endPoint y: 516, distance: 26.5
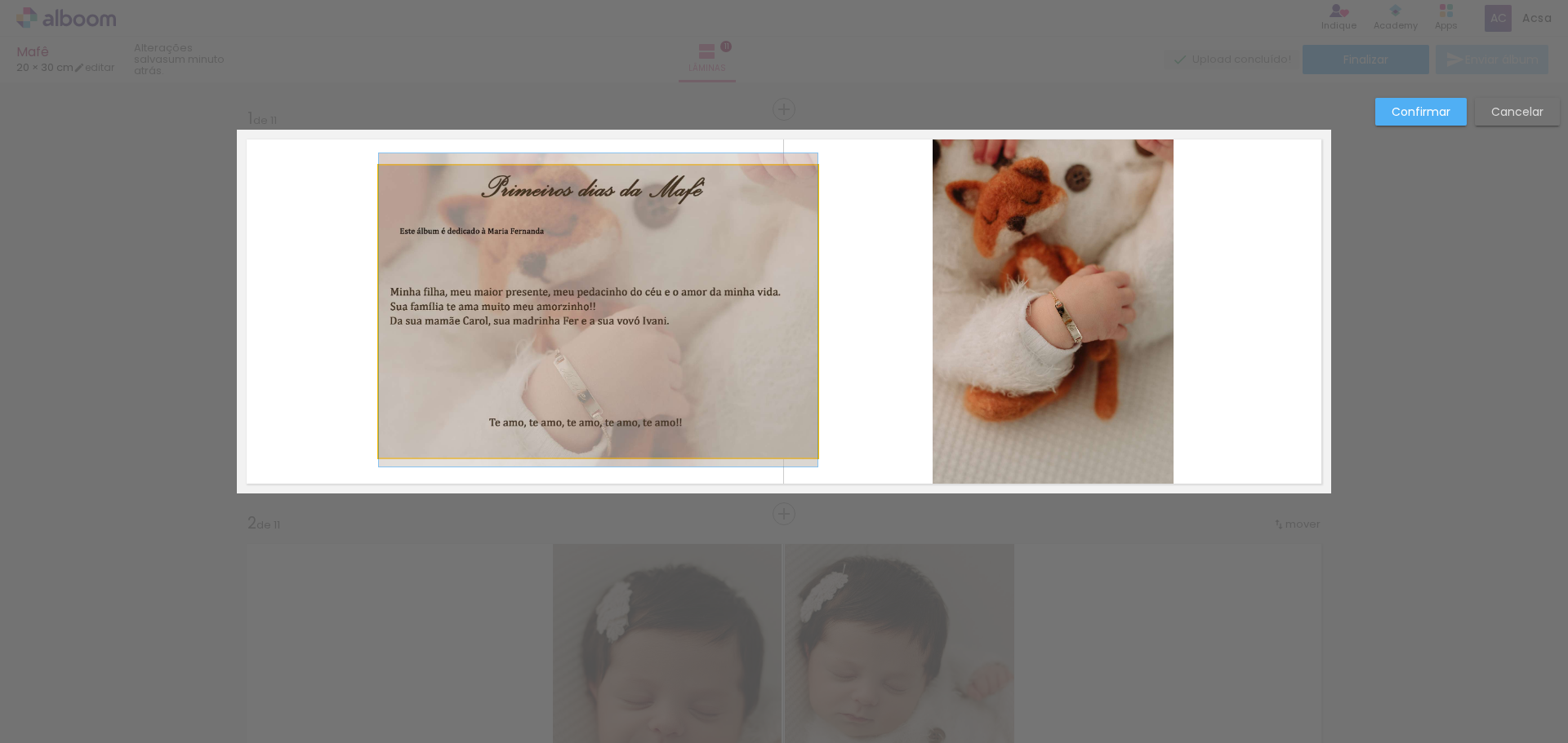
drag, startPoint x: 614, startPoint y: 383, endPoint x: 392, endPoint y: 376, distance: 222.1
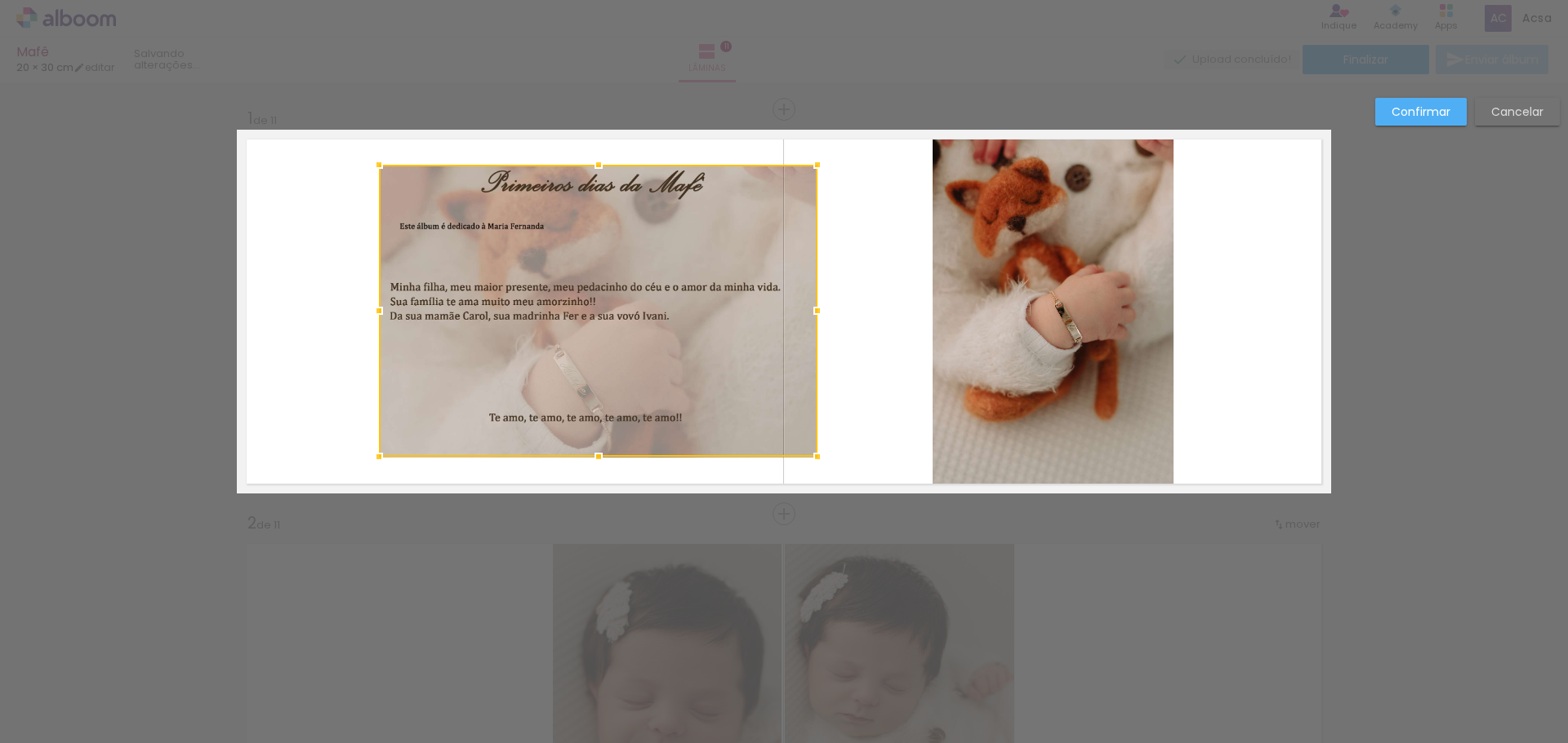
drag, startPoint x: 621, startPoint y: 328, endPoint x: 714, endPoint y: 289, distance: 100.8
click at [577, 324] on div at bounding box center [598, 311] width 438 height 292
click at [0, 0] on slot "Cancelar" at bounding box center [0, 0] width 0 height 0
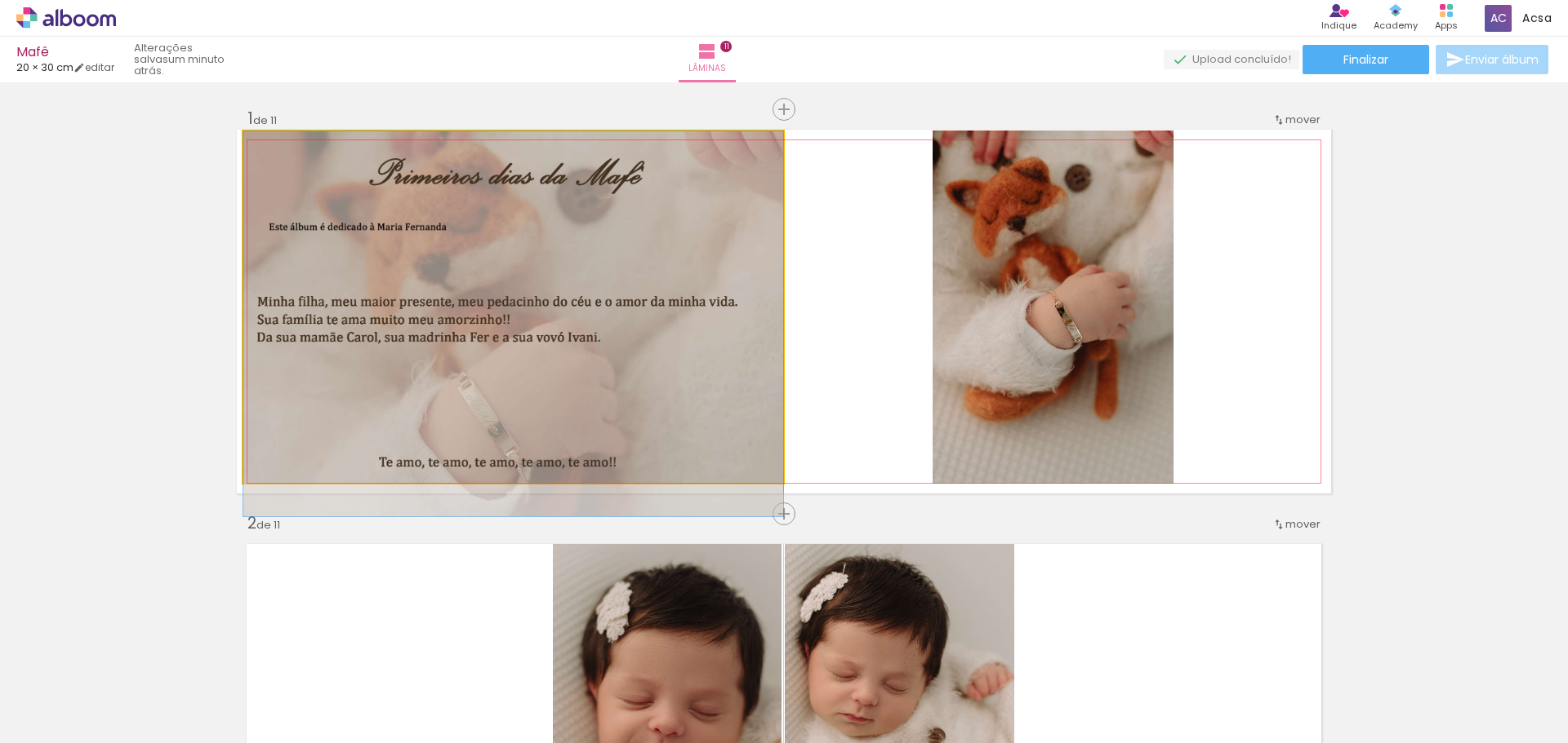
click at [519, 336] on quentale-photo at bounding box center [513, 307] width 540 height 352
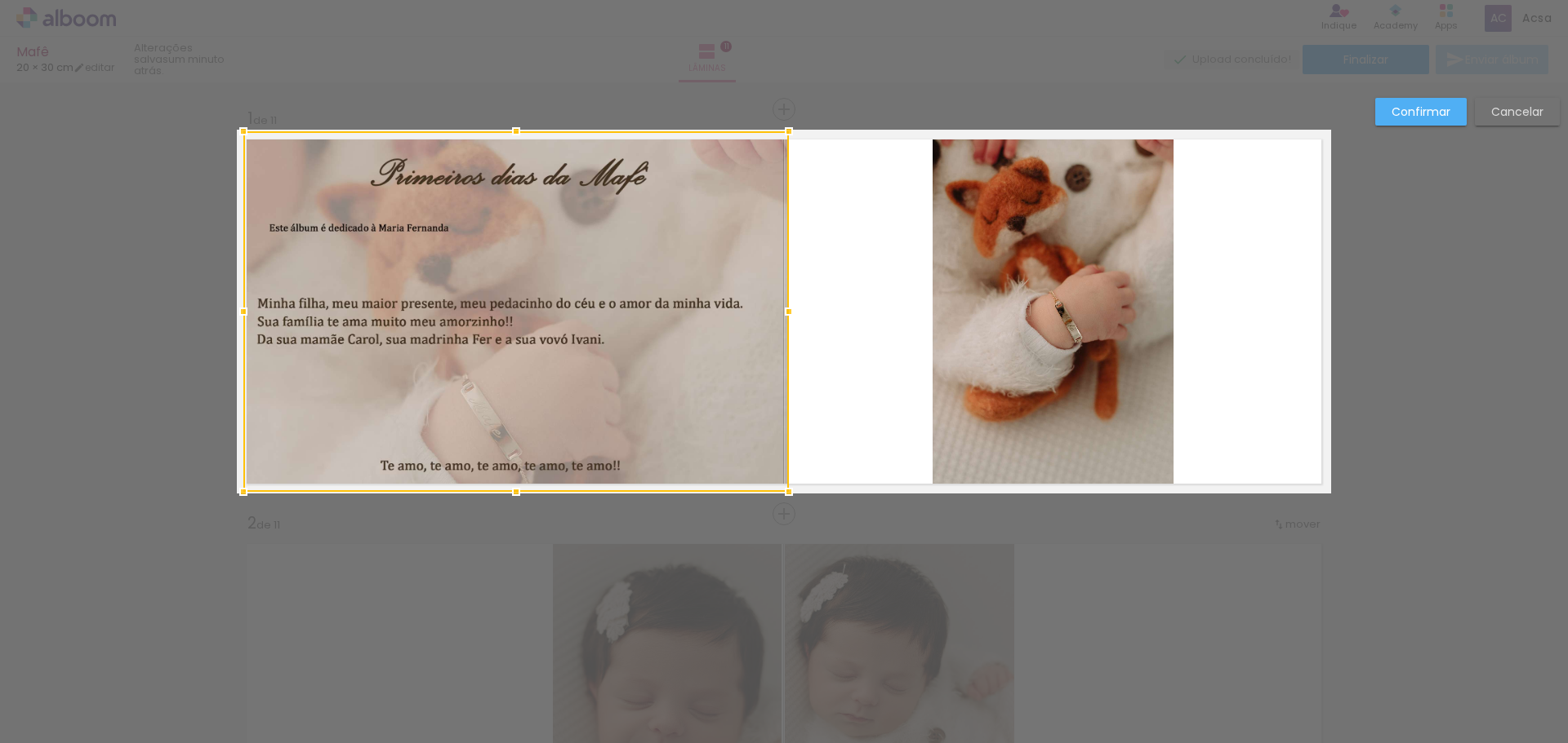
drag, startPoint x: 777, startPoint y: 483, endPoint x: 783, endPoint y: 491, distance: 10.0
click at [783, 491] on div at bounding box center [789, 492] width 33 height 33
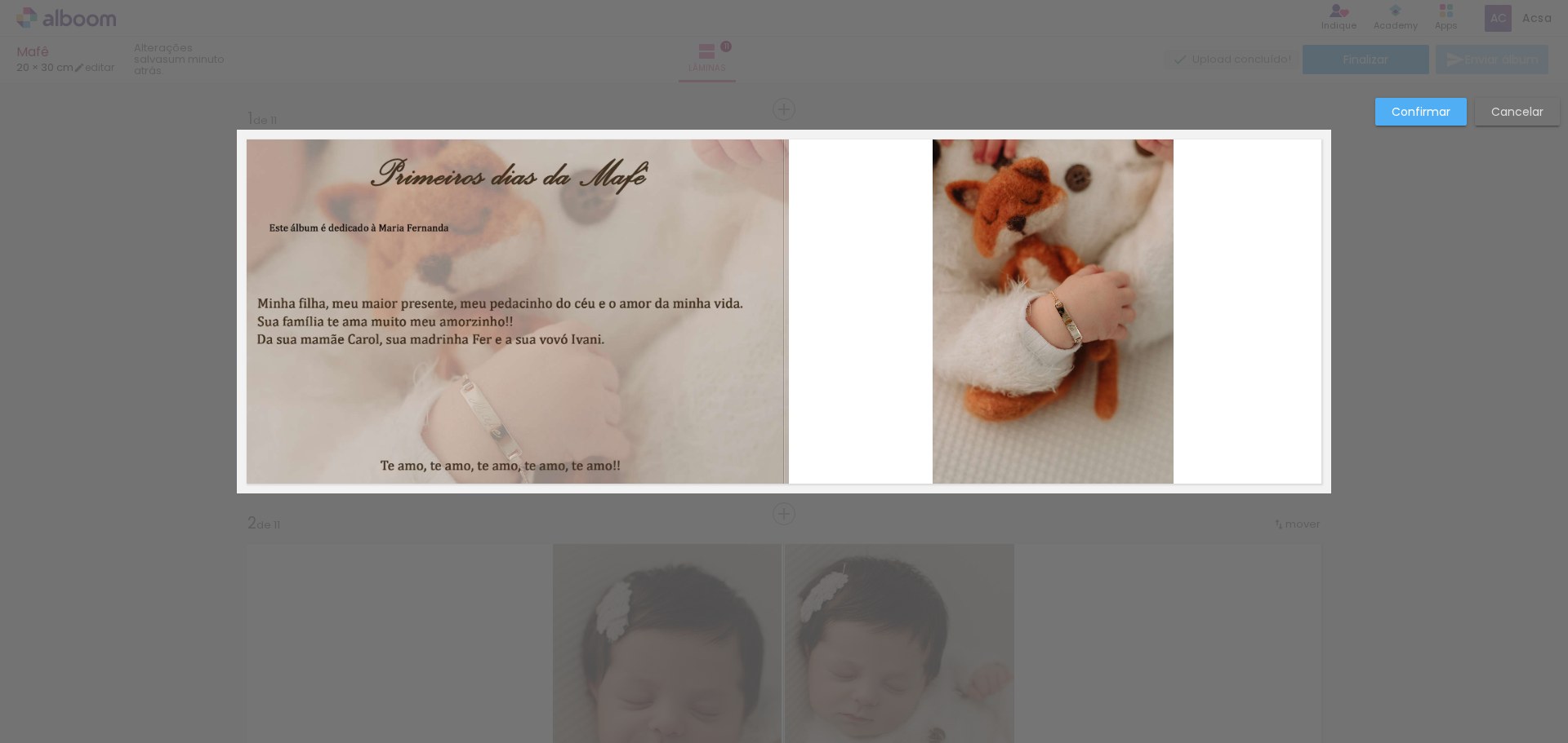
click at [274, 363] on quentale-photo at bounding box center [516, 312] width 546 height 361
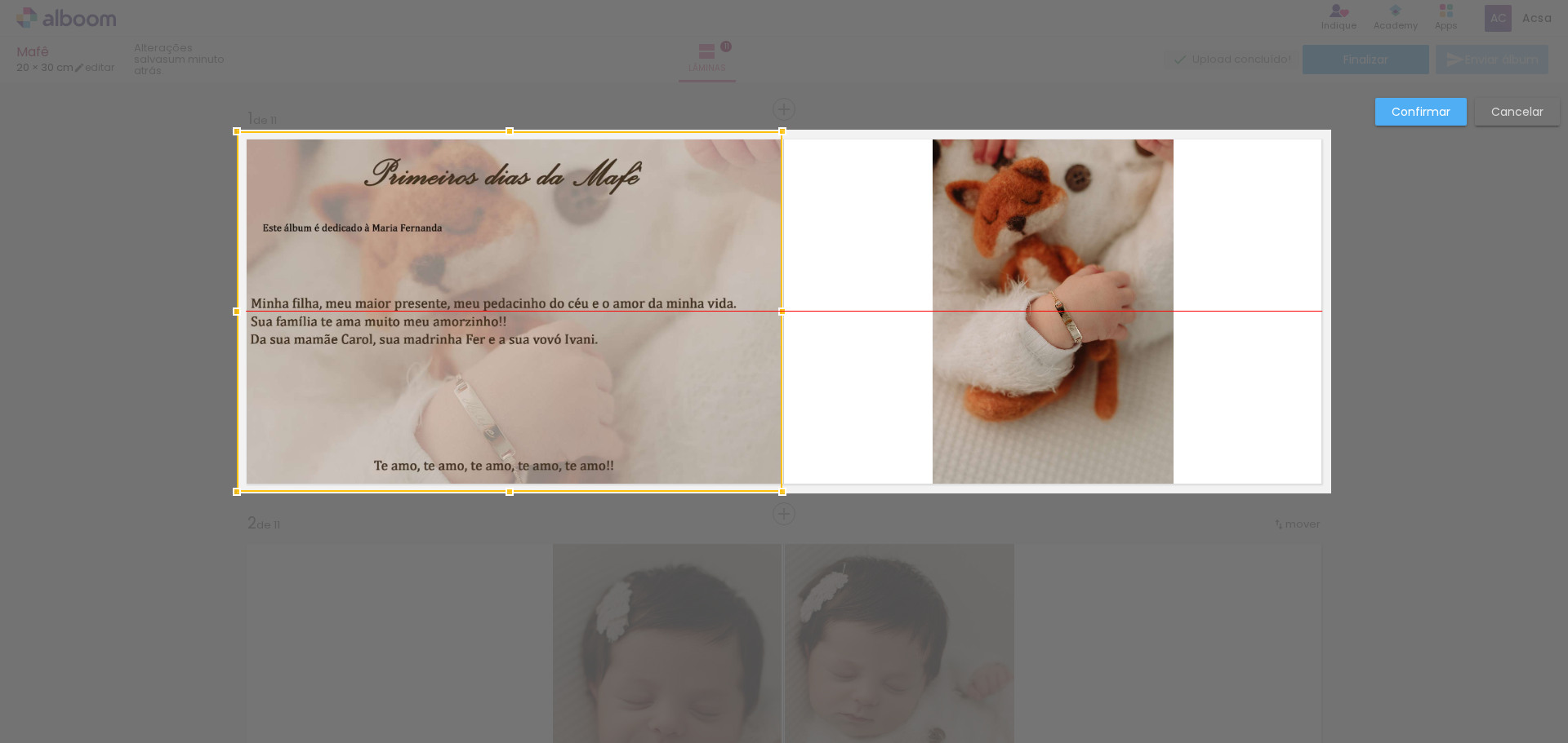
drag, startPoint x: 321, startPoint y: 351, endPoint x: 301, endPoint y: 351, distance: 20.0
click at [301, 351] on div at bounding box center [509, 312] width 546 height 361
click at [0, 0] on slot "Confirmar" at bounding box center [0, 0] width 0 height 0
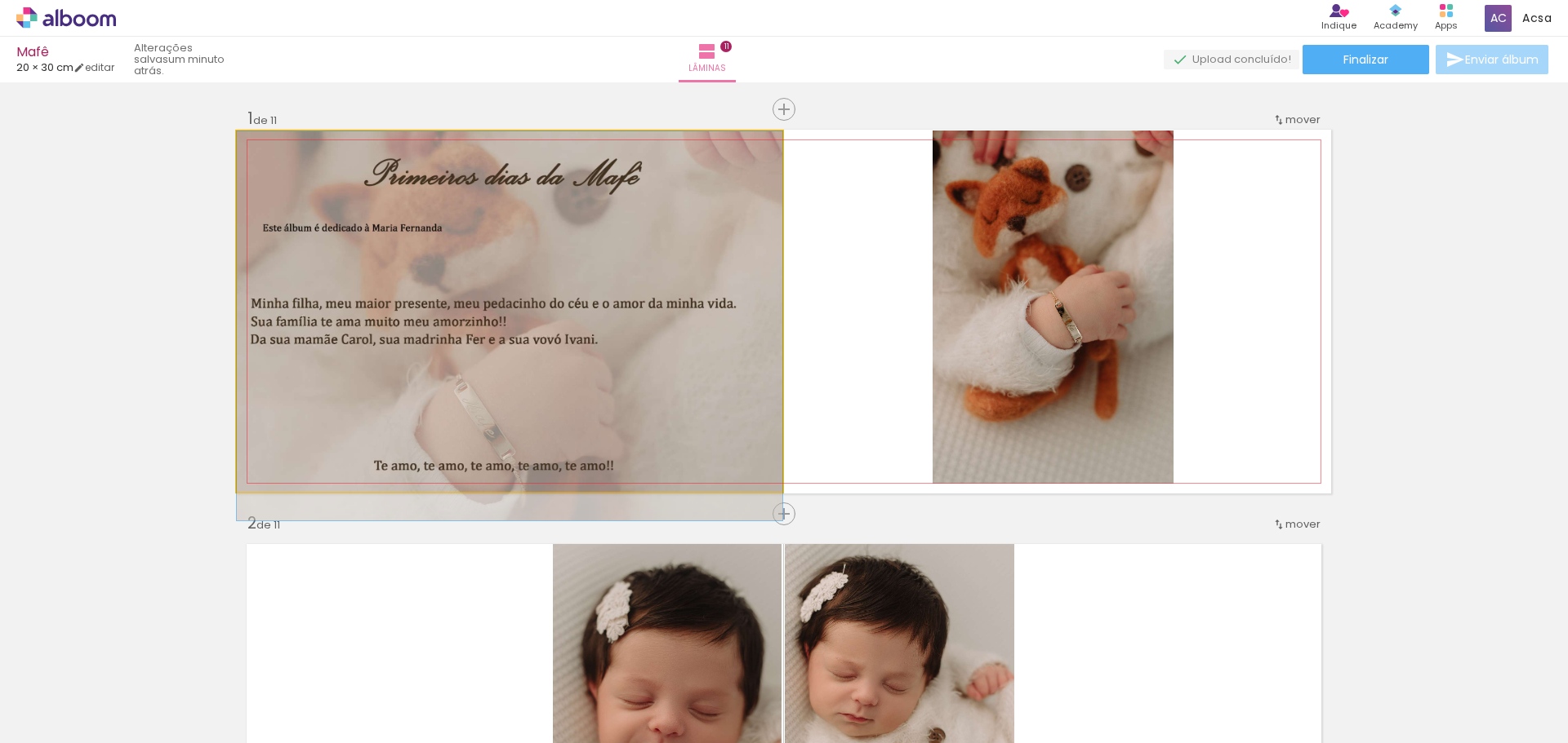
click at [713, 334] on quentale-photo at bounding box center [509, 312] width 546 height 361
click at [750, 327] on quentale-photo at bounding box center [509, 312] width 546 height 361
click at [750, 326] on quentale-photo at bounding box center [509, 312] width 546 height 361
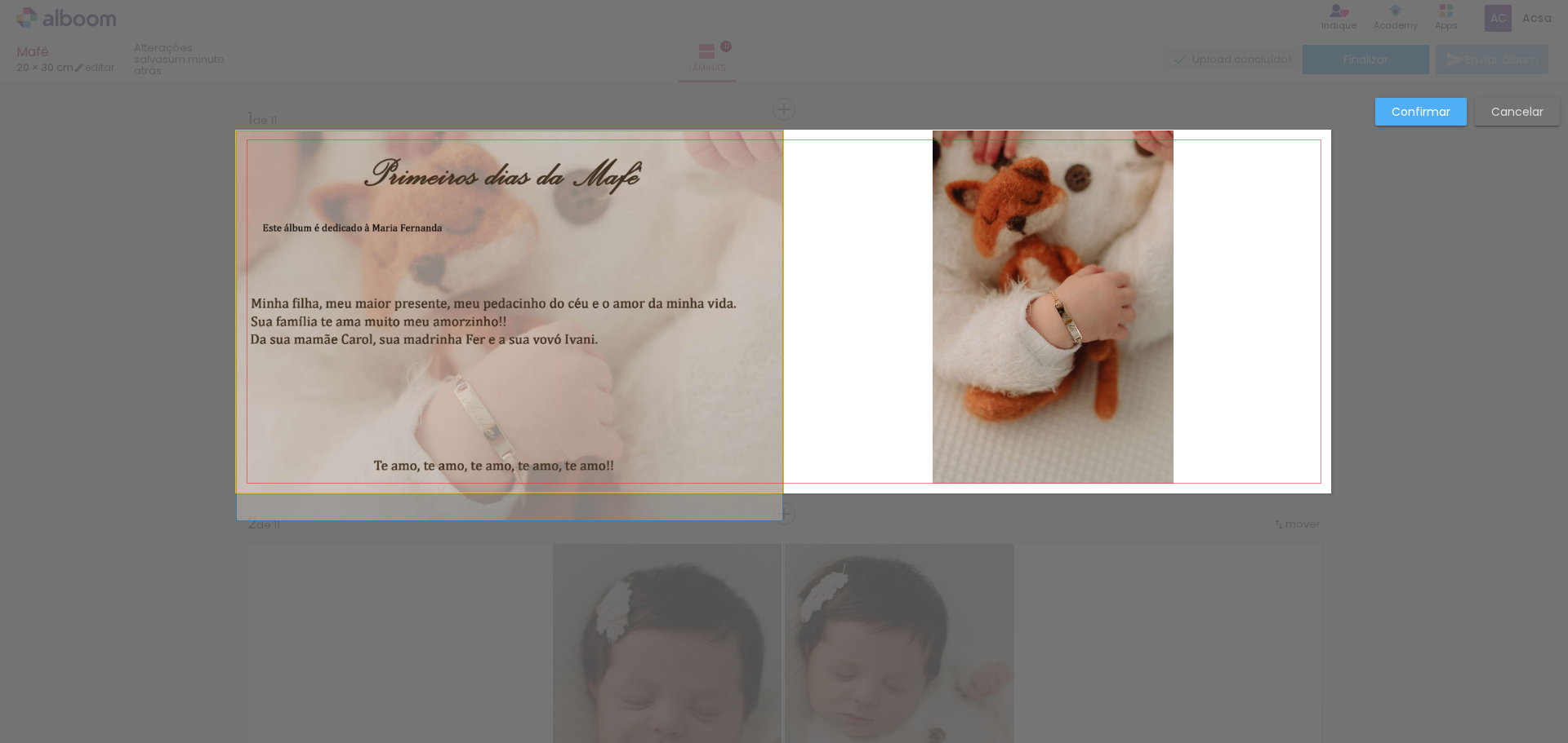
click at [772, 340] on quentale-photo at bounding box center [509, 312] width 546 height 361
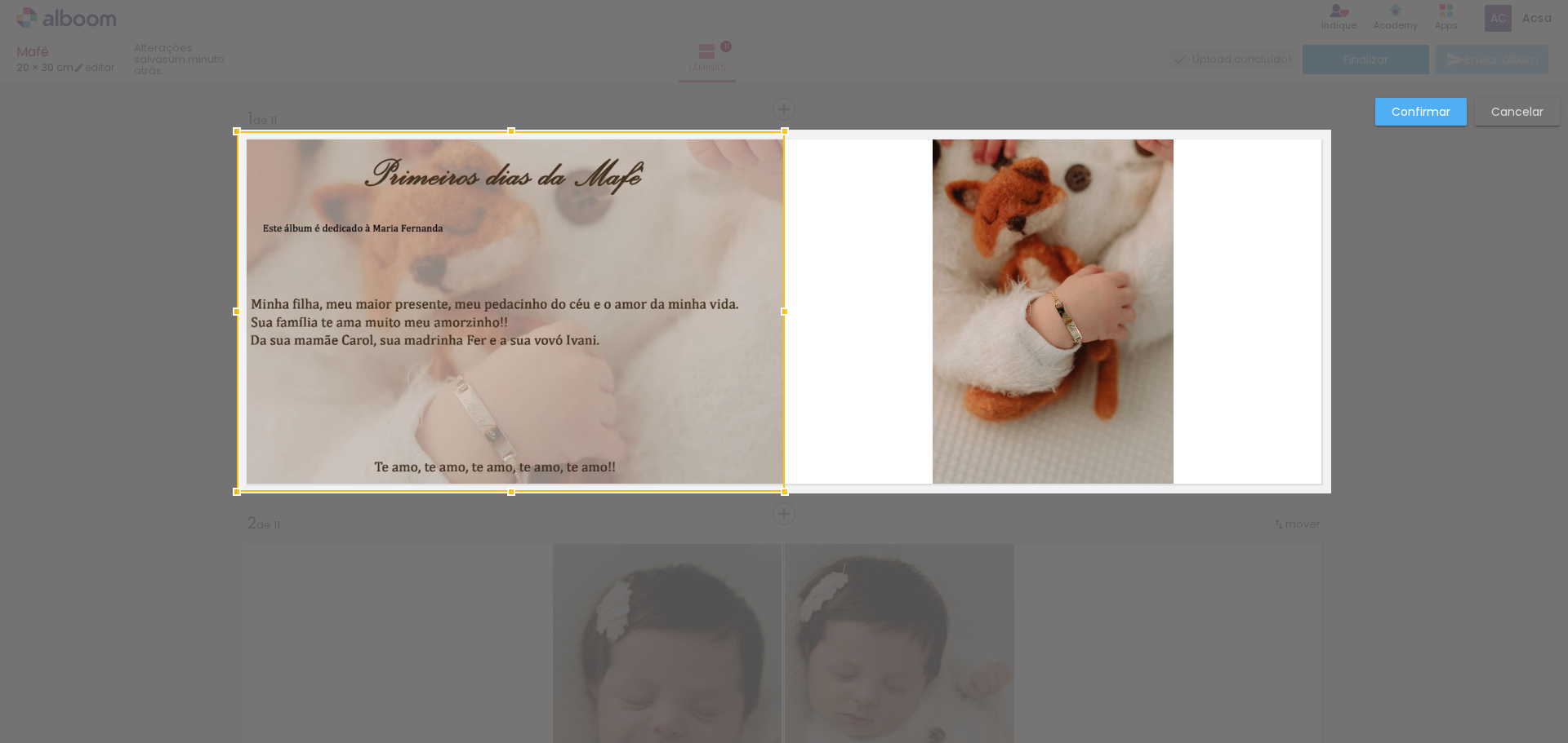
drag, startPoint x: 777, startPoint y: 315, endPoint x: 793, endPoint y: 319, distance: 16.5
click at [793, 319] on div at bounding box center [785, 312] width 33 height 33
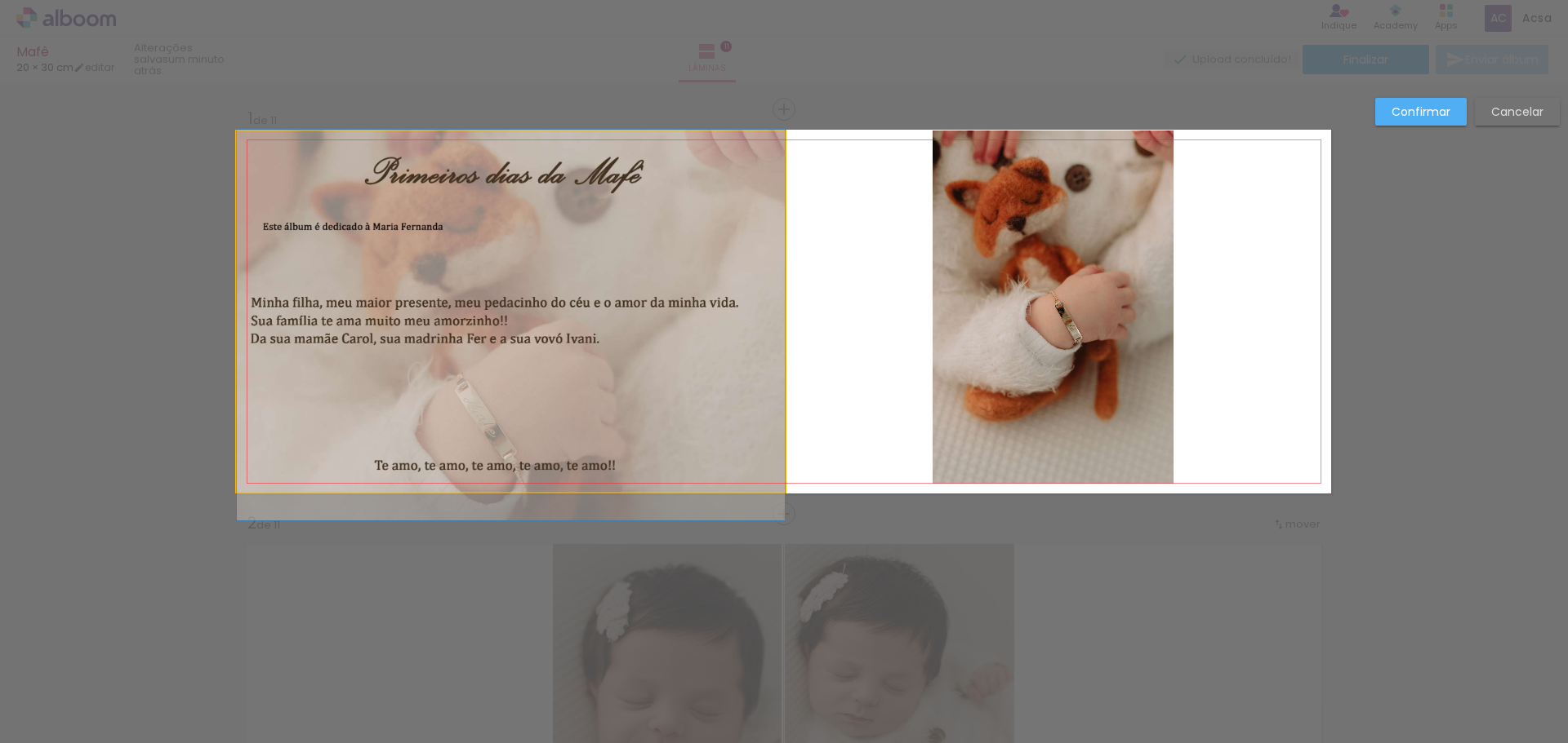
drag, startPoint x: 674, startPoint y: 352, endPoint x: 699, endPoint y: 351, distance: 25.0
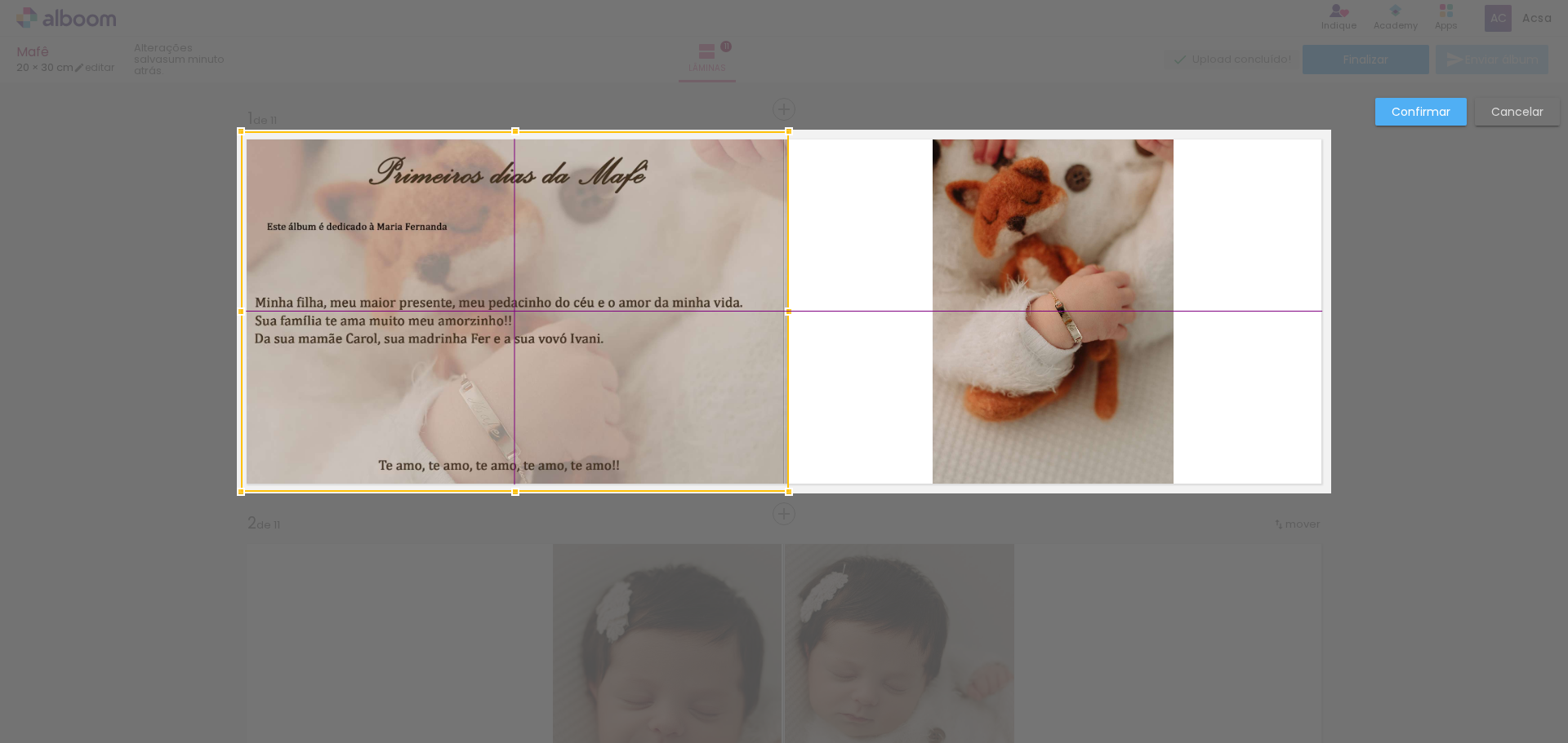
click at [644, 357] on div at bounding box center [516, 312] width 548 height 361
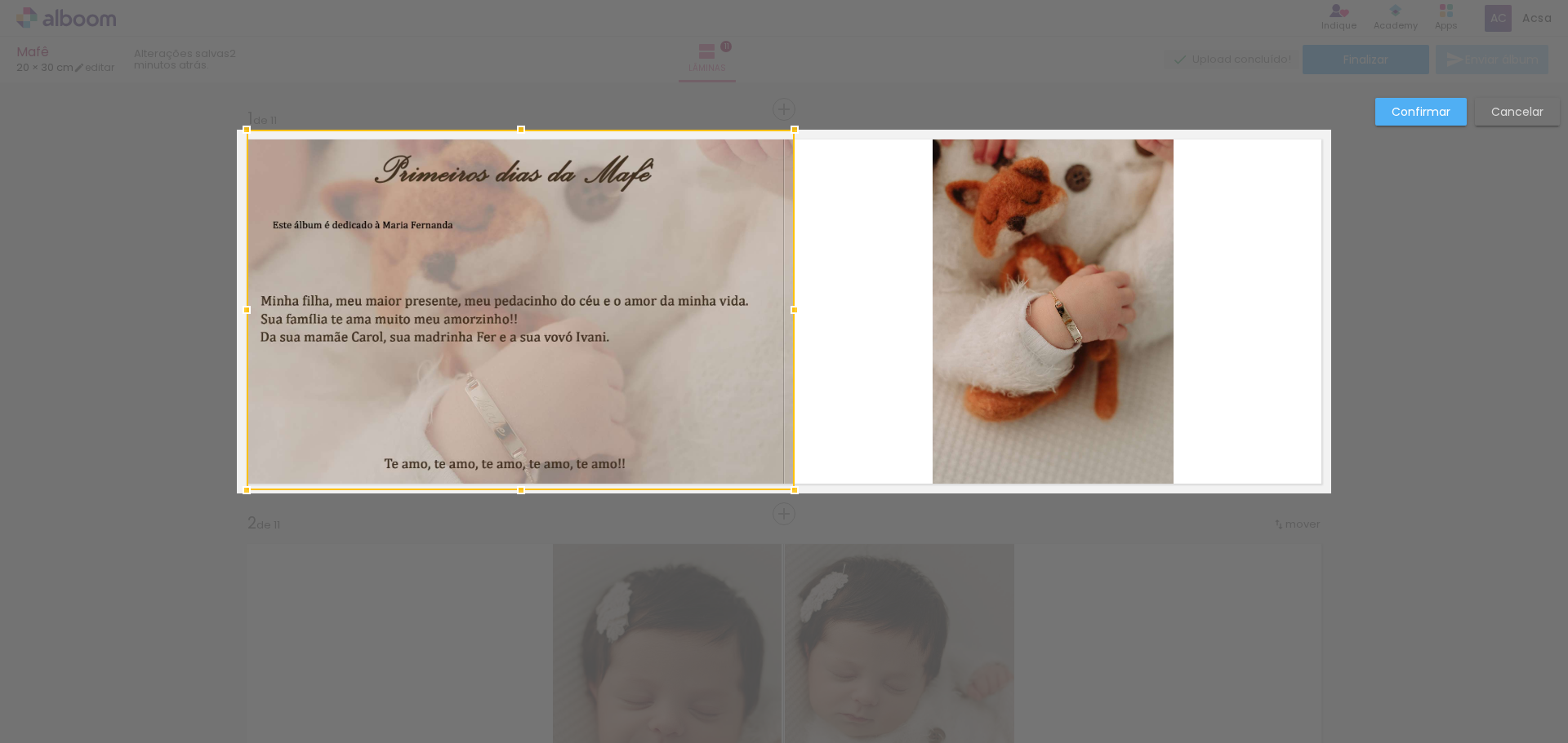
click at [1394, 120] on paper-button "Confirmar" at bounding box center [1420, 111] width 92 height 28
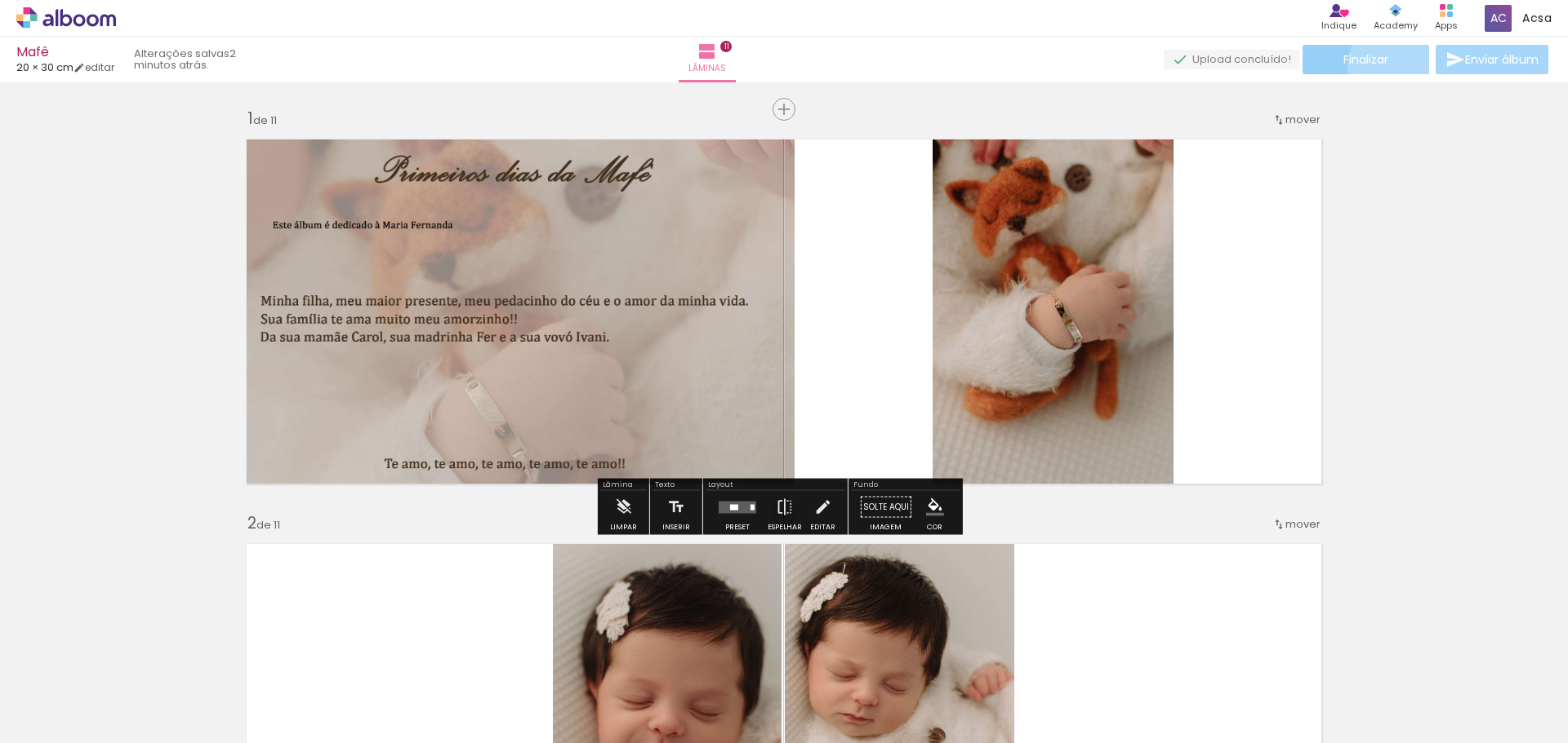
click at [1393, 66] on paper-button "Finalizar" at bounding box center [1365, 60] width 126 height 29
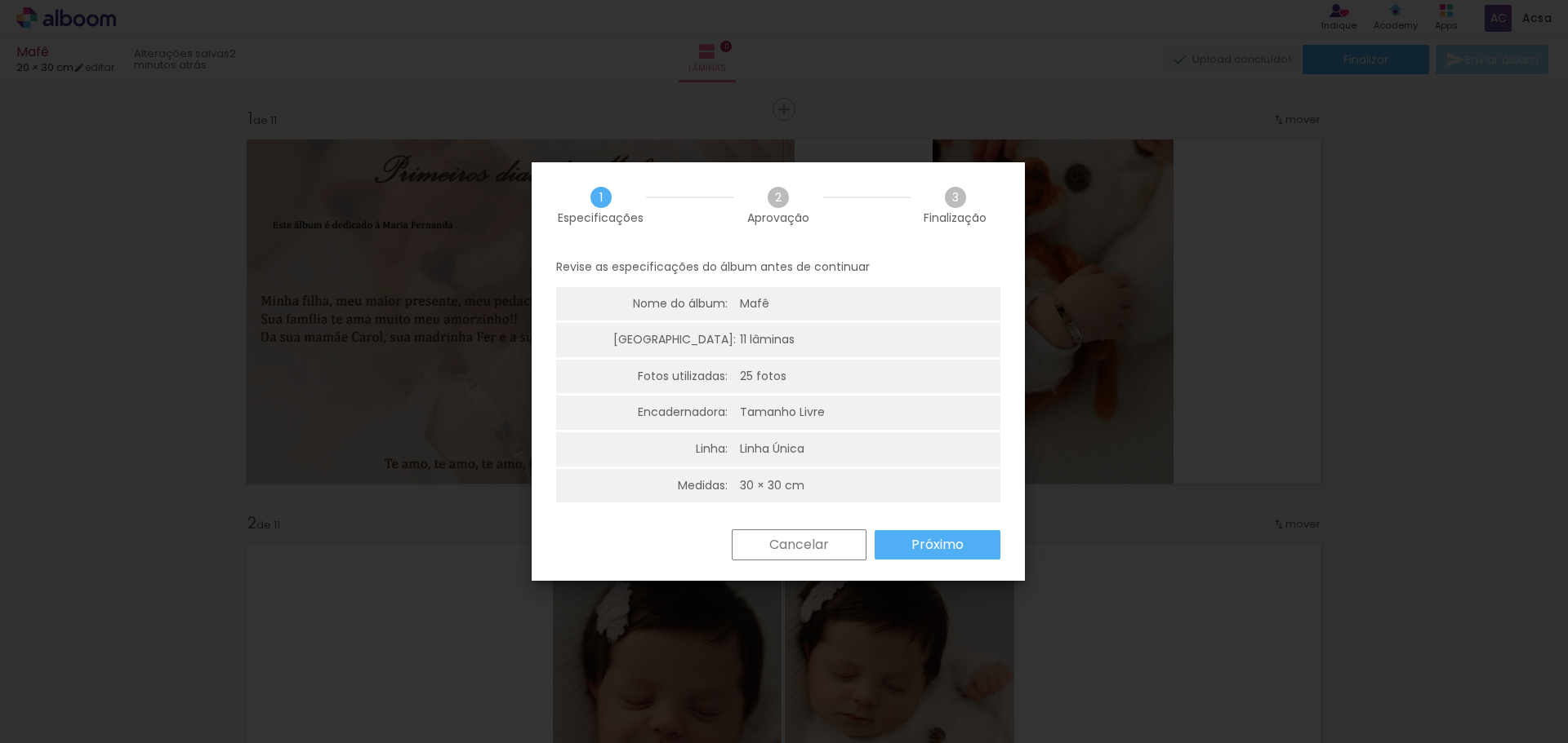
click at [0, 0] on slot "Próximo" at bounding box center [0, 0] width 0 height 0
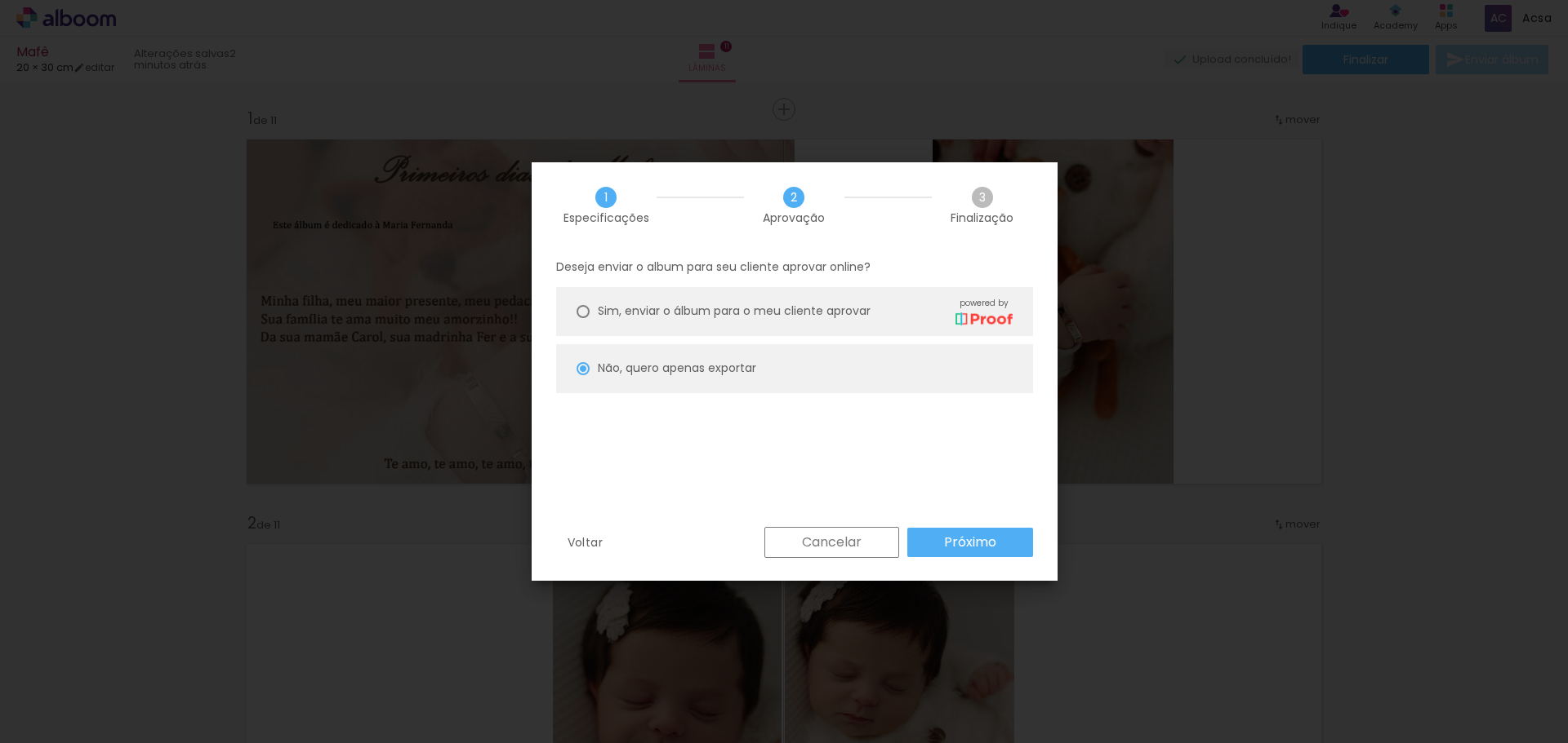
click at [1004, 543] on paper-button "Próximo" at bounding box center [970, 542] width 126 height 29
type input "Alta, 300 DPI"
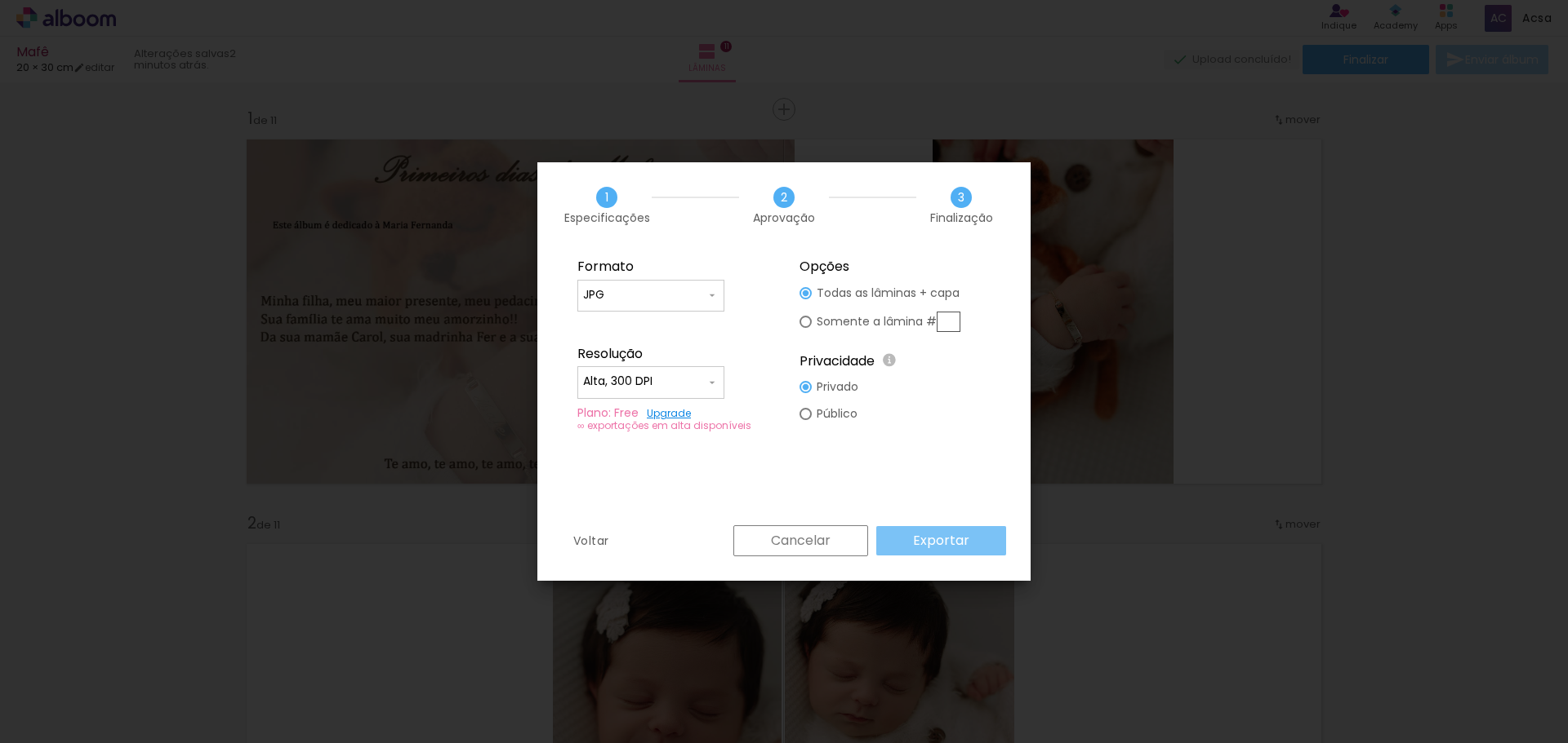
click at [0, 0] on slot "Exportar" at bounding box center [0, 0] width 0 height 0
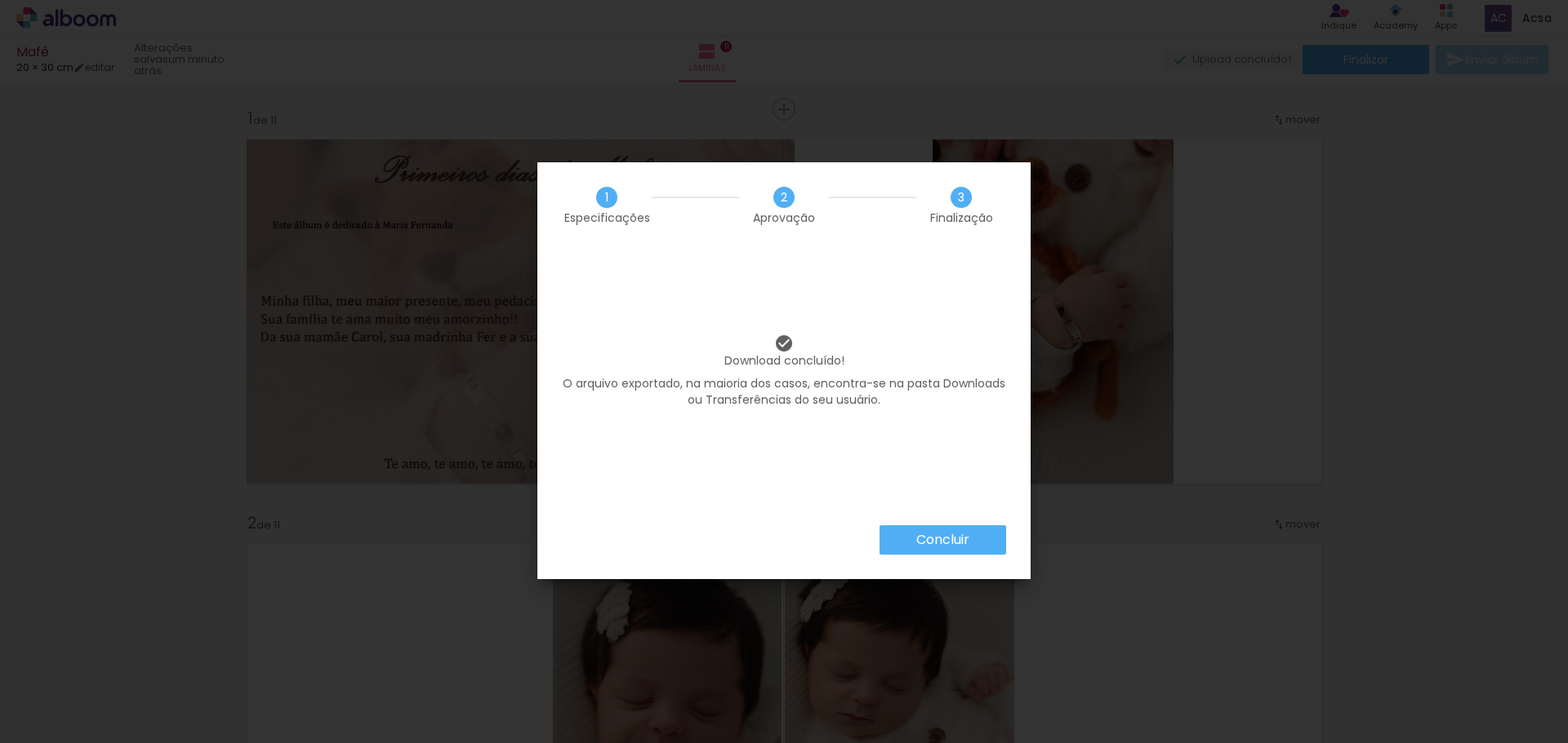
scroll to position [0, 857]
drag, startPoint x: 929, startPoint y: 537, endPoint x: 921, endPoint y: 577, distance: 40.8
click at [0, 0] on slot "Concluir" at bounding box center [0, 0] width 0 height 0
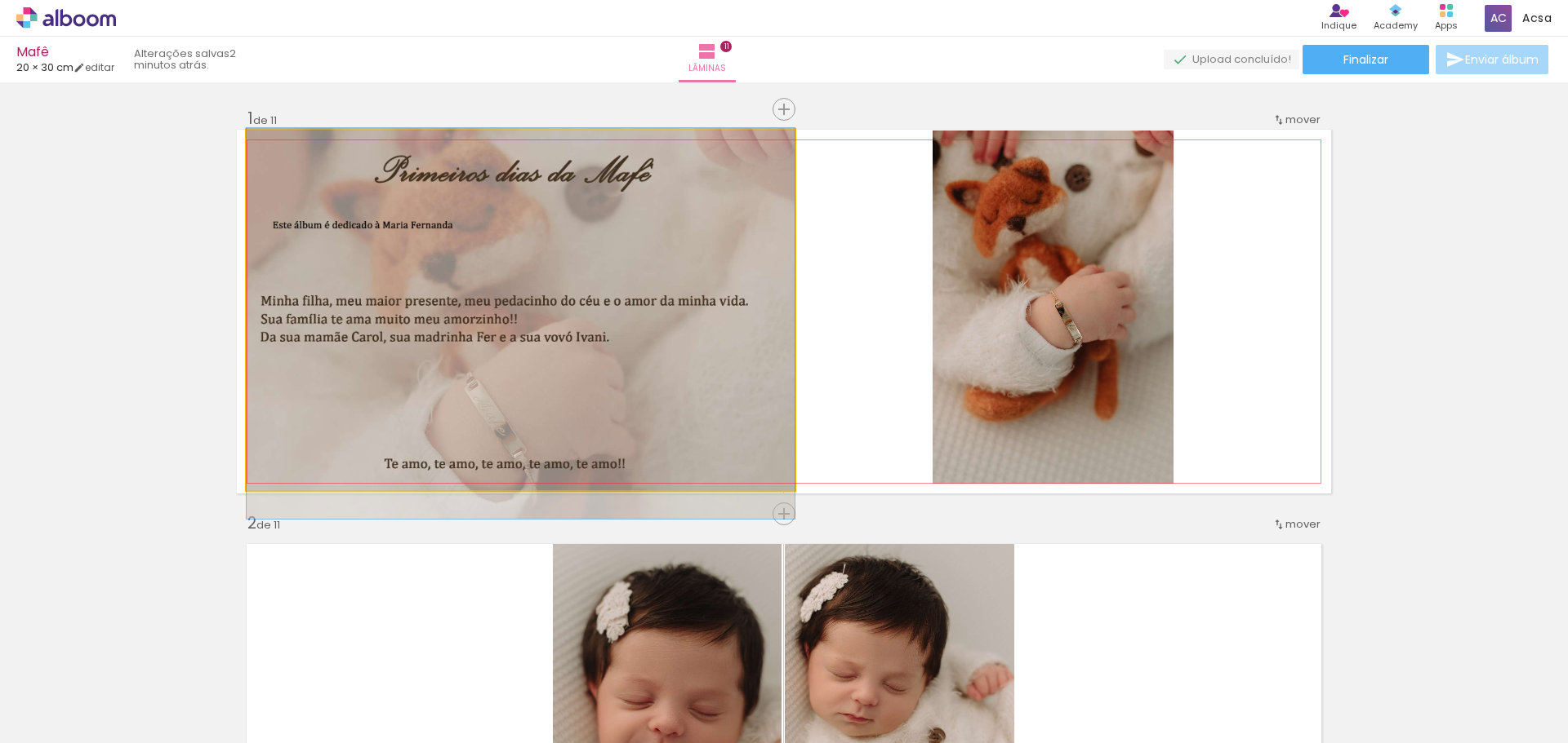
click at [699, 294] on quentale-photo at bounding box center [520, 310] width 548 height 361
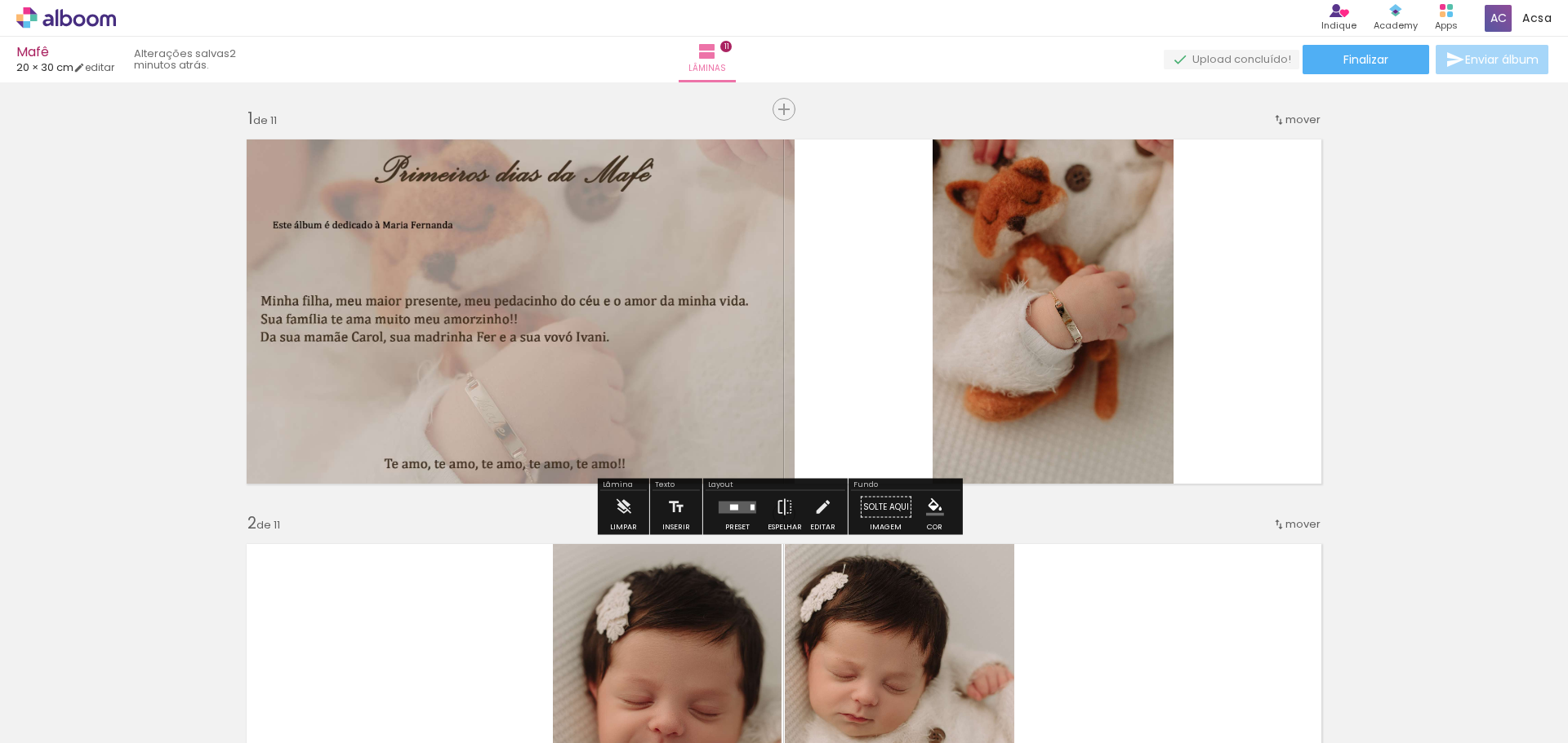
click at [714, 304] on quentale-photo at bounding box center [520, 310] width 548 height 361
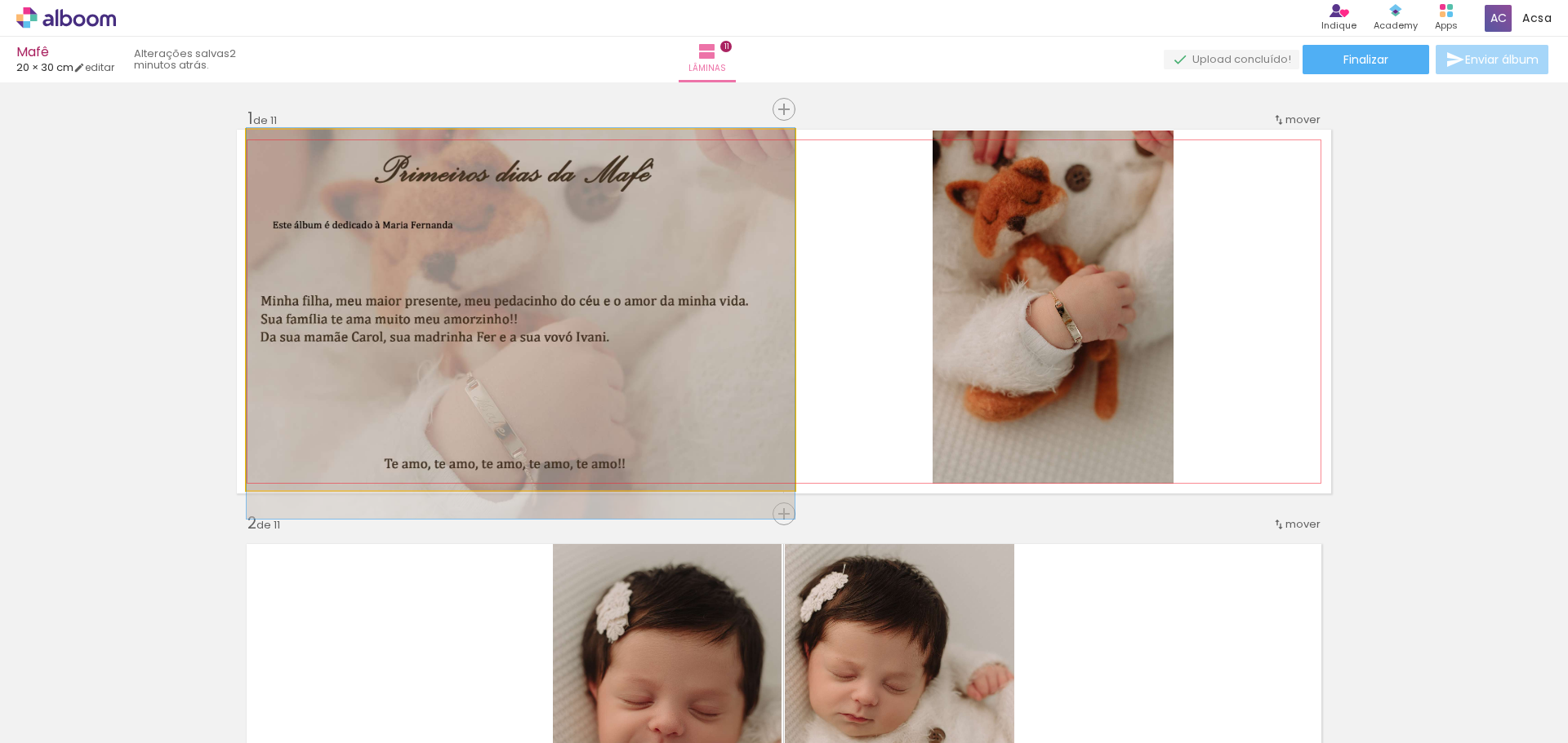
click at [717, 306] on quentale-photo at bounding box center [520, 310] width 548 height 361
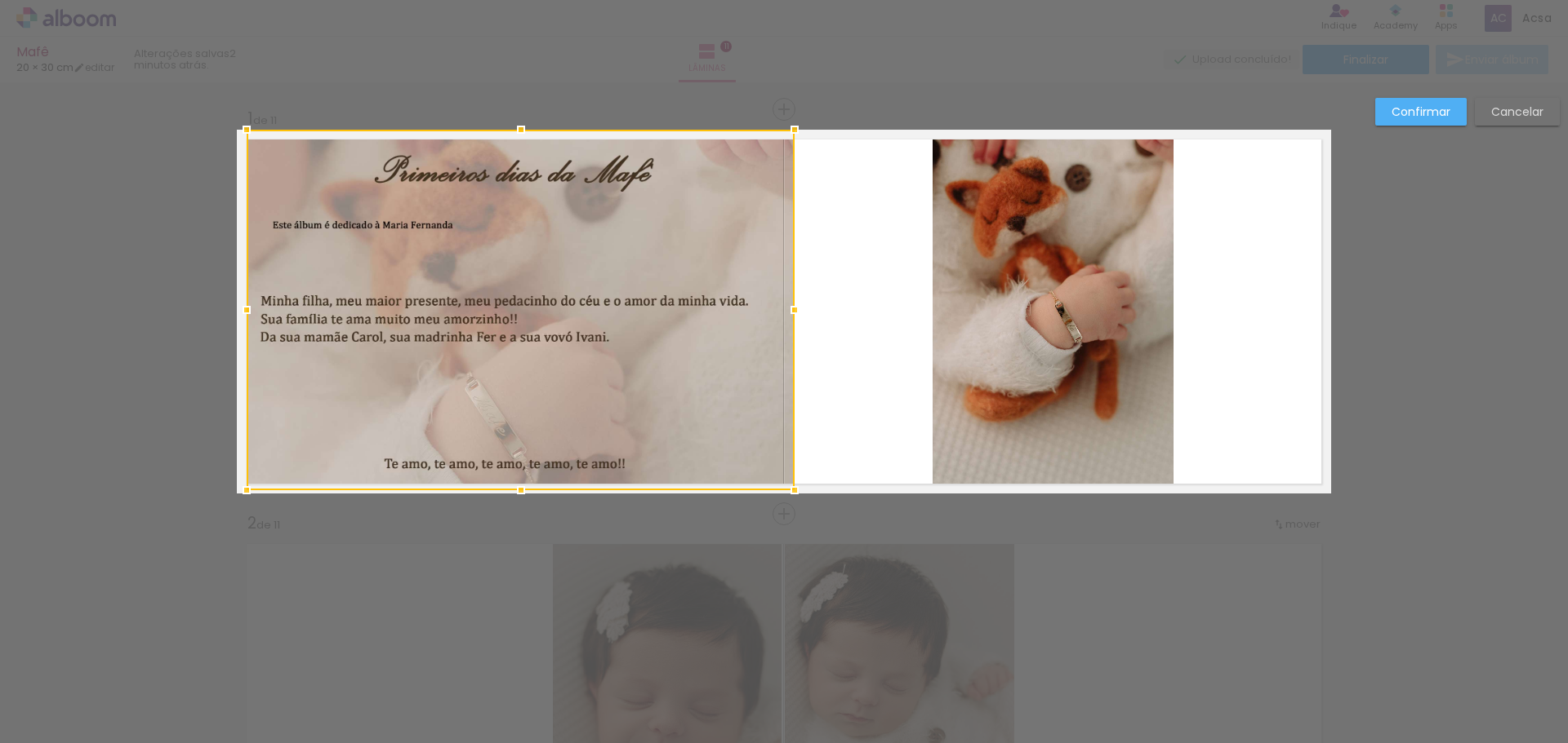
click at [718, 310] on div at bounding box center [520, 310] width 548 height 361
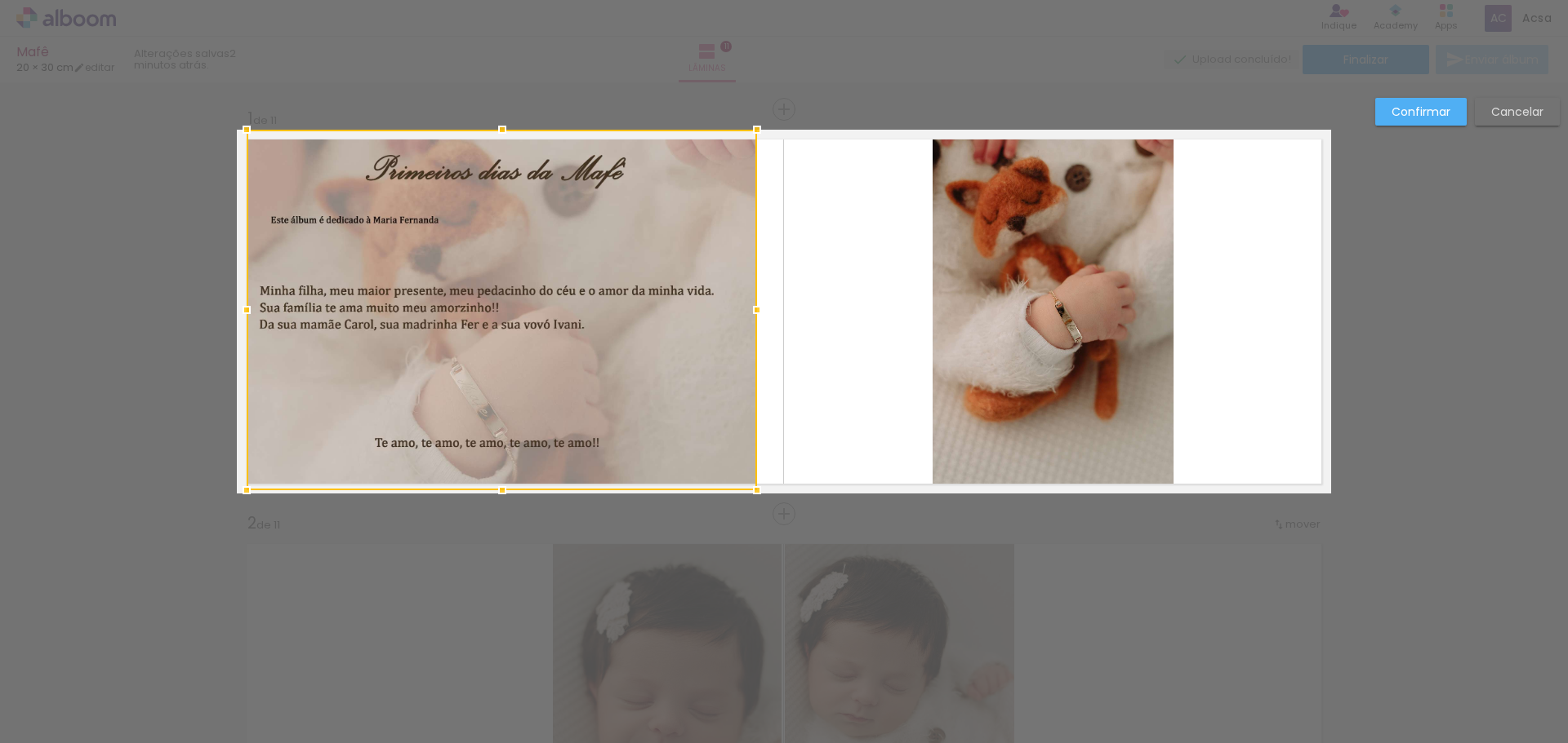
drag, startPoint x: 792, startPoint y: 313, endPoint x: 743, endPoint y: 312, distance: 49.0
click at [750, 314] on div at bounding box center [757, 310] width 33 height 33
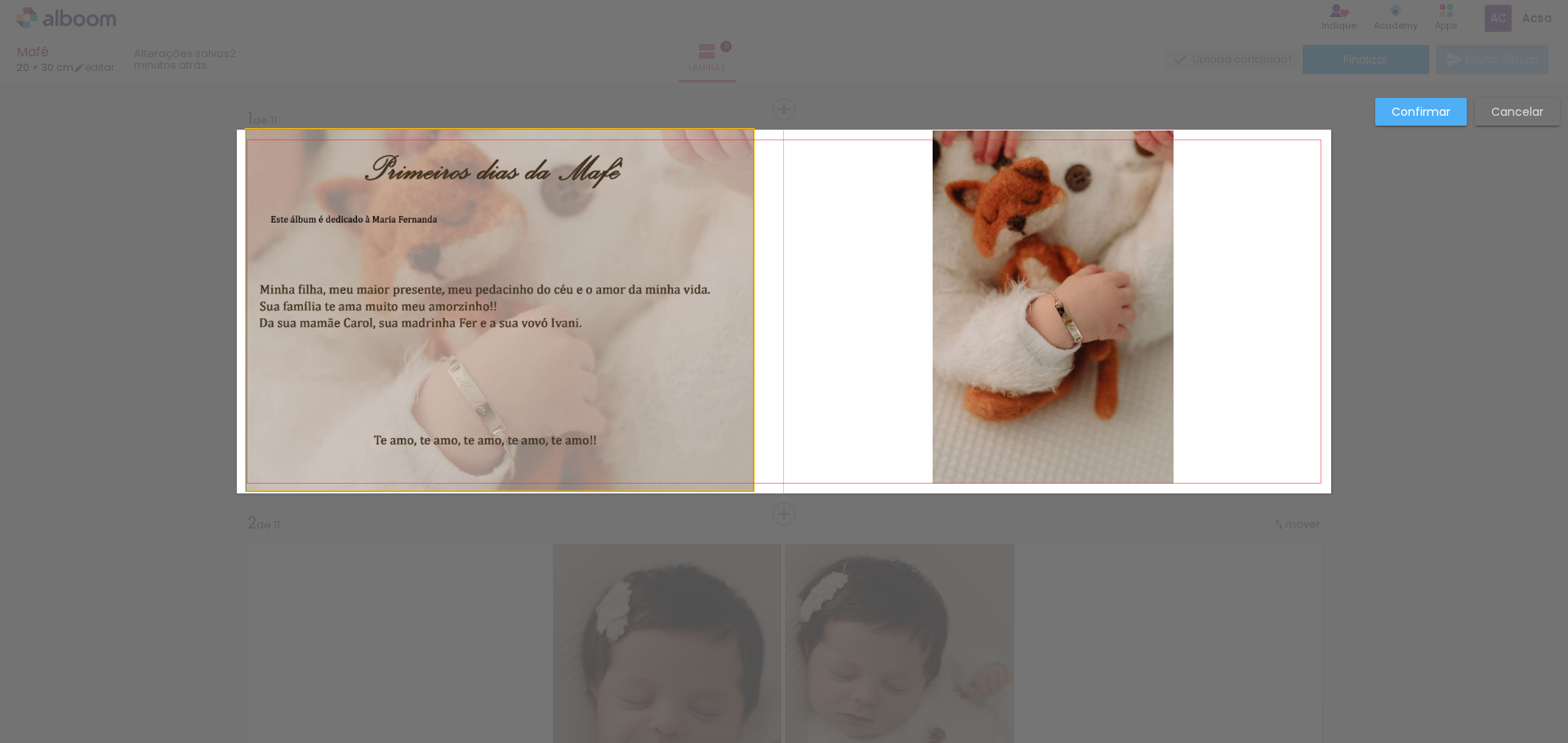
drag, startPoint x: 571, startPoint y: 304, endPoint x: 602, endPoint y: 325, distance: 37.4
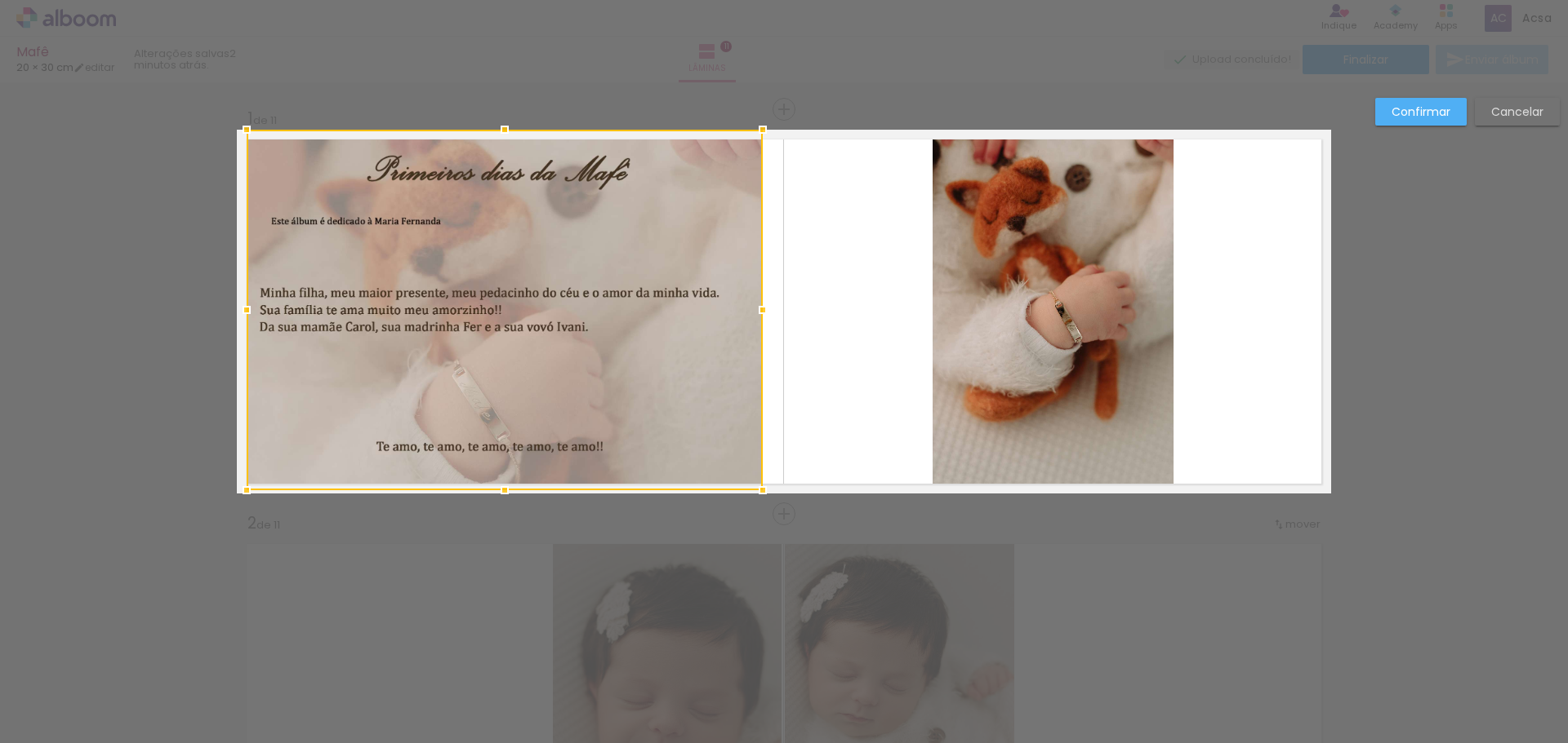
drag, startPoint x: 744, startPoint y: 311, endPoint x: 757, endPoint y: 307, distance: 13.6
click at [758, 306] on div at bounding box center [763, 310] width 33 height 33
click at [825, 395] on quentale-layouter at bounding box center [783, 311] width 1094 height 364
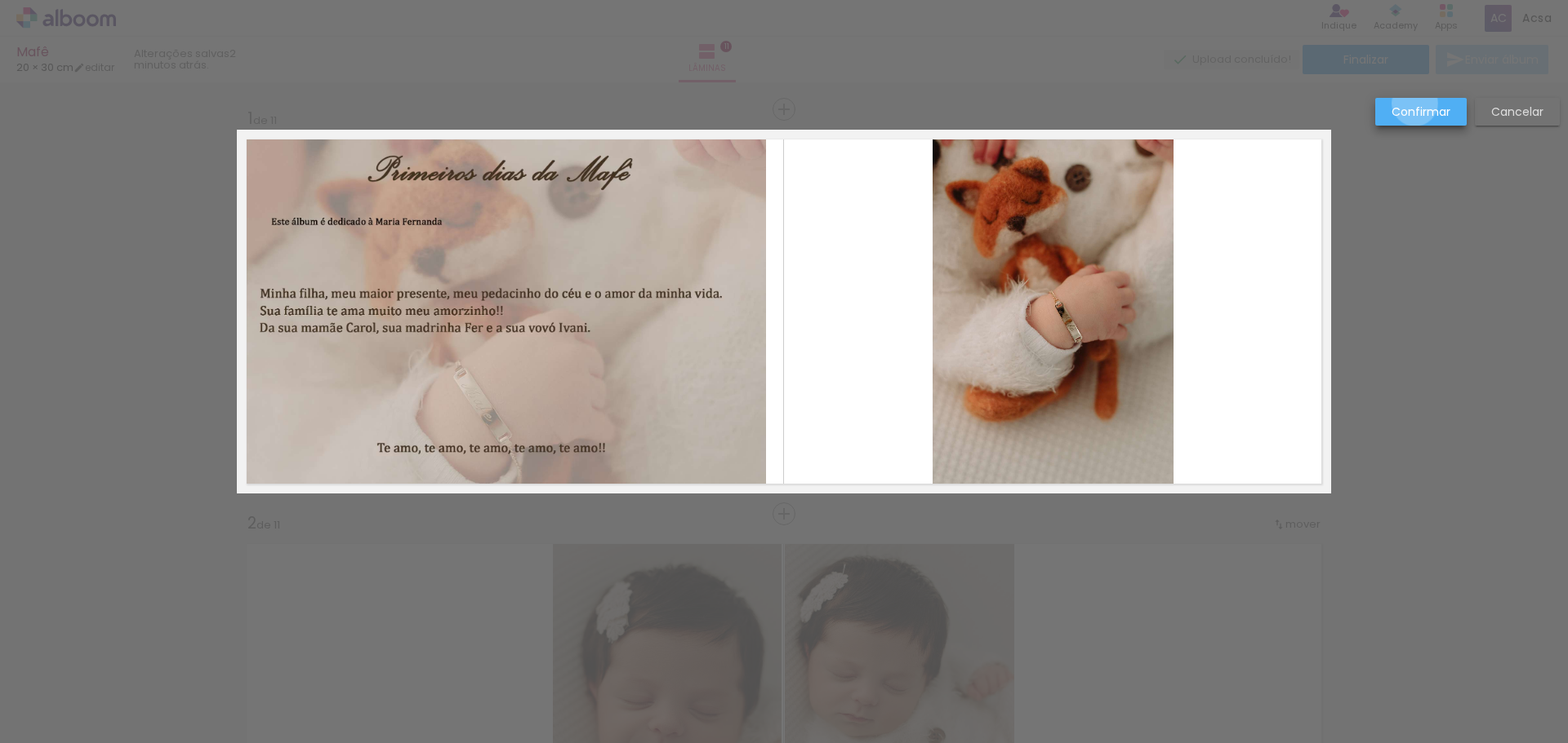
click at [0, 0] on slot "Confirmar" at bounding box center [0, 0] width 0 height 0
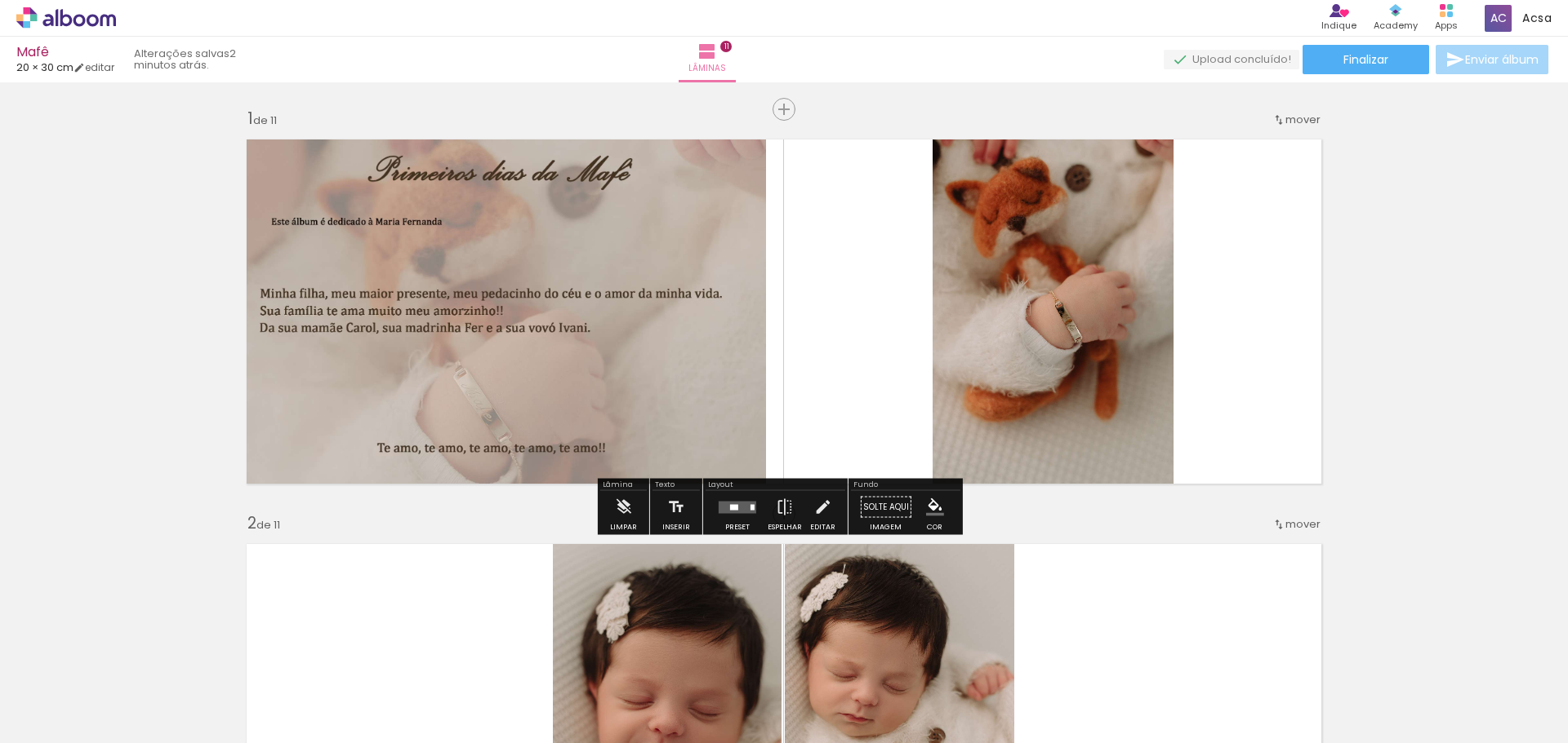
click at [742, 520] on div at bounding box center [738, 508] width 44 height 33
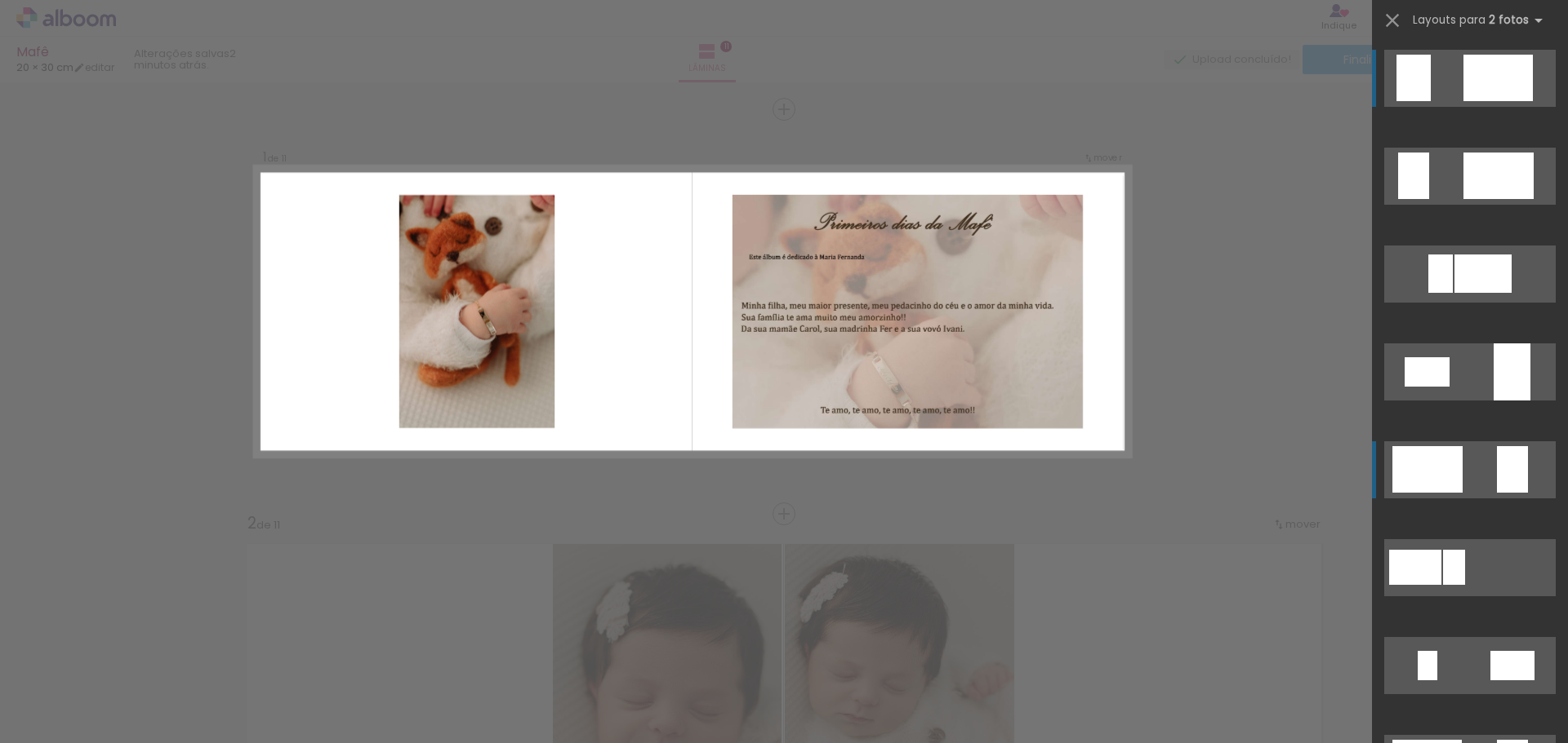
click at [1469, 205] on quentale-layouter at bounding box center [1470, 176] width 172 height 57
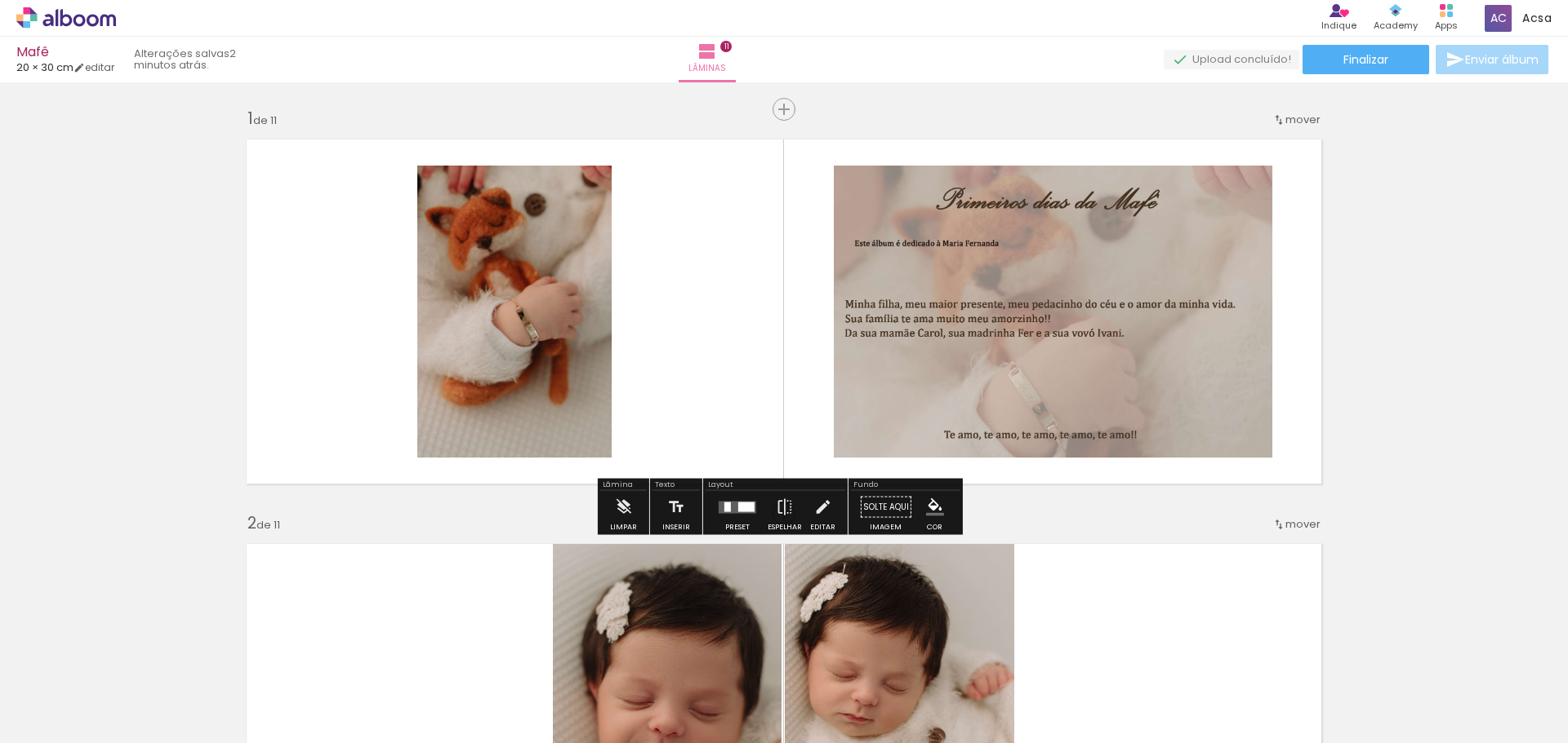
click at [728, 509] on quentale-layouter at bounding box center [737, 507] width 38 height 13
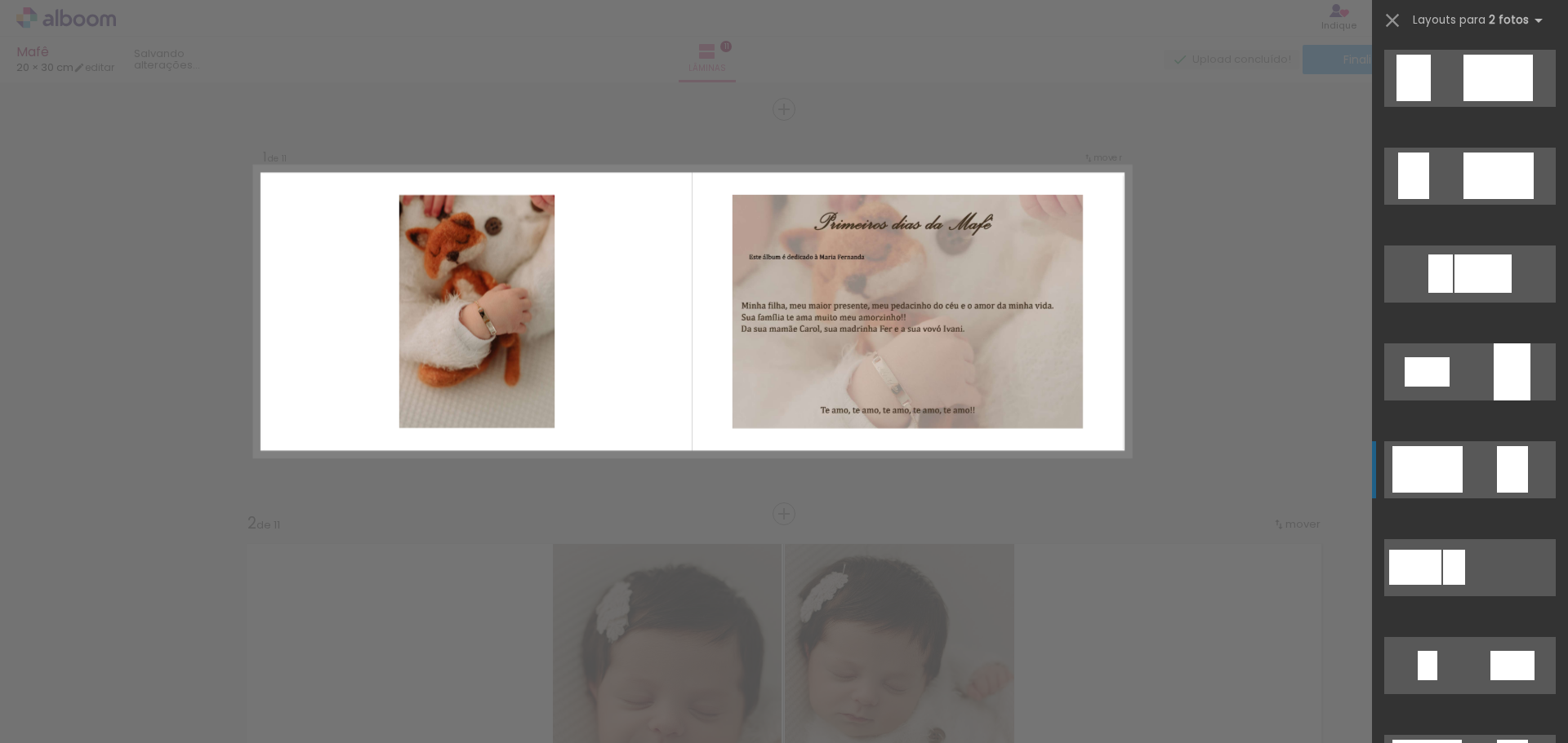
scroll to position [392, 0]
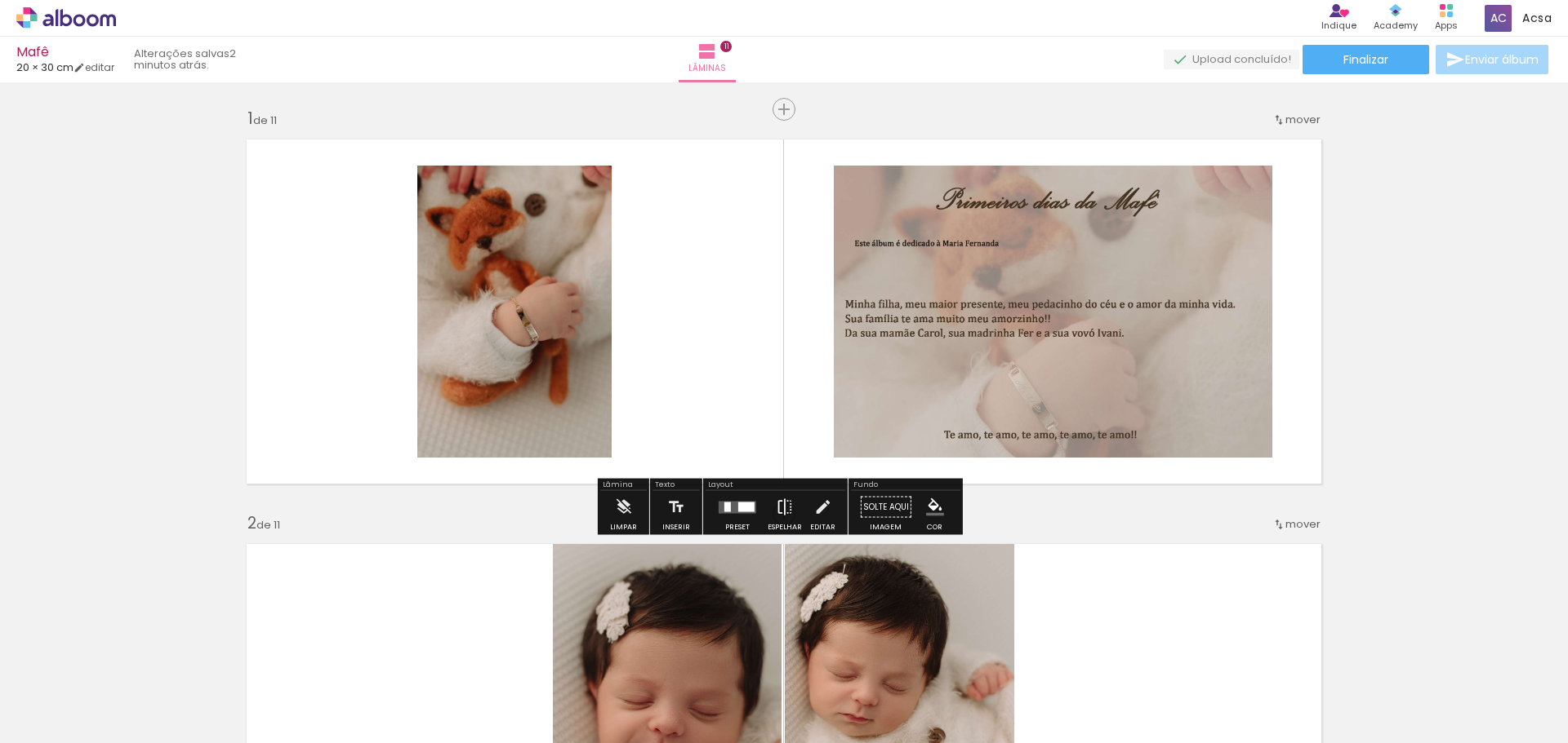
click at [784, 513] on iron-icon at bounding box center [784, 508] width 18 height 33
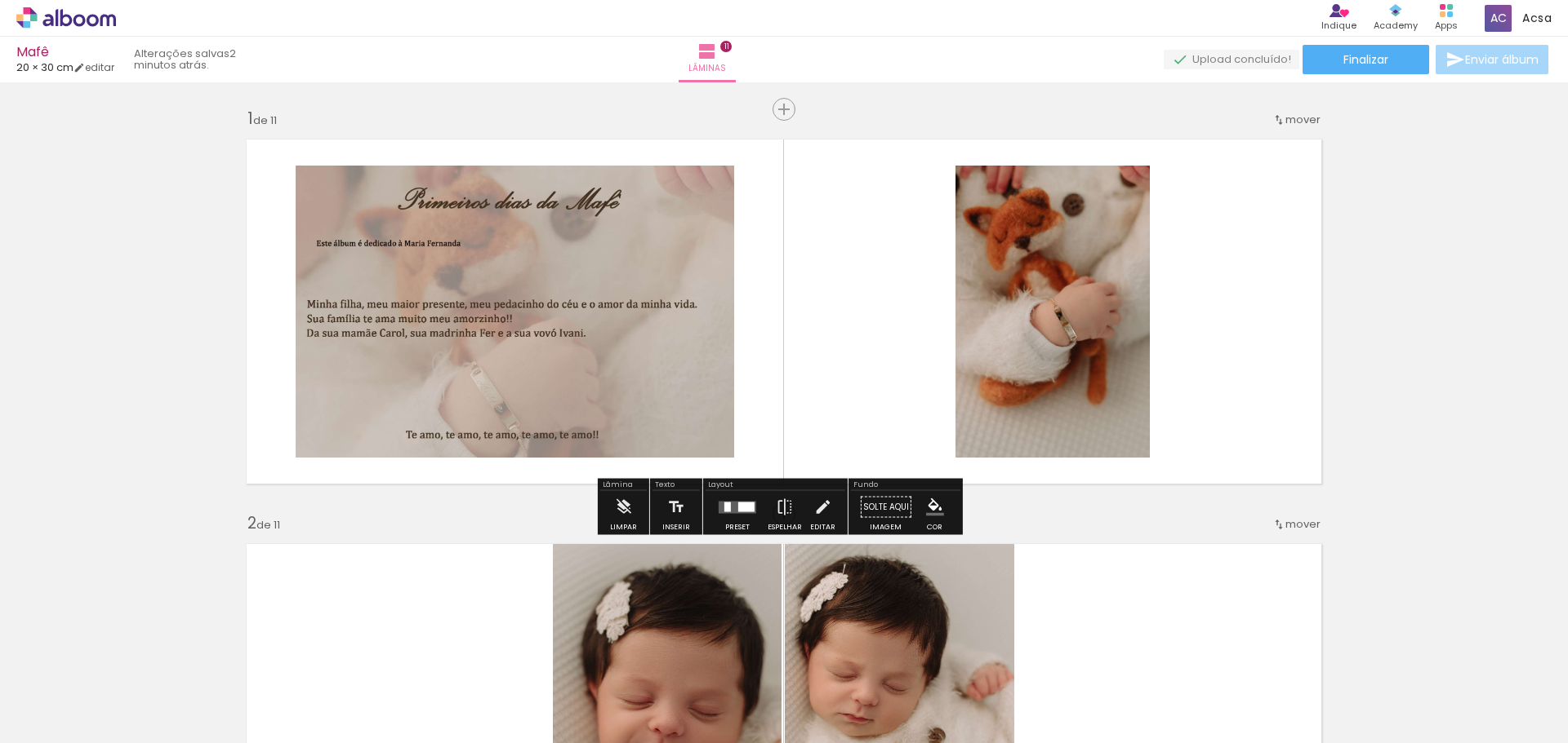
click at [1047, 287] on quentale-photo at bounding box center [1052, 312] width 194 height 292
click at [1084, 296] on quentale-photo at bounding box center [1052, 312] width 194 height 292
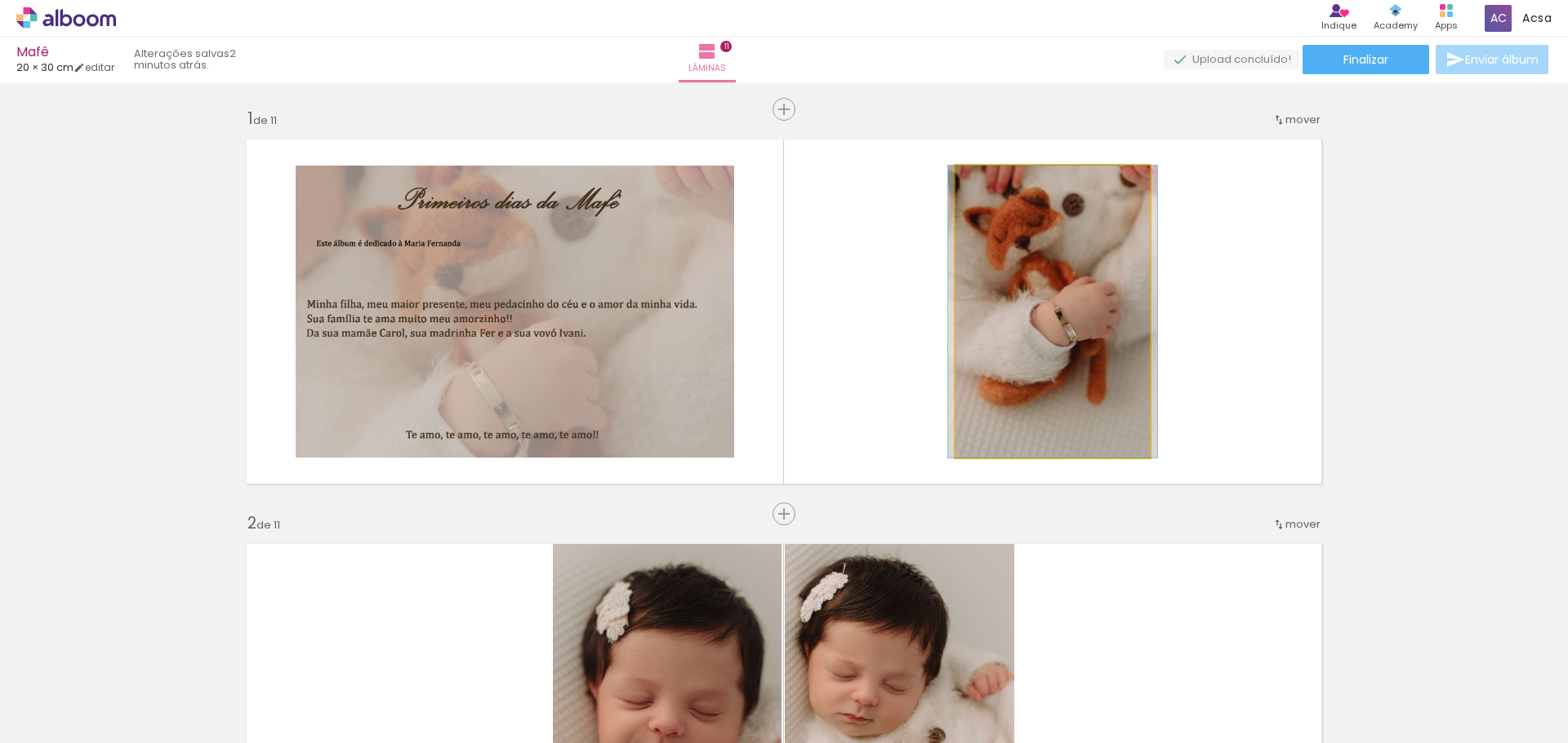
click at [1085, 297] on quentale-photo at bounding box center [1052, 312] width 194 height 292
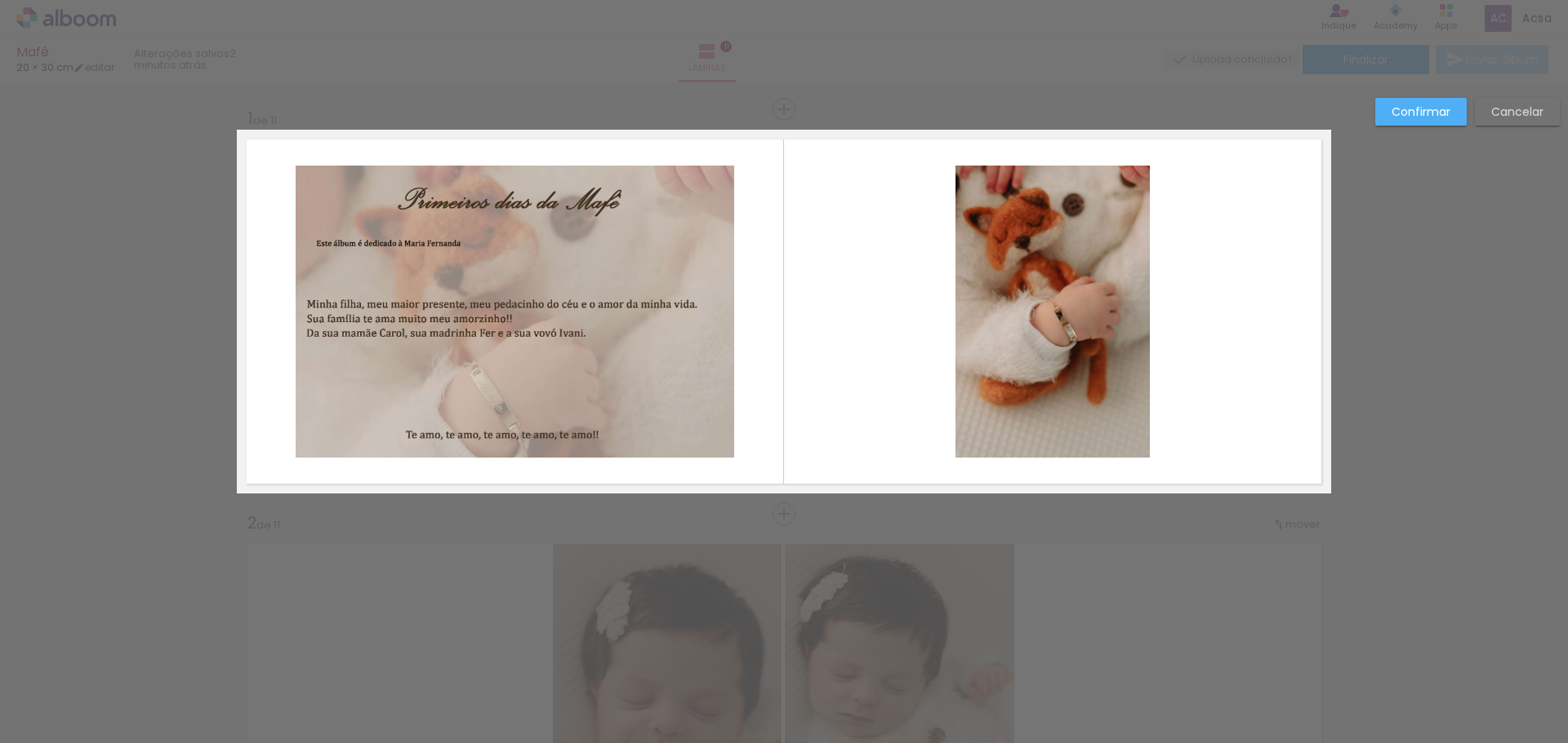
click at [999, 227] on quentale-photo at bounding box center [1052, 312] width 194 height 292
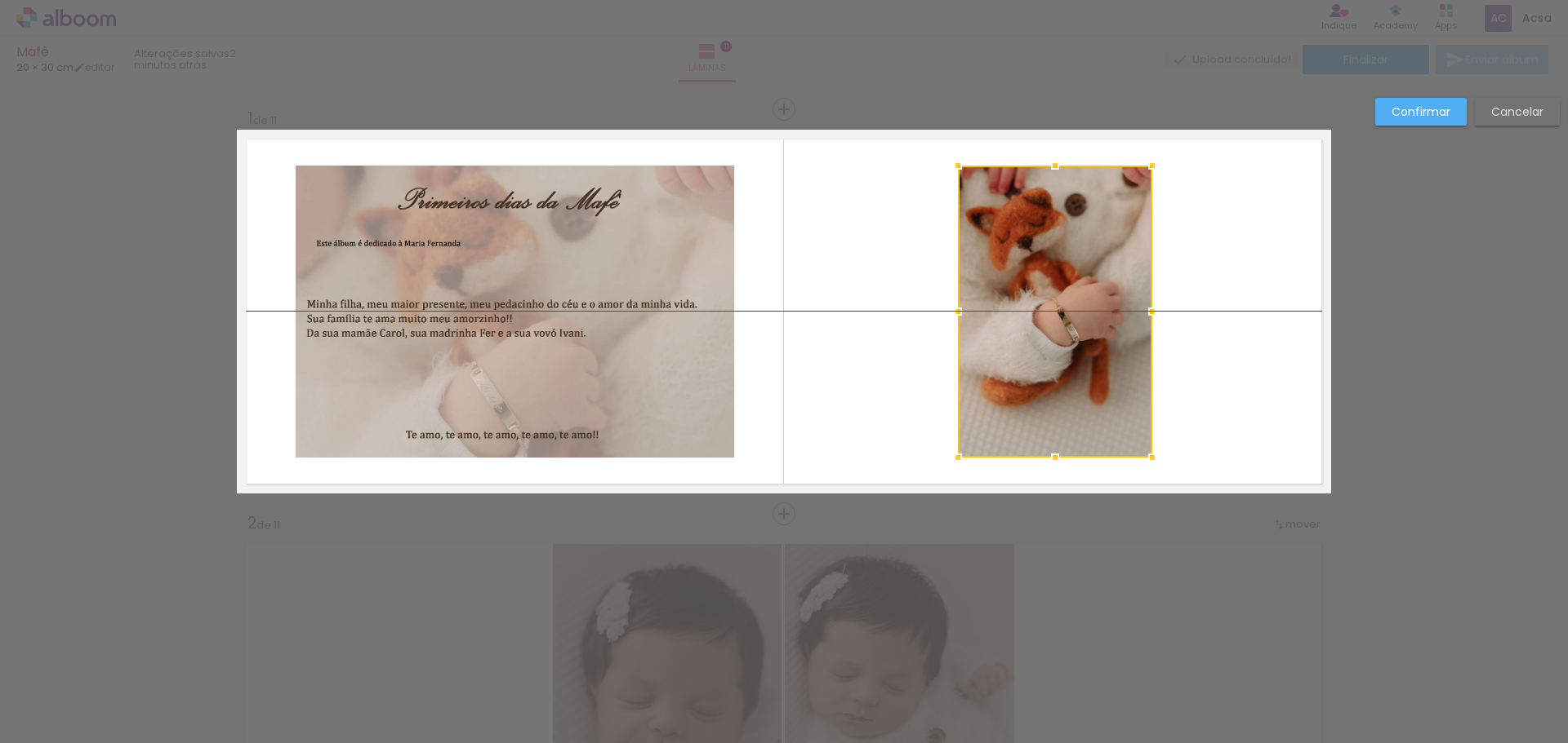
click at [1002, 227] on div at bounding box center [1054, 312] width 194 height 292
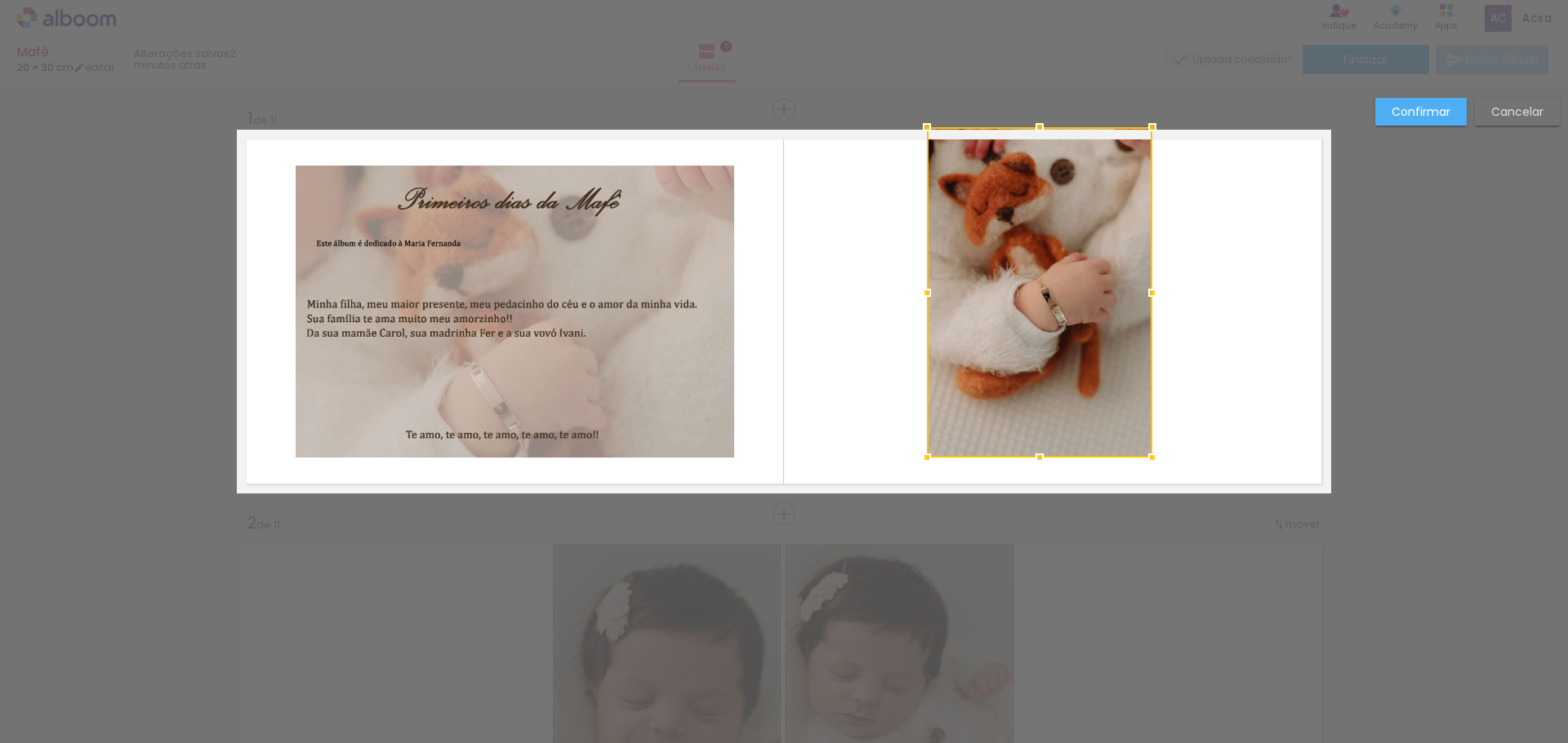
drag, startPoint x: 948, startPoint y: 161, endPoint x: 923, endPoint y: 138, distance: 34.0
click at [923, 138] on div at bounding box center [927, 127] width 33 height 33
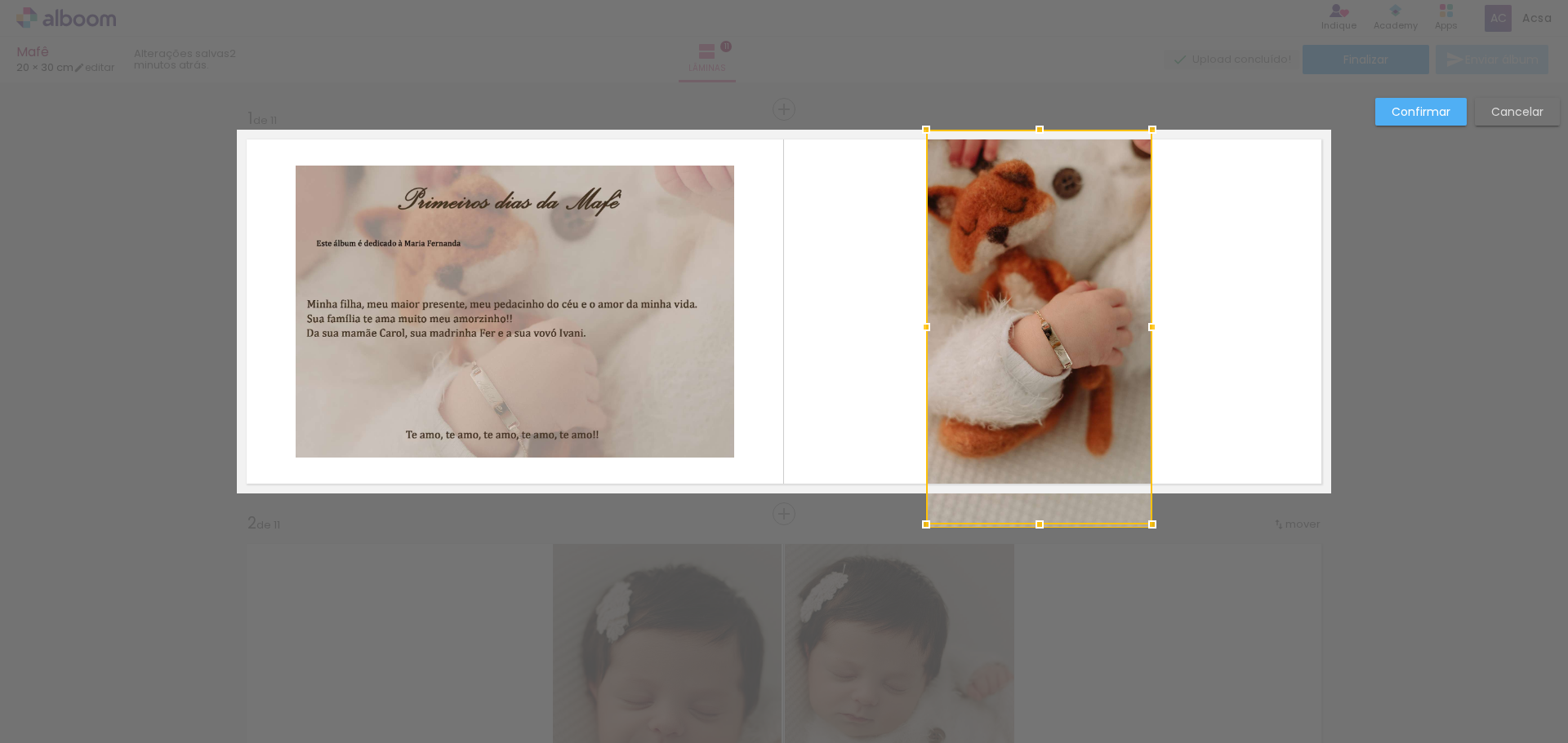
drag, startPoint x: 1032, startPoint y: 460, endPoint x: 1038, endPoint y: 474, distance: 15.2
click at [1041, 479] on div at bounding box center [1039, 326] width 226 height 395
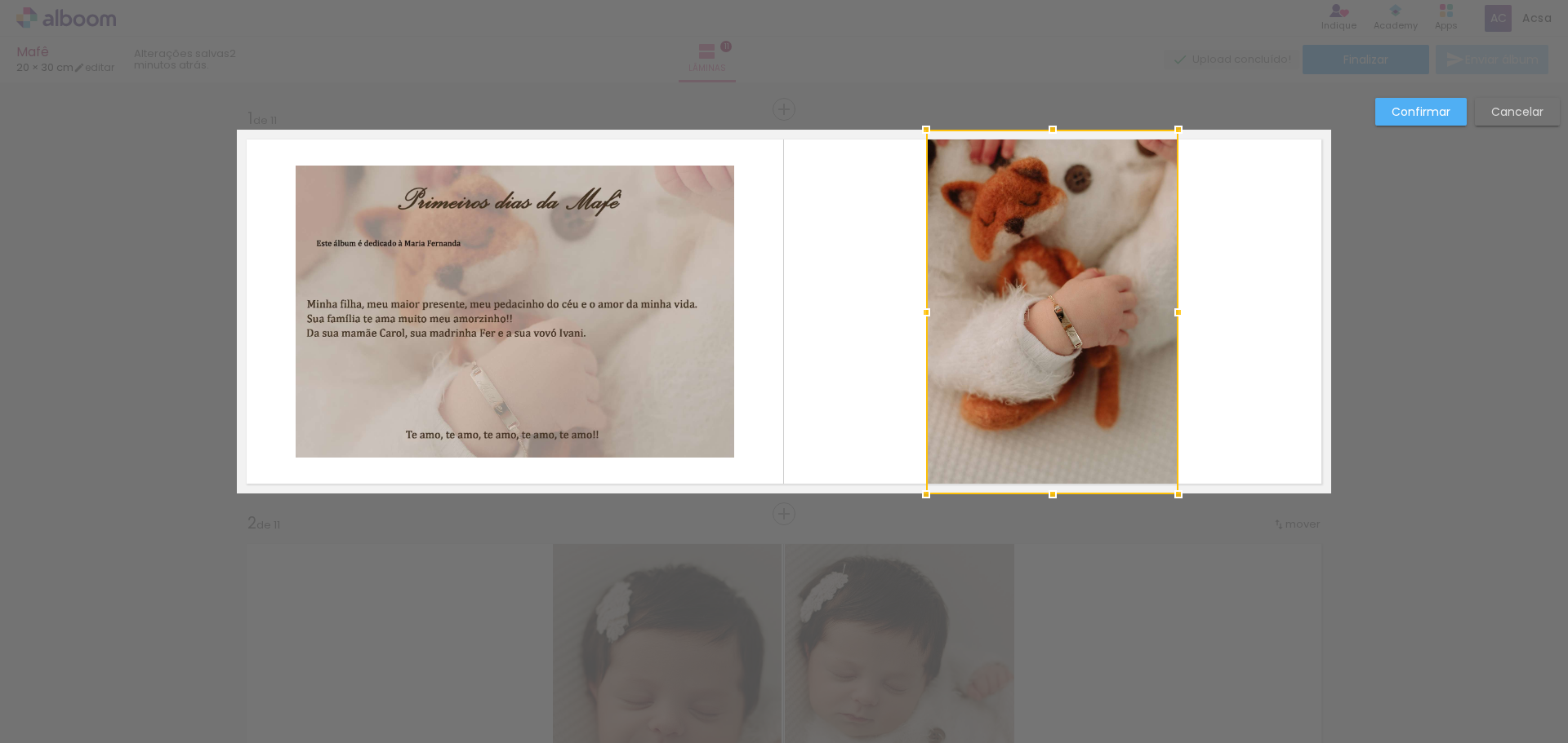
drag, startPoint x: 1150, startPoint y: 313, endPoint x: 1140, endPoint y: 293, distance: 22.4
click at [1178, 311] on div at bounding box center [1179, 313] width 33 height 33
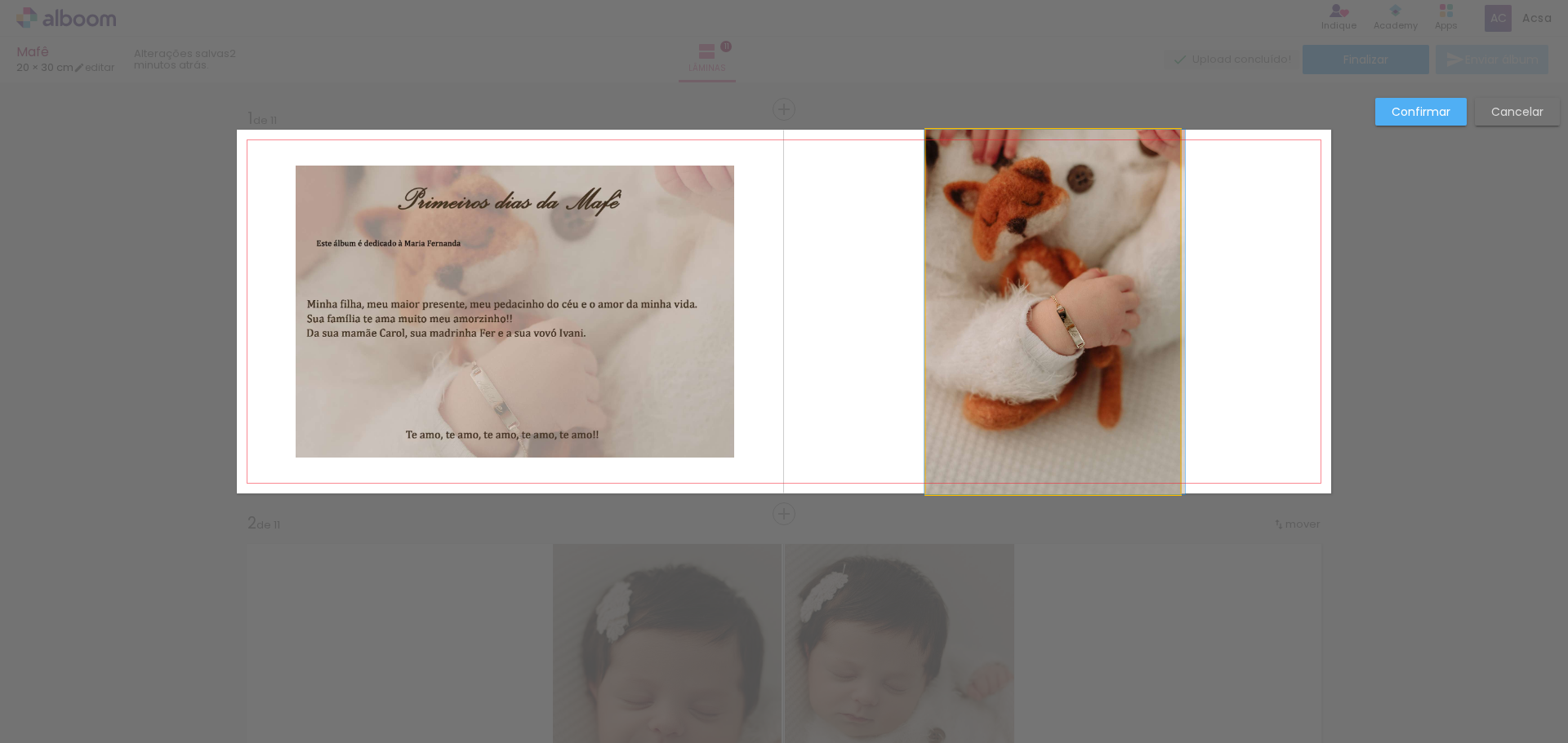
drag, startPoint x: 1041, startPoint y: 289, endPoint x: 1043, endPoint y: 315, distance: 26.1
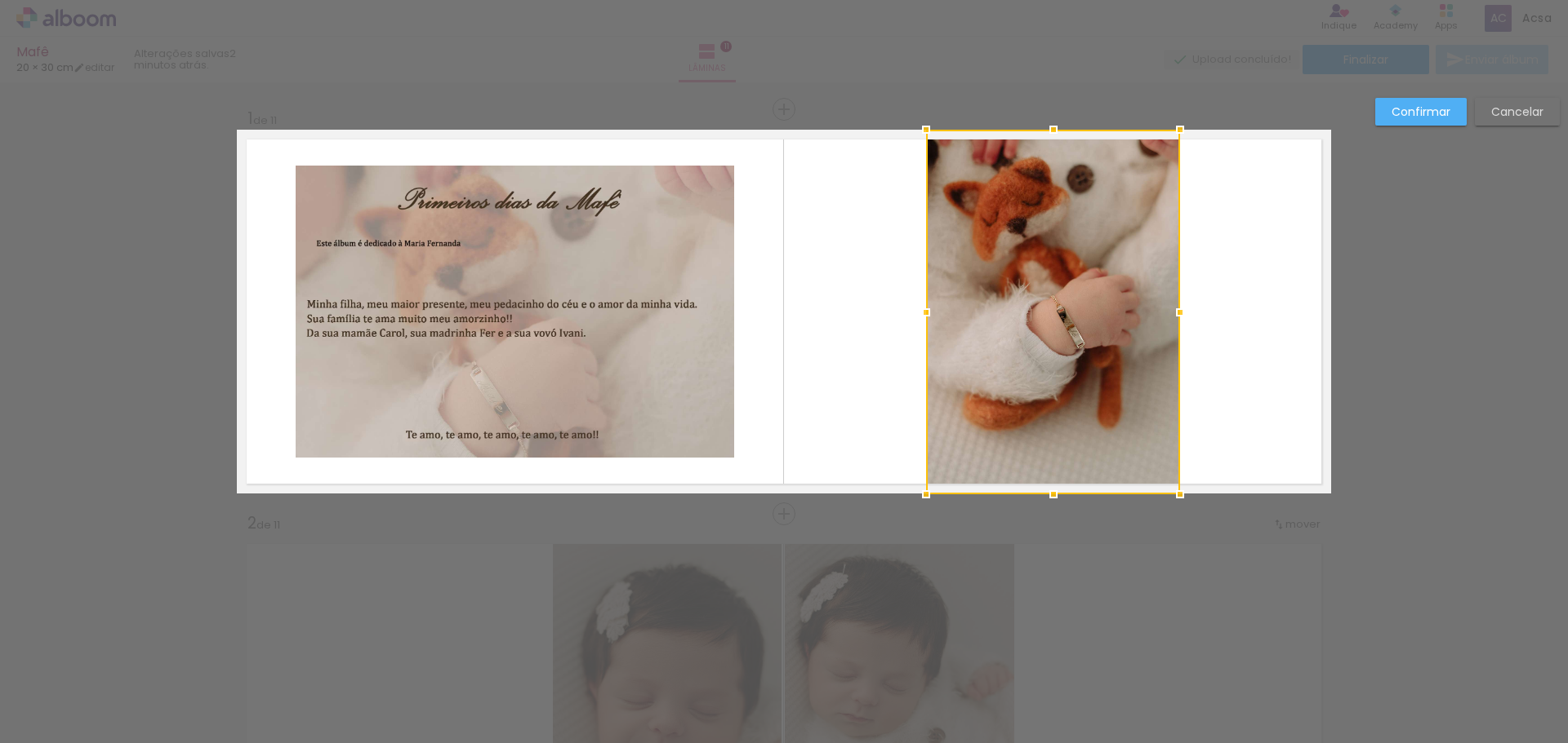
click at [1421, 121] on paper-button "Confirmar" at bounding box center [1420, 111] width 92 height 28
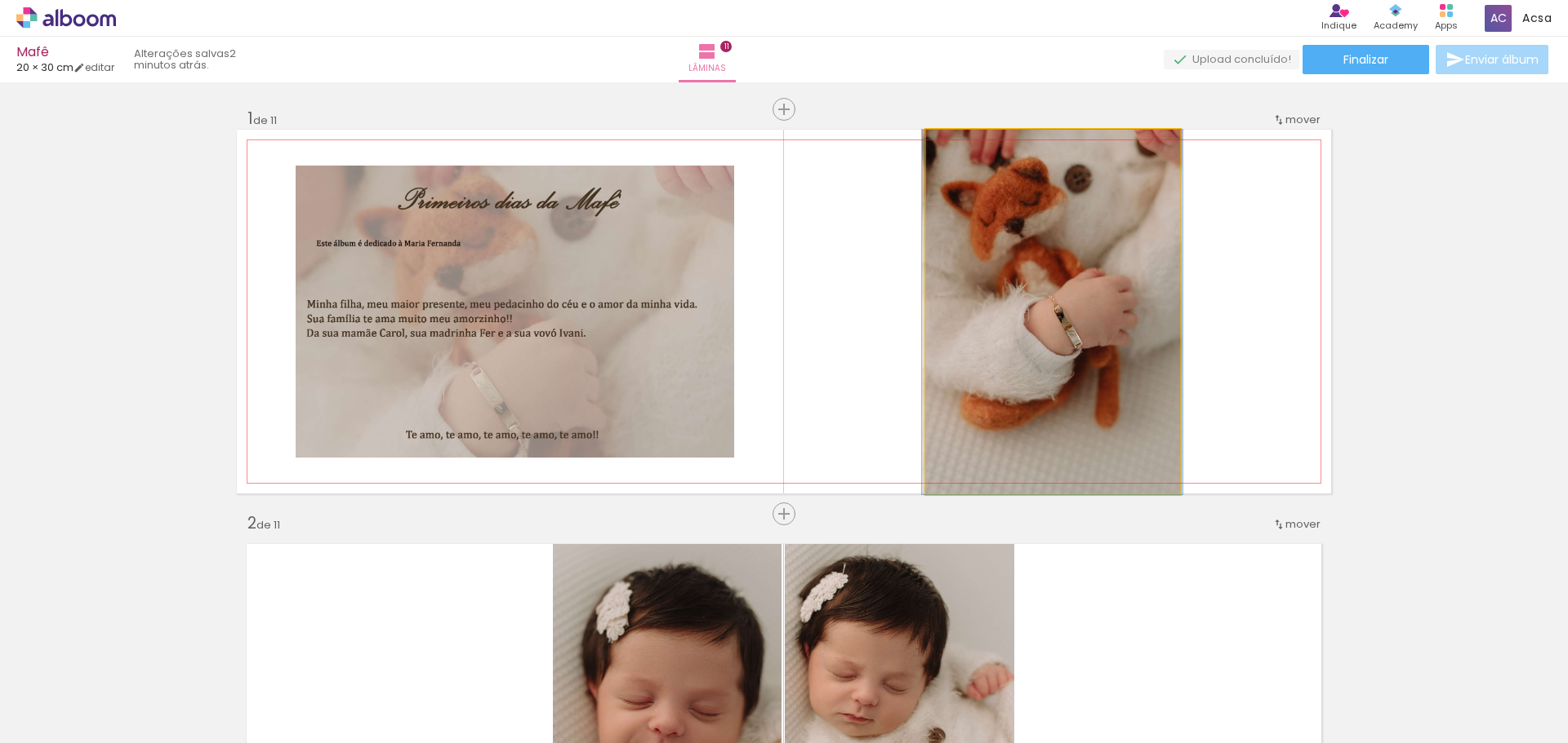
drag, startPoint x: 1059, startPoint y: 327, endPoint x: 1057, endPoint y: 374, distance: 47.0
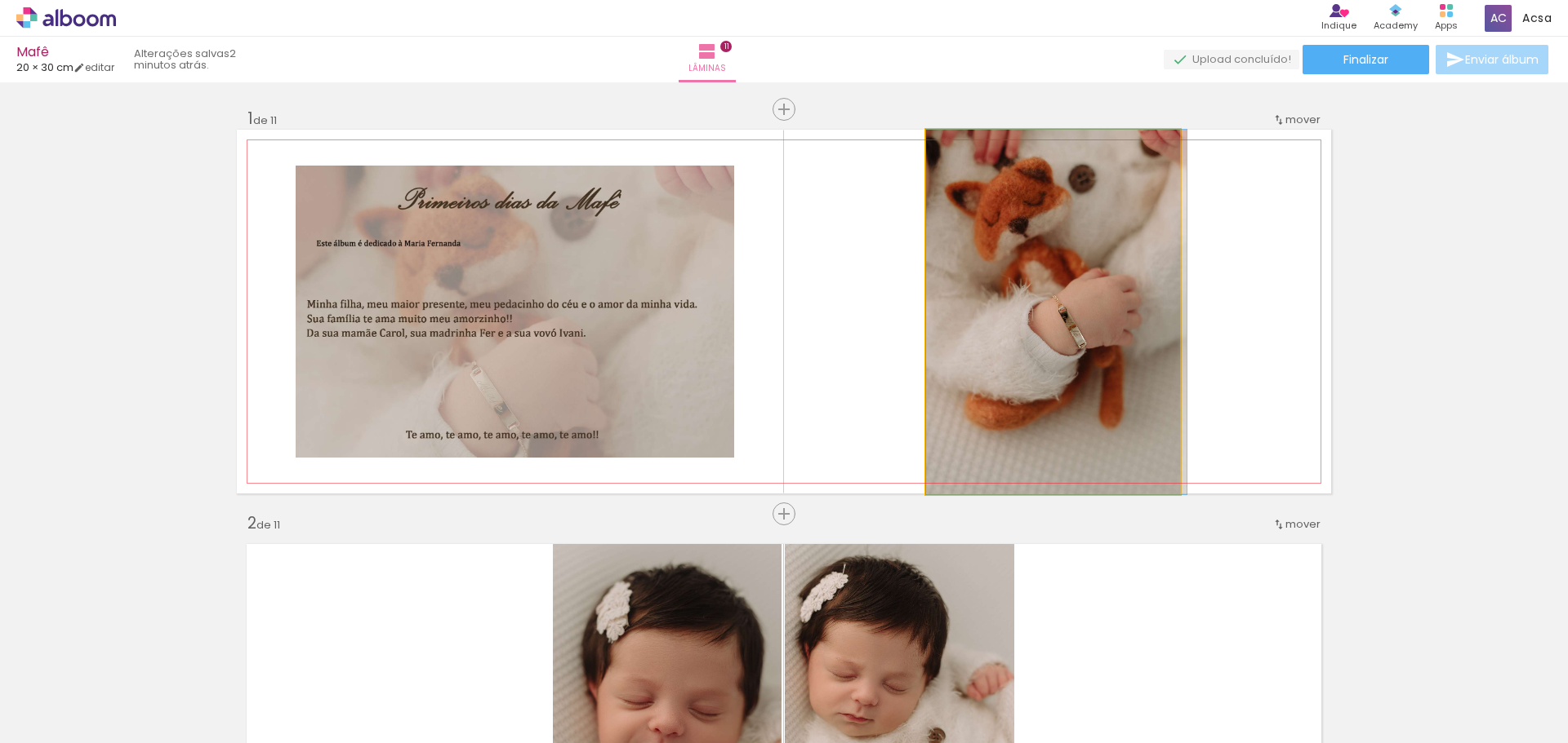
drag, startPoint x: 1045, startPoint y: 327, endPoint x: 1051, endPoint y: 344, distance: 18.0
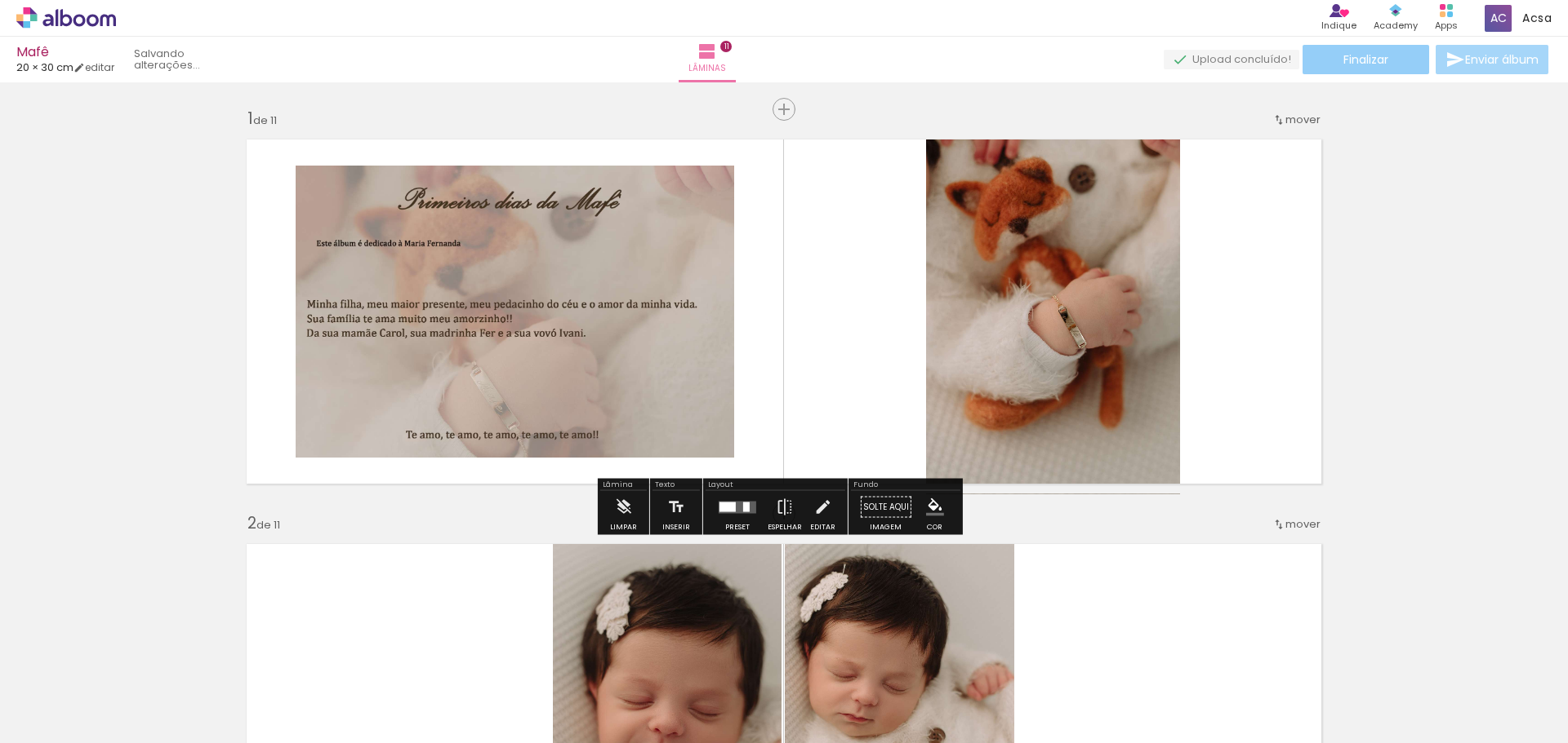
click at [1354, 54] on span "Finalizar" at bounding box center [1365, 60] width 45 height 12
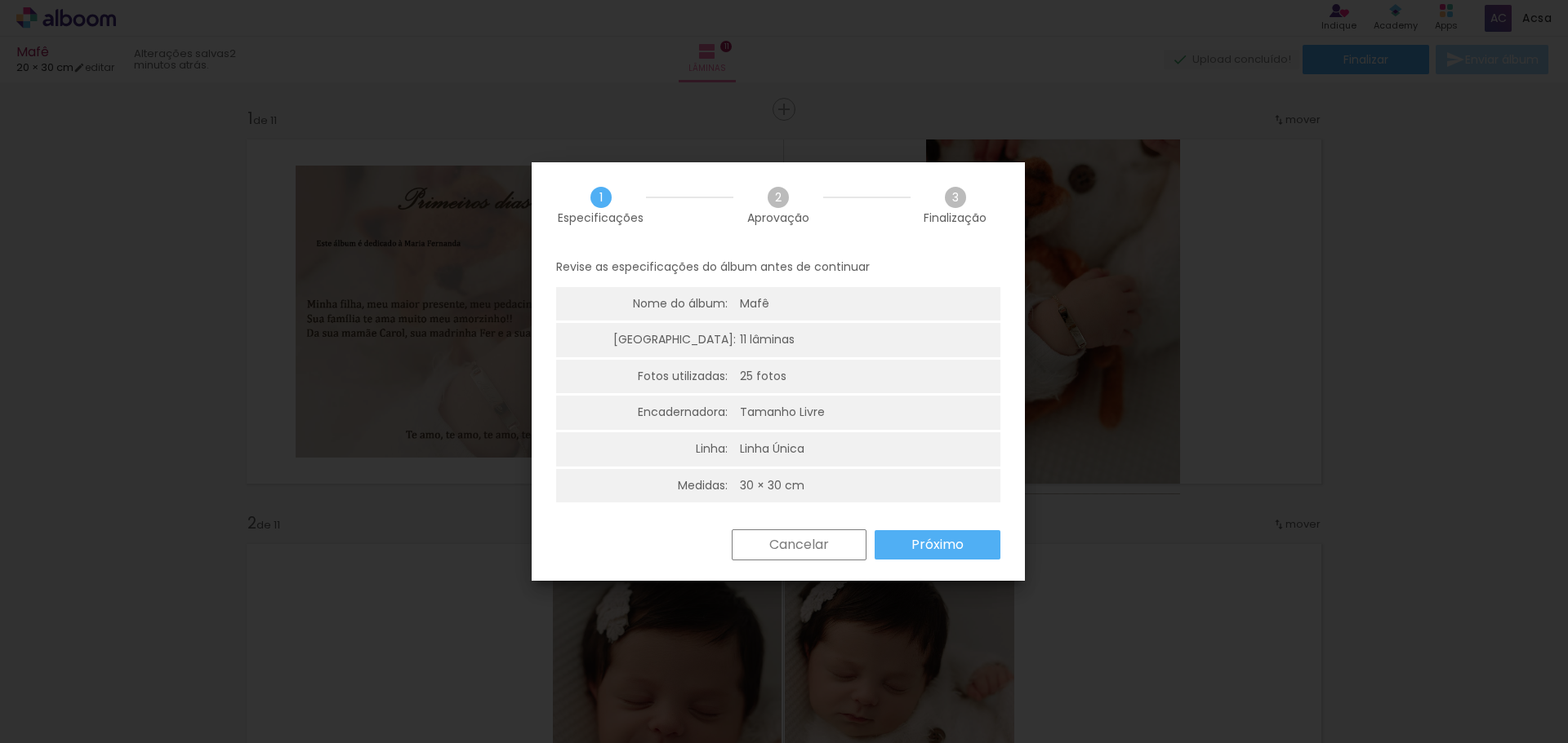
click at [0, 0] on slot "Próximo" at bounding box center [0, 0] width 0 height 0
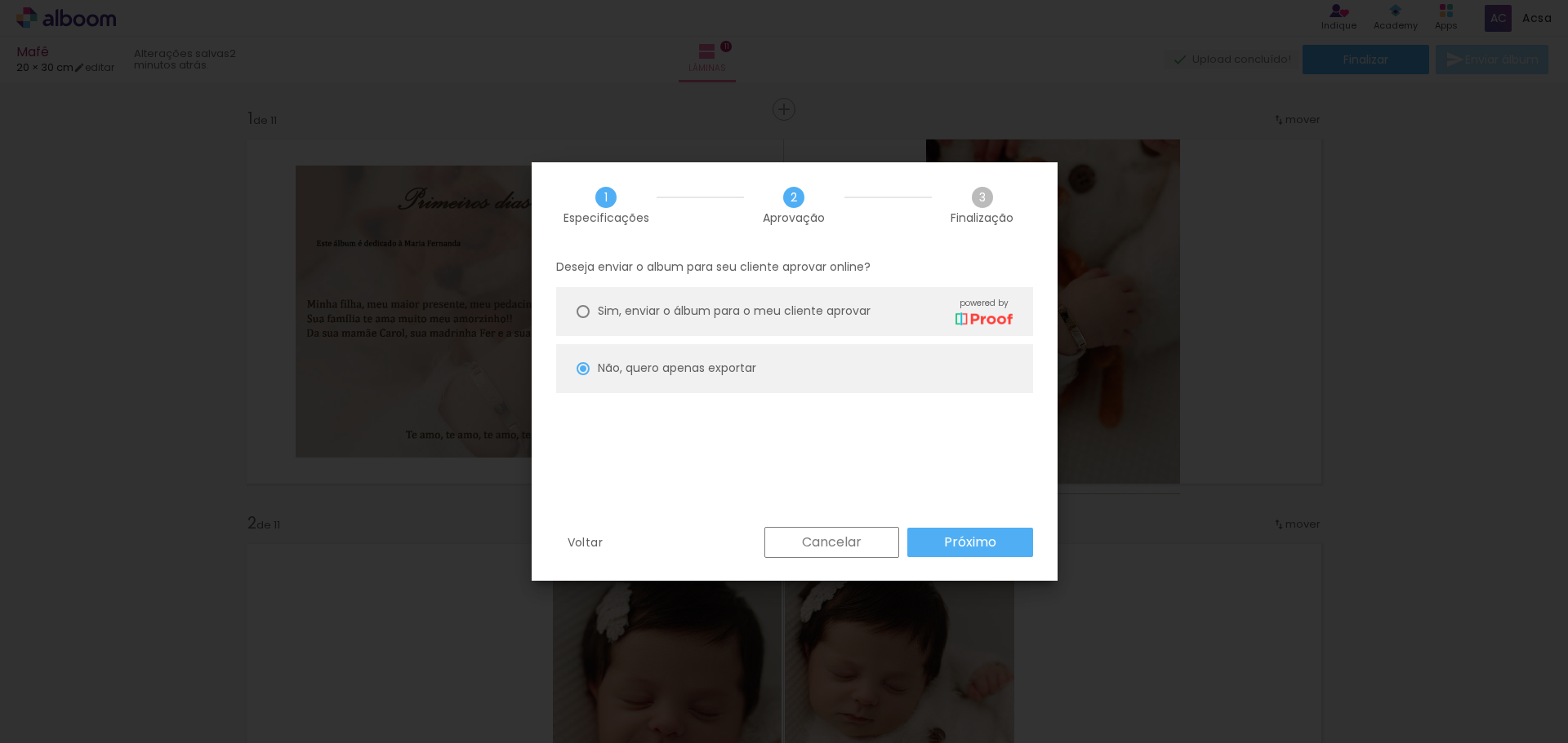
drag, startPoint x: 845, startPoint y: 550, endPoint x: 853, endPoint y: 543, distance: 10.6
click at [0, 0] on slot "Cancelar" at bounding box center [0, 0] width 0 height 0
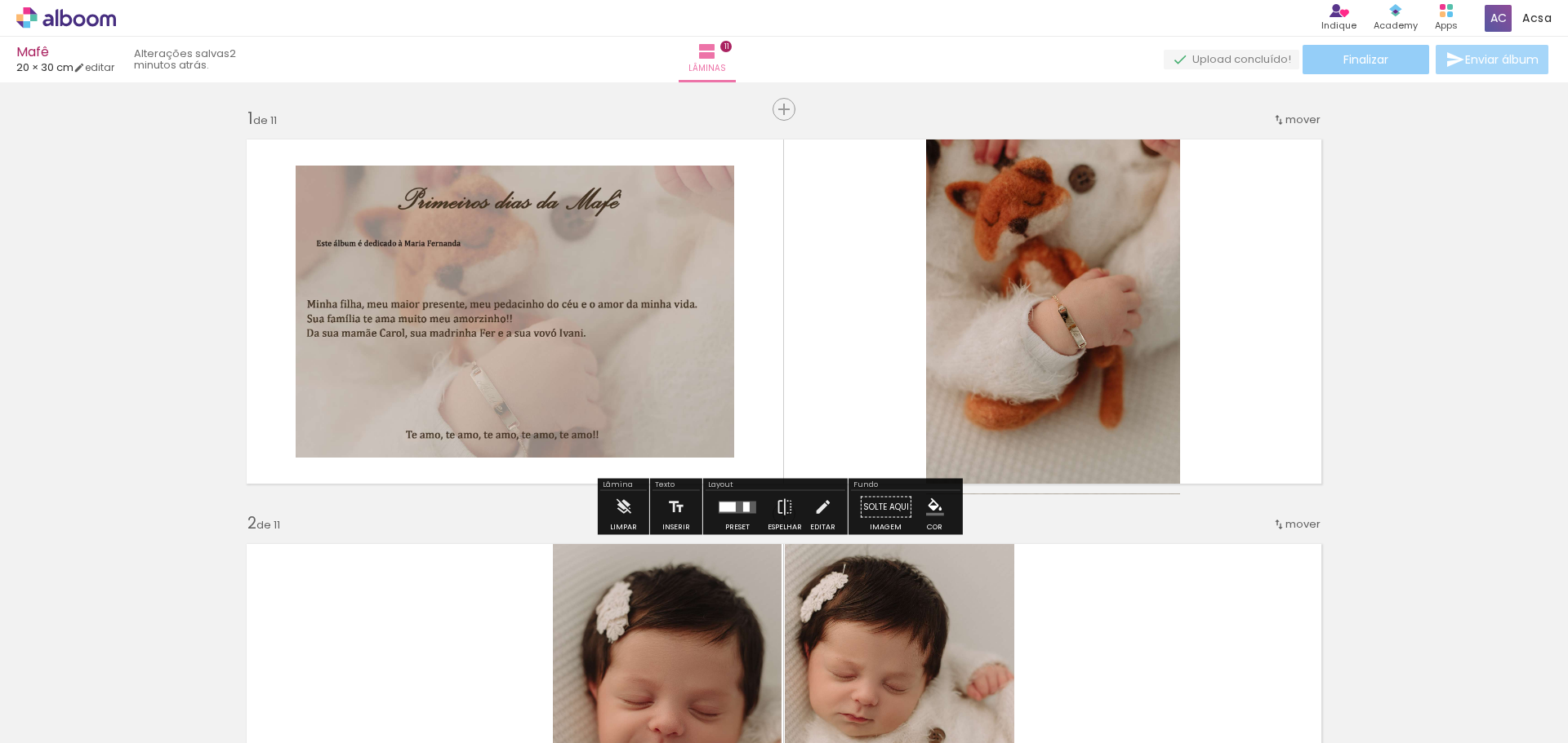
click at [1357, 60] on span "Finalizar" at bounding box center [1365, 60] width 45 height 12
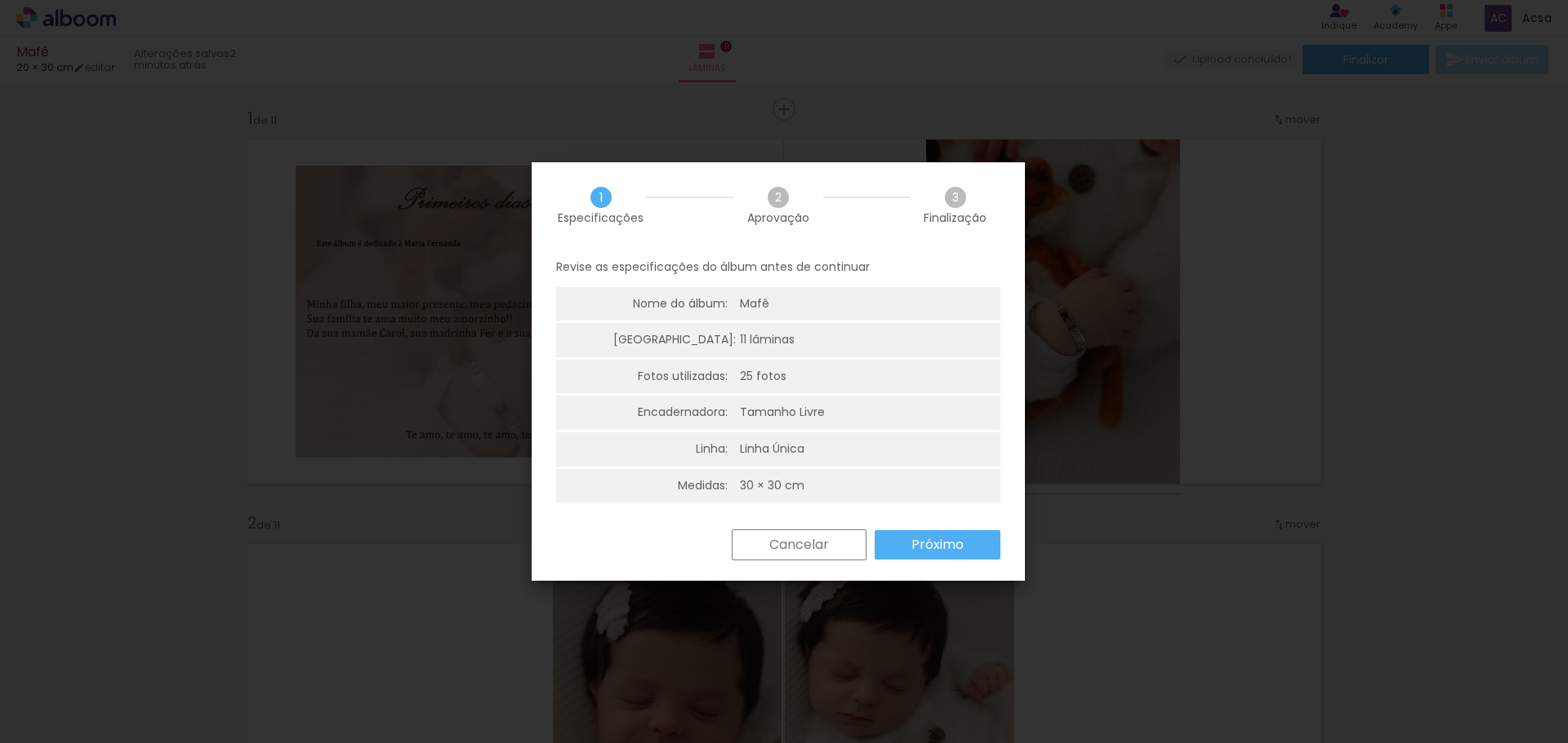
click at [792, 482] on div "30 × 30 cm" at bounding box center [771, 486] width 65 height 16
click at [910, 544] on paper-button "Próximo" at bounding box center [938, 545] width 126 height 29
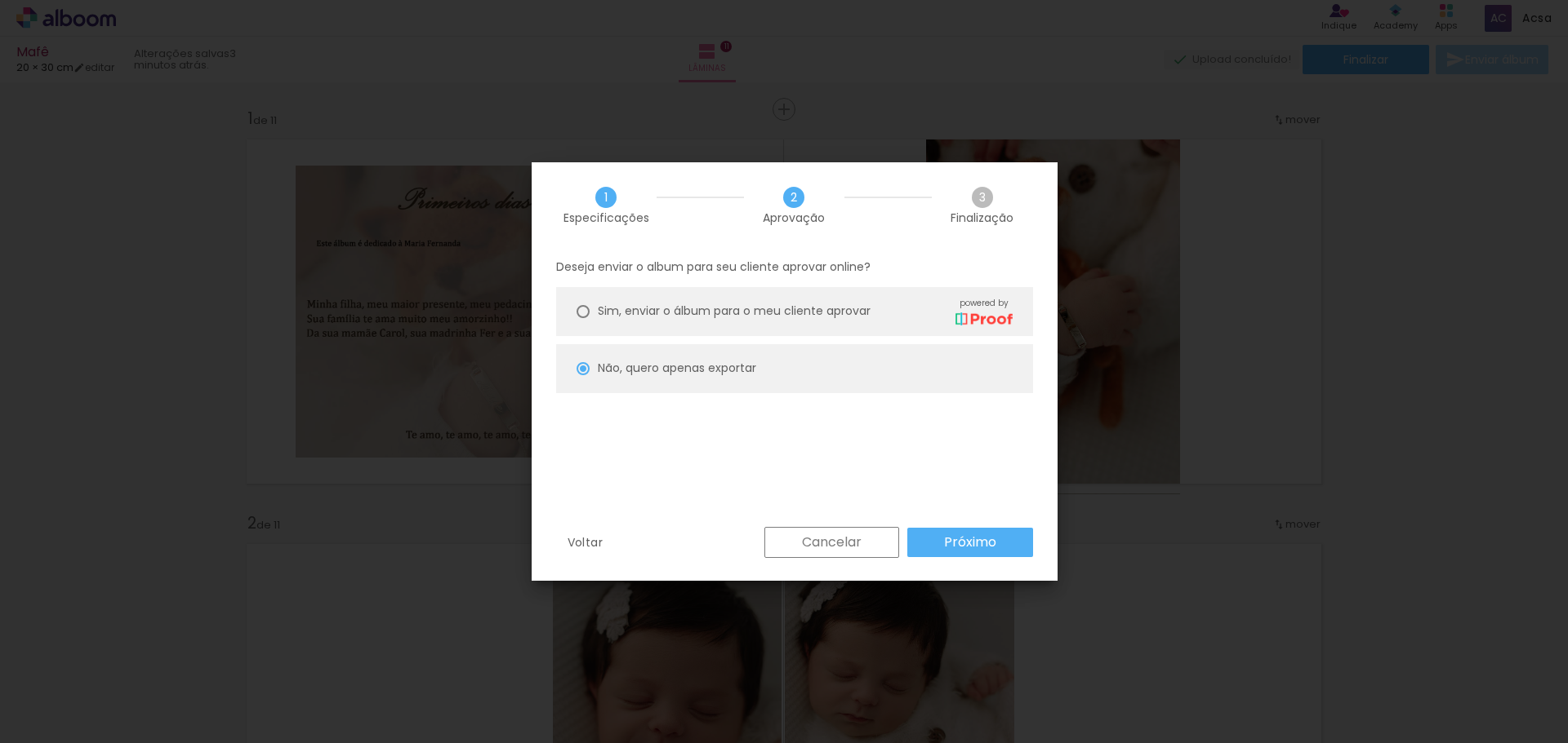
click at [0, 0] on slot "Próximo" at bounding box center [0, 0] width 0 height 0
type input "Alta, 300 DPI"
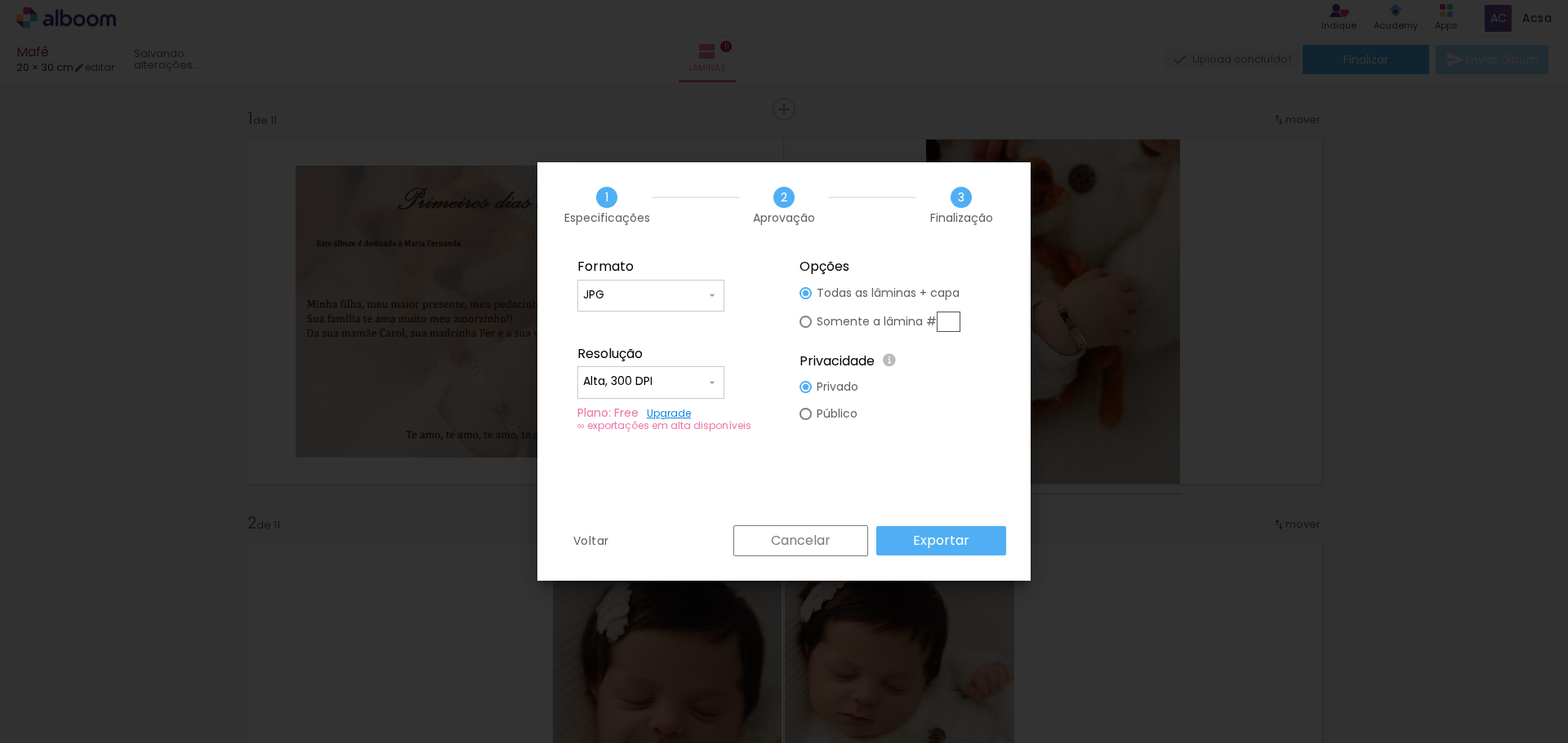
click at [0, 0] on slot "Exportar" at bounding box center [0, 0] width 0 height 0
click at [931, 537] on div "Cancelar Exportar" at bounding box center [865, 541] width 281 height 31
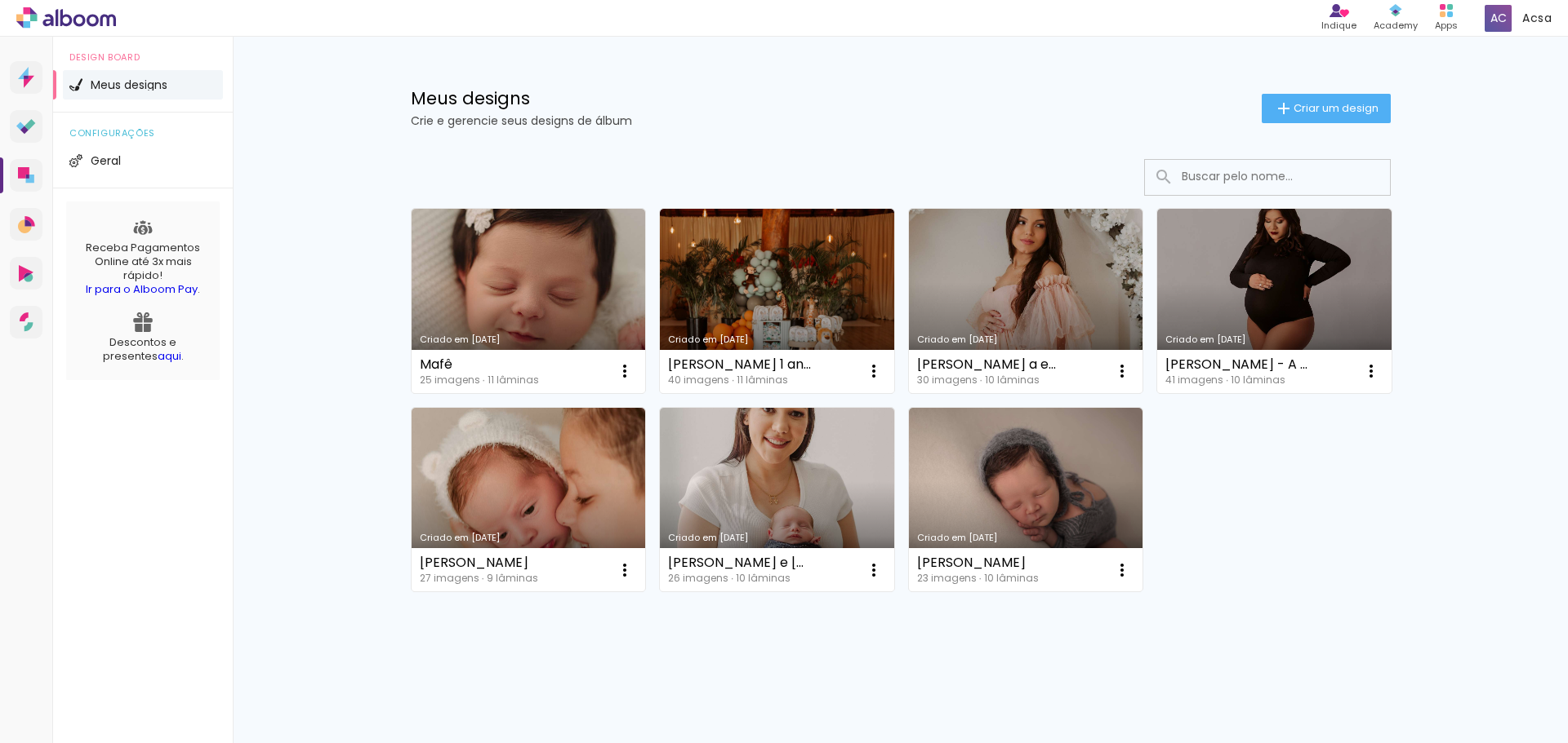
click at [573, 331] on link "Criado em [DATE]" at bounding box center [528, 301] width 235 height 184
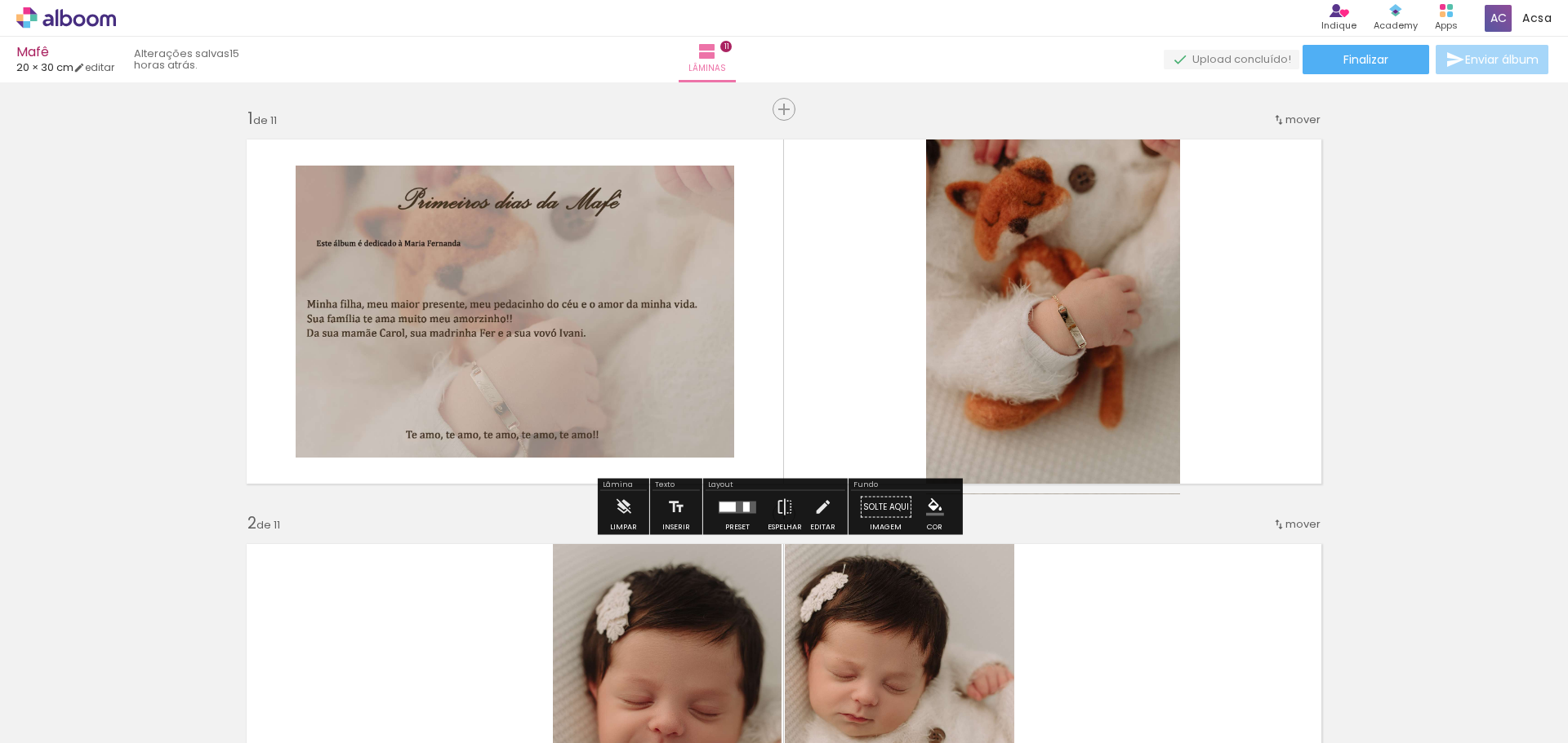
click at [562, 384] on quentale-photo at bounding box center [515, 312] width 438 height 292
click at [583, 393] on quentale-photo at bounding box center [515, 312] width 438 height 292
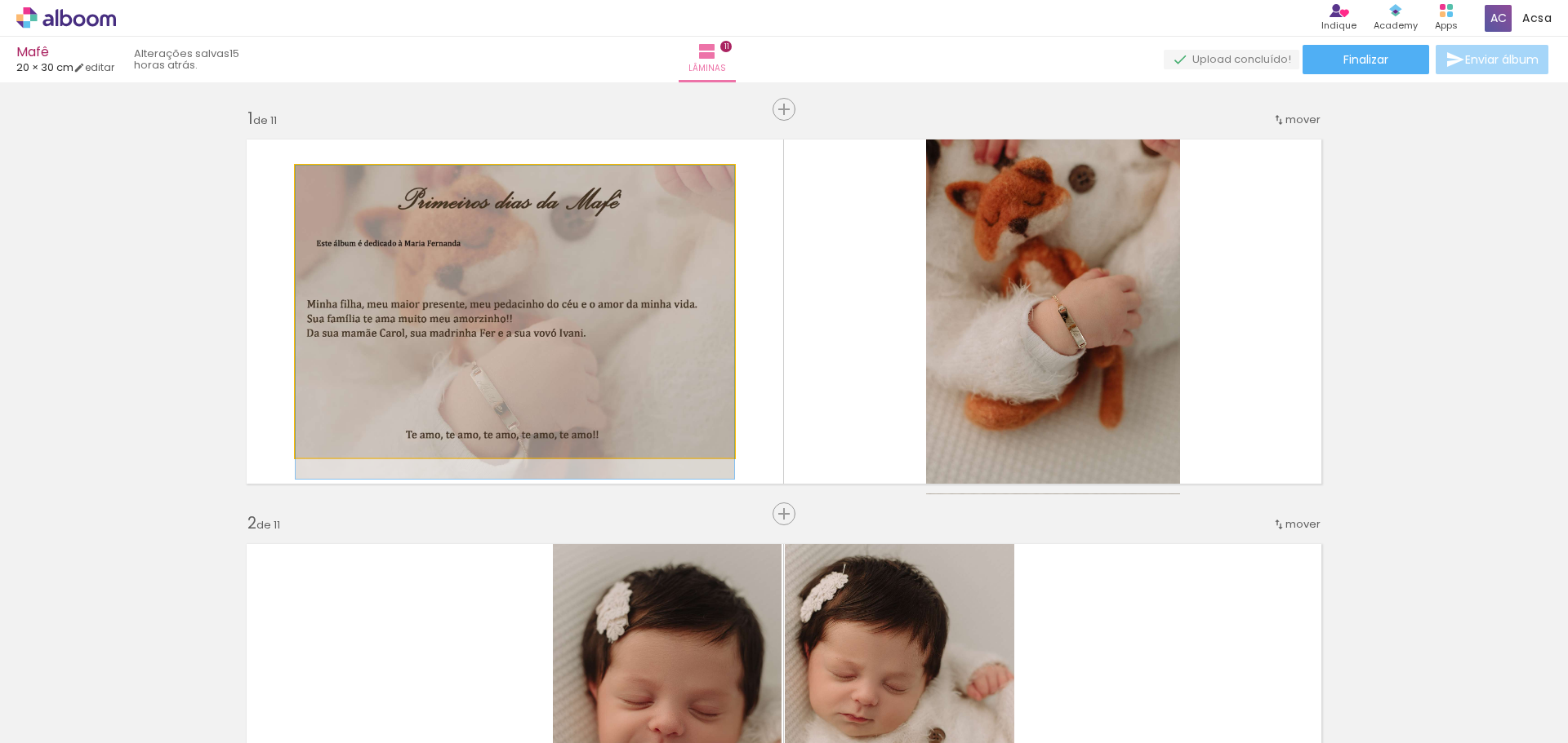
click at [583, 394] on quentale-photo at bounding box center [515, 312] width 438 height 292
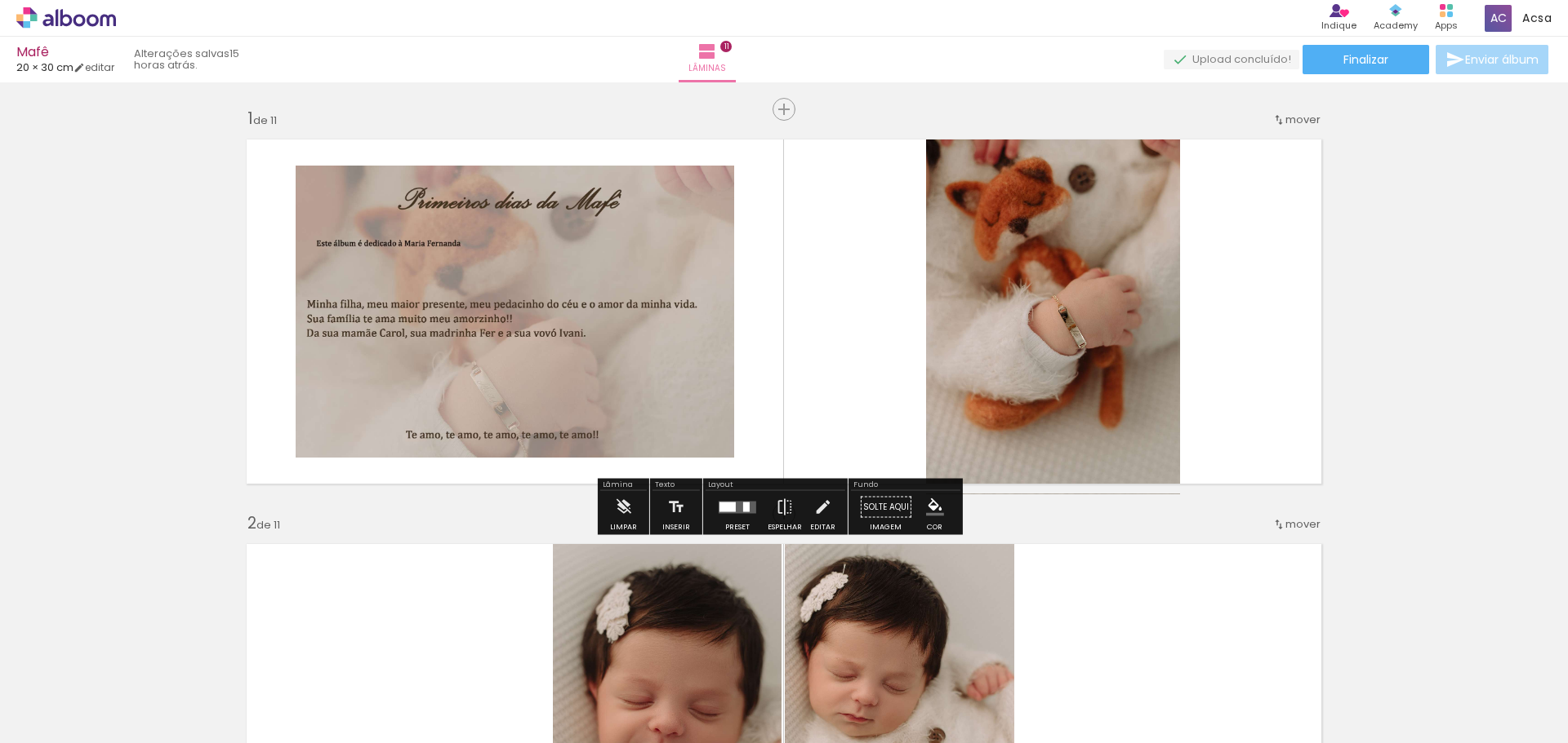
click at [632, 399] on quentale-photo at bounding box center [515, 312] width 438 height 292
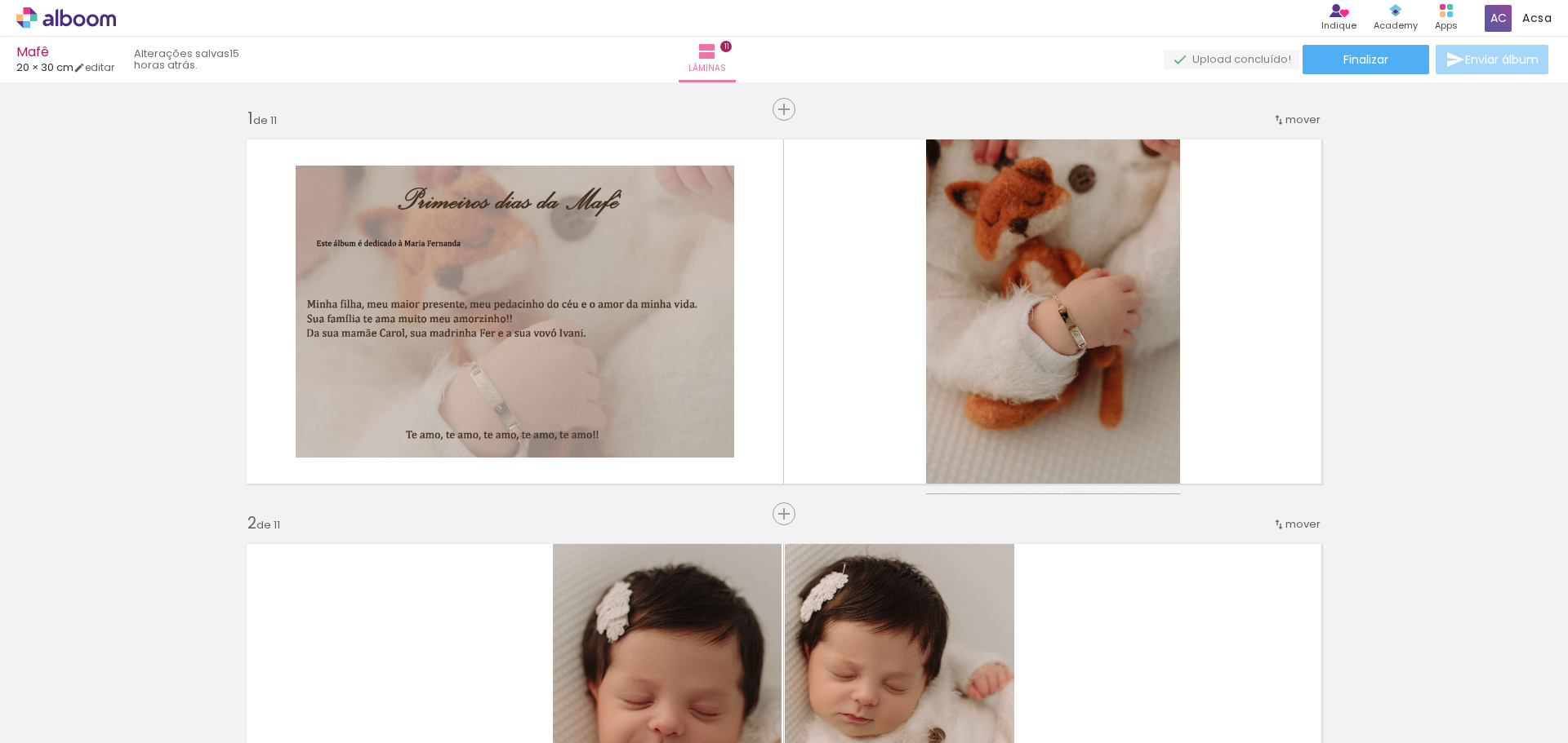
scroll to position [0, 857]
drag, startPoint x: 1108, startPoint y: 663, endPoint x: 932, endPoint y: 74, distance: 614.7
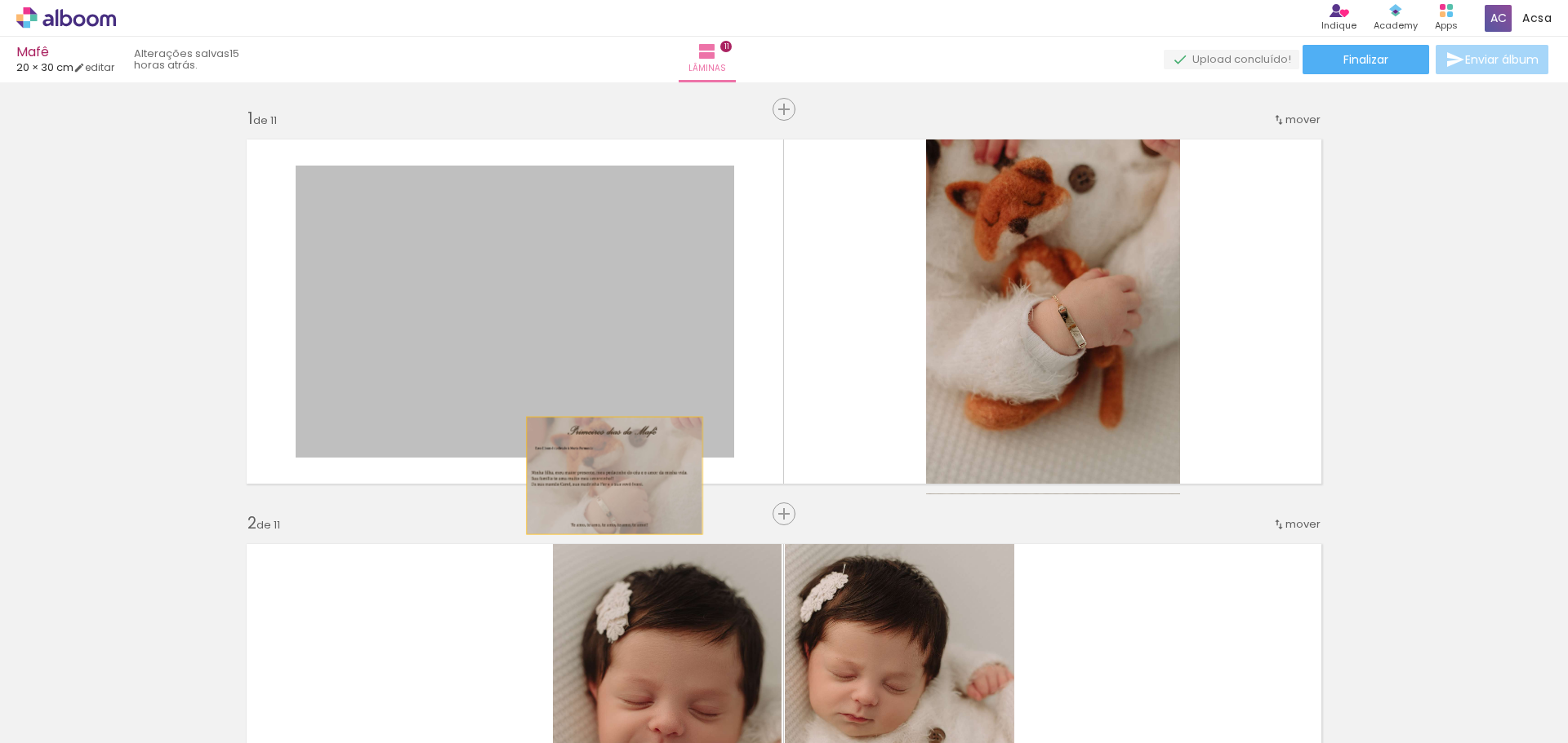
drag, startPoint x: 609, startPoint y: 306, endPoint x: 625, endPoint y: 468, distance: 162.8
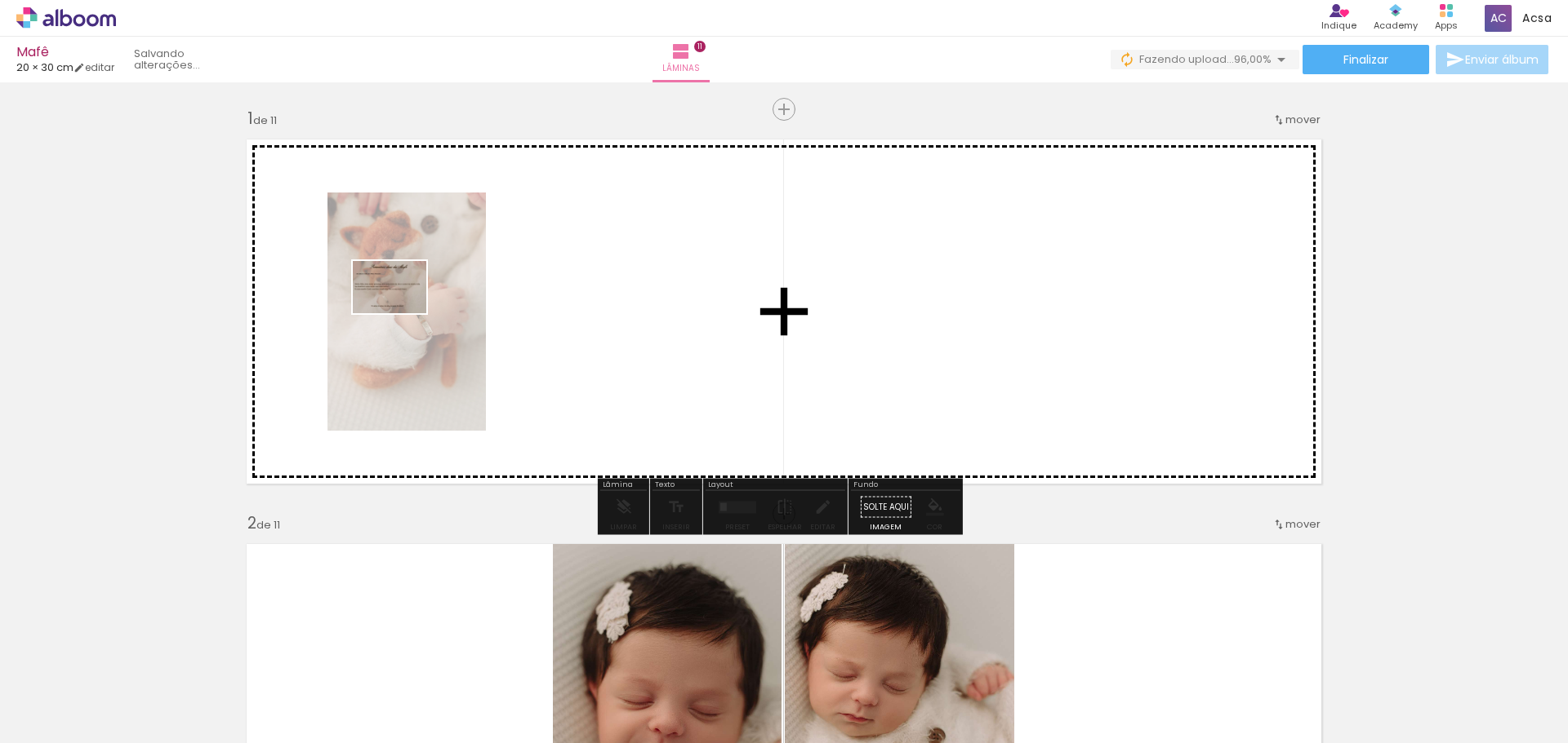
drag, startPoint x: 1192, startPoint y: 653, endPoint x: 449, endPoint y: 296, distance: 824.3
click at [403, 310] on quentale-workspace at bounding box center [784, 372] width 1568 height 743
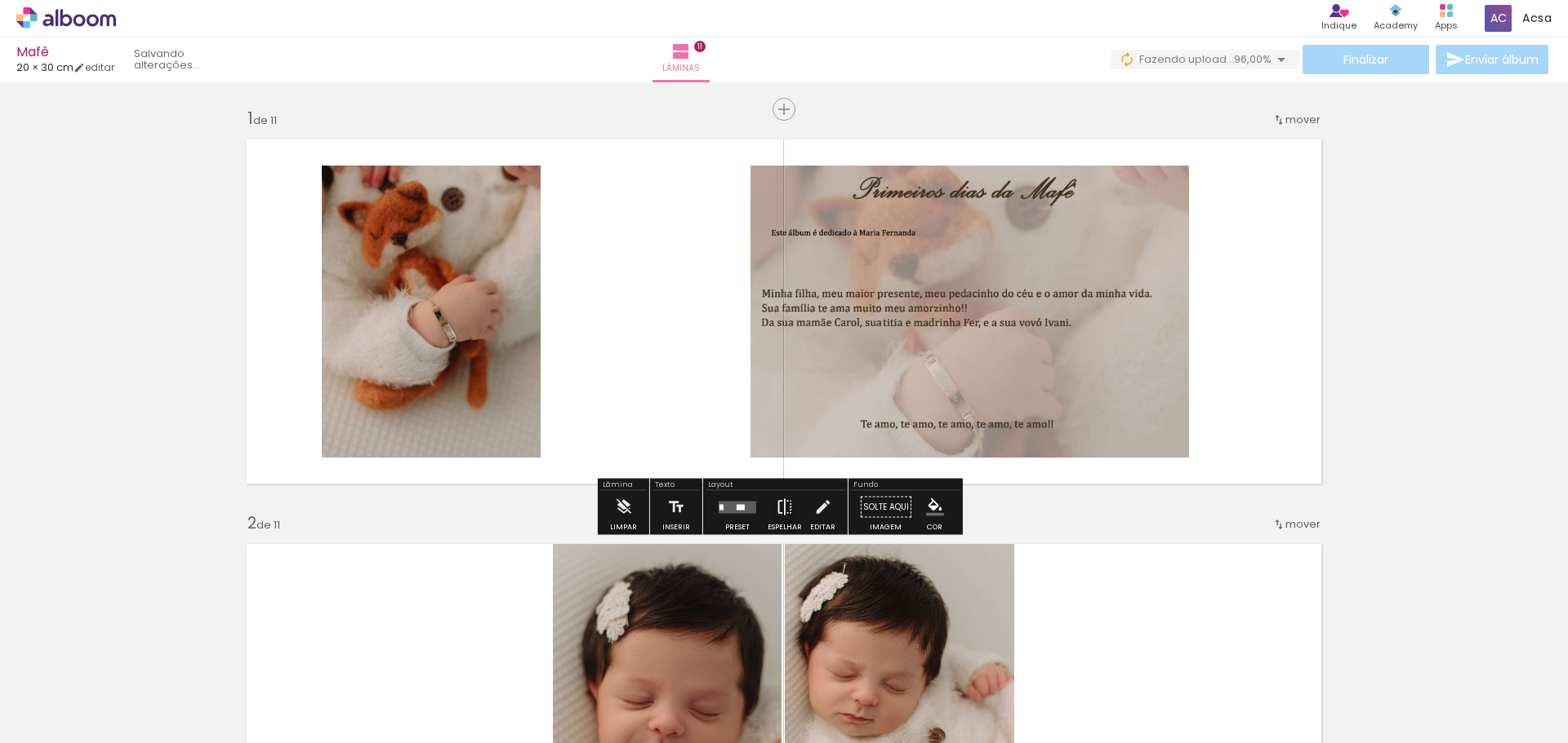
click at [782, 510] on iron-icon at bounding box center [784, 508] width 18 height 33
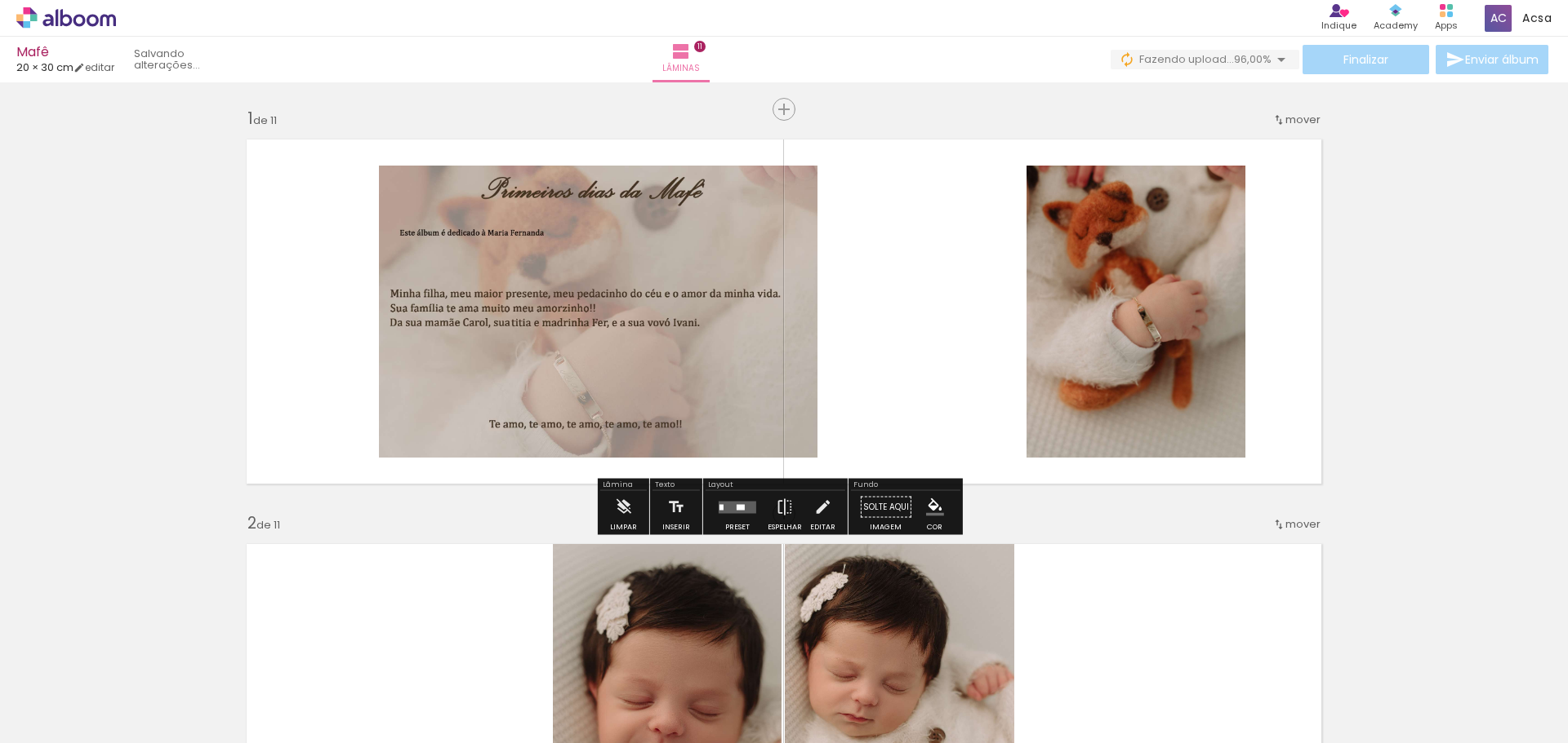
click at [730, 511] on quentale-layouter at bounding box center [737, 507] width 38 height 13
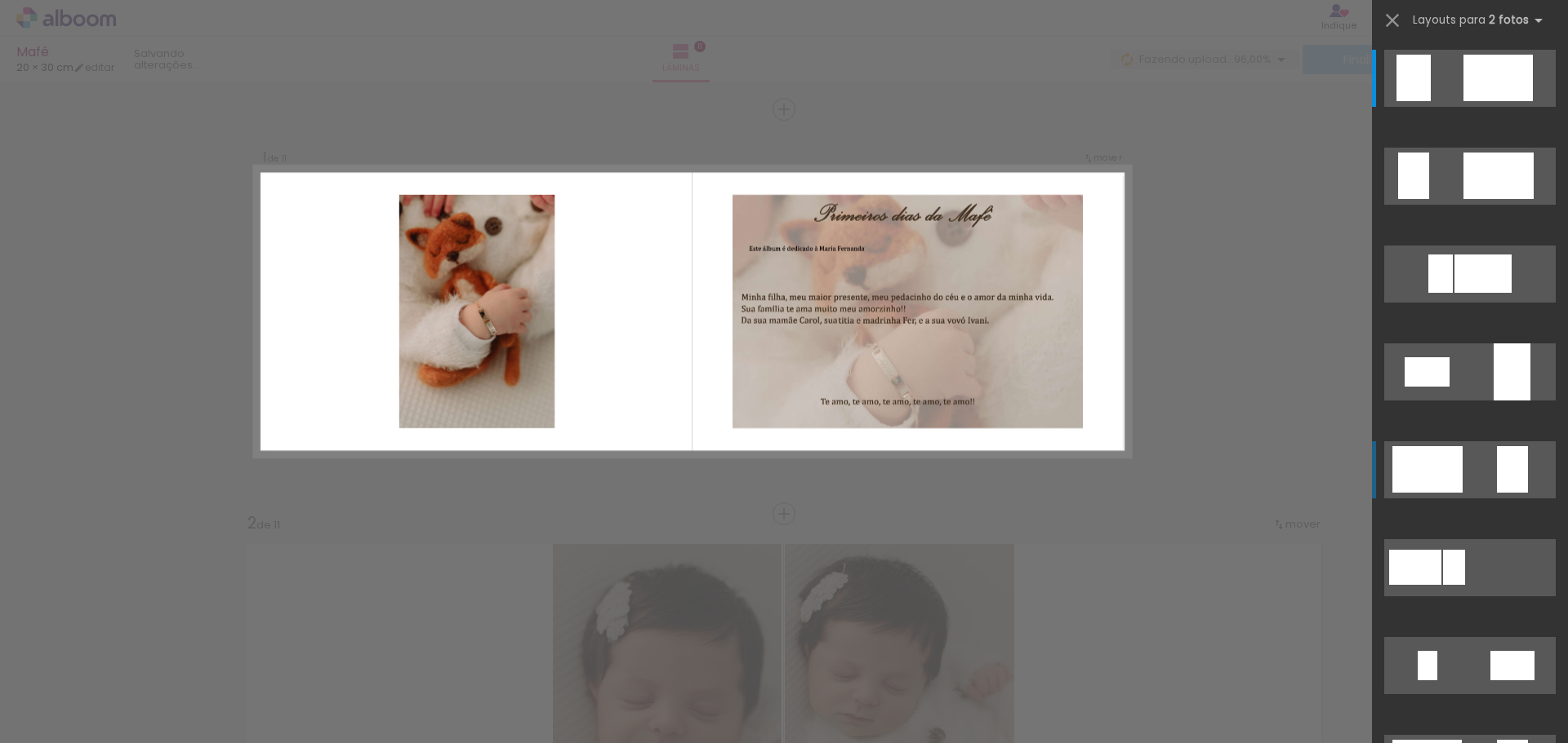
click at [1467, 107] on quentale-layouter at bounding box center [1470, 78] width 172 height 57
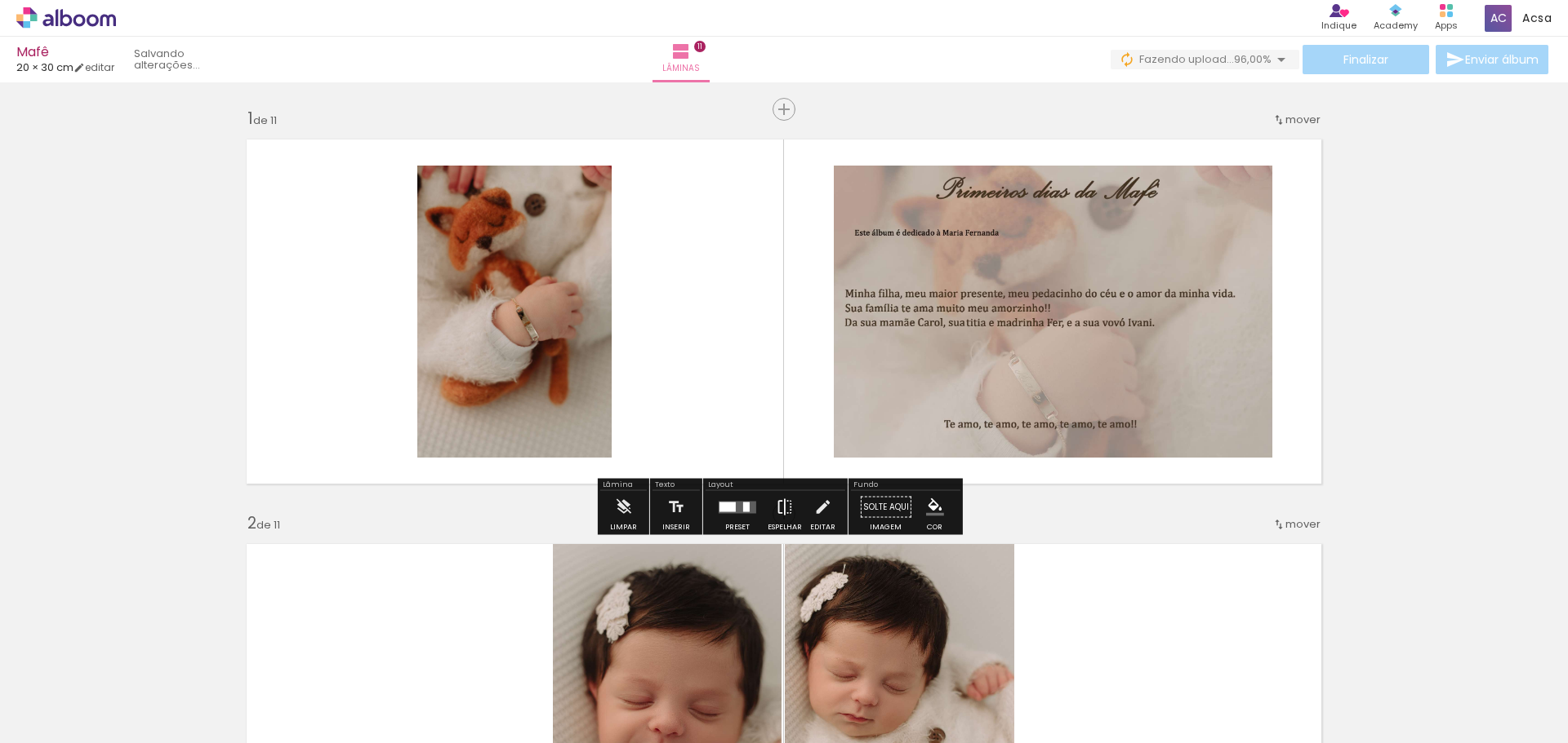
click at [780, 514] on iron-icon at bounding box center [784, 508] width 18 height 33
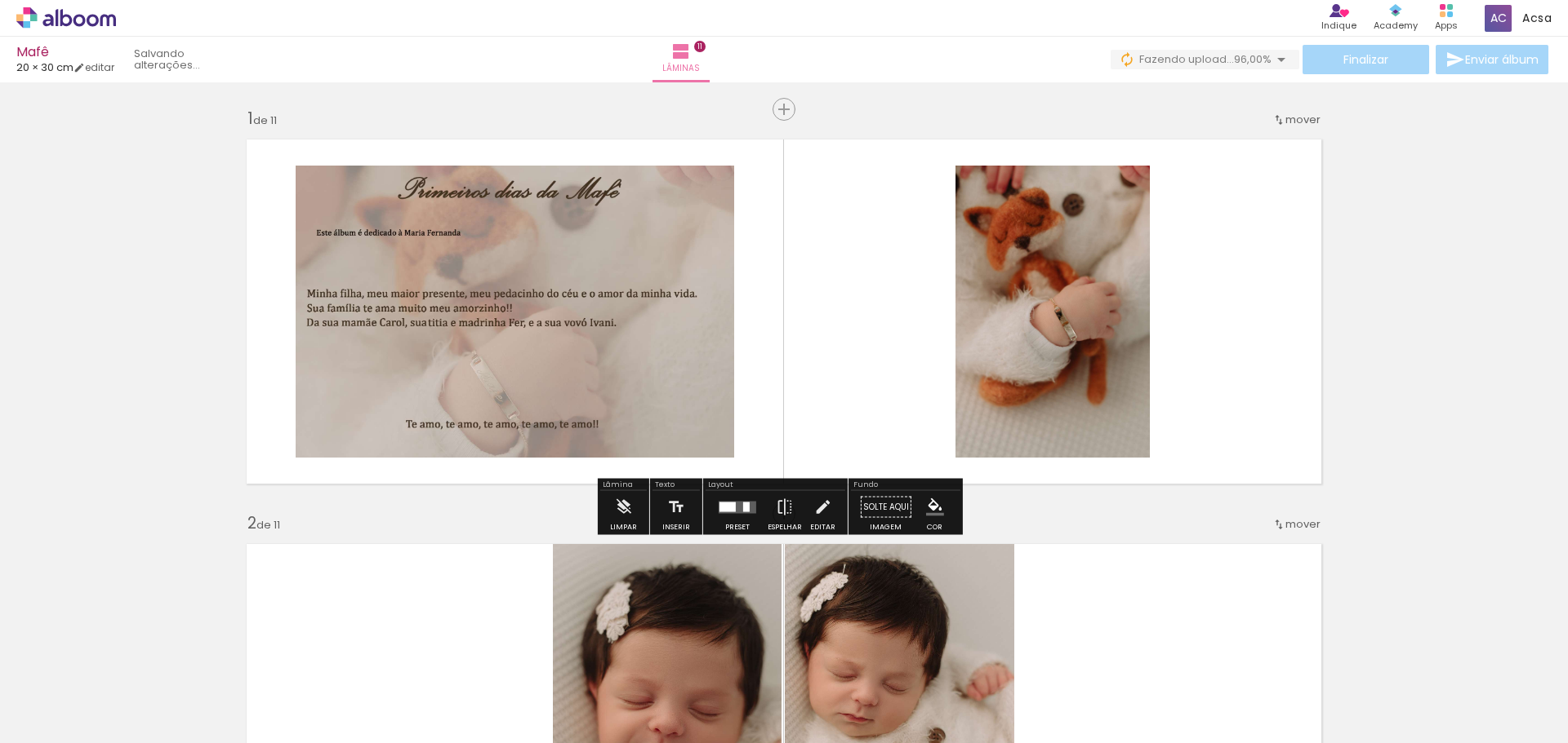
click at [483, 336] on quentale-photo at bounding box center [515, 312] width 438 height 292
click at [485, 339] on quentale-photo at bounding box center [515, 312] width 438 height 292
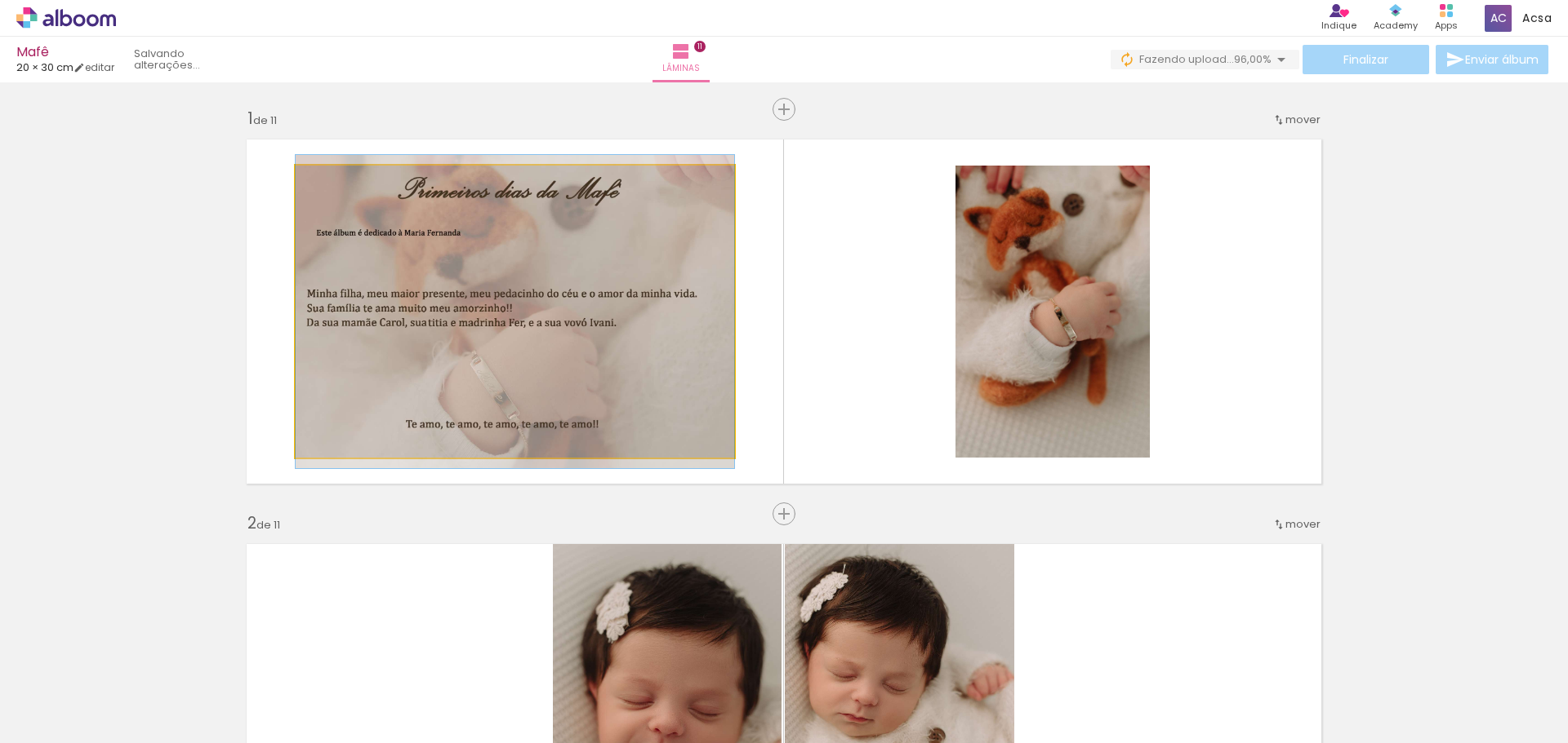
click at [485, 339] on quentale-photo at bounding box center [515, 312] width 438 height 292
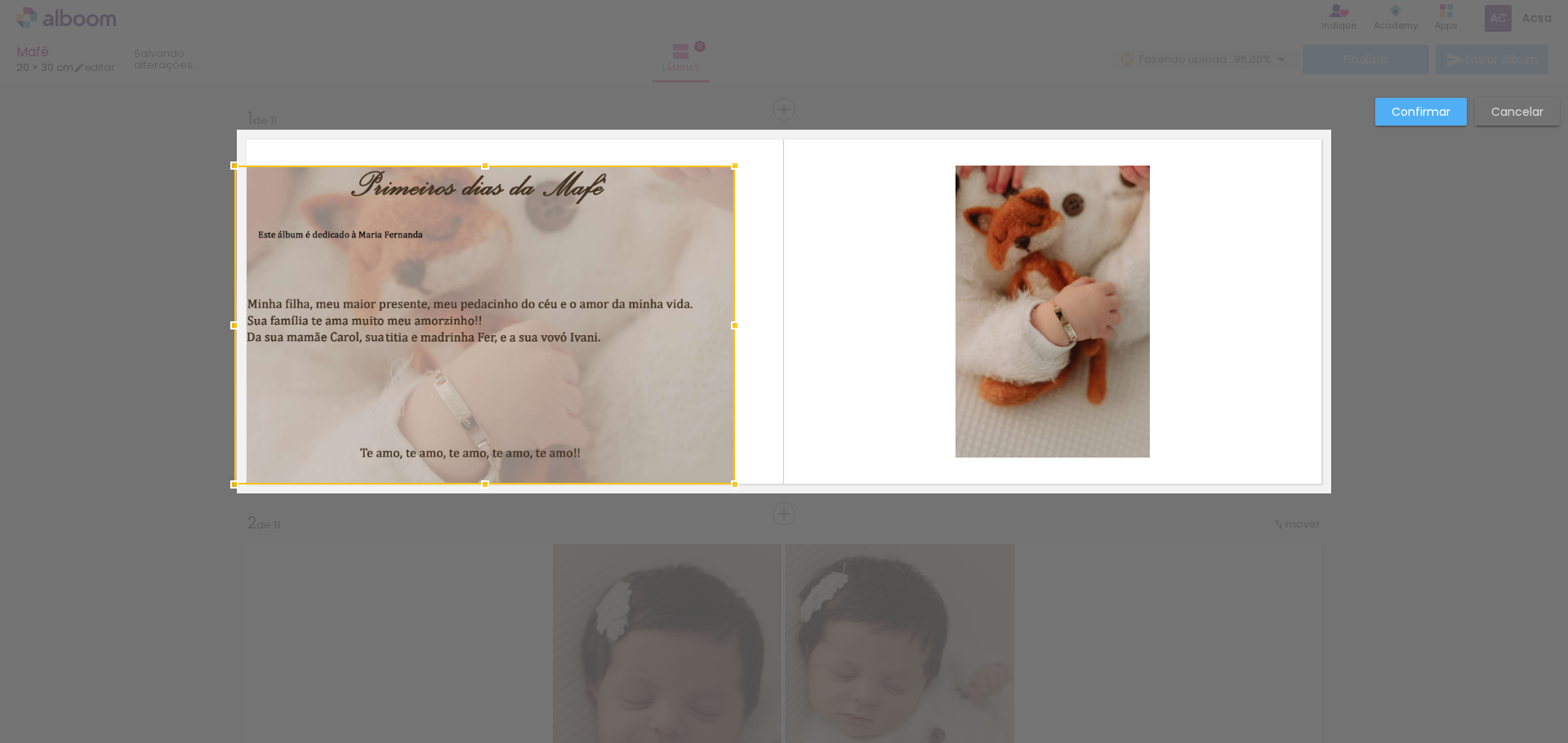
drag, startPoint x: 293, startPoint y: 456, endPoint x: 239, endPoint y: 483, distance: 60.4
click at [239, 483] on div at bounding box center [235, 484] width 33 height 33
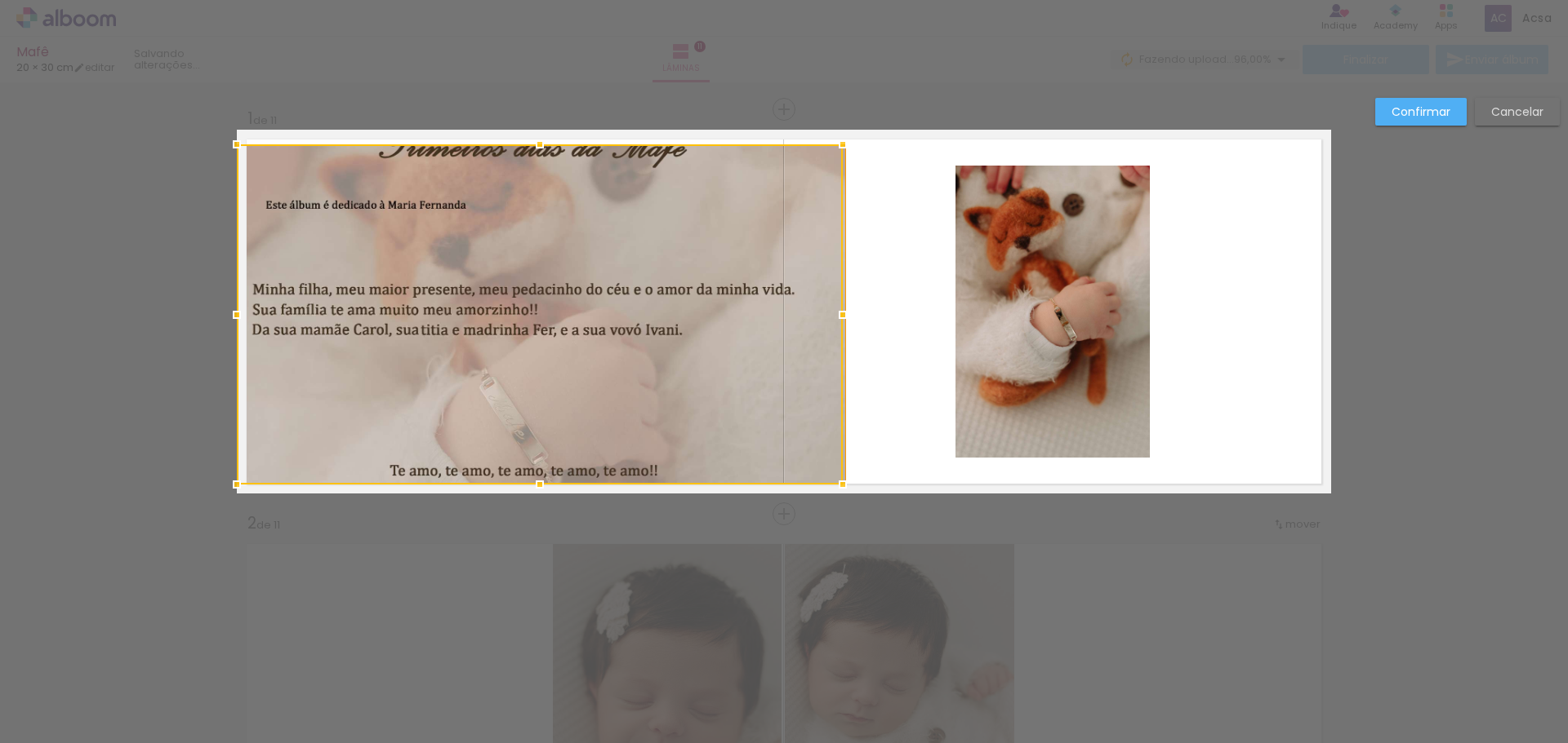
drag, startPoint x: 730, startPoint y: 166, endPoint x: 748, endPoint y: 150, distance: 24.1
click at [755, 145] on div at bounding box center [540, 315] width 606 height 341
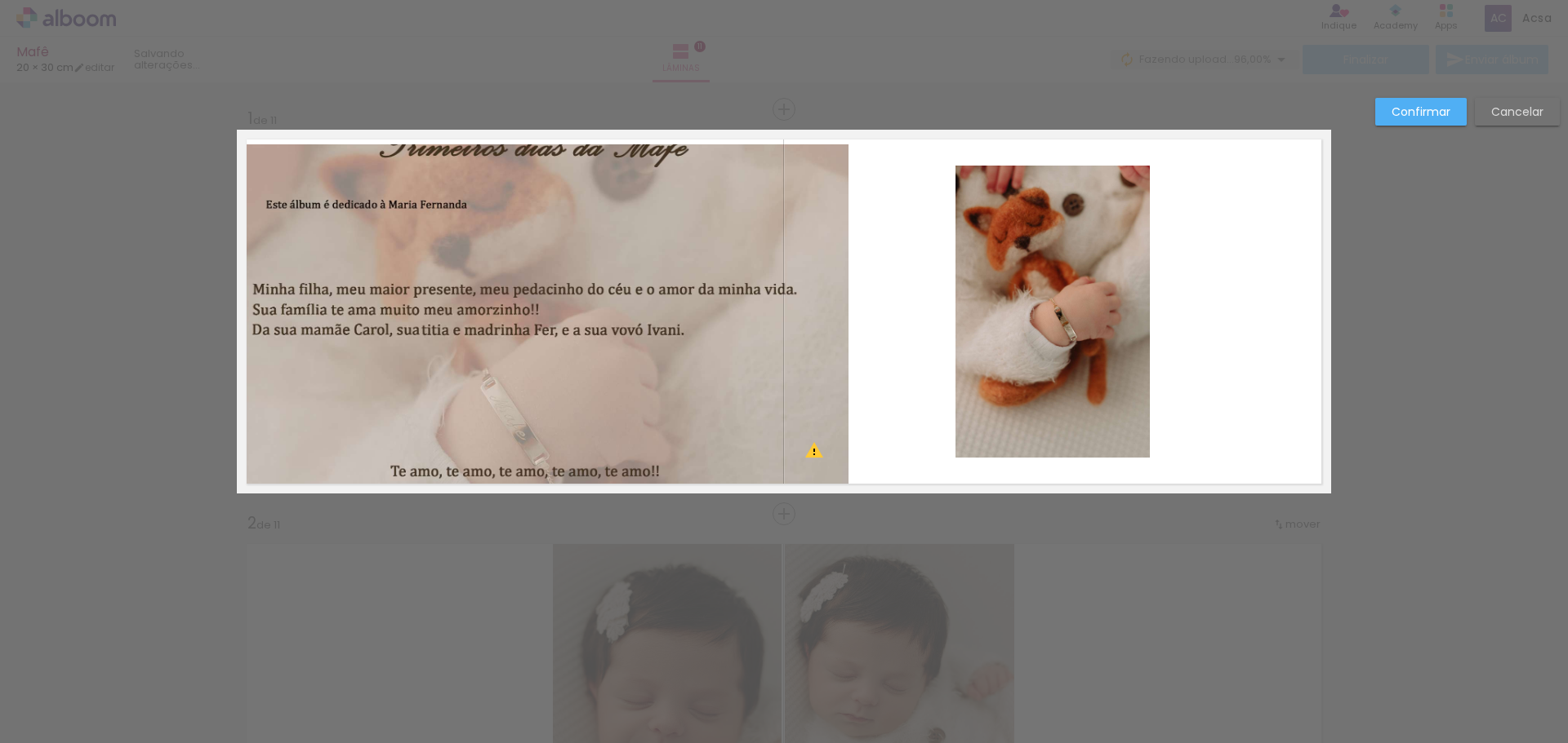
click at [601, 188] on quentale-photo at bounding box center [542, 315] width 611 height 341
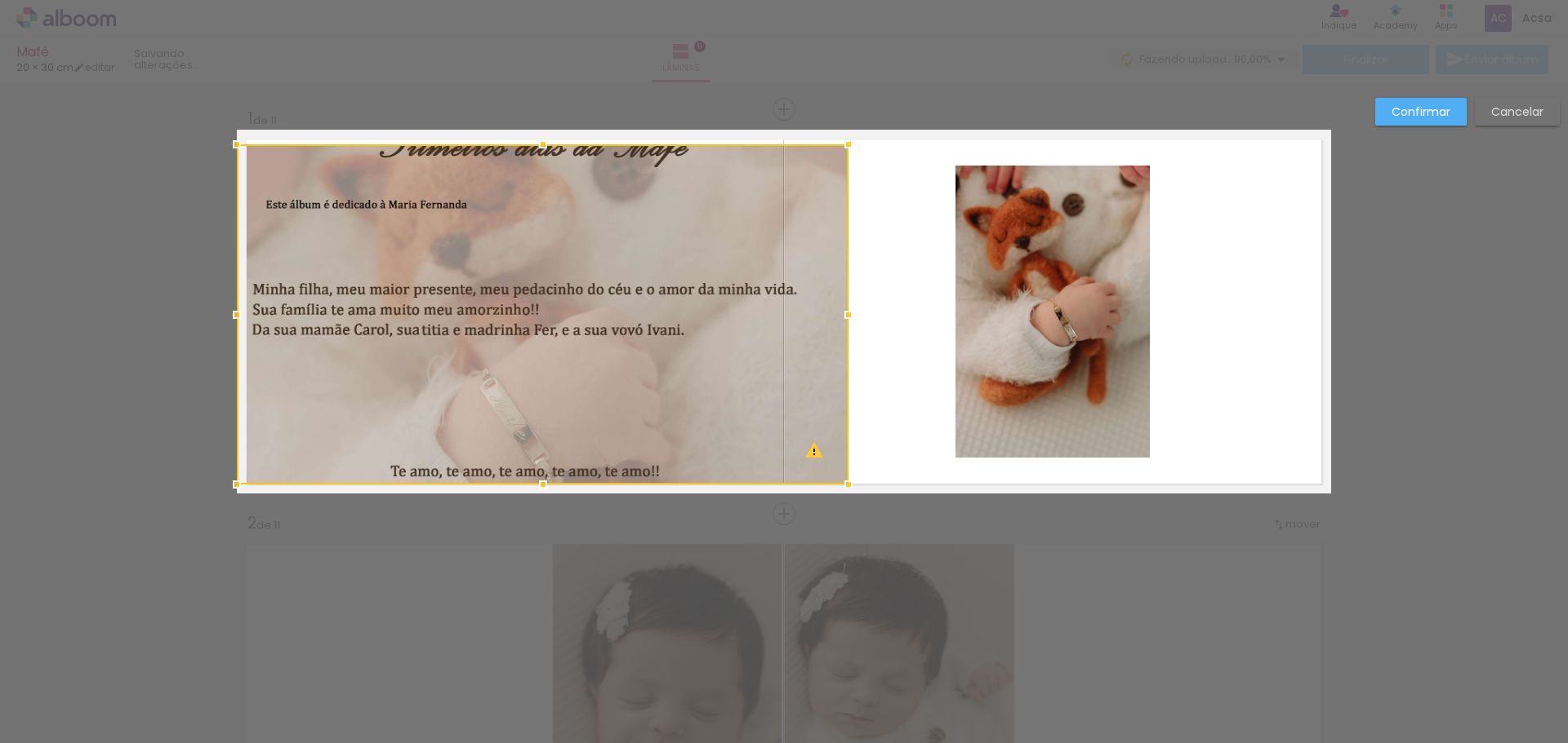
click at [586, 159] on div at bounding box center [542, 315] width 611 height 341
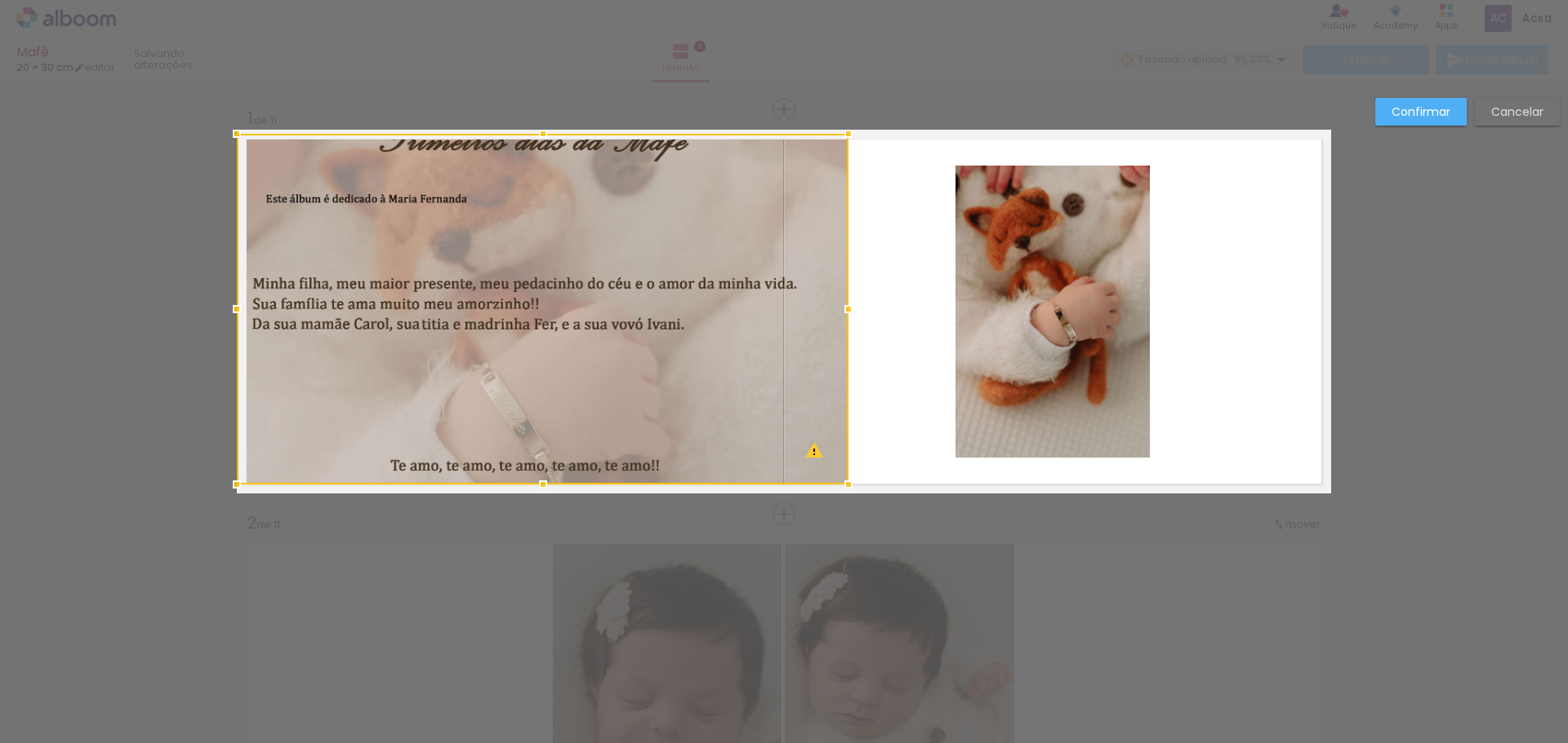
drag, startPoint x: 532, startPoint y: 140, endPoint x: 581, endPoint y: 138, distance: 49.0
click at [532, 126] on div at bounding box center [544, 134] width 33 height 33
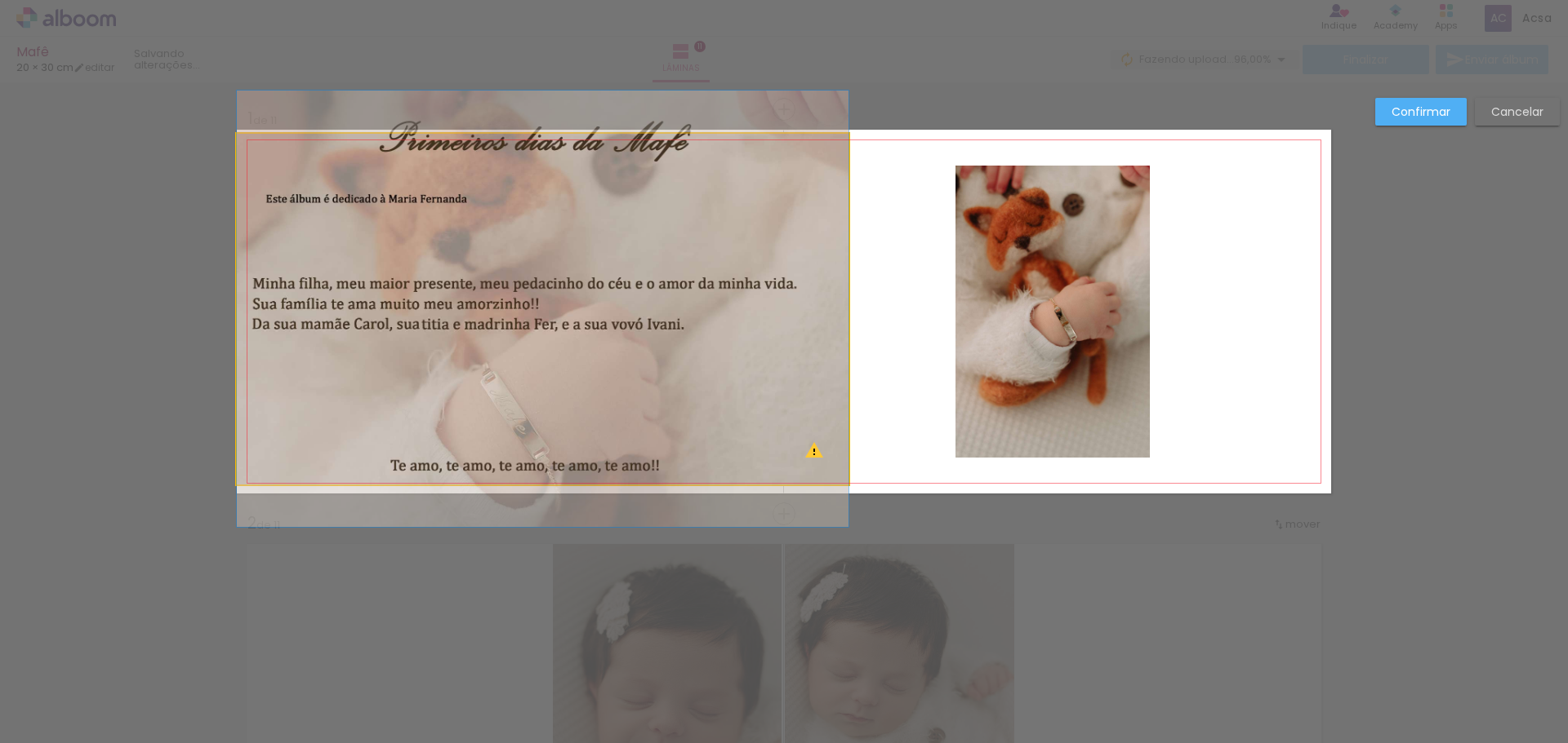
click at [811, 310] on quentale-photo at bounding box center [542, 310] width 611 height 351
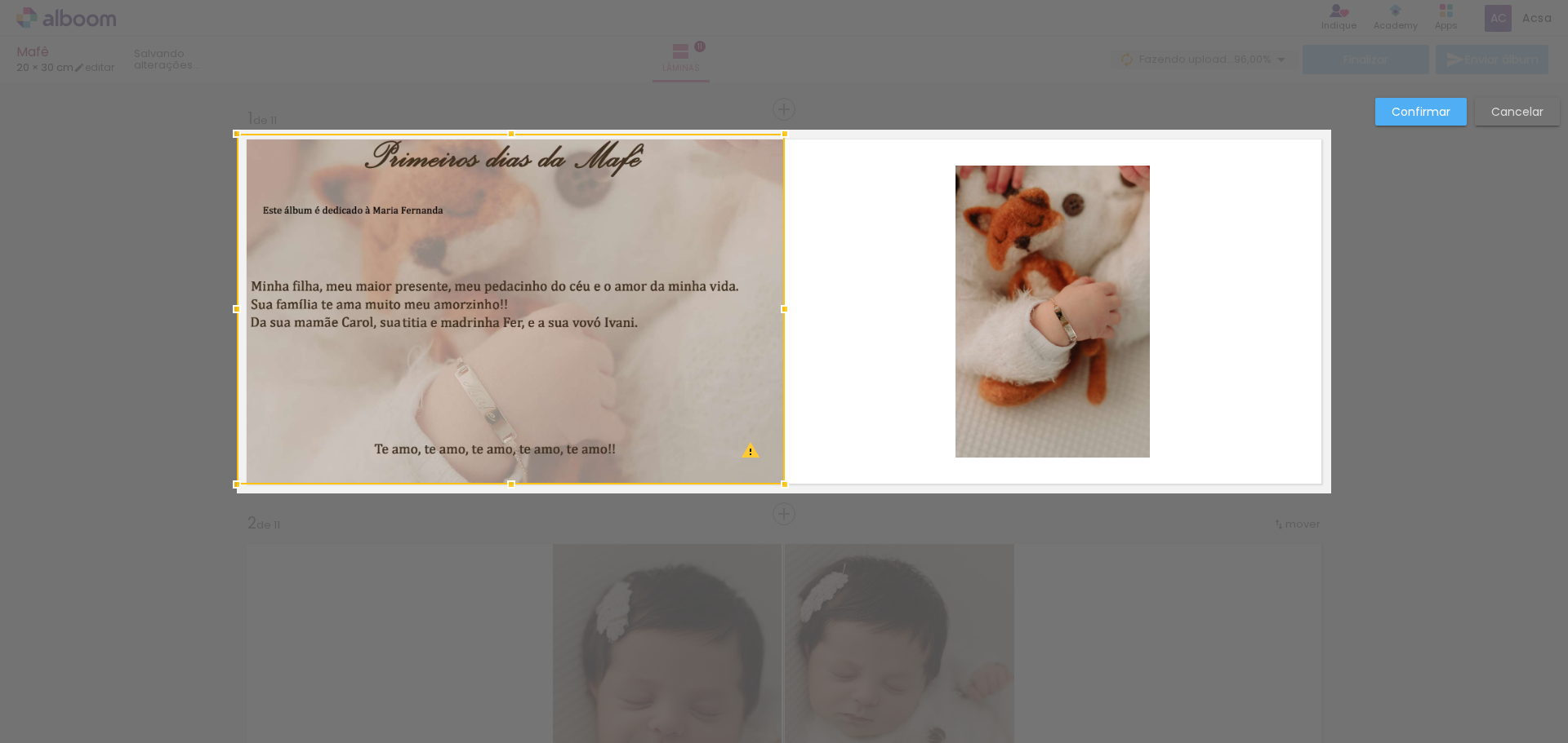
drag, startPoint x: 838, startPoint y: 311, endPoint x: 777, endPoint y: 305, distance: 61.3
click at [780, 315] on div at bounding box center [785, 310] width 33 height 33
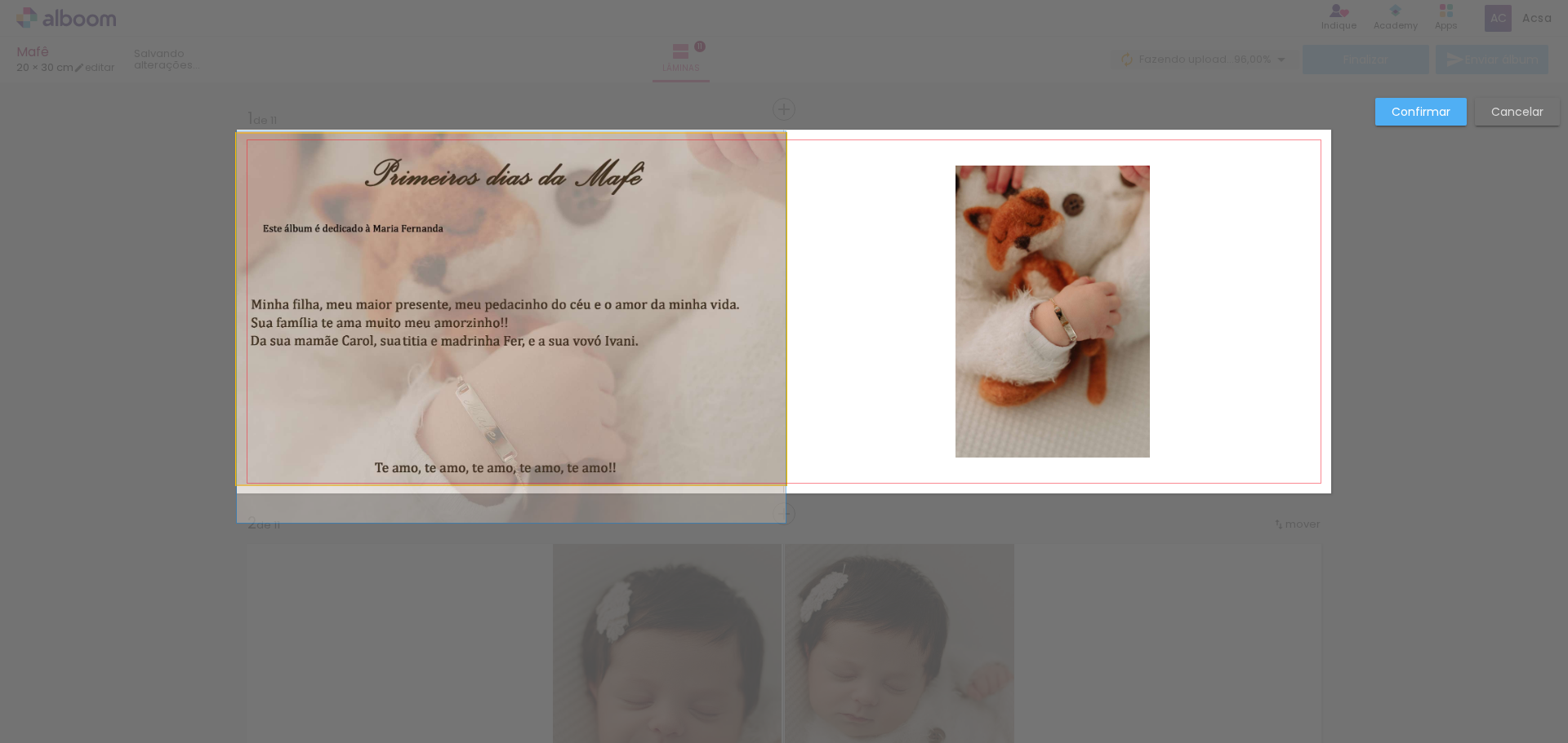
drag, startPoint x: 574, startPoint y: 214, endPoint x: 573, endPoint y: 224, distance: 10.0
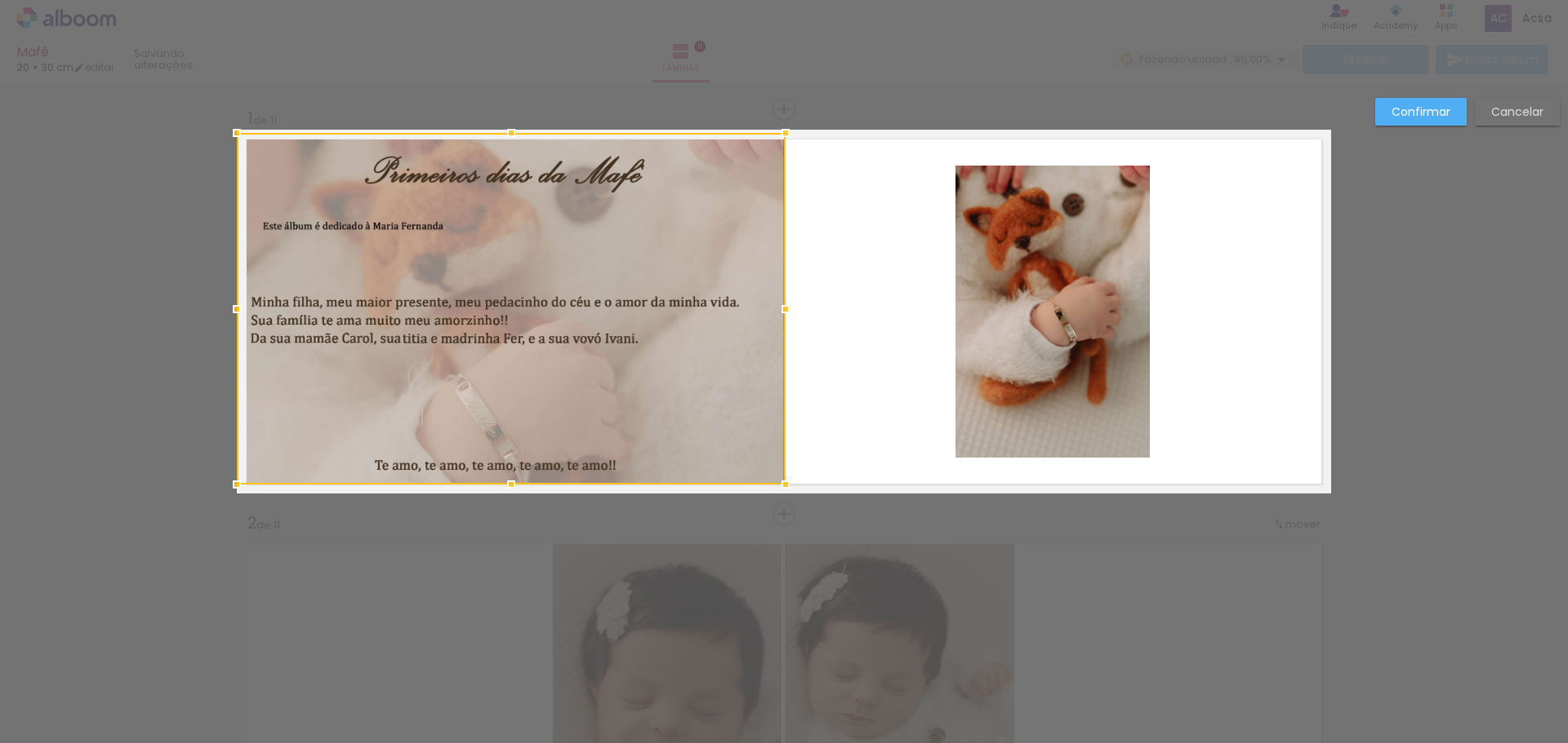
click at [506, 124] on div at bounding box center [512, 133] width 33 height 33
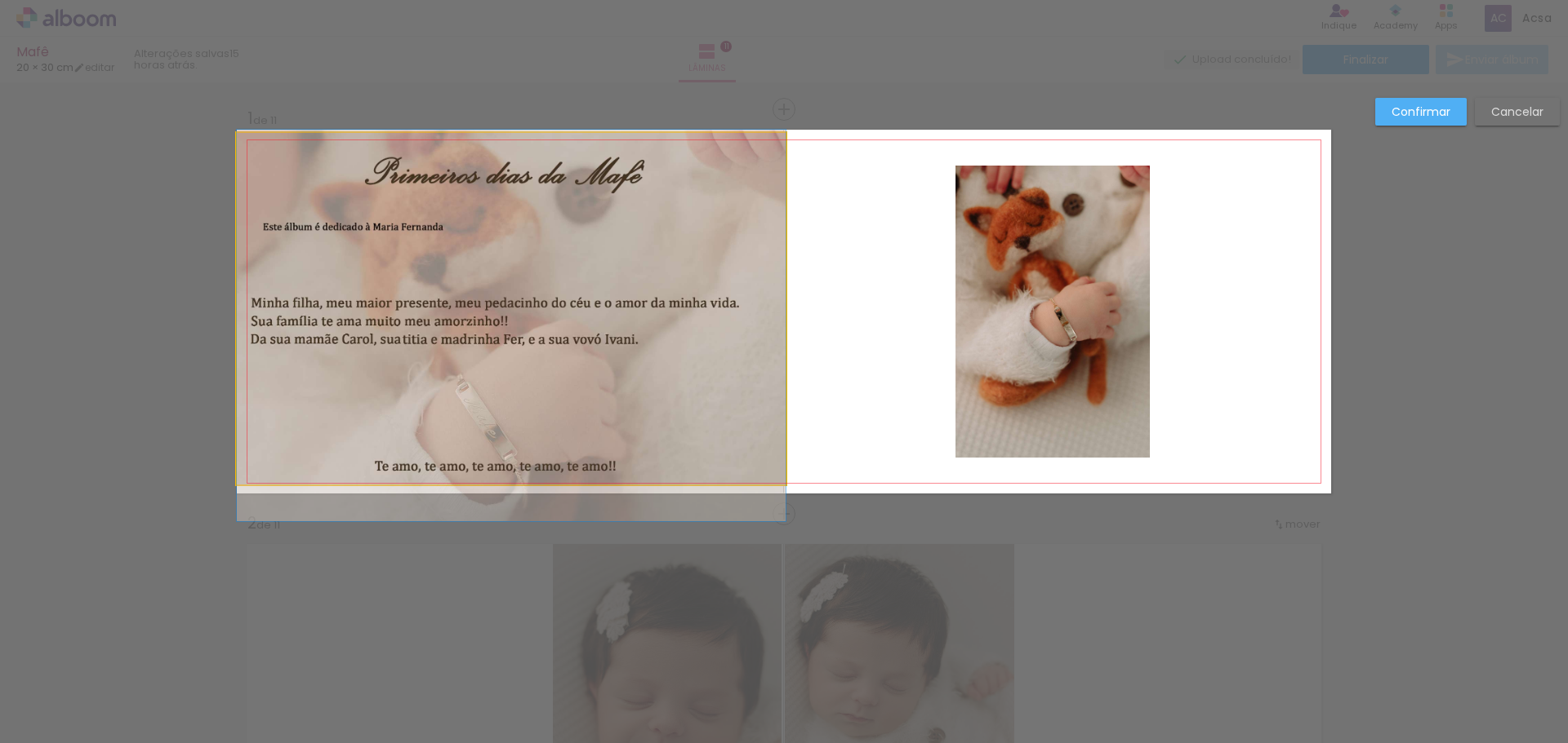
drag, startPoint x: 518, startPoint y: 233, endPoint x: 536, endPoint y: 234, distance: 18.0
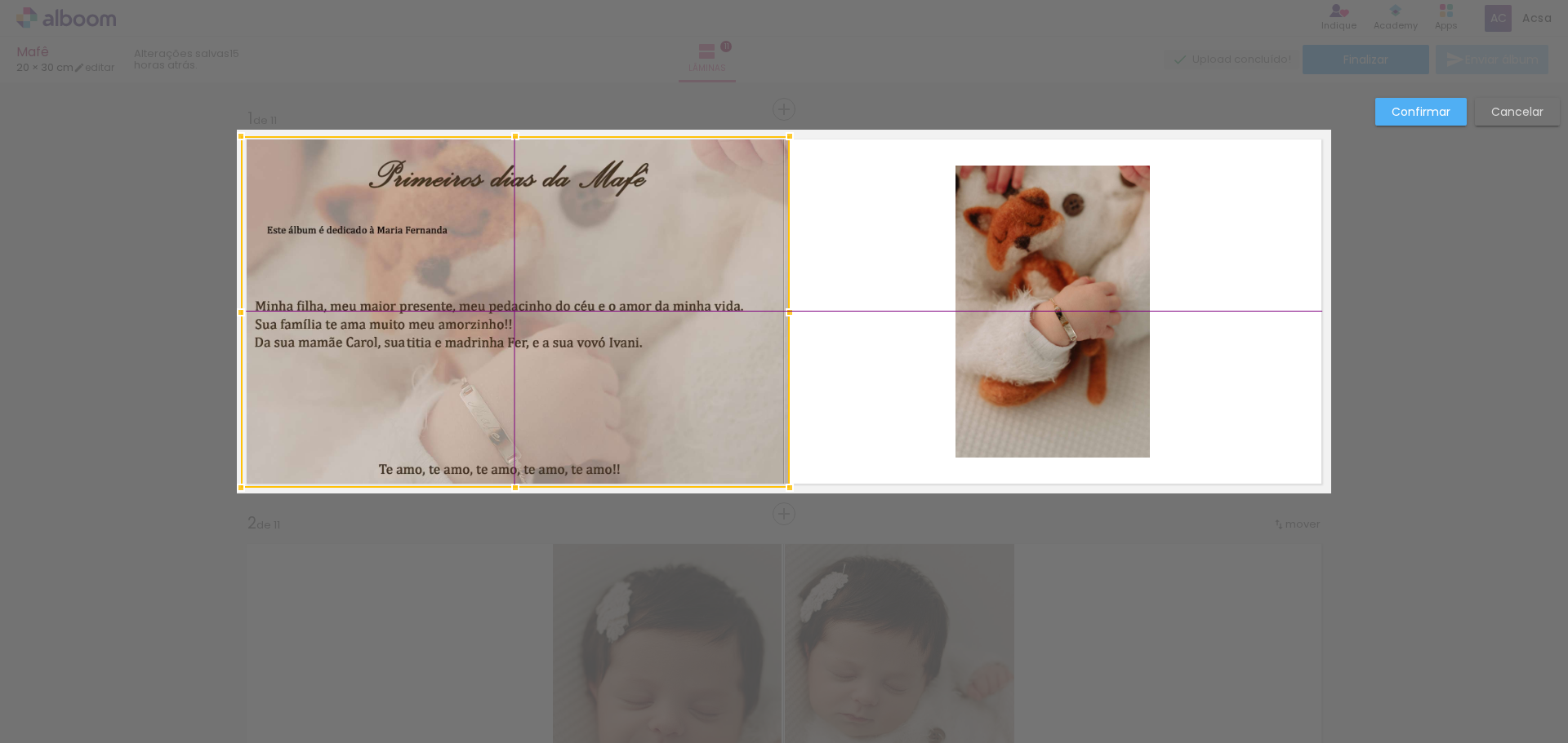
click at [538, 227] on div at bounding box center [516, 312] width 548 height 352
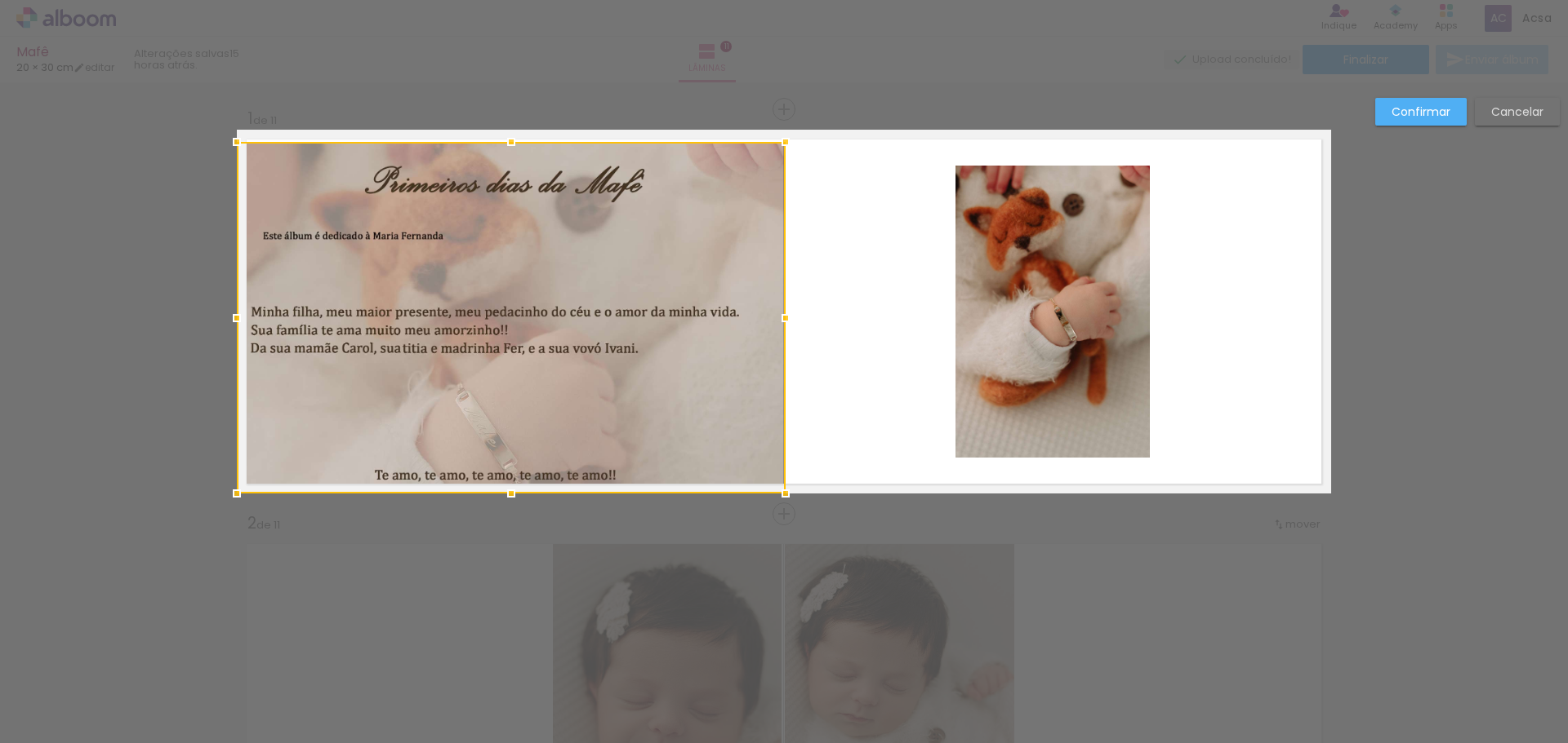
drag, startPoint x: 549, startPoint y: 263, endPoint x: 504, endPoint y: 28, distance: 239.3
click at [600, 324] on div at bounding box center [516, 317] width 548 height 352
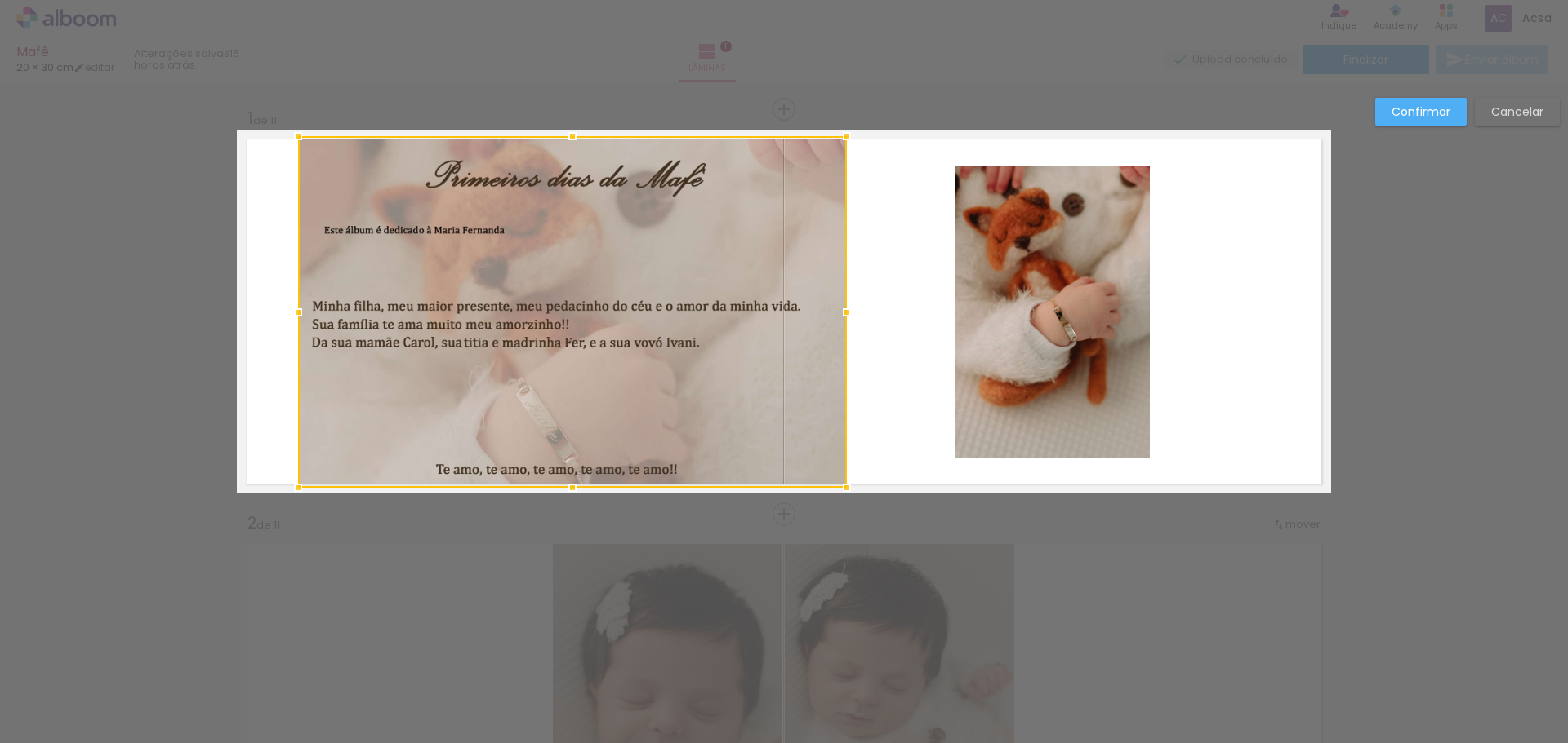
scroll to position [0, 766]
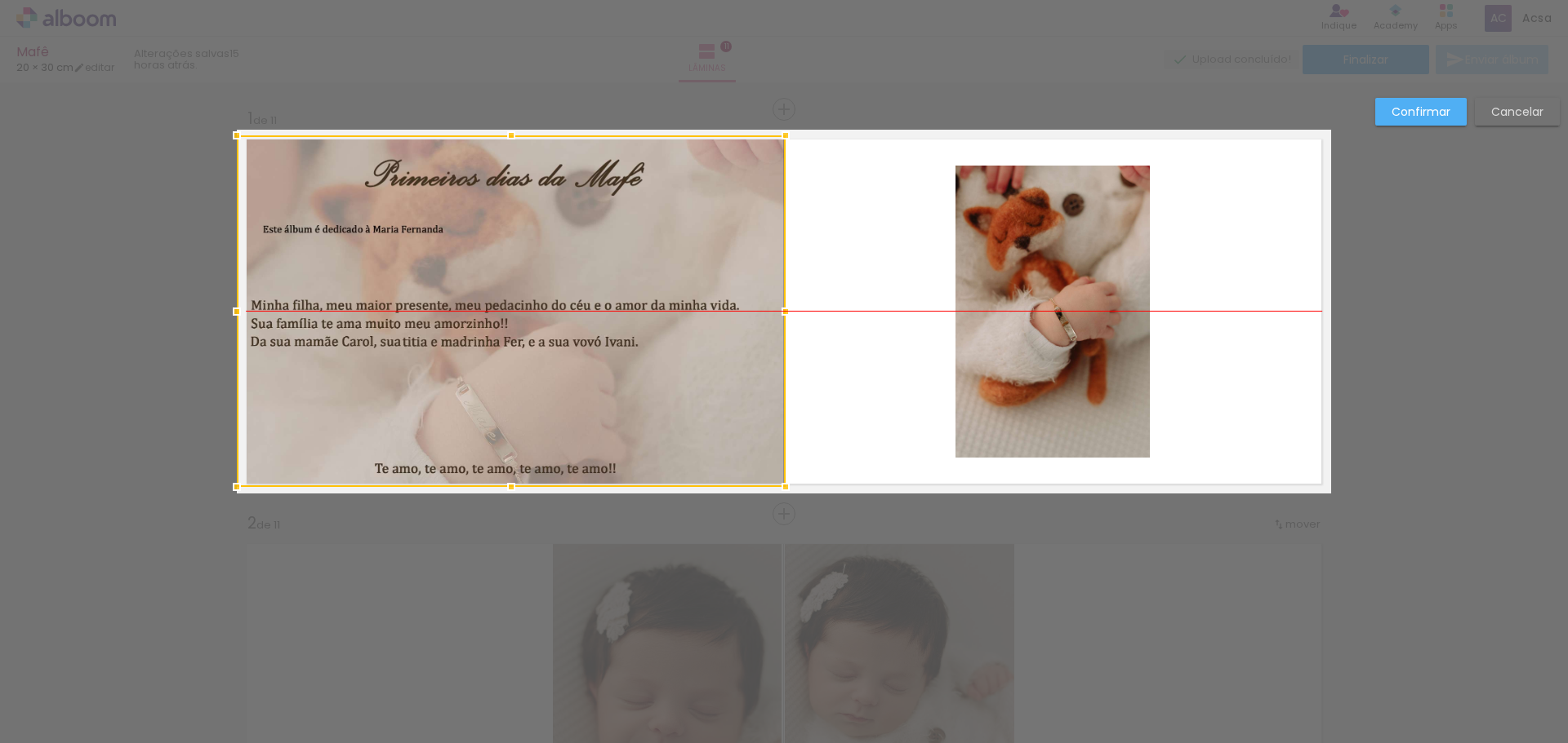
drag, startPoint x: 616, startPoint y: 302, endPoint x: 550, endPoint y: 286, distance: 67.9
click at [539, 283] on div at bounding box center [511, 311] width 548 height 352
drag, startPoint x: 596, startPoint y: 309, endPoint x: 661, endPoint y: 283, distance: 70.0
click at [562, 290] on div at bounding box center [516, 312] width 548 height 352
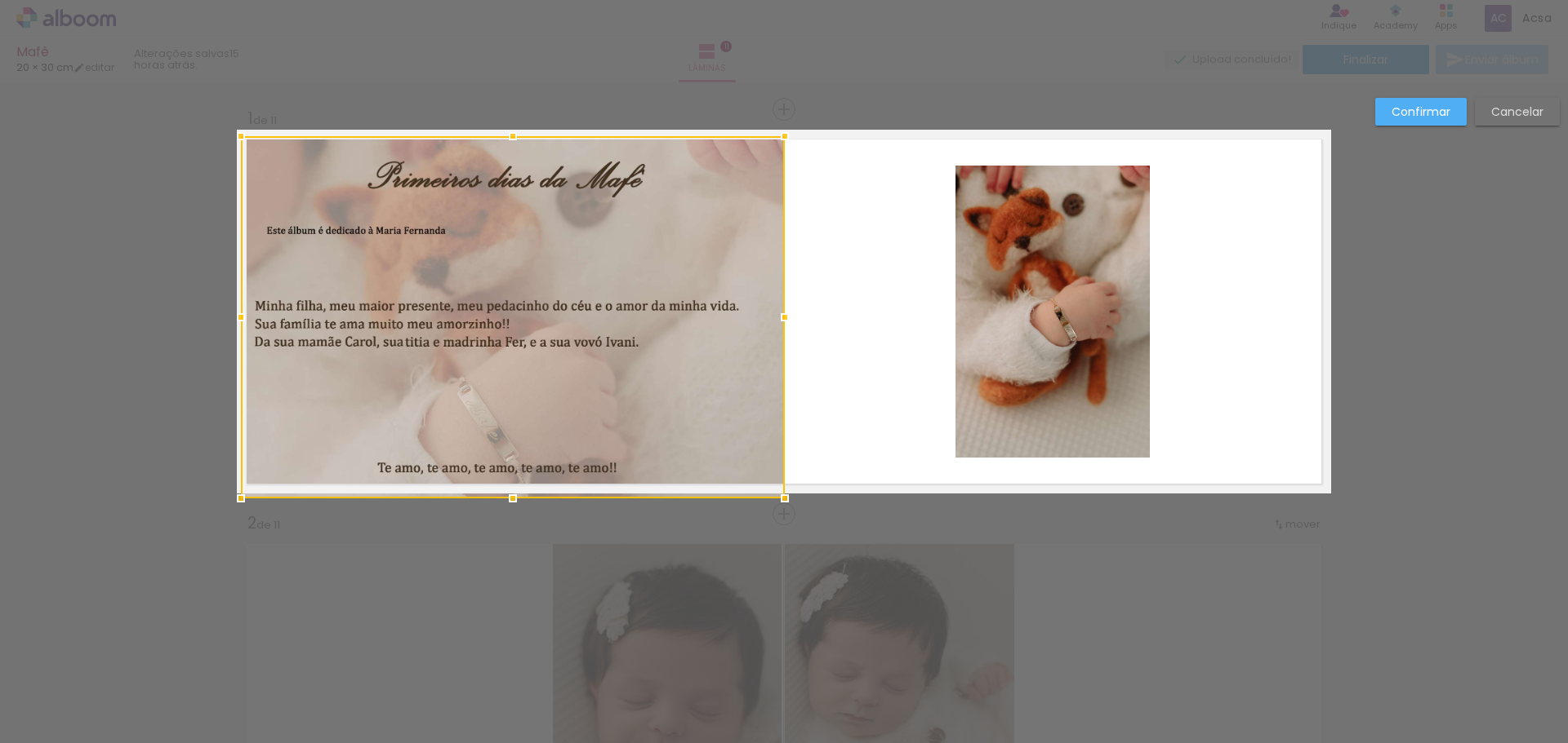
drag, startPoint x: 782, startPoint y: 310, endPoint x: 799, endPoint y: 307, distance: 17.3
click at [803, 307] on album-spread "1 de 11" at bounding box center [783, 311] width 1094 height 364
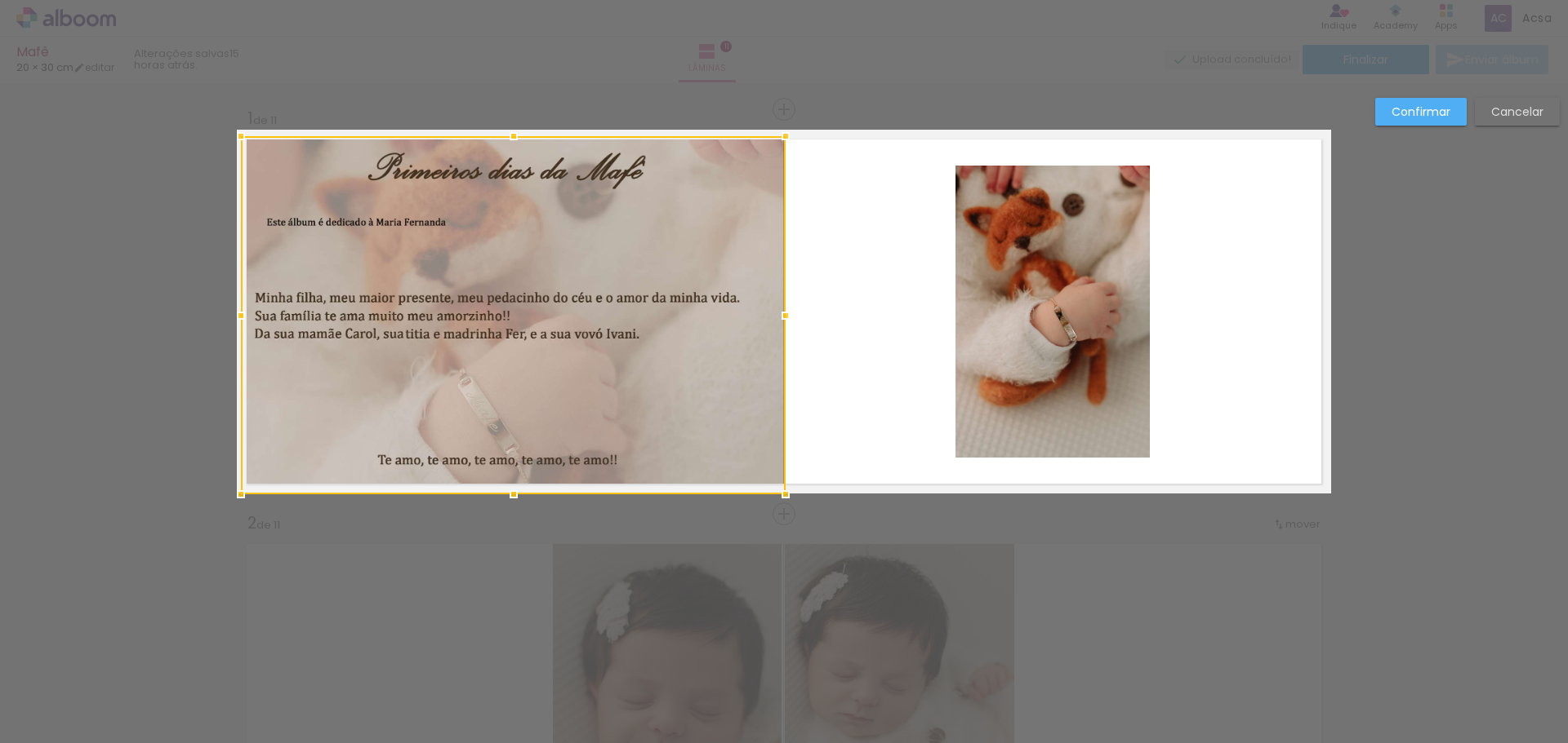
click at [0, 0] on slot "Confirmar" at bounding box center [0, 0] width 0 height 0
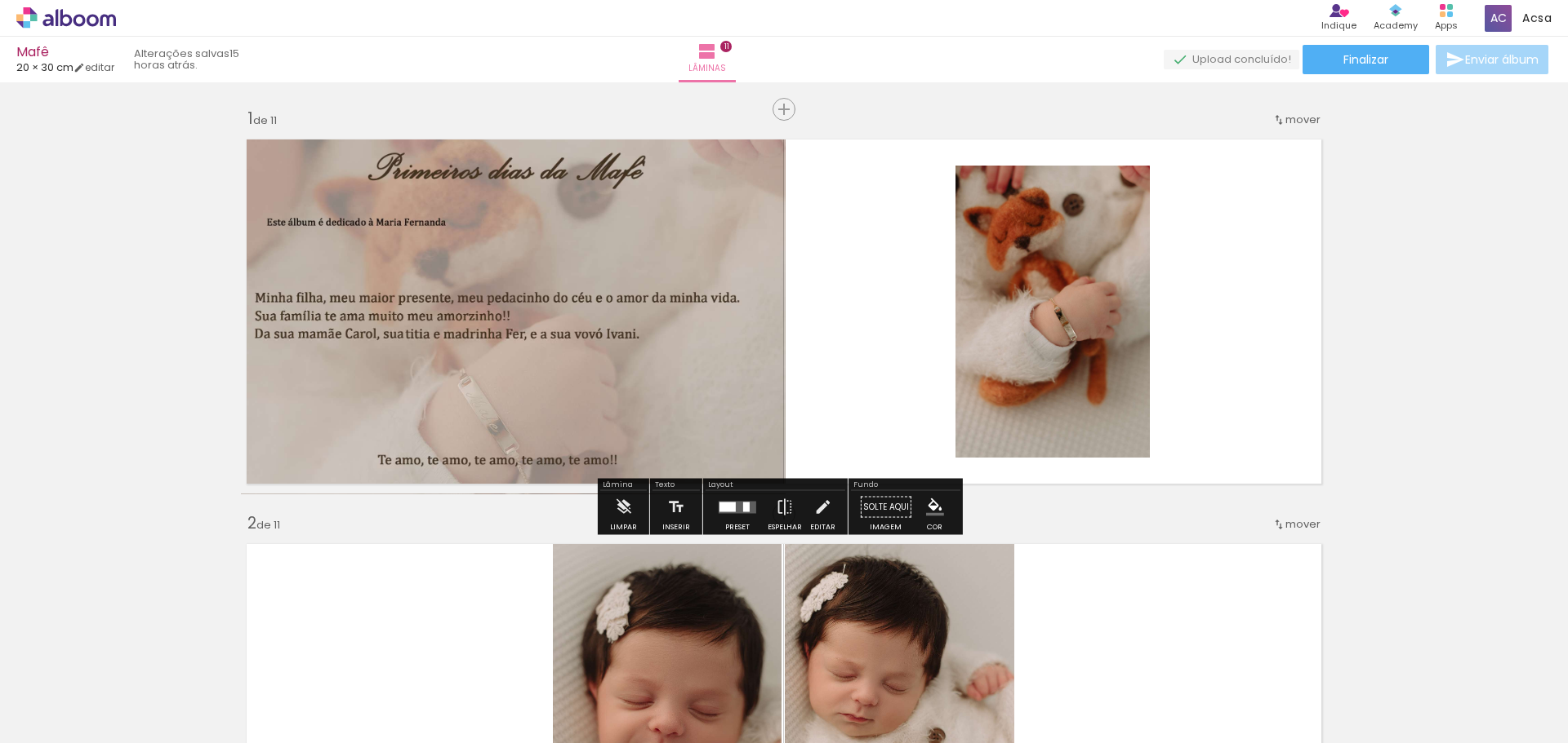
click at [838, 357] on quentale-layouter at bounding box center [783, 311] width 1094 height 364
click at [1369, 62] on span "Finalizar" at bounding box center [1365, 60] width 45 height 12
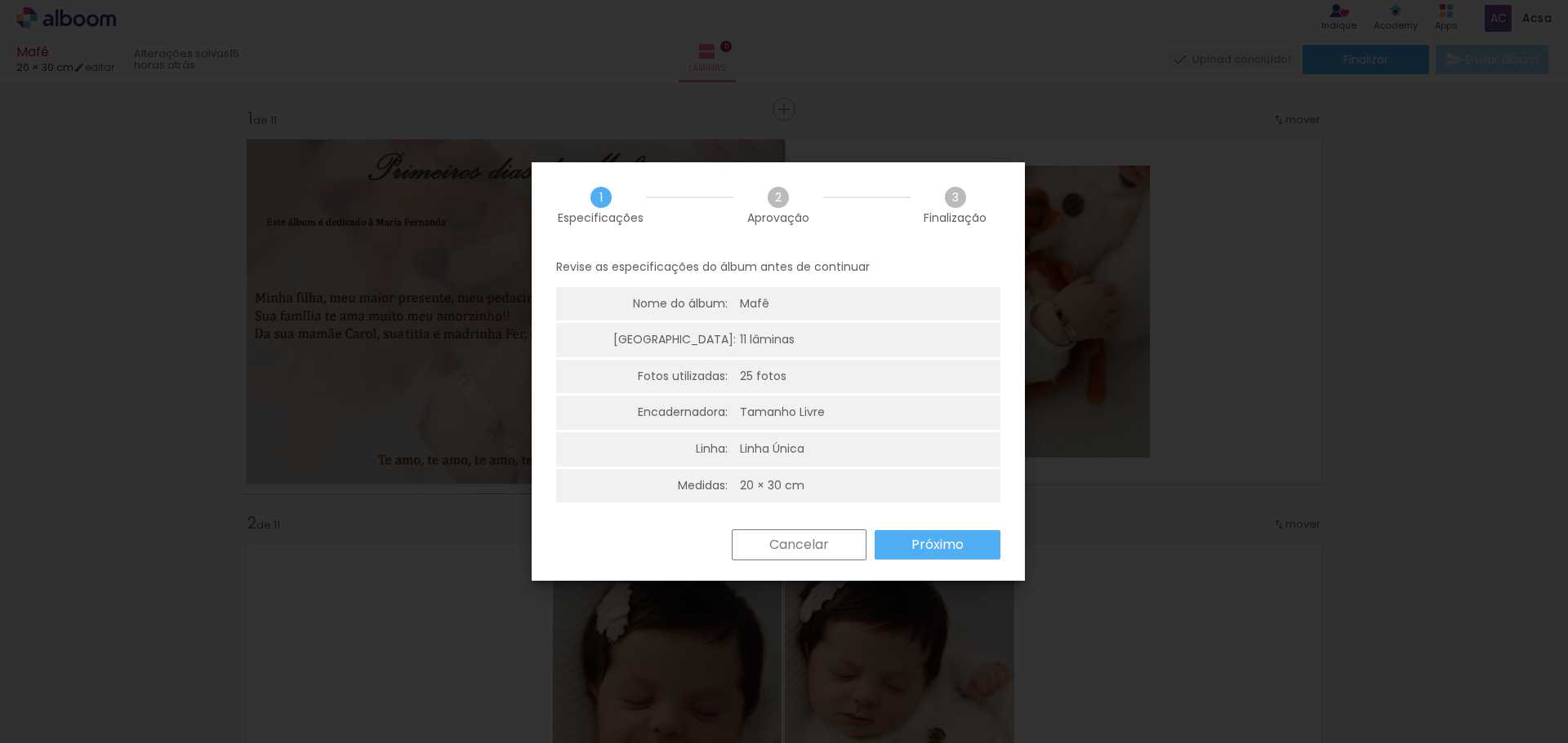
click at [0, 0] on slot "Próximo" at bounding box center [0, 0] width 0 height 0
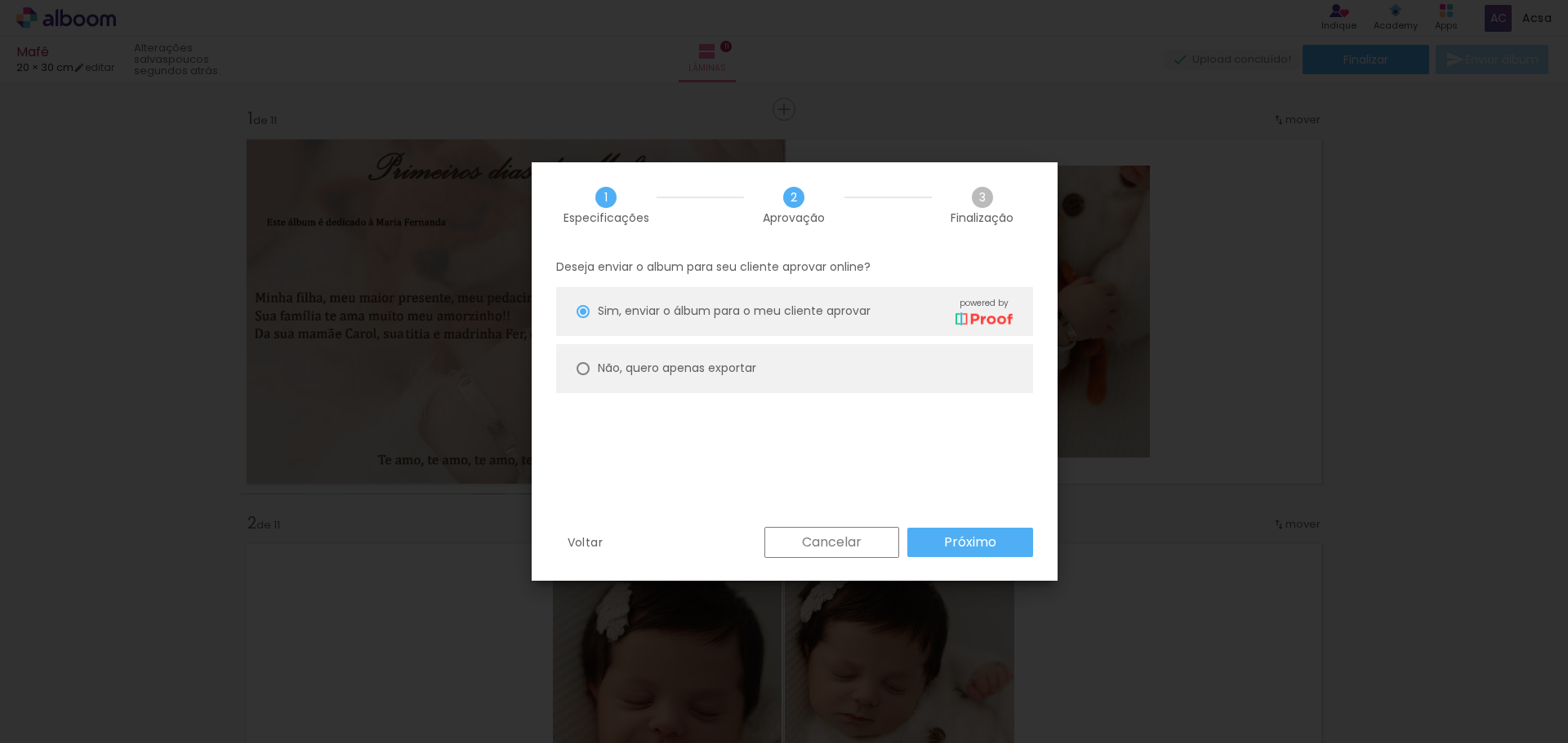
click at [939, 378] on paper-radio-button "Não, quero apenas exportar" at bounding box center [795, 369] width 477 height 49
type paper-radio-button "on"
click at [952, 369] on paper-radio-button "Não, quero apenas exportar" at bounding box center [795, 369] width 477 height 49
click at [0, 0] on slot "Próximo" at bounding box center [0, 0] width 0 height 0
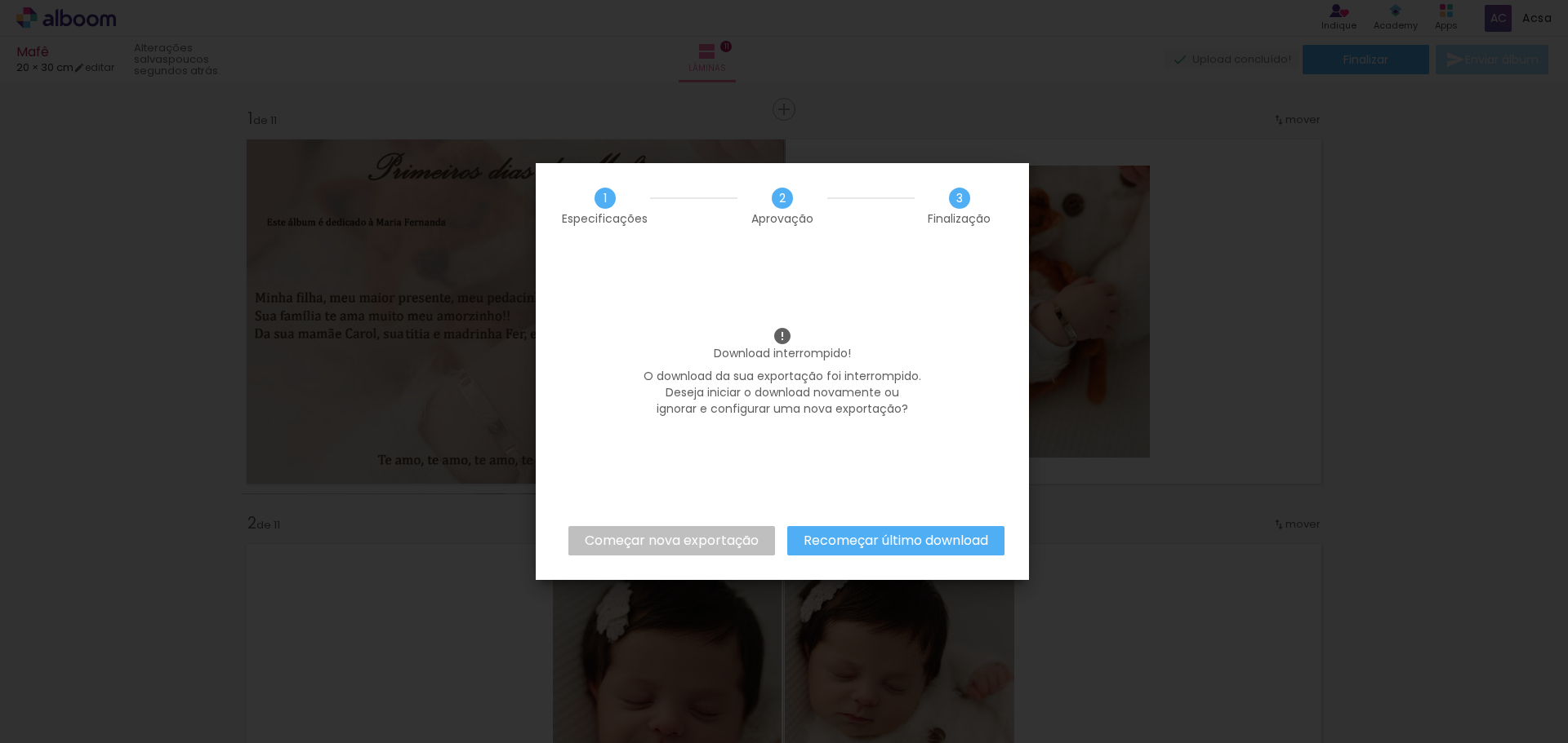
click at [0, 0] on slot "Recomeçar último download" at bounding box center [0, 0] width 0 height 0
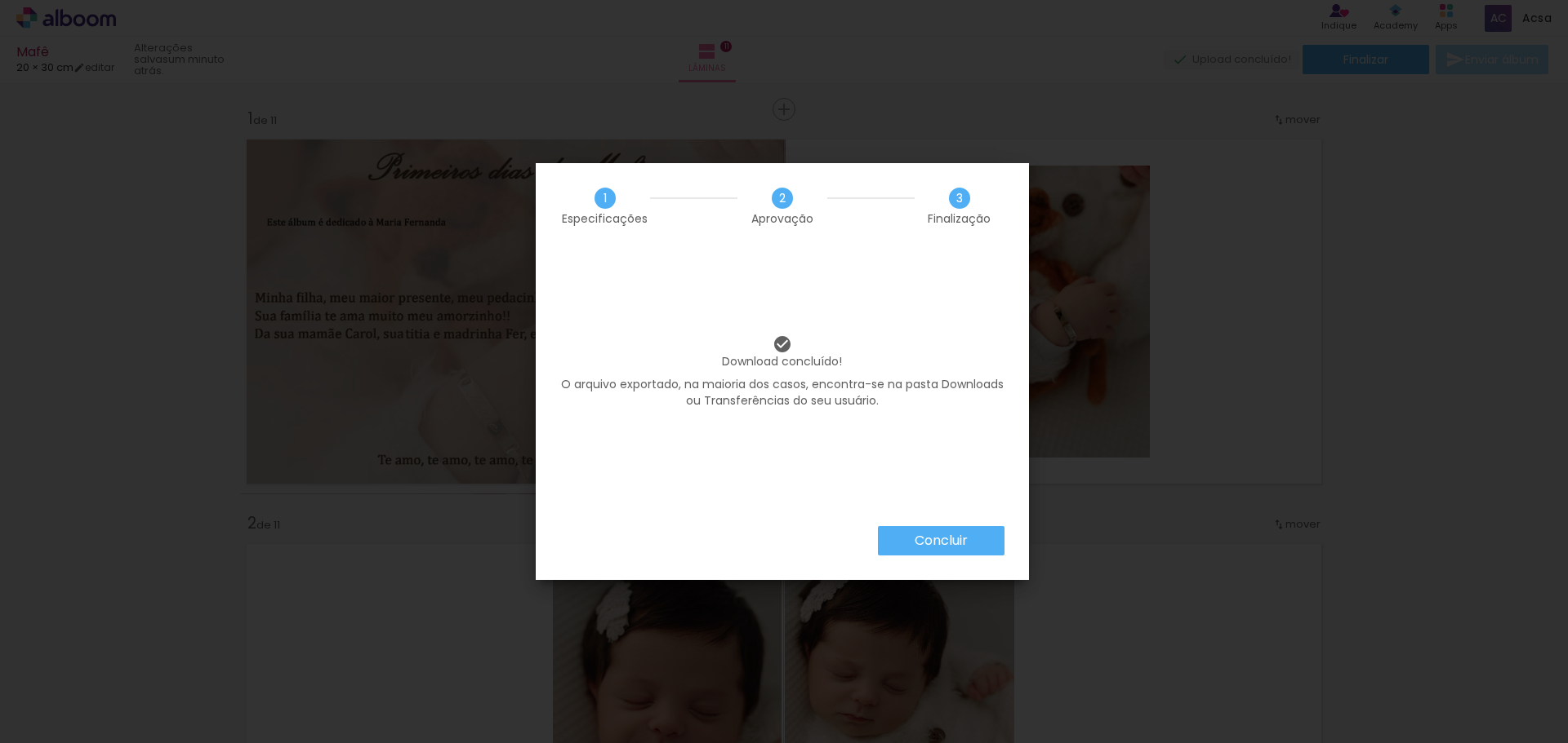
click at [970, 565] on div "Concluir" at bounding box center [782, 554] width 493 height 54
click at [0, 0] on slot "Concluir" at bounding box center [0, 0] width 0 height 0
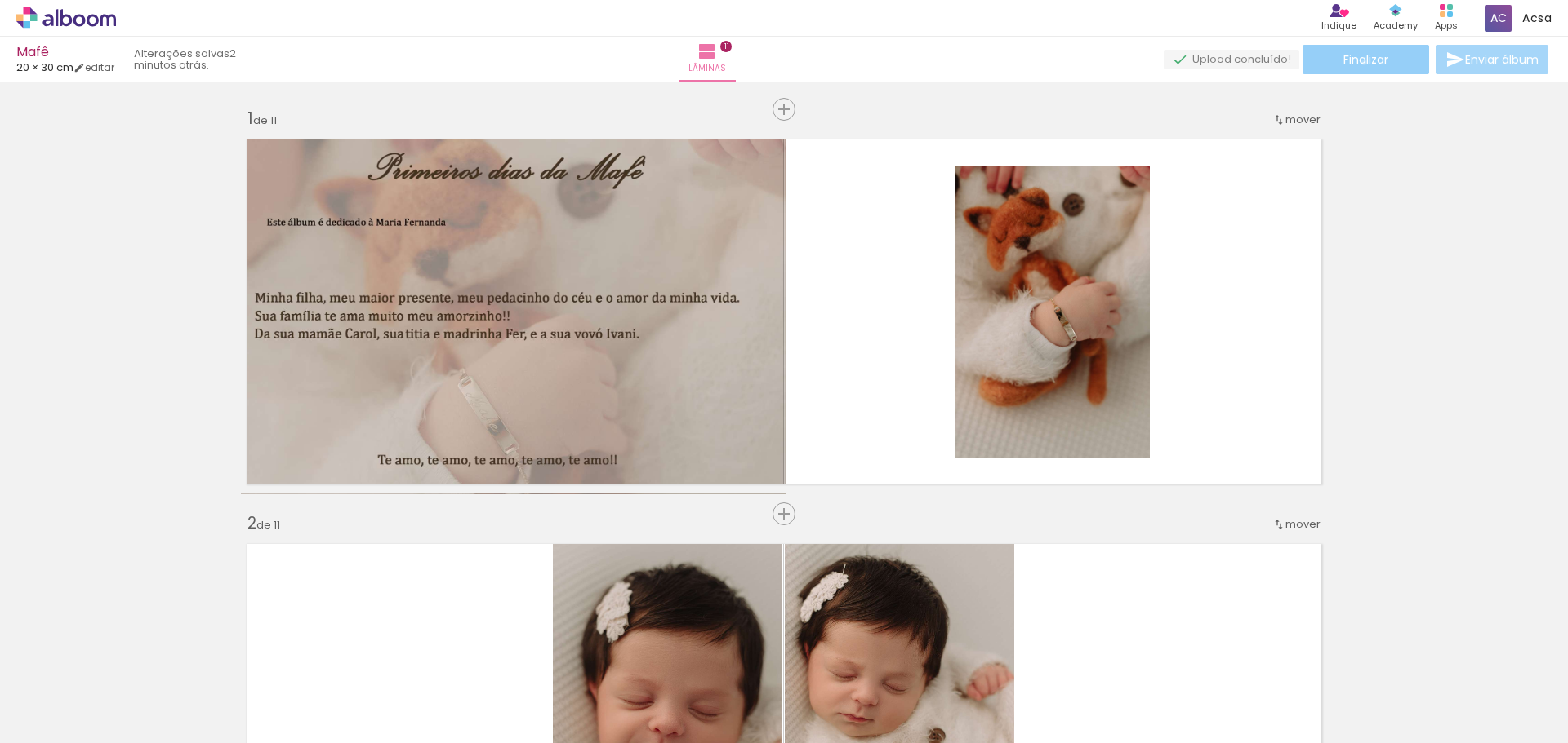
click at [1358, 62] on span "Finalizar" at bounding box center [1365, 60] width 45 height 12
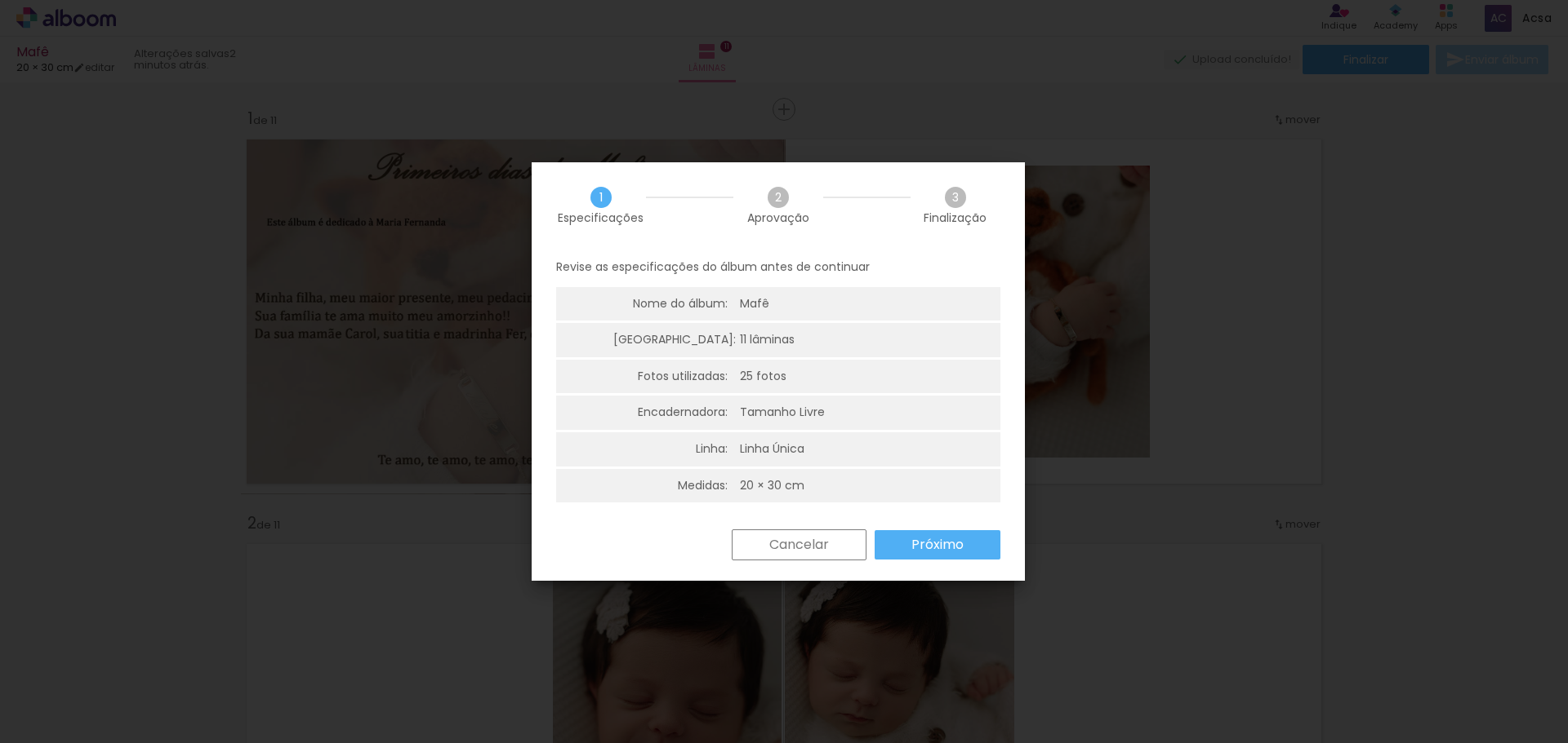
click at [0, 0] on slot "Próximo" at bounding box center [0, 0] width 0 height 0
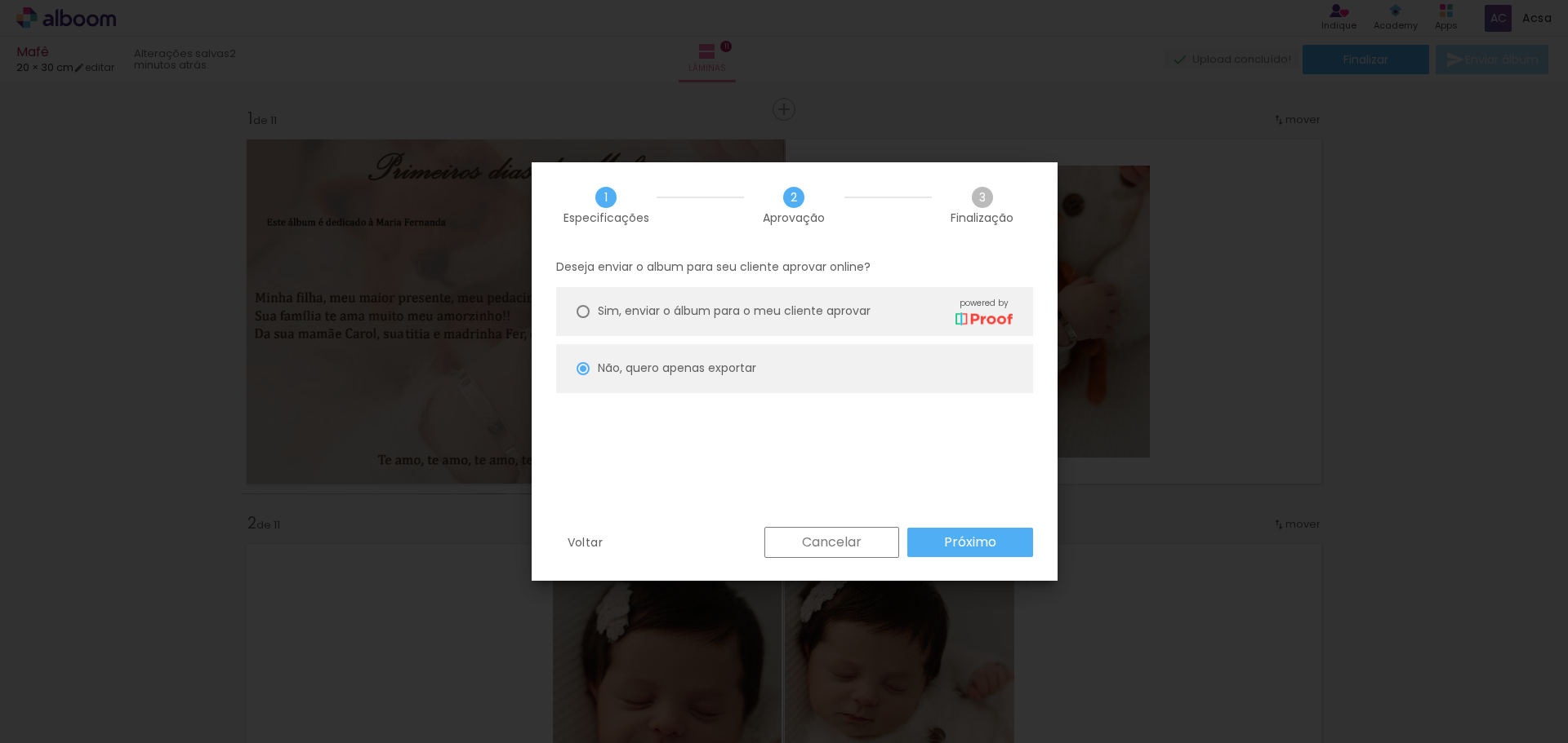
click at [0, 0] on slot "Próximo" at bounding box center [0, 0] width 0 height 0
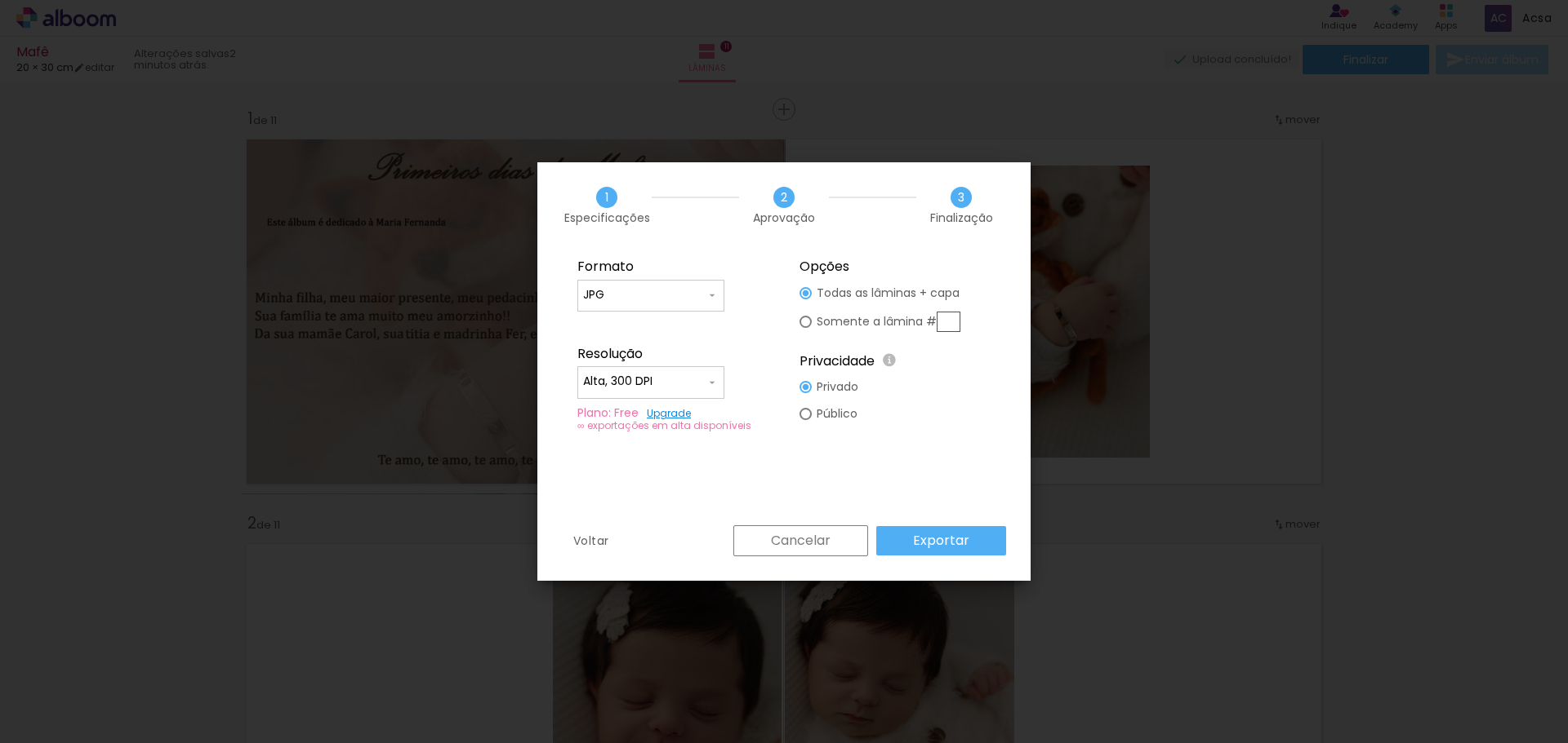
click at [971, 541] on paper-button "Exportar" at bounding box center [941, 541] width 129 height 29
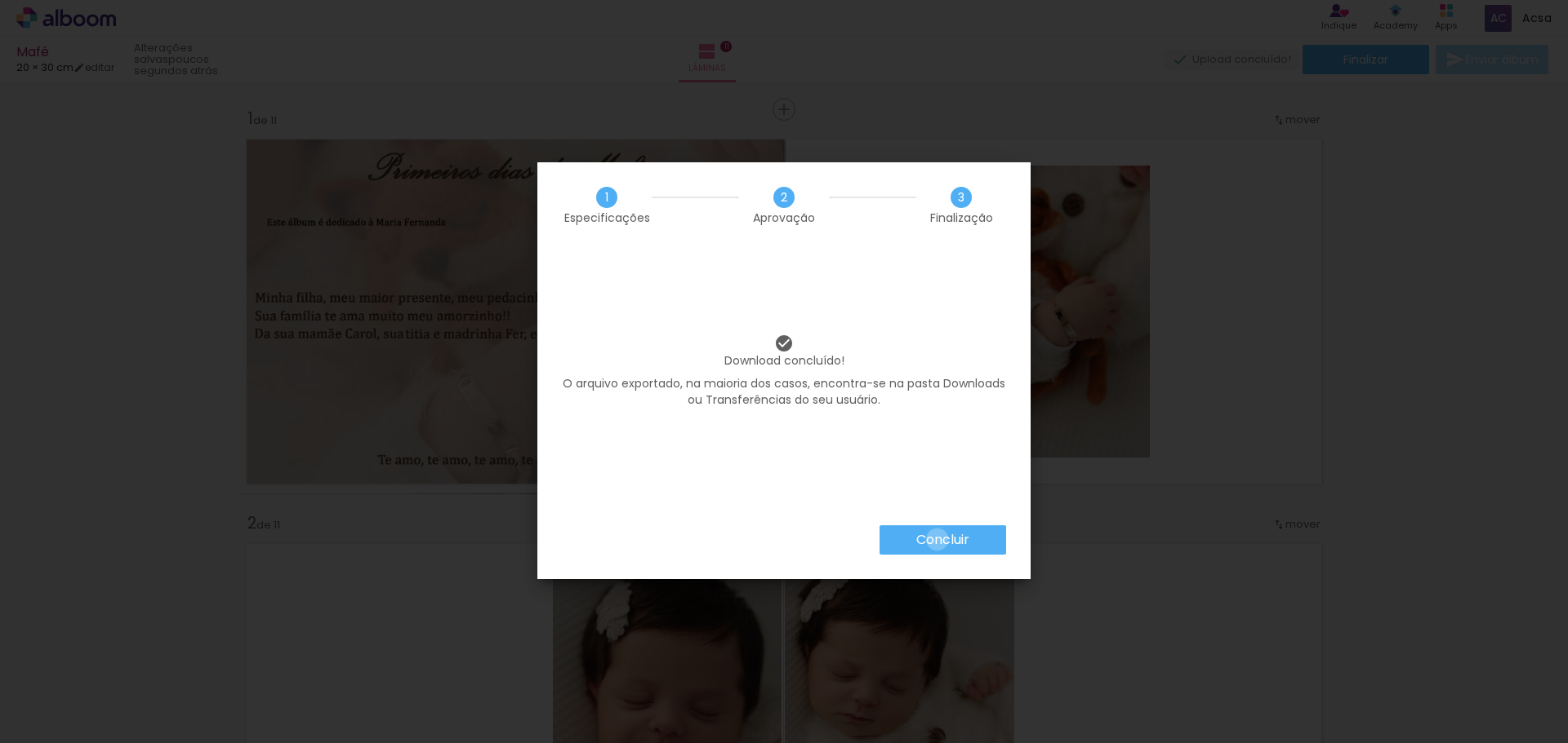
click at [0, 0] on slot "Concluir" at bounding box center [0, 0] width 0 height 0
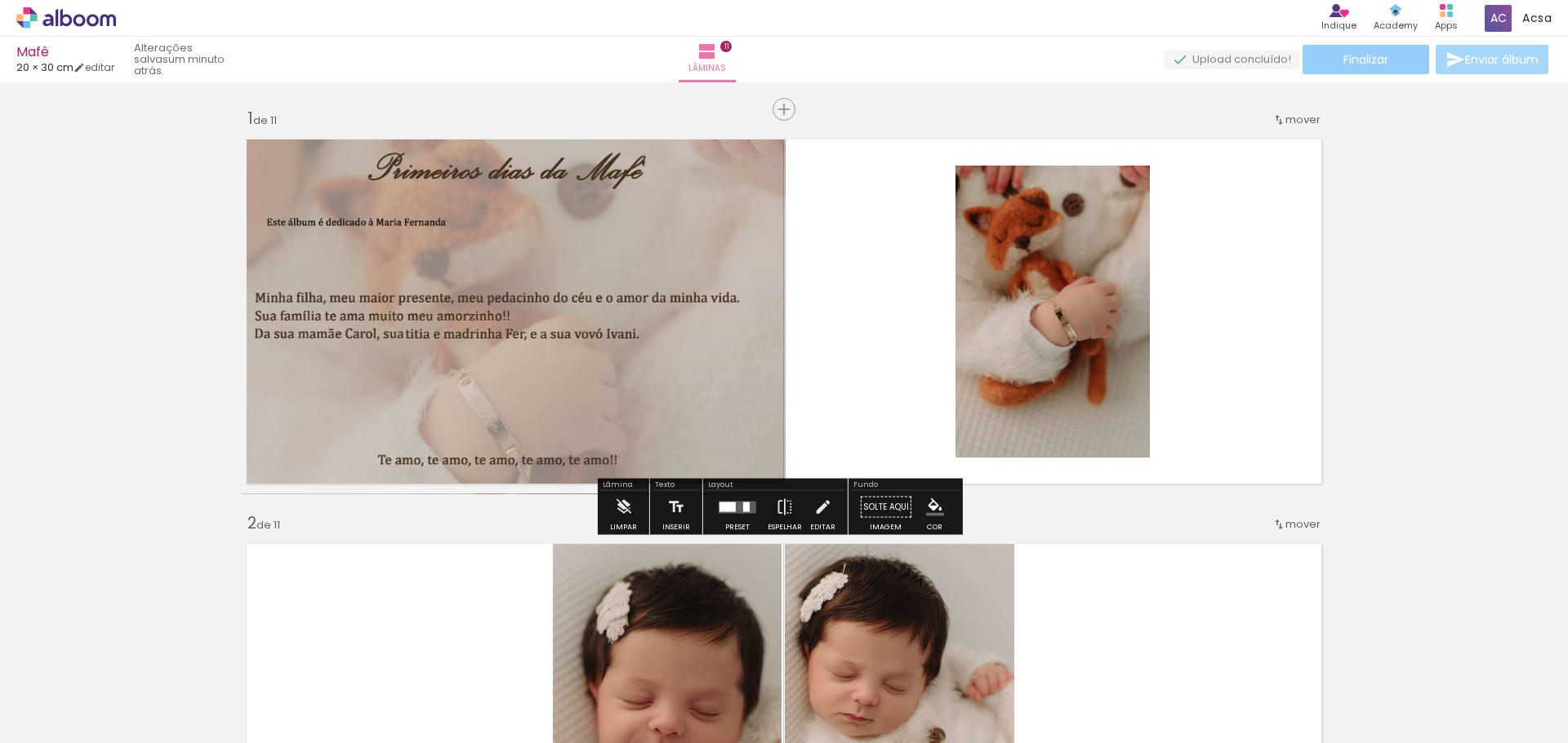
click at [1353, 68] on paper-button "Finalizar" at bounding box center [1365, 60] width 126 height 29
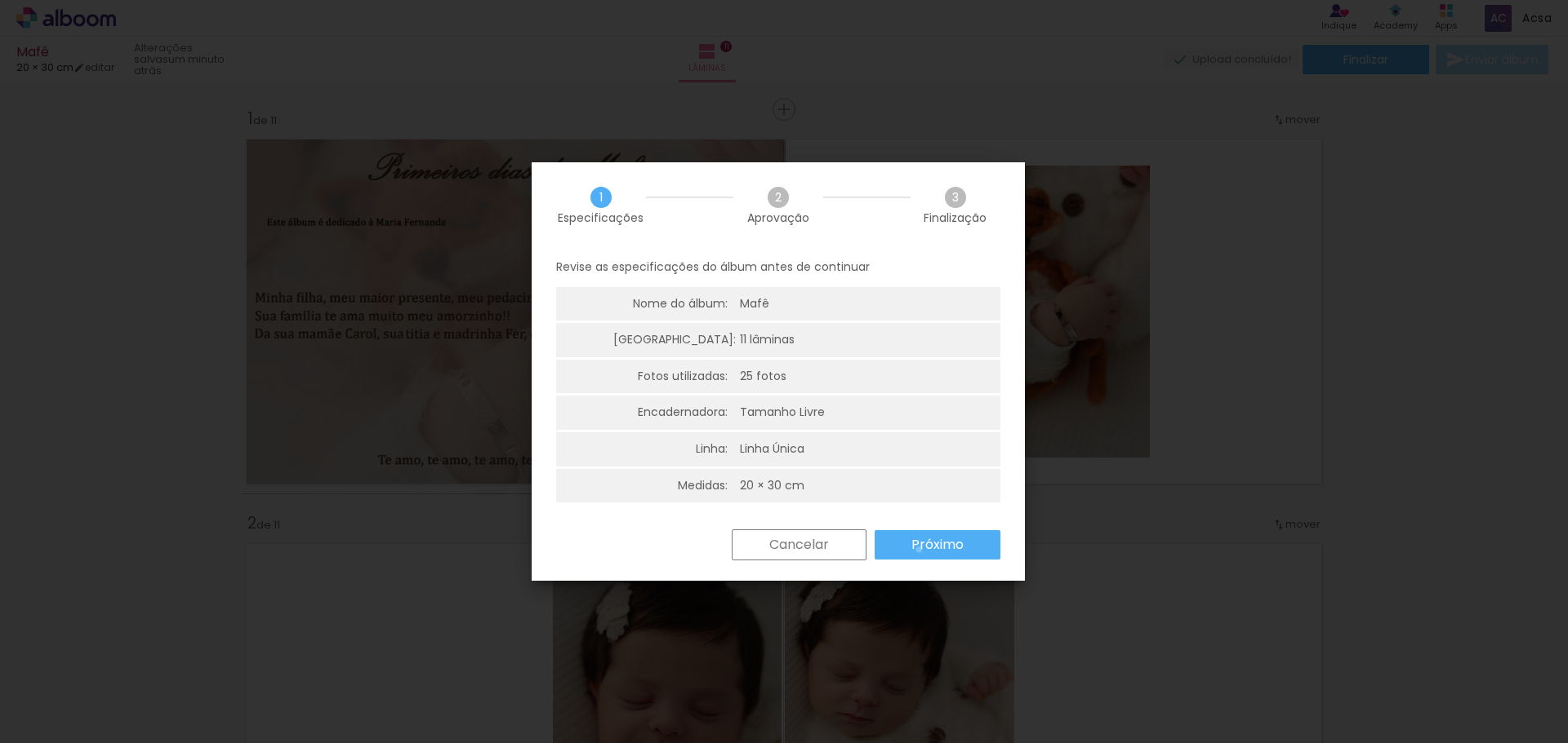
click at [0, 0] on slot "Próximo" at bounding box center [0, 0] width 0 height 0
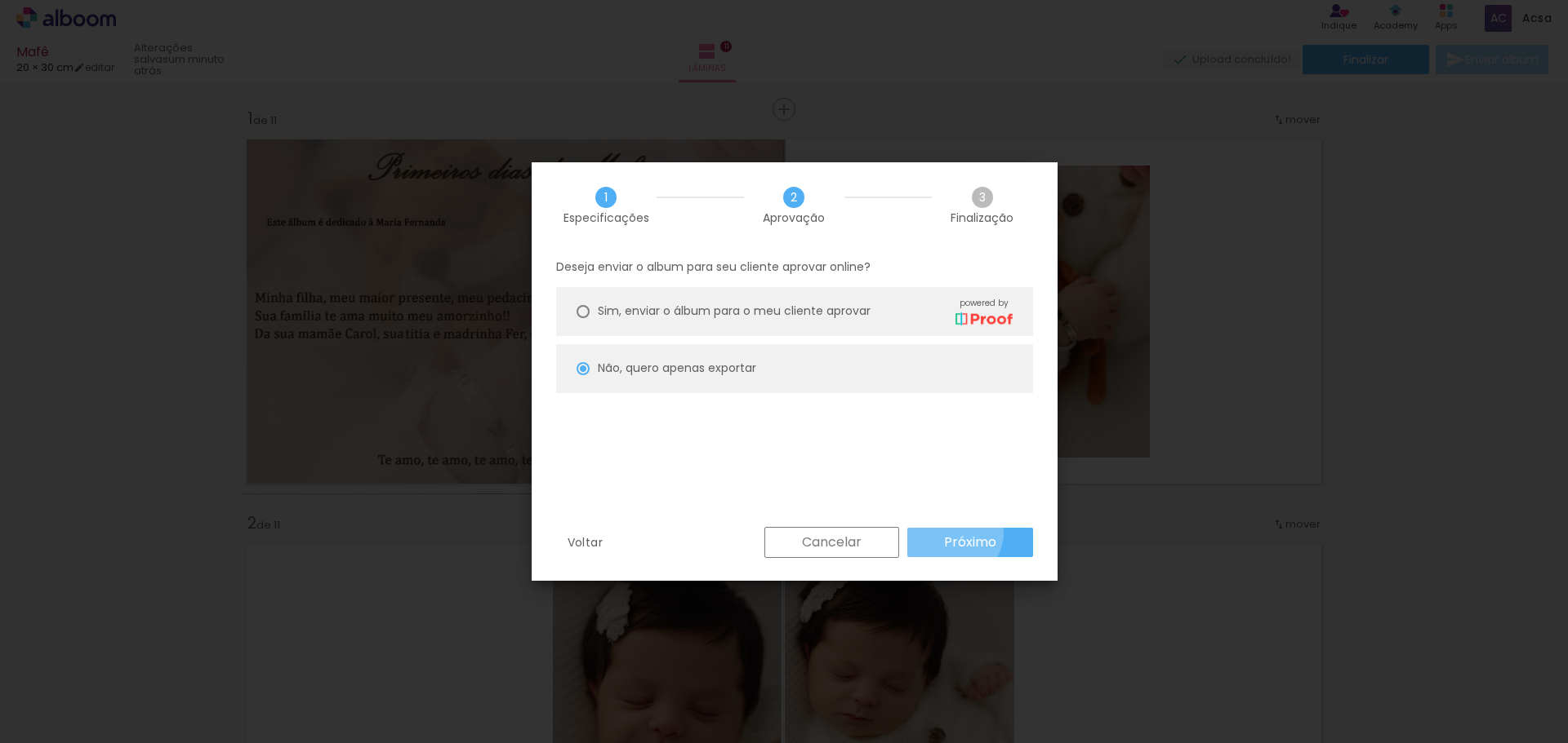
click at [0, 0] on slot "Próximo" at bounding box center [0, 0] width 0 height 0
type input "Alta, 300 DPI"
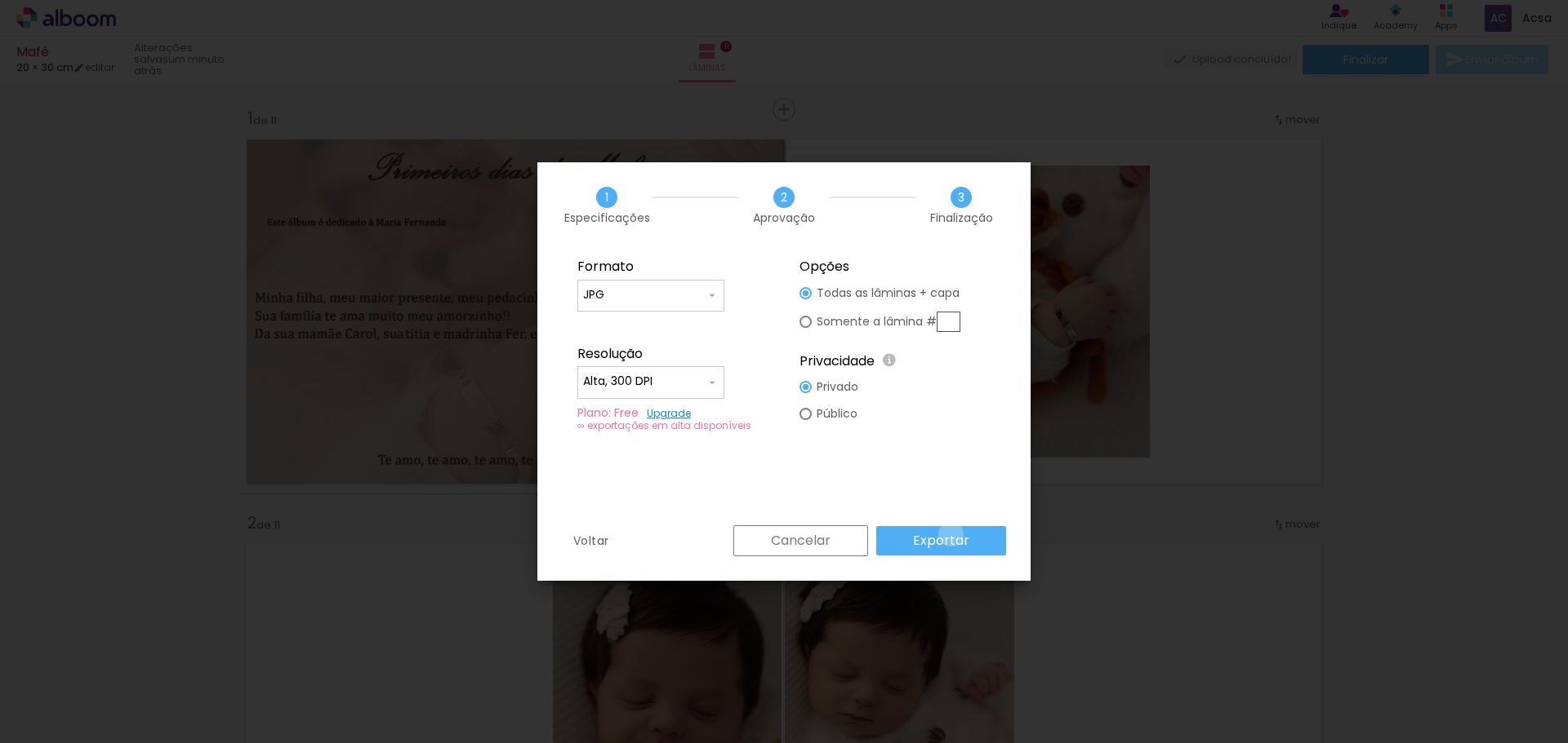
click at [0, 0] on slot "Exportar" at bounding box center [0, 0] width 0 height 0
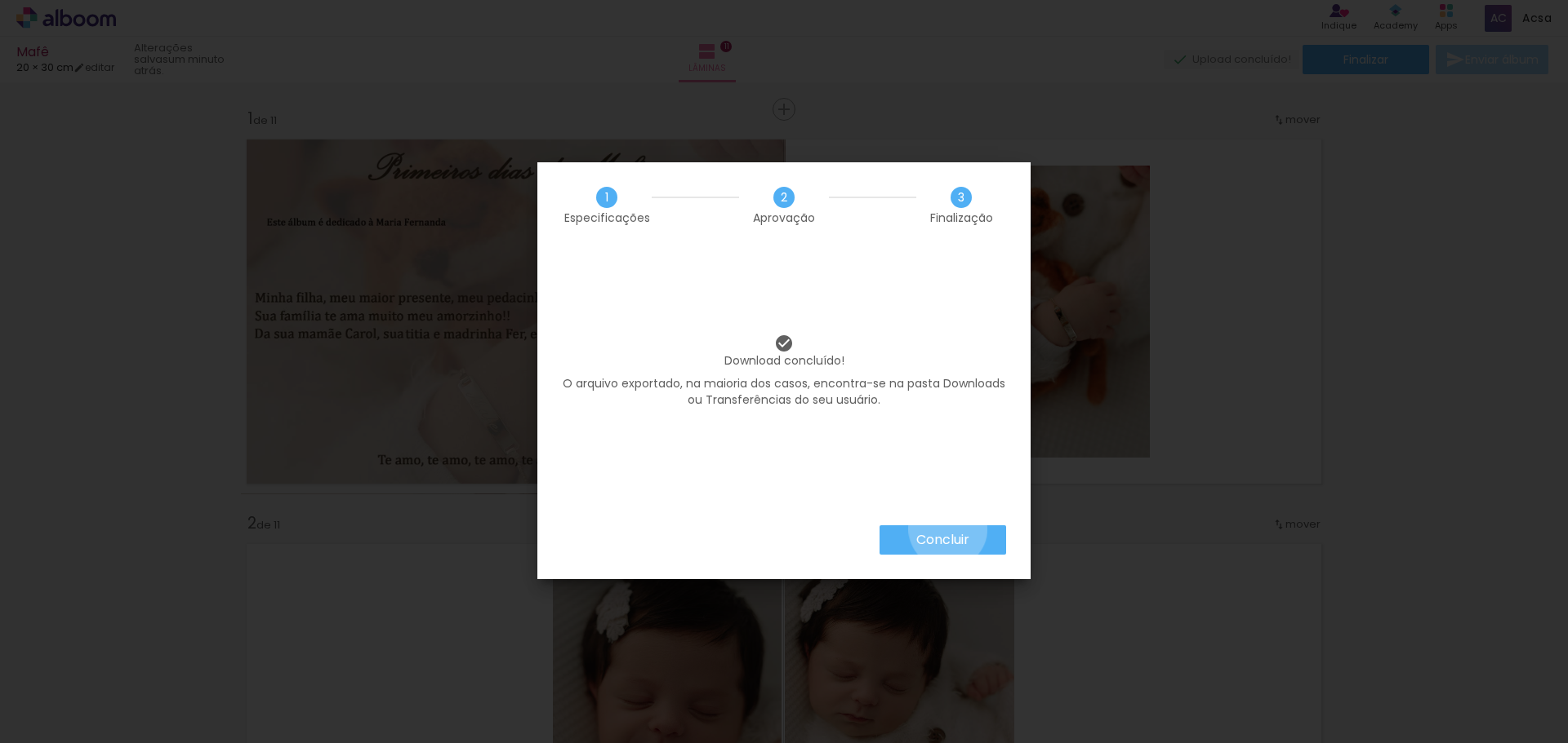
drag, startPoint x: 946, startPoint y: 529, endPoint x: 924, endPoint y: 523, distance: 22.8
click at [946, 531] on paper-button "Concluir" at bounding box center [942, 540] width 126 height 29
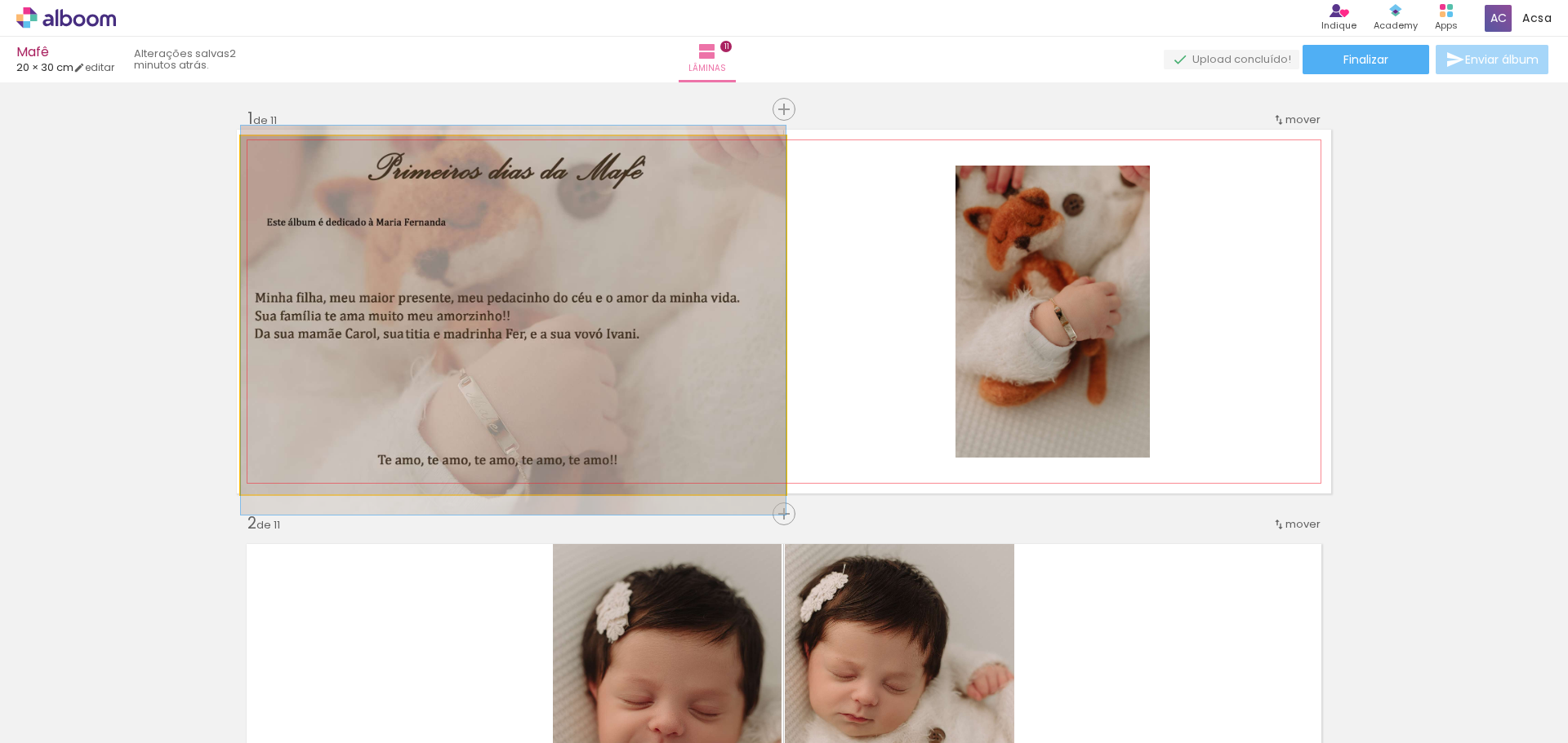
click at [587, 312] on quentale-photo at bounding box center [514, 315] width 545 height 358
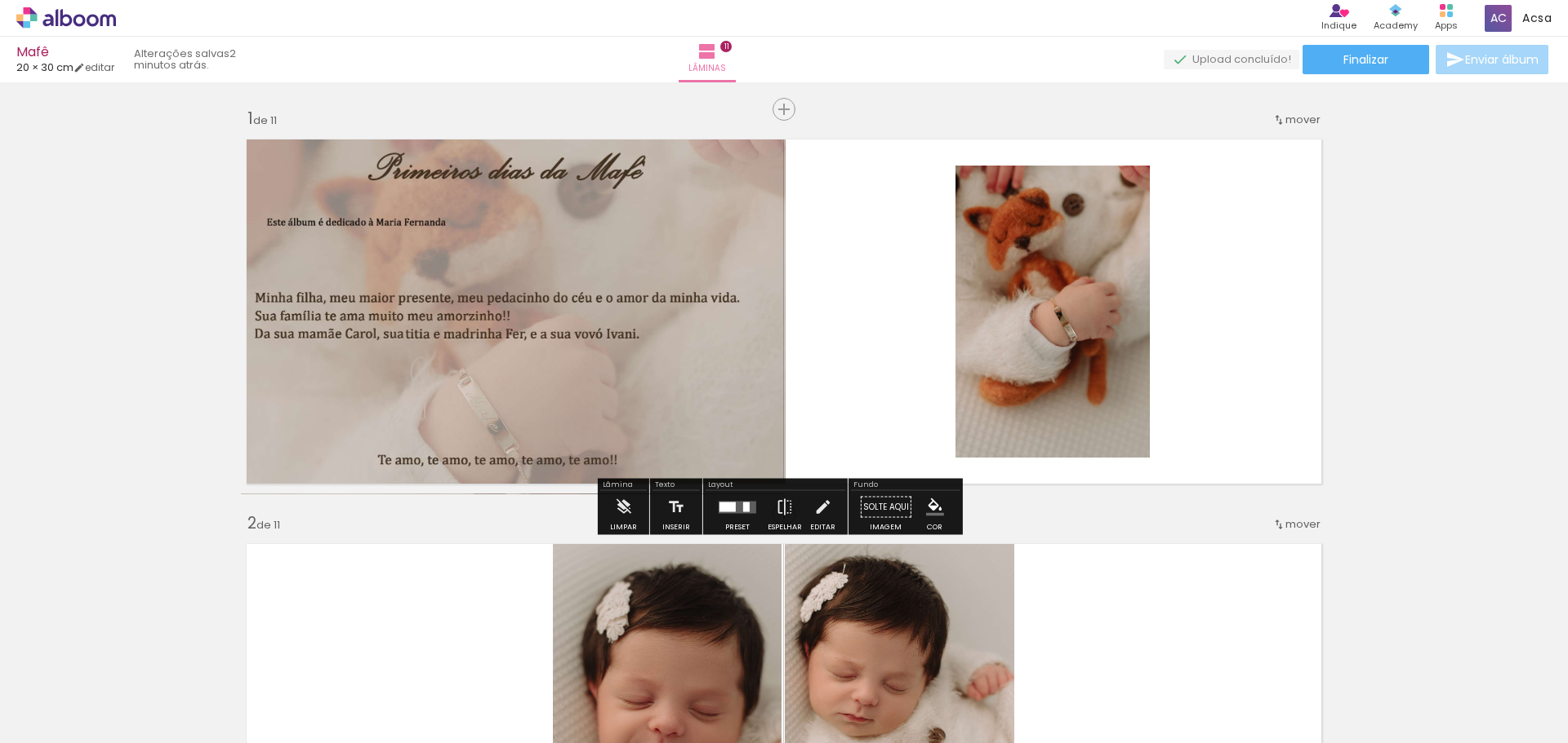
click at [586, 316] on quentale-photo at bounding box center [514, 315] width 545 height 358
click at [587, 317] on quentale-photo at bounding box center [514, 315] width 545 height 358
click at [588, 316] on quentale-photo at bounding box center [514, 315] width 545 height 358
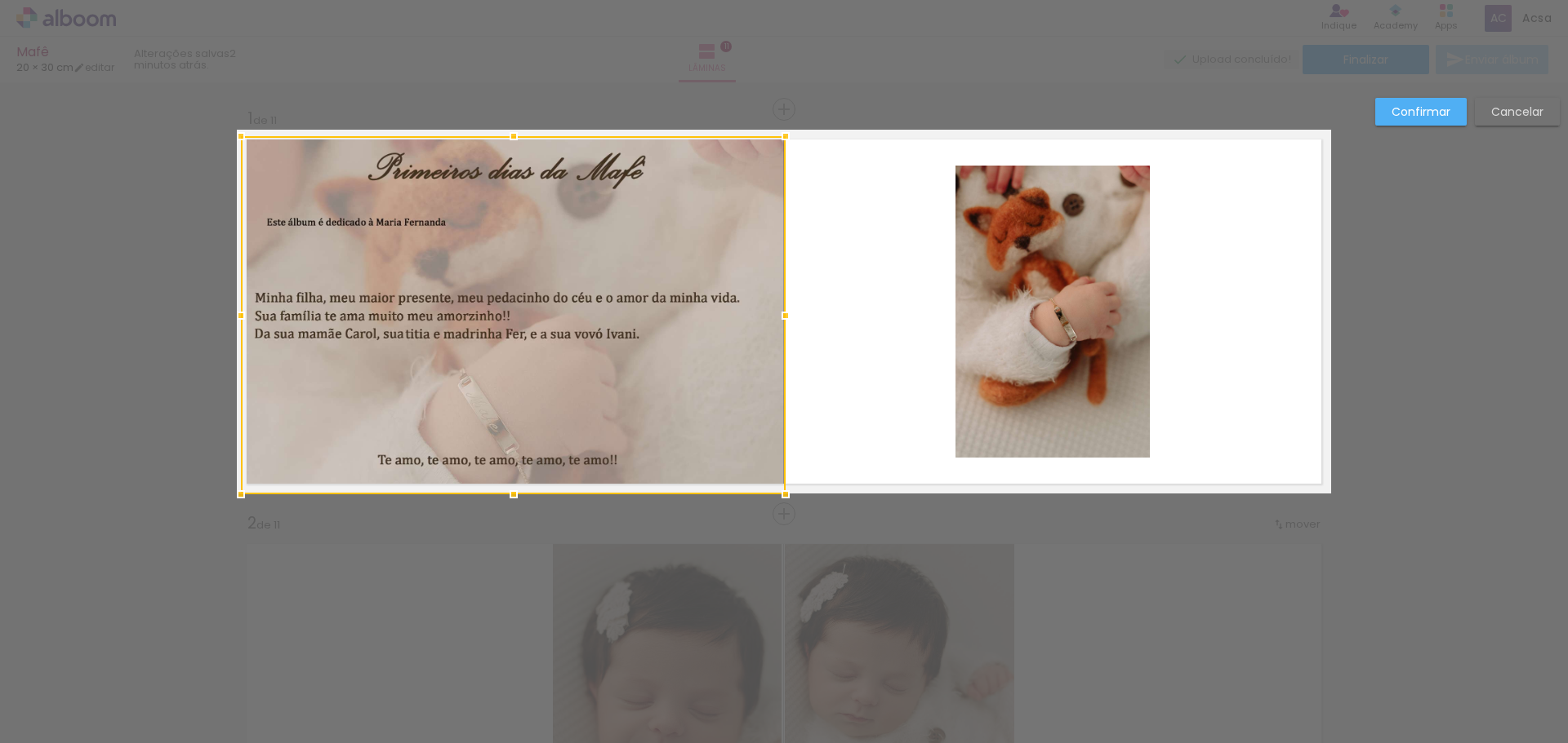
click at [588, 317] on div at bounding box center [514, 315] width 545 height 358
click at [0, 0] on slot "Confirmar" at bounding box center [0, 0] width 0 height 0
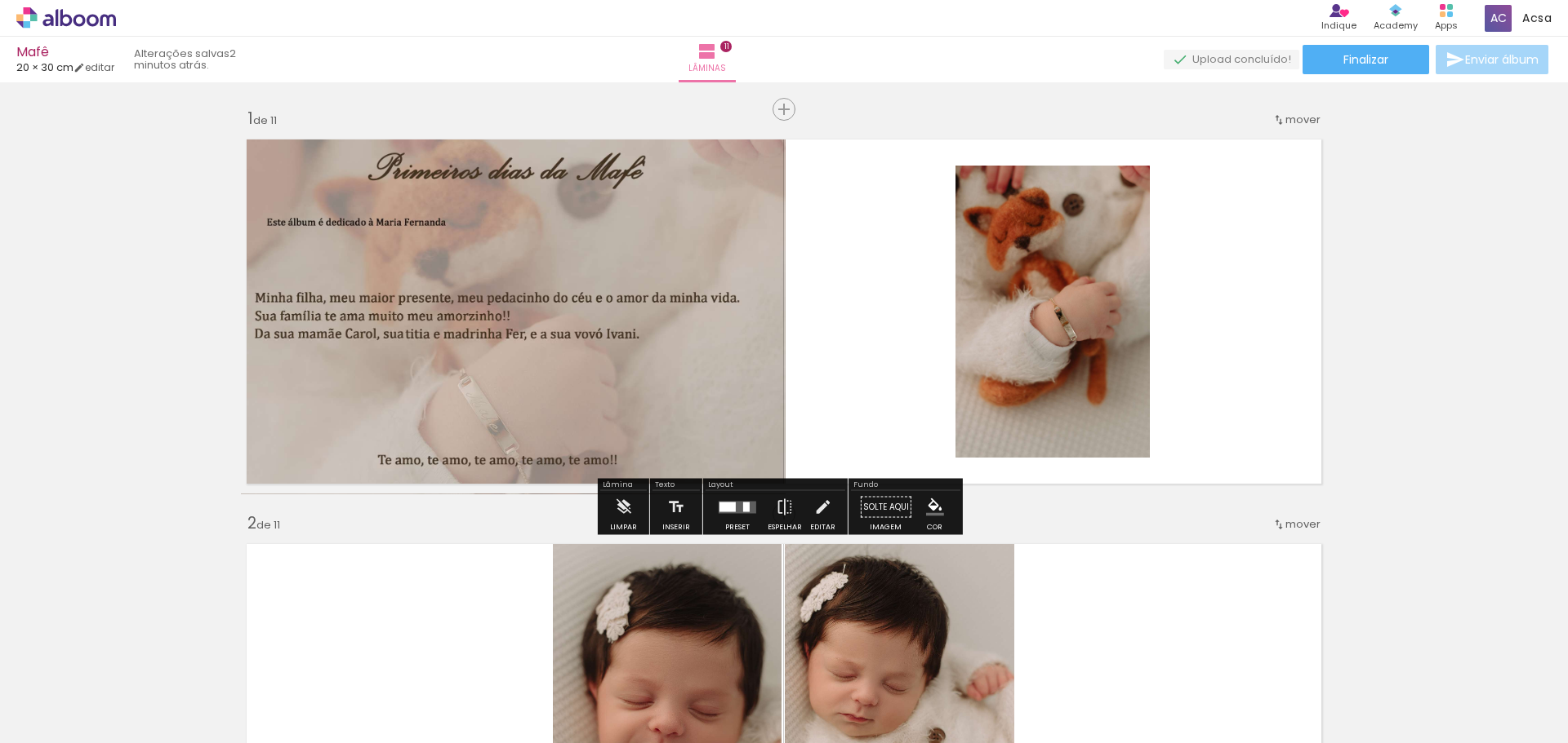
click at [739, 511] on quentale-layouter at bounding box center [737, 507] width 38 height 13
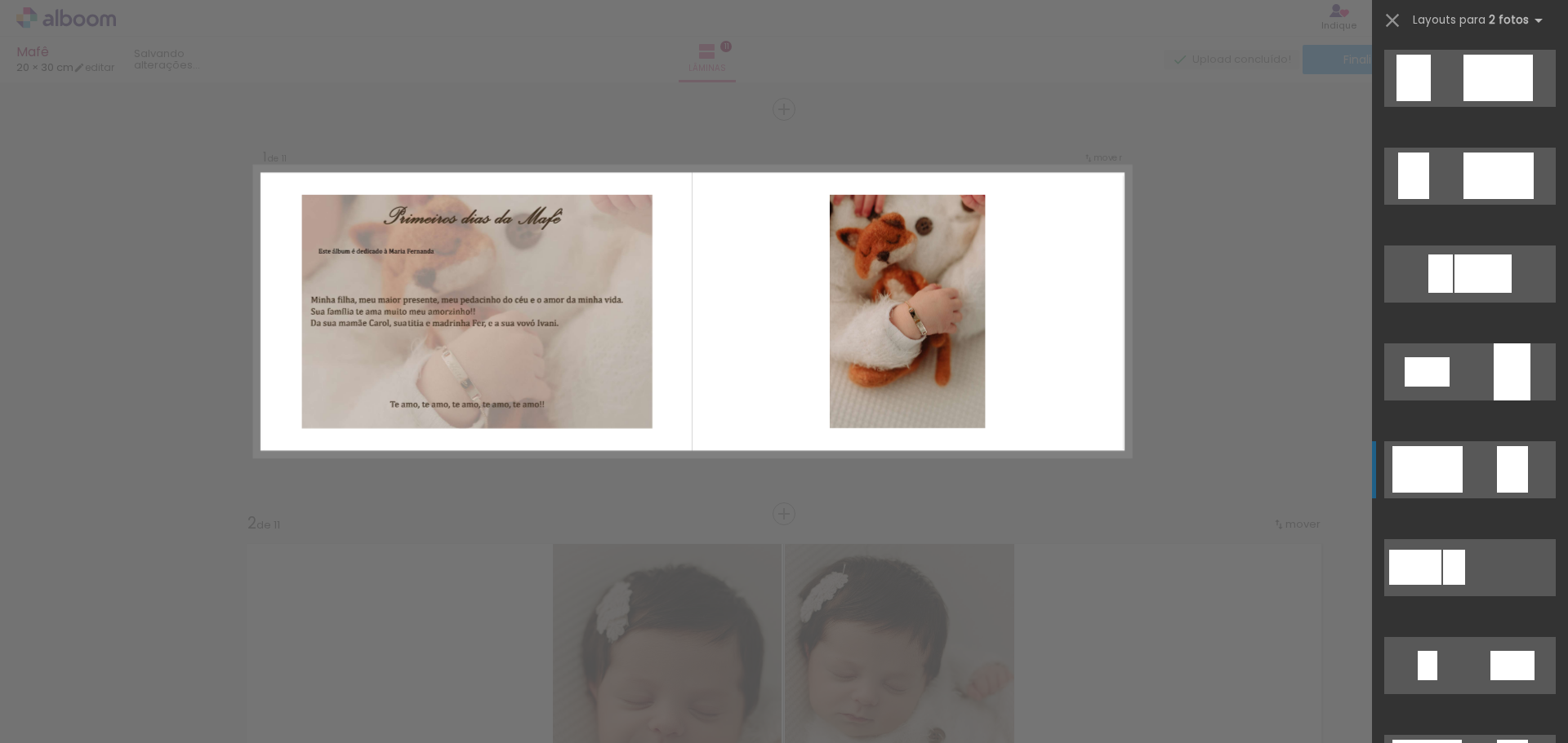
scroll to position [392, 0]
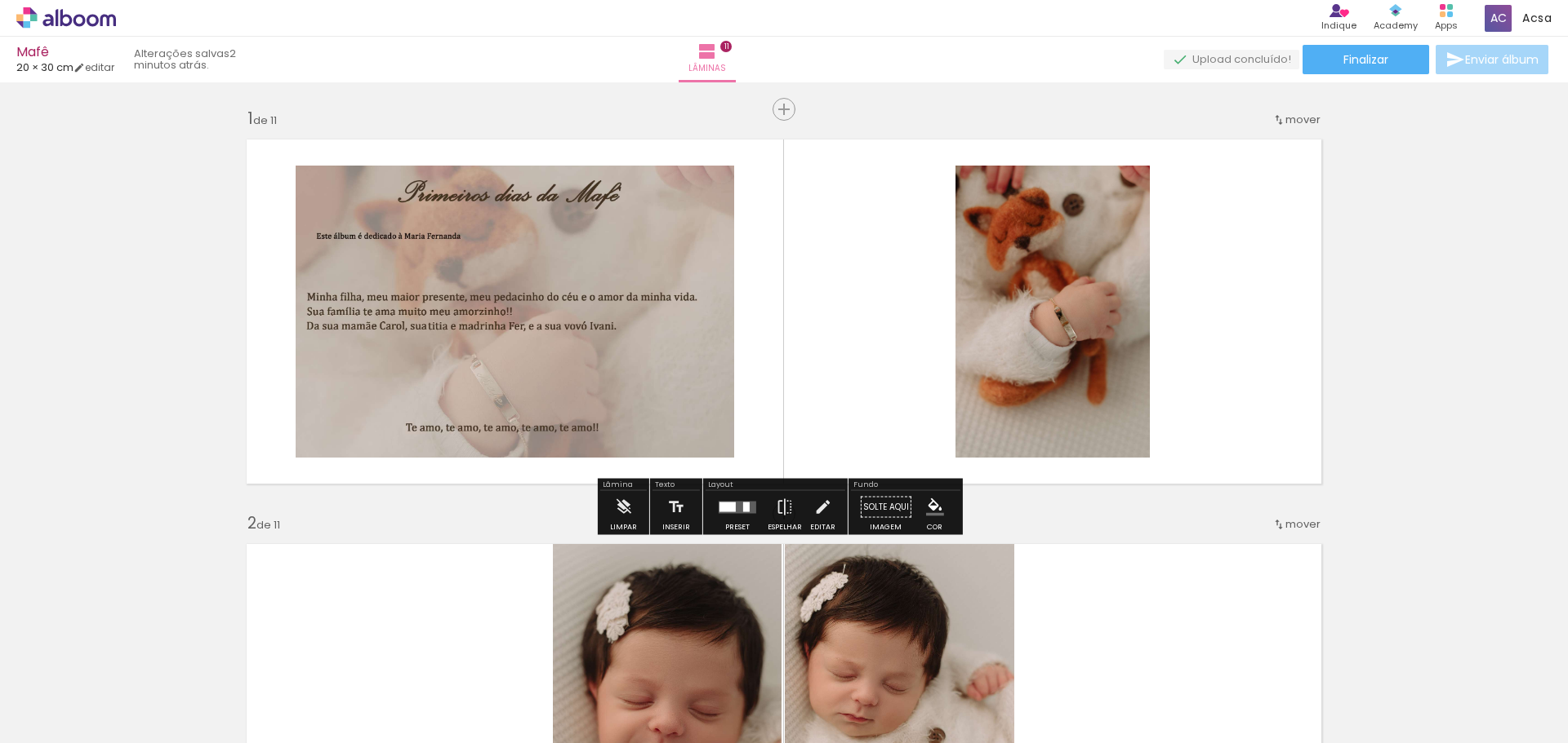
click at [732, 509] on div at bounding box center [727, 507] width 16 height 10
click at [0, 0] on div "Confirmar Cancelar" at bounding box center [0, 0] width 0 height 0
click at [739, 511] on quentale-layouter at bounding box center [737, 507] width 38 height 13
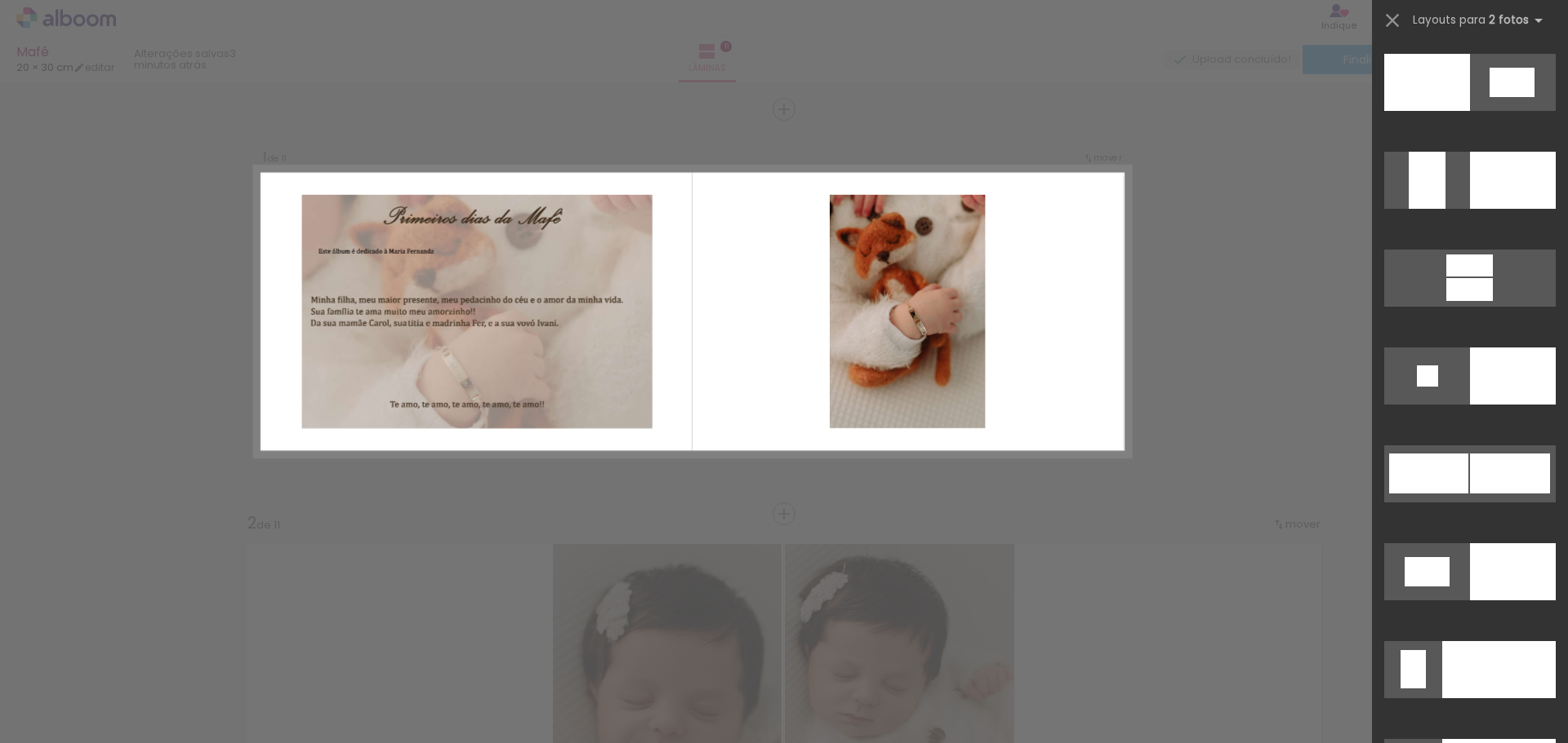
scroll to position [6275, 0]
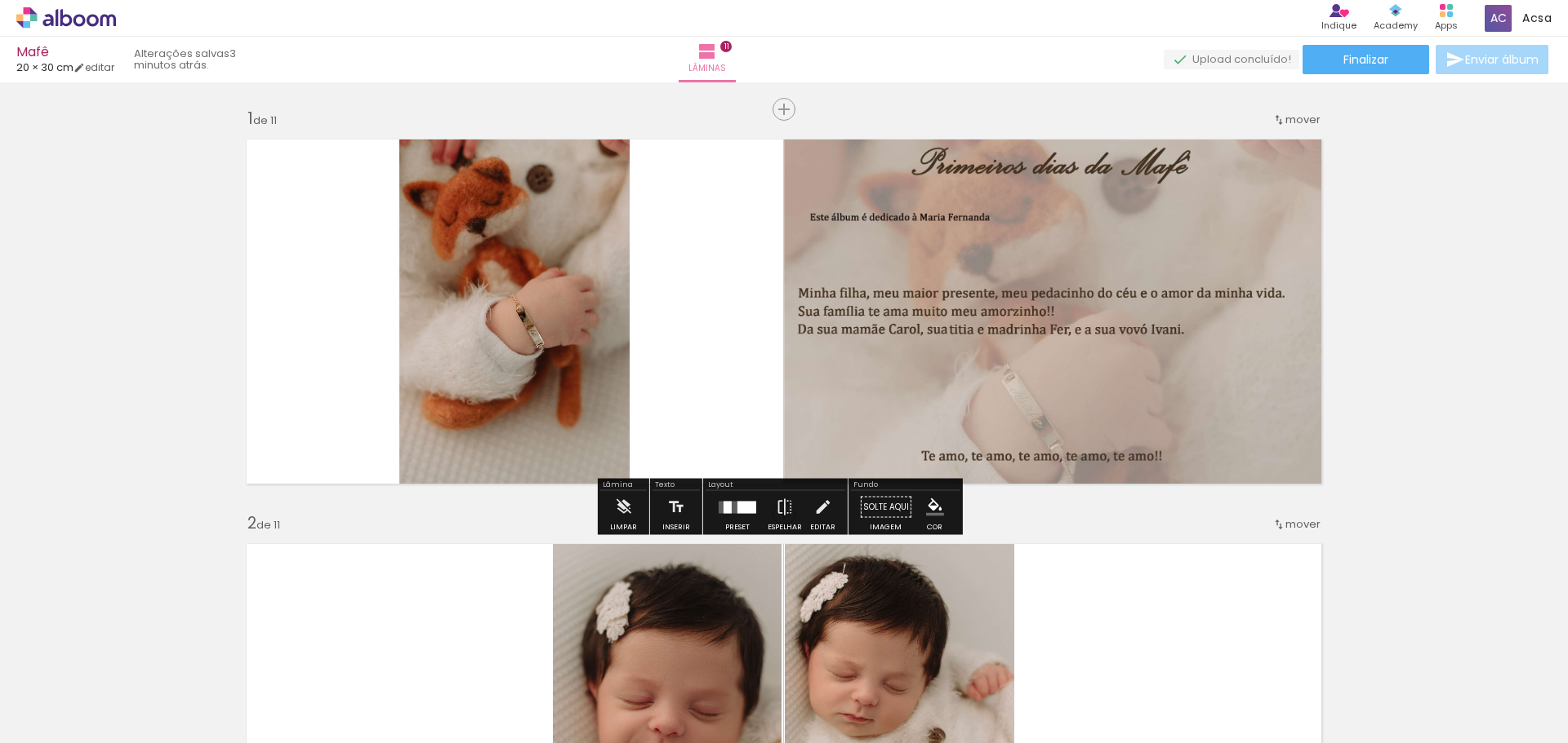
click at [735, 513] on div at bounding box center [738, 508] width 44 height 33
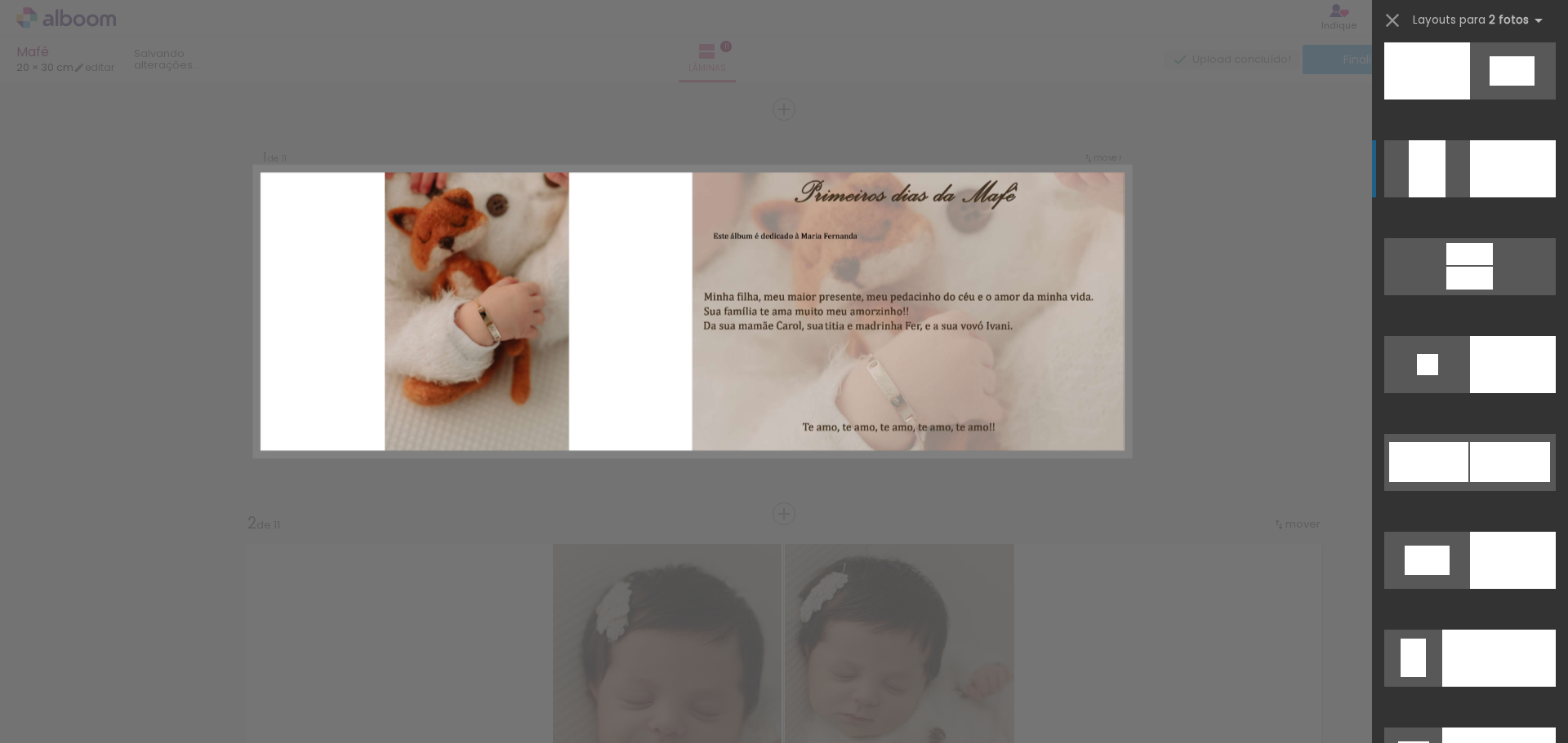
scroll to position [6366, 0]
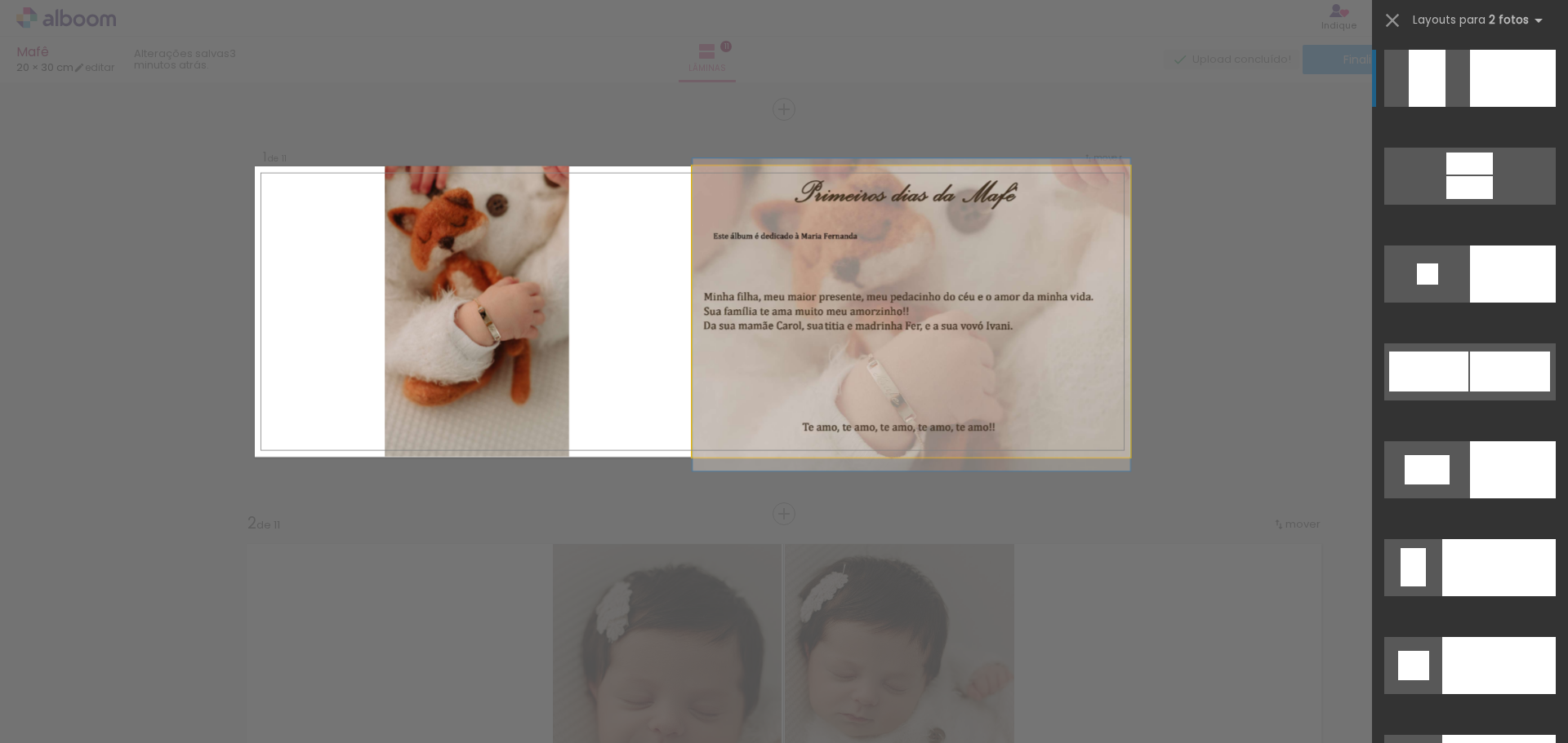
click at [857, 385] on quentale-photo at bounding box center [910, 313] width 437 height 291
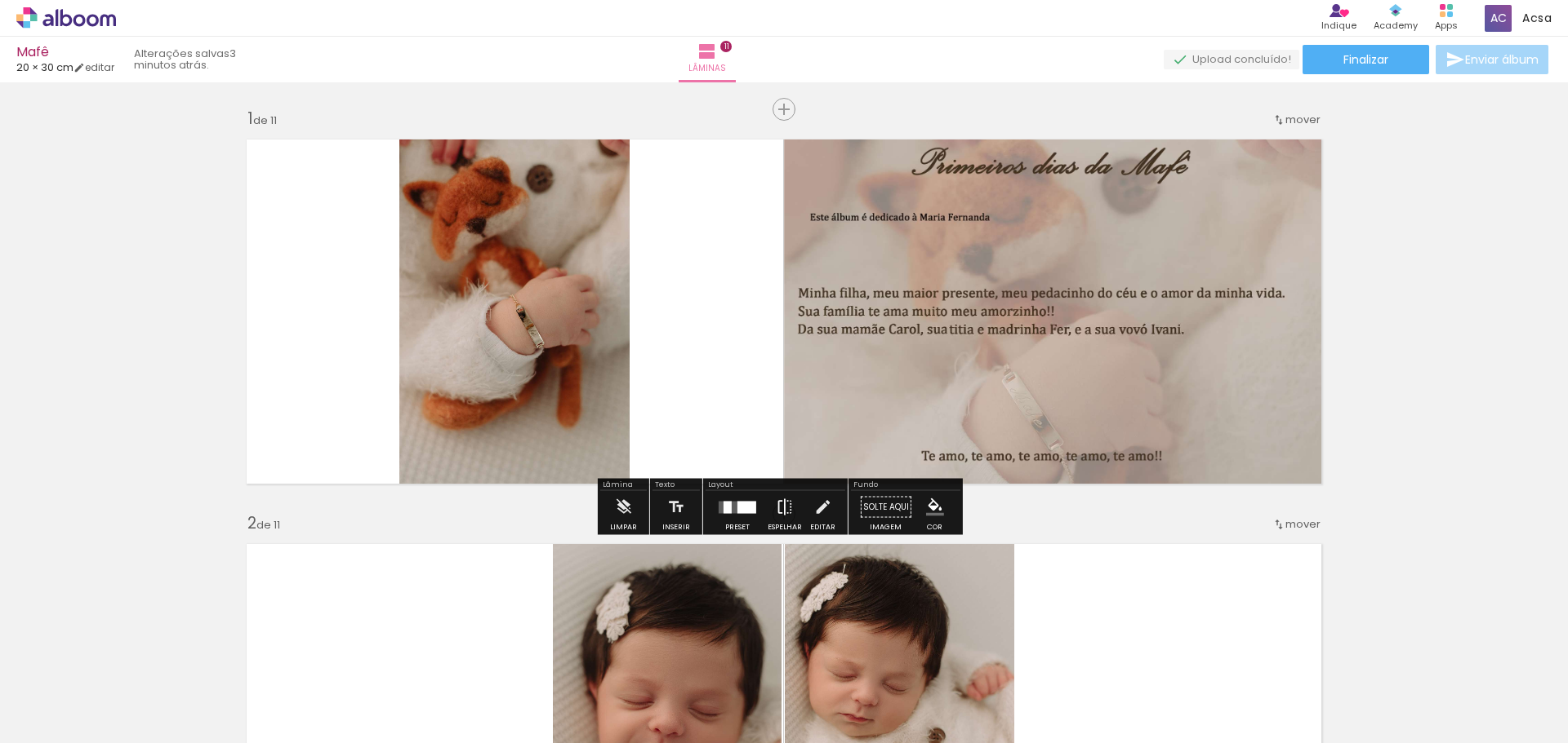
click at [780, 508] on iron-icon at bounding box center [784, 508] width 18 height 33
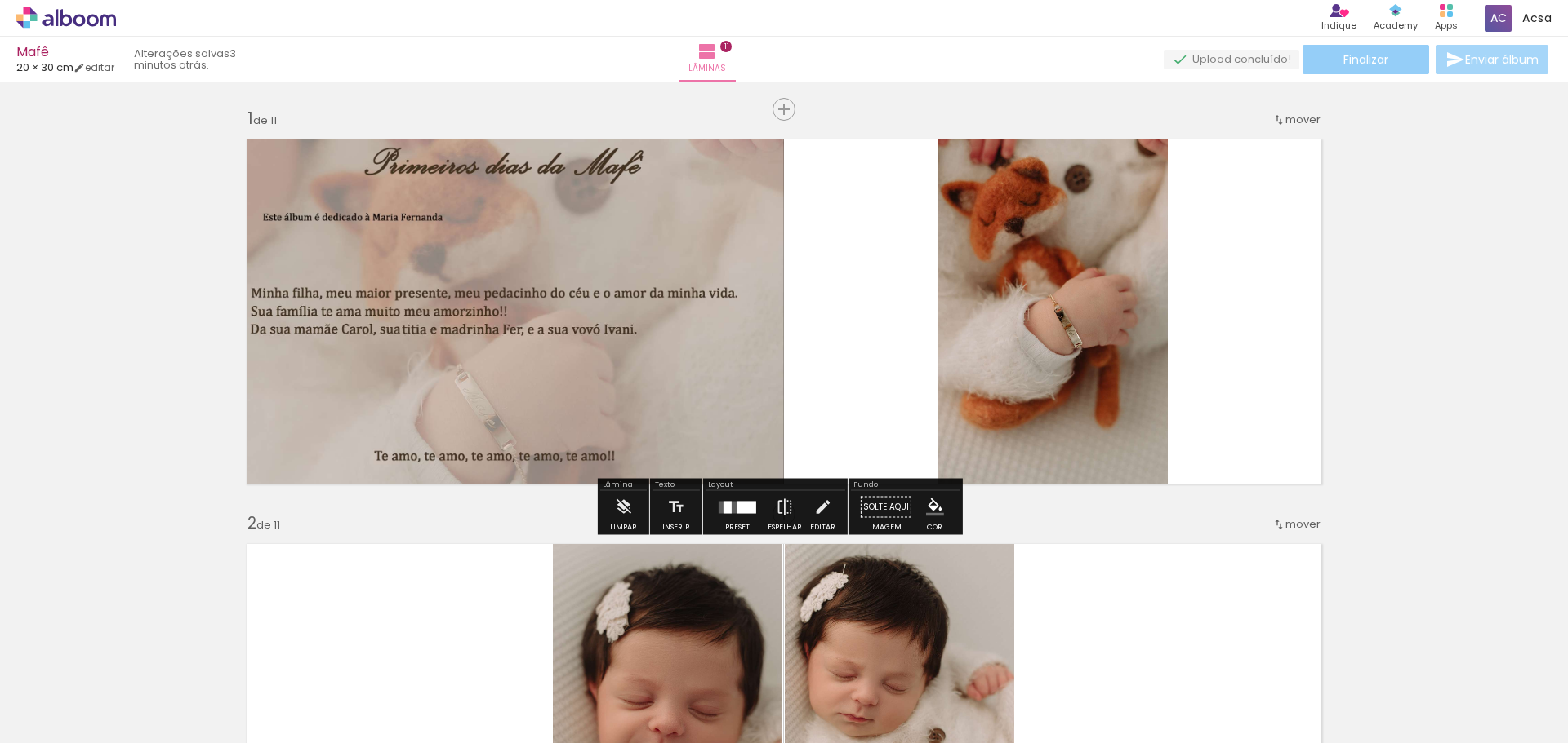
click at [1356, 50] on paper-button "Finalizar" at bounding box center [1365, 60] width 126 height 29
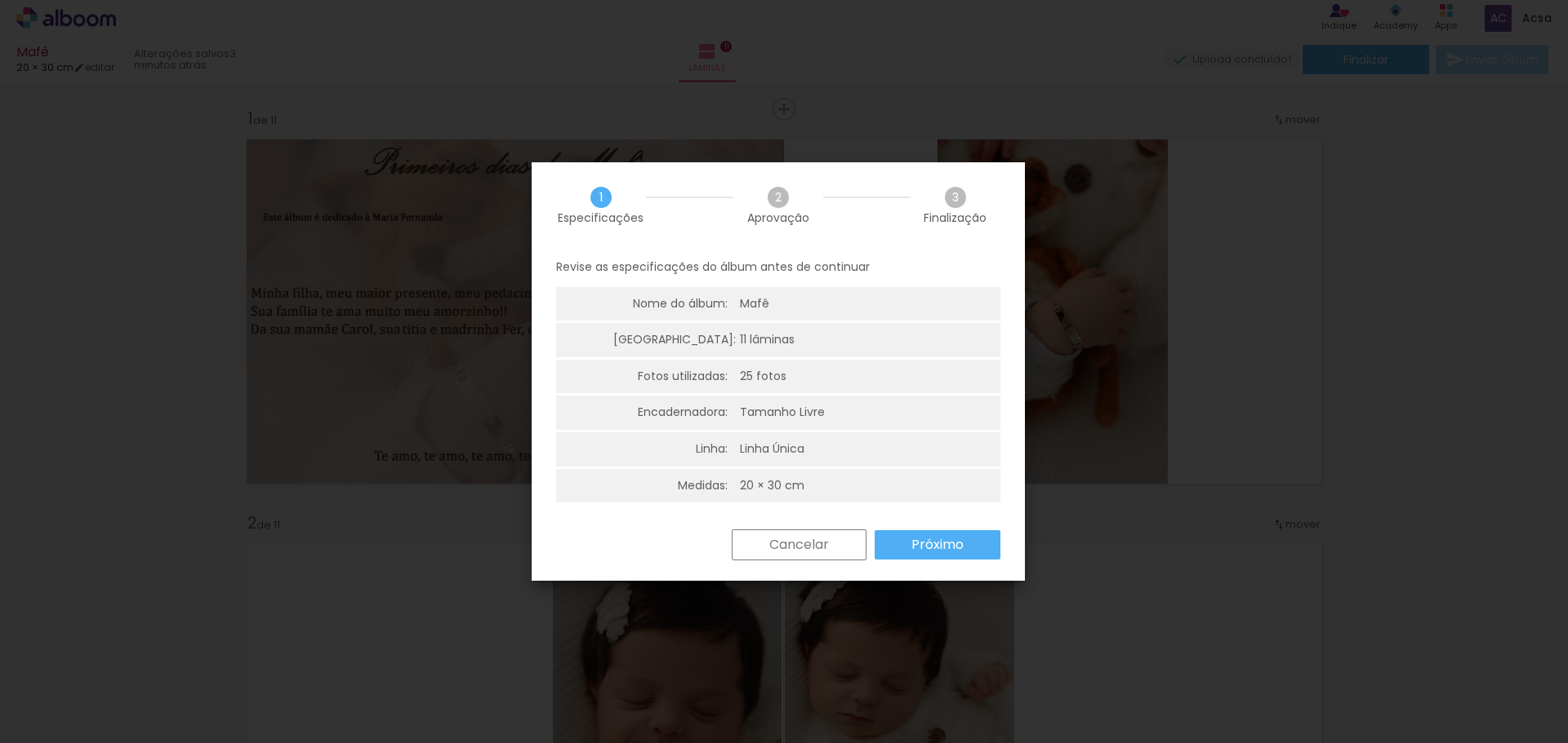
drag, startPoint x: 910, startPoint y: 541, endPoint x: 918, endPoint y: 542, distance: 8.1
click at [910, 541] on paper-button "Próximo" at bounding box center [938, 545] width 126 height 29
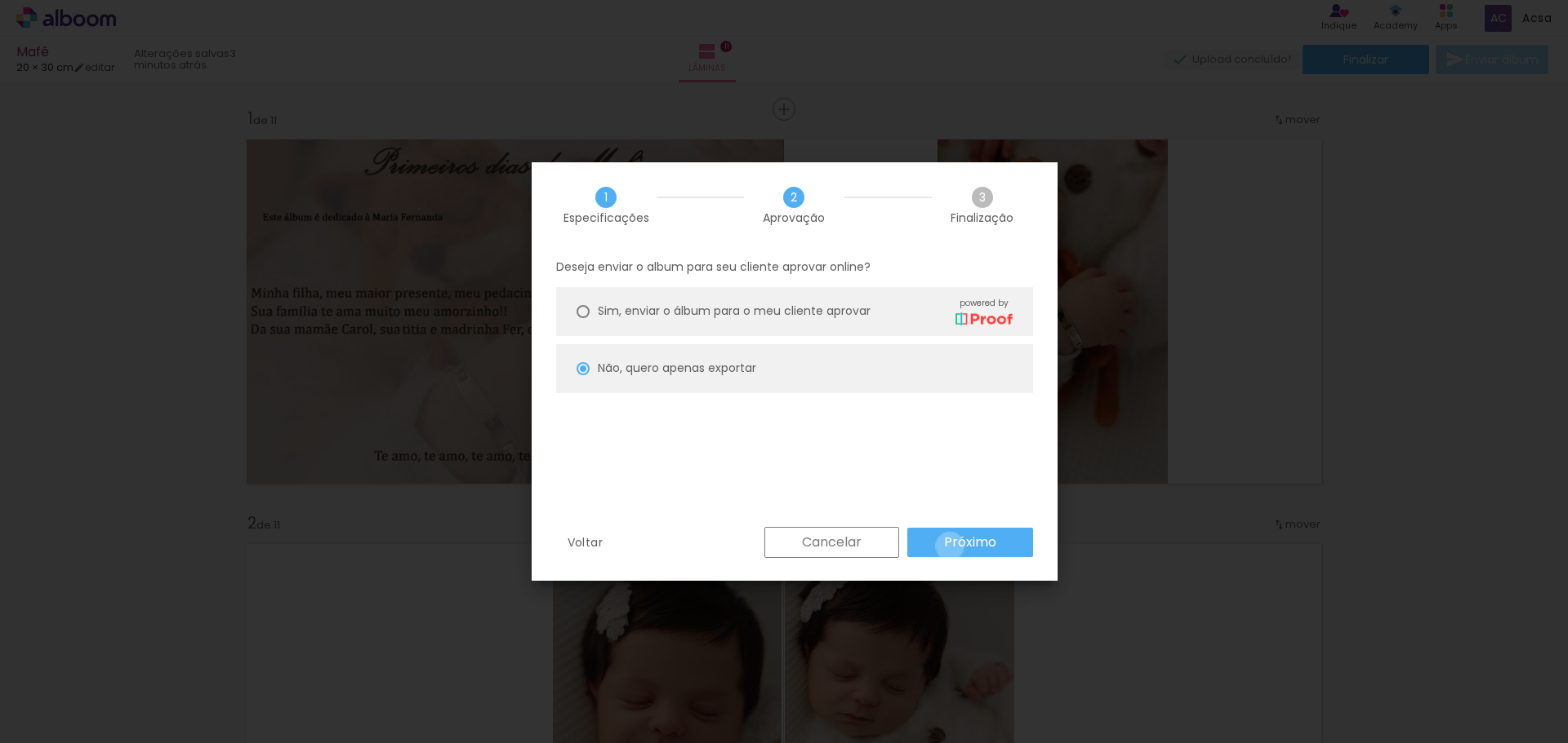
click at [0, 0] on slot "Próximo" at bounding box center [0, 0] width 0 height 0
type input "Alta, 300 DPI"
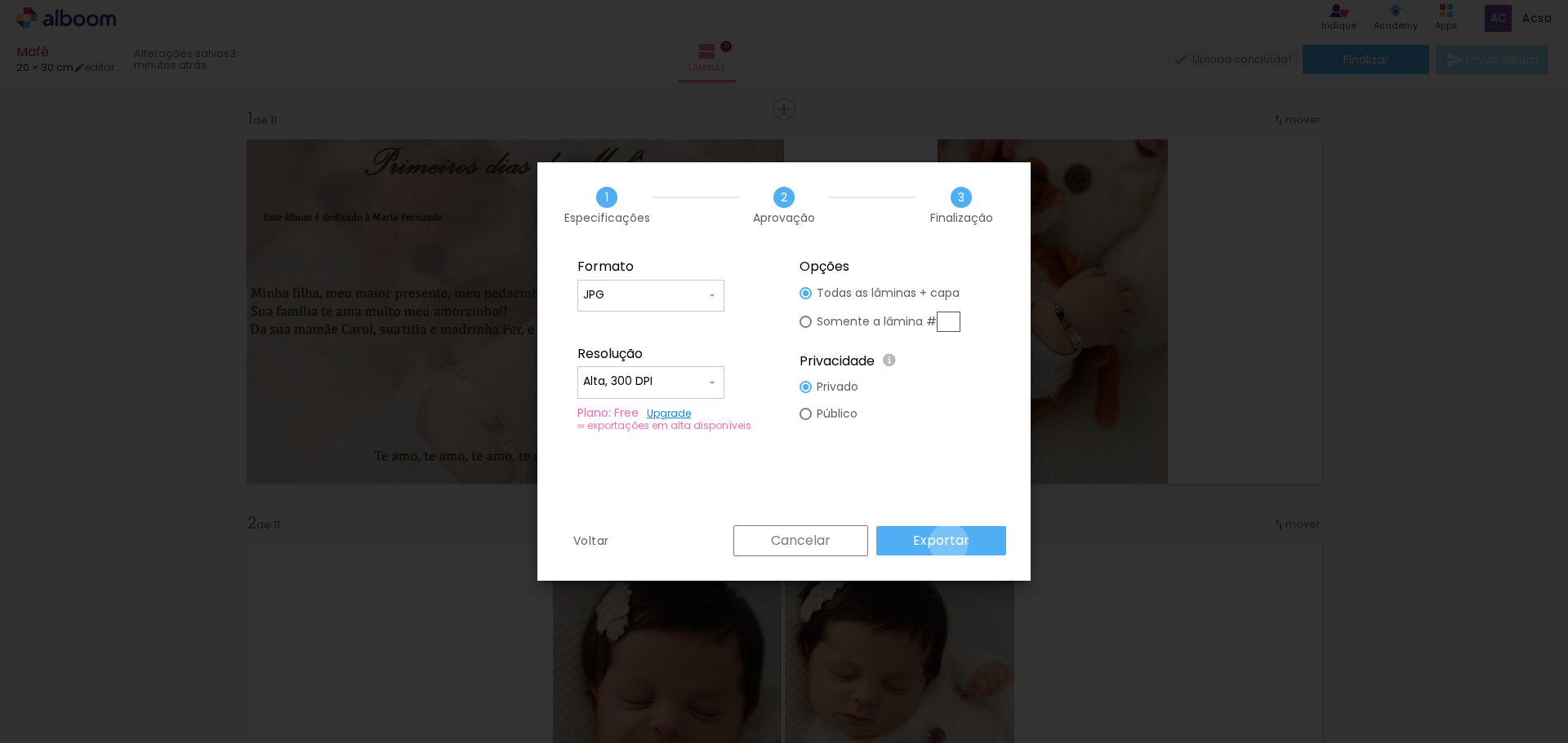
click at [0, 0] on slot "Exportar" at bounding box center [0, 0] width 0 height 0
